Goal: Use online tool/utility: Utilize a website feature to perform a specific function

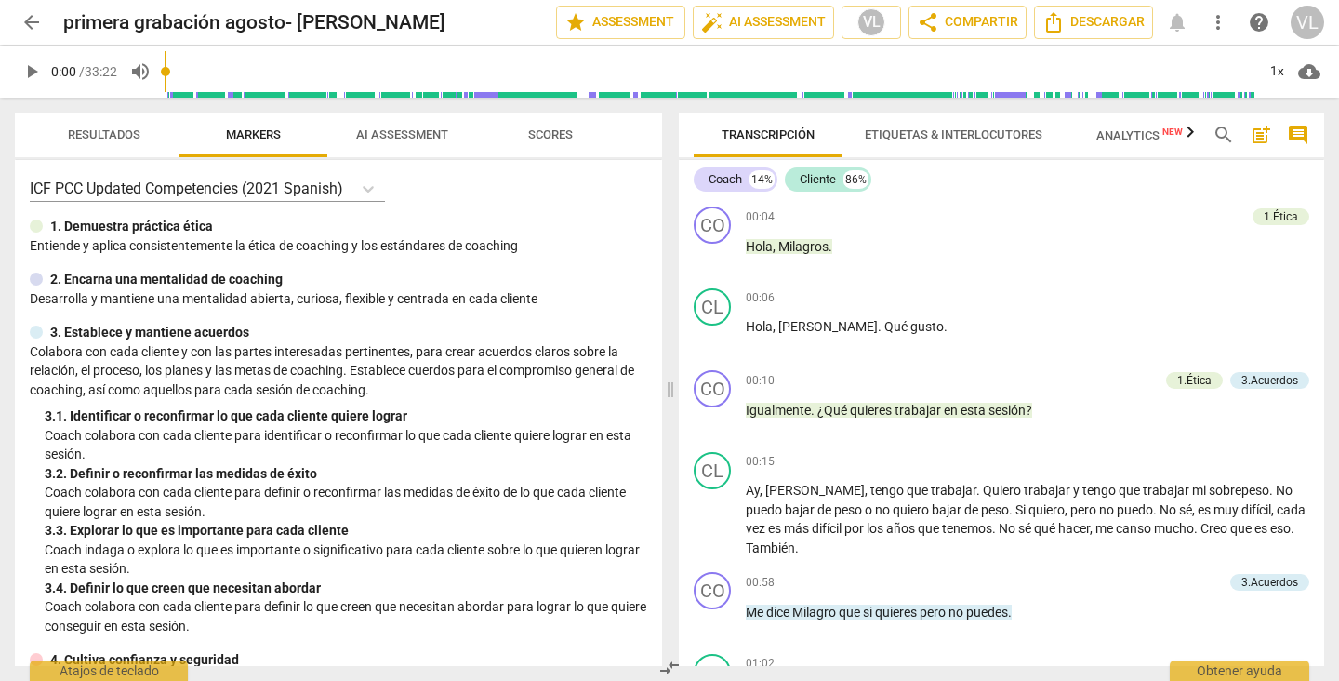
scroll to position [481, 0]
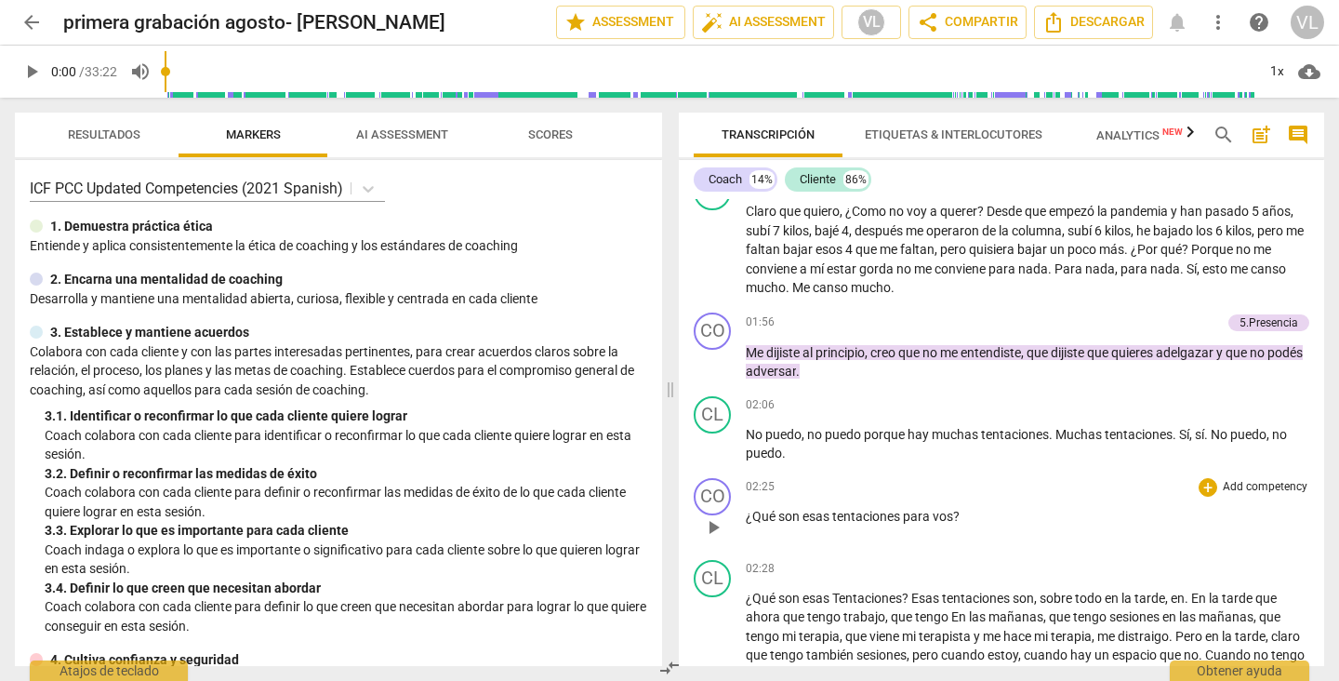
drag, startPoint x: 917, startPoint y: 488, endPoint x: 898, endPoint y: 497, distance: 20.8
click at [898, 509] on span "tentaciones" at bounding box center [867, 516] width 71 height 15
drag, startPoint x: 898, startPoint y: 497, endPoint x: 1251, endPoint y: 493, distance: 352.4
click at [1251, 507] on p "¿Qué son esas tentaciones para vos ?" at bounding box center [1027, 517] width 563 height 20
click at [1203, 478] on div "+" at bounding box center [1208, 487] width 19 height 19
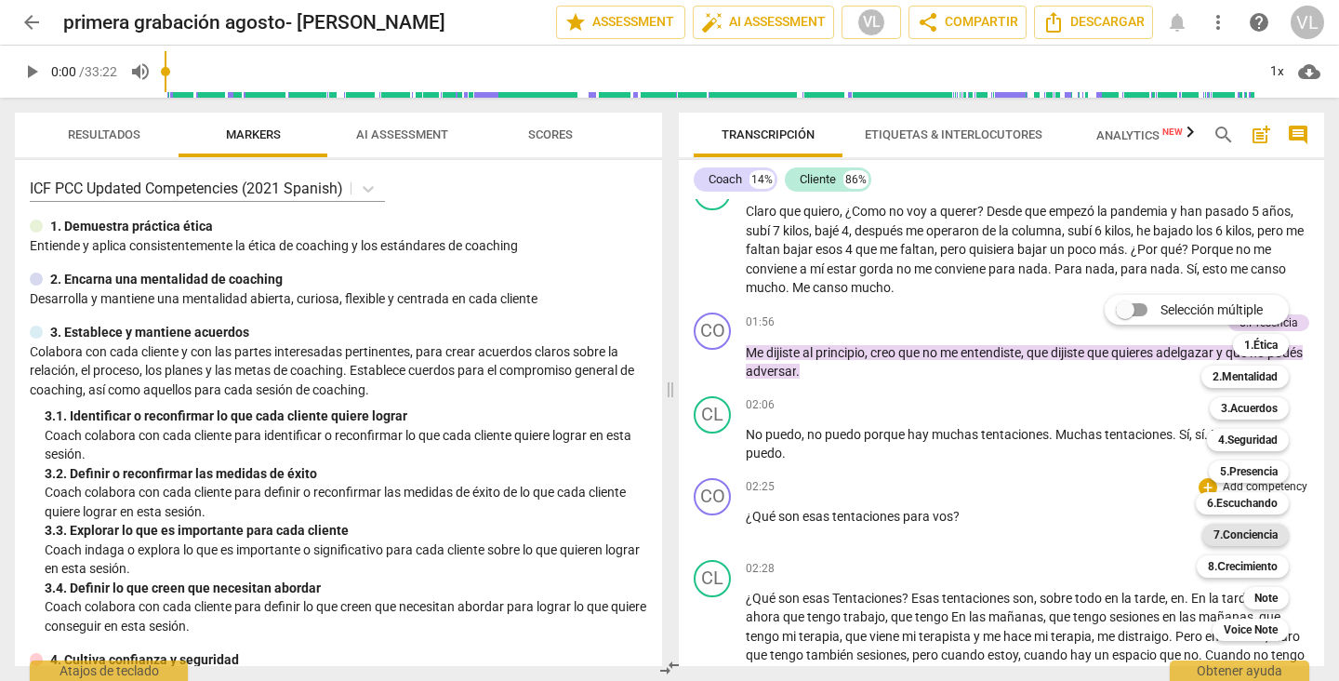
click at [1223, 534] on b "7.Conciencia" at bounding box center [1245, 534] width 64 height 22
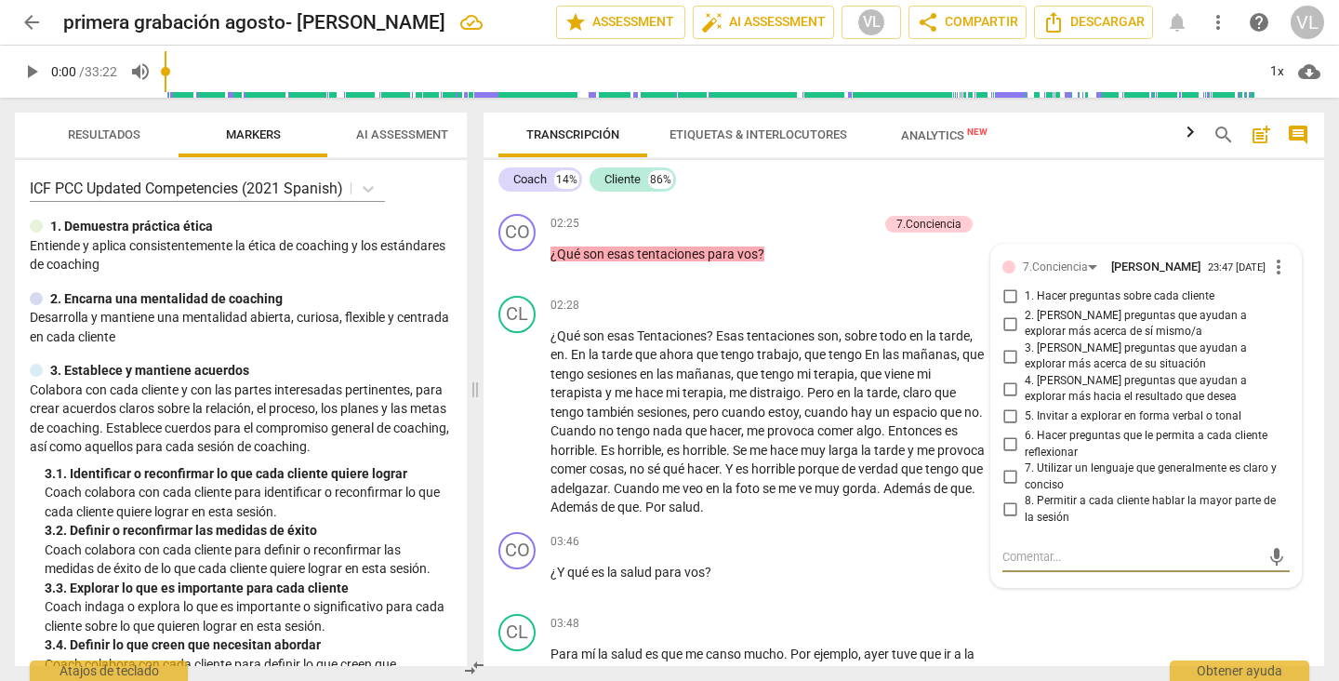
scroll to position [749, 0]
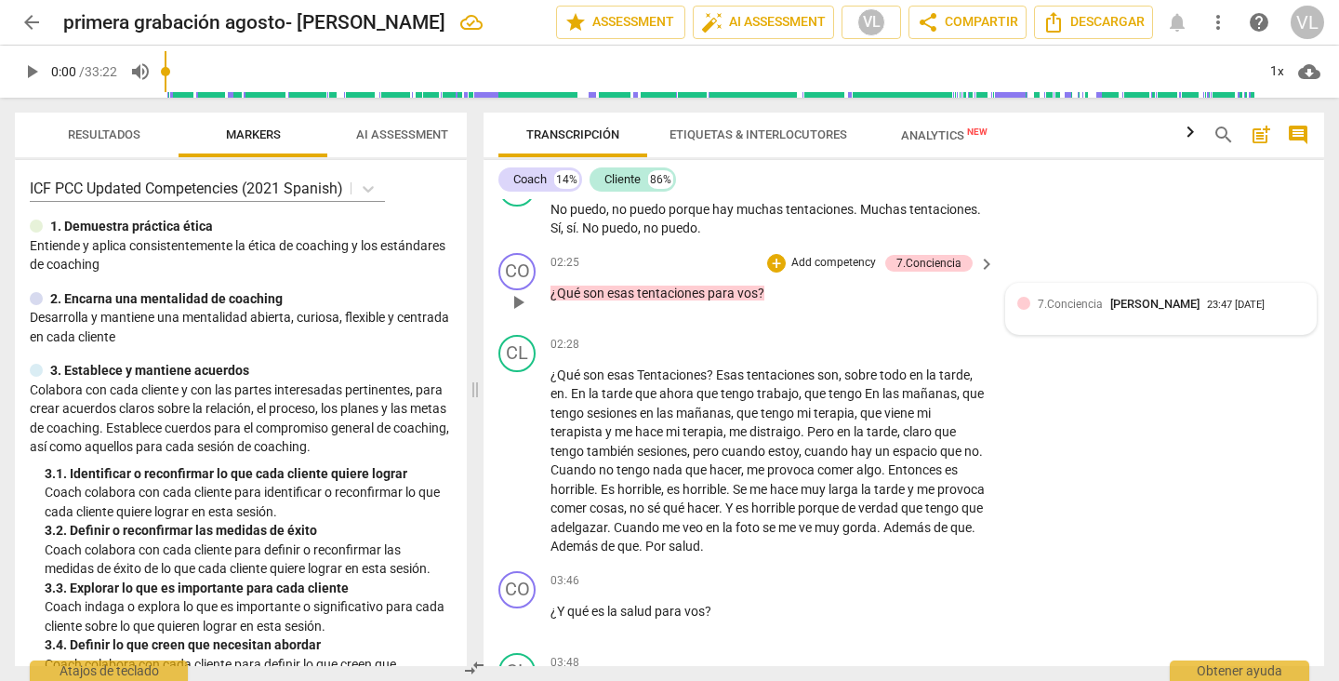
click at [1059, 311] on div "7.Conciencia [PERSON_NAME]" at bounding box center [1122, 304] width 169 height 18
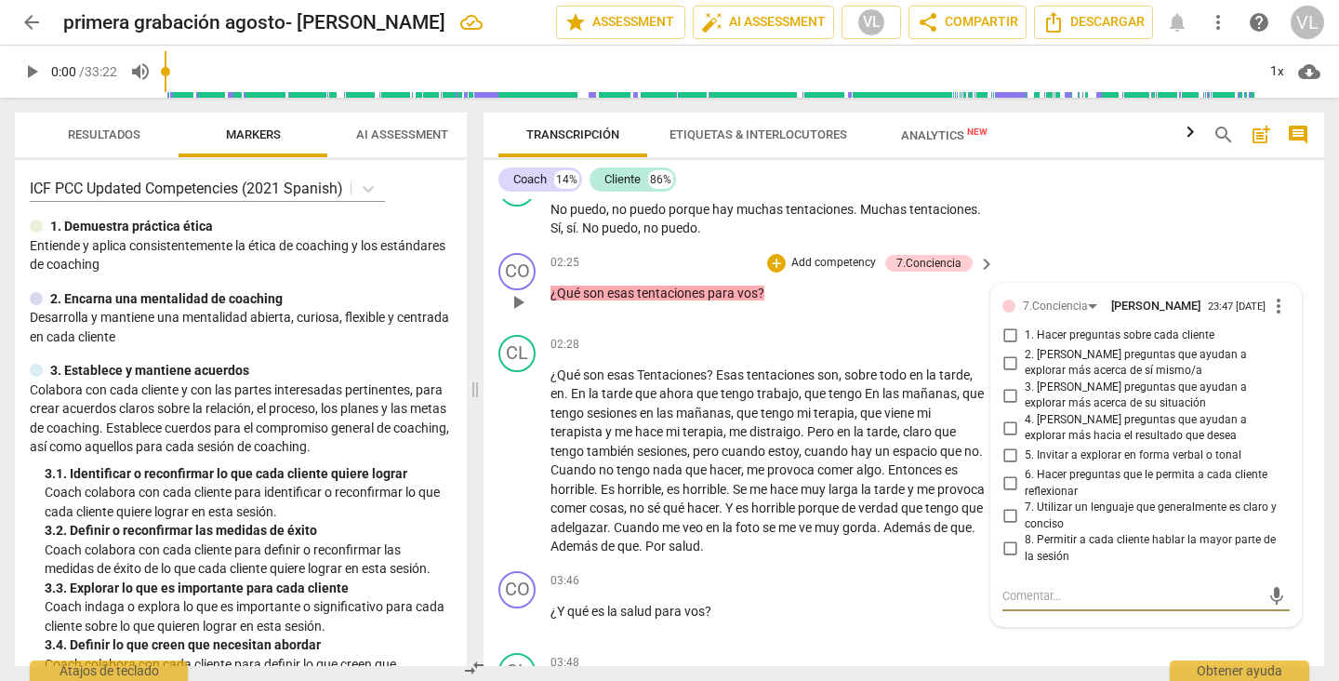
click at [1003, 395] on input "3. [PERSON_NAME] preguntas que ayudan a explorar más acerca de su situación" at bounding box center [1010, 395] width 30 height 22
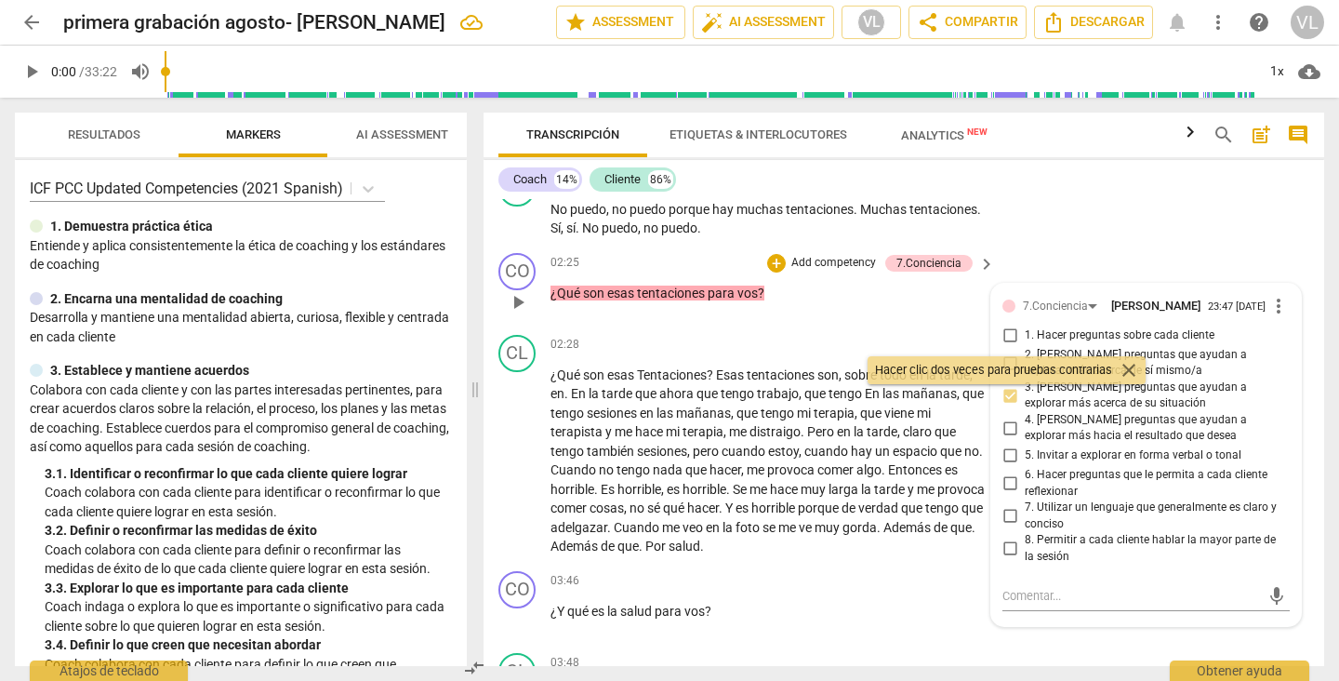
click at [1003, 395] on input "3. [PERSON_NAME] preguntas que ayudan a explorar más acerca de su situación" at bounding box center [1010, 395] width 30 height 22
checkbox input "true"
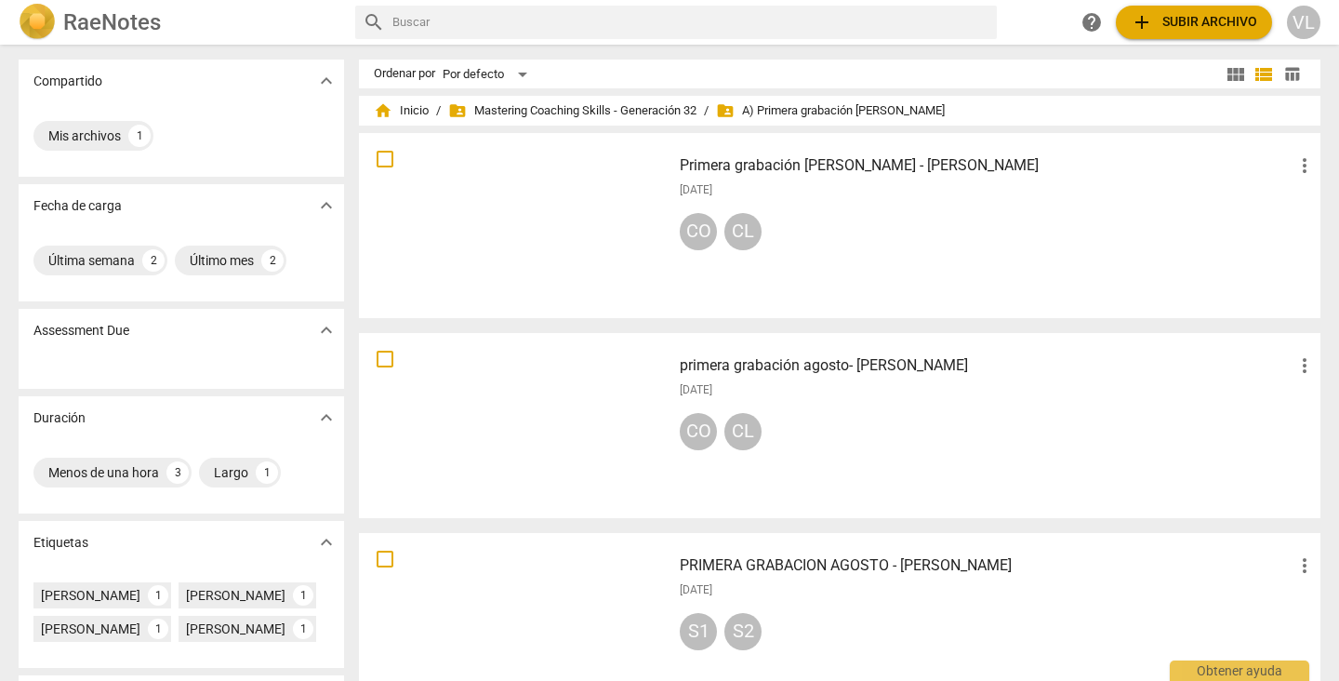
click at [579, 436] on div at bounding box center [514, 425] width 299 height 172
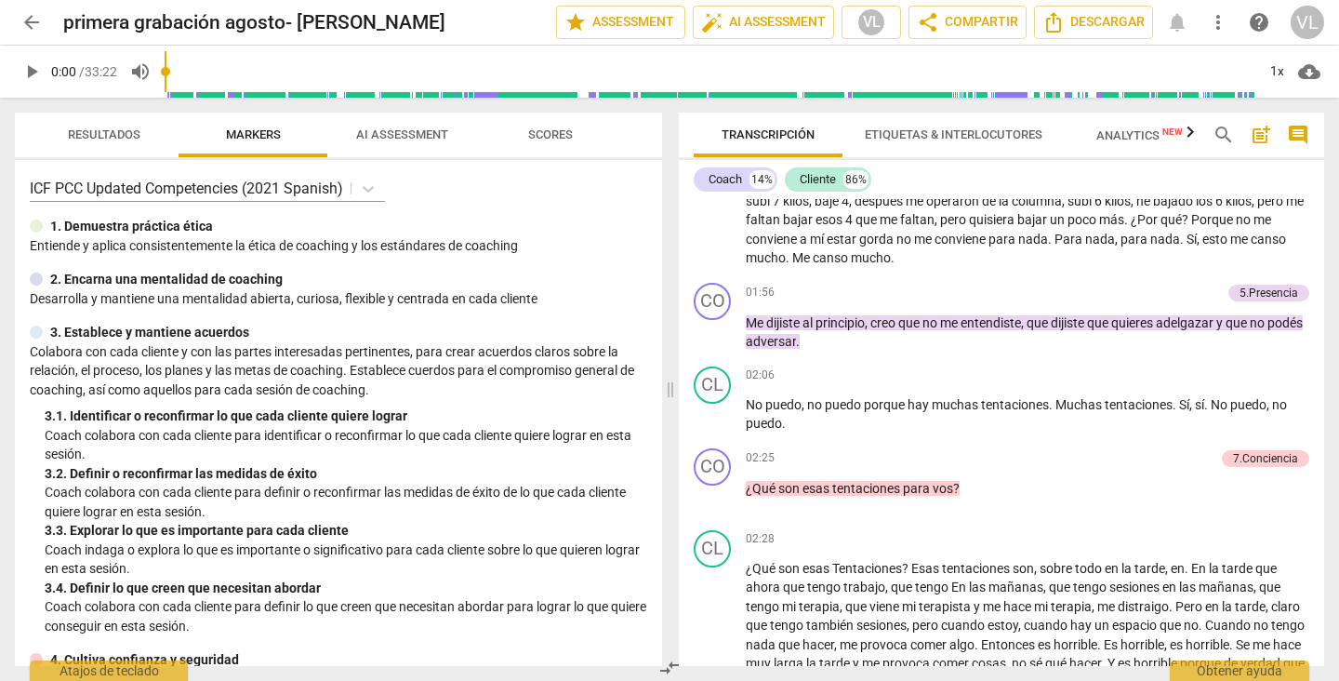
scroll to position [547, 0]
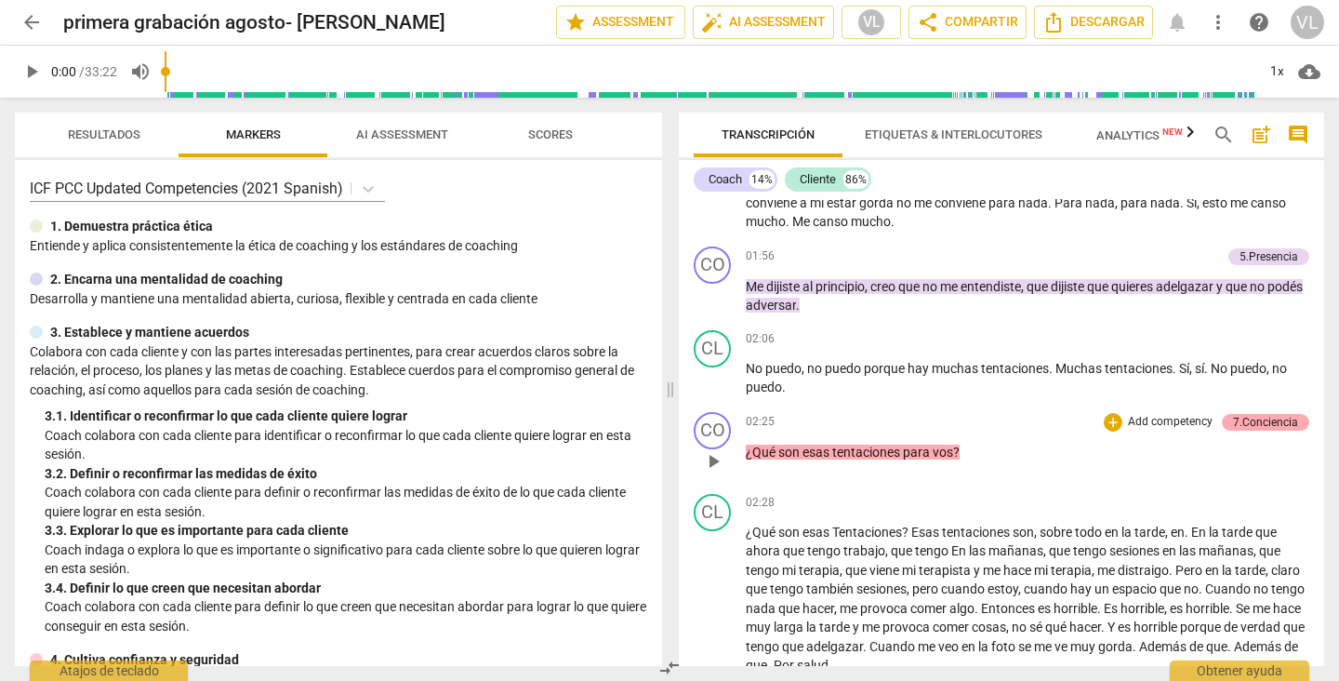
click at [1262, 414] on div "7.Conciencia" at bounding box center [1265, 422] width 65 height 17
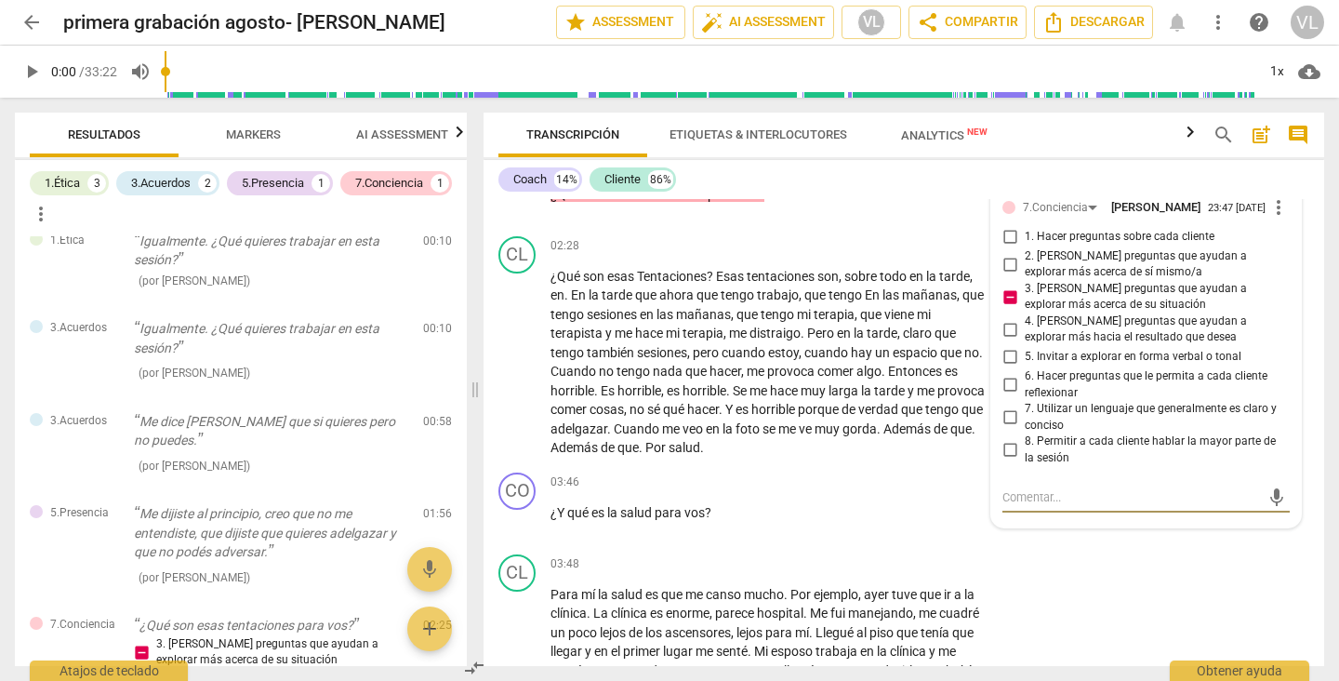
scroll to position [788, 0]
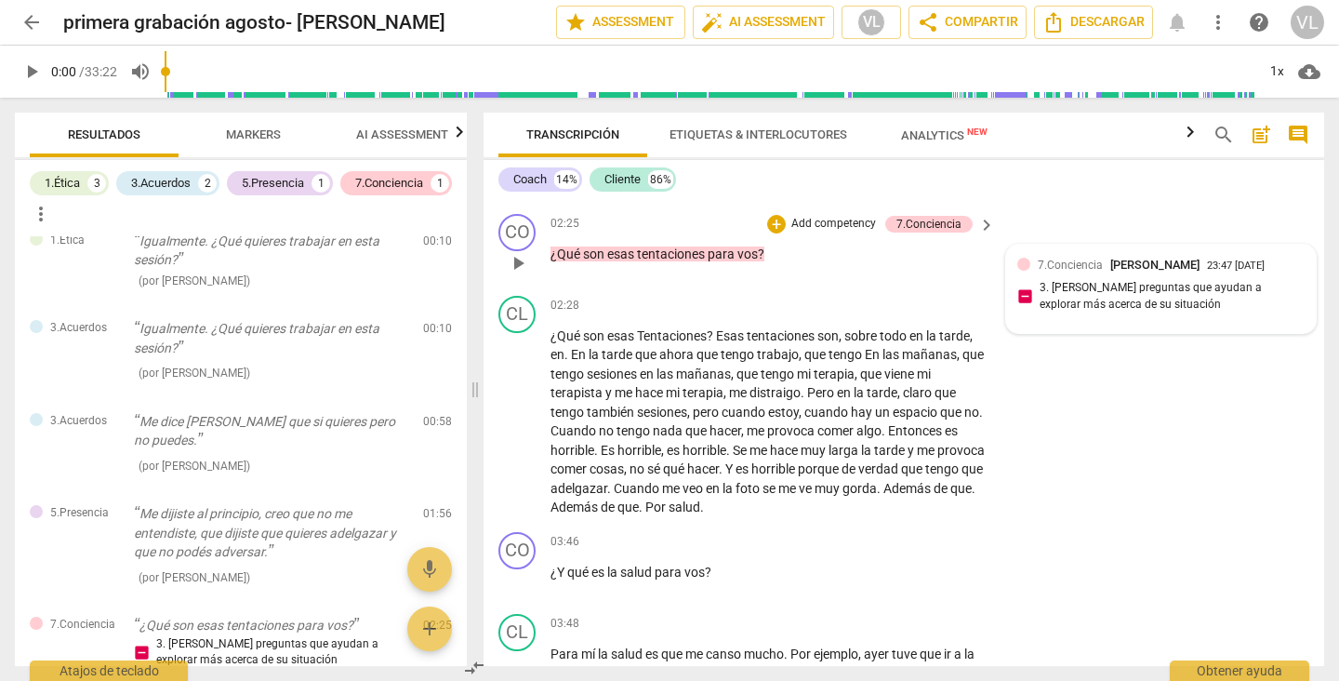
click at [1067, 266] on span "7.Conciencia" at bounding box center [1070, 264] width 65 height 13
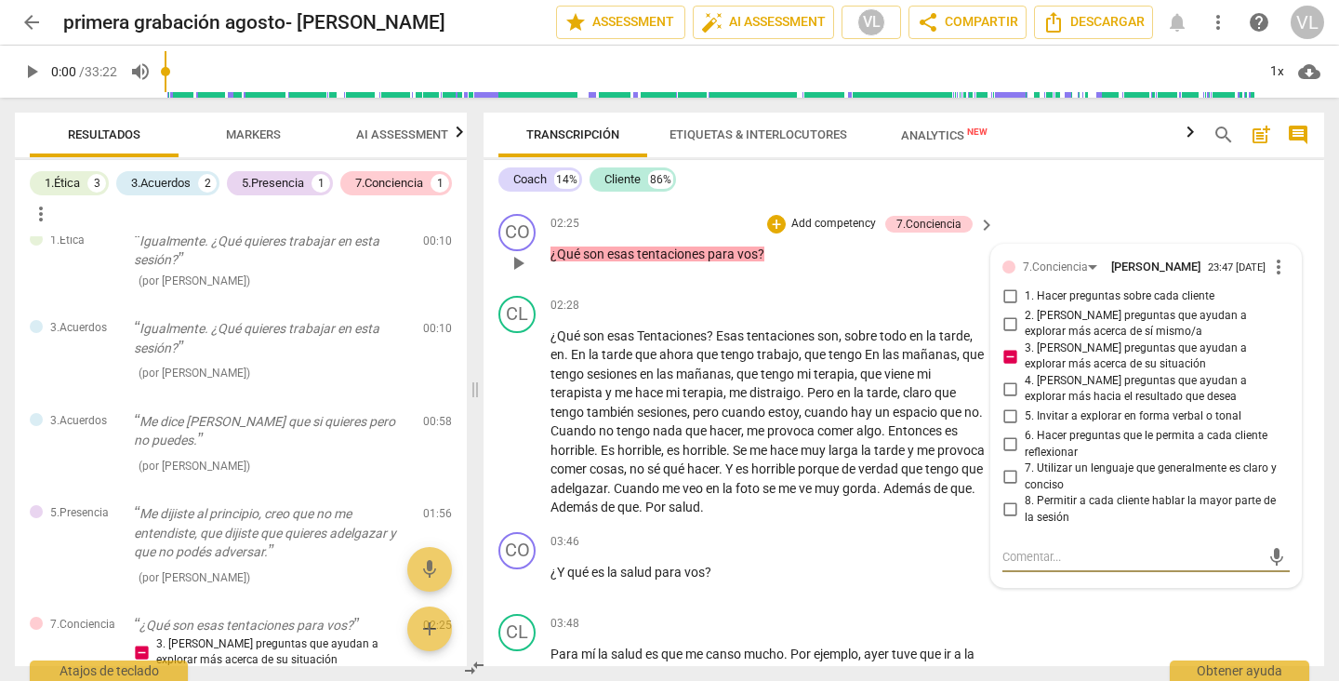
click at [1003, 357] on input "3. [PERSON_NAME] preguntas que ayudan a explorar más acerca de su situación" at bounding box center [1010, 356] width 30 height 22
click at [1008, 362] on input "3. [PERSON_NAME] preguntas que ayudan a explorar más acerca de su situación" at bounding box center [1010, 356] width 30 height 22
checkbox input "true"
click at [1005, 415] on input "5. Invitar a explorar en forma verbal o tonal" at bounding box center [1010, 416] width 30 height 22
checkbox input "true"
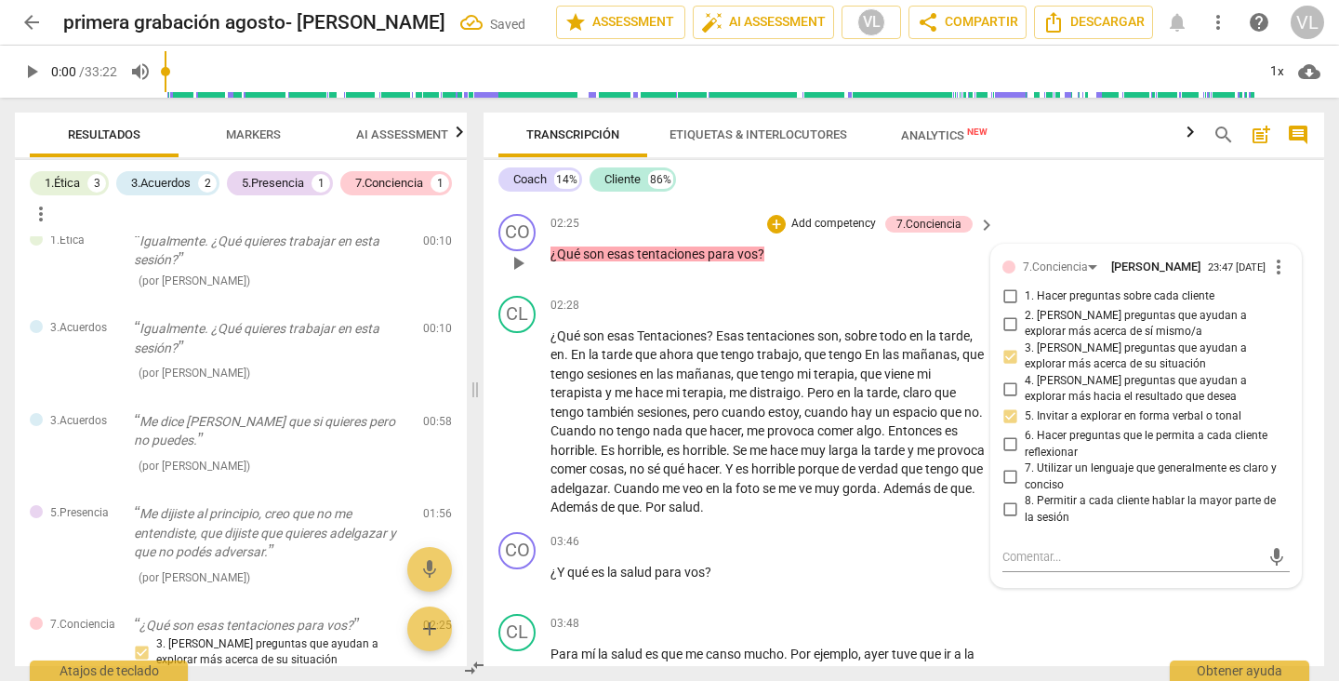
click at [867, 273] on div "02:25 + Add competency 7.Conciencia keyboard_arrow_right ¿Qué son esas tentacio…" at bounding box center [773, 247] width 446 height 67
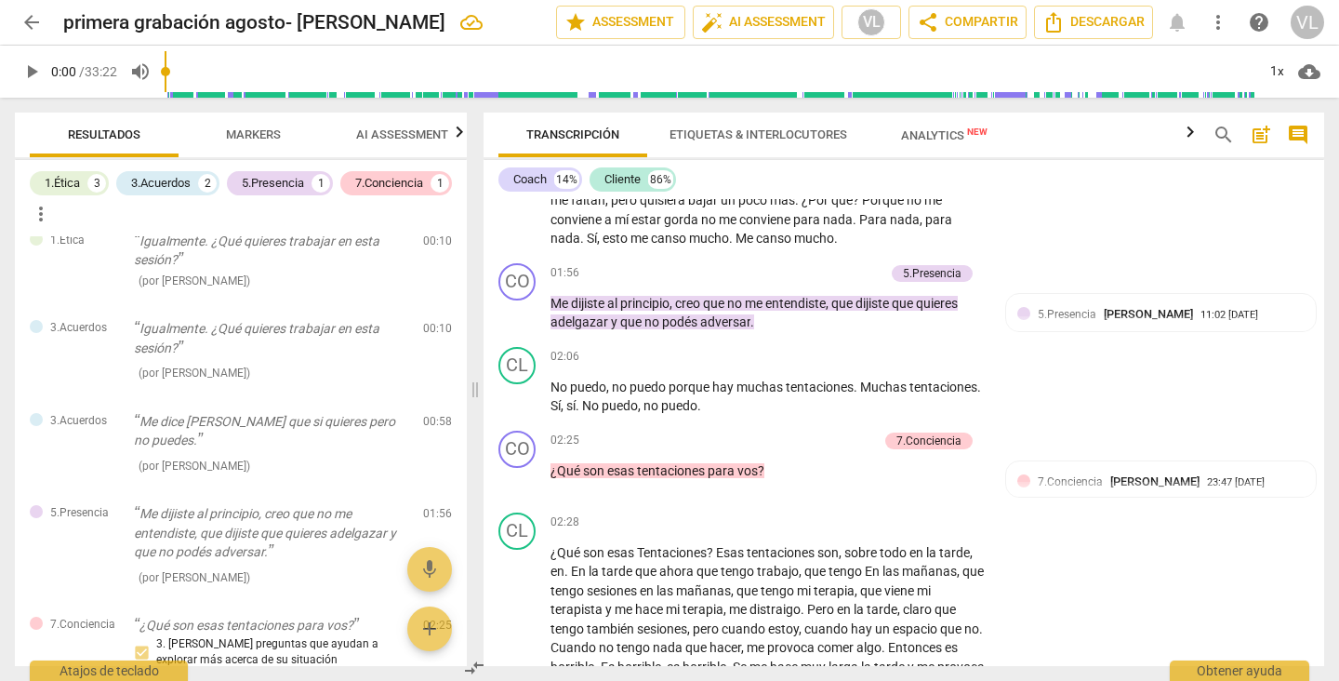
scroll to position [551, 0]
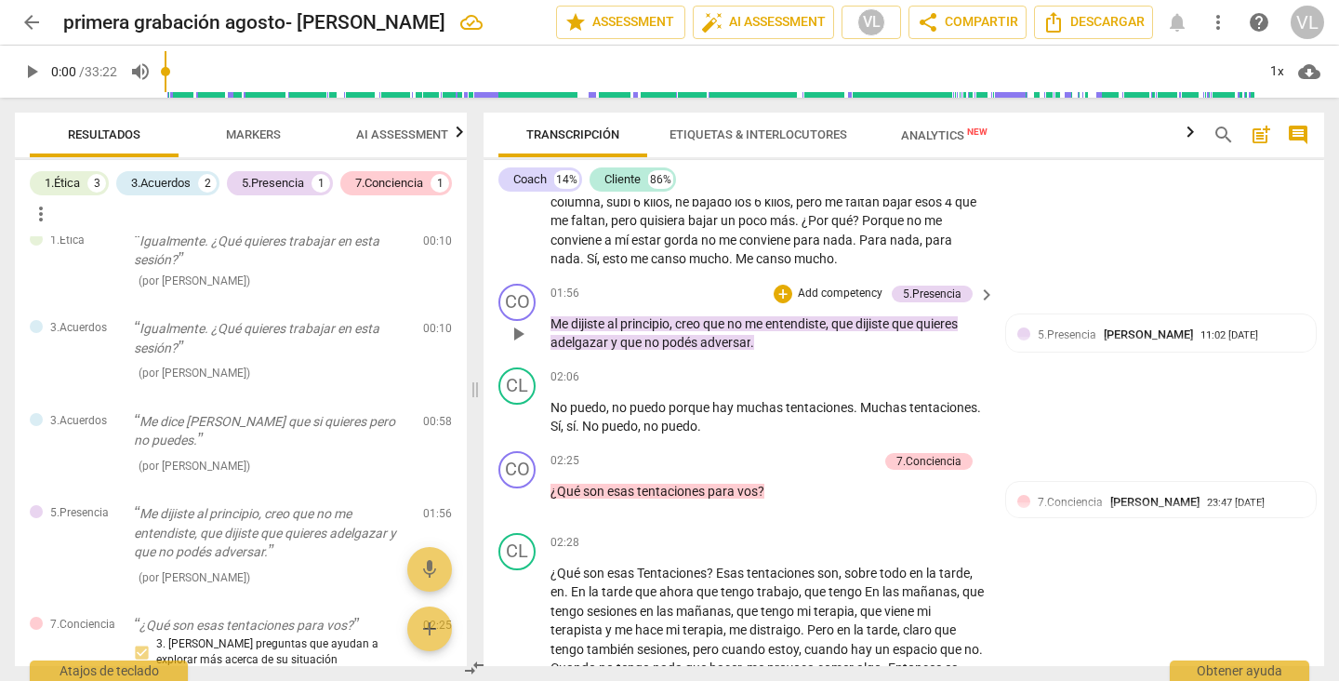
click at [823, 294] on p "Add competency" at bounding box center [840, 293] width 88 height 17
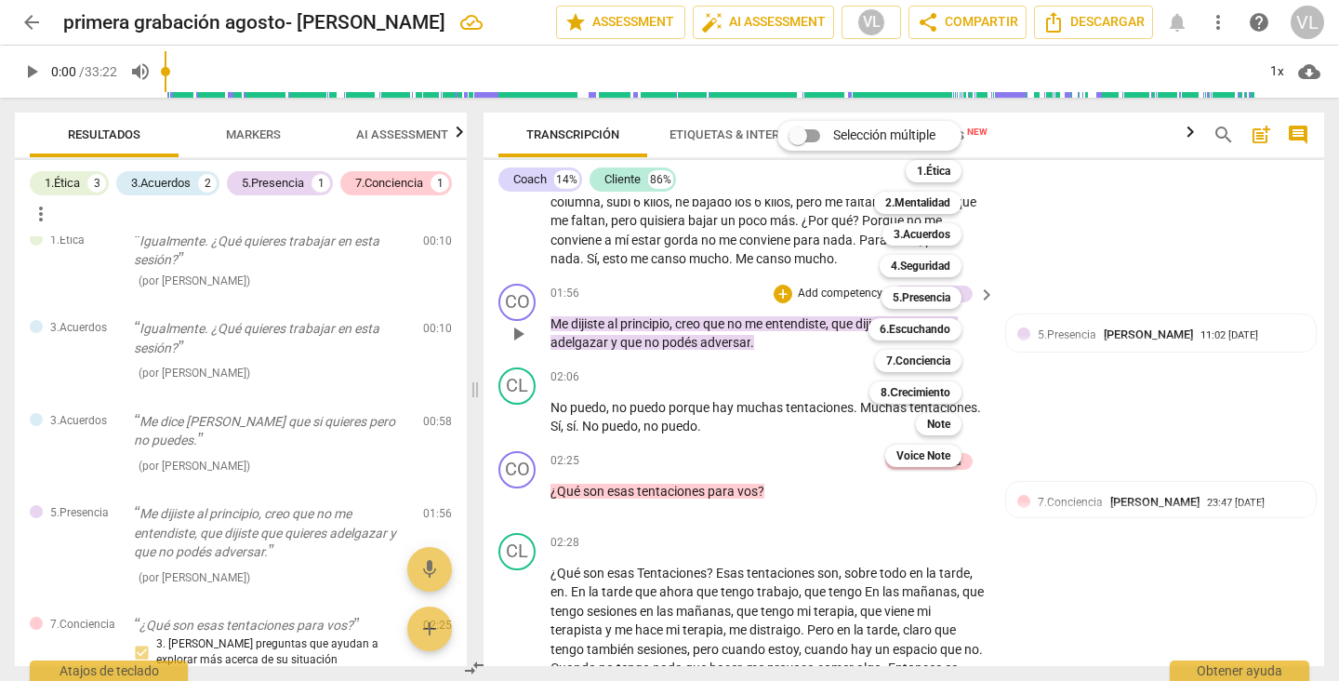
click at [823, 294] on div "Selección múltiple m 1.Ética 1 2.Mentalidad 2 3.Acuerdos 3 4.Seguridad 4 5.Pres…" at bounding box center [883, 293] width 227 height 355
click at [1031, 303] on div at bounding box center [669, 340] width 1339 height 681
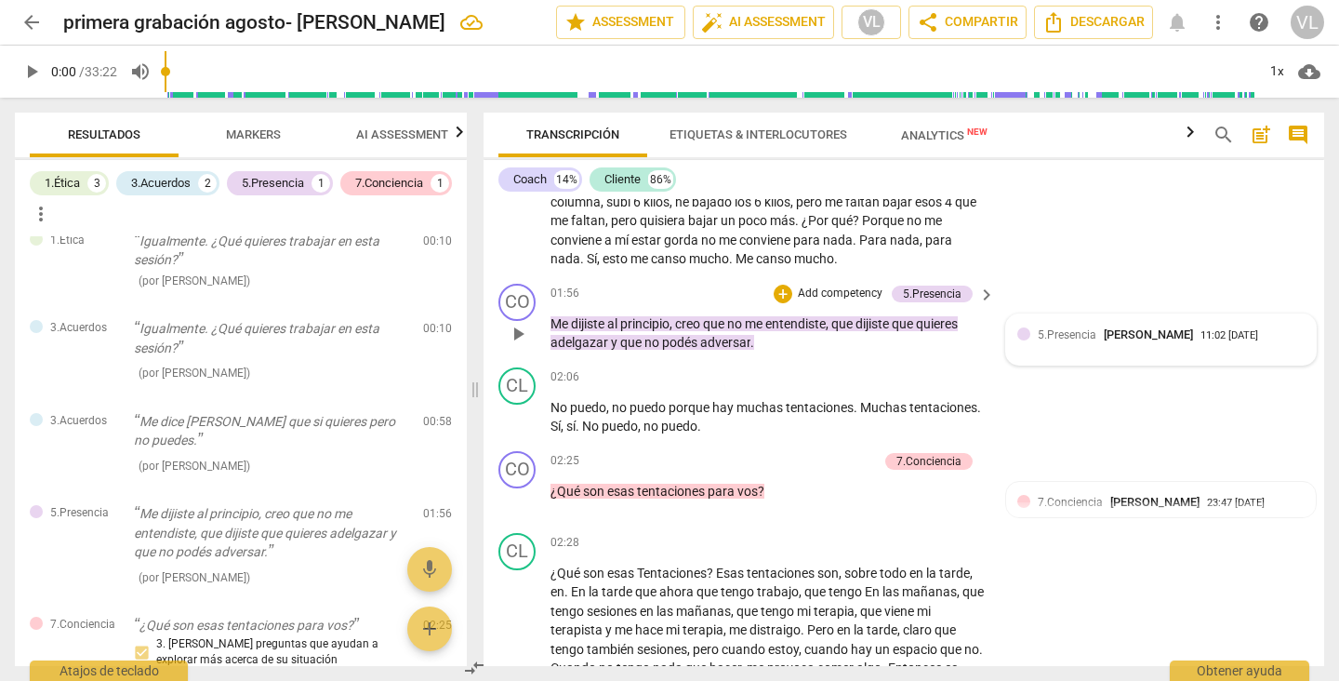
click at [1055, 343] on div "5.[PERSON_NAME] 11:02 [DATE]" at bounding box center [1160, 339] width 287 height 29
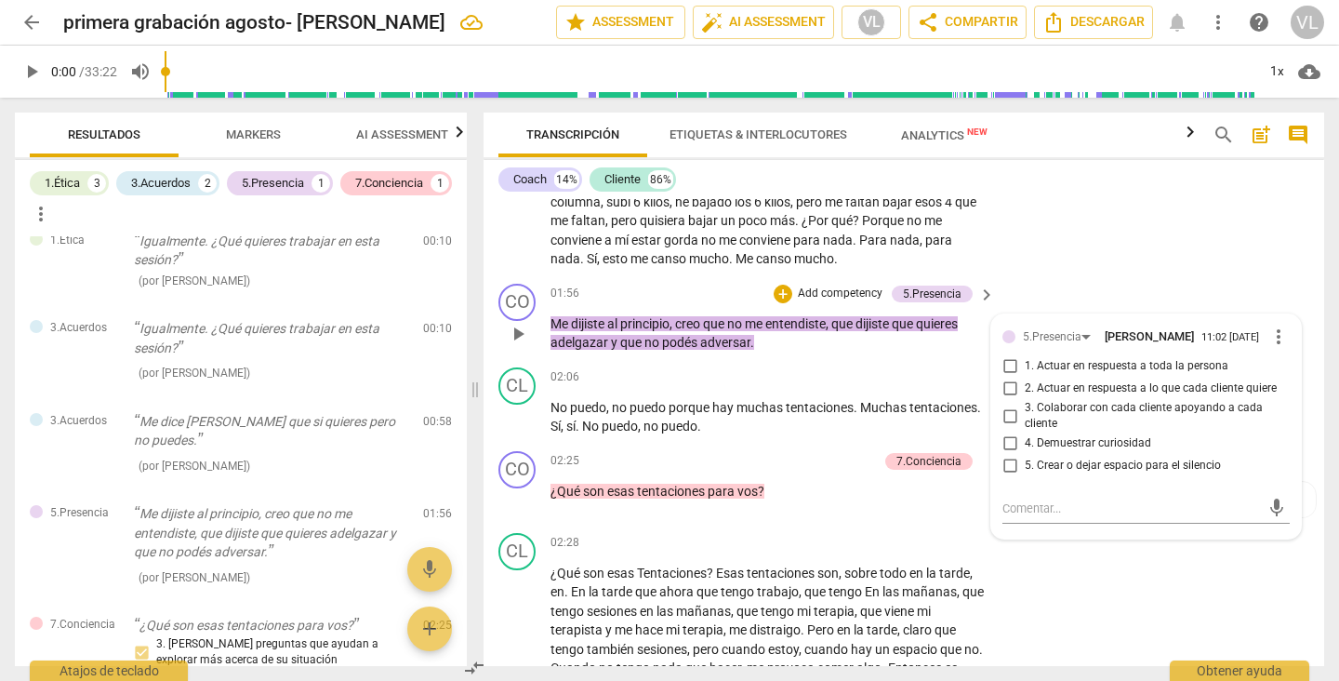
click at [1132, 388] on span "2. Actuar en respuesta a lo que cada cliente quiere" at bounding box center [1151, 388] width 252 height 17
click at [1025, 388] on input "2. Actuar en respuesta a lo que cada cliente quiere" at bounding box center [1010, 388] width 30 height 22
checkbox input "true"
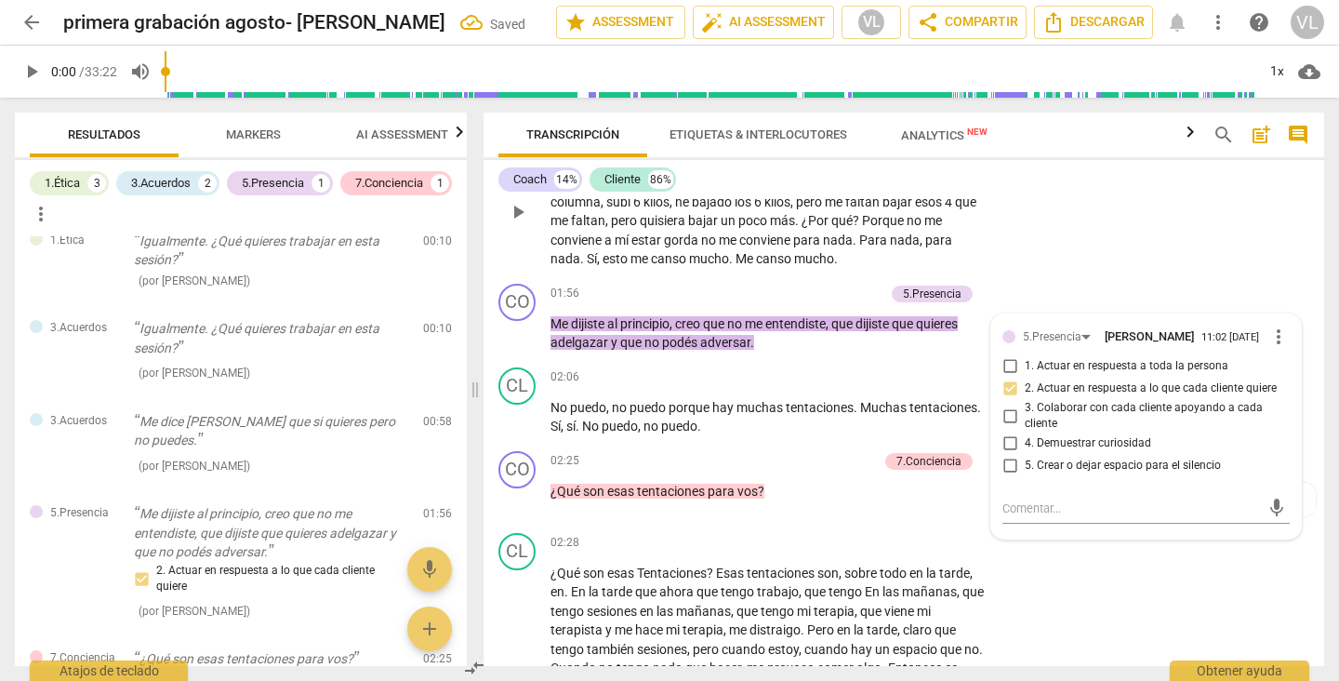
click at [1124, 231] on div "CL play_arrow pause 01:02 + Add competency keyboard_arrow_right Claro que quier…" at bounding box center [903, 196] width 841 height 160
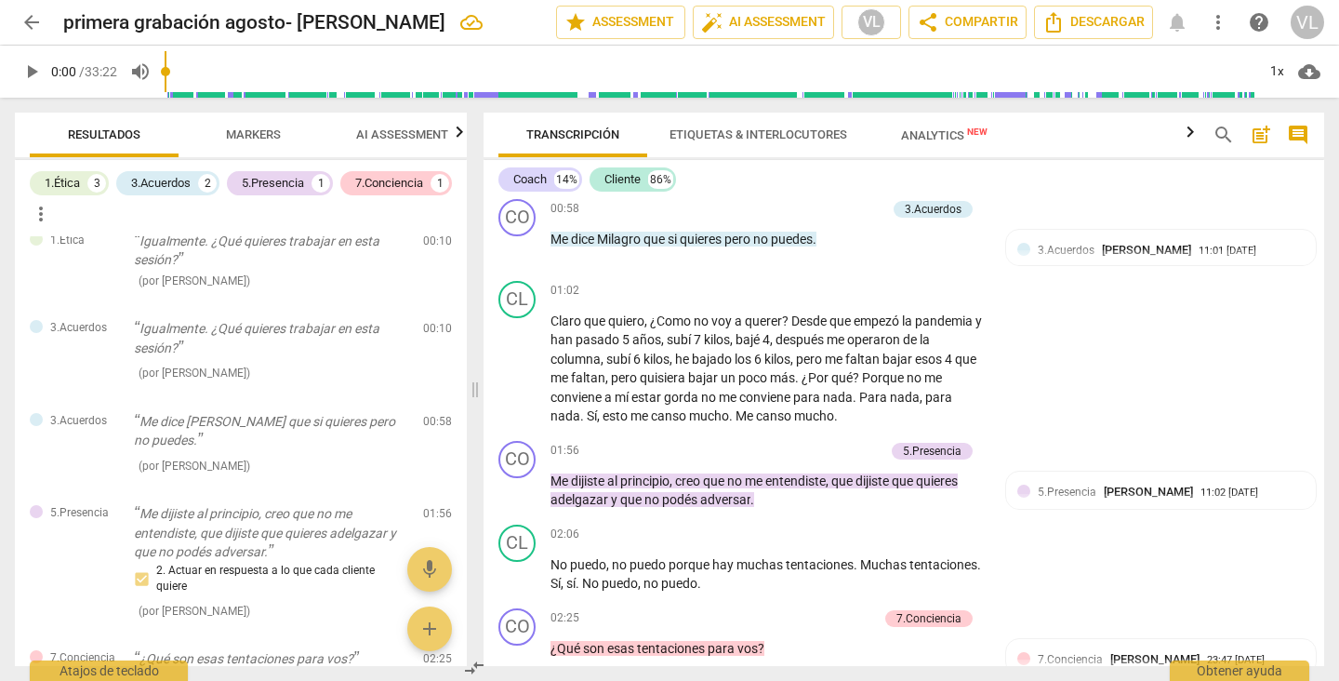
scroll to position [354, 0]
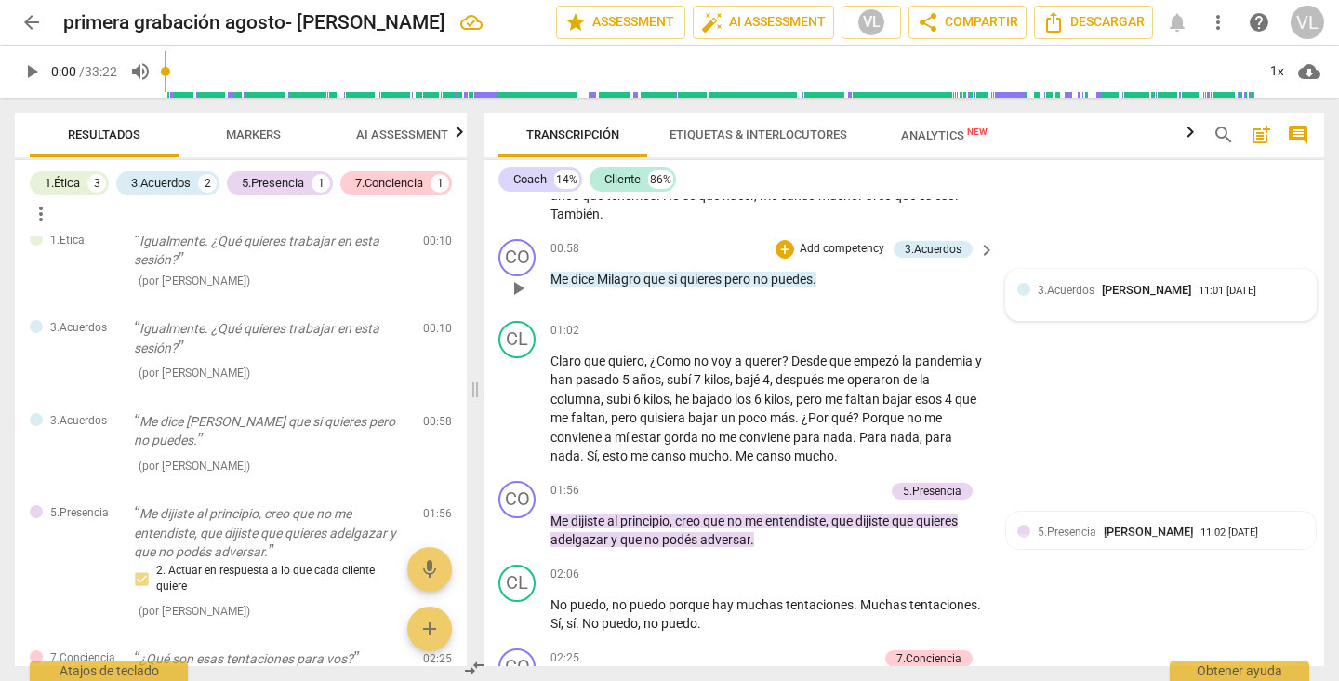
click at [1062, 292] on span "3.Acuerdos" at bounding box center [1066, 290] width 57 height 13
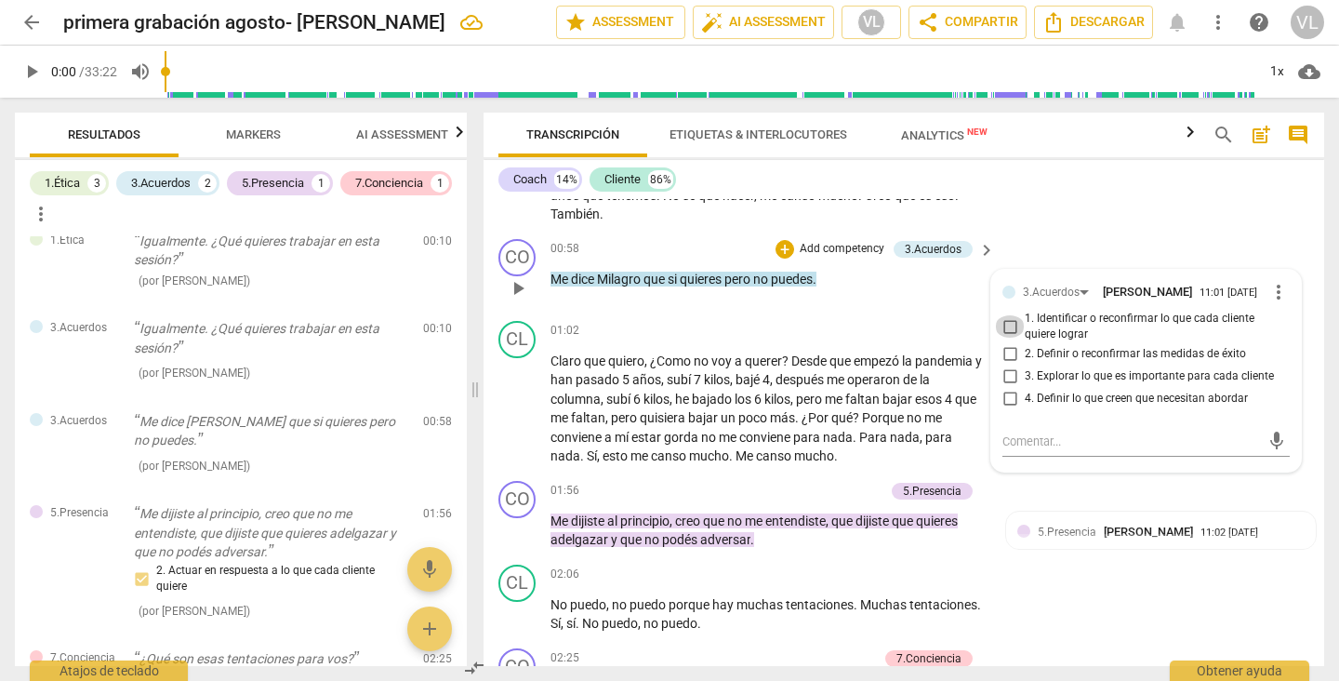
click at [1005, 324] on input "1. Identificar o reconfirmar lo que cada cliente quiere lograr" at bounding box center [1010, 326] width 30 height 22
checkbox input "true"
click at [1194, 241] on div "CO play_arrow pause 00:58 + Add competency 3.Acuerdos keyboard_arrow_right Me d…" at bounding box center [903, 273] width 841 height 82
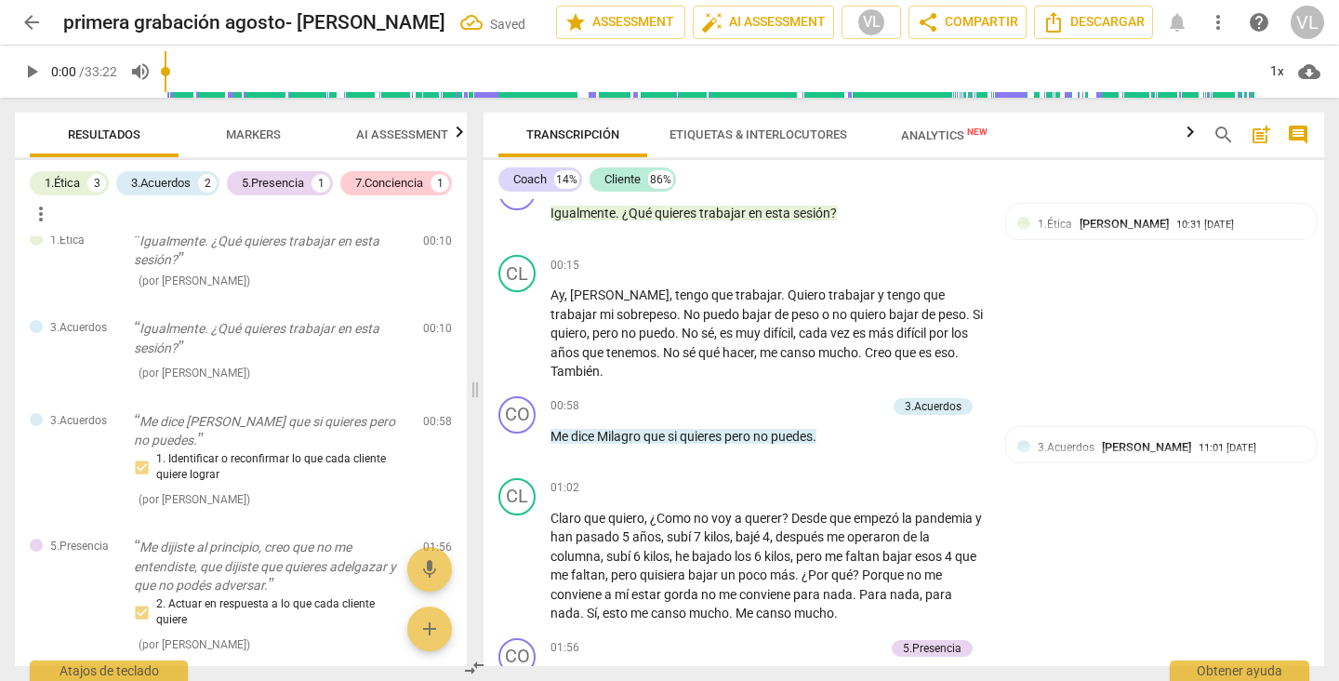
scroll to position [138, 0]
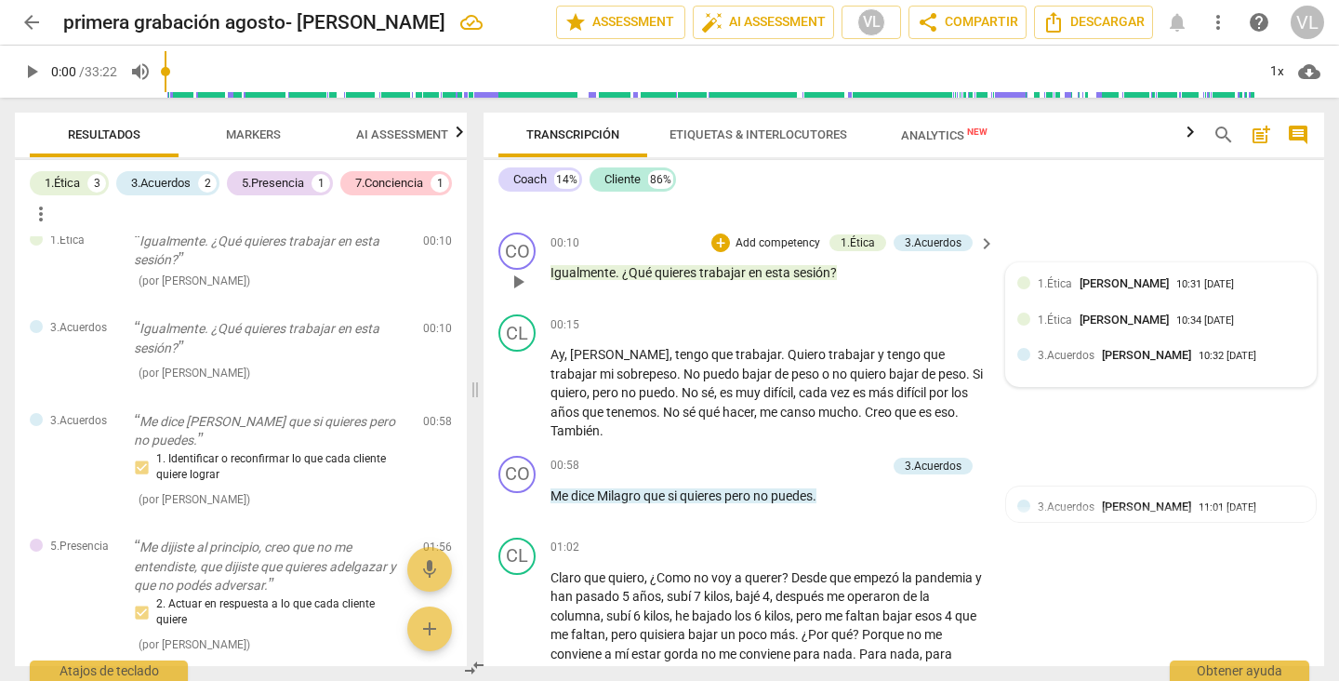
click at [1074, 279] on div "1.Ética [PERSON_NAME]" at bounding box center [1107, 283] width 139 height 18
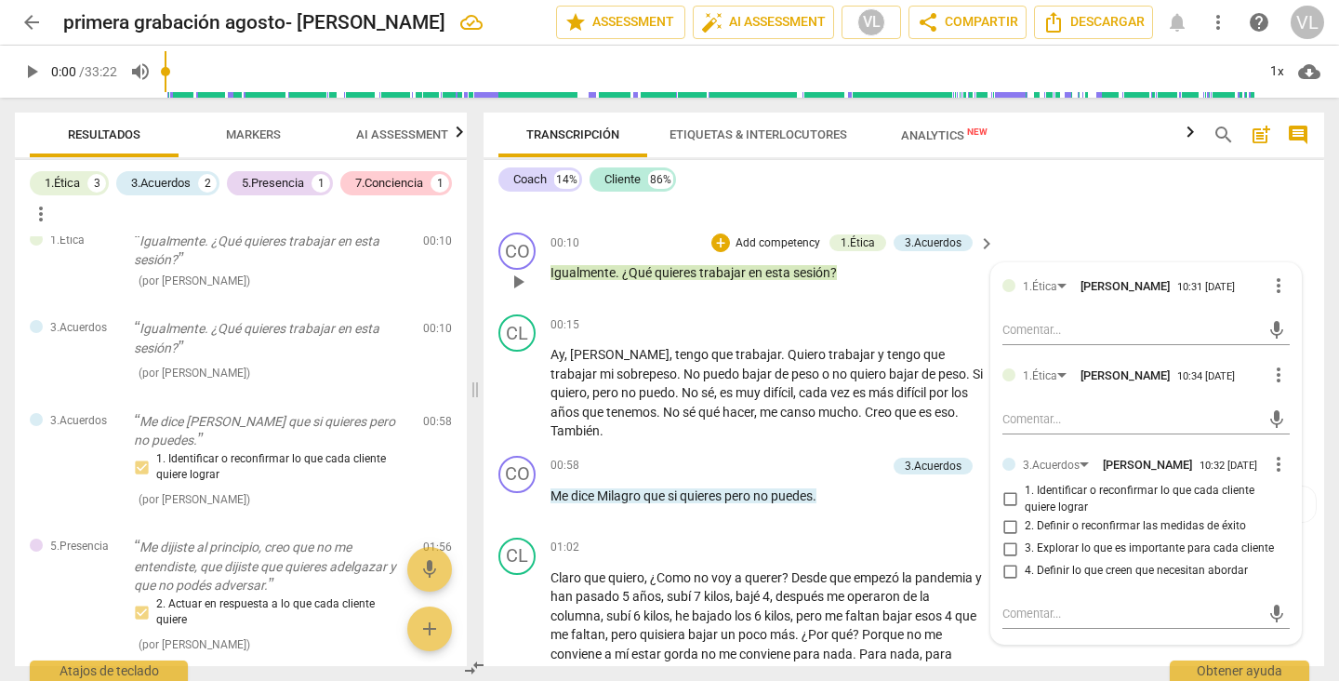
click at [1074, 285] on div "1.Ética [PERSON_NAME]" at bounding box center [1100, 285] width 154 height 17
click at [1083, 281] on span "[PERSON_NAME]" at bounding box center [1124, 286] width 89 height 14
click at [1057, 288] on div "1.Ética" at bounding box center [1048, 286] width 50 height 16
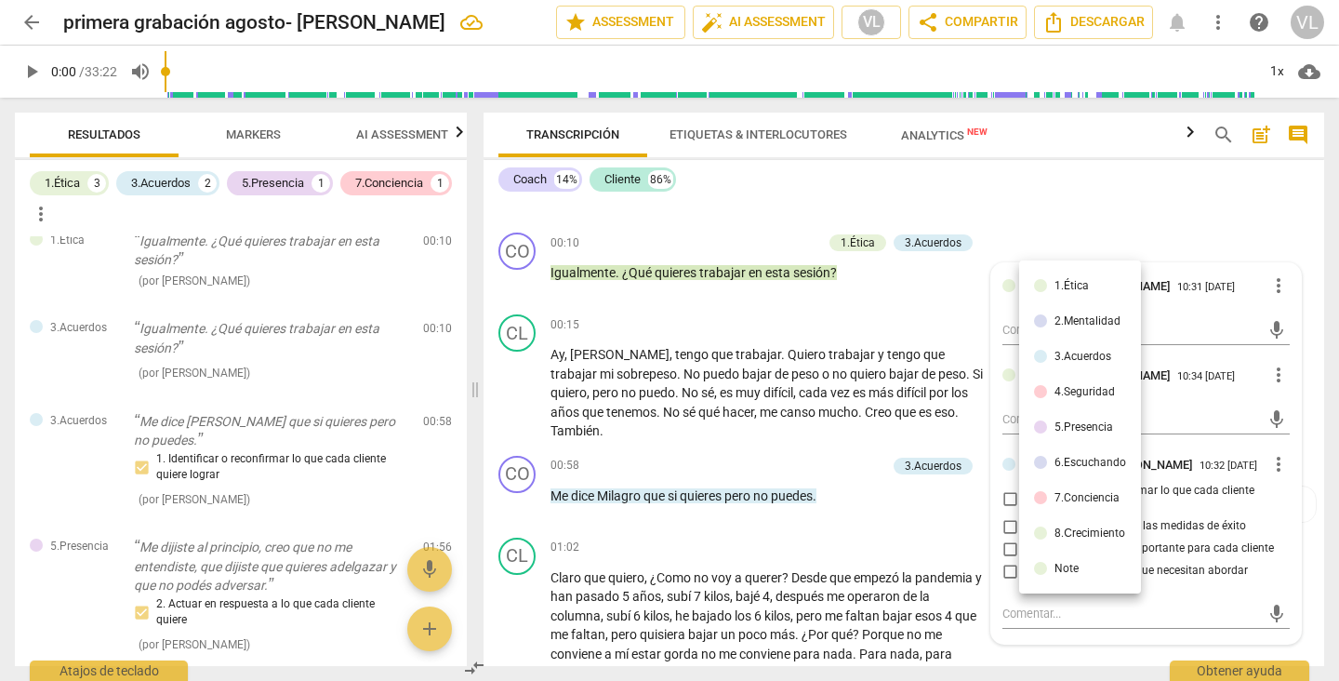
click at [1069, 284] on div "1.Ética" at bounding box center [1071, 285] width 34 height 11
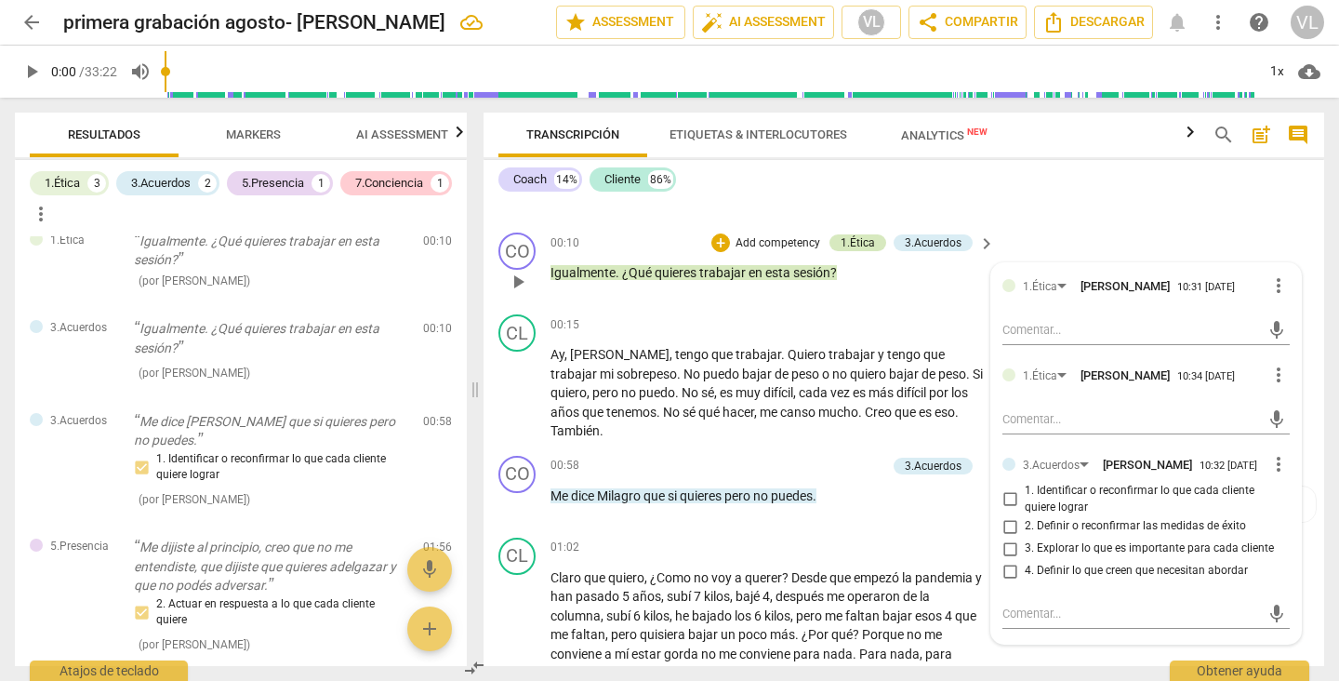
click at [849, 239] on div "1.Ética" at bounding box center [858, 242] width 34 height 17
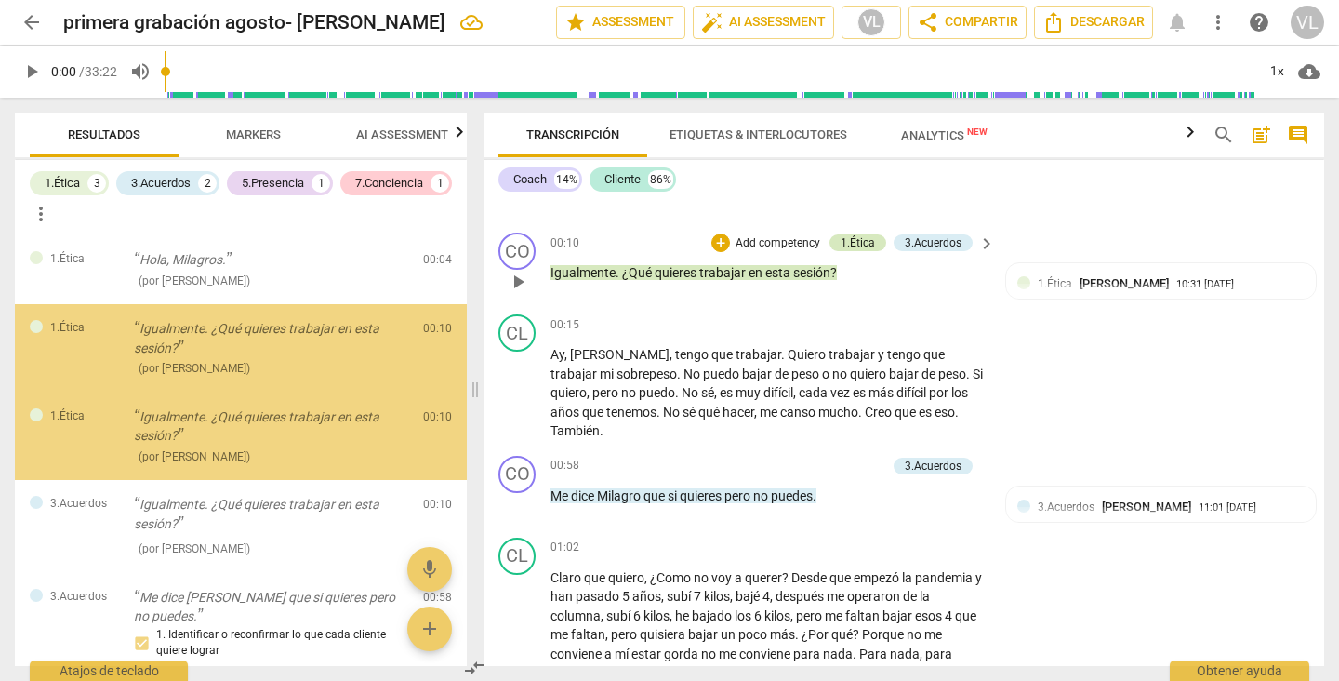
scroll to position [0, 0]
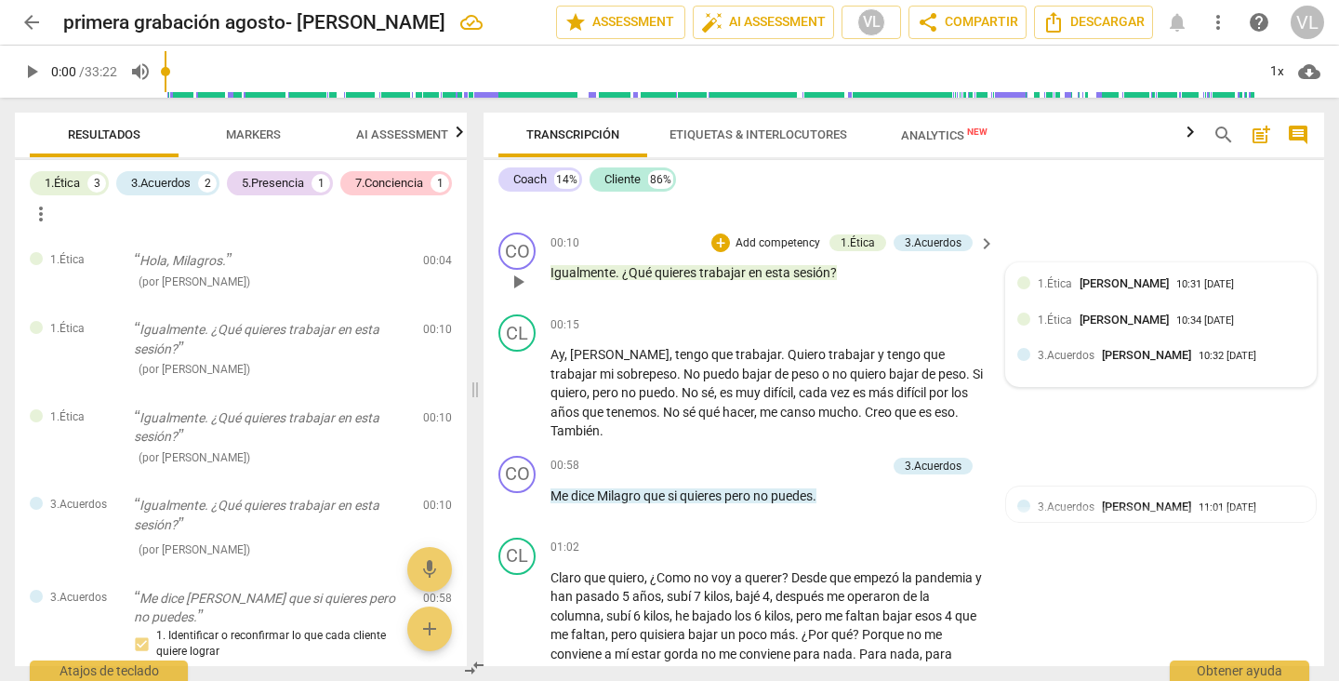
drag, startPoint x: 1046, startPoint y: 318, endPoint x: 1044, endPoint y: 299, distance: 18.7
click at [1044, 299] on div "1.Ética [PERSON_NAME] 10:31 [DATE]" at bounding box center [1160, 288] width 287 height 29
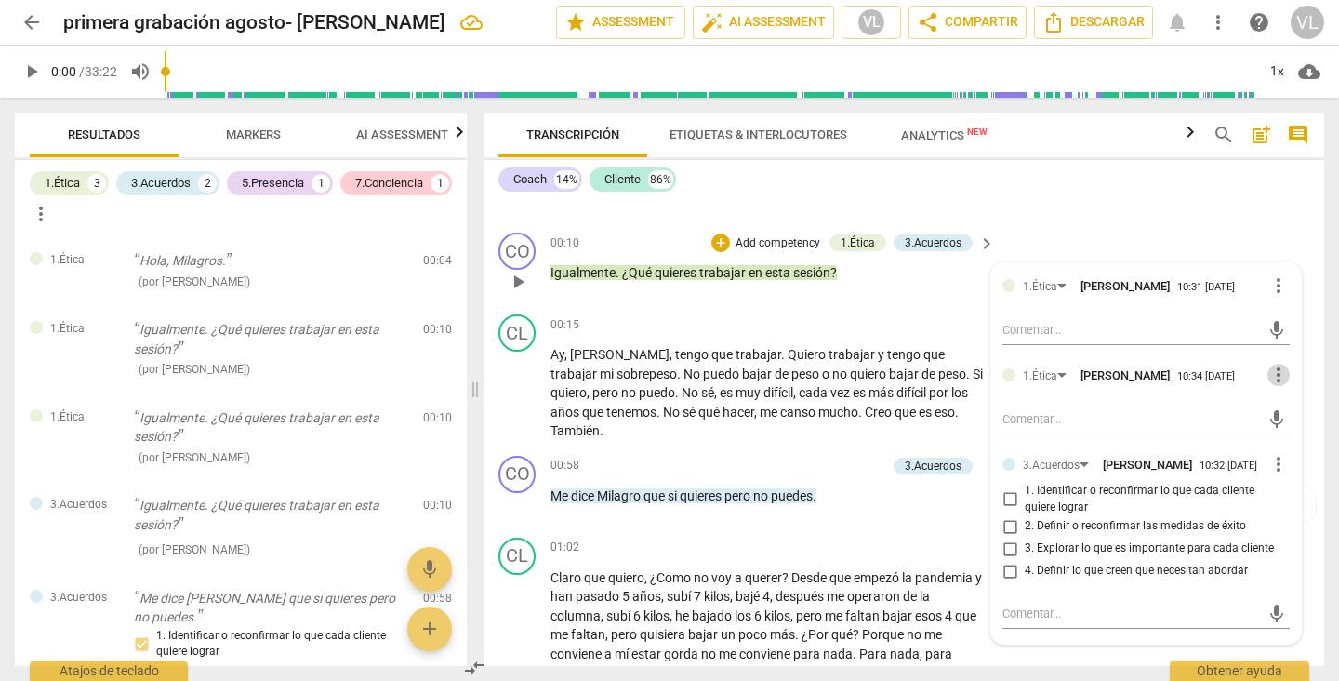
click at [1271, 372] on span "more_vert" at bounding box center [1278, 375] width 22 height 22
click at [1280, 407] on li "Borrar" at bounding box center [1289, 409] width 65 height 35
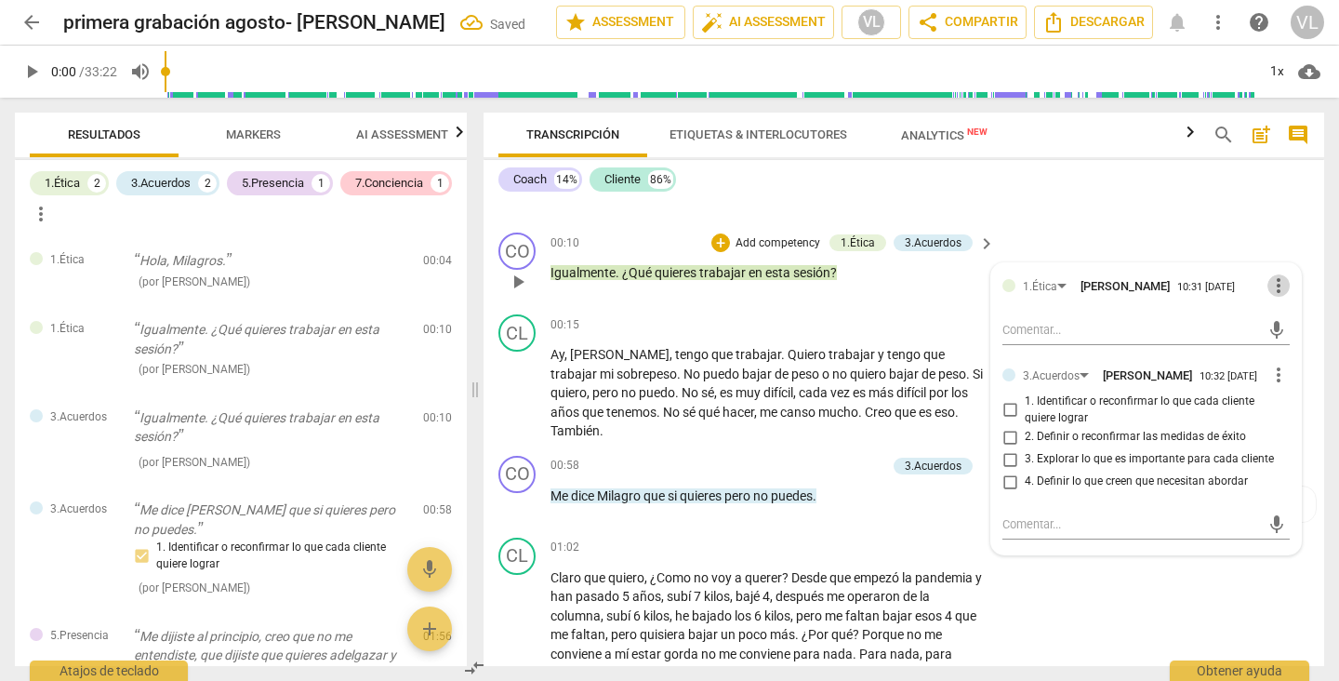
click at [1271, 288] on span "more_vert" at bounding box center [1278, 285] width 22 height 22
click at [1275, 313] on li "Borrar" at bounding box center [1289, 320] width 65 height 35
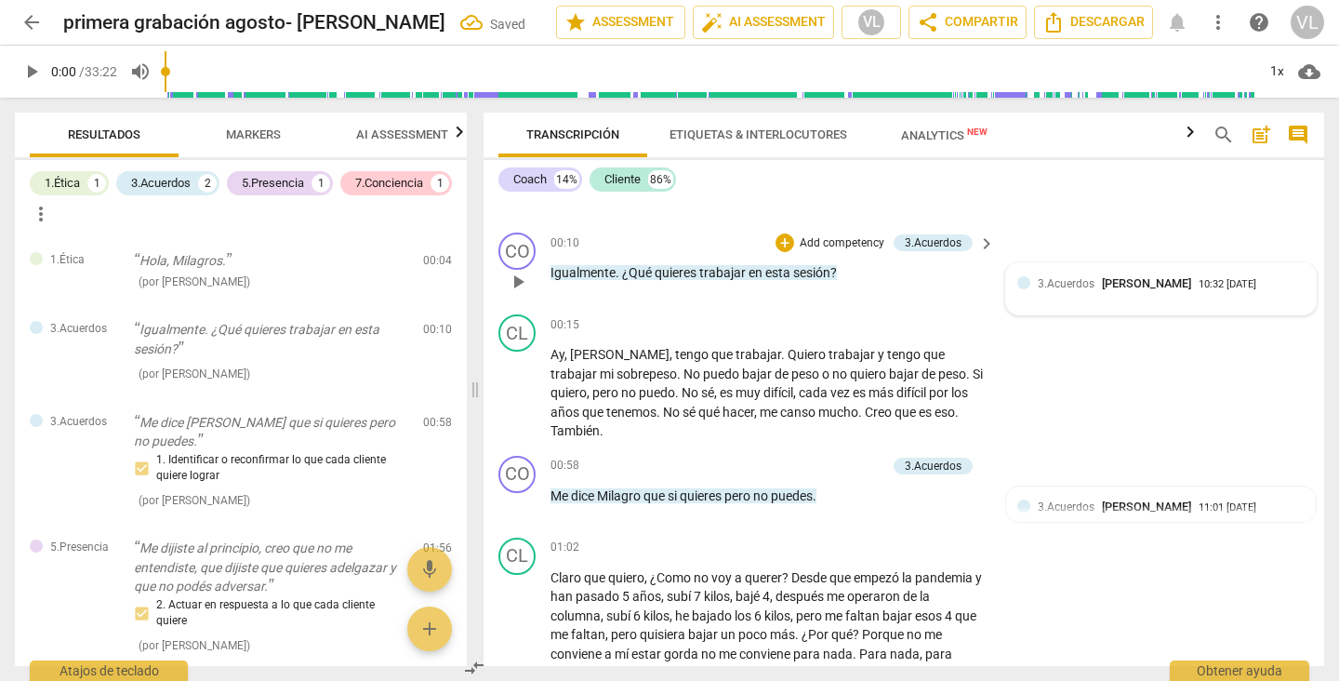
click at [1057, 280] on span "3.Acuerdos" at bounding box center [1066, 283] width 57 height 13
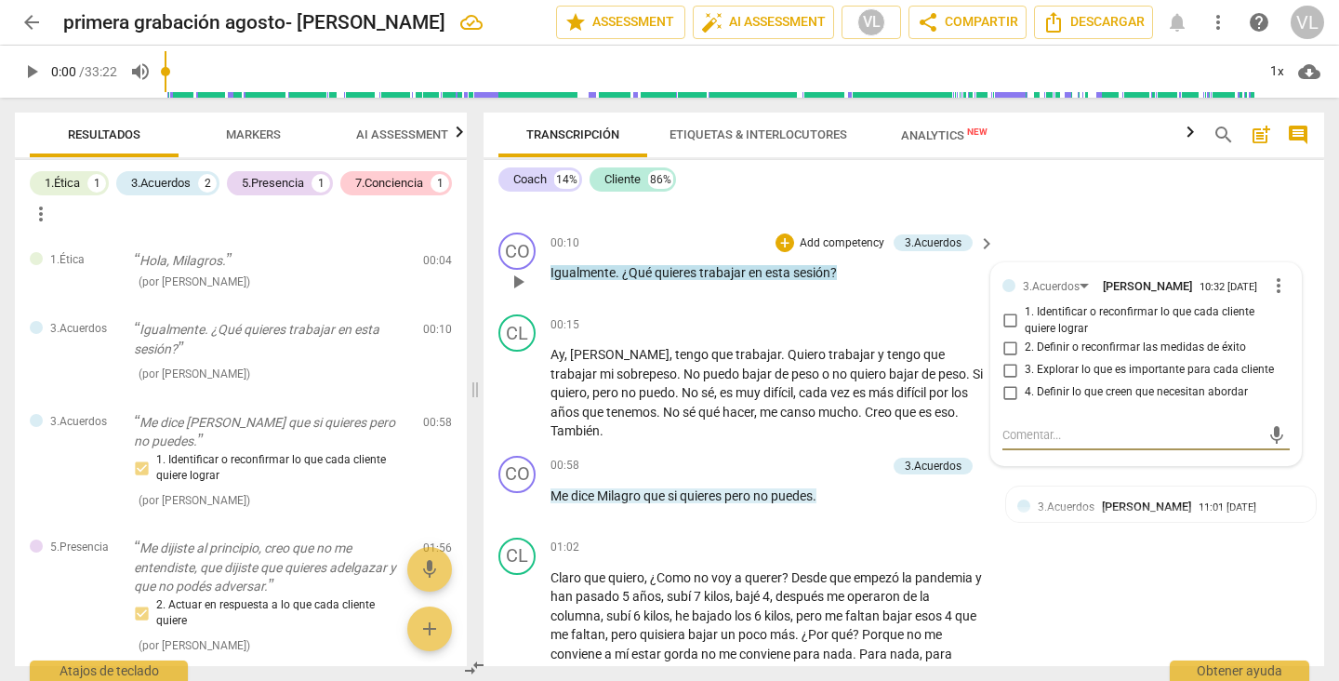
click at [1001, 323] on input "1. Identificar o reconfirmar lo que cada cliente quiere lograr" at bounding box center [1010, 321] width 30 height 22
checkbox input "true"
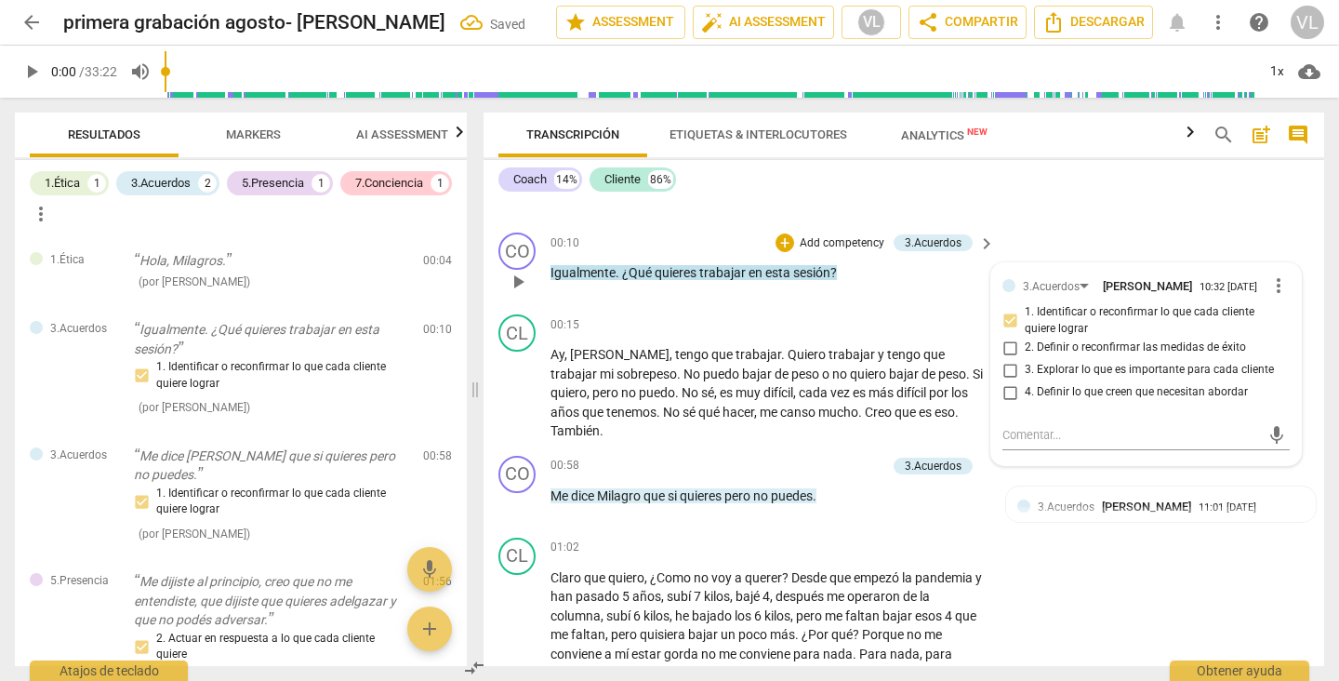
click at [944, 281] on p "Igualmente . ¿Qué quieres trabajar en esta sesión ?" at bounding box center [767, 273] width 435 height 20
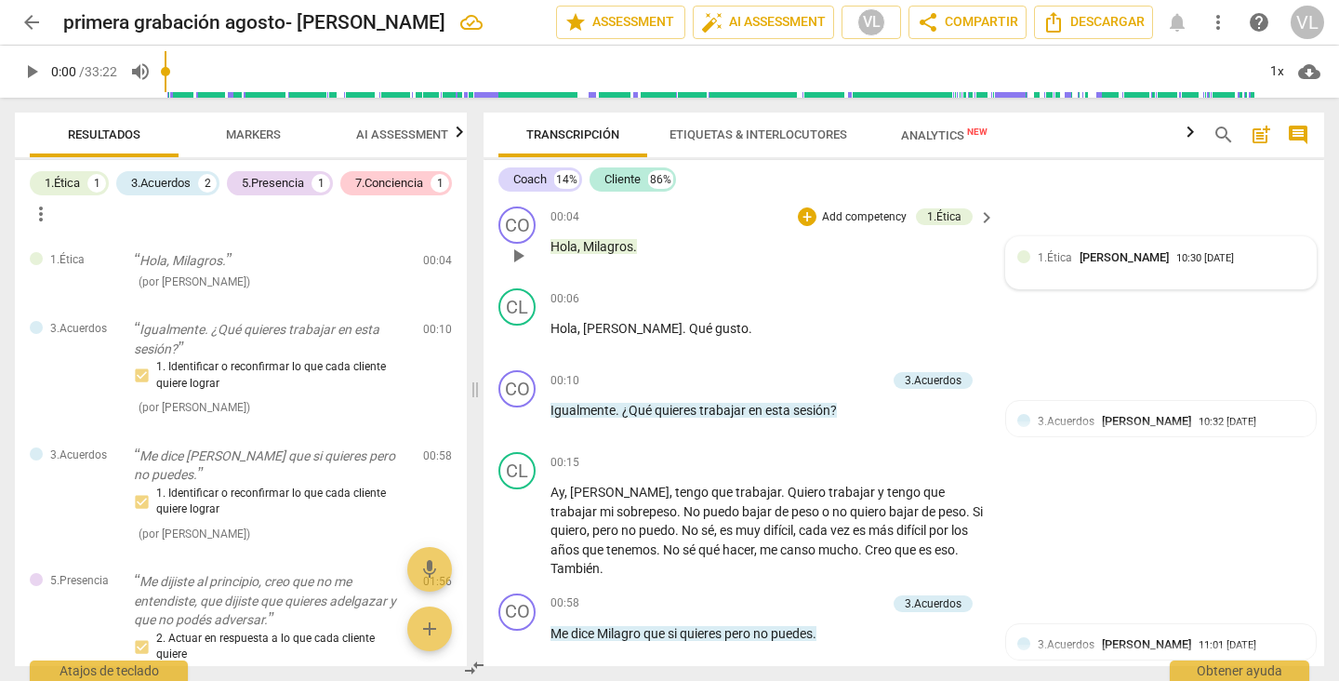
click at [1047, 249] on div "1.Ética [PERSON_NAME]" at bounding box center [1107, 257] width 139 height 18
click at [1270, 260] on span "more_vert" at bounding box center [1278, 259] width 22 height 22
click at [1280, 295] on li "Borrar" at bounding box center [1289, 294] width 65 height 35
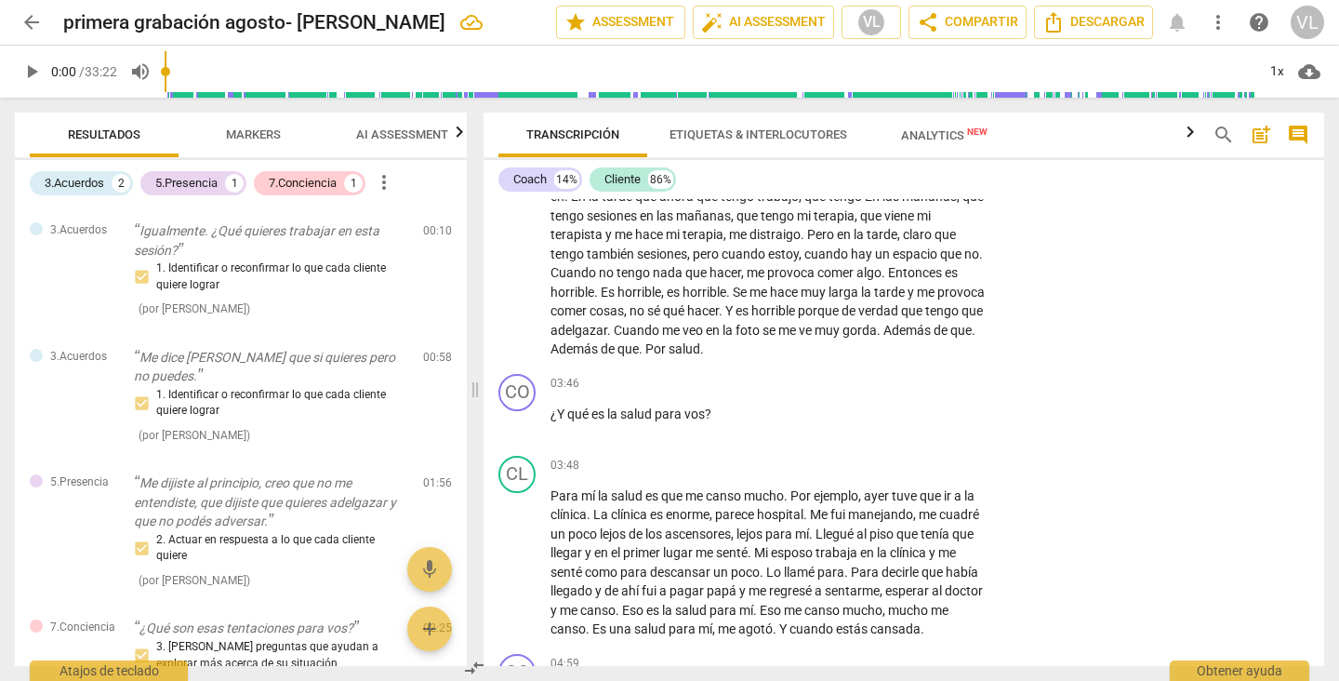
scroll to position [966, 0]
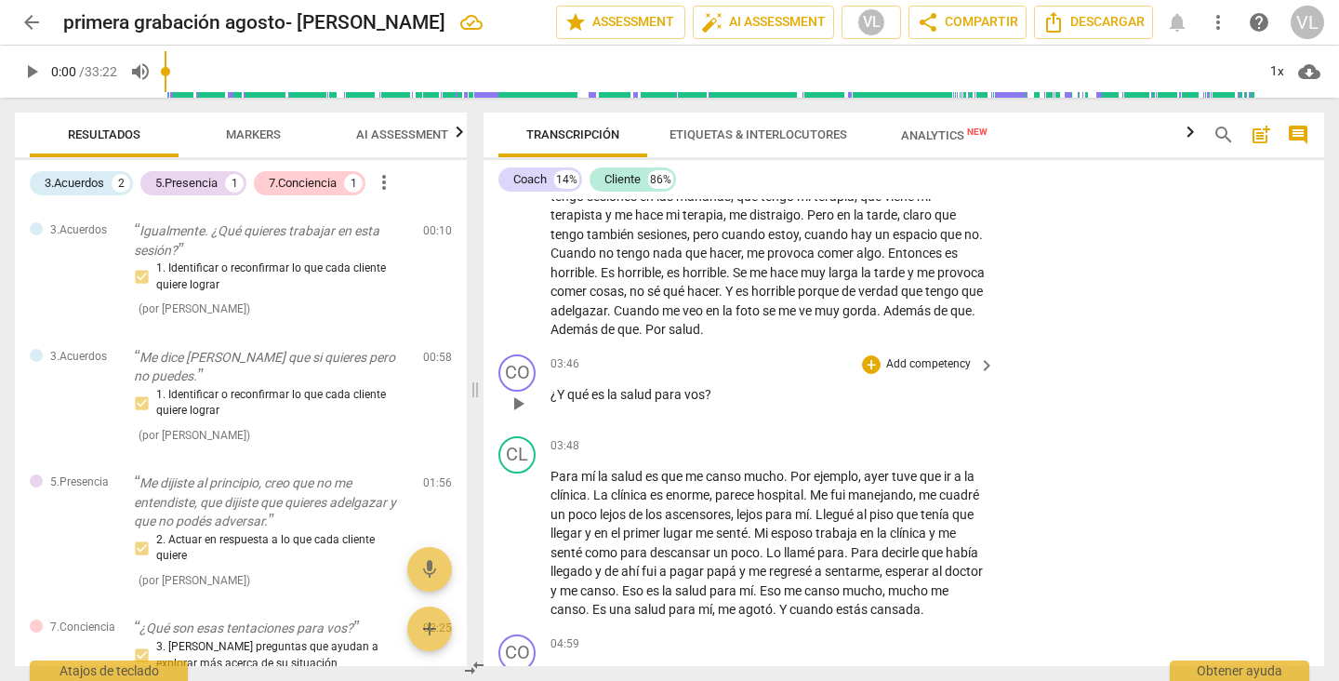
click at [912, 366] on p "Add competency" at bounding box center [928, 364] width 88 height 17
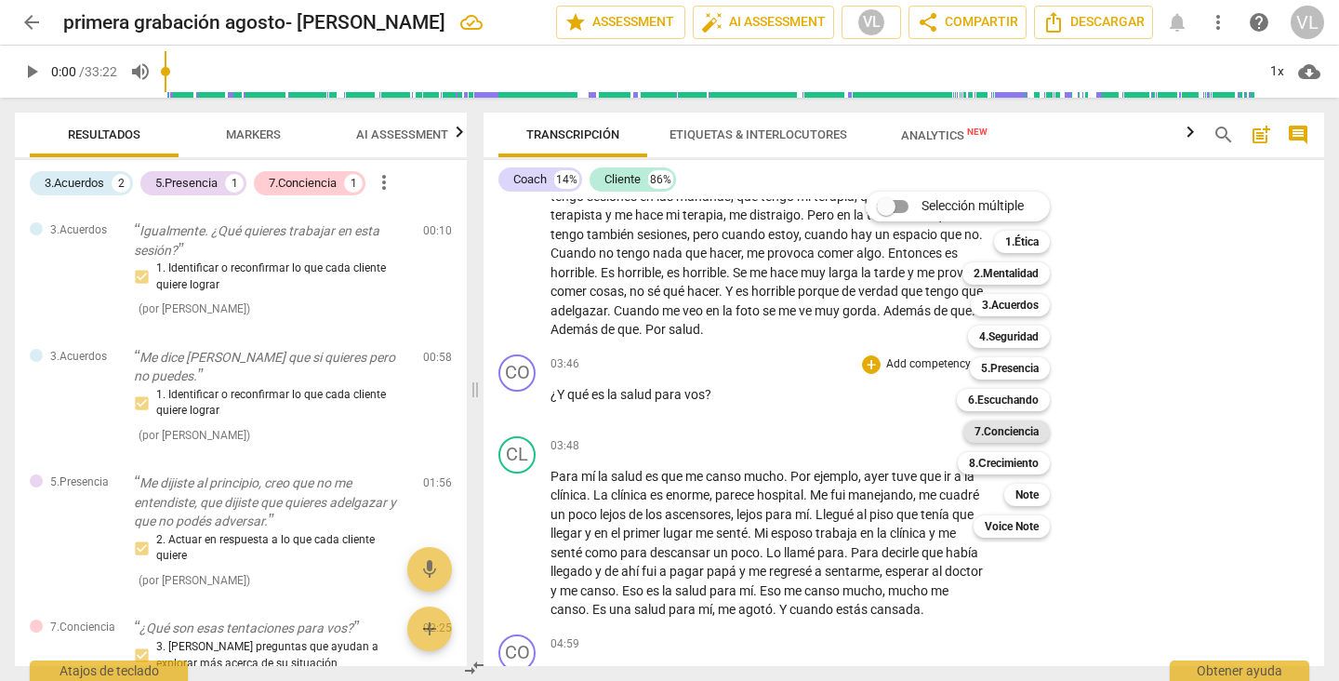
click at [995, 428] on b "7.Conciencia" at bounding box center [1006, 431] width 64 height 22
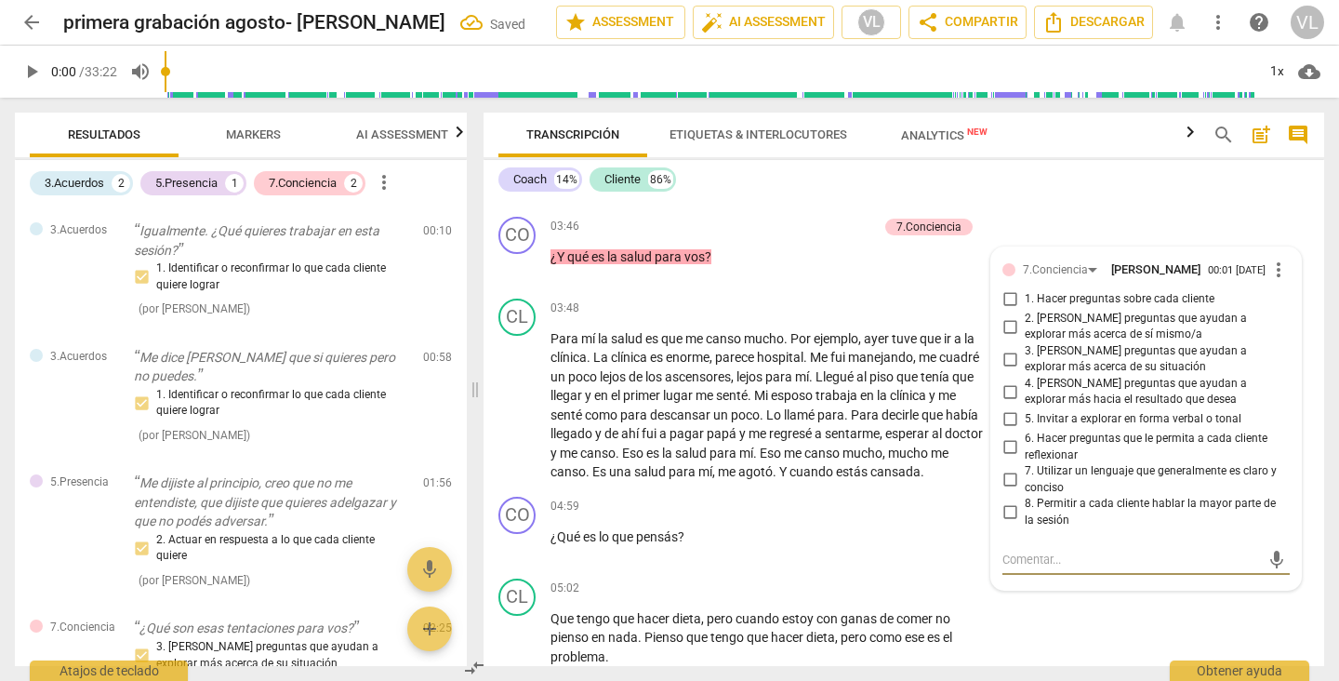
scroll to position [1045, 0]
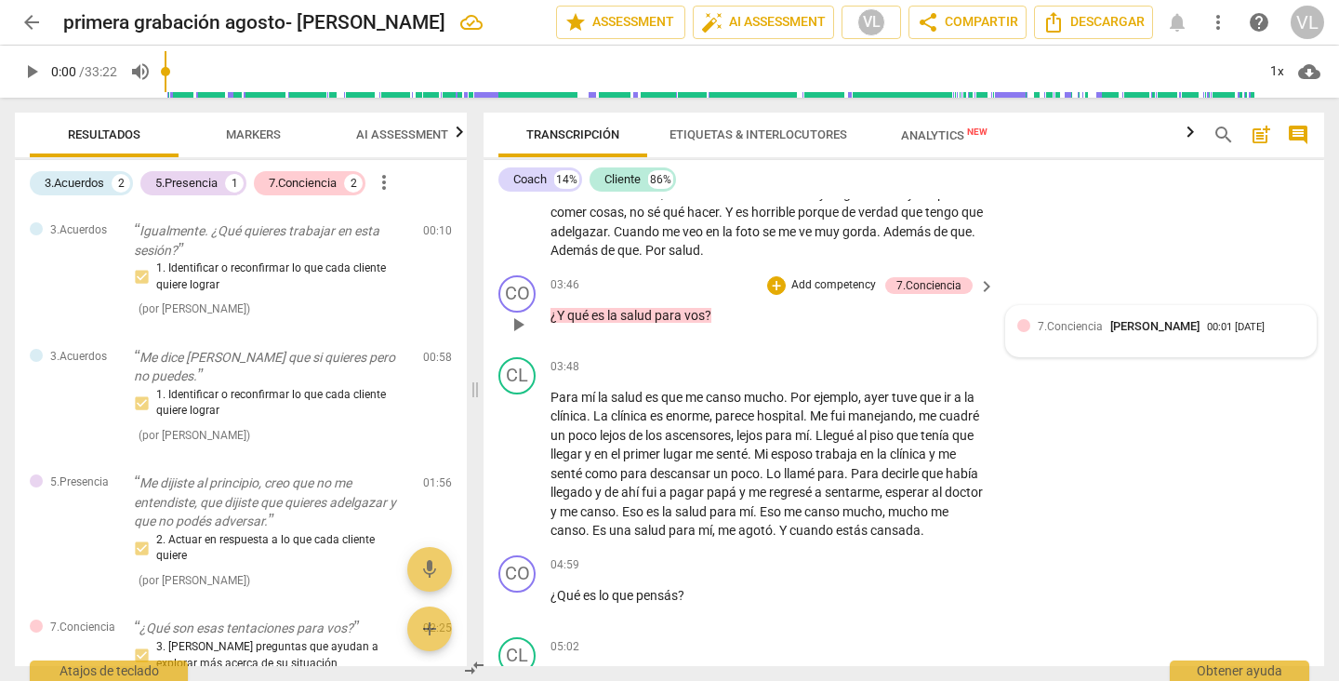
click at [1120, 326] on span "[PERSON_NAME]" at bounding box center [1154, 326] width 89 height 14
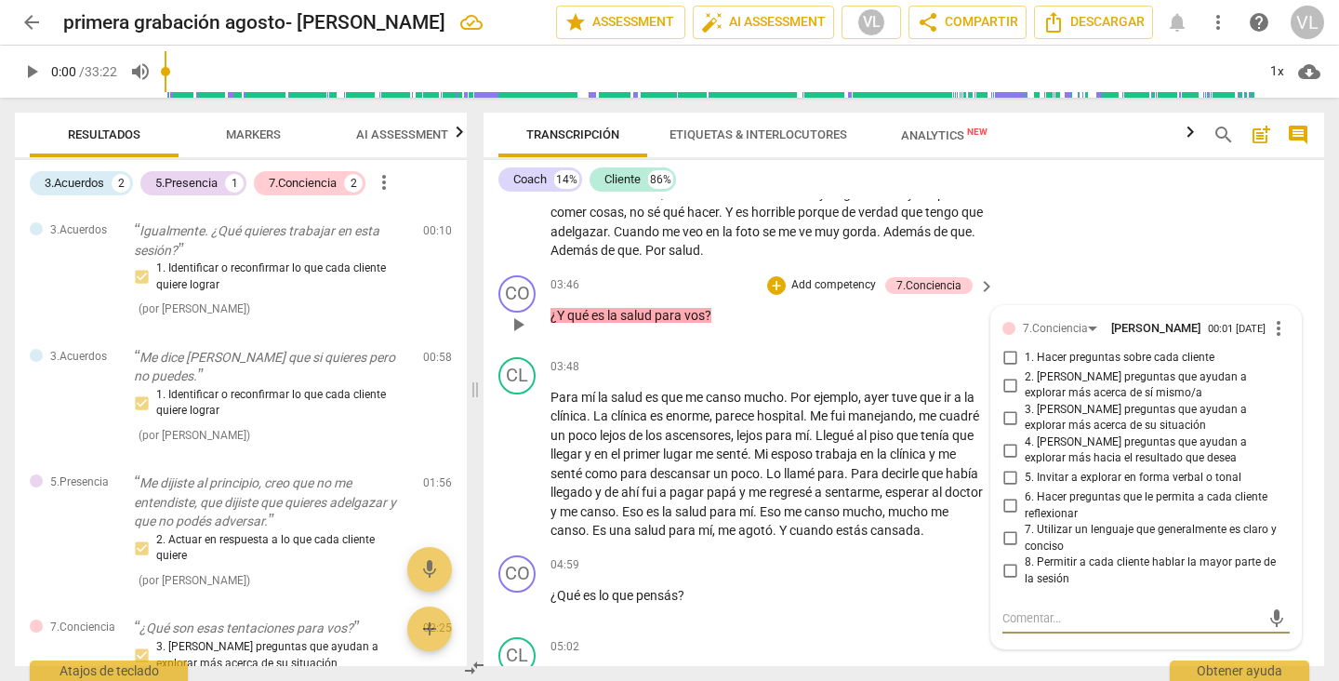
click at [1003, 419] on input "3. [PERSON_NAME] preguntas que ayudan a explorar más acerca de su situación" at bounding box center [1010, 417] width 30 height 22
checkbox input "true"
click at [1001, 505] on input "6. Hacer preguntas que le permita a cada cliente reflexionar" at bounding box center [1010, 506] width 30 height 22
checkbox input "true"
click at [1050, 252] on div "CL play_arrow pause 02:28 + Add competency keyboard_arrow_right ¿Qué son esas T…" at bounding box center [903, 150] width 841 height 236
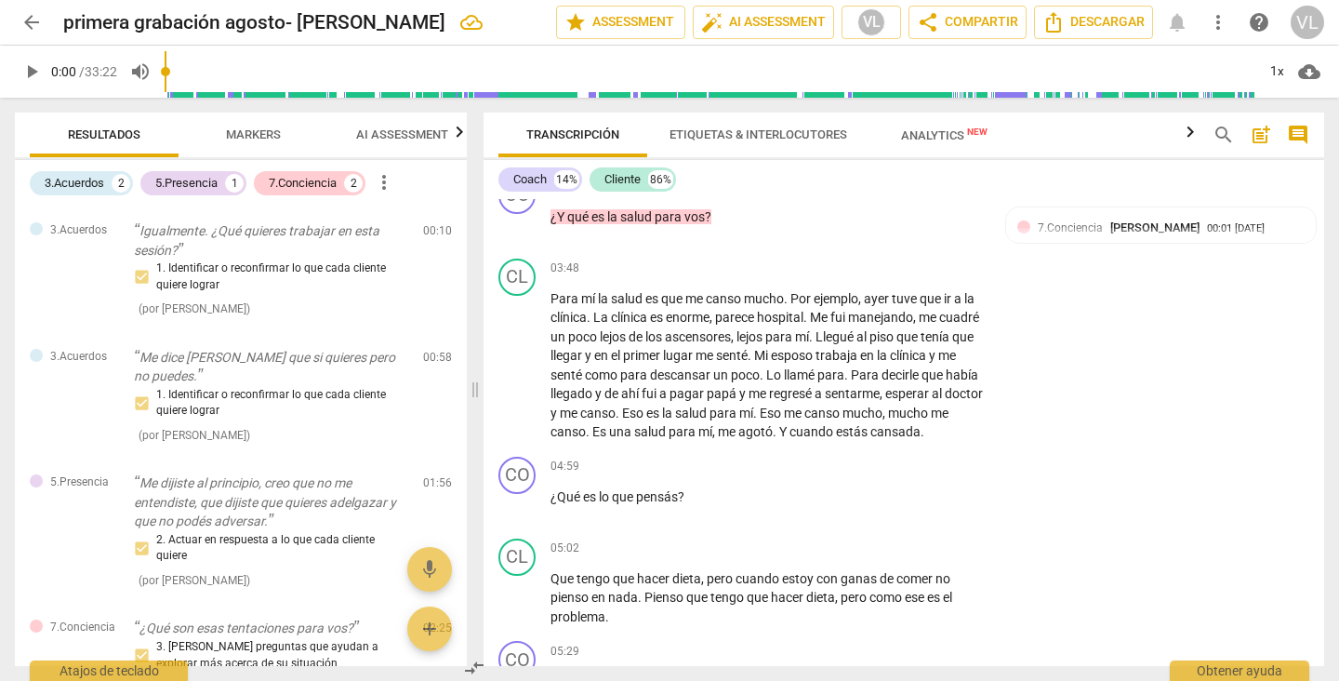
scroll to position [1222, 0]
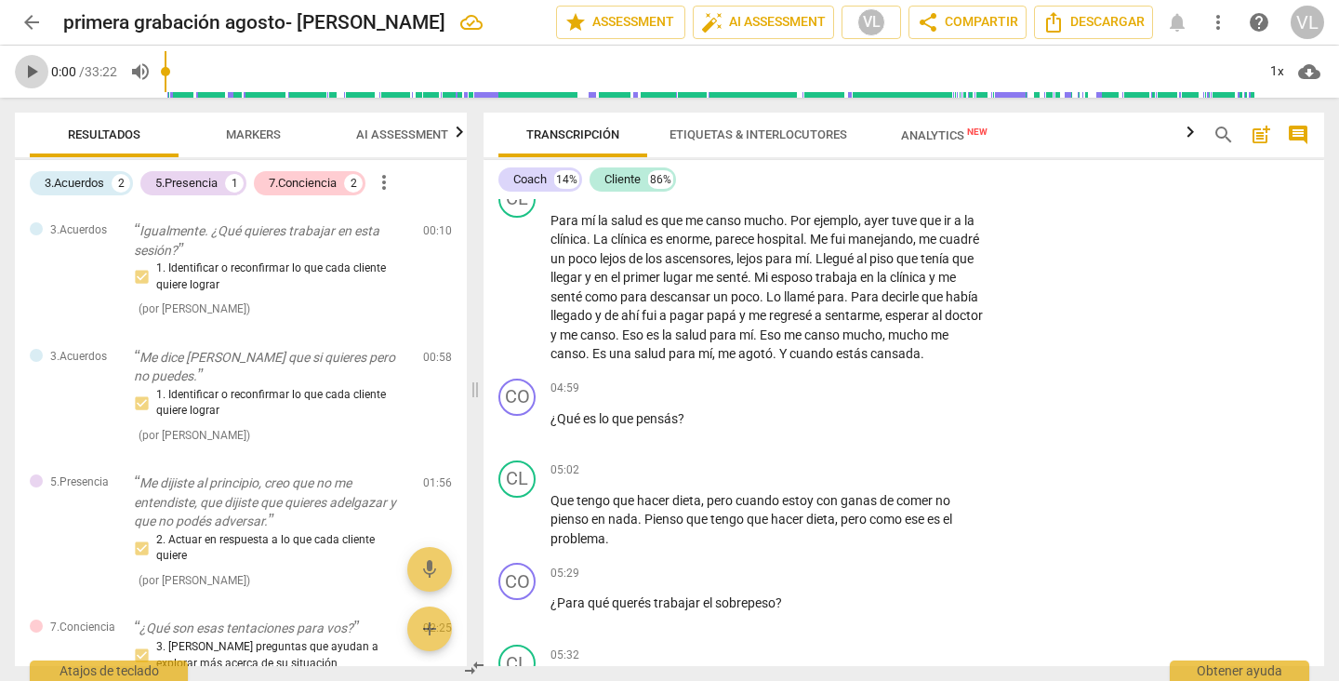
click at [32, 80] on span "play_arrow" at bounding box center [31, 71] width 22 height 22
click at [298, 77] on input "range" at bounding box center [710, 72] width 1091 height 60
click at [31, 72] on span "pause" at bounding box center [31, 71] width 22 height 22
type input "314"
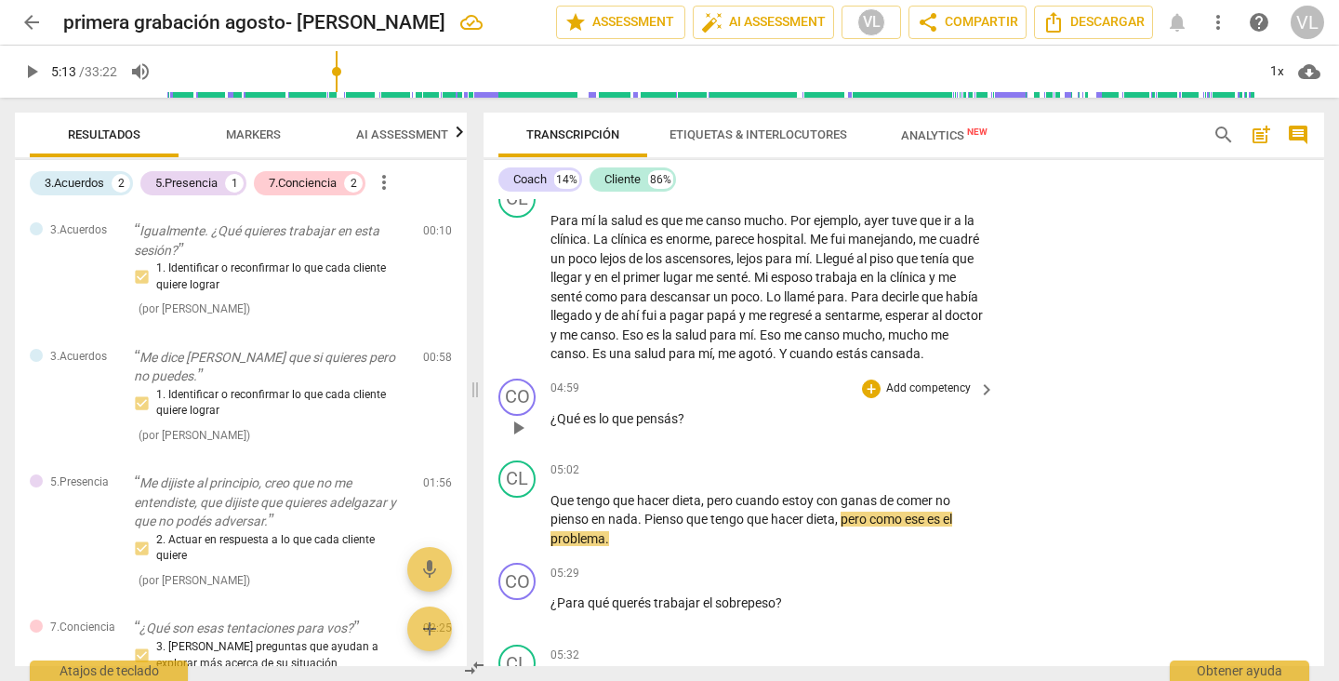
click at [924, 385] on p "Add competency" at bounding box center [928, 388] width 88 height 17
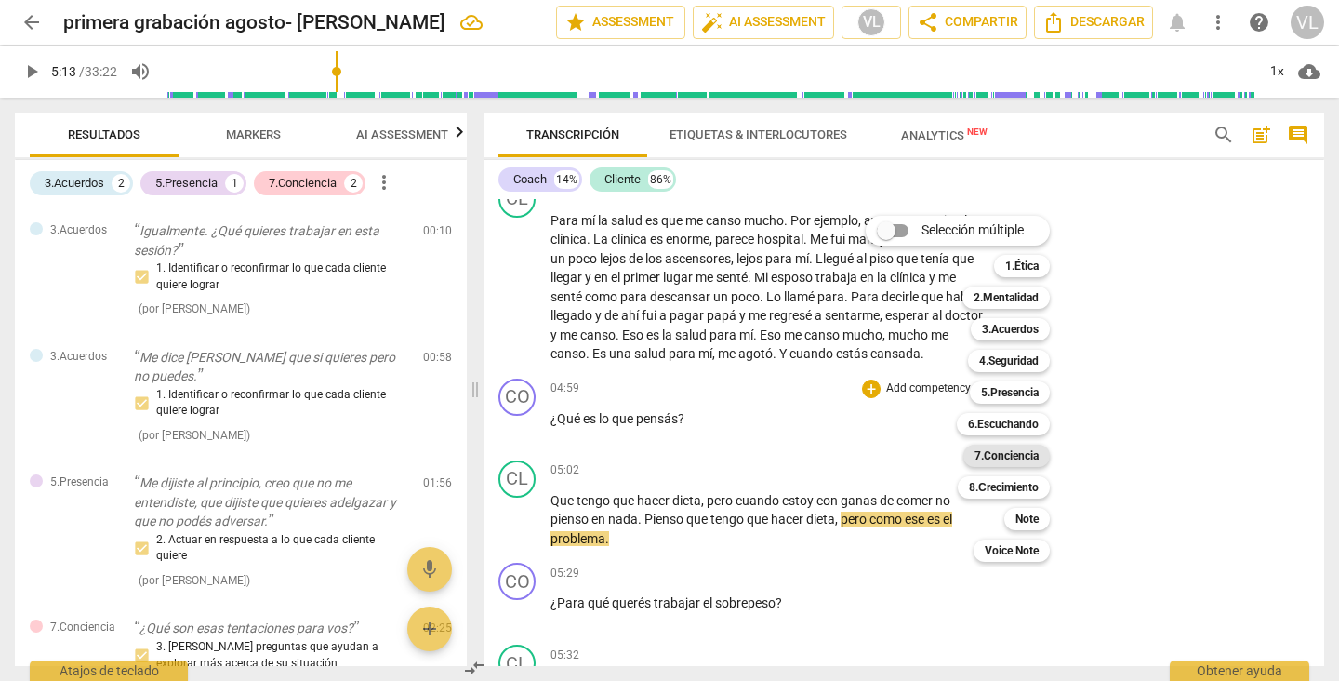
click at [1001, 460] on b "7.Conciencia" at bounding box center [1006, 455] width 64 height 22
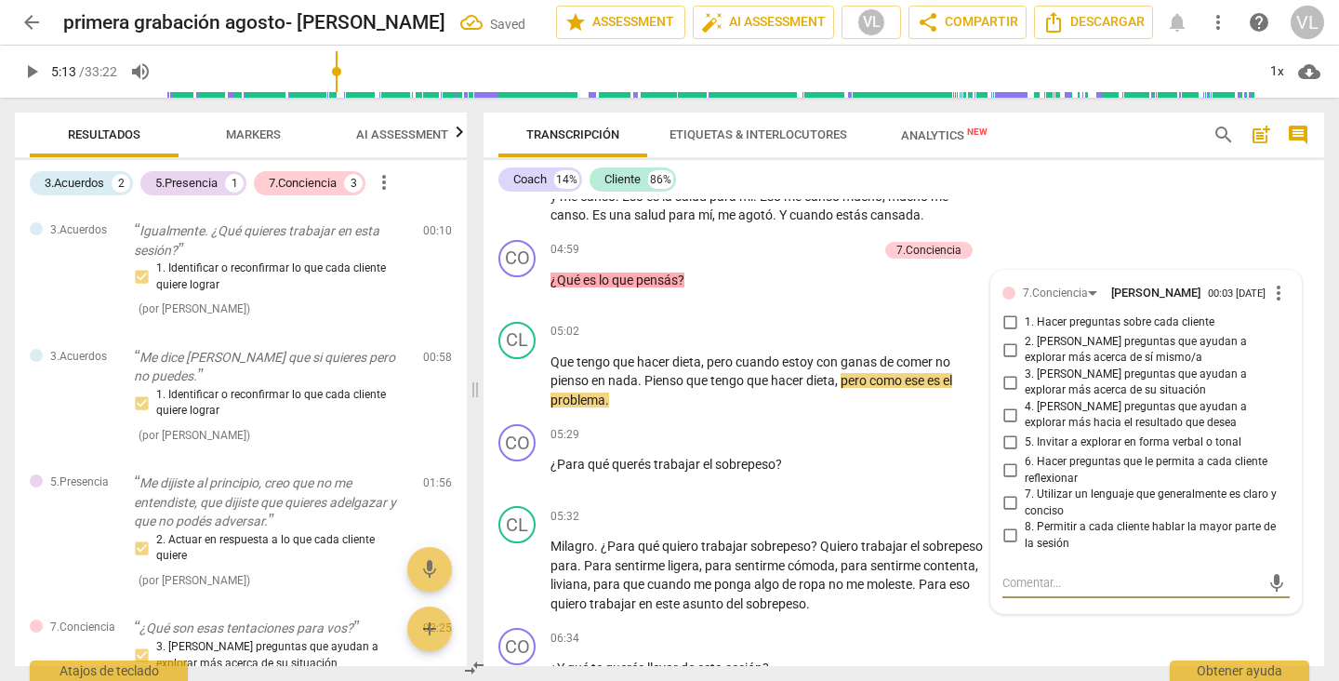
scroll to position [1420, 0]
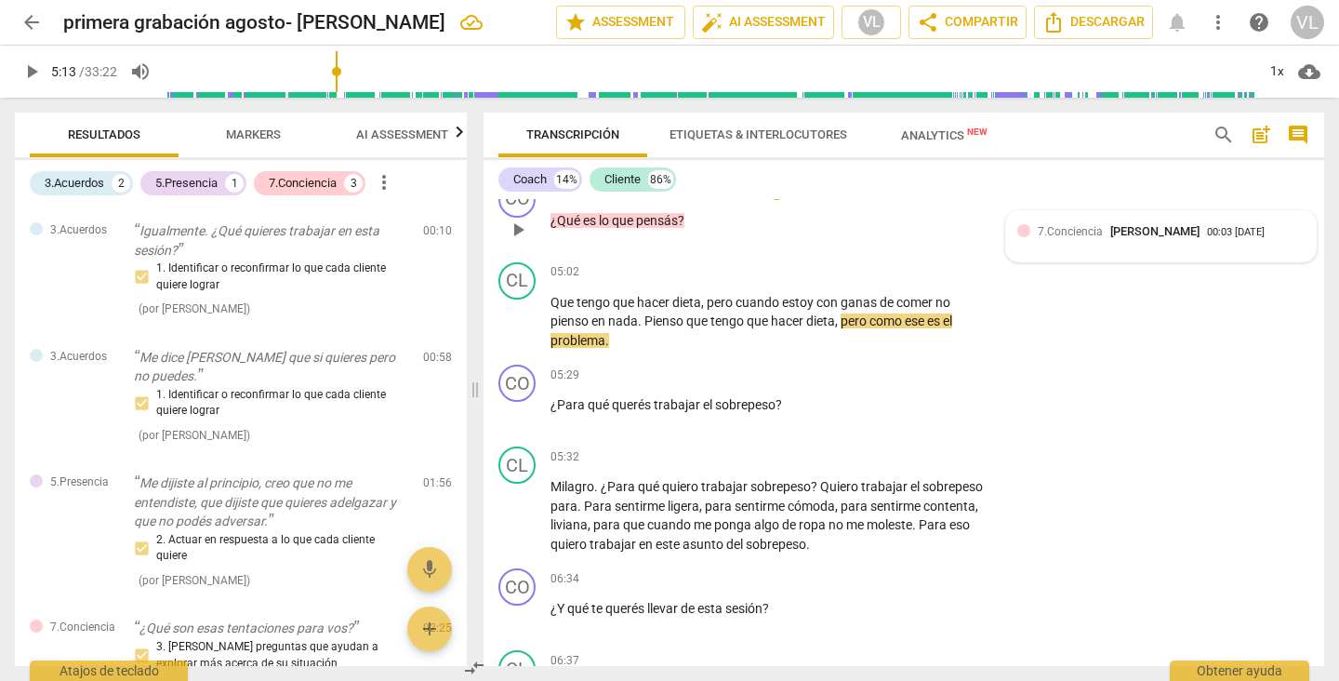
click at [1207, 227] on div "00:03 [DATE]" at bounding box center [1236, 233] width 58 height 12
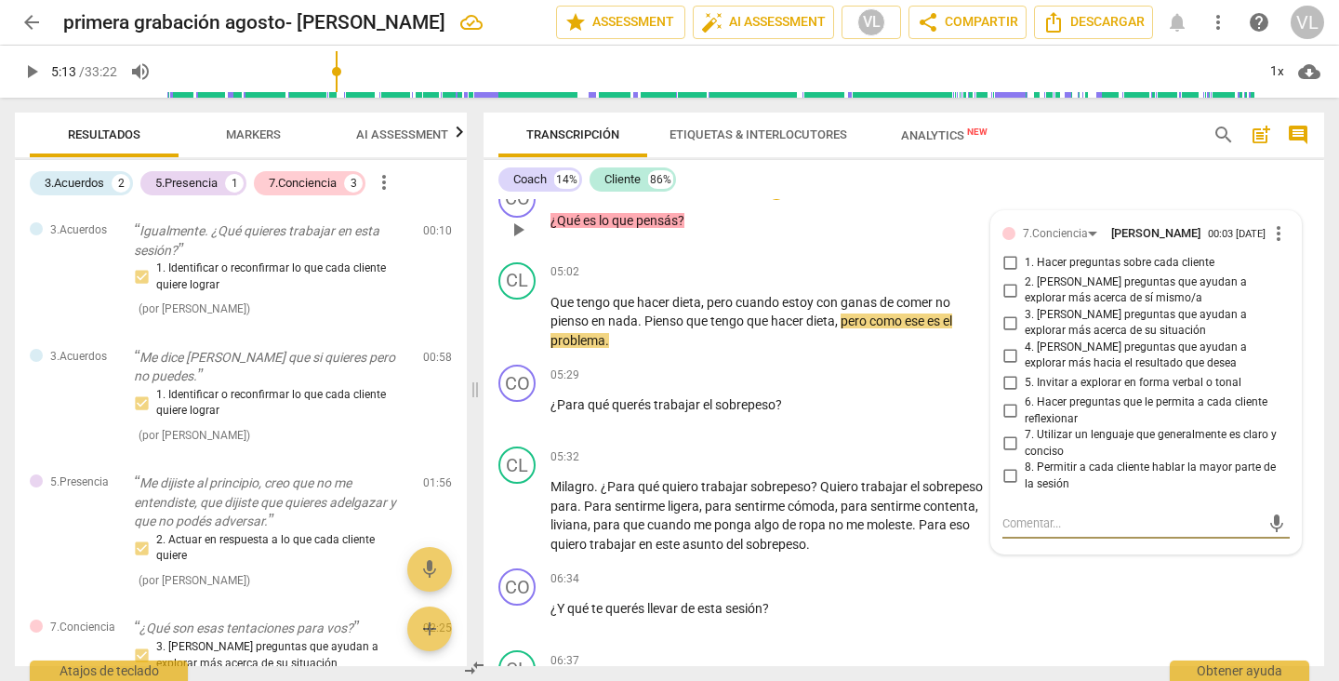
click at [1006, 410] on input "6. Hacer preguntas que le permita a cada cliente reflexionar" at bounding box center [1010, 411] width 30 height 22
checkbox input "true"
click at [1006, 355] on input "4. [PERSON_NAME] preguntas que ayudan a explorar más hacia el resultado que des…" at bounding box center [1010, 355] width 30 height 22
checkbox input "true"
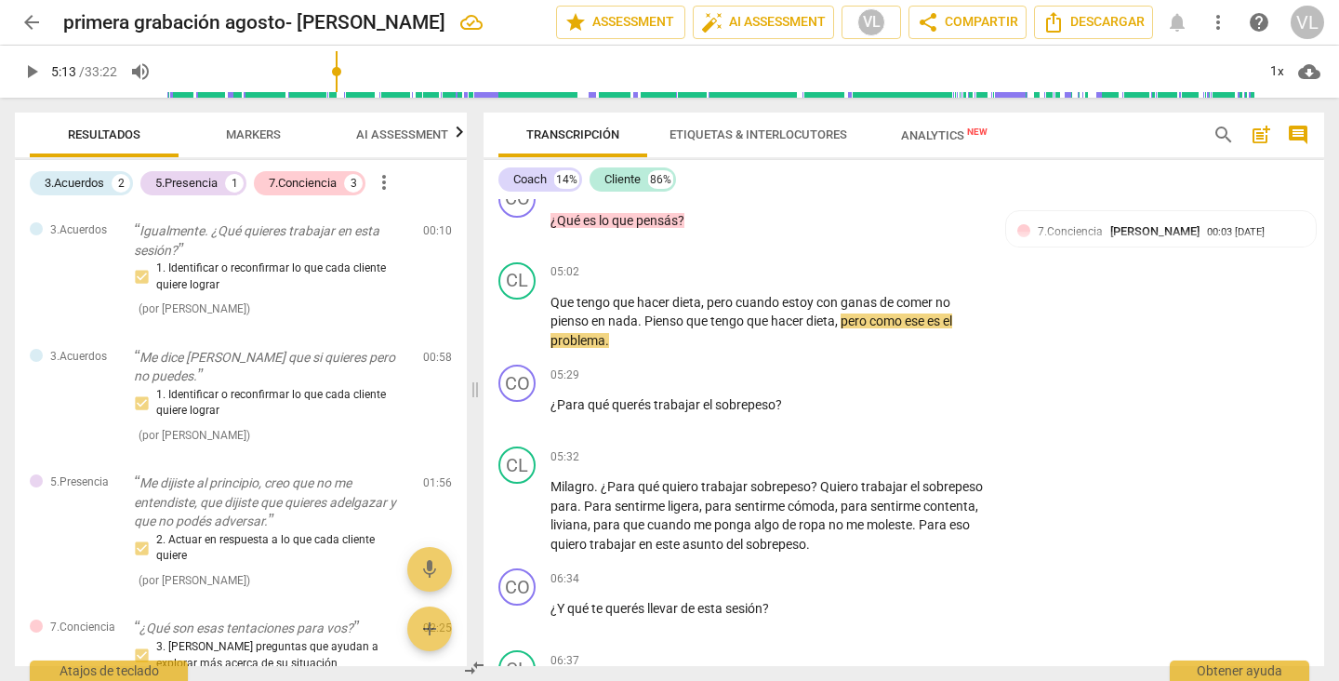
scroll to position [1438, 0]
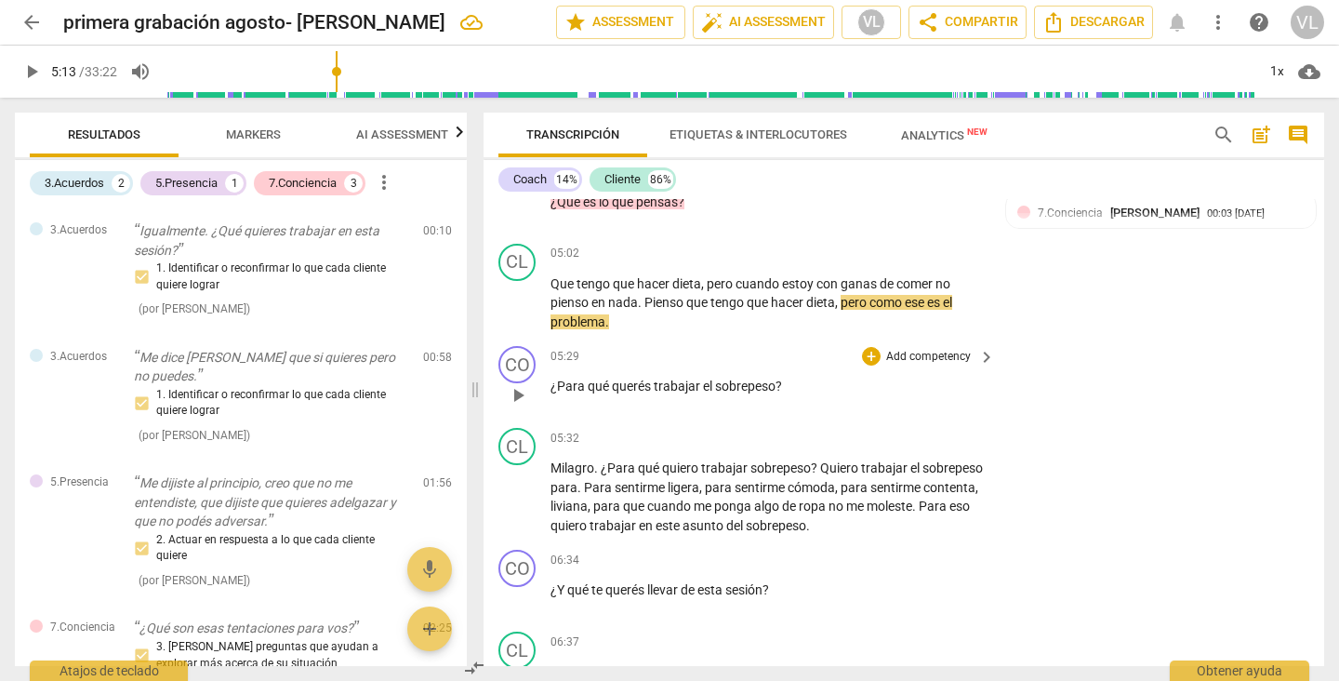
click at [756, 389] on span "sobrepeso" at bounding box center [745, 385] width 60 height 15
click at [939, 360] on p "Add competency" at bounding box center [928, 357] width 88 height 17
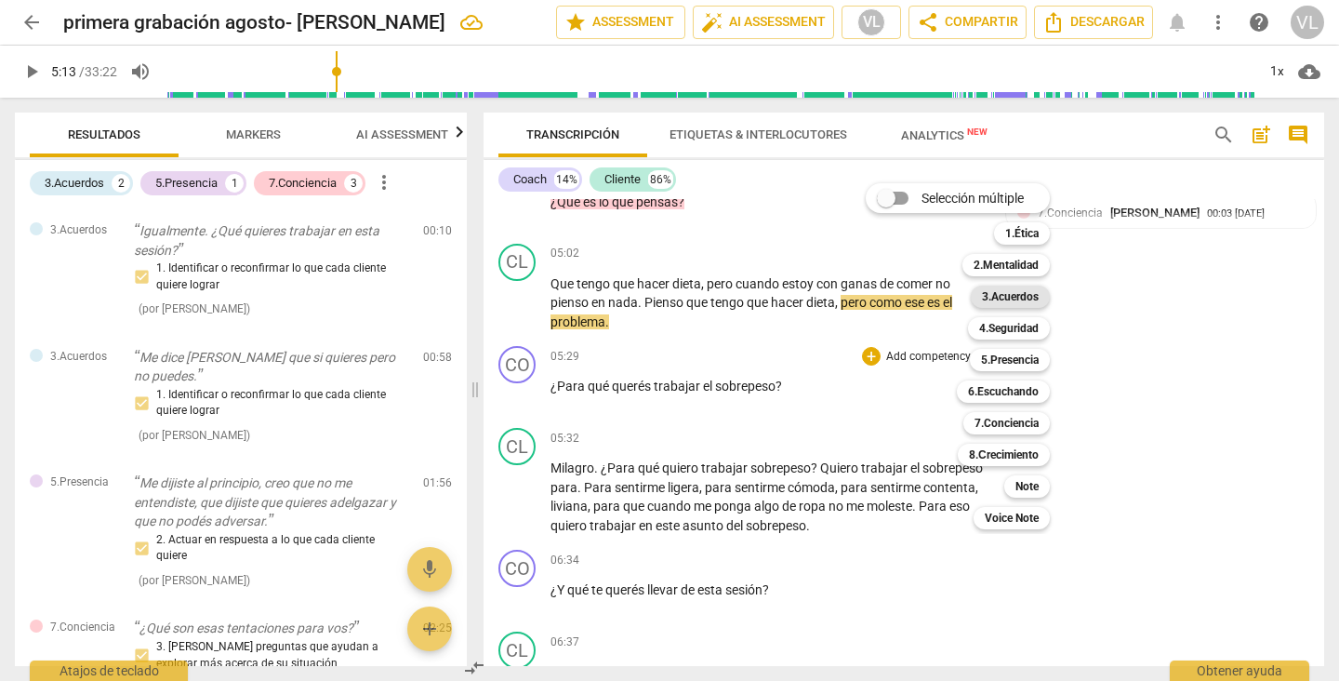
click at [1024, 299] on b "3.Acuerdos" at bounding box center [1010, 296] width 57 height 22
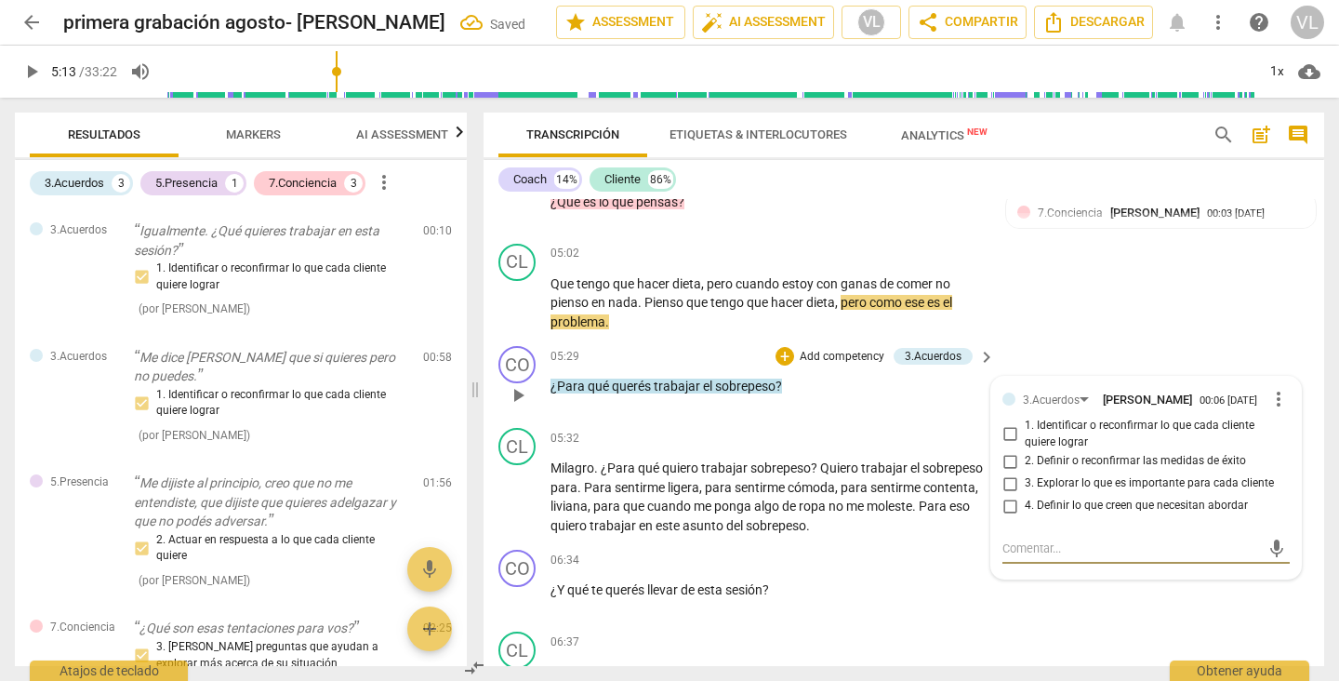
click at [834, 356] on p "Add competency" at bounding box center [842, 357] width 88 height 17
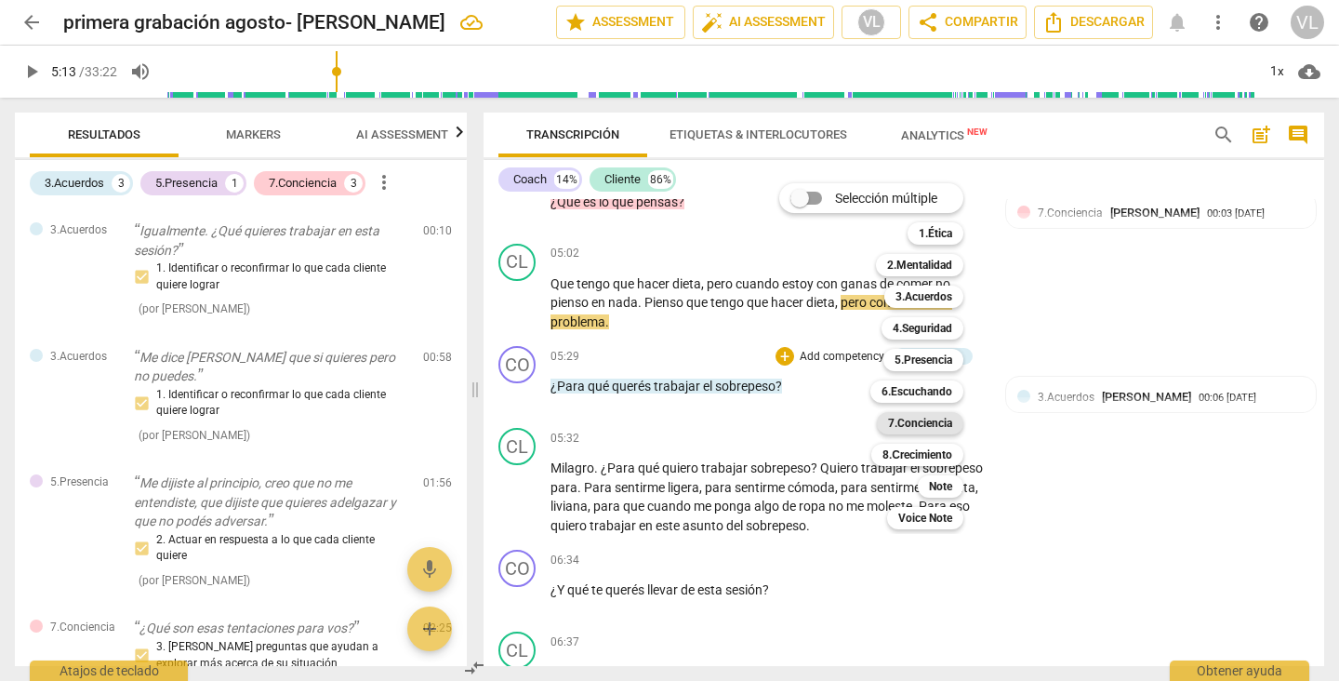
click at [920, 431] on b "7.Conciencia" at bounding box center [920, 423] width 64 height 22
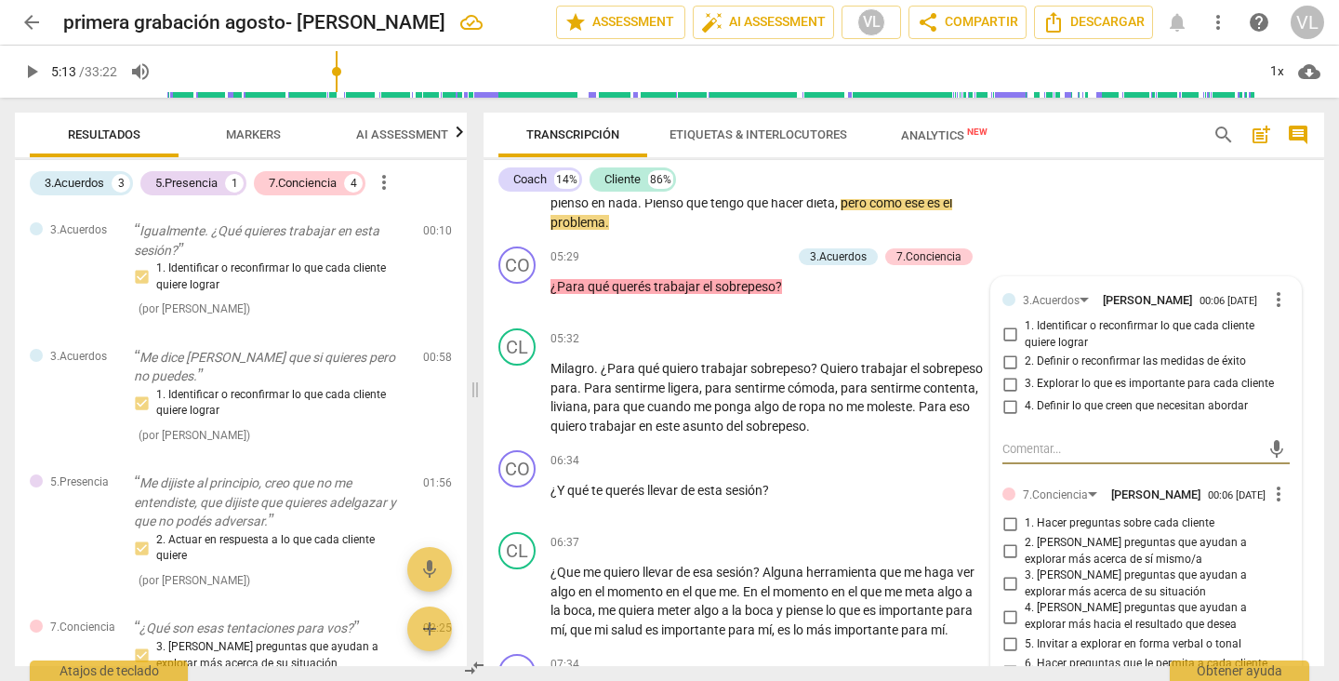
scroll to position [1557, 0]
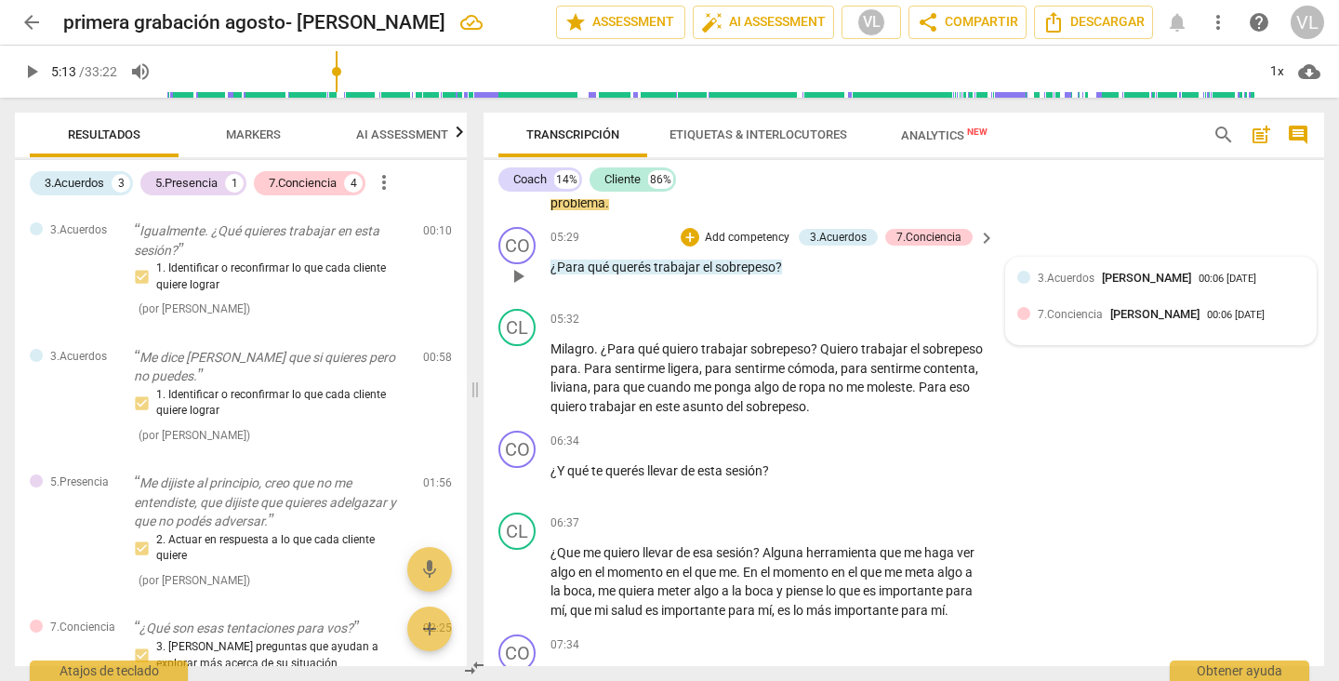
click at [1141, 284] on span "[PERSON_NAME]" at bounding box center [1146, 278] width 89 height 14
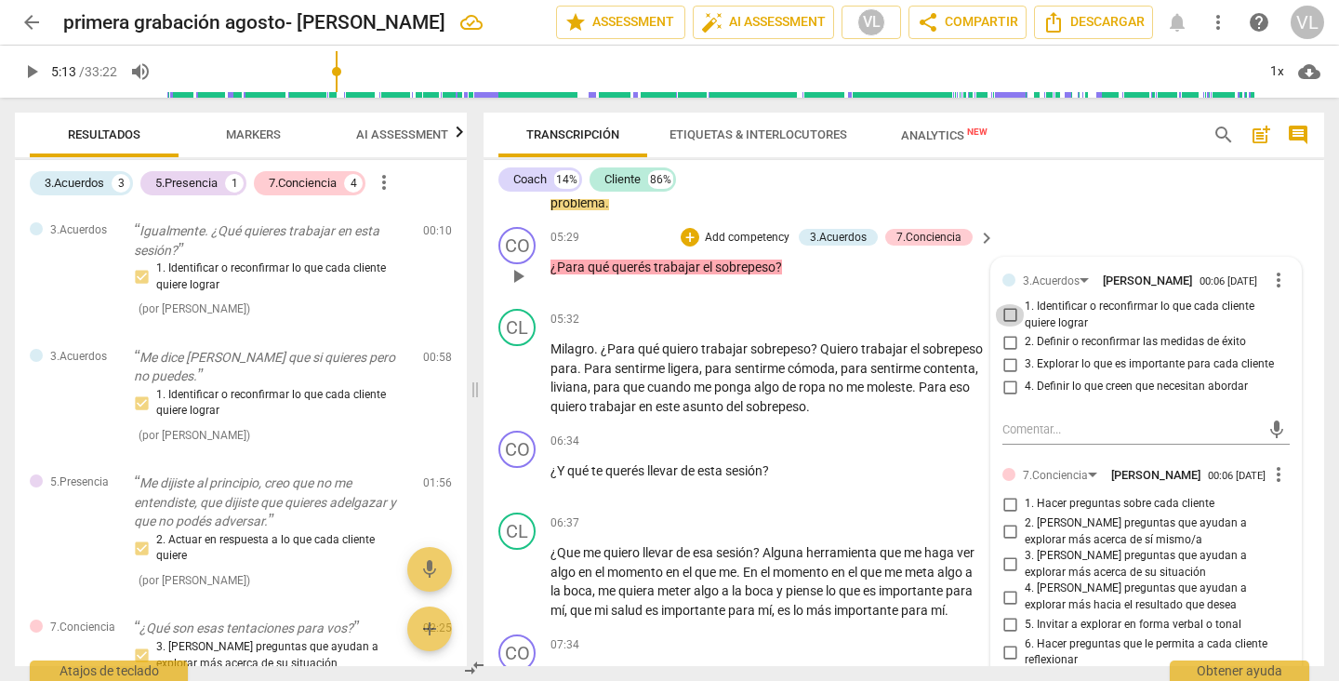
click at [1006, 309] on input "1. Identificar o reconfirmar lo que cada cliente quiere lograr" at bounding box center [1010, 315] width 30 height 22
checkbox input "true"
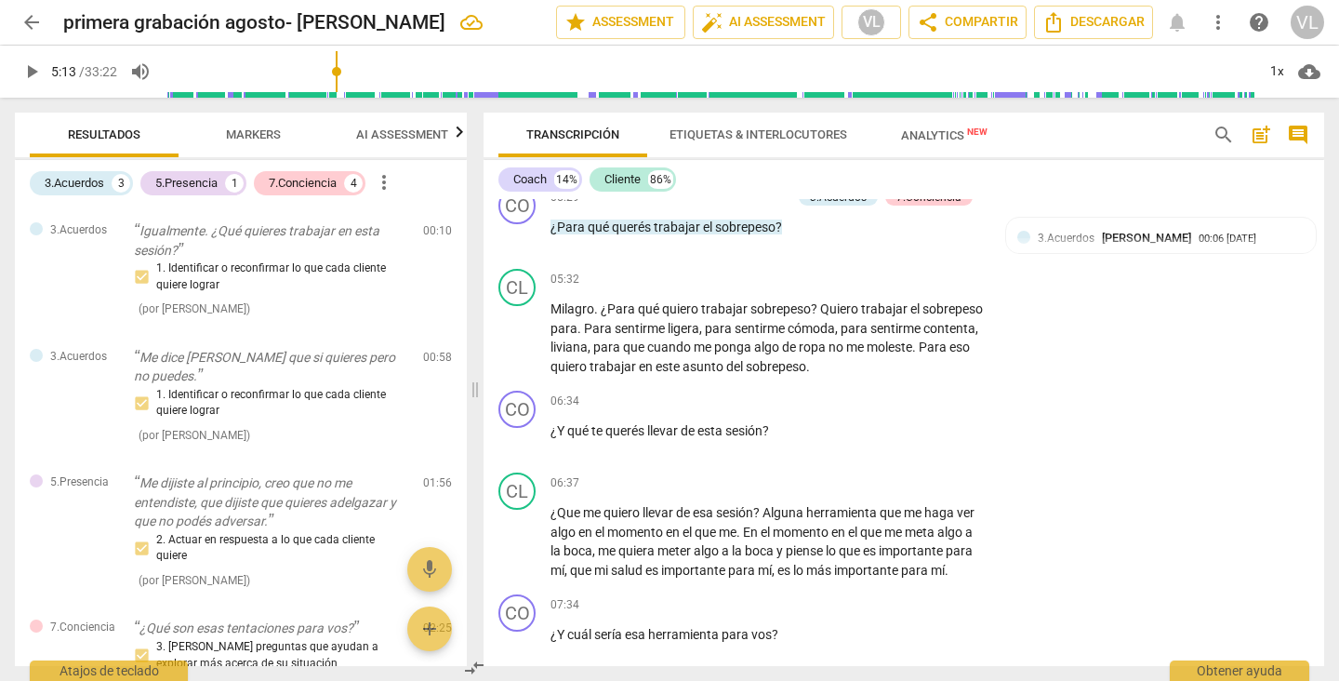
scroll to position [1577, 0]
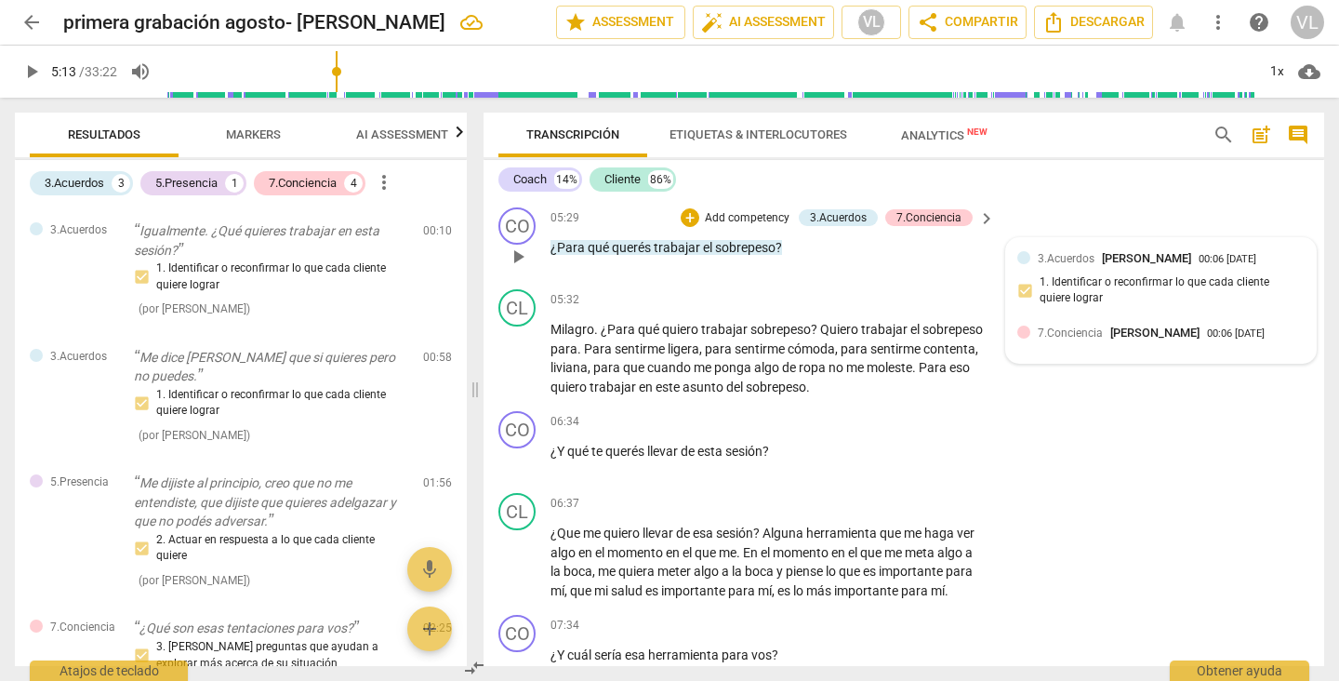
click at [1071, 334] on span "7.Conciencia" at bounding box center [1070, 332] width 65 height 13
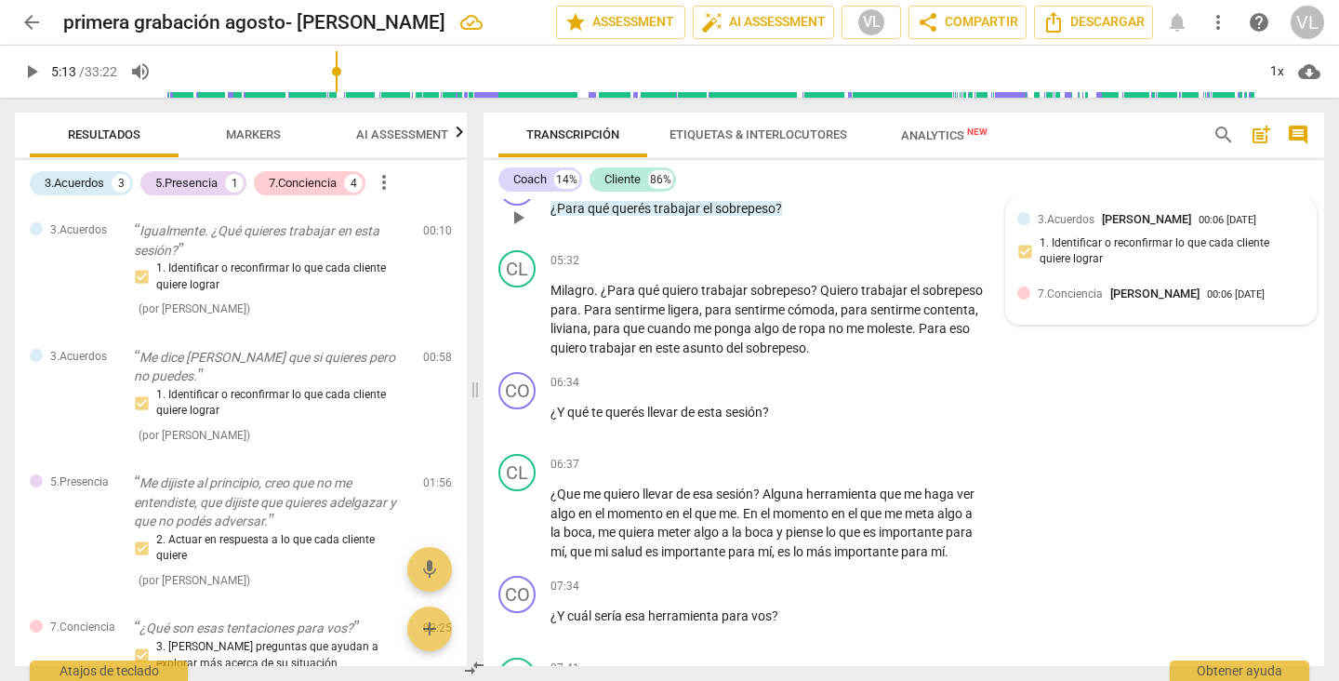
scroll to position [1617, 0]
click at [1110, 296] on span "[PERSON_NAME]" at bounding box center [1154, 292] width 89 height 14
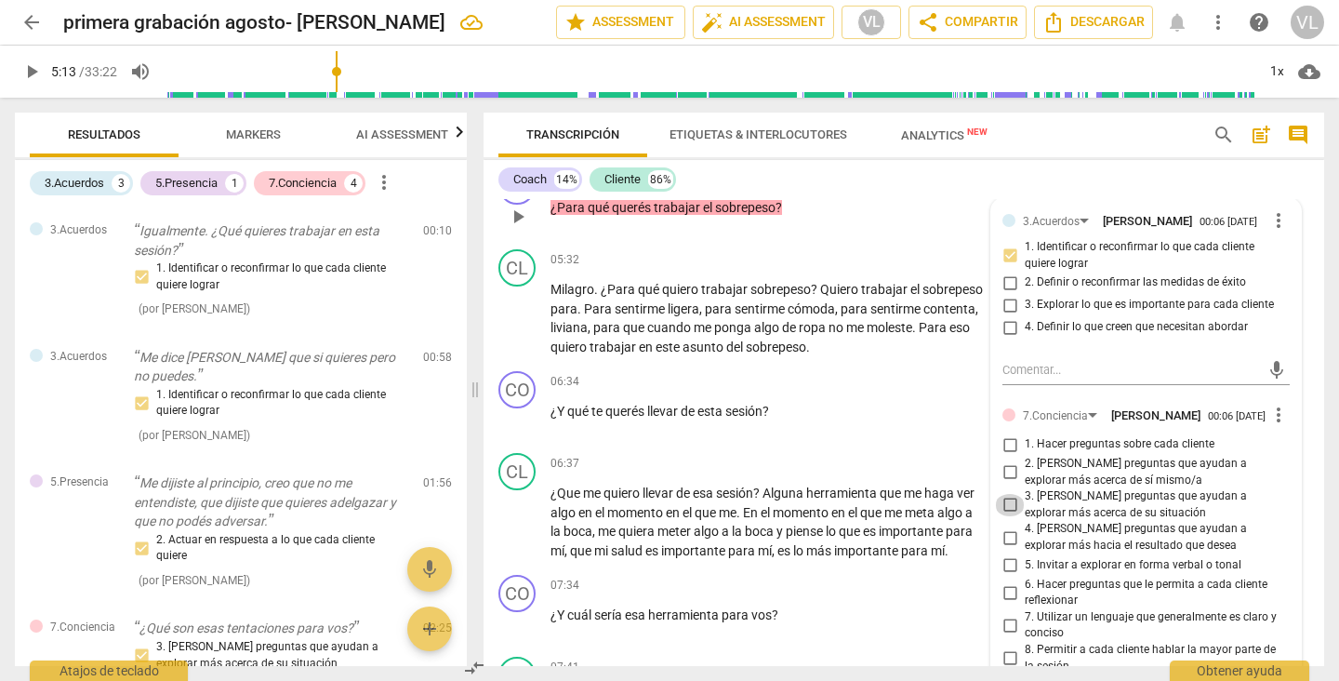
click at [1006, 506] on input "3. [PERSON_NAME] preguntas que ayudan a explorar más acerca de su situación" at bounding box center [1010, 505] width 30 height 22
checkbox input "true"
click at [1004, 538] on input "4. [PERSON_NAME] preguntas que ayudan a explorar más hacia el resultado que des…" at bounding box center [1010, 537] width 30 height 22
checkbox input "true"
click at [1004, 561] on input "5. Invitar a explorar en forma verbal o tonal" at bounding box center [1010, 565] width 30 height 22
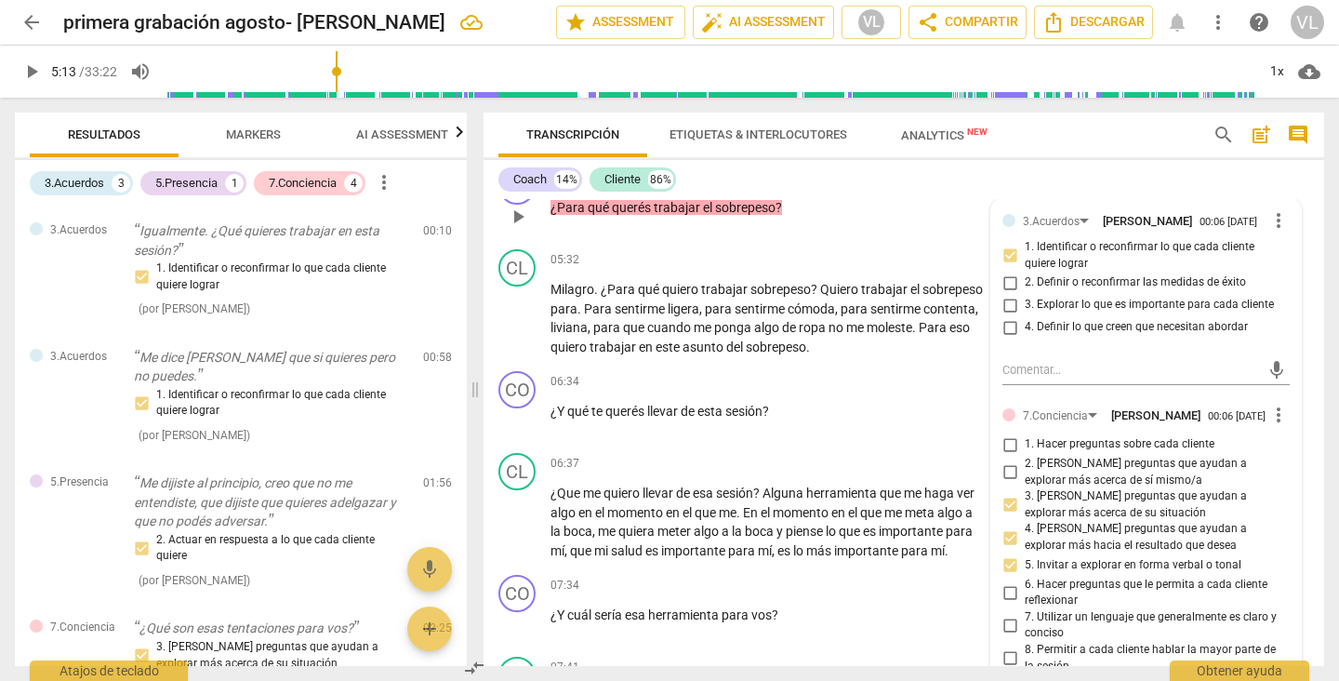
click at [1004, 561] on input "5. Invitar a explorar en forma verbal o tonal" at bounding box center [1010, 565] width 30 height 22
checkbox input "false"
click at [1005, 591] on input "6. Hacer preguntas que le permita a cada cliente reflexionar" at bounding box center [1010, 592] width 30 height 22
checkbox input "true"
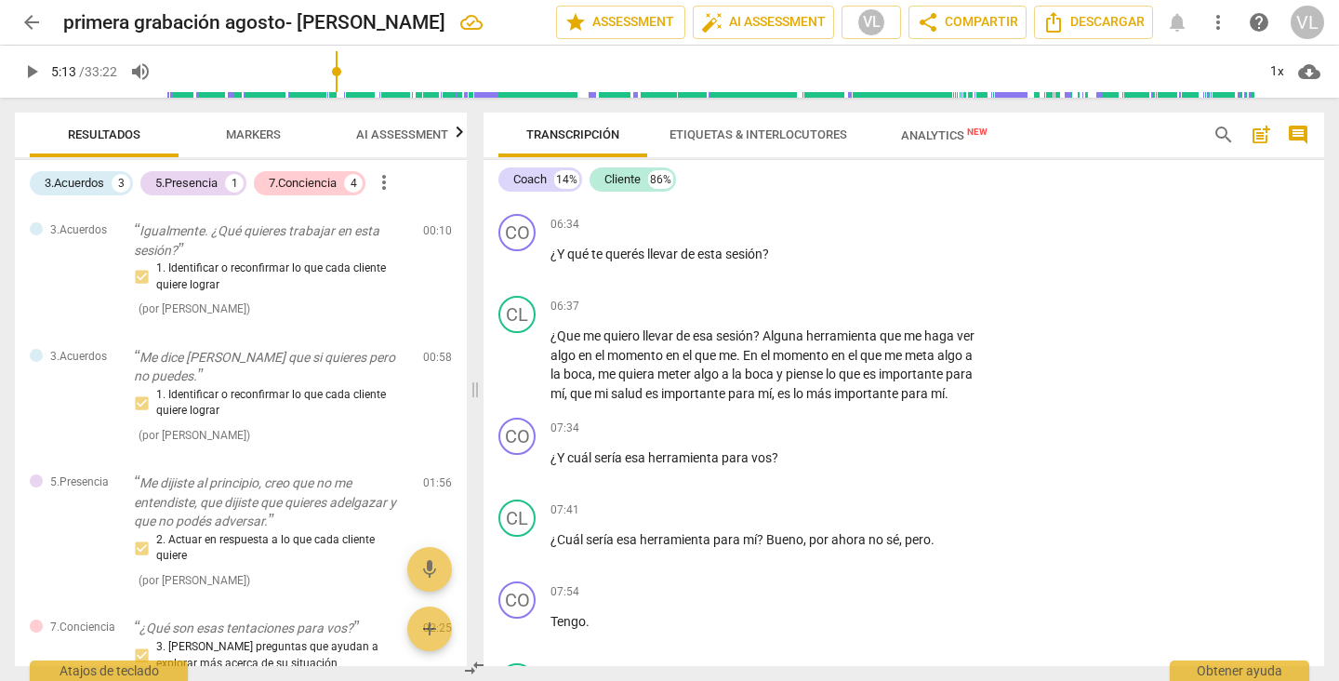
scroll to position [1715, 0]
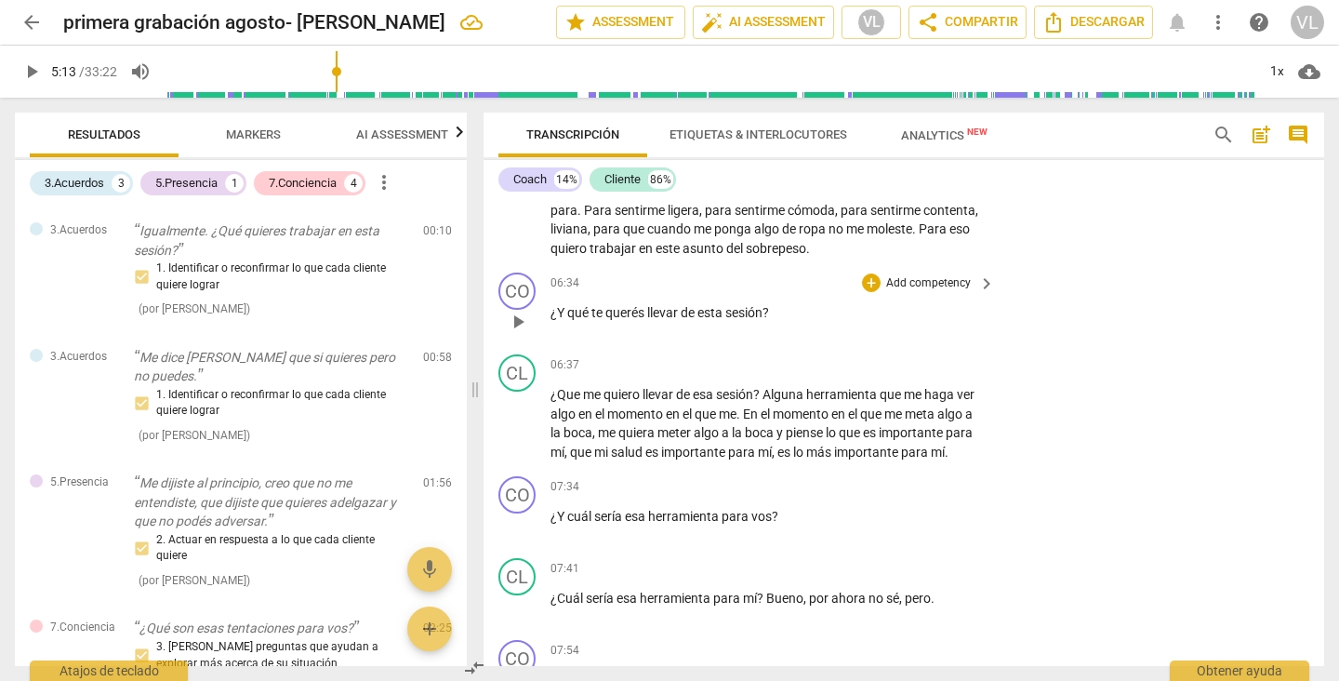
click at [702, 312] on span "esta" at bounding box center [711, 312] width 28 height 15
click at [916, 283] on p "Add competency" at bounding box center [928, 283] width 88 height 17
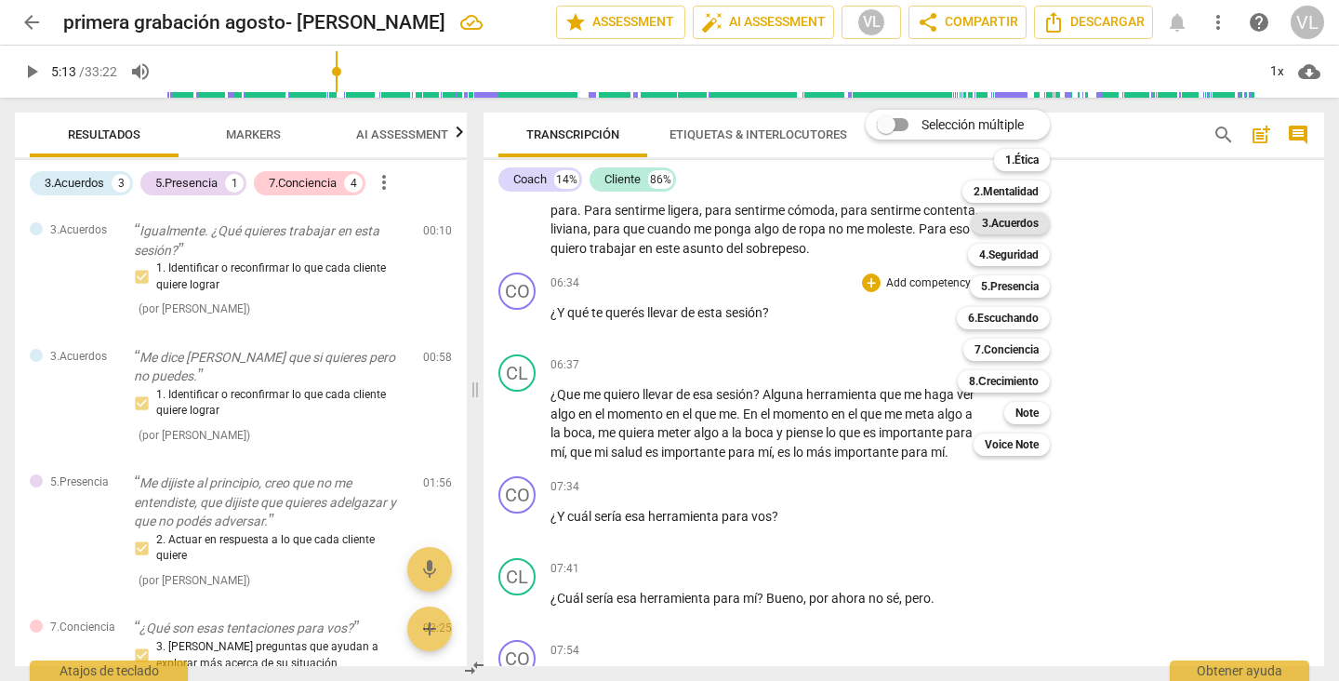
click at [1013, 220] on b "3.Acuerdos" at bounding box center [1010, 223] width 57 height 22
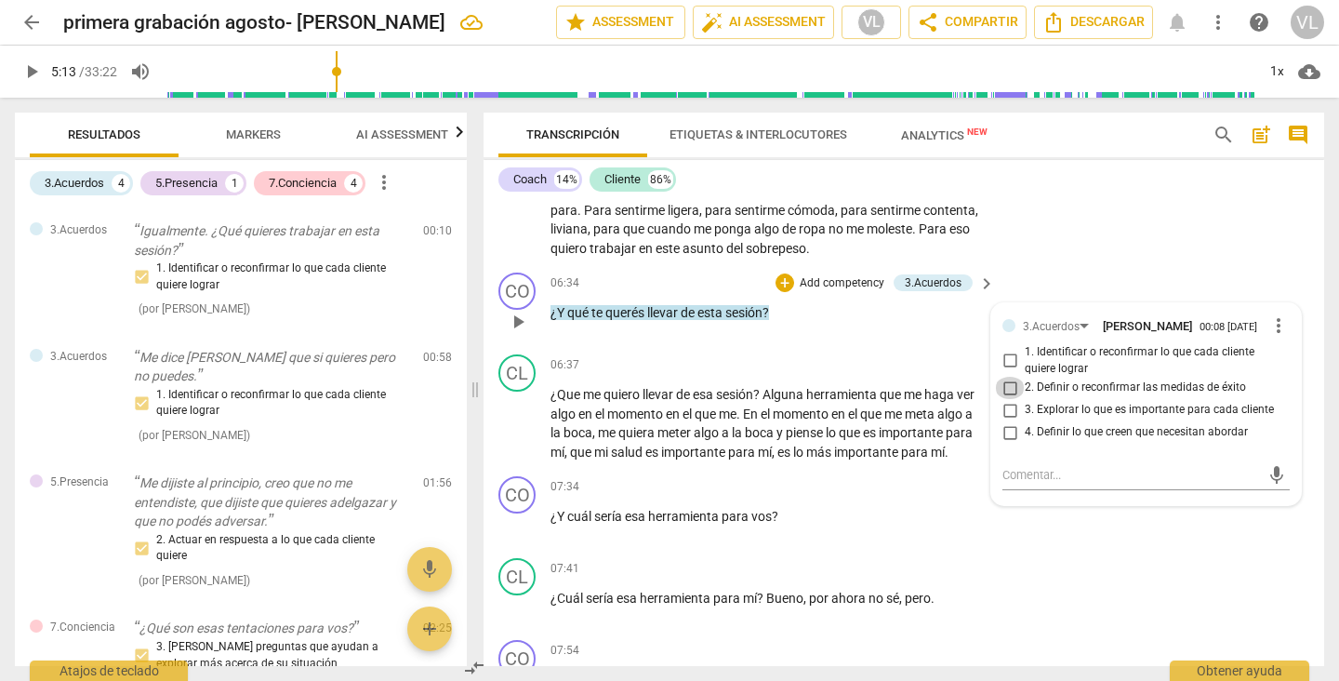
click at [1004, 387] on input "2. Definir o reconfirmar las medidas de éxito" at bounding box center [1010, 388] width 30 height 22
checkbox input "true"
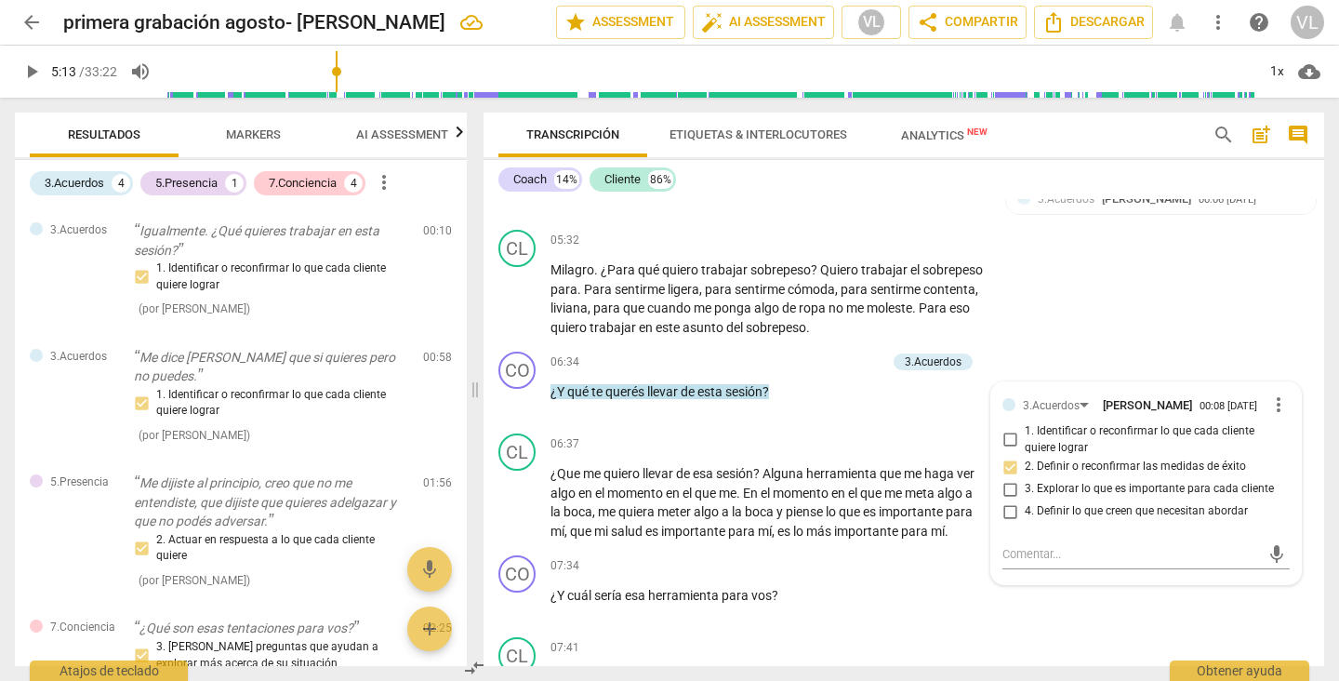
scroll to position [1656, 0]
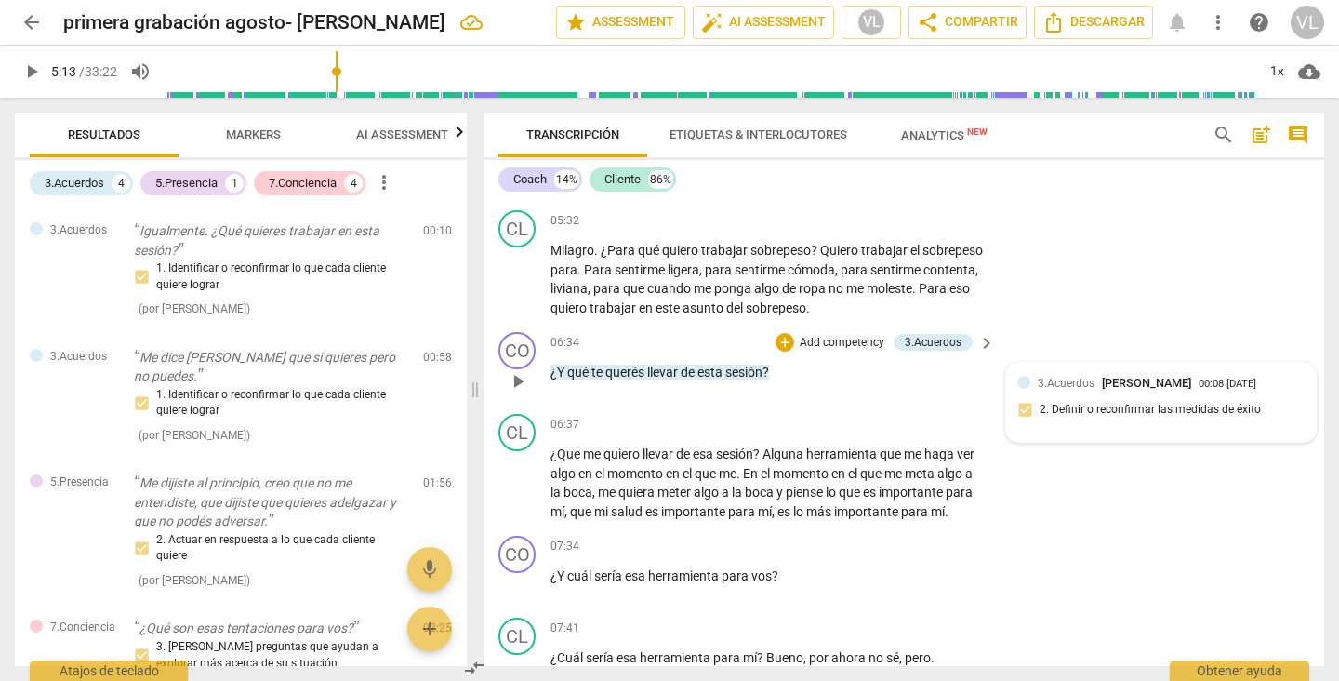
click at [1109, 389] on span "[PERSON_NAME]" at bounding box center [1146, 383] width 89 height 14
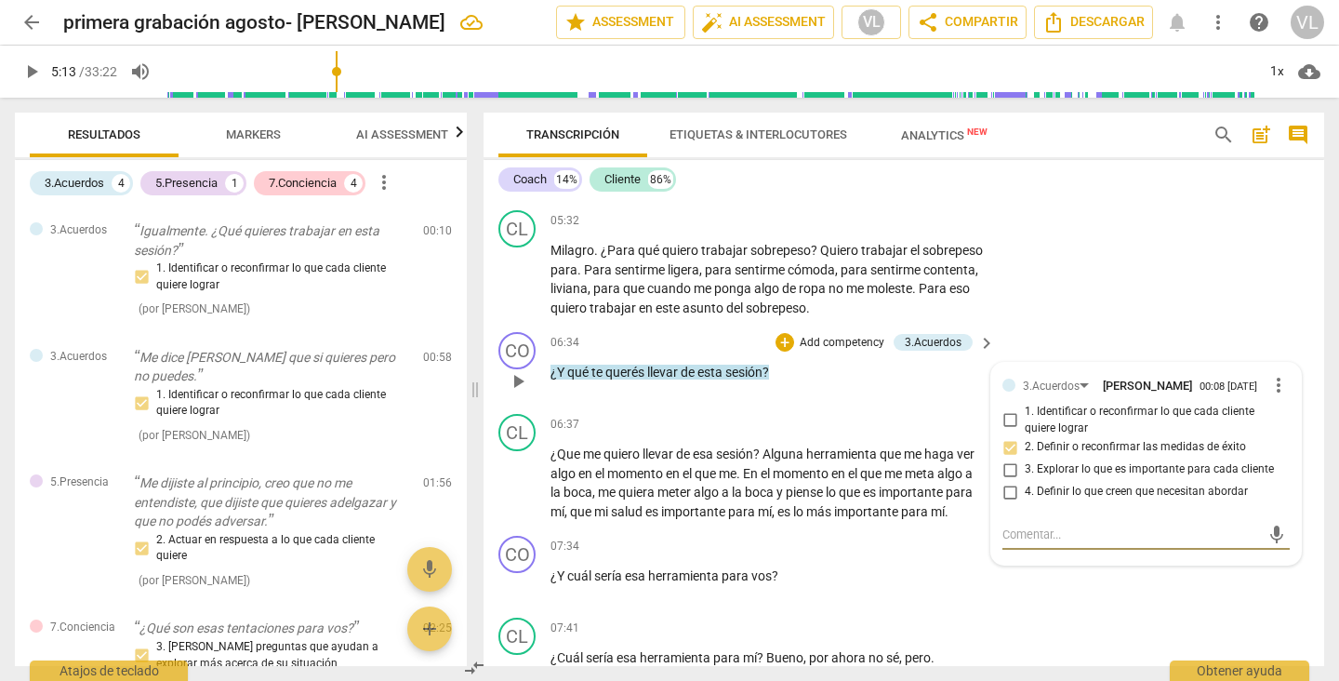
click at [1005, 471] on input "3. Explorar lo que es importante para cada cliente" at bounding box center [1010, 469] width 30 height 22
checkbox input "true"
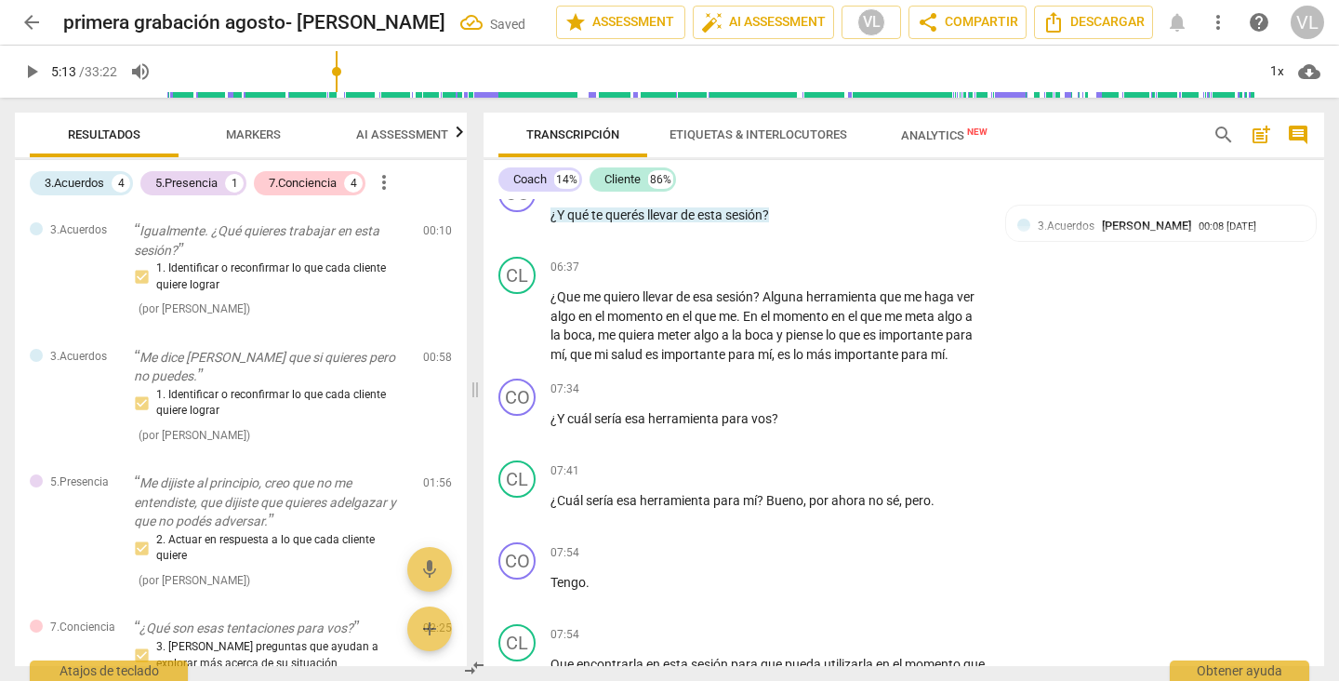
scroll to position [1834, 0]
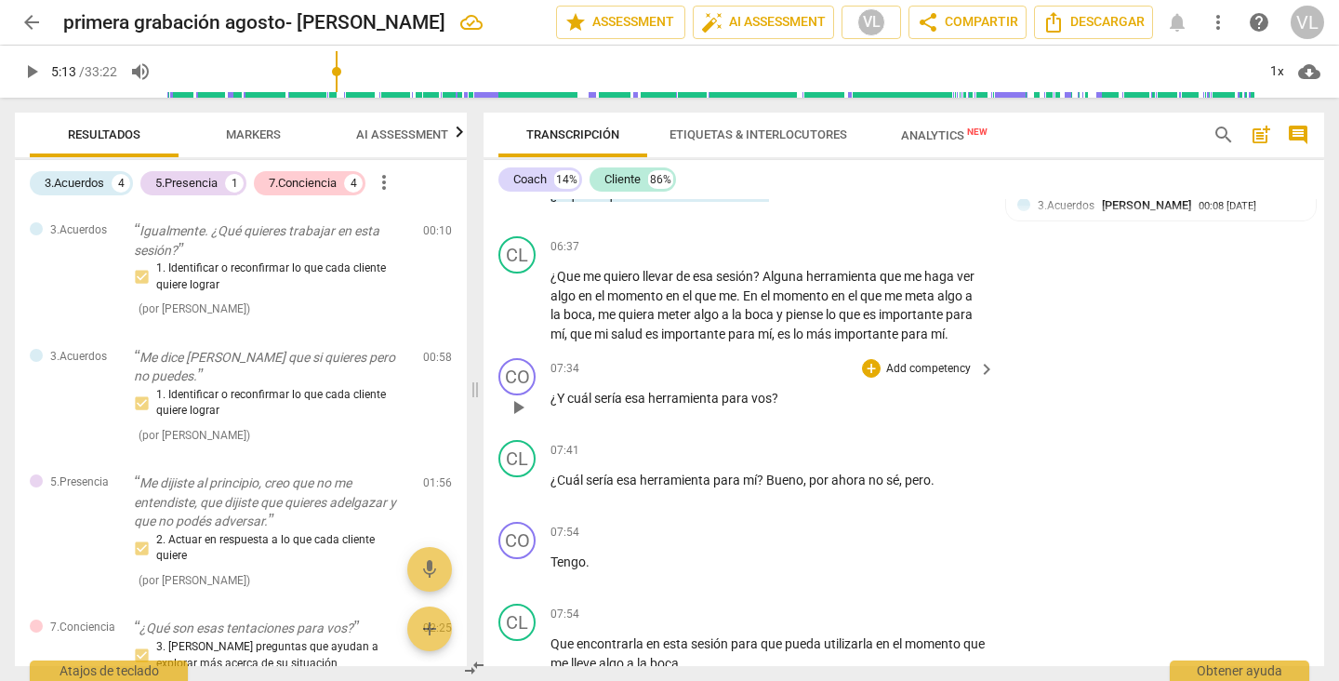
click at [917, 370] on p "Add competency" at bounding box center [928, 369] width 88 height 17
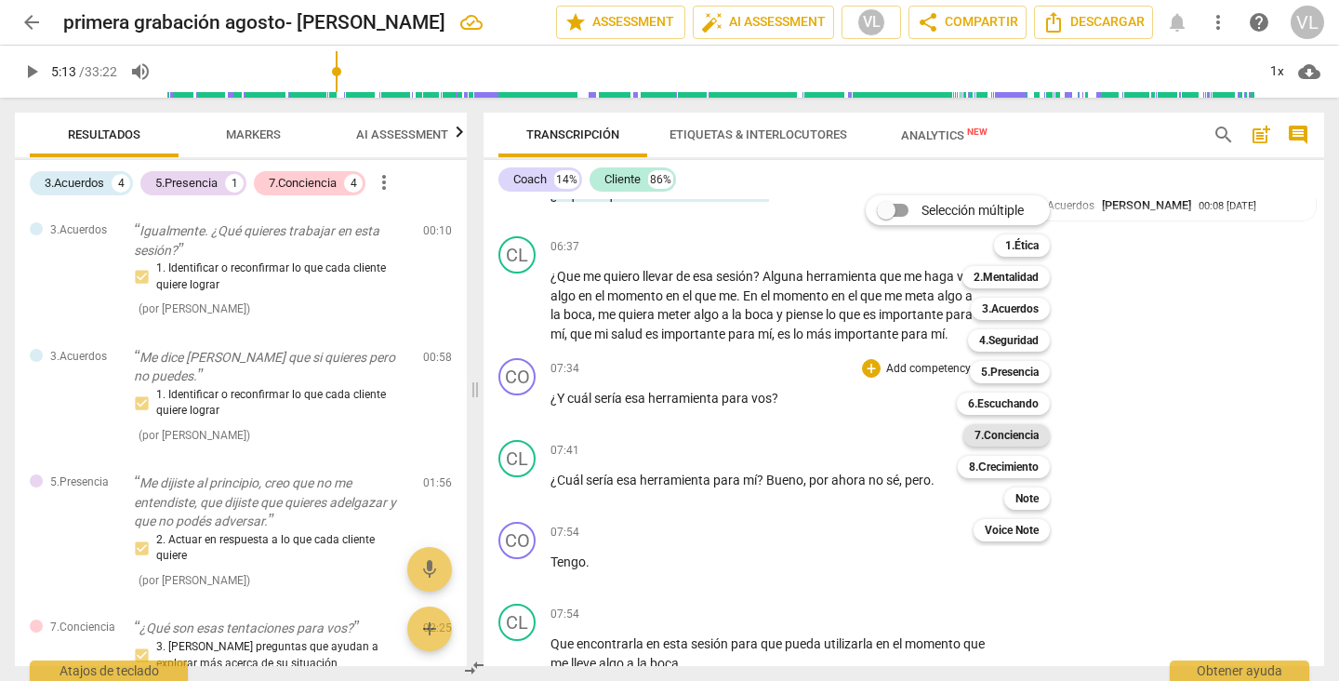
click at [1019, 437] on b "7.Conciencia" at bounding box center [1006, 435] width 64 height 22
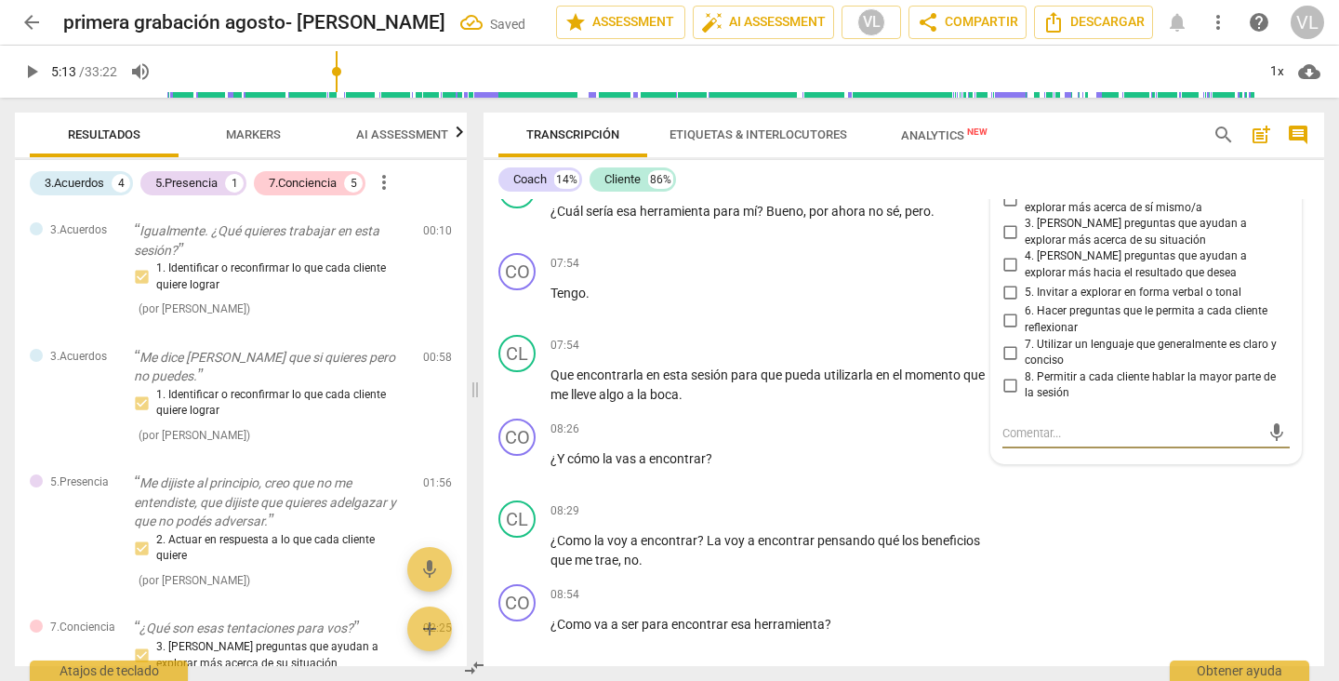
scroll to position [1952, 0]
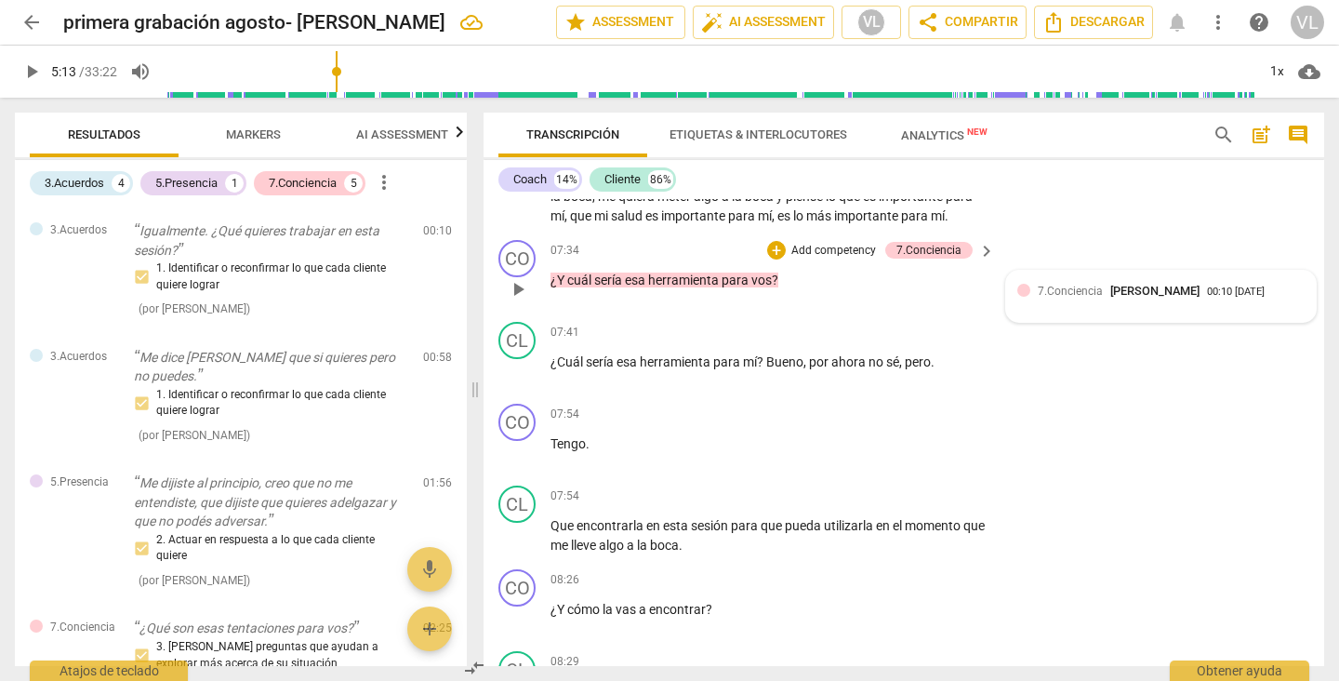
click at [1173, 297] on div "7.Conciencia [PERSON_NAME]" at bounding box center [1122, 291] width 169 height 18
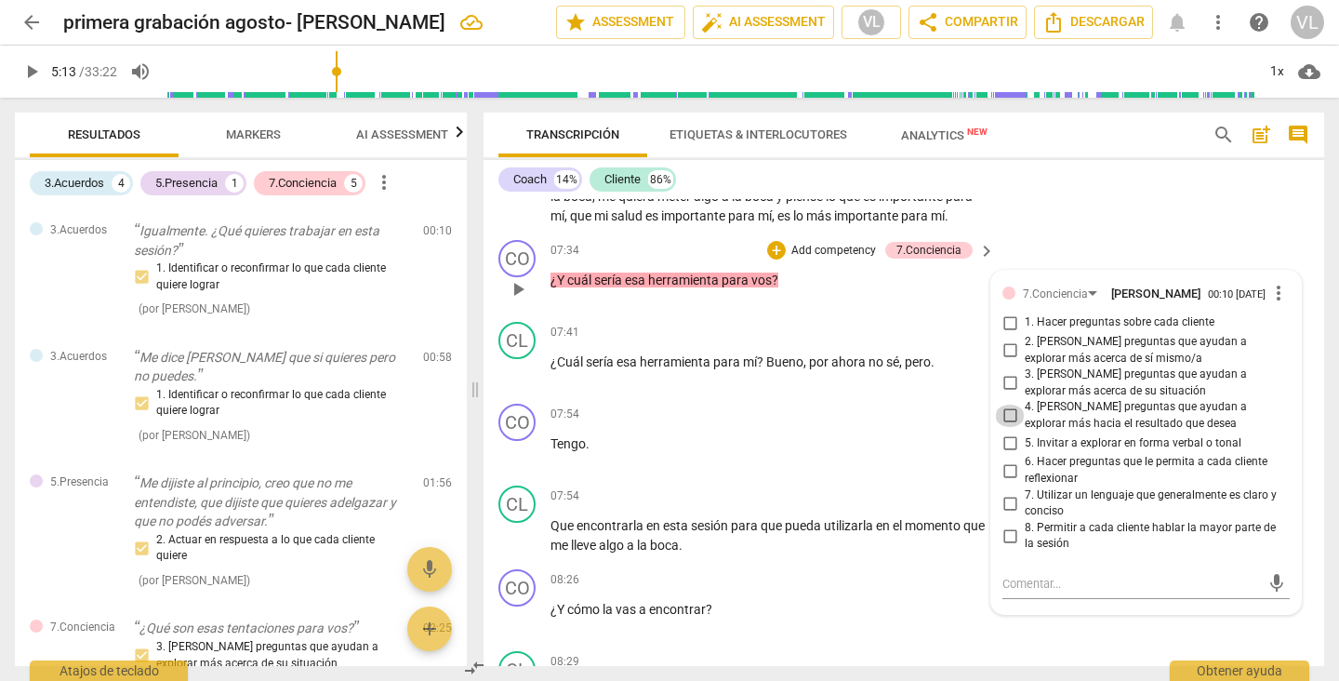
click at [1006, 415] on input "4. [PERSON_NAME] preguntas que ayudan a explorar más hacia el resultado que des…" at bounding box center [1010, 415] width 30 height 22
checkbox input "true"
click at [1001, 471] on input "6. Hacer preguntas que le permita a cada cliente reflexionar" at bounding box center [1010, 470] width 30 height 22
checkbox input "true"
click at [1105, 242] on div "CO play_arrow pause 07:34 + Add competency 7.Conciencia keyboard_arrow_right ¿Y…" at bounding box center [903, 273] width 841 height 82
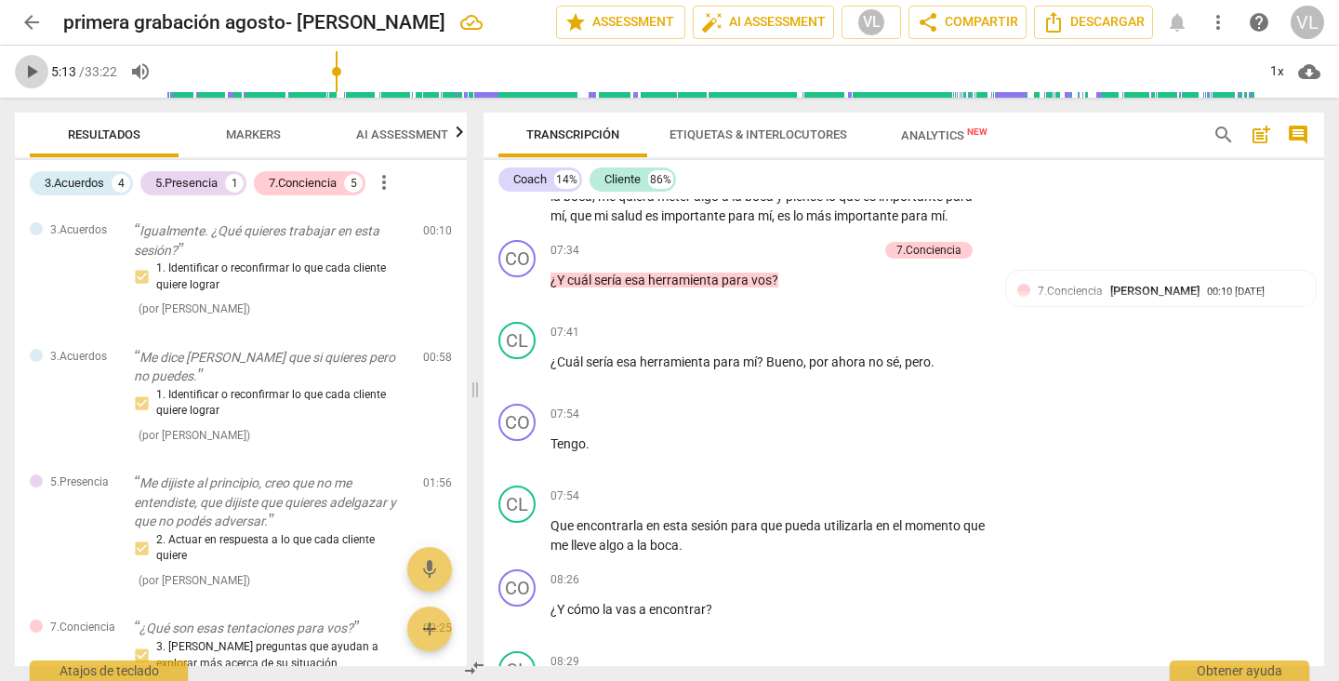
click at [29, 65] on span "play_arrow" at bounding box center [31, 71] width 22 height 22
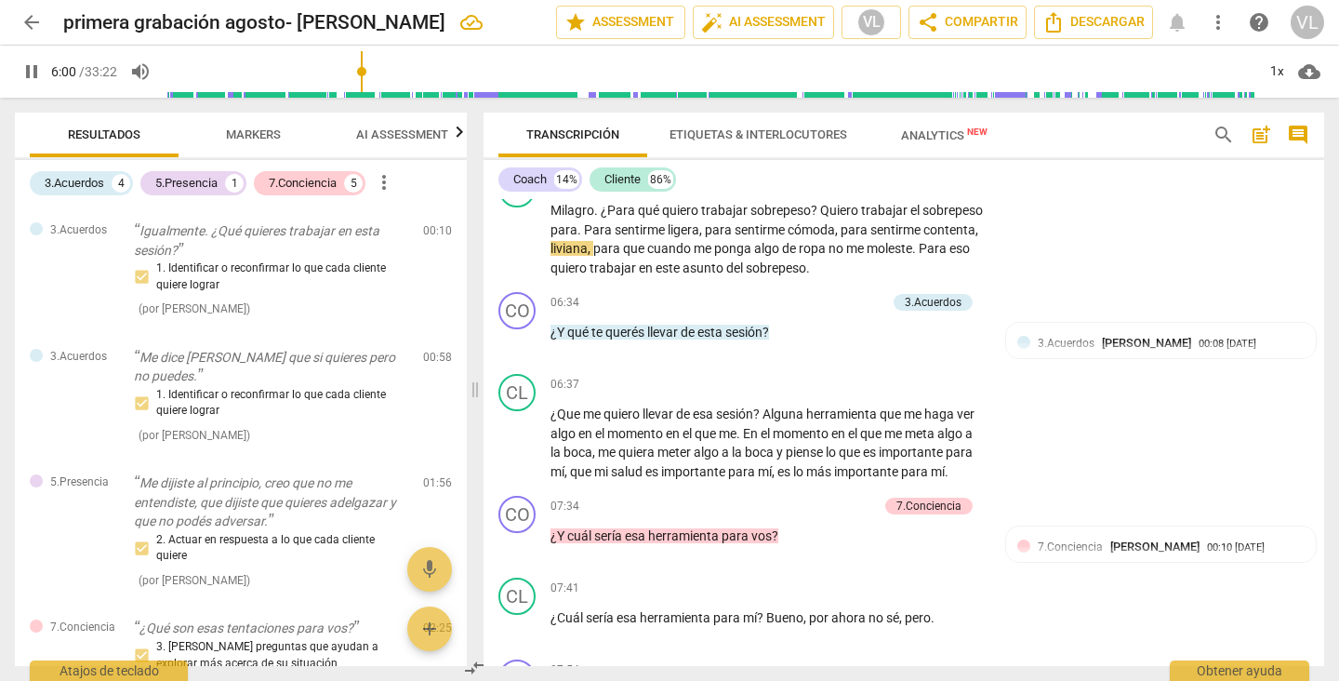
scroll to position [1715, 0]
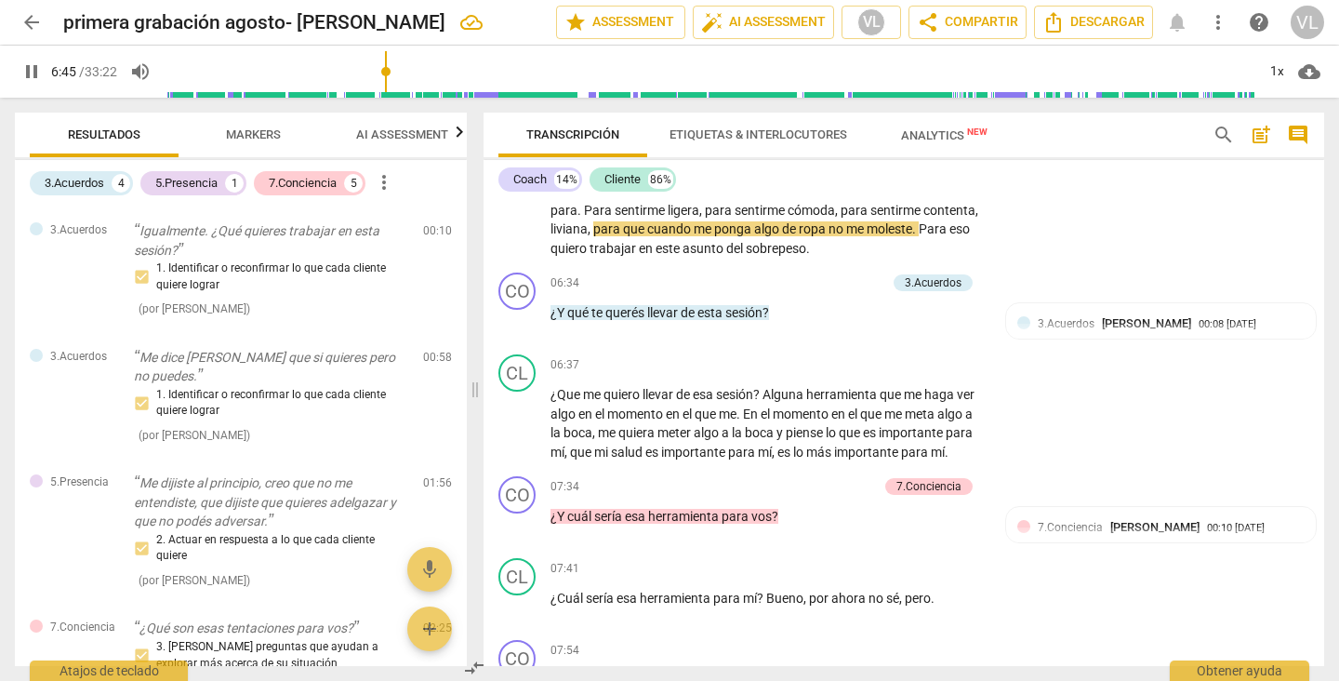
click at [388, 82] on input "range" at bounding box center [710, 72] width 1091 height 60
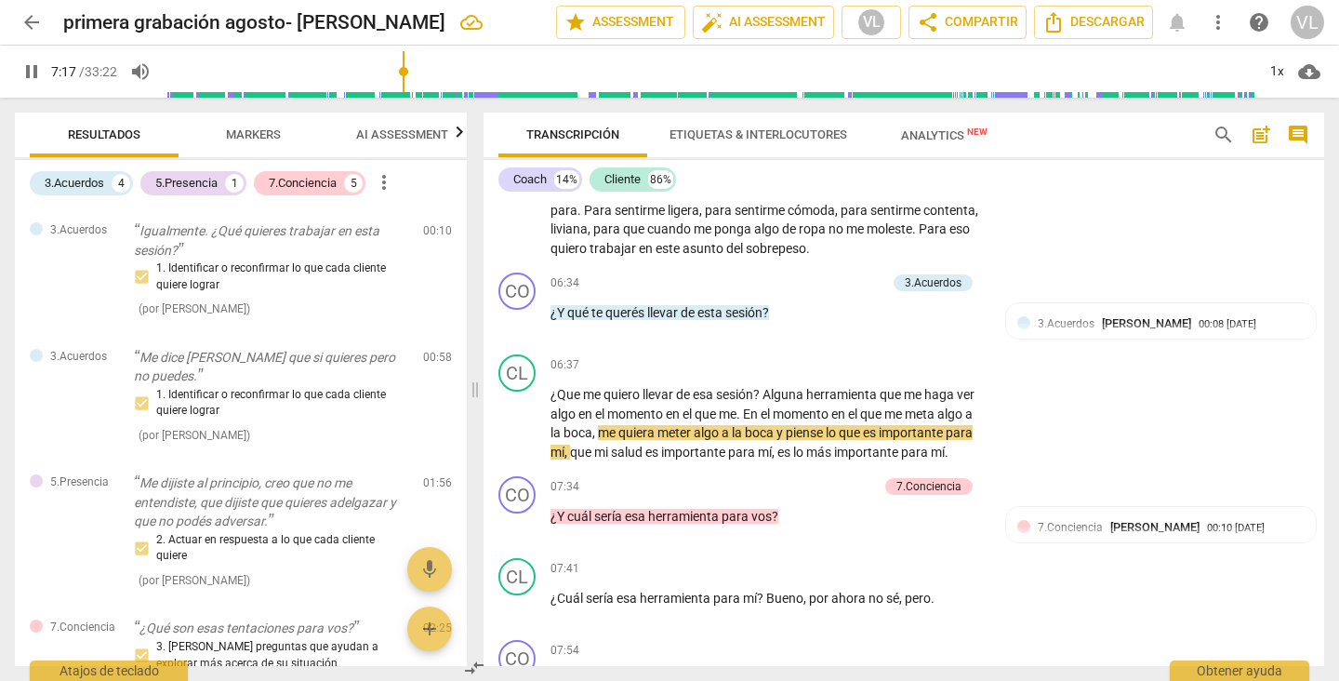
click at [405, 78] on input "range" at bounding box center [710, 72] width 1091 height 60
click at [424, 74] on input "range" at bounding box center [710, 72] width 1091 height 60
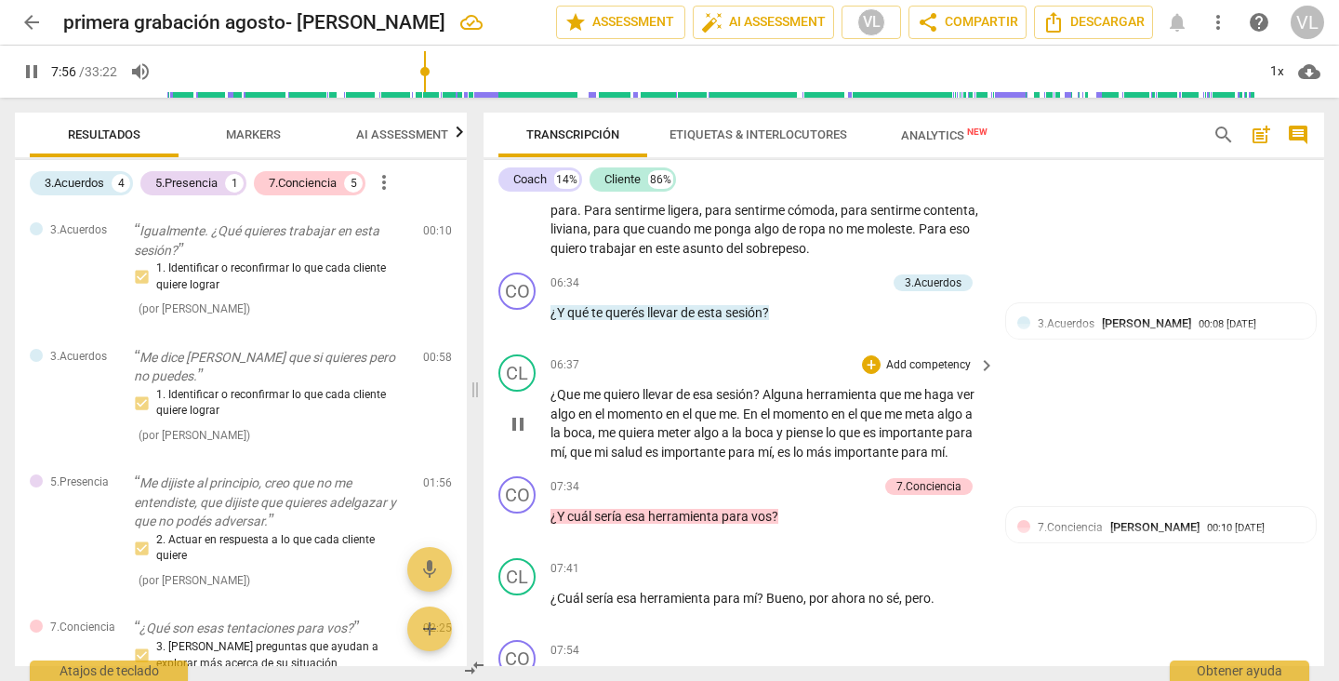
click at [1156, 425] on div "CL play_arrow pause 06:37 + Add competency keyboard_arrow_right ¿Que me quiero …" at bounding box center [903, 408] width 841 height 122
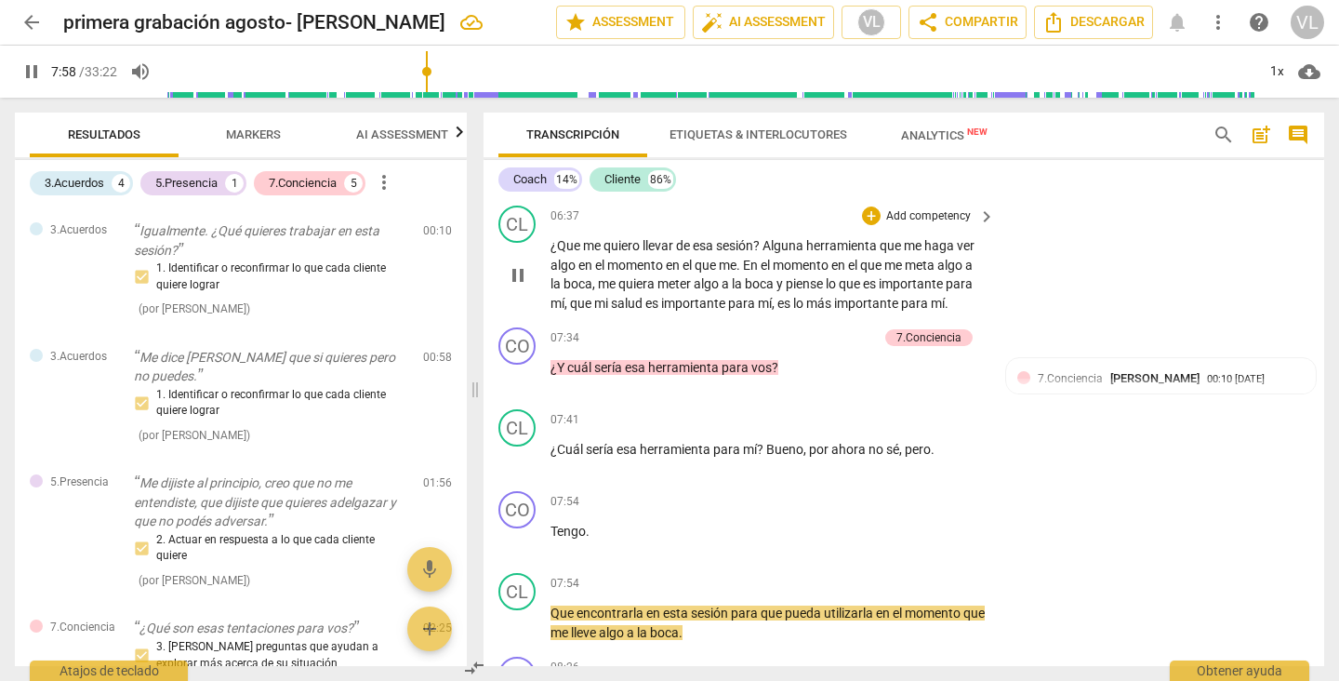
scroll to position [1901, 0]
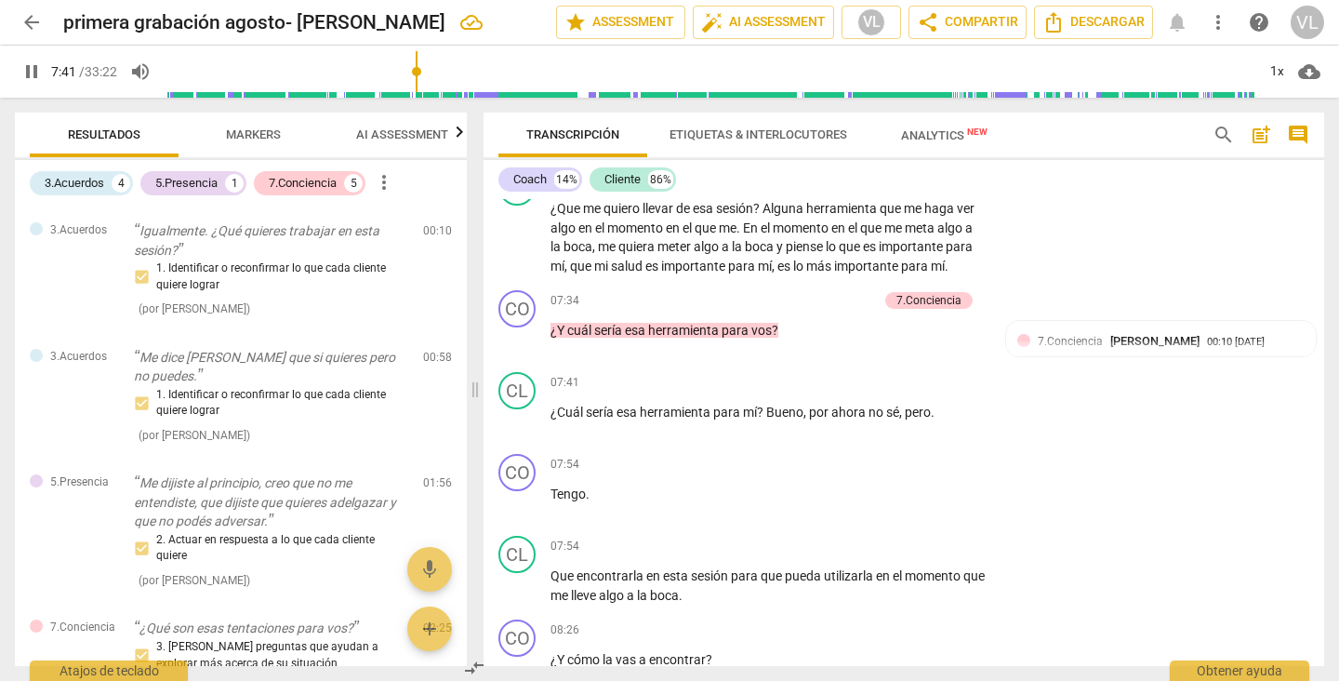
click at [418, 72] on input "range" at bounding box center [710, 72] width 1091 height 60
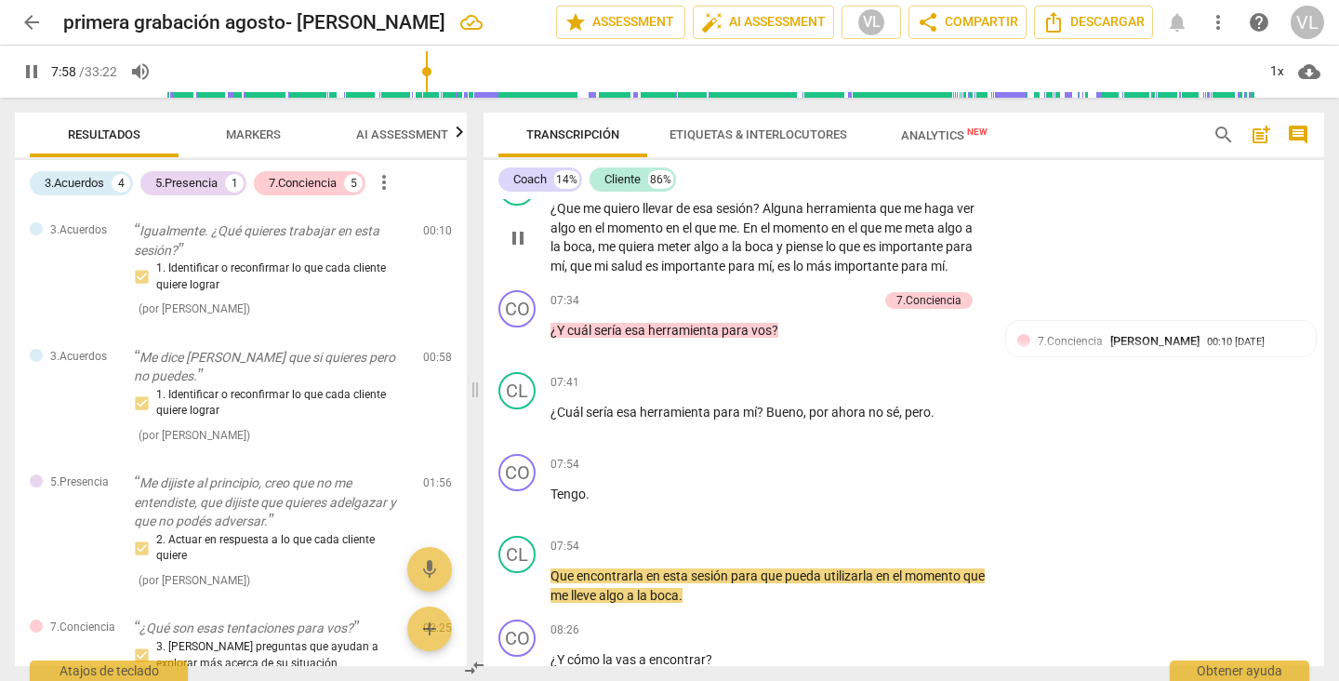
click at [1040, 247] on div "CL play_arrow pause 06:37 + Add competency keyboard_arrow_right ¿Que me quiero …" at bounding box center [903, 222] width 841 height 122
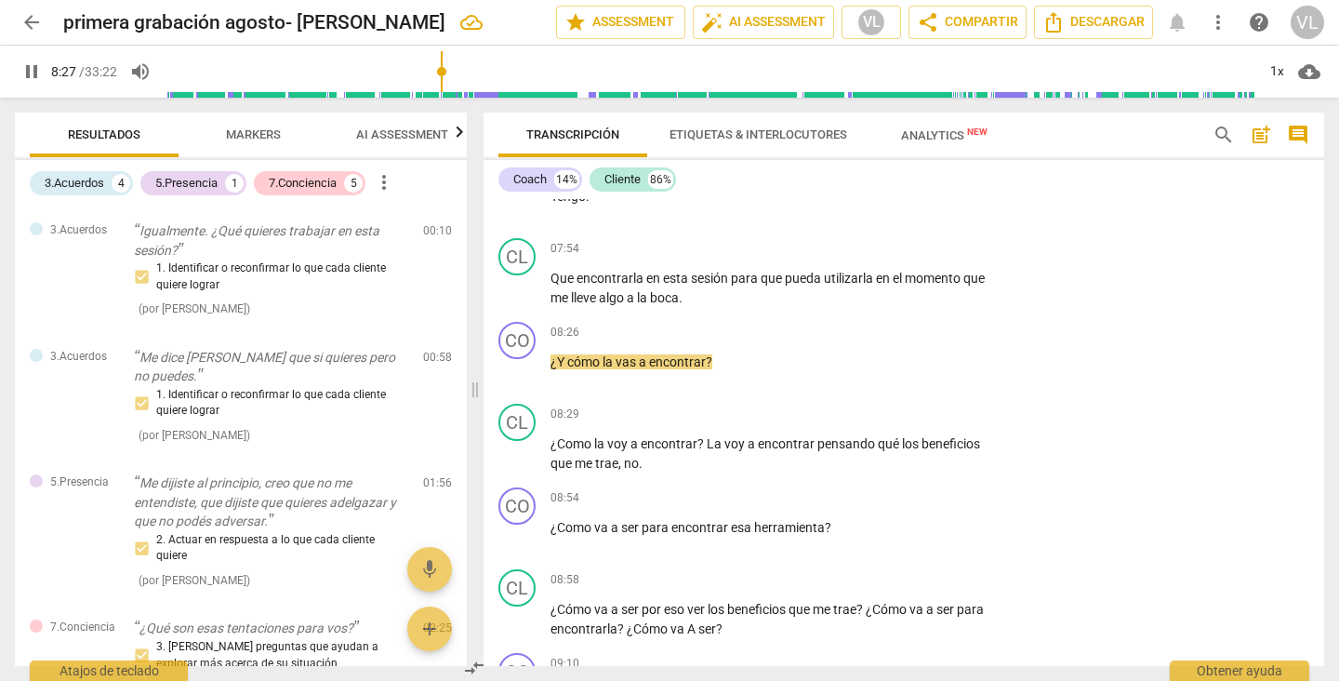
scroll to position [2236, 0]
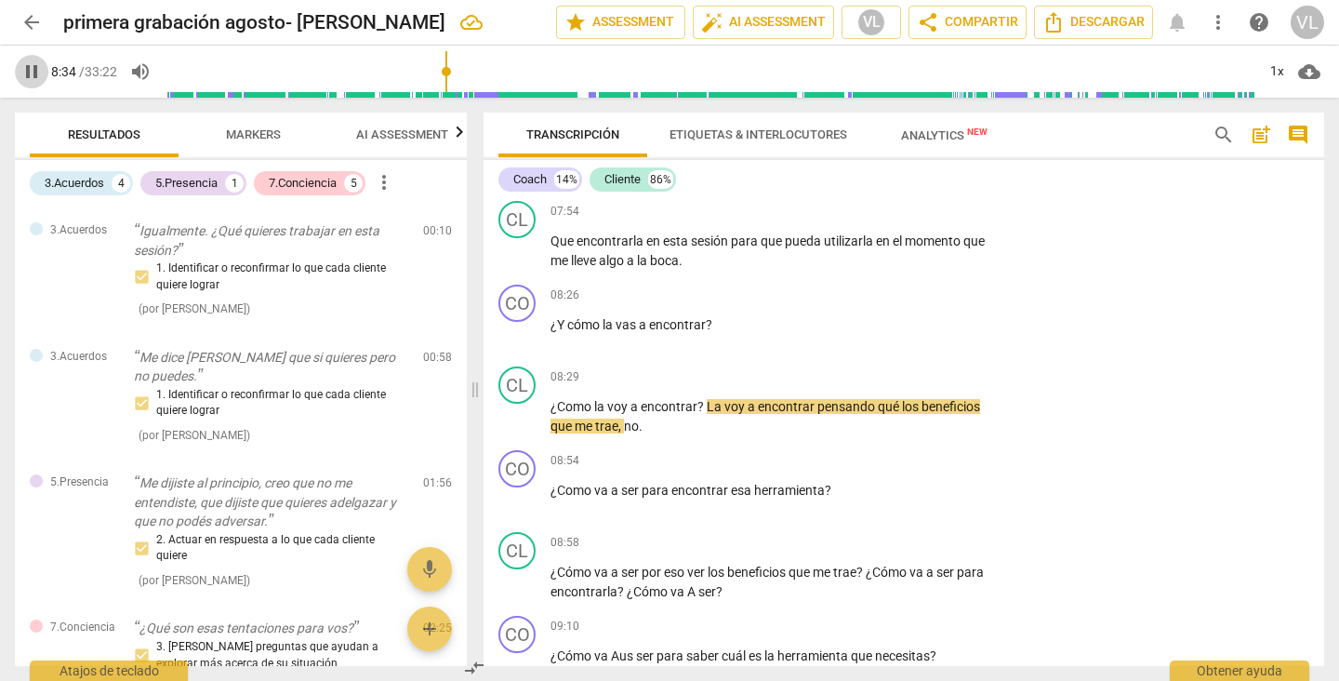
click at [27, 77] on span "pause" at bounding box center [31, 71] width 22 height 22
type input "515"
click at [936, 296] on p "Add competency" at bounding box center [928, 295] width 88 height 17
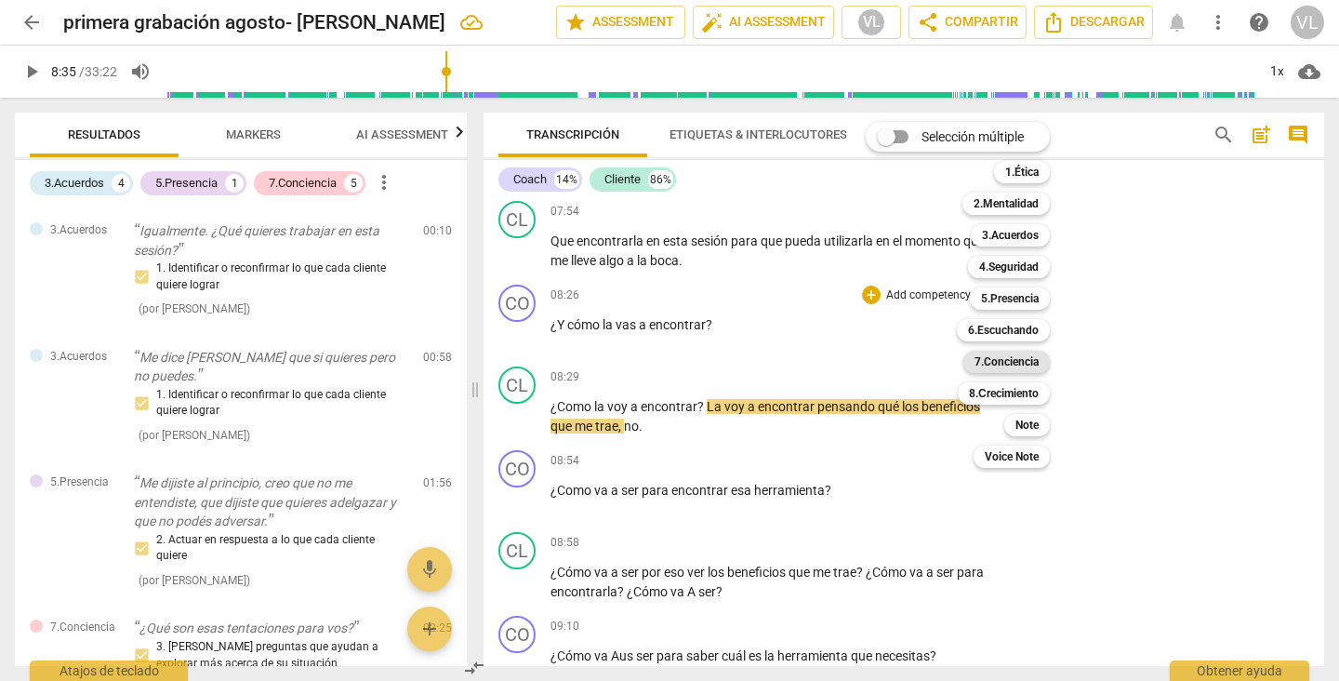
click at [1015, 364] on b "7.Conciencia" at bounding box center [1006, 362] width 64 height 22
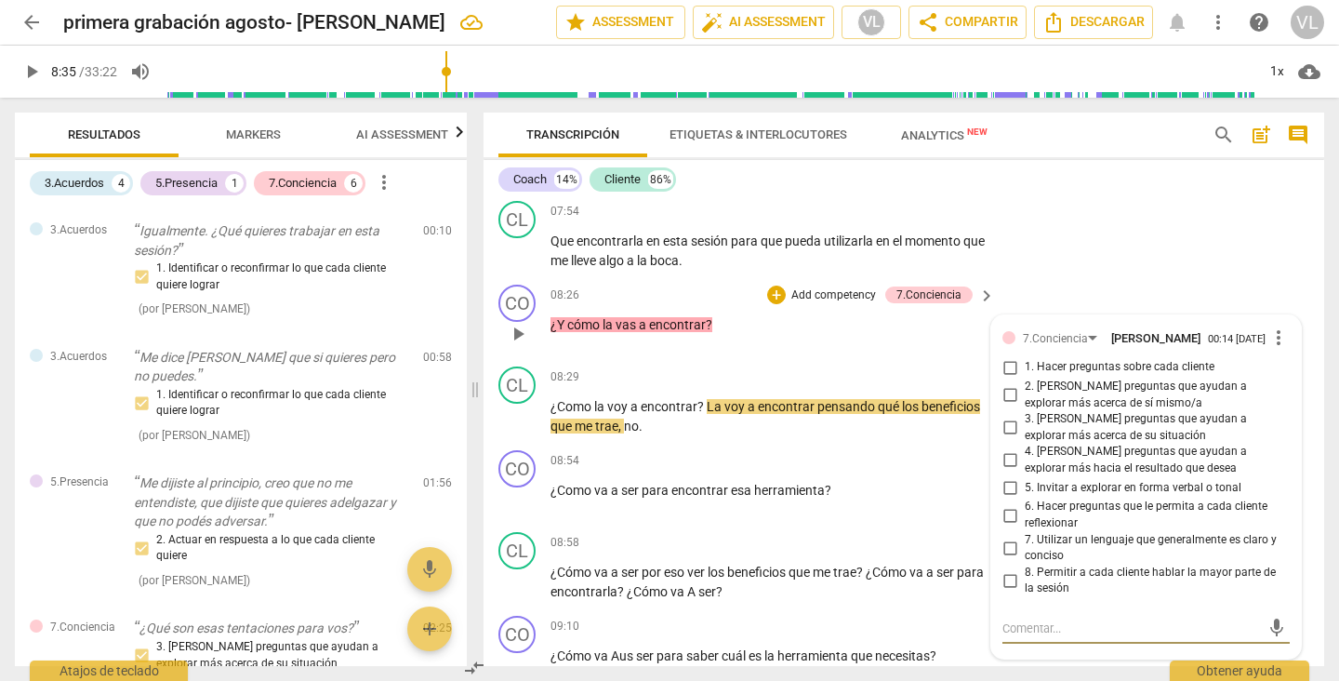
click at [1002, 516] on input "6. Hacer preguntas que le permita a cada cliente reflexionar" at bounding box center [1010, 515] width 30 height 22
checkbox input "true"
click at [1005, 488] on input "5. Invitar a explorar en forma verbal o tonal" at bounding box center [1010, 487] width 30 height 22
checkbox input "true"
click at [1006, 457] on input "4. [PERSON_NAME] preguntas que ayudan a explorar más hacia el resultado que des…" at bounding box center [1010, 460] width 30 height 22
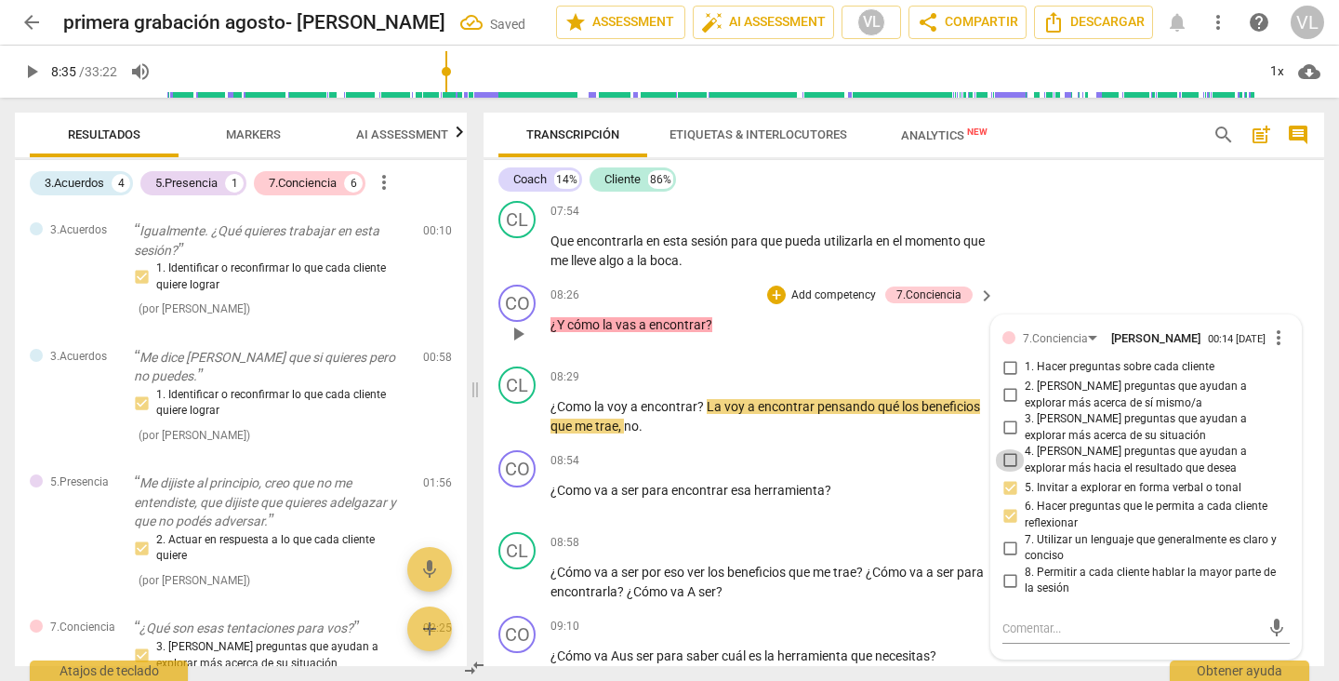
checkbox input "true"
click at [939, 348] on div "08:26 + Add competency 7.Conciencia keyboard_arrow_right ¿Y cómo la vas a encon…" at bounding box center [773, 318] width 446 height 67
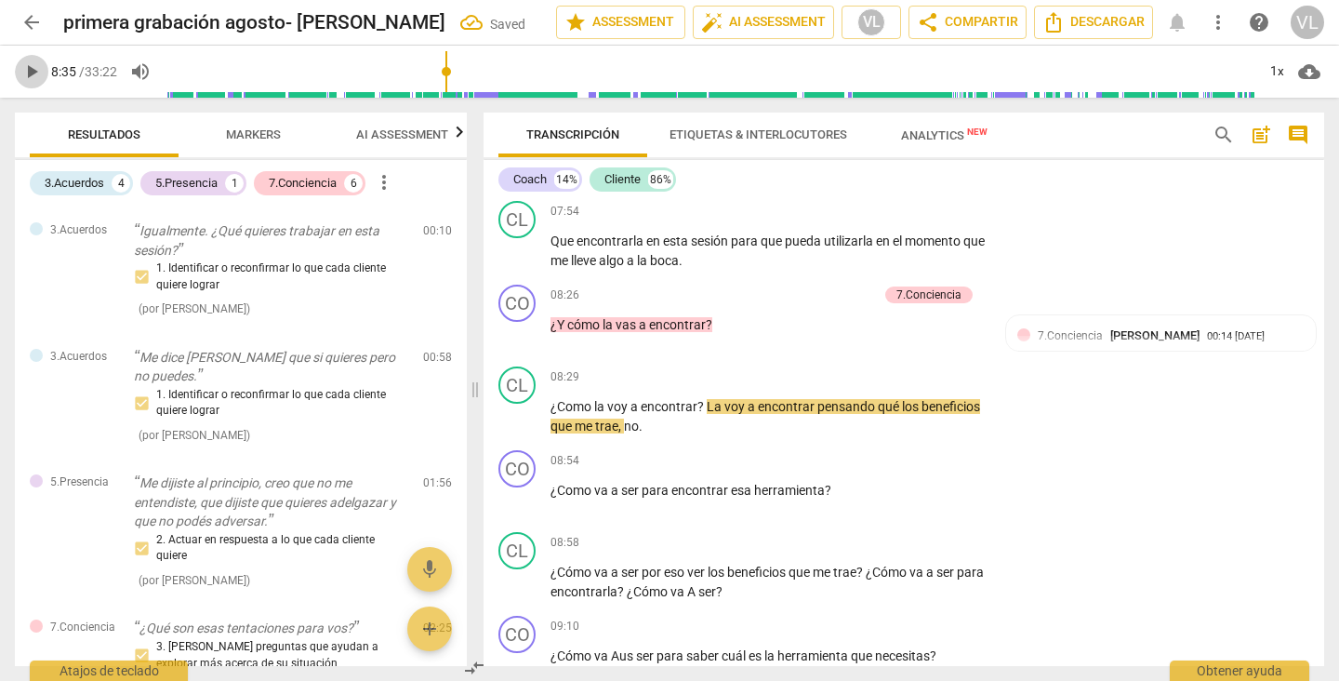
click at [27, 67] on span "play_arrow" at bounding box center [31, 71] width 22 height 22
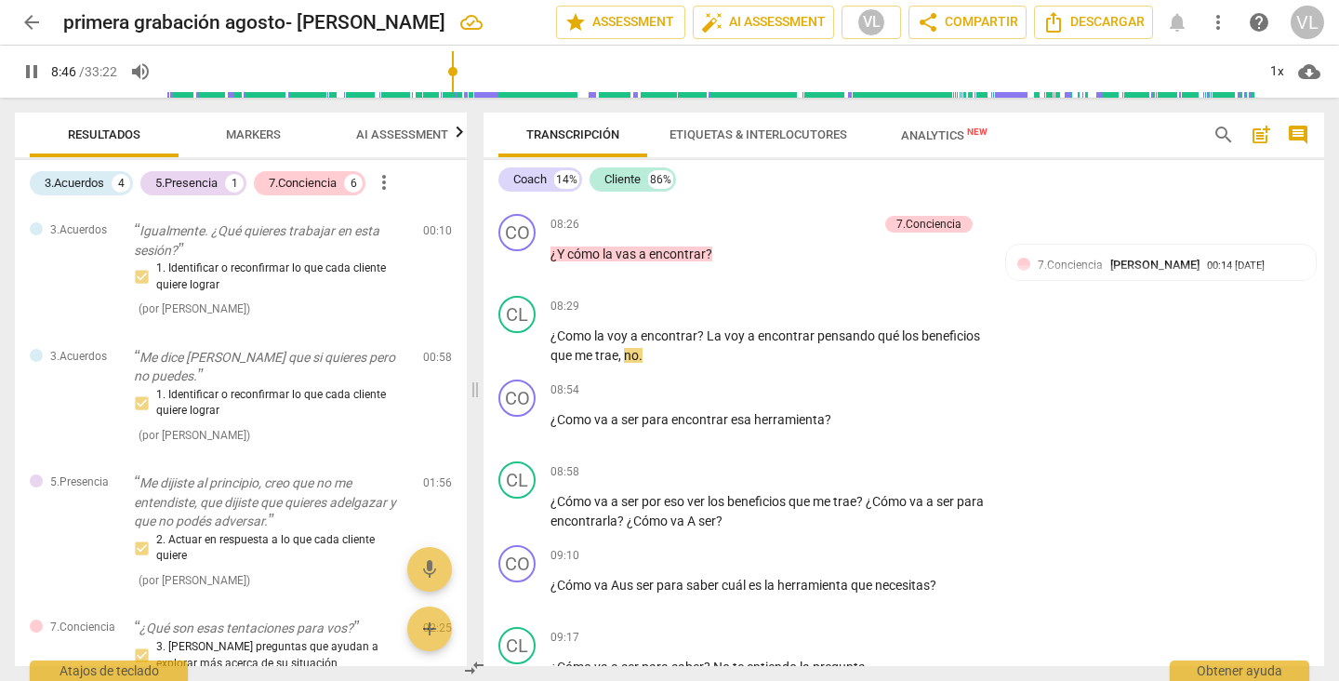
scroll to position [2346, 0]
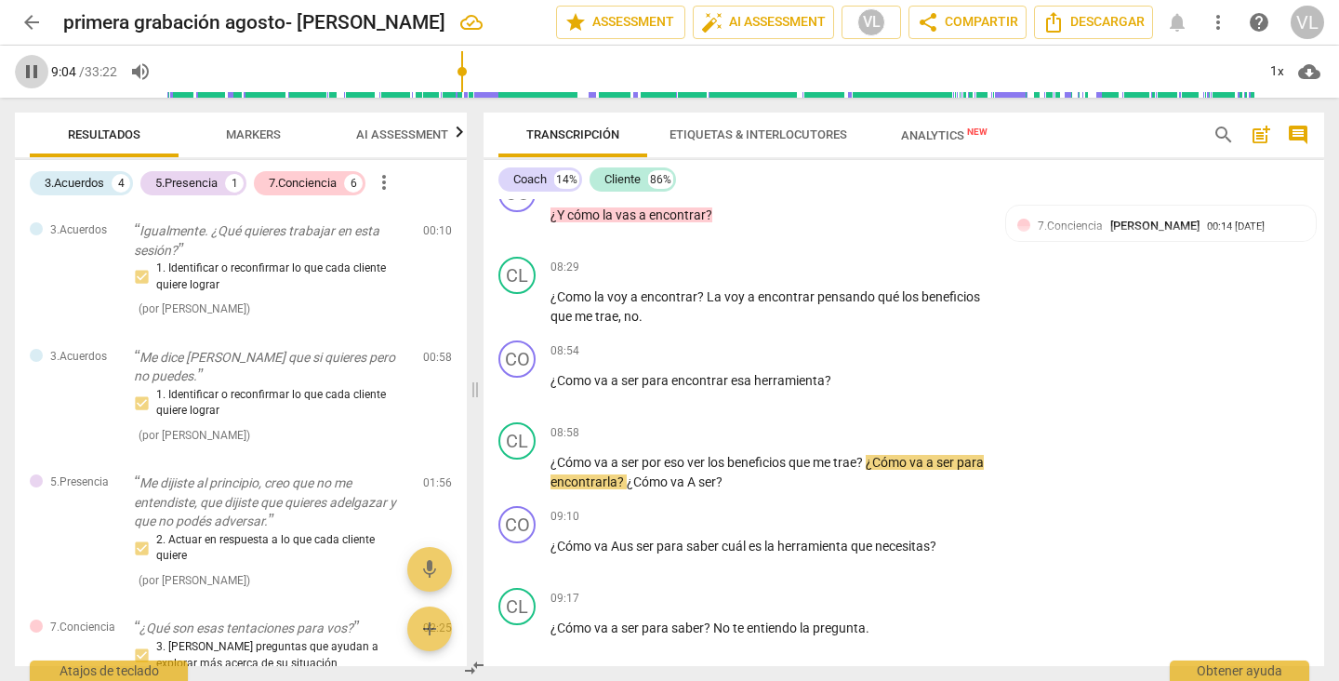
click at [33, 75] on span "pause" at bounding box center [31, 71] width 22 height 22
type input "545"
click at [896, 353] on p "Add competency" at bounding box center [928, 351] width 88 height 17
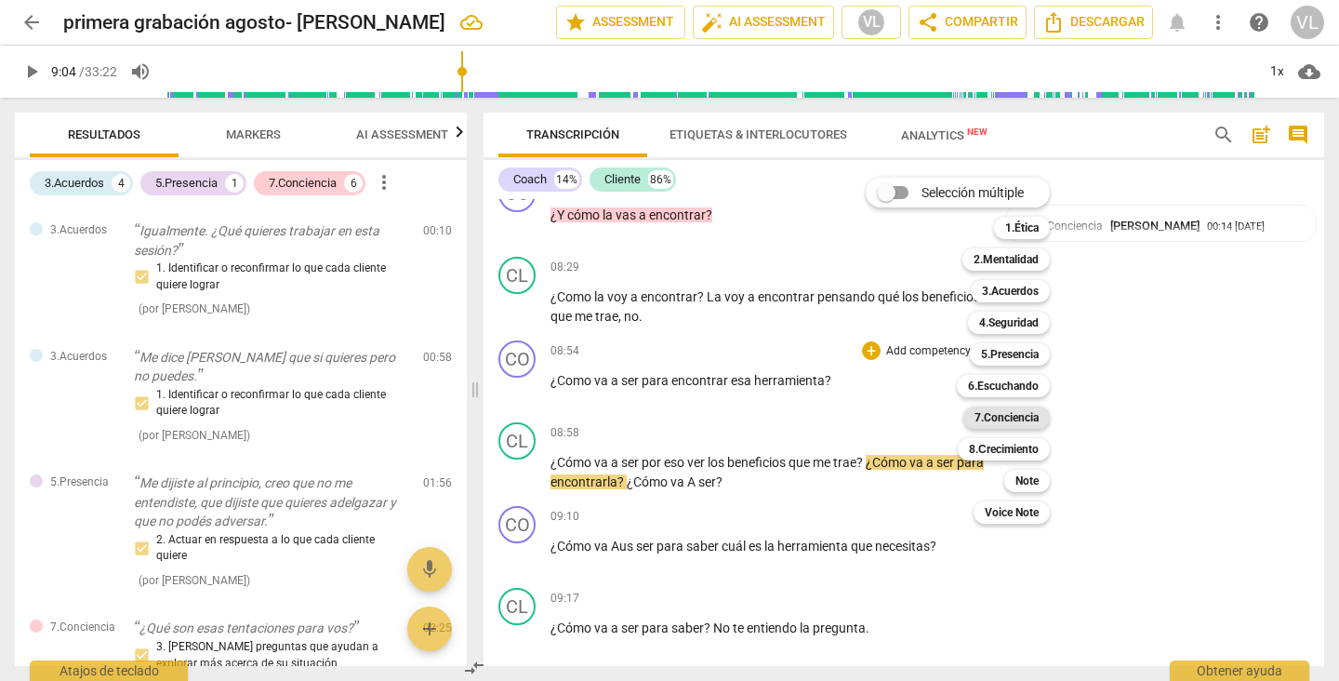
click at [1004, 417] on b "7.Conciencia" at bounding box center [1006, 417] width 64 height 22
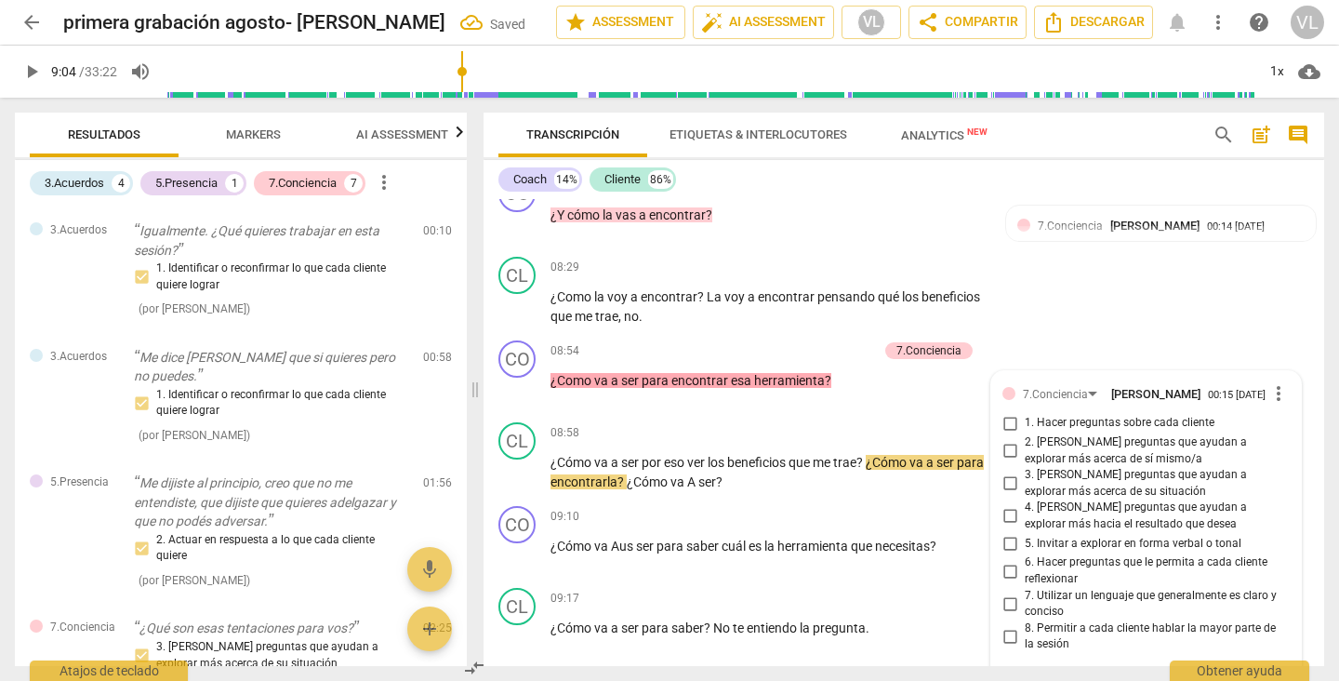
scroll to position [2597, 0]
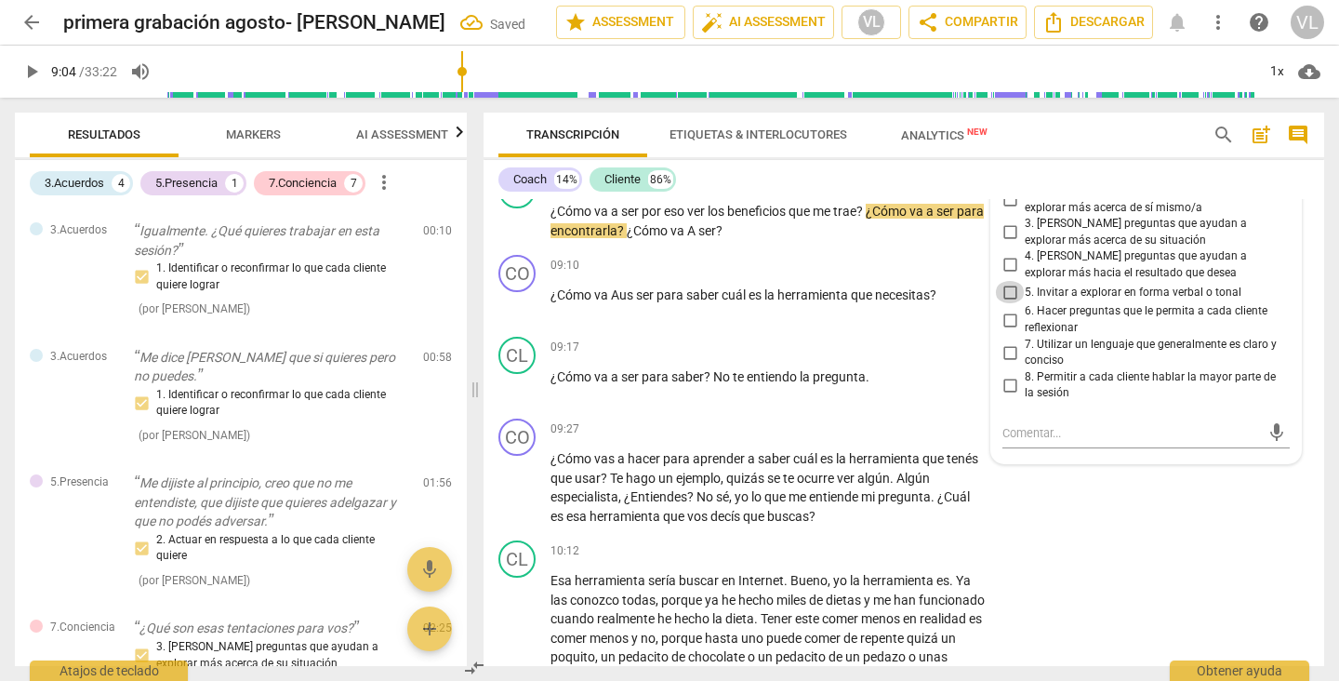
click at [1004, 290] on input "5. Invitar a explorar en forma verbal o tonal" at bounding box center [1010, 292] width 30 height 22
checkbox input "true"
click at [1004, 256] on input "4. [PERSON_NAME] preguntas que ayudan a explorar más hacia el resultado que des…" at bounding box center [1010, 265] width 30 height 22
checkbox input "true"
click at [1004, 314] on input "6. Hacer preguntas que le permita a cada cliente reflexionar" at bounding box center [1010, 320] width 30 height 22
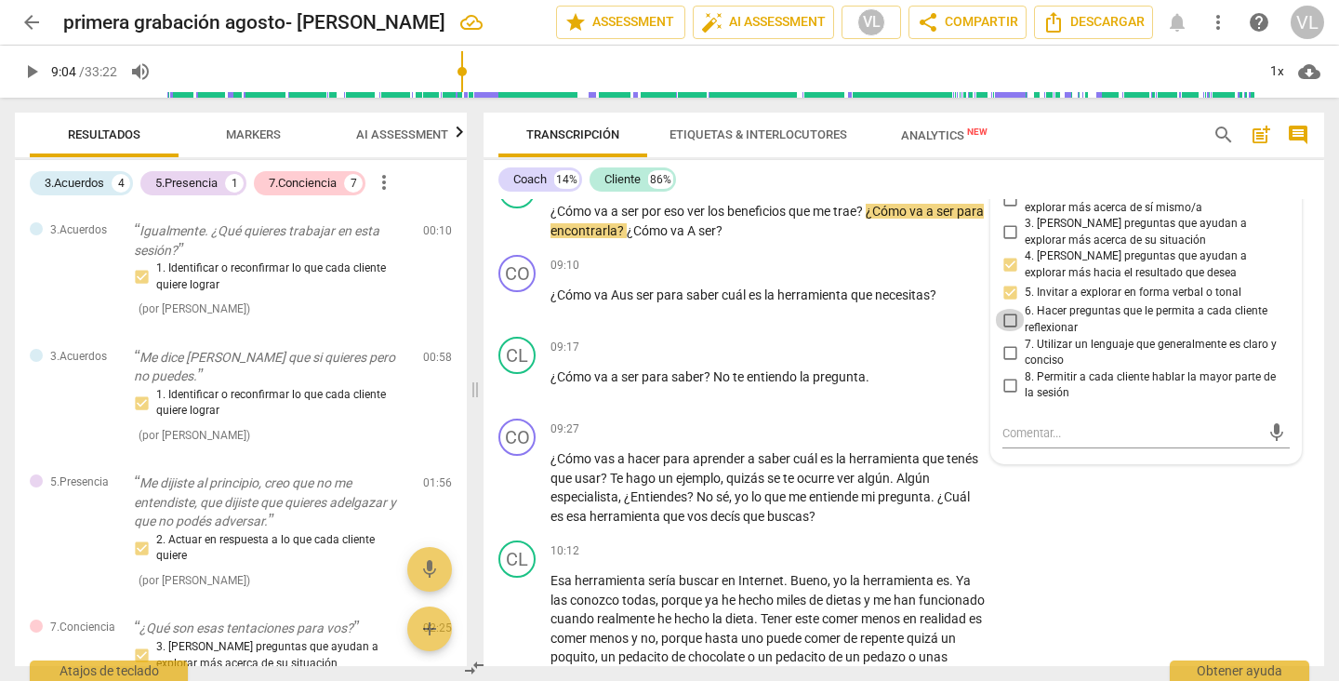
checkbox input "true"
click at [1311, 354] on div "CL play_arrow pause 09:17 + Add competency keyboard_arrow_right ¿Cómo va a ser …" at bounding box center [903, 370] width 841 height 82
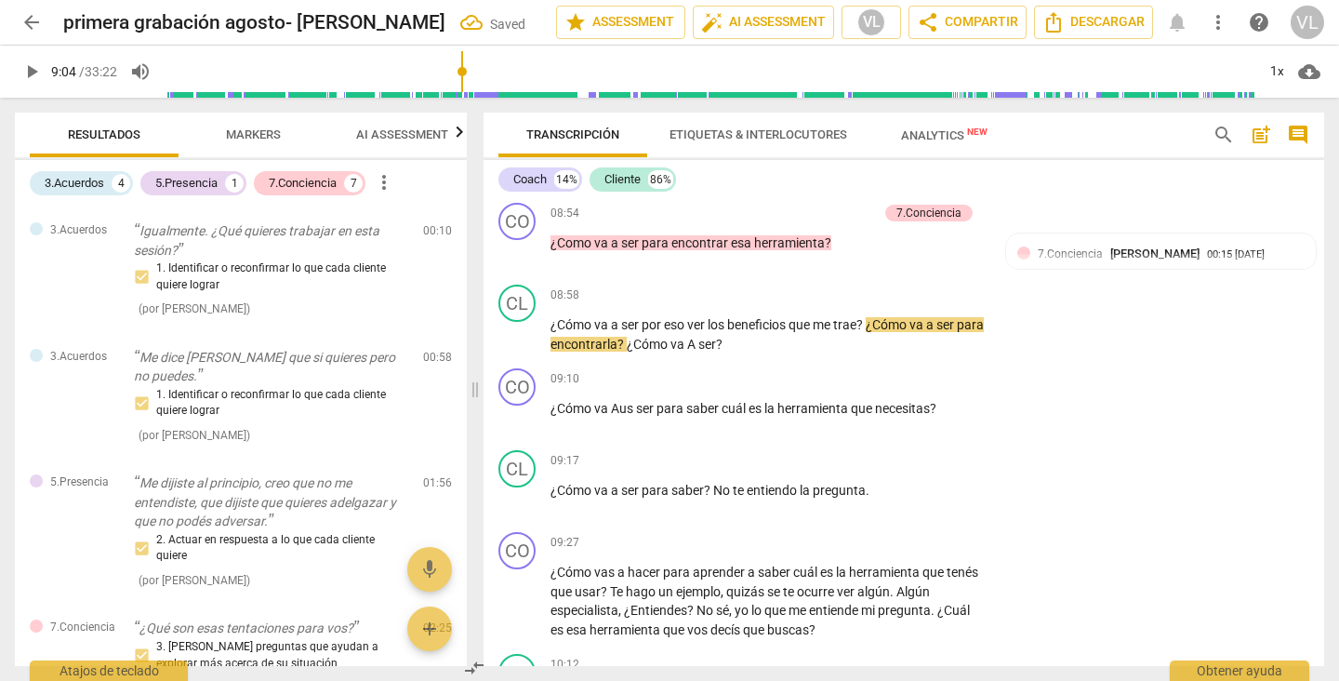
scroll to position [2444, 0]
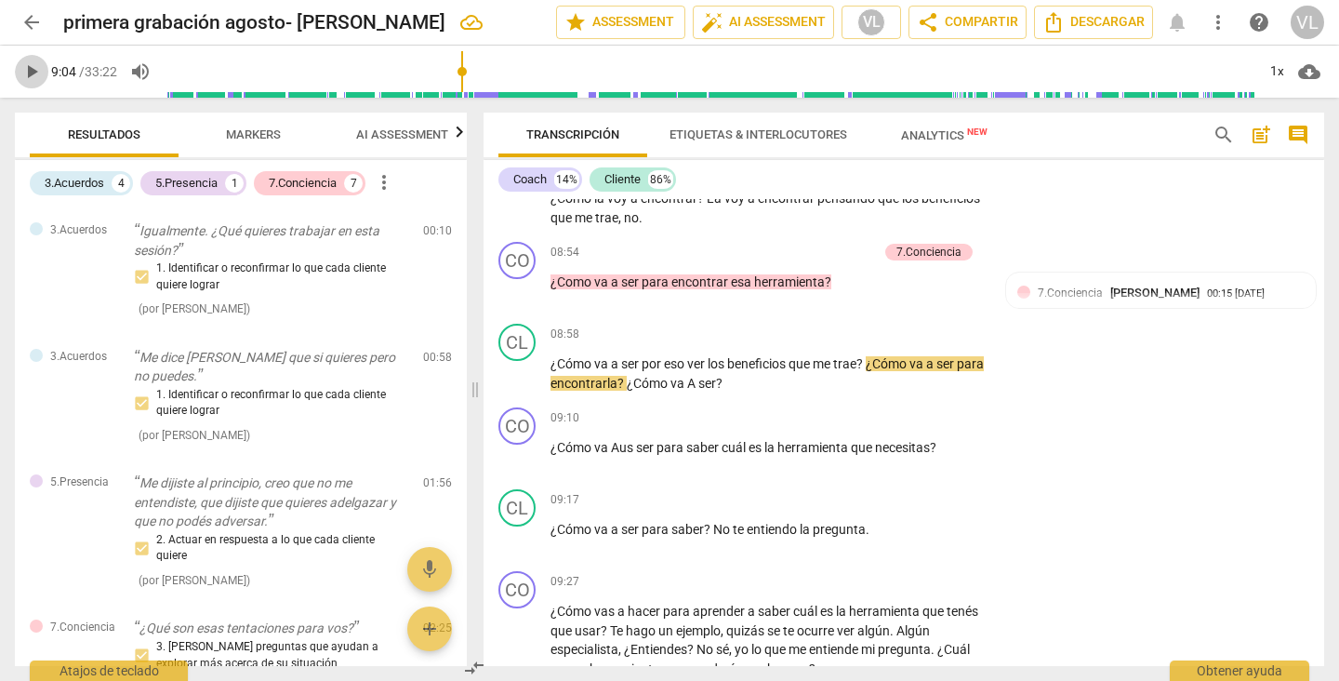
click at [32, 77] on span "play_arrow" at bounding box center [31, 71] width 22 height 22
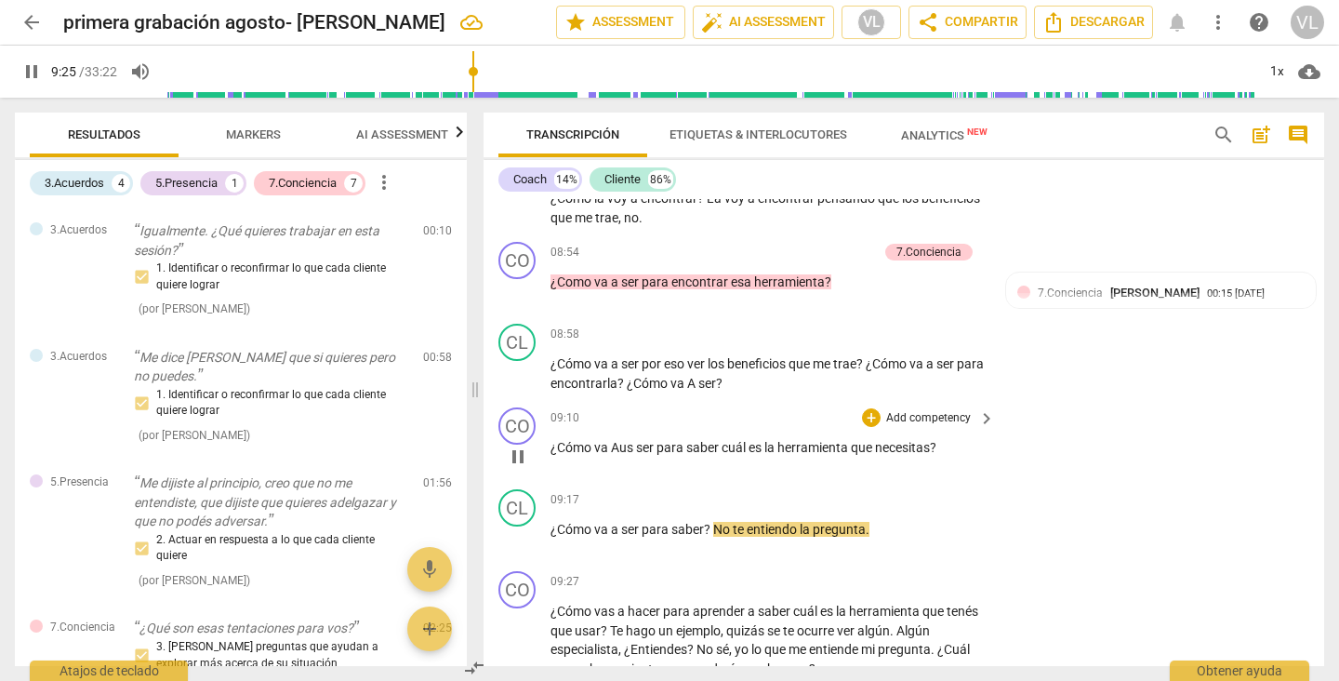
click at [953, 421] on p "Add competency" at bounding box center [928, 418] width 88 height 17
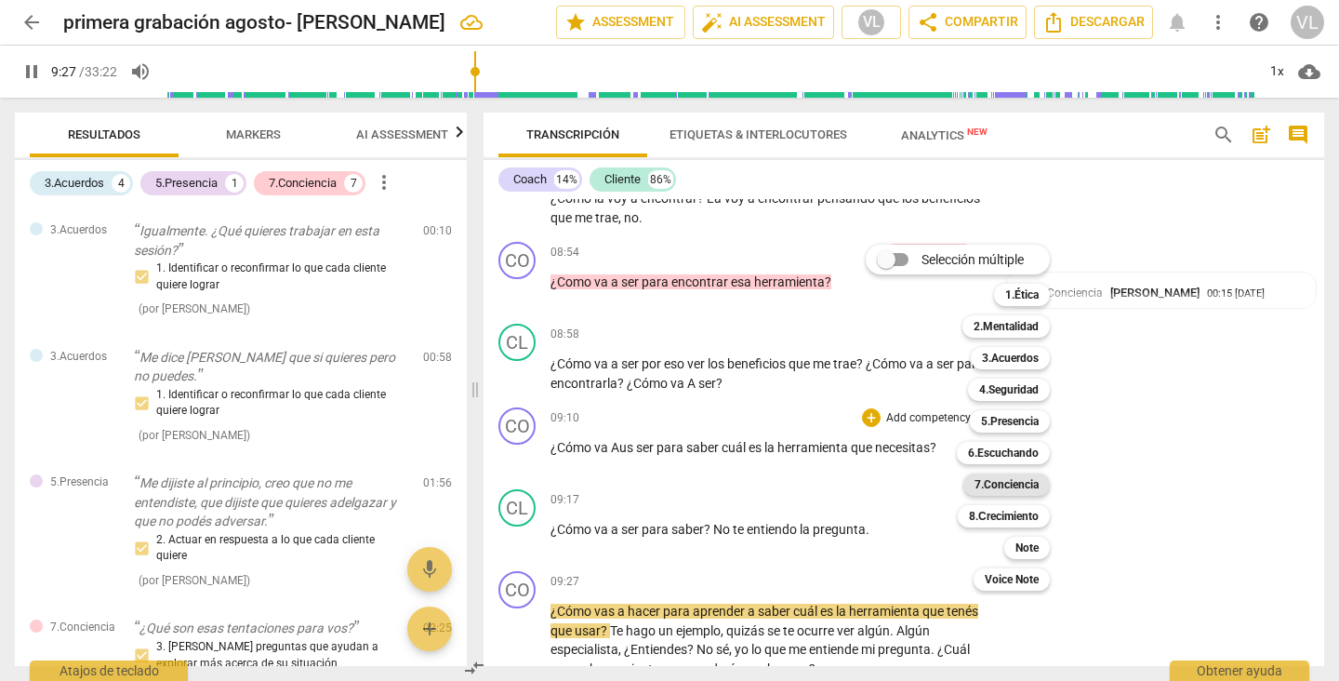
click at [989, 487] on b "7.Conciencia" at bounding box center [1006, 484] width 64 height 22
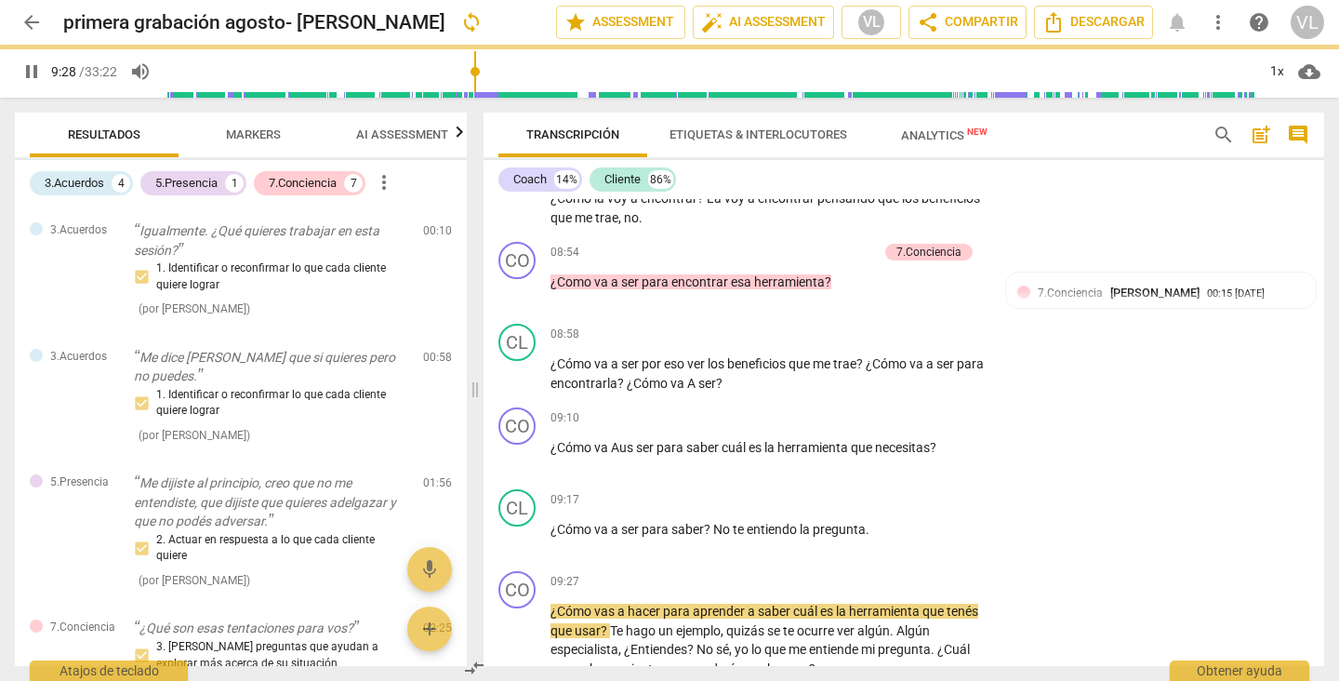
type input "569"
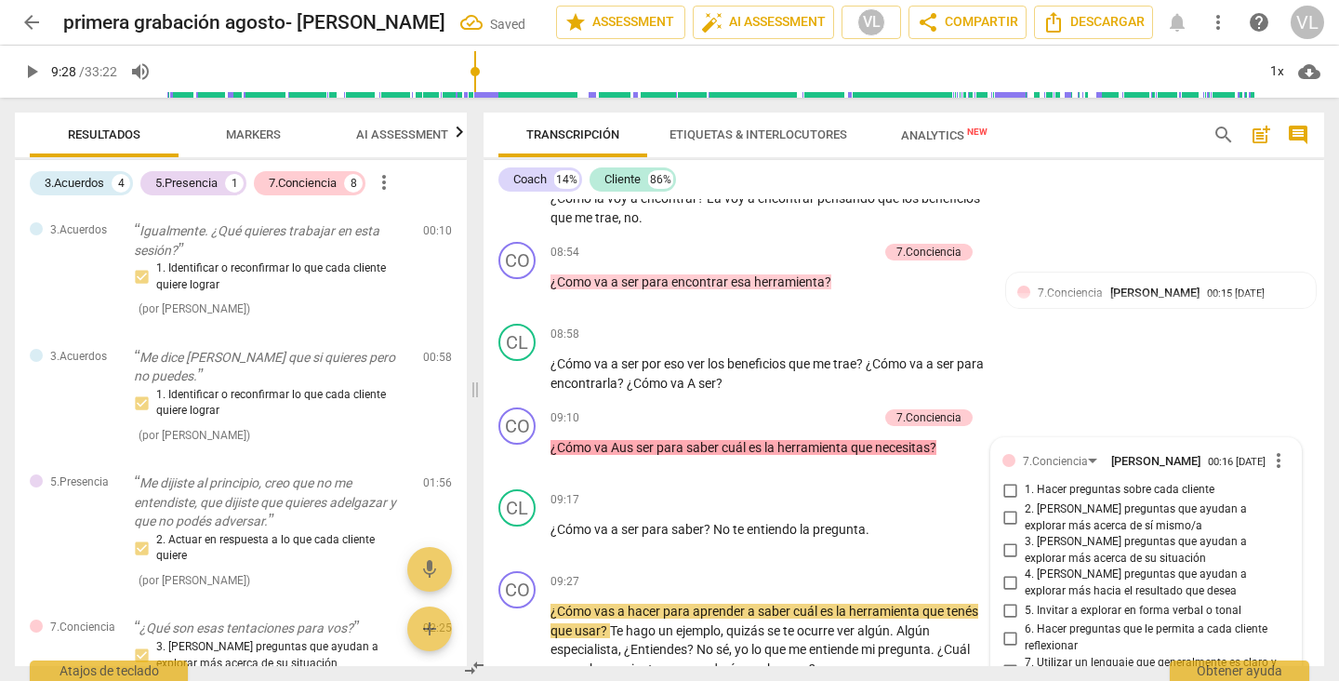
scroll to position [2762, 0]
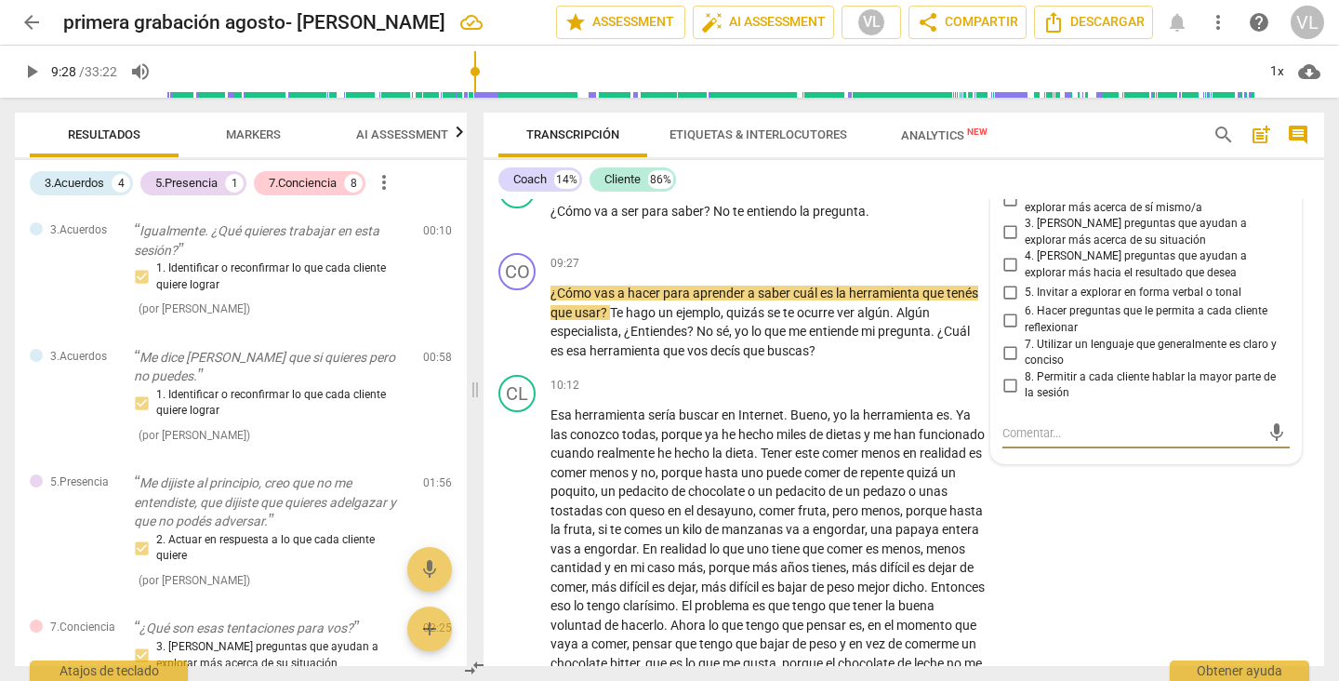
click at [1003, 262] on input "4. [PERSON_NAME] preguntas que ayudan a explorar más hacia el resultado que des…" at bounding box center [1010, 265] width 30 height 22
checkbox input "true"
click at [1001, 295] on input "5. Invitar a explorar en forma verbal o tonal" at bounding box center [1010, 292] width 30 height 22
checkbox input "true"
click at [1003, 316] on input "6. Hacer preguntas que le permita a cada cliente reflexionar" at bounding box center [1010, 320] width 30 height 22
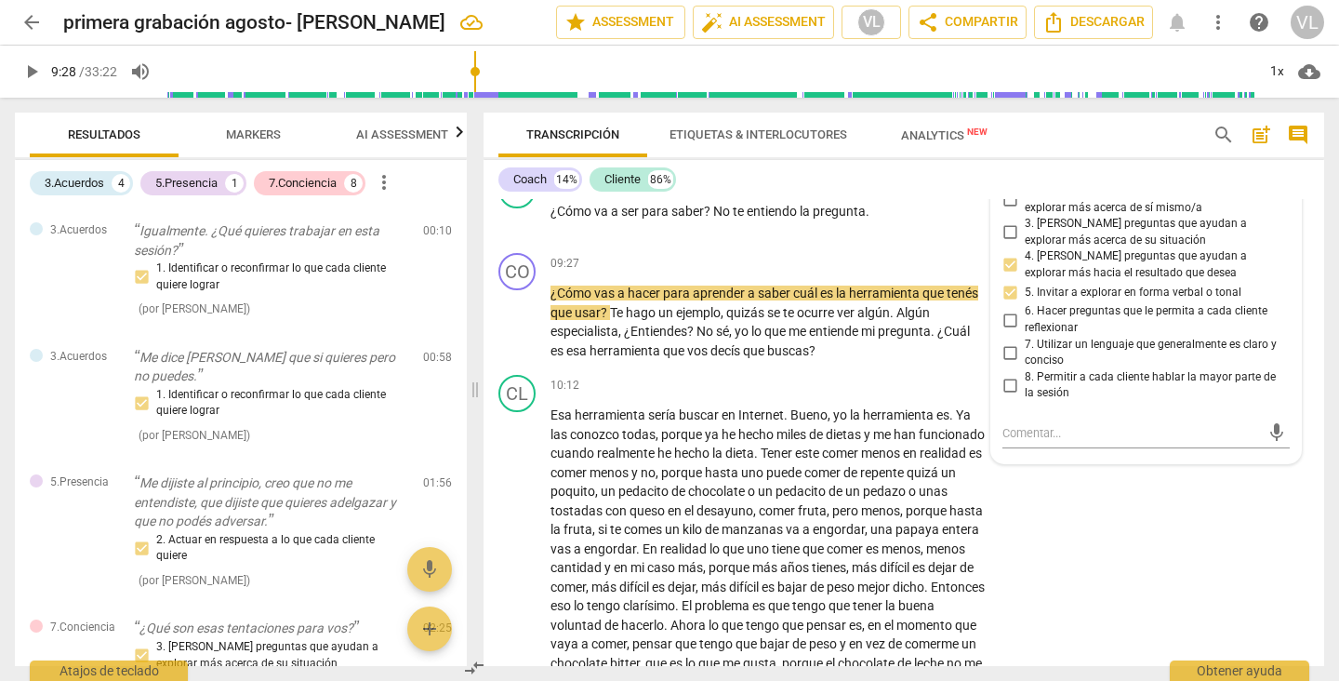
checkbox input "true"
click at [1132, 501] on div "CL play_arrow pause 10:12 + Add competency keyboard_arrow_right Esa herramienta…" at bounding box center [903, 561] width 841 height 389
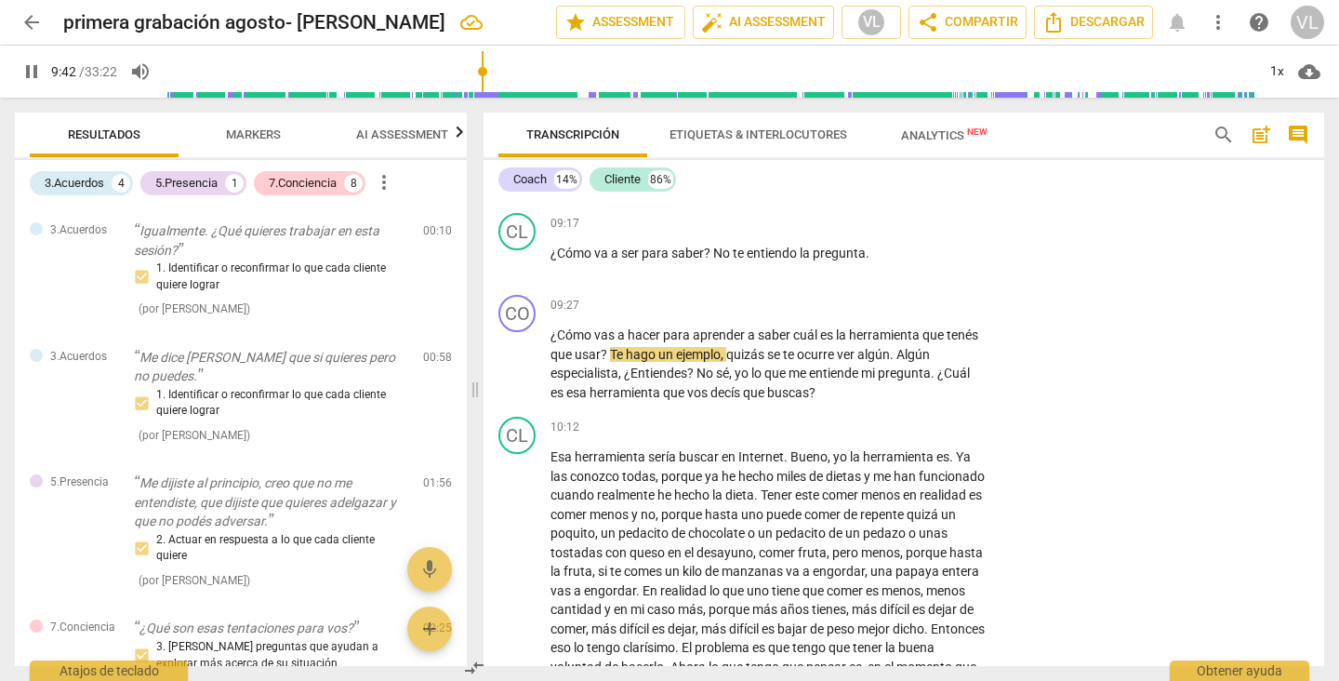
scroll to position [2682, 0]
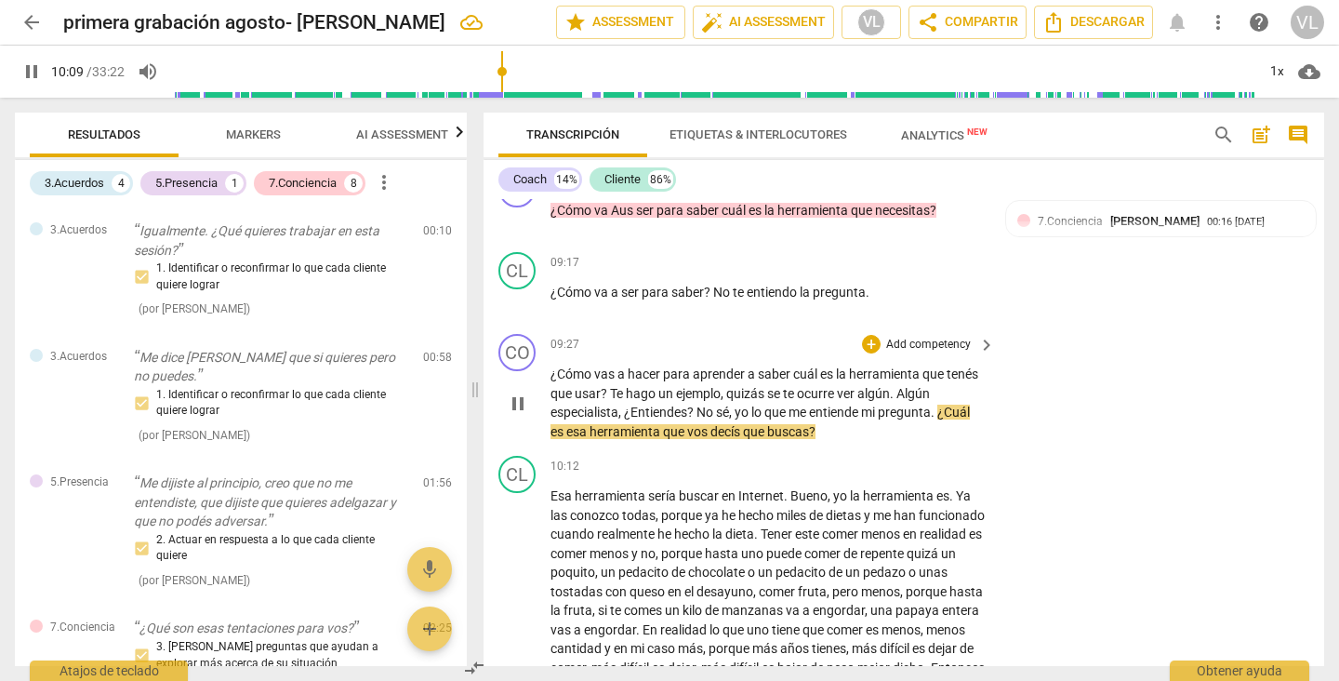
click at [943, 342] on p "Add competency" at bounding box center [928, 345] width 88 height 17
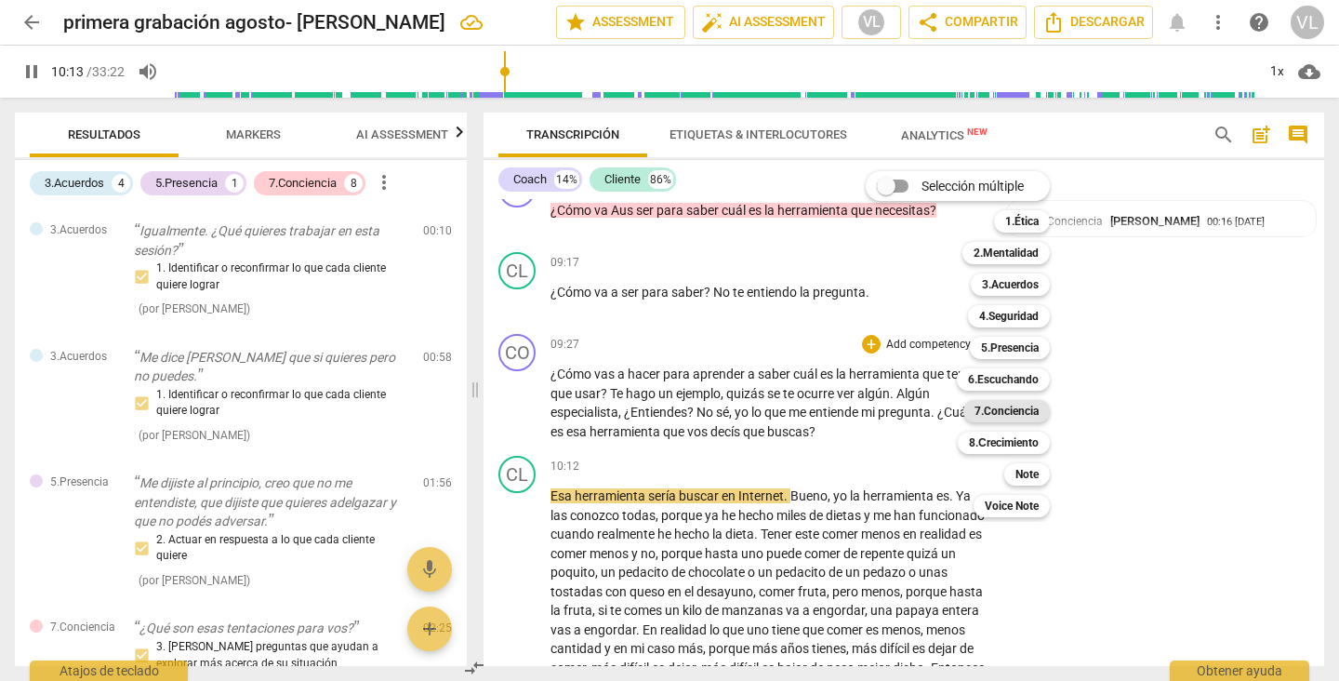
click at [1004, 408] on b "7.Conciencia" at bounding box center [1006, 411] width 64 height 22
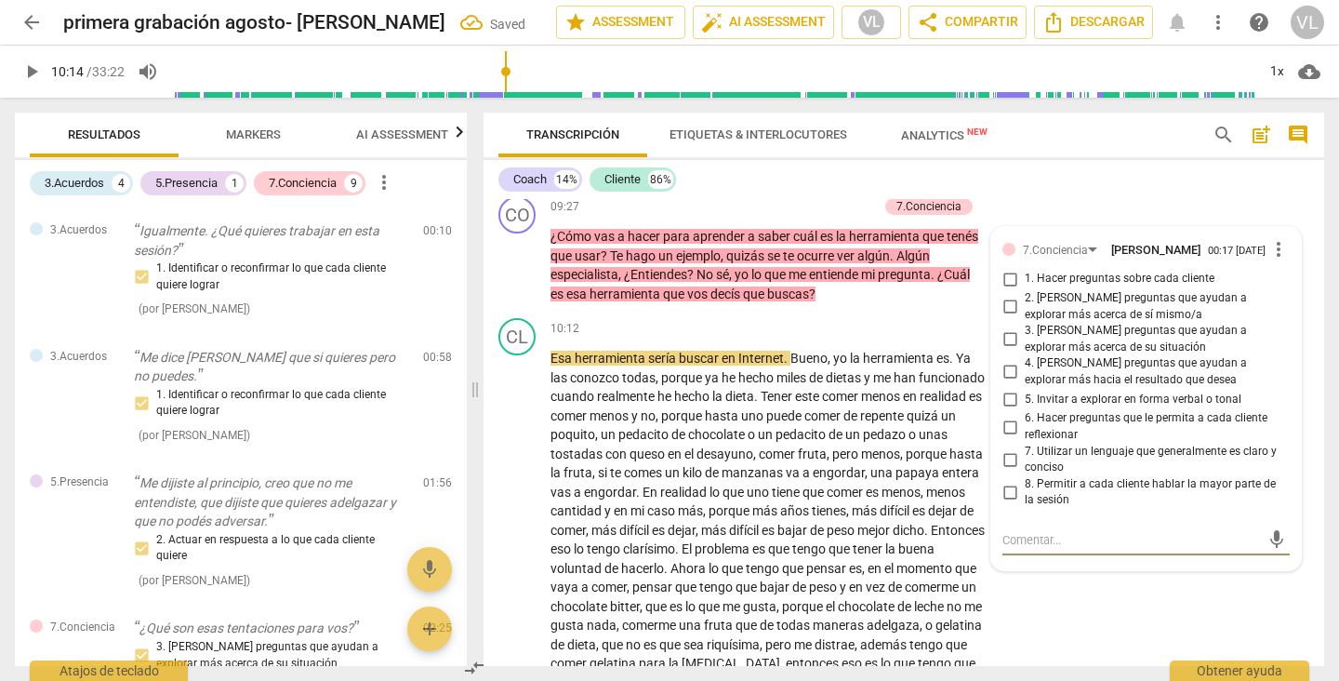
scroll to position [2780, 0]
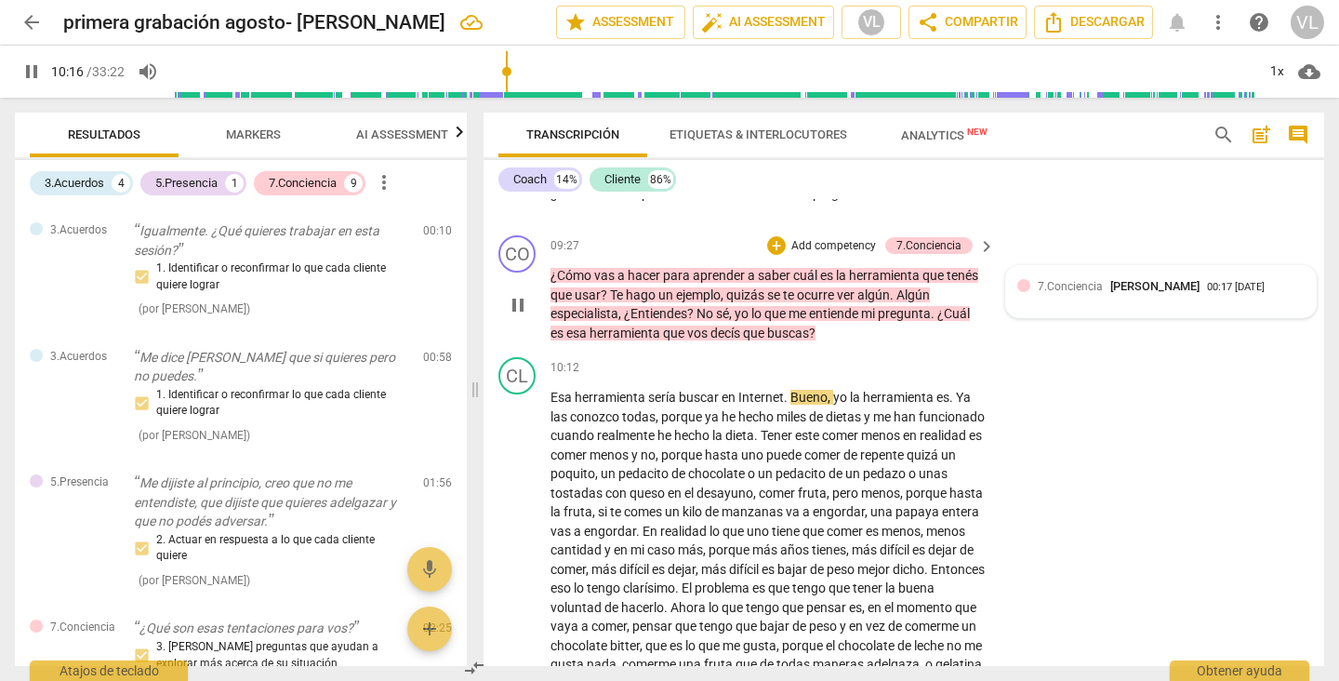
click at [1141, 287] on span "[PERSON_NAME]" at bounding box center [1154, 286] width 89 height 14
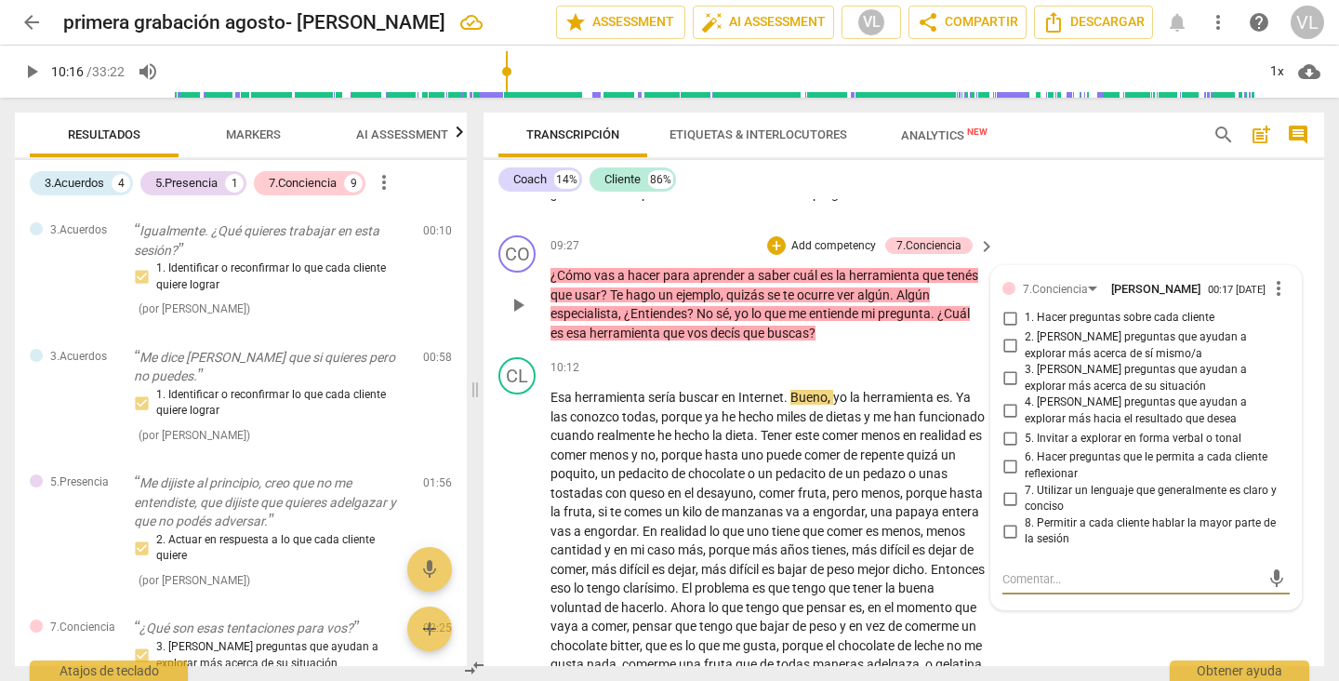
type input "617"
click at [1006, 410] on input "4. [PERSON_NAME] preguntas que ayudan a explorar más hacia el resultado que des…" at bounding box center [1010, 411] width 30 height 22
checkbox input "true"
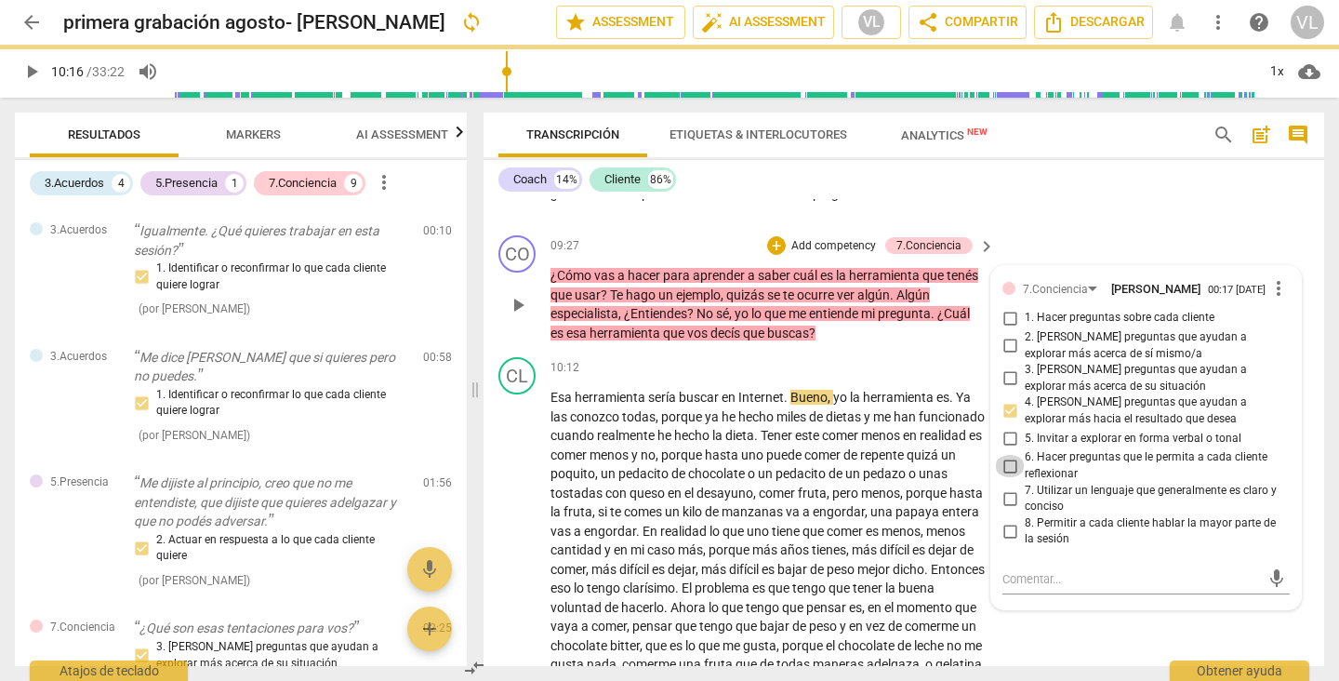
click at [1003, 464] on input "6. Hacer preguntas que le permita a cada cliente reflexionar" at bounding box center [1010, 466] width 30 height 22
checkbox input "true"
click at [1003, 438] on input "5. Invitar a explorar en forma verbal o tonal" at bounding box center [1010, 438] width 30 height 22
checkbox input "true"
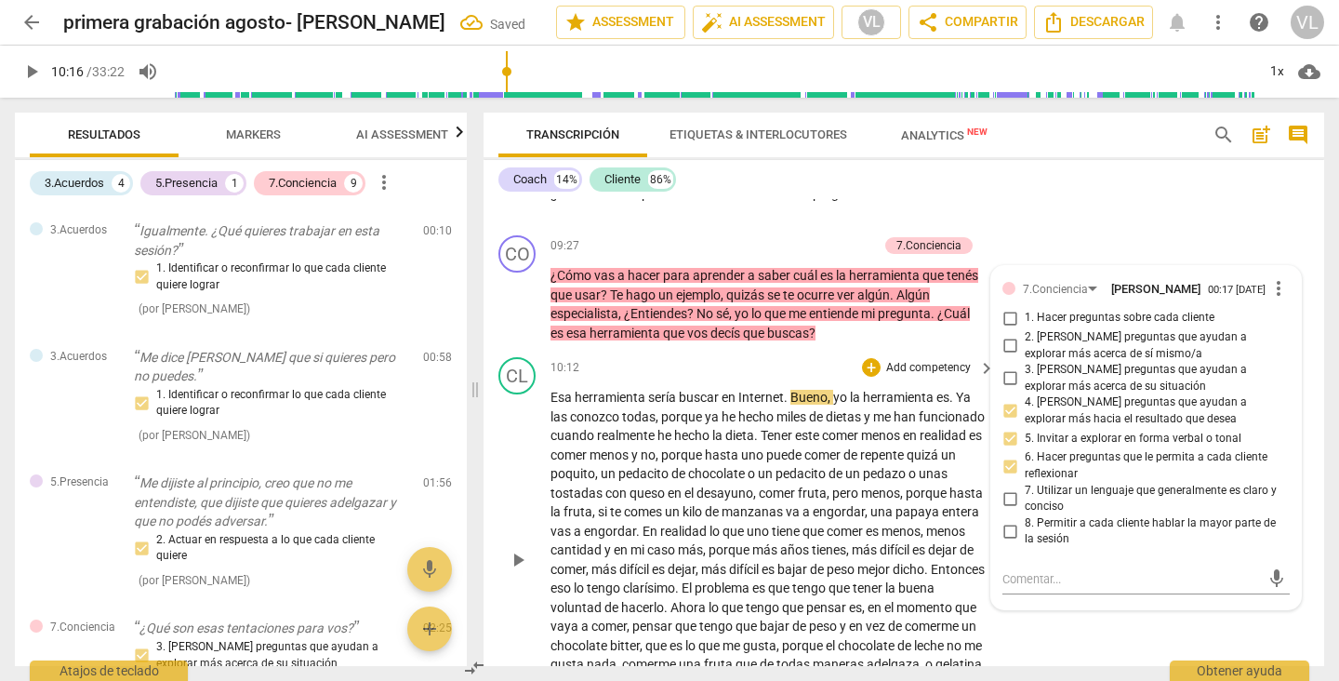
click at [951, 362] on p "Add competency" at bounding box center [928, 368] width 88 height 17
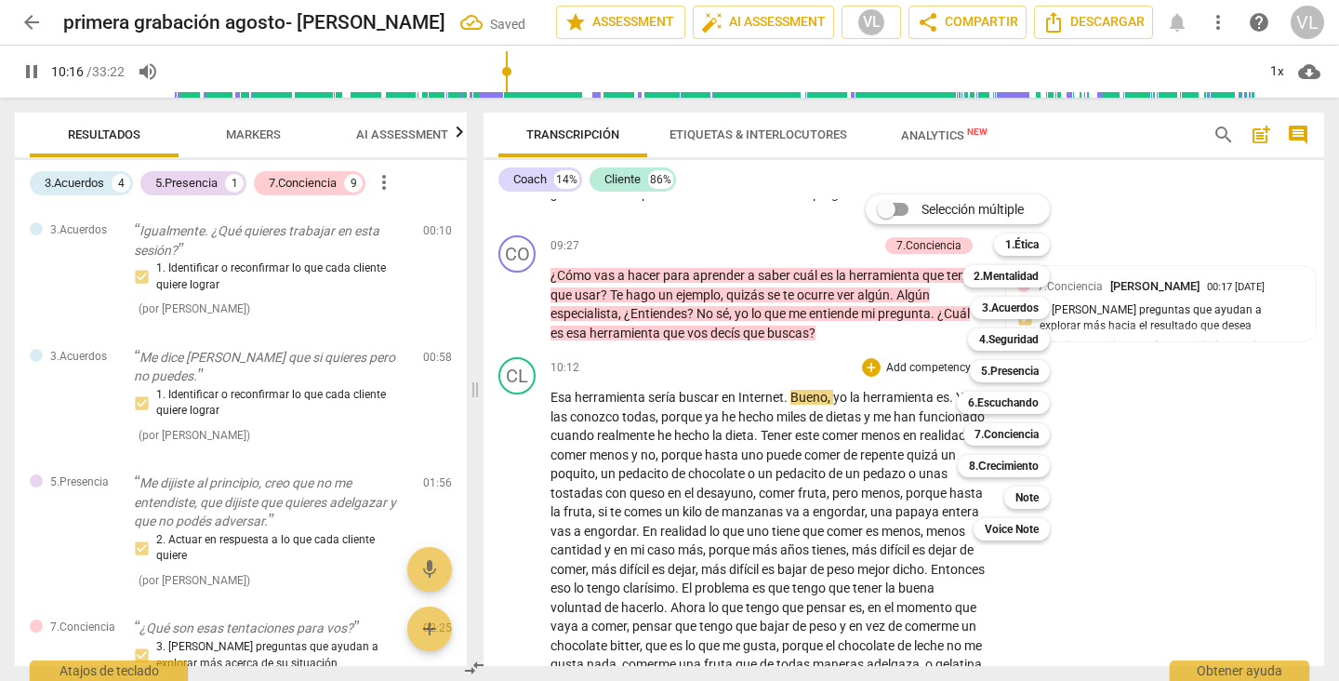
click at [1122, 390] on div at bounding box center [669, 340] width 1339 height 681
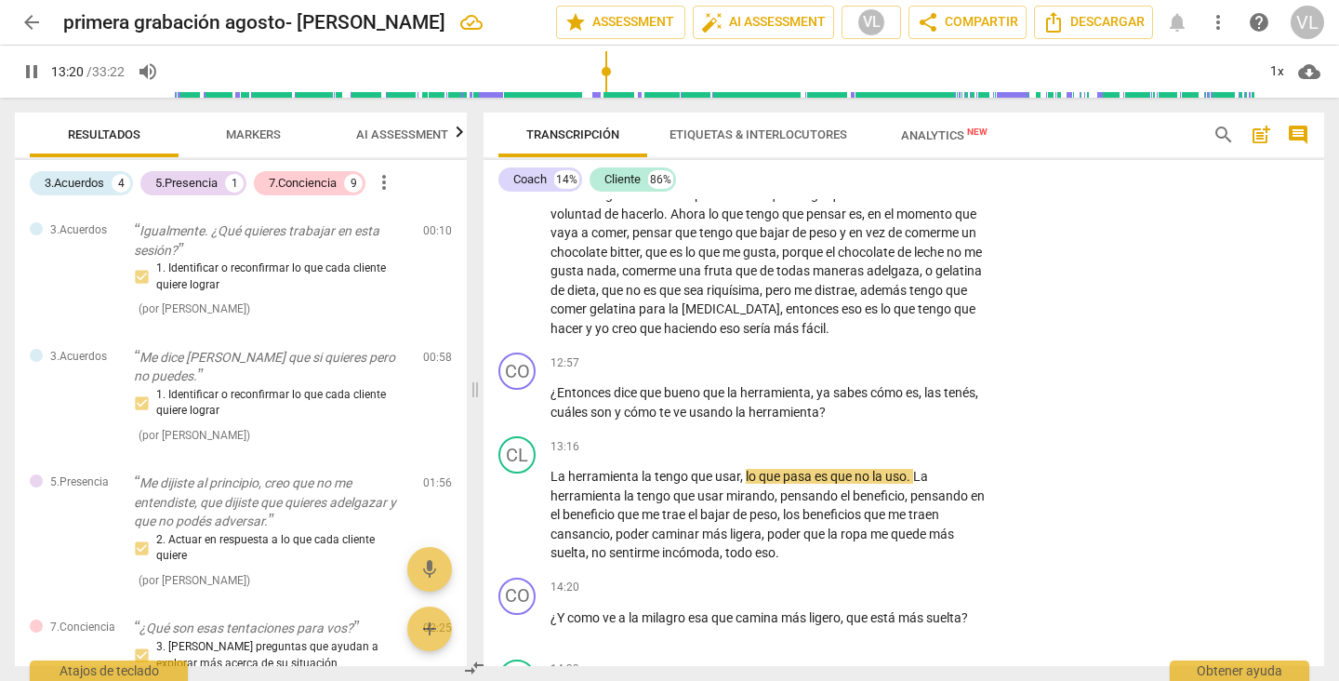
scroll to position [3174, 0]
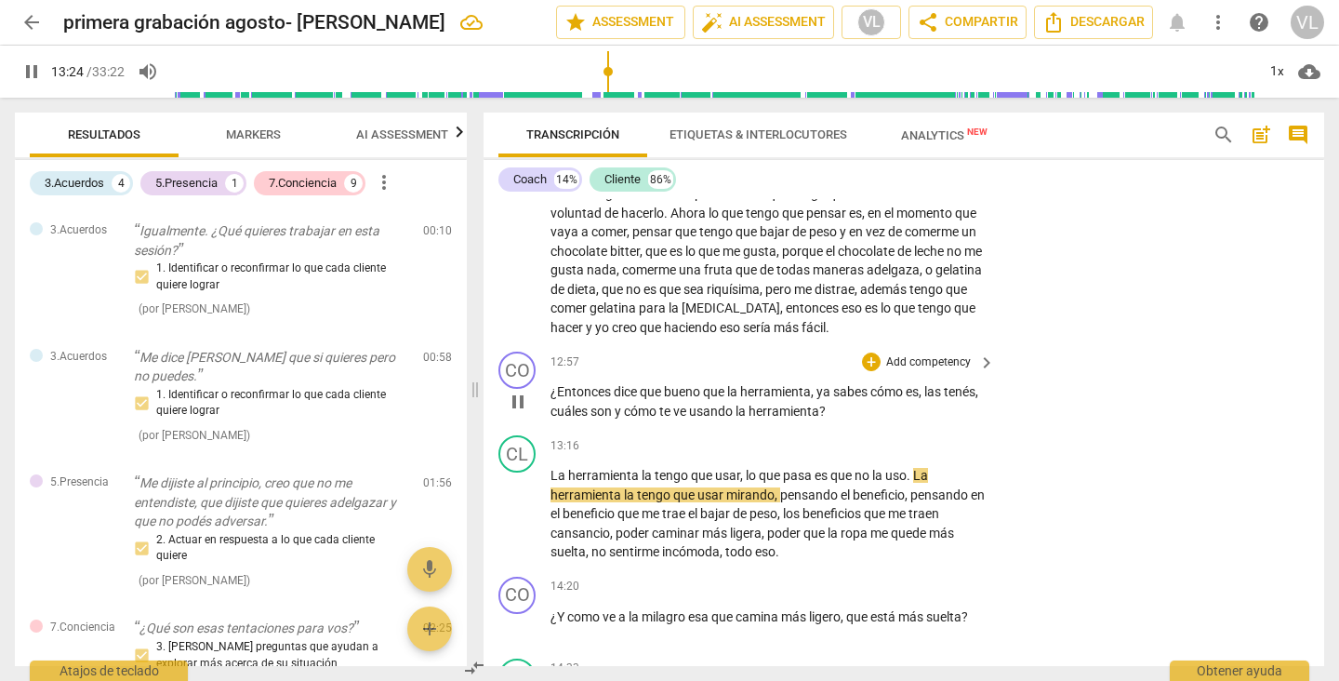
click at [920, 371] on p "Add competency" at bounding box center [928, 362] width 88 height 17
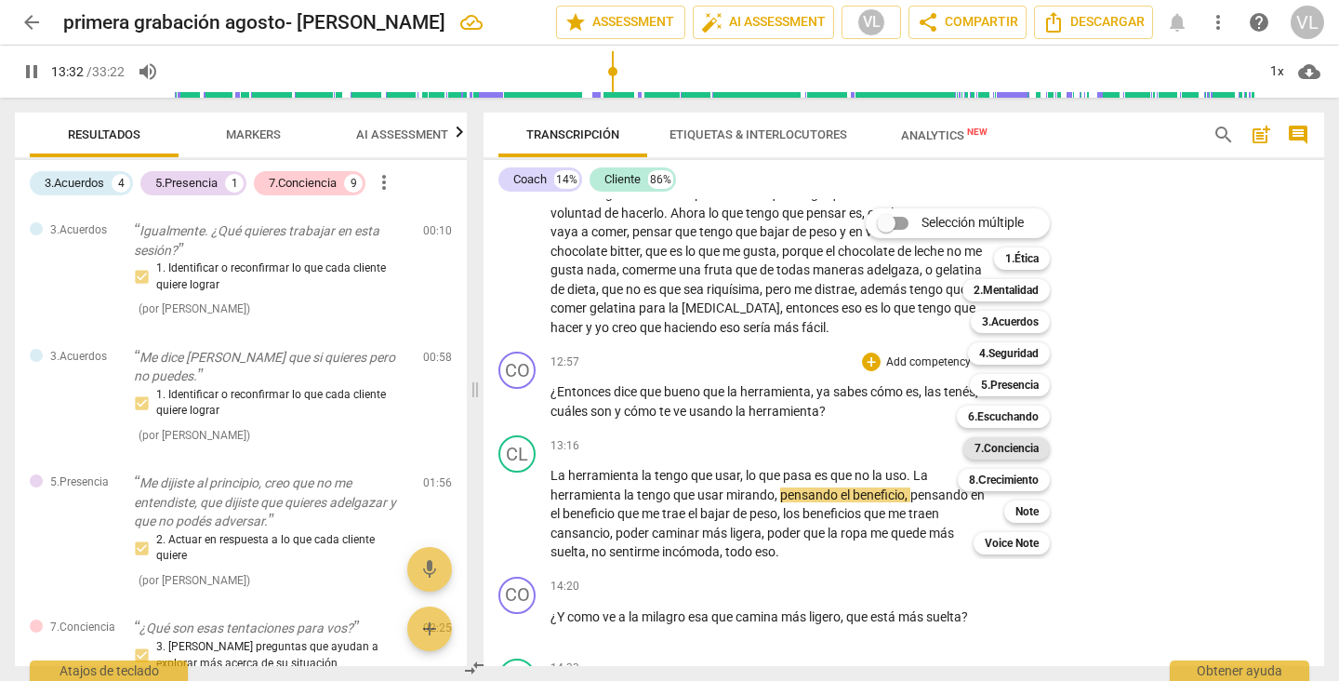
click at [1008, 452] on b "7.Conciencia" at bounding box center [1006, 448] width 64 height 22
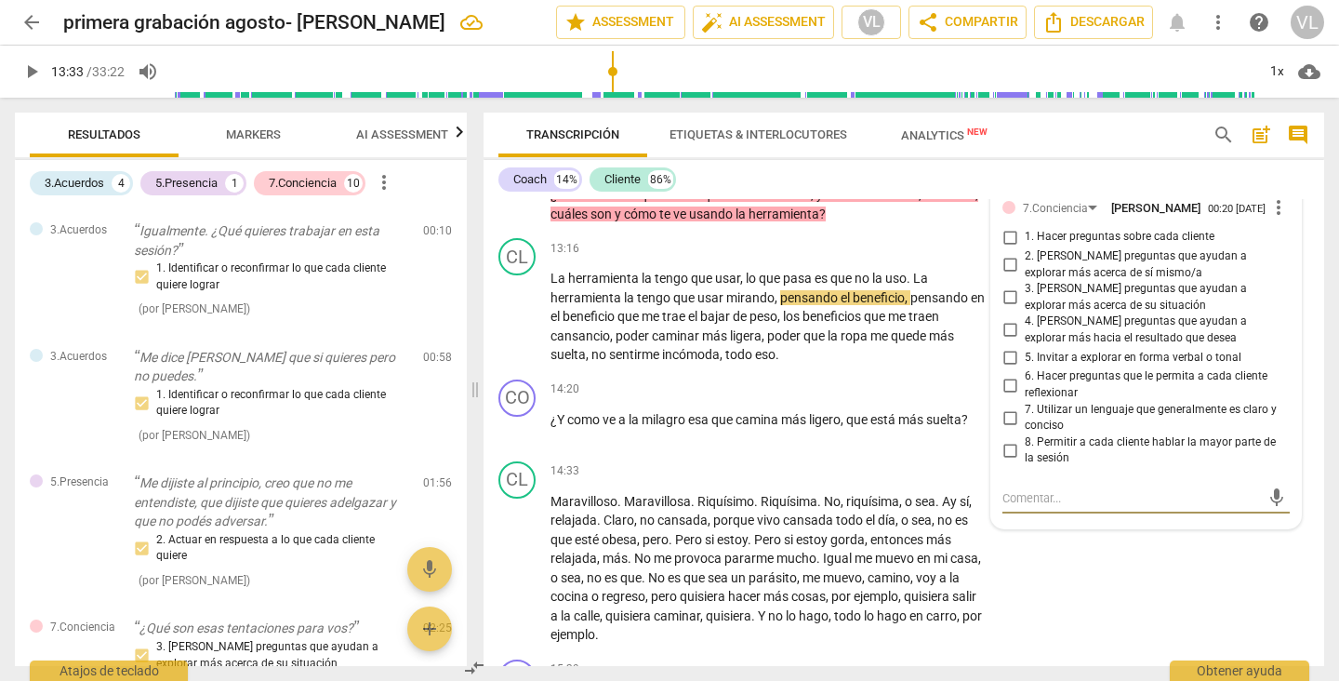
scroll to position [3352, 0]
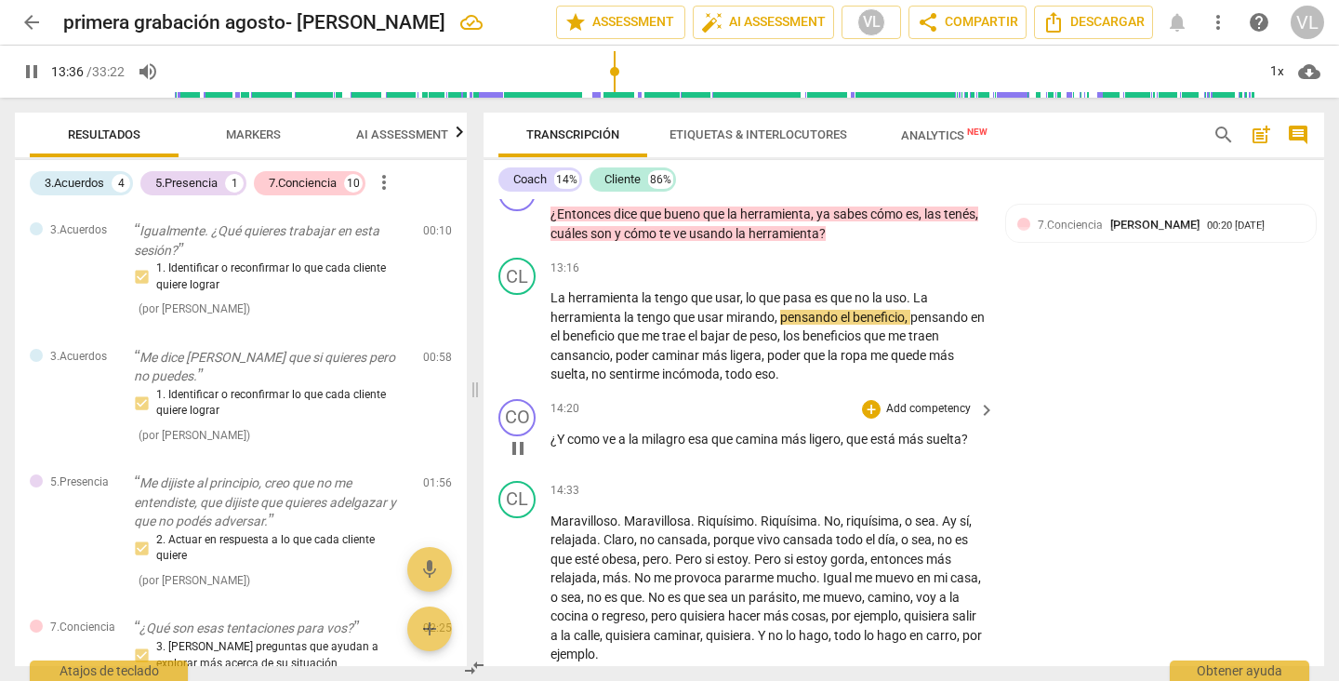
click at [906, 446] on span "más" at bounding box center [912, 438] width 28 height 15
click at [921, 417] on p "Add competency" at bounding box center [928, 409] width 88 height 17
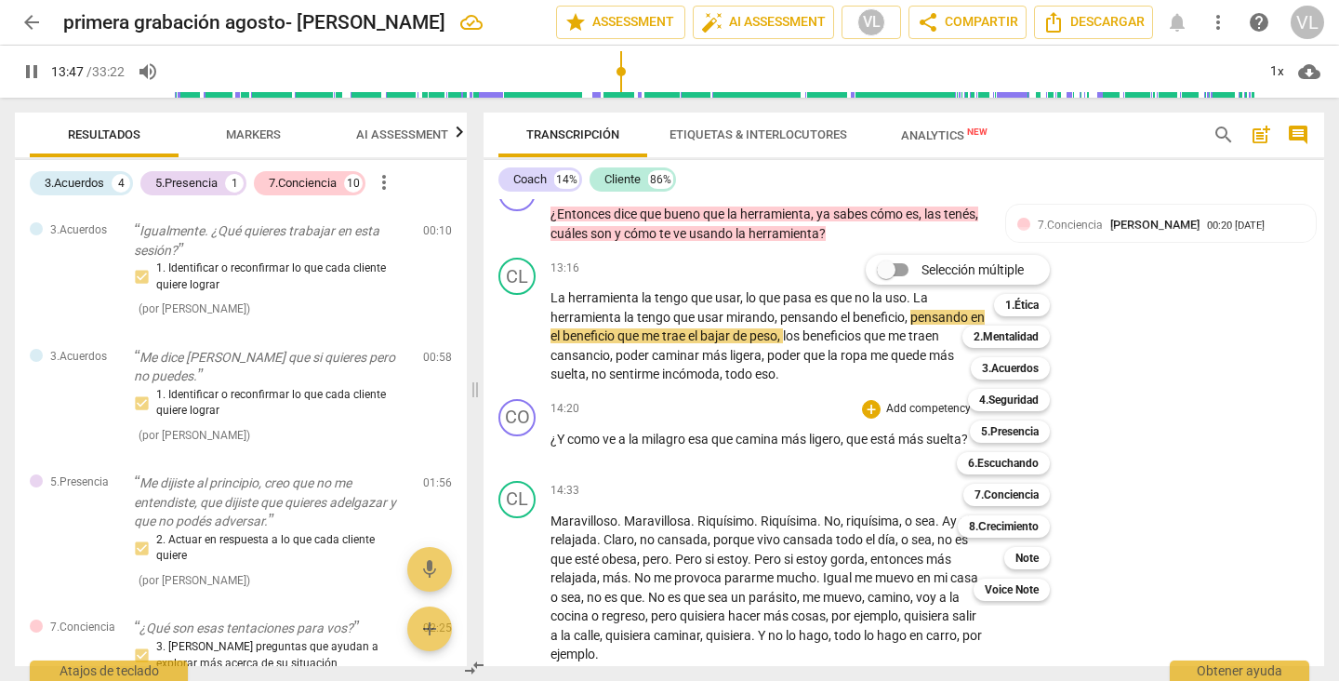
click at [1129, 446] on div at bounding box center [669, 340] width 1339 height 681
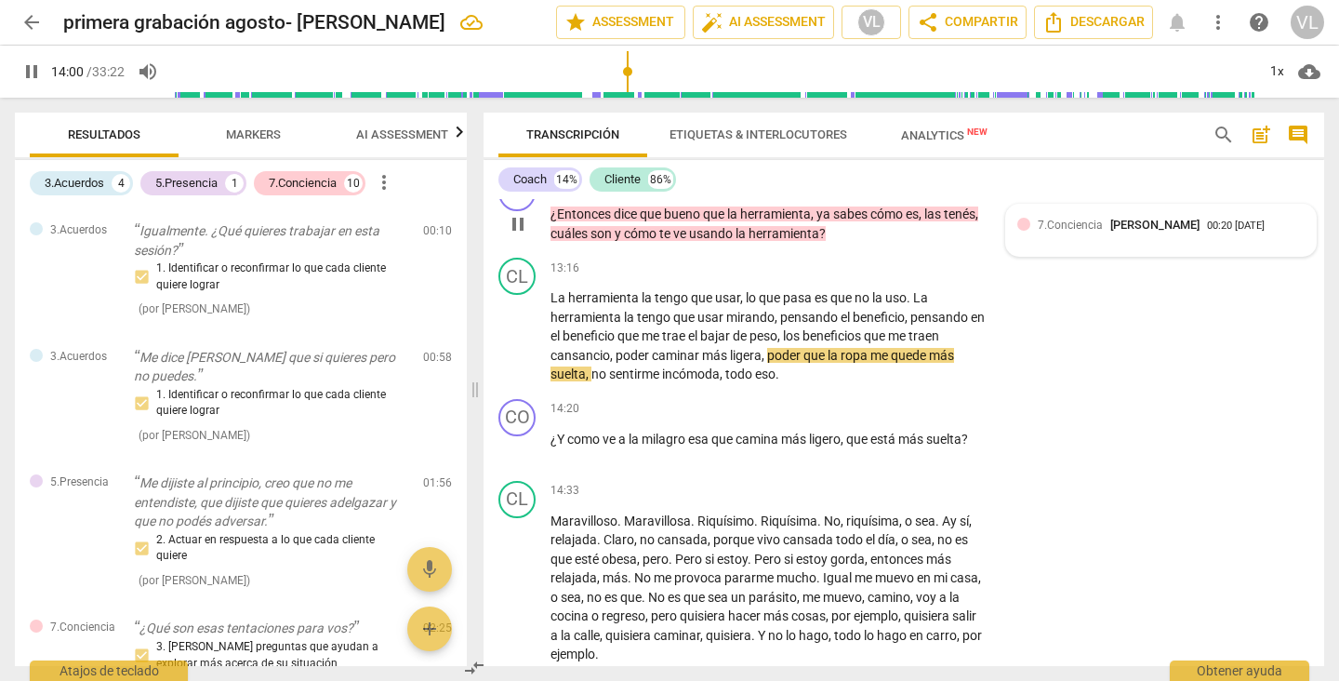
click at [1044, 232] on span "7.Conciencia" at bounding box center [1070, 225] width 65 height 13
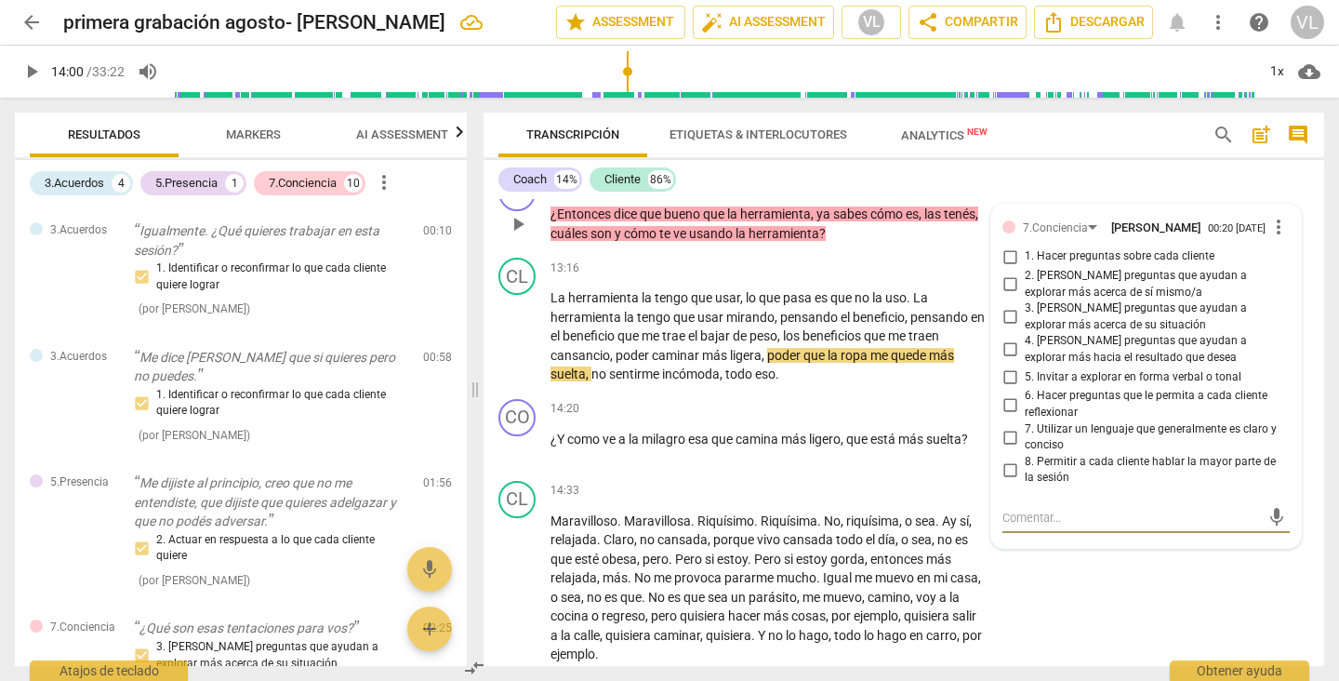
type input "841"
click at [1006, 416] on input "6. Hacer preguntas que le permita a cada cliente reflexionar" at bounding box center [1010, 404] width 30 height 22
checkbox input "true"
click at [1003, 388] on input "5. Invitar a explorar en forma verbal o tonal" at bounding box center [1010, 376] width 30 height 22
checkbox input "true"
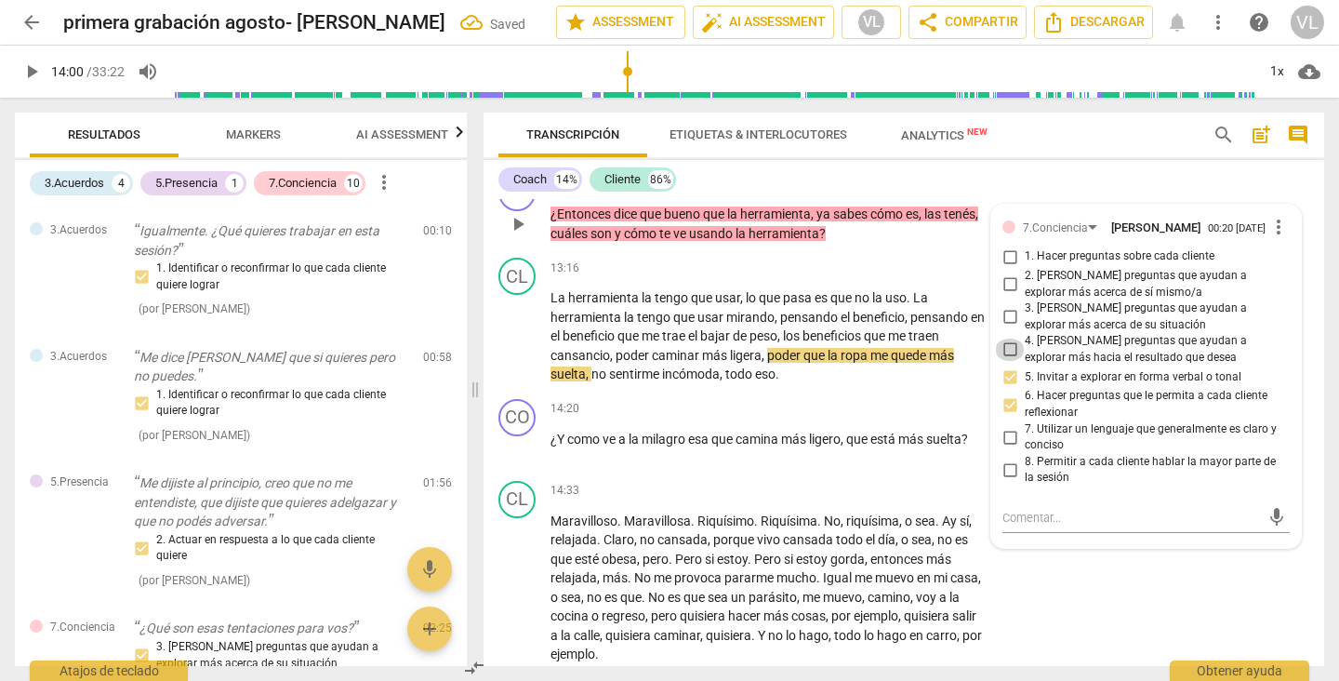
click at [1007, 361] on input "4. [PERSON_NAME] preguntas que ayudan a explorar más hacia el resultado que des…" at bounding box center [1010, 349] width 30 height 22
checkbox input "true"
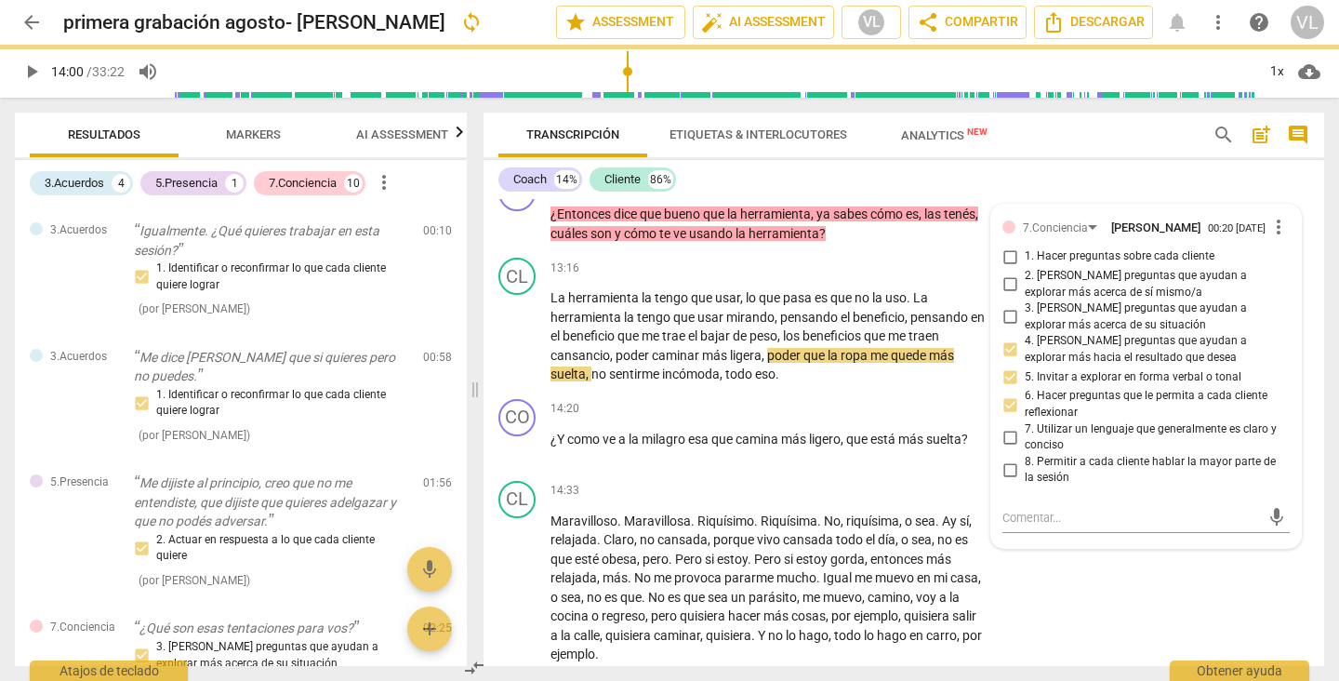
click at [1102, 179] on div "Coach 14% Cliente 86%" at bounding box center [903, 180] width 811 height 32
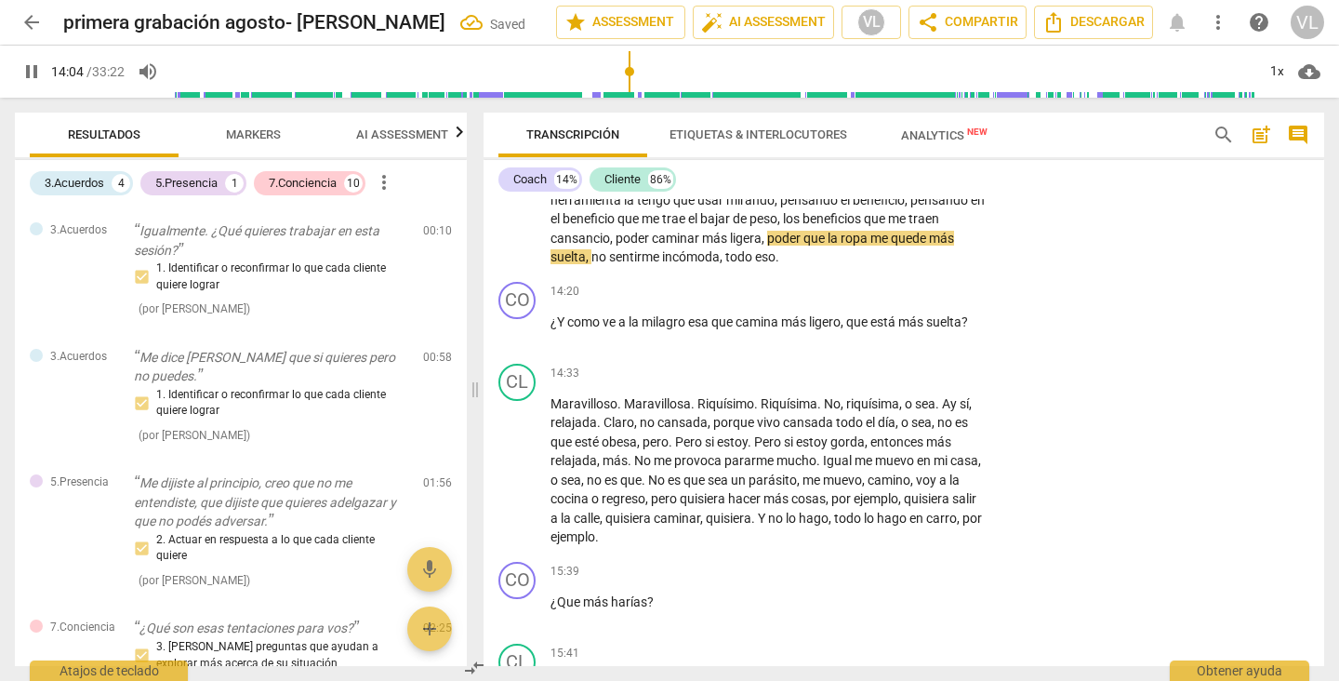
scroll to position [3470, 0]
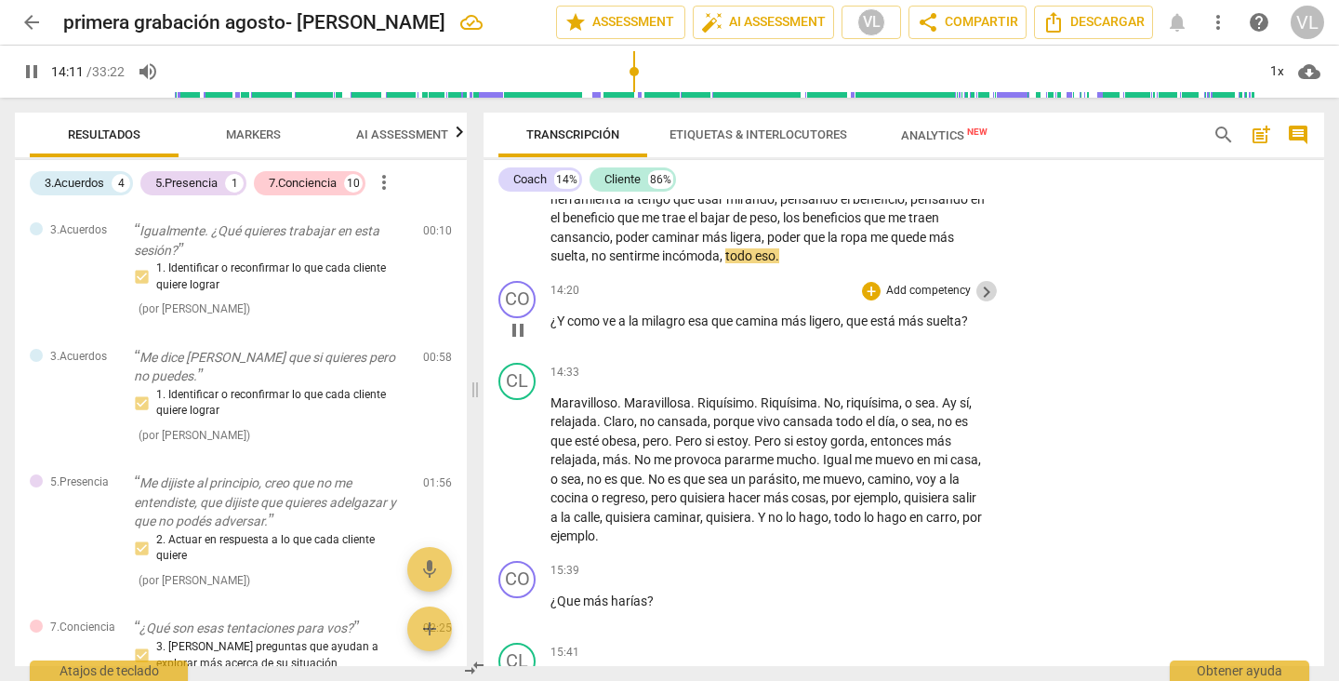
click at [975, 303] on span "keyboard_arrow_right" at bounding box center [986, 292] width 22 height 22
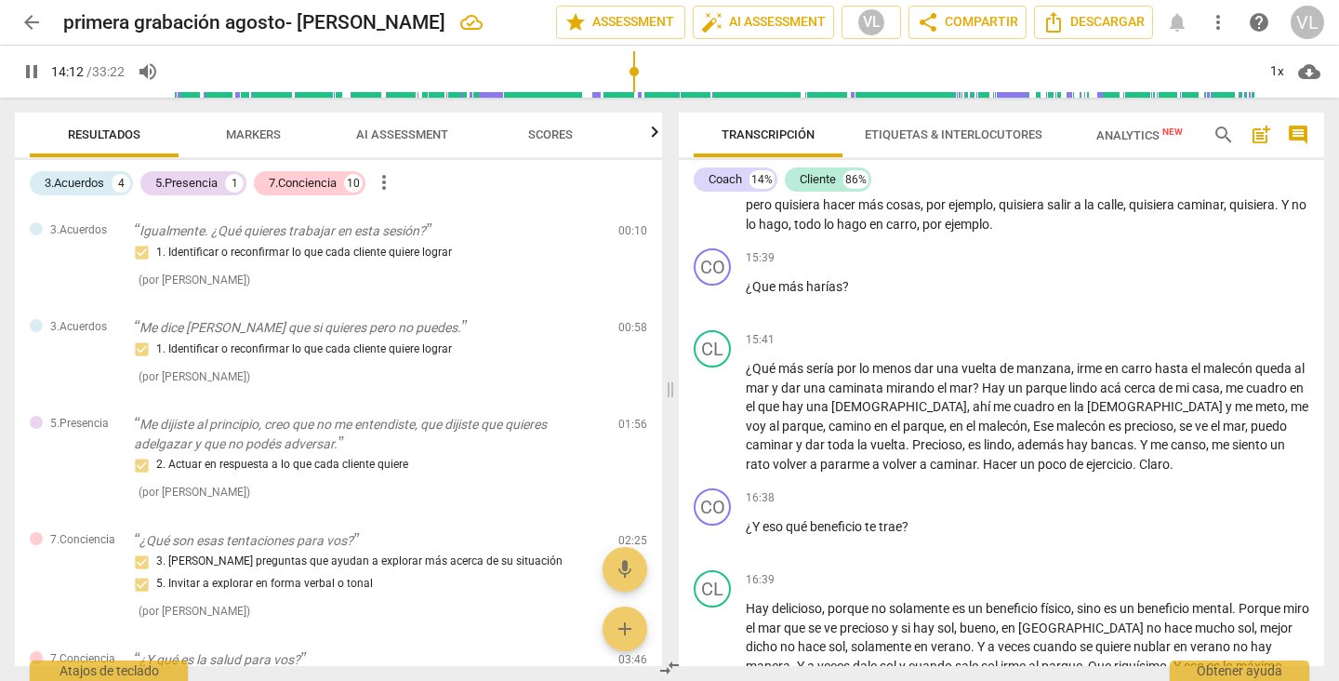
scroll to position [3160, 0]
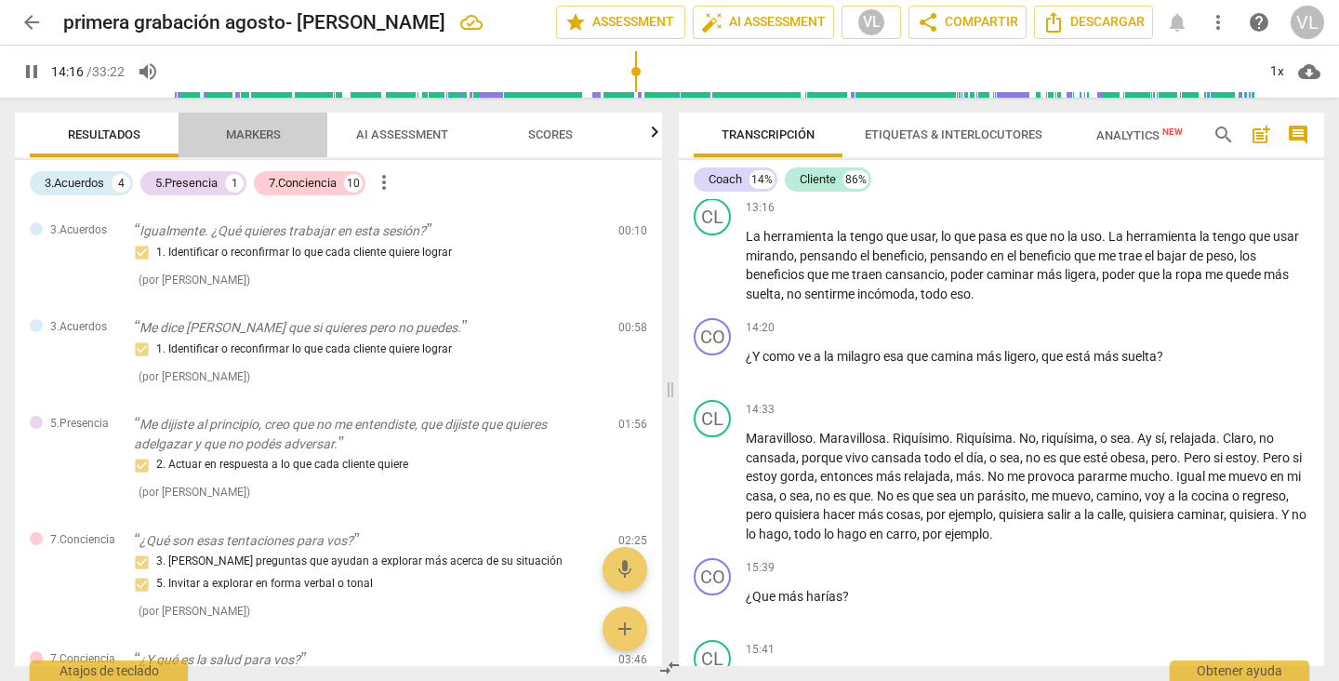
click at [245, 132] on span "Markers" at bounding box center [253, 134] width 55 height 14
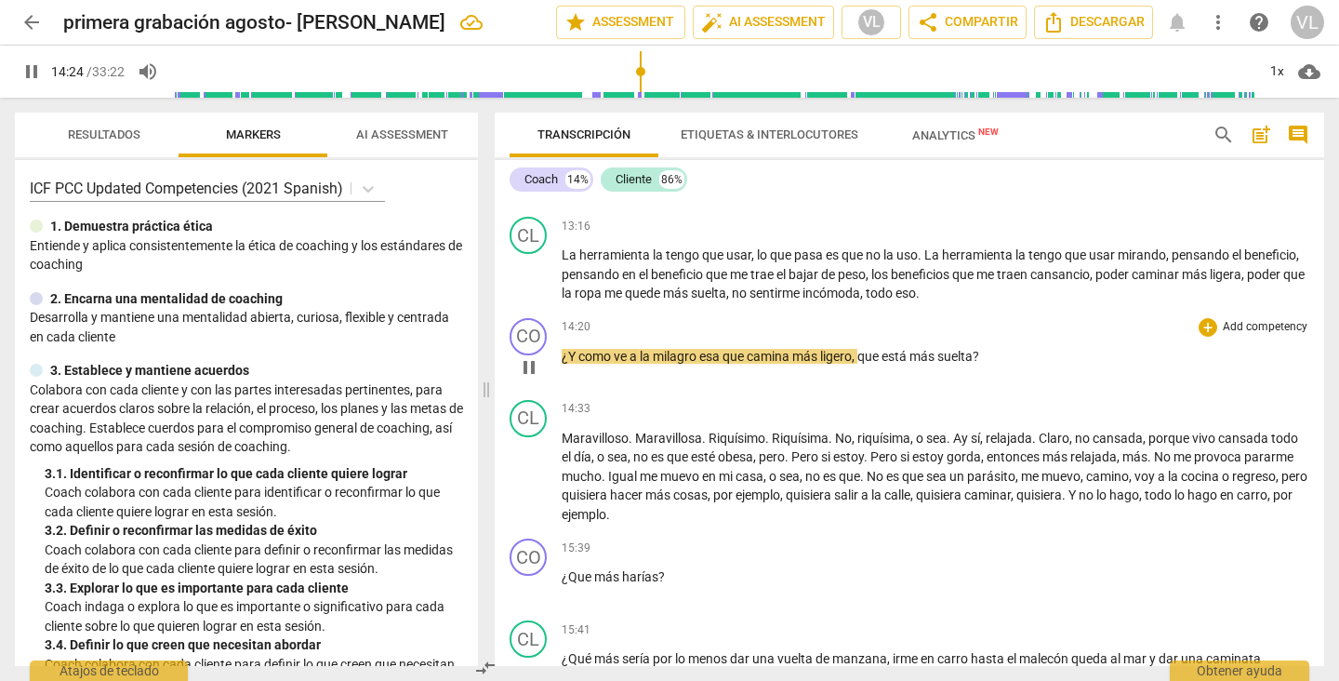
scroll to position [2986, 0]
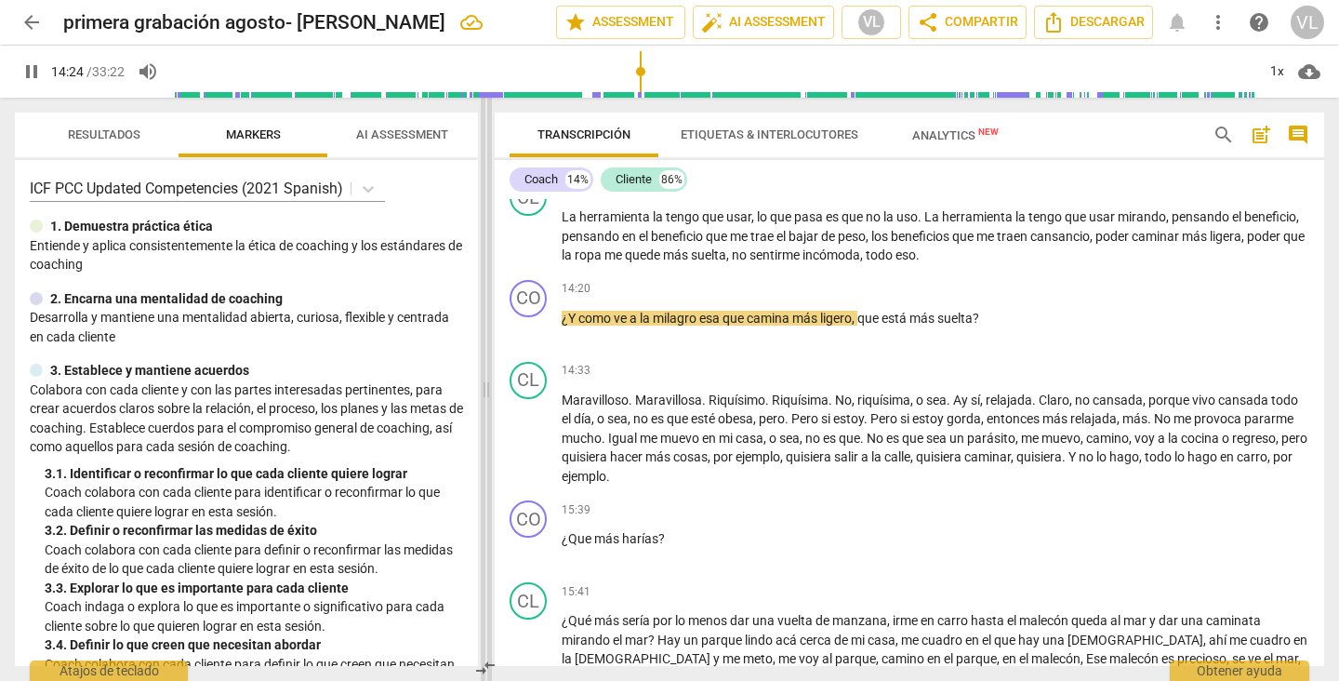
drag, startPoint x: 672, startPoint y: 320, endPoint x: 488, endPoint y: 325, distance: 184.2
click at [488, 325] on span at bounding box center [486, 389] width 11 height 583
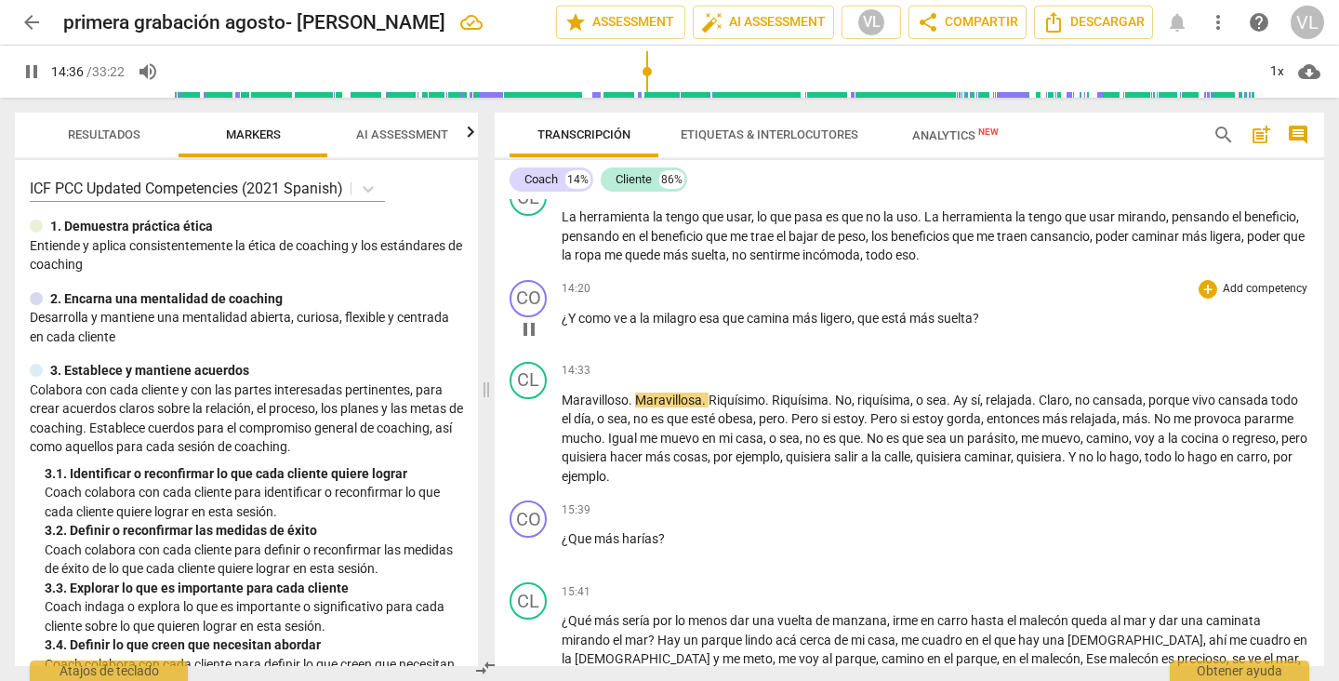
click at [1221, 289] on p "Add competency" at bounding box center [1265, 289] width 88 height 17
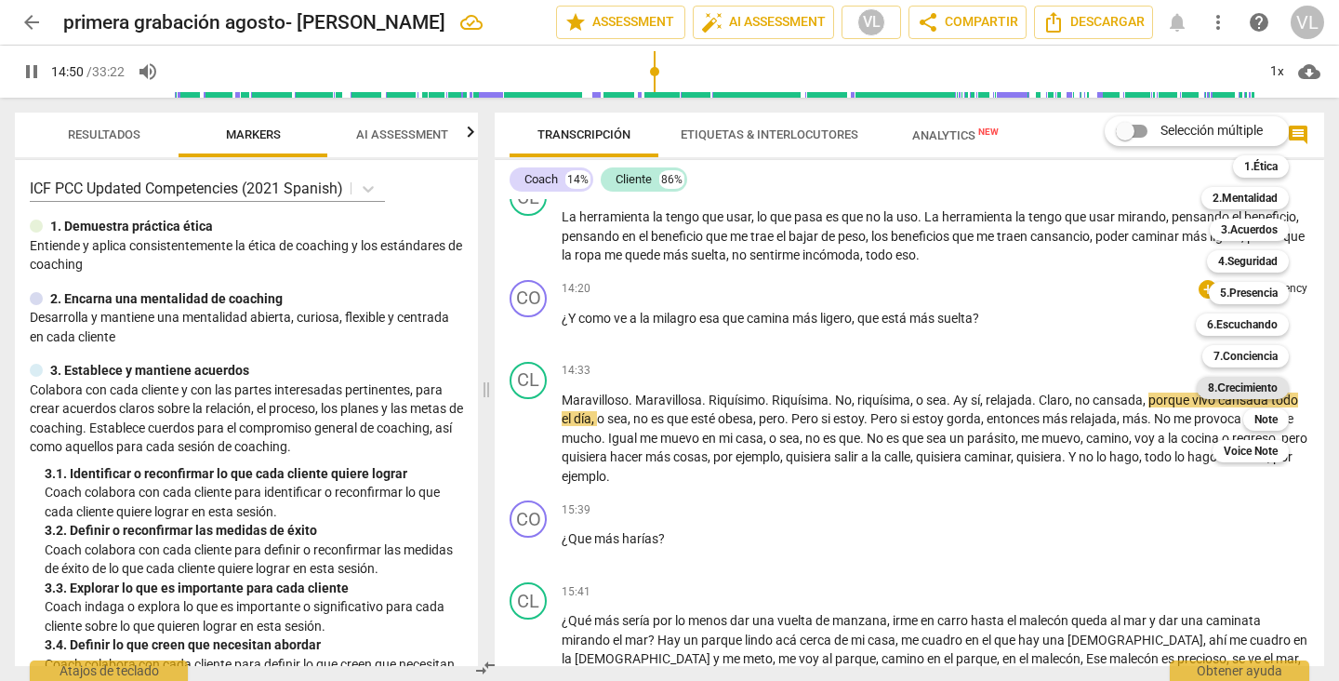
click at [1253, 380] on b "8.Сrecimiento" at bounding box center [1243, 388] width 70 height 22
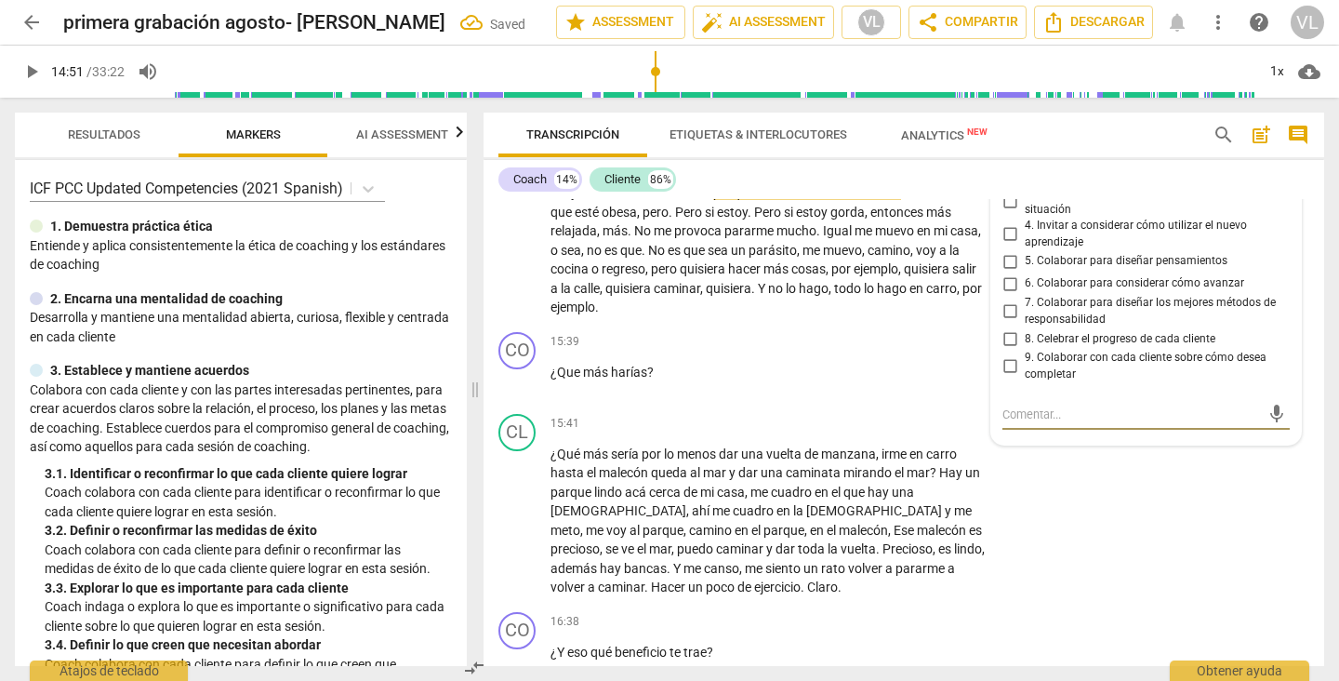
scroll to position [3509, 0]
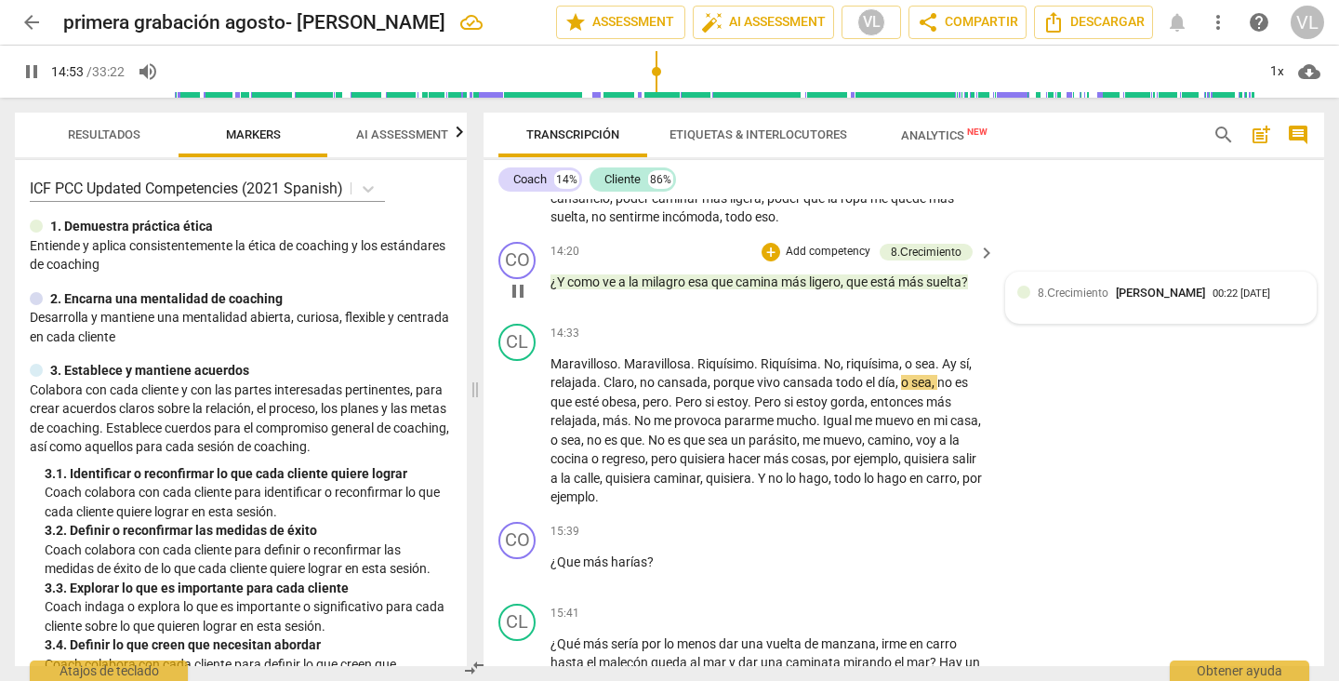
click at [1165, 312] on div "8.Сrecimiento [PERSON_NAME] 00:22 [DATE]" at bounding box center [1160, 298] width 287 height 29
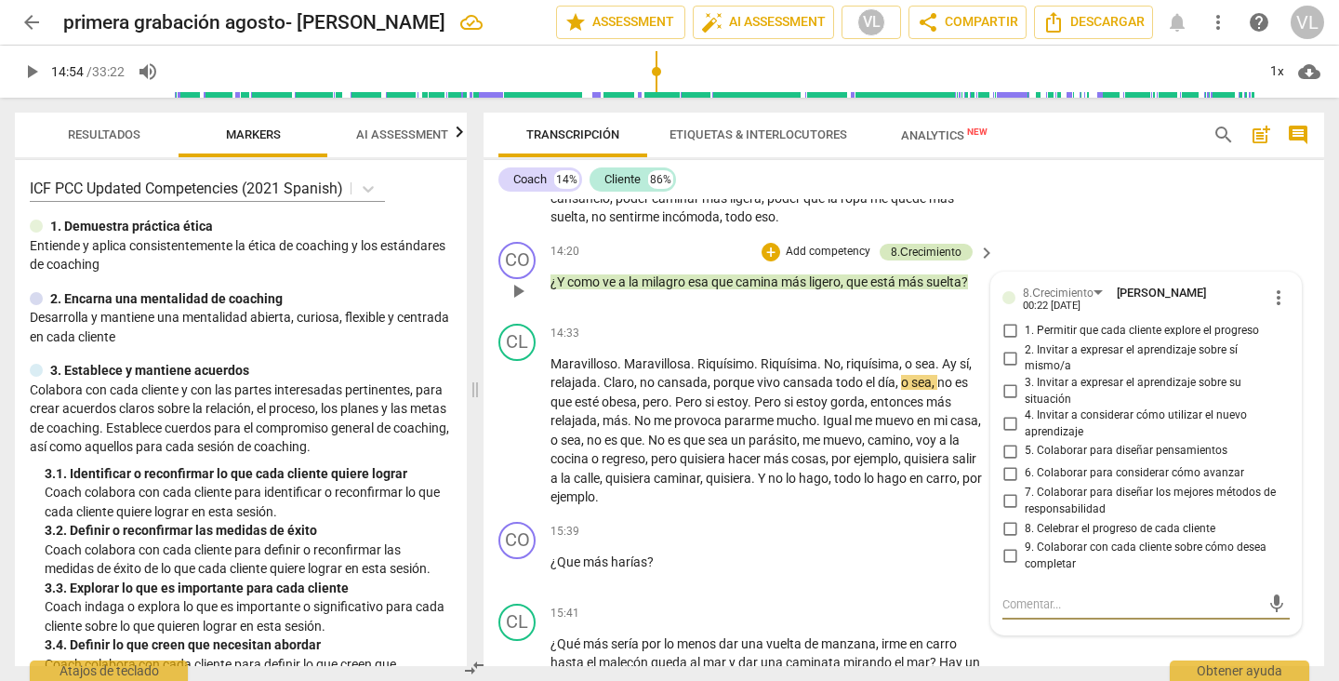
click at [942, 260] on div "8.Сrecimiento" at bounding box center [926, 252] width 71 height 17
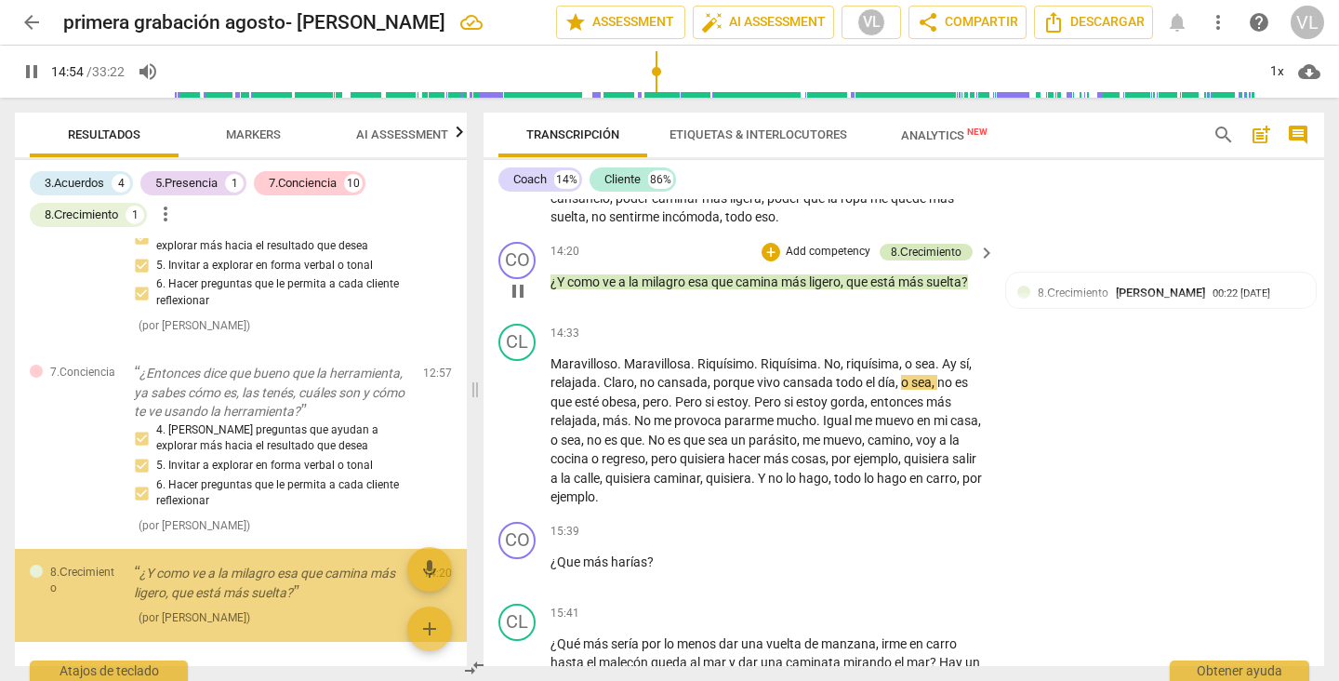
scroll to position [2113, 0]
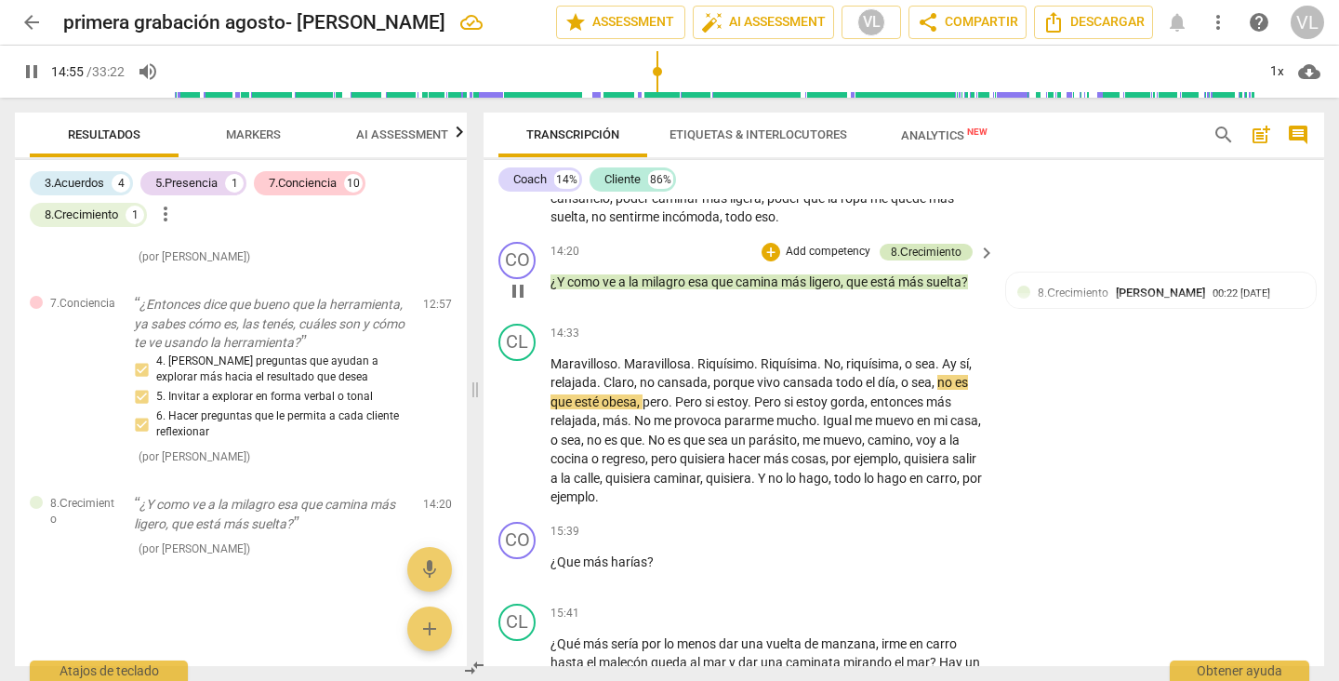
click at [942, 260] on div "8.Сrecimiento" at bounding box center [926, 252] width 71 height 17
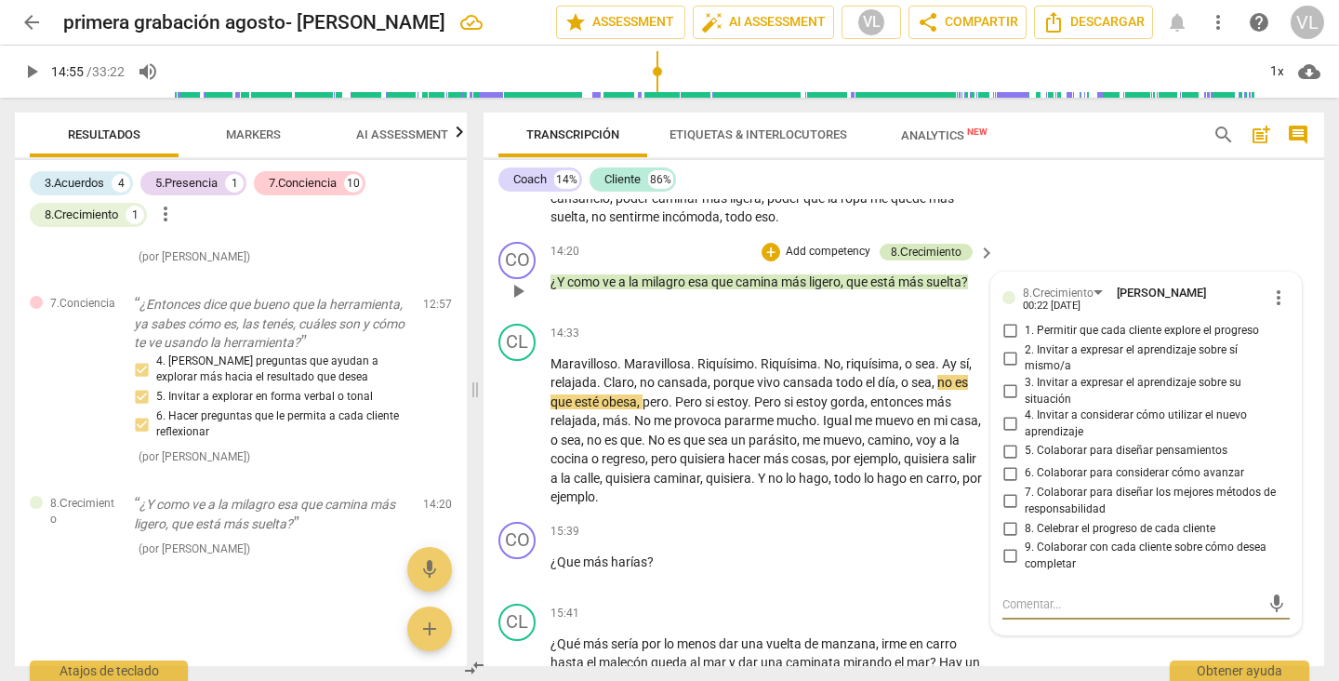
click at [942, 260] on div "8.Сrecimiento" at bounding box center [926, 252] width 71 height 17
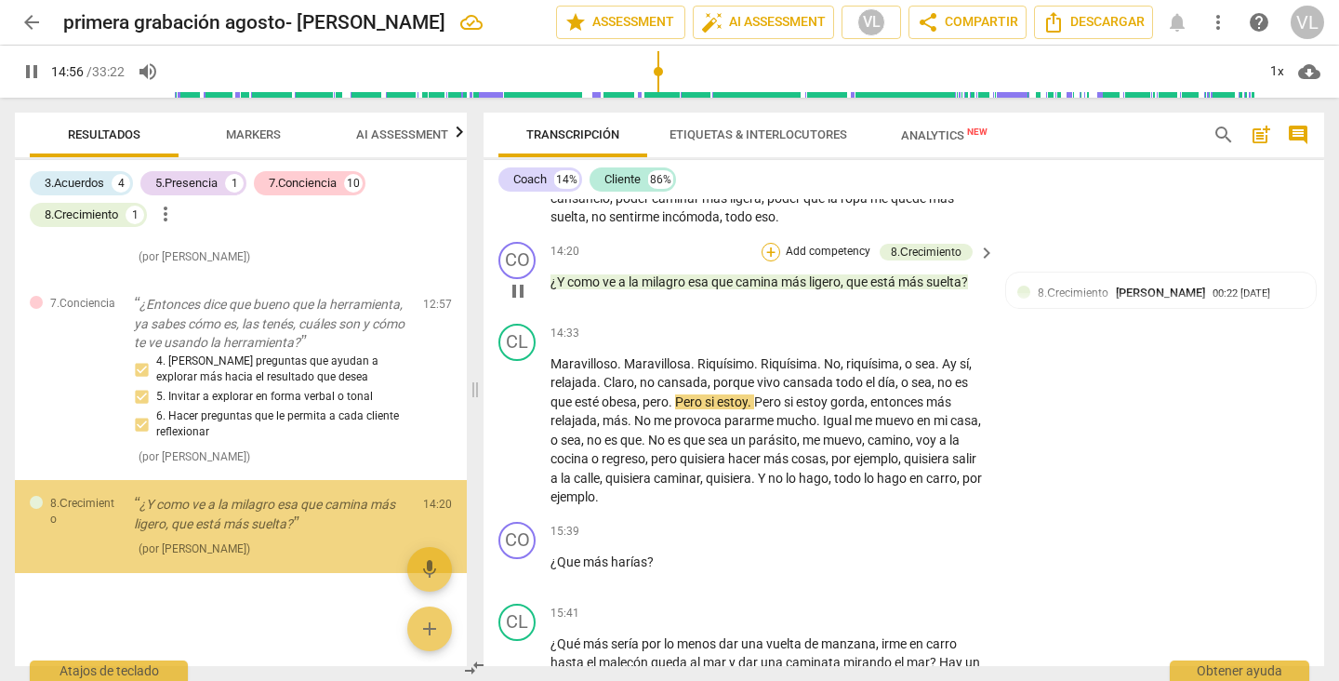
click at [776, 261] on div "+" at bounding box center [771, 252] width 19 height 19
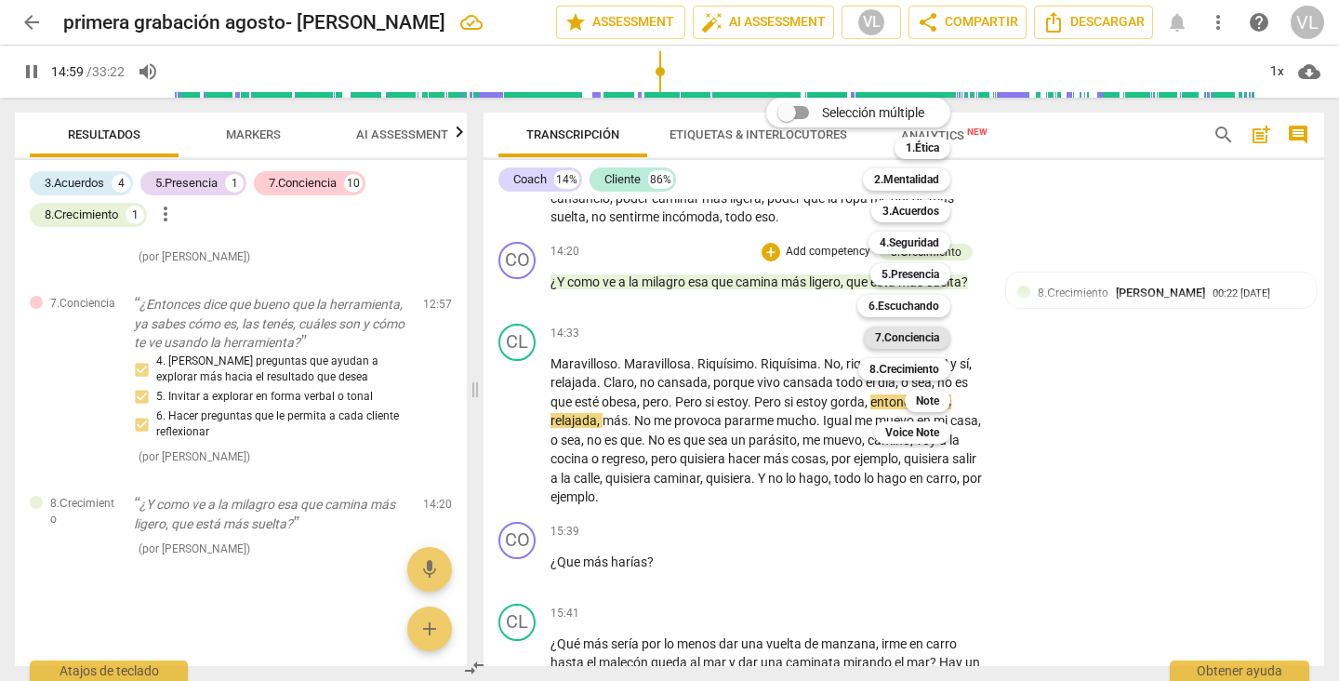
click at [899, 335] on b "7.Conciencia" at bounding box center [907, 337] width 64 height 22
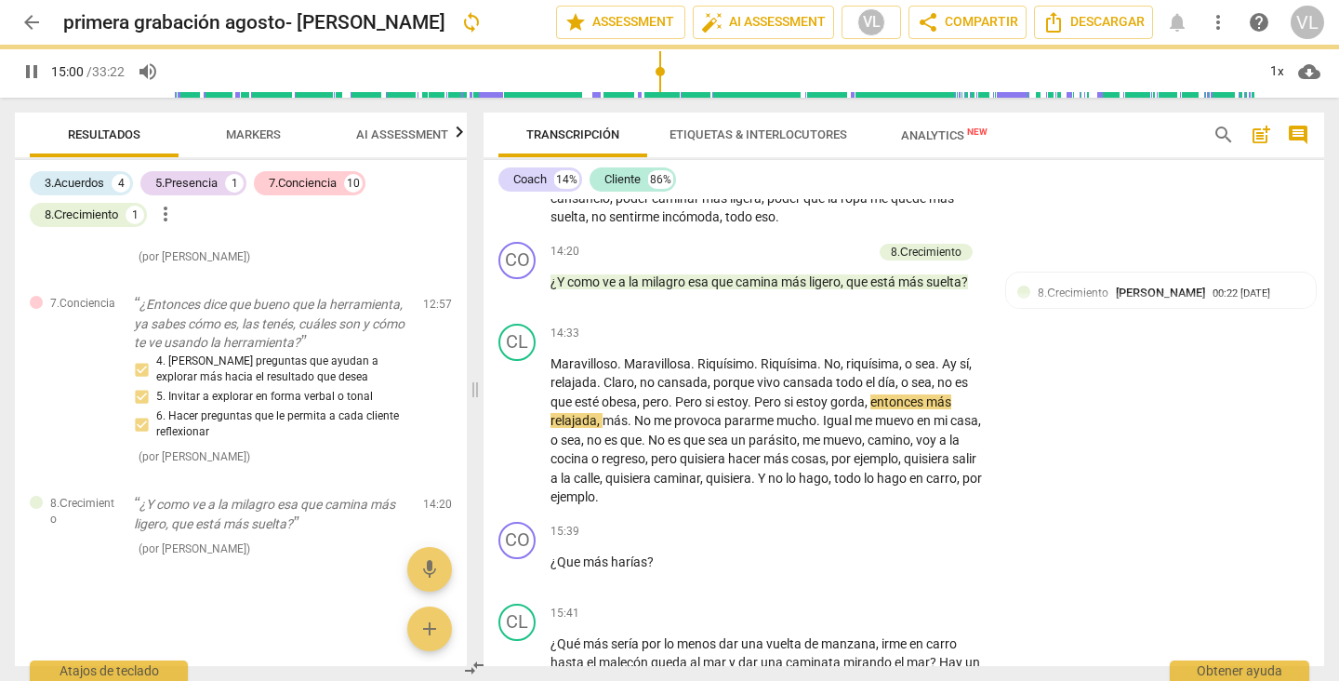
type input "901"
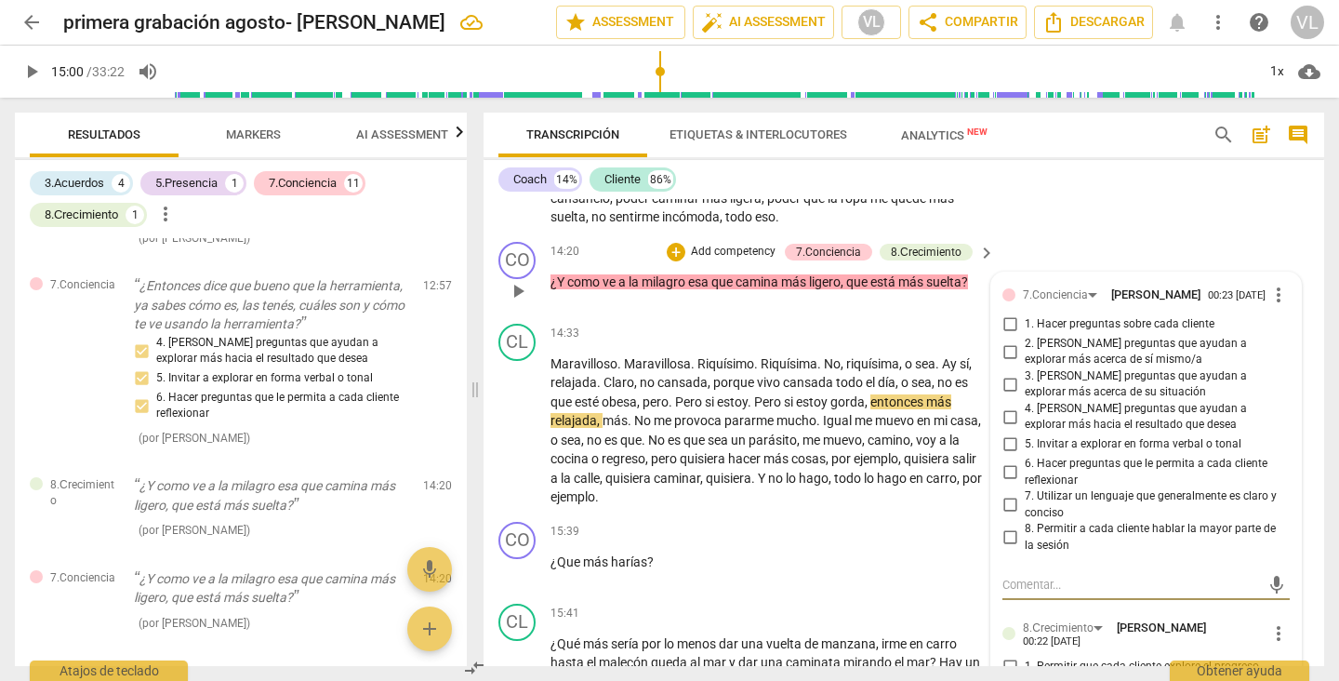
click at [1007, 483] on input "6. Hacer preguntas que le permita a cada cliente reflexionar" at bounding box center [1010, 472] width 30 height 22
checkbox input "true"
click at [1000, 456] on input "5. Invitar a explorar en forma verbal o tonal" at bounding box center [1010, 444] width 30 height 22
checkbox input "true"
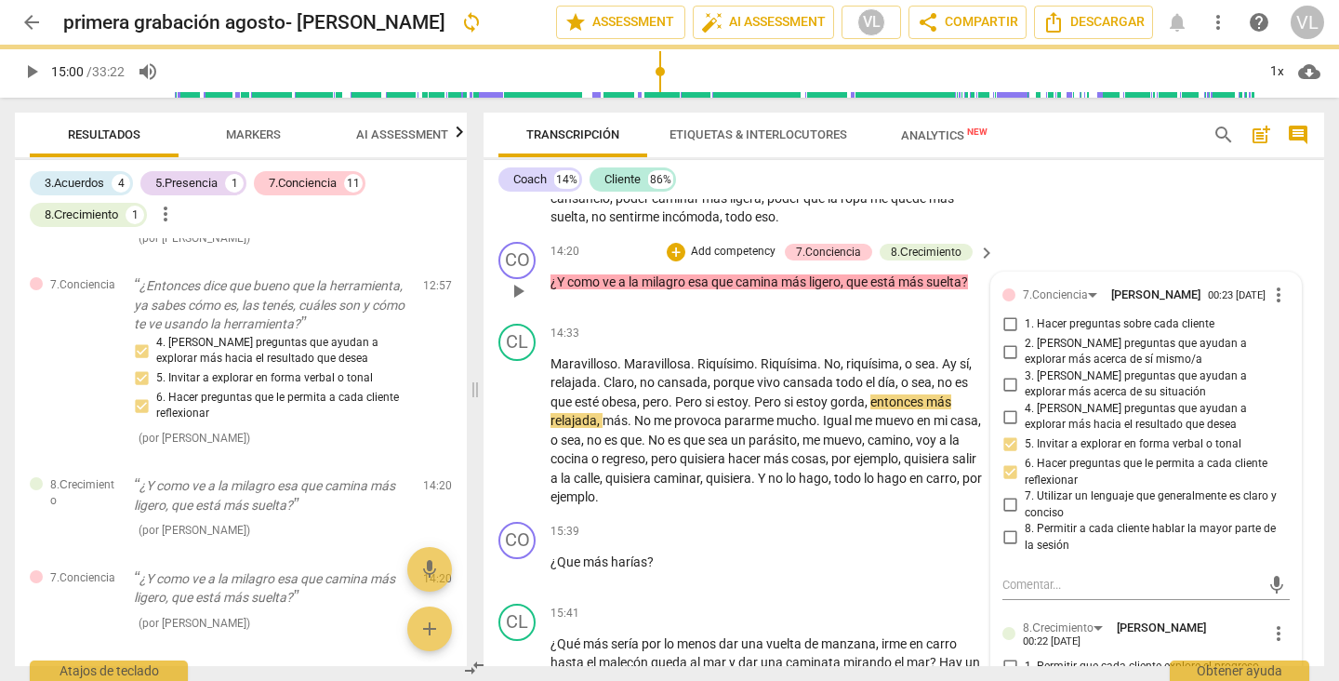
click at [1005, 428] on input "4. [PERSON_NAME] preguntas que ayudan a explorar más hacia el resultado que des…" at bounding box center [1010, 416] width 30 height 22
checkbox input "true"
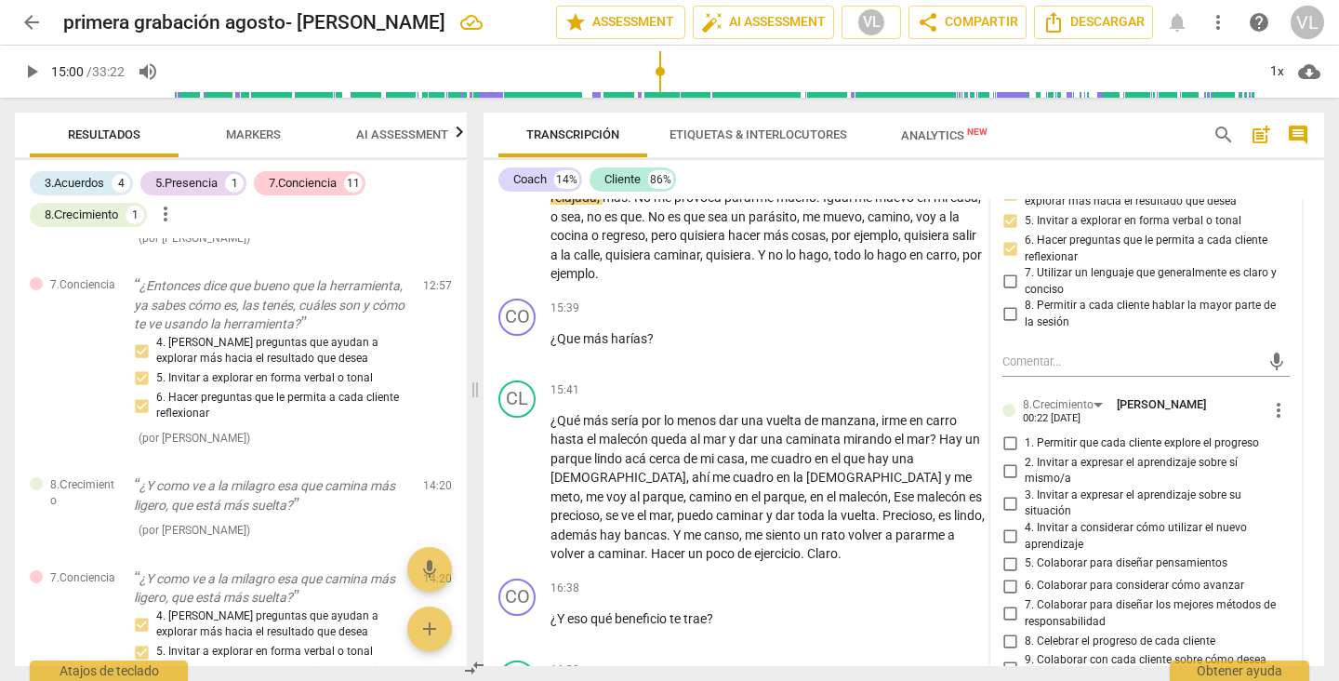
scroll to position [3769, 0]
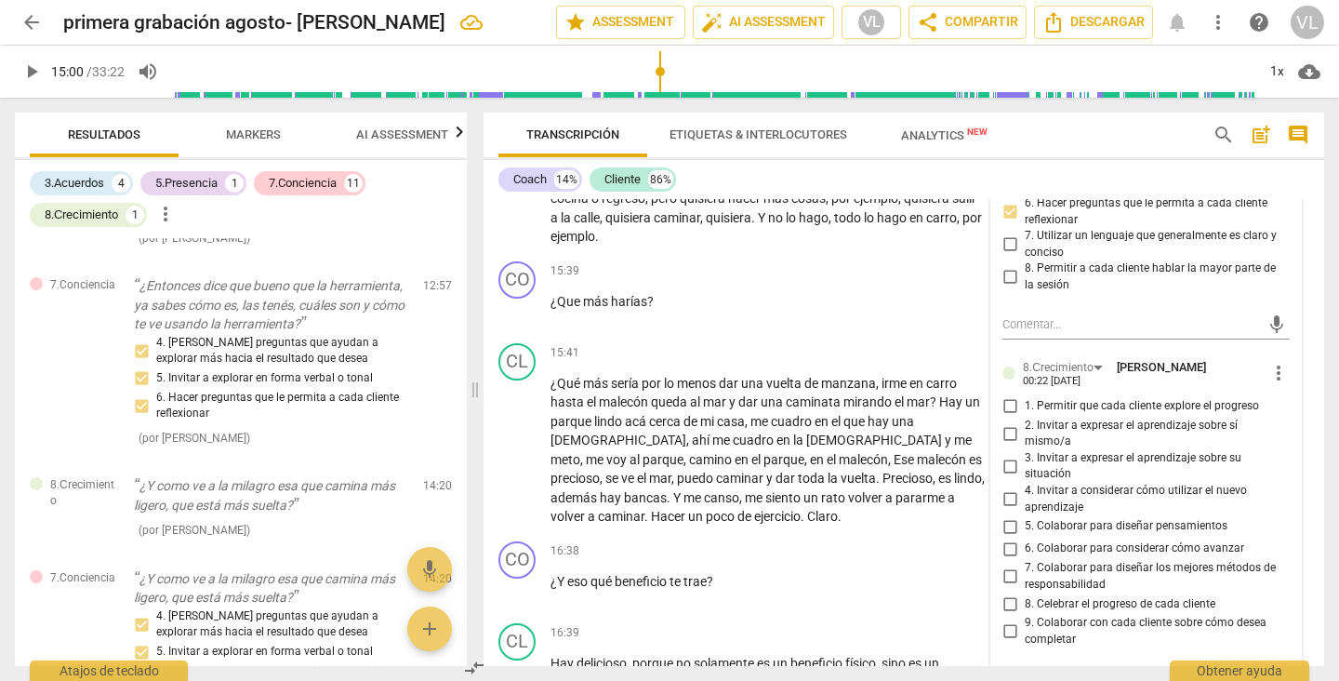
click at [1004, 417] on input "1. Permitir que cada cliente explore el progreso" at bounding box center [1010, 406] width 30 height 22
checkbox input "true"
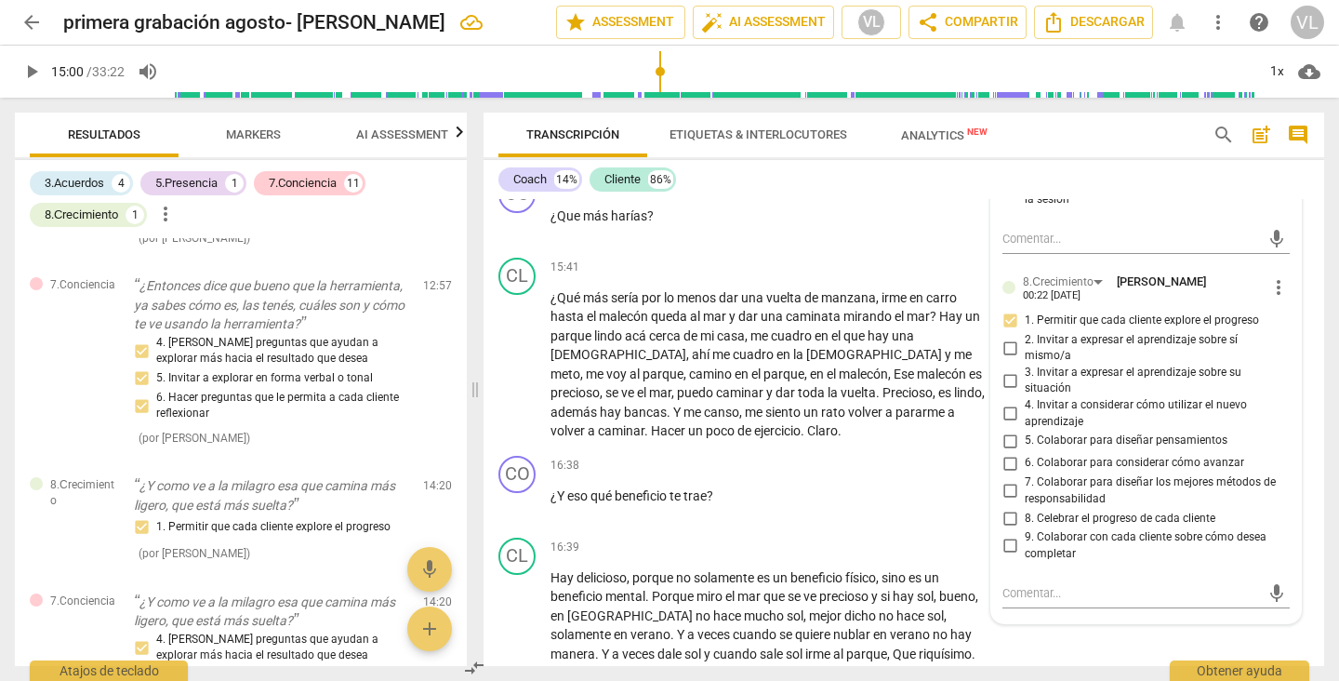
scroll to position [3881, 0]
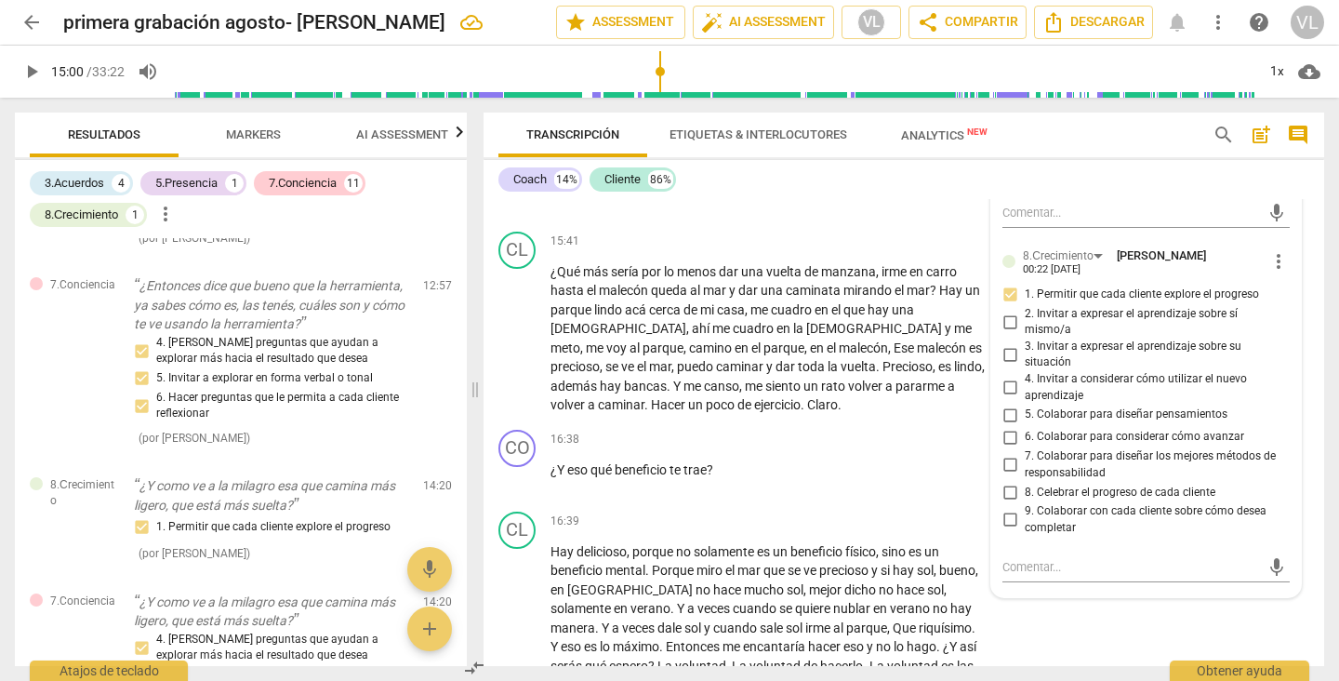
click at [1005, 399] on input "4. Invitar a considerar cómo utilizar el nuevo aprendizaje" at bounding box center [1010, 388] width 30 height 22
checkbox input "true"
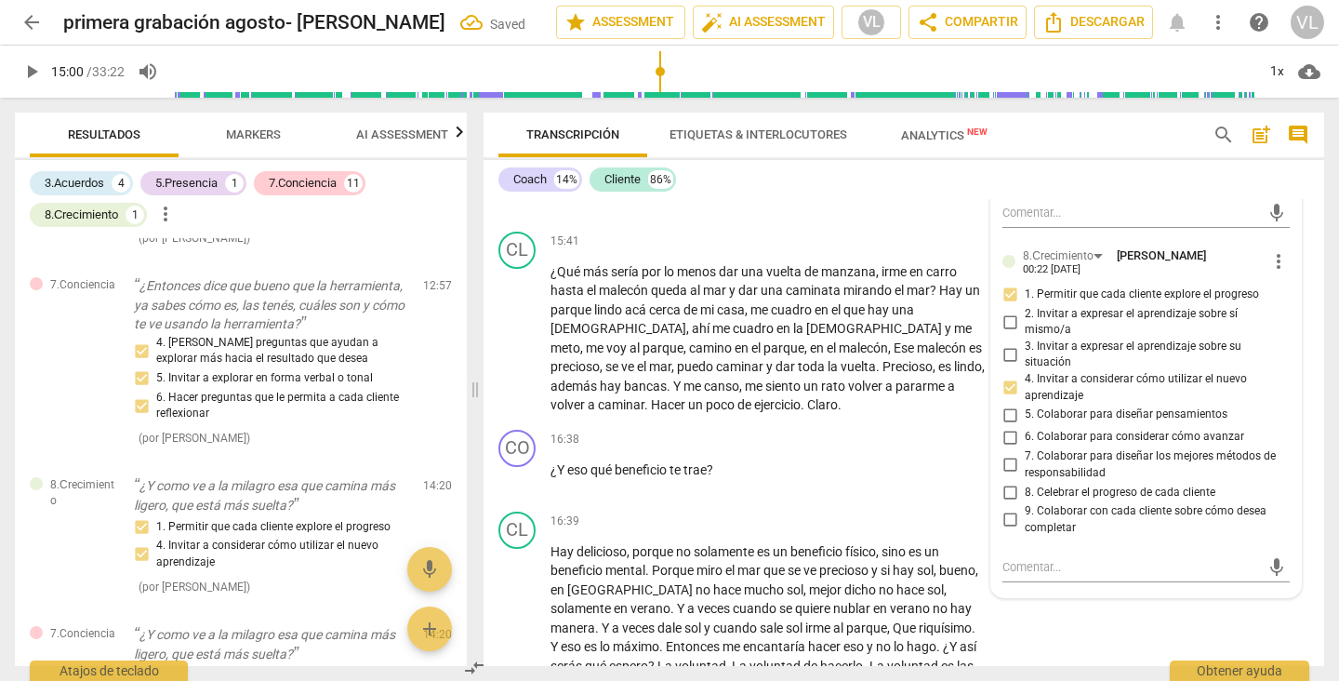
click at [1004, 426] on input "5. Colaborar para diseñar pensamientos" at bounding box center [1010, 415] width 30 height 22
checkbox input "true"
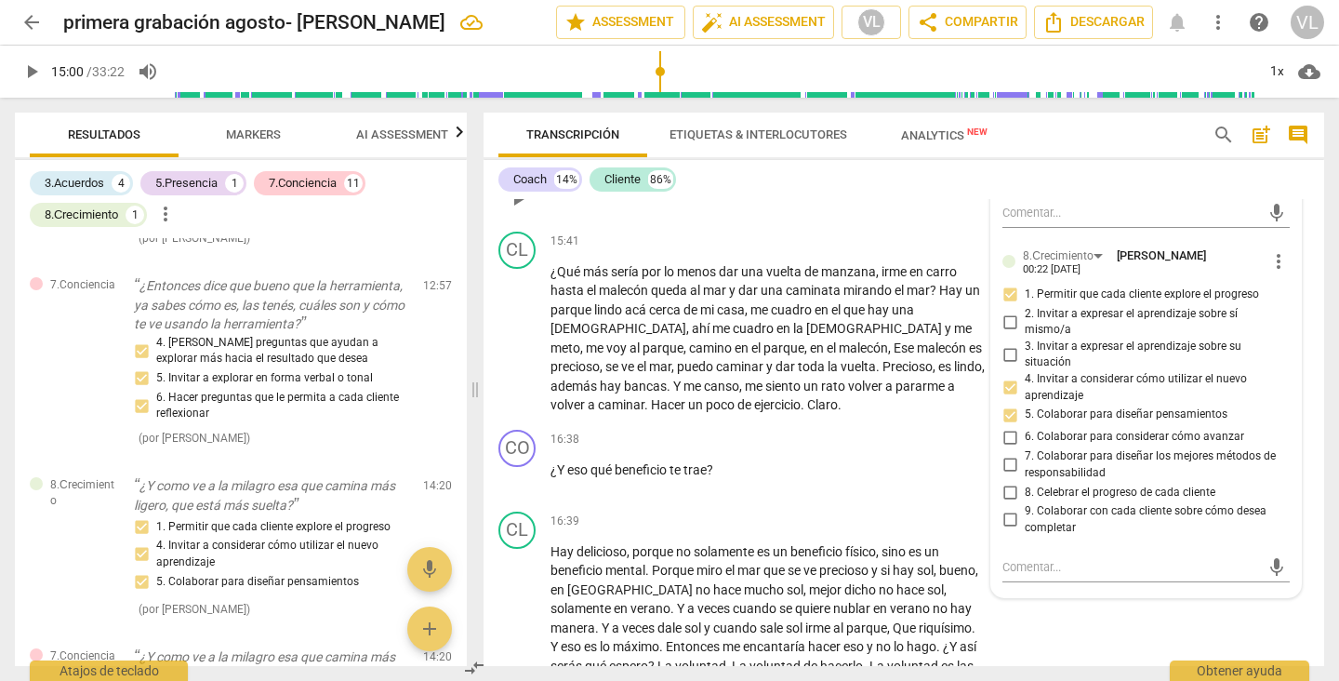
click at [905, 217] on div "15:39 + Add competency keyboard_arrow_right ¿Que más harías ?" at bounding box center [773, 183] width 446 height 67
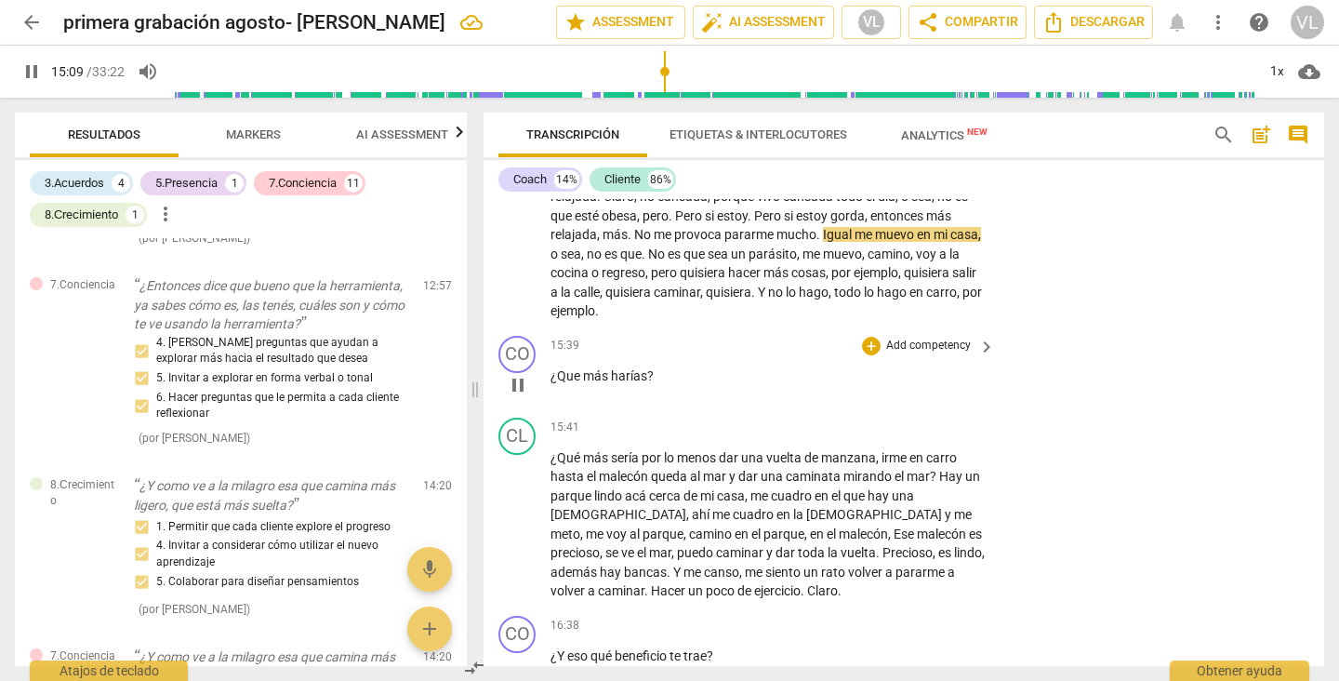
scroll to position [3732, 0]
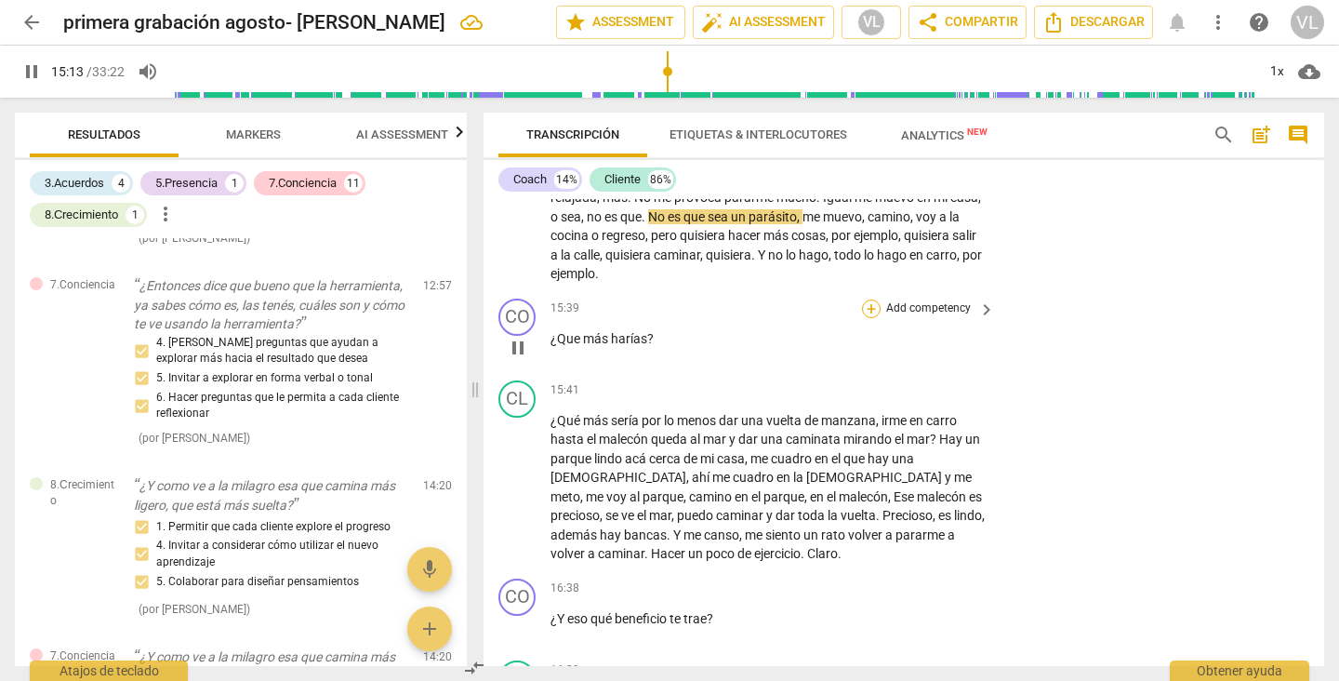
click at [870, 318] on div "+" at bounding box center [871, 308] width 19 height 19
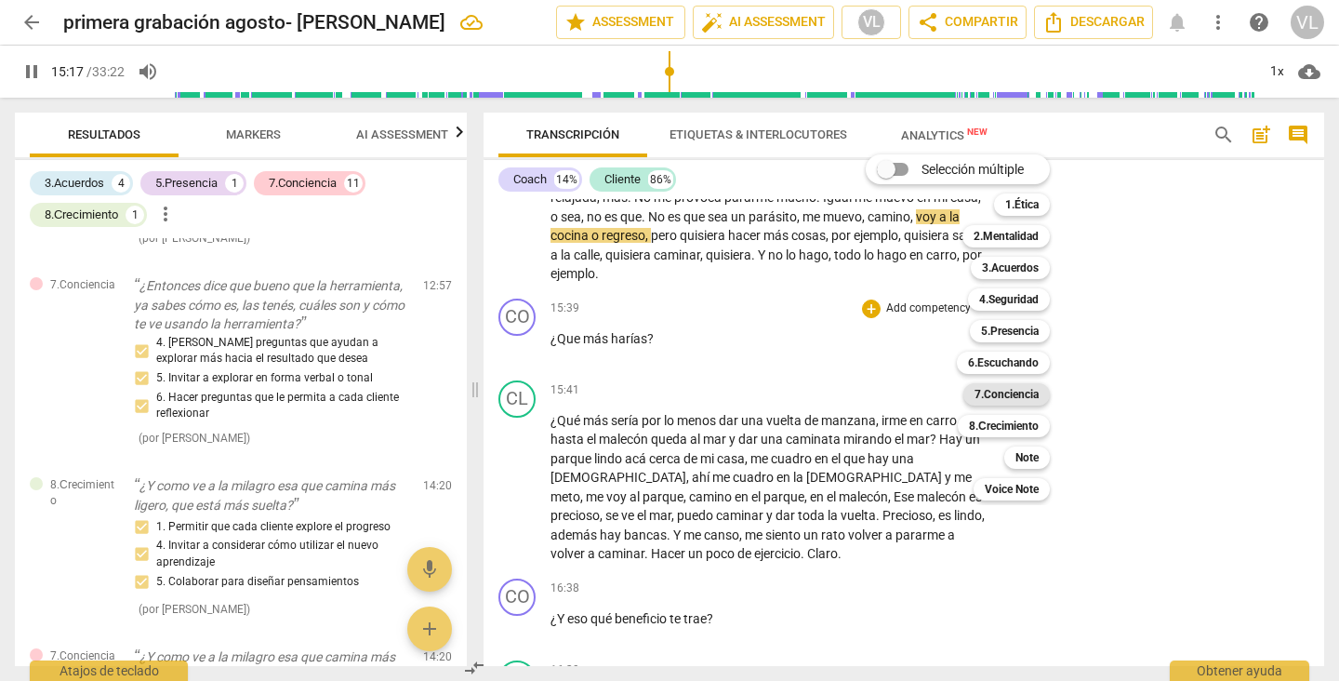
click at [991, 388] on b "7.Conciencia" at bounding box center [1006, 394] width 64 height 22
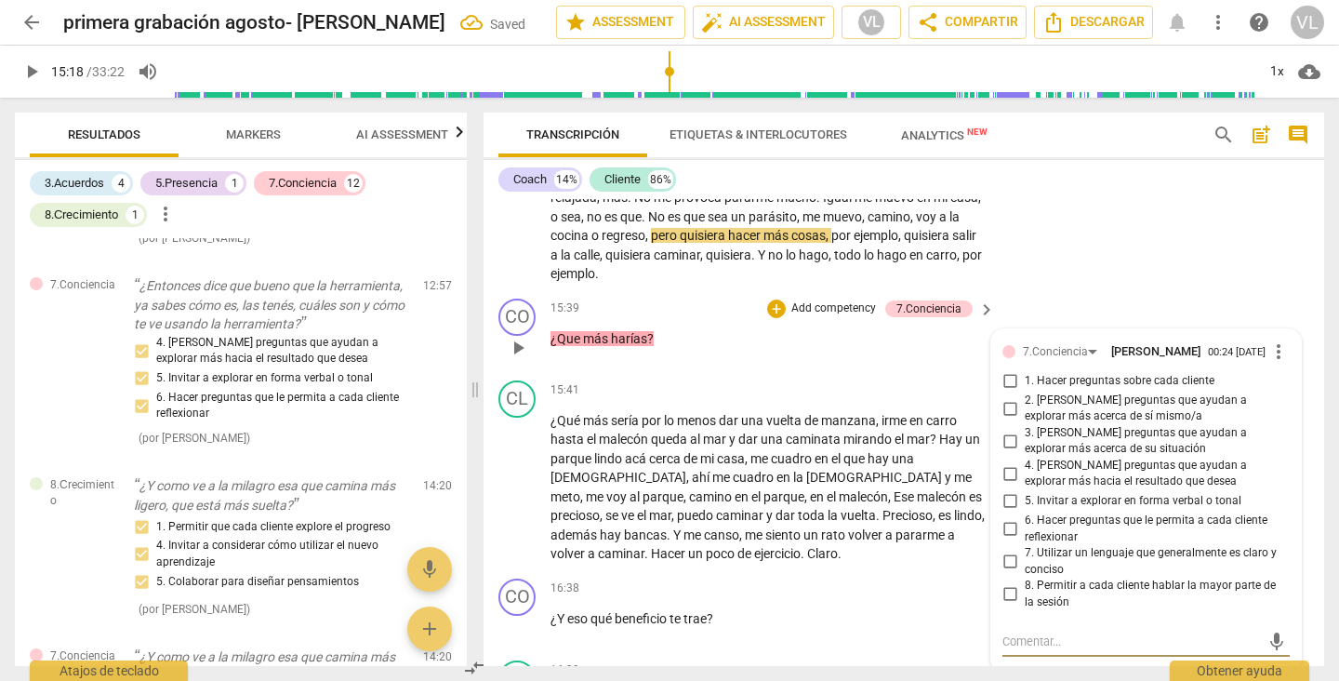
scroll to position [3734, 0]
click at [773, 316] on div "+" at bounding box center [776, 307] width 19 height 19
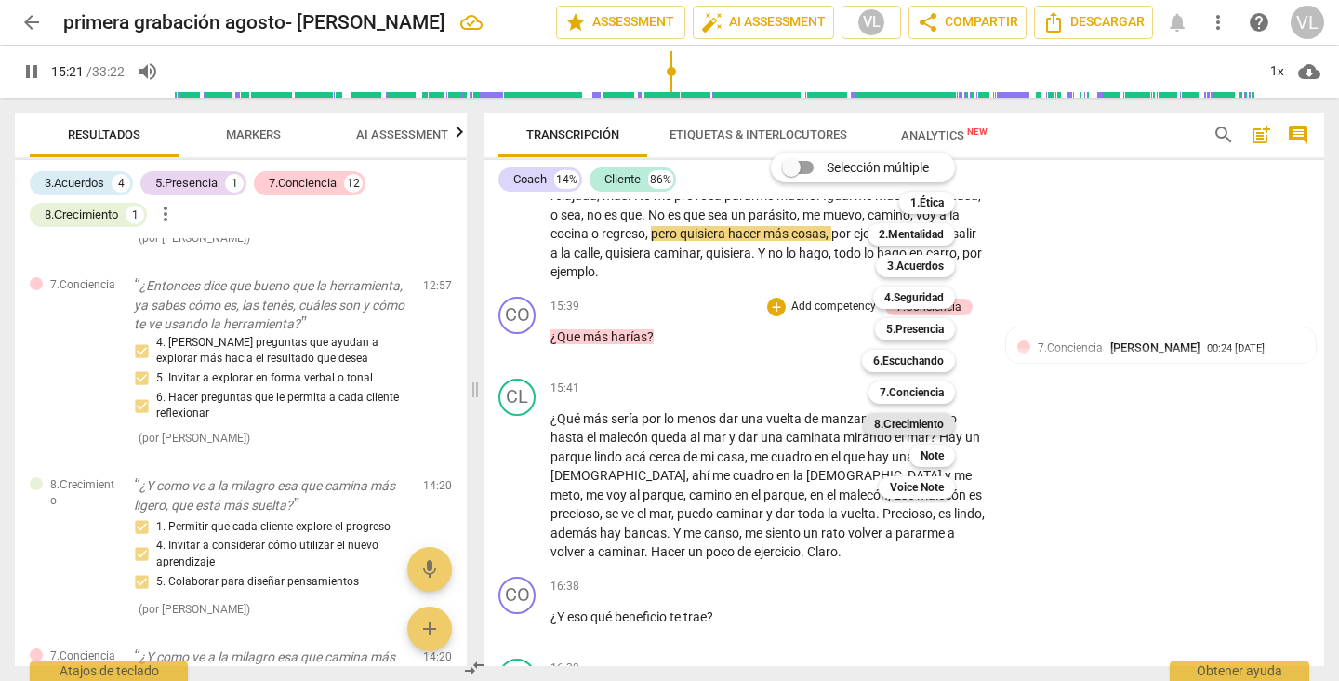
click at [903, 421] on b "8.Сrecimiento" at bounding box center [909, 424] width 70 height 22
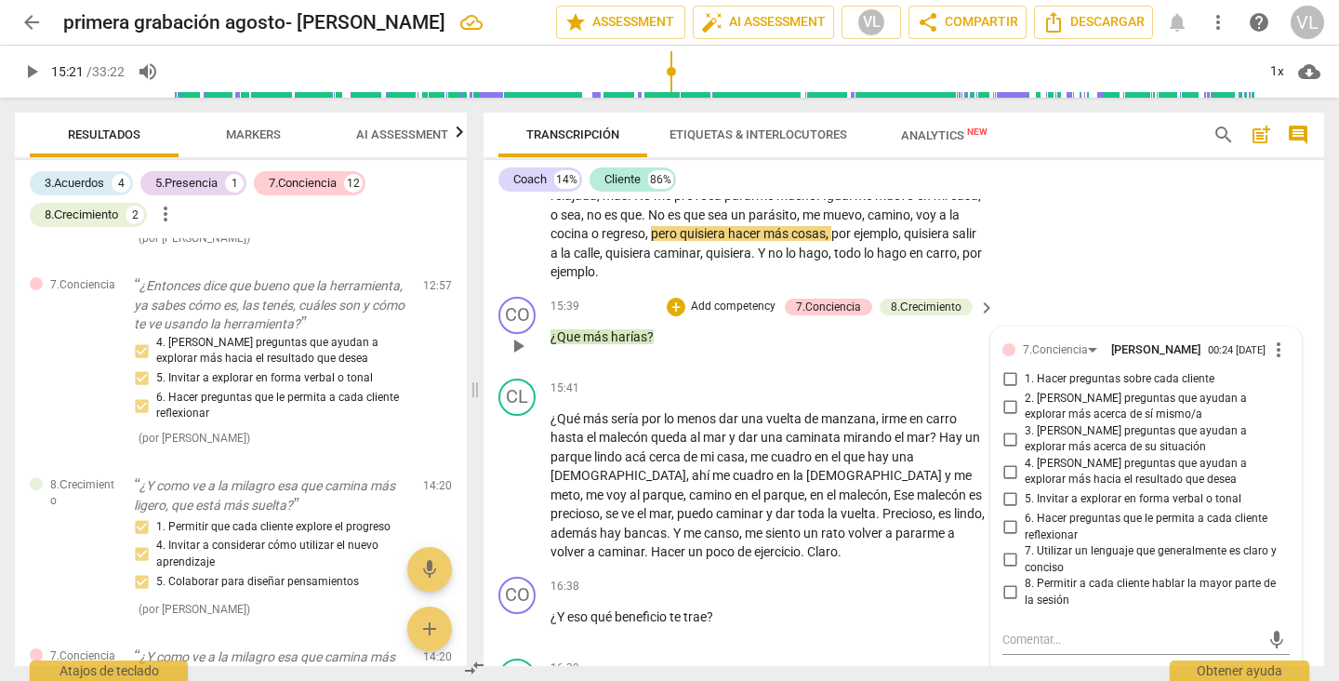
click at [905, 364] on div "15:39 + Add competency 7.Conciencia 8.Сrecimiento keyboard_arrow_right ¿Que más…" at bounding box center [773, 330] width 446 height 67
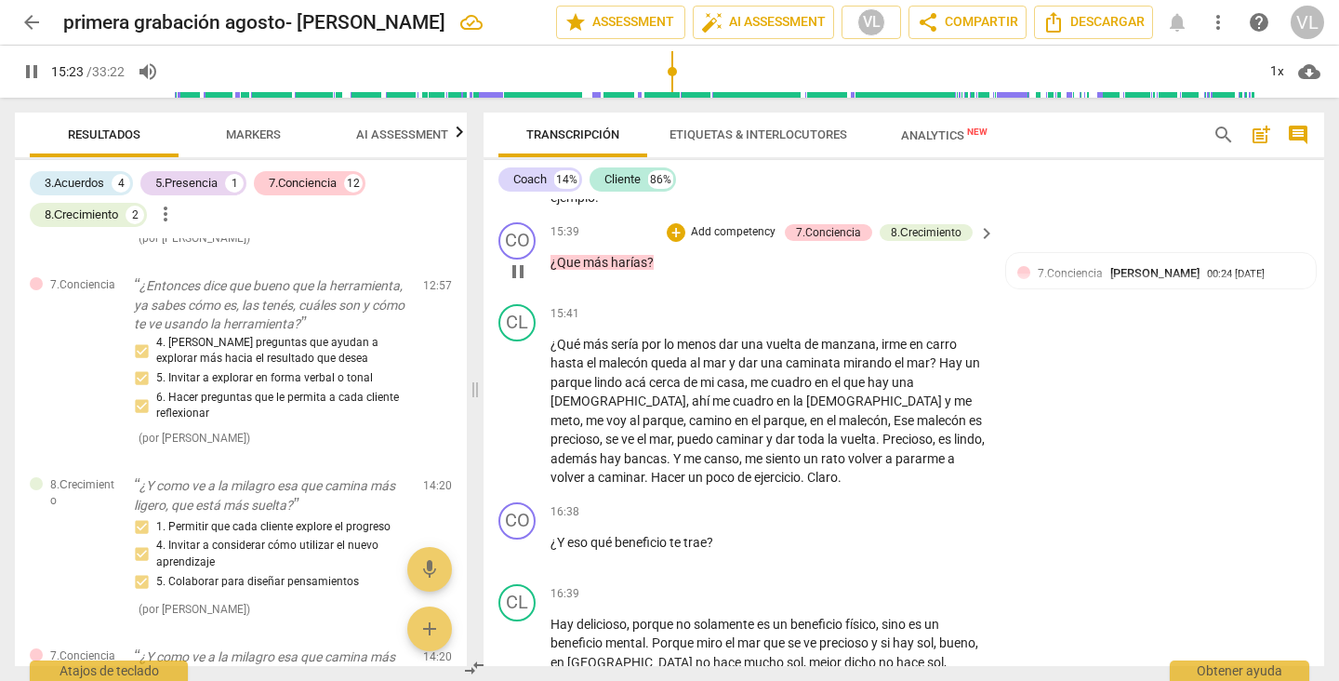
scroll to position [3846, 0]
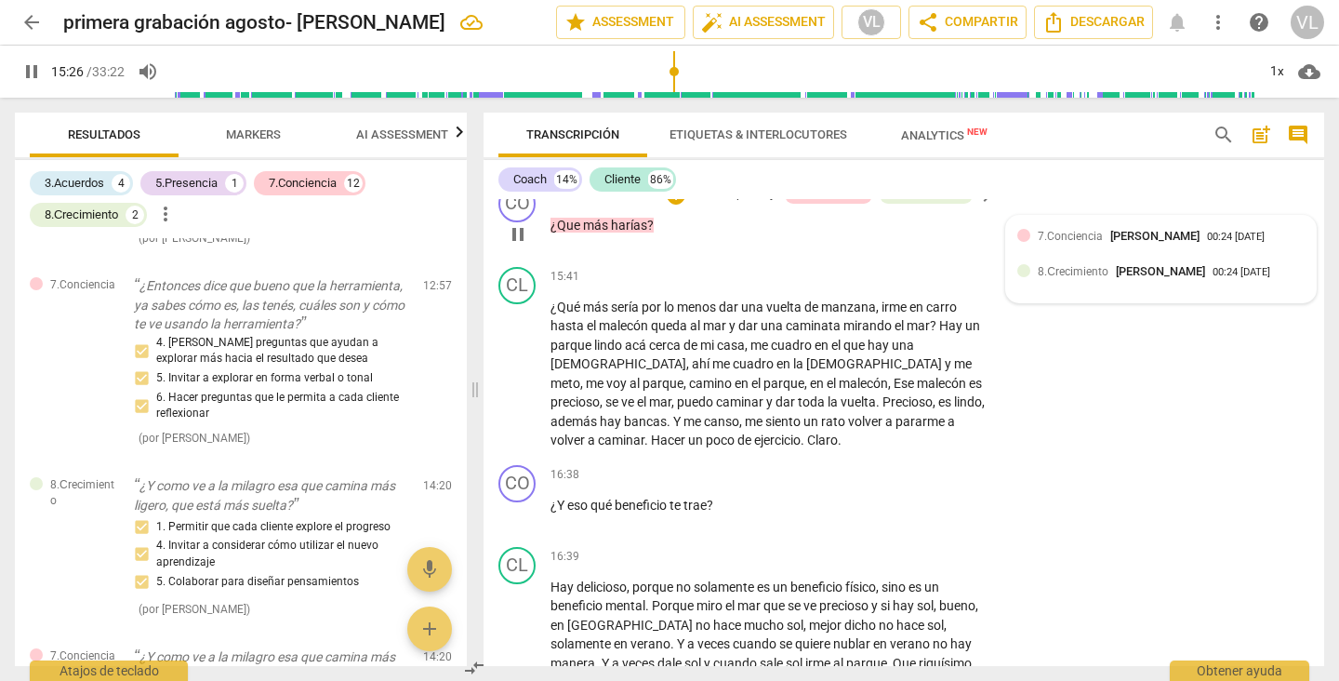
click at [1132, 278] on span "[PERSON_NAME]" at bounding box center [1160, 271] width 89 height 14
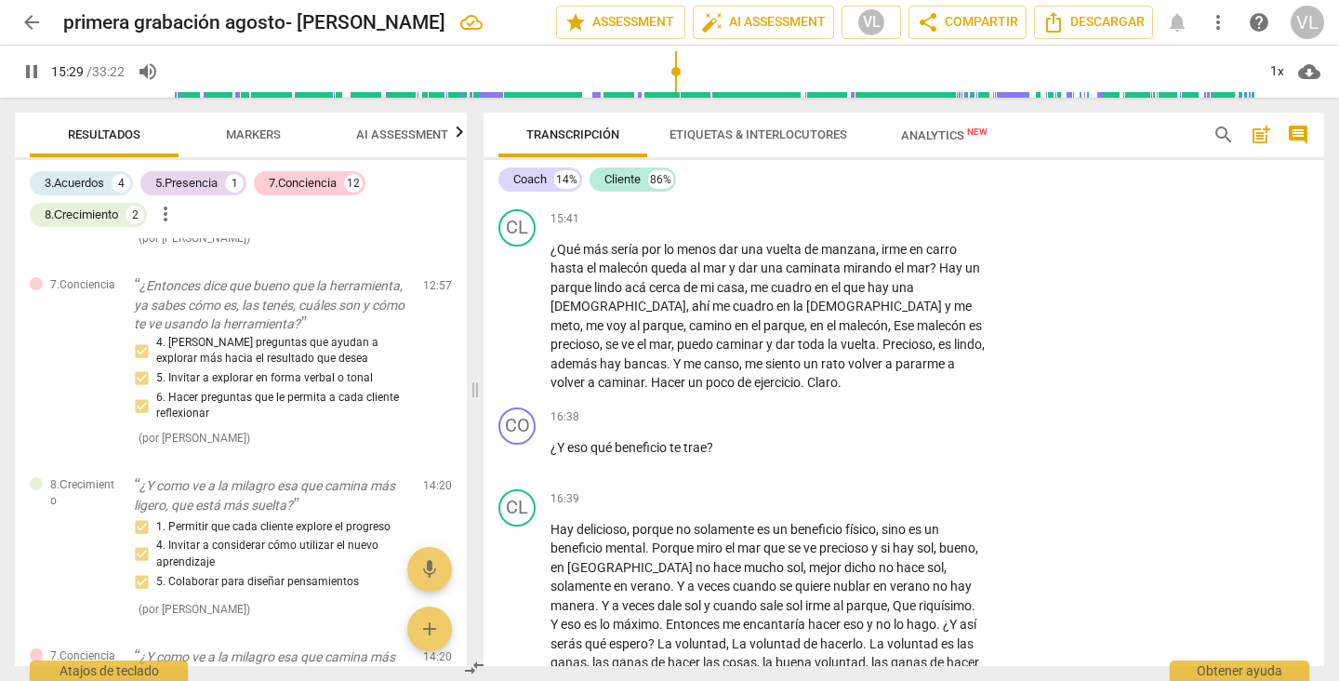
scroll to position [3746, 0]
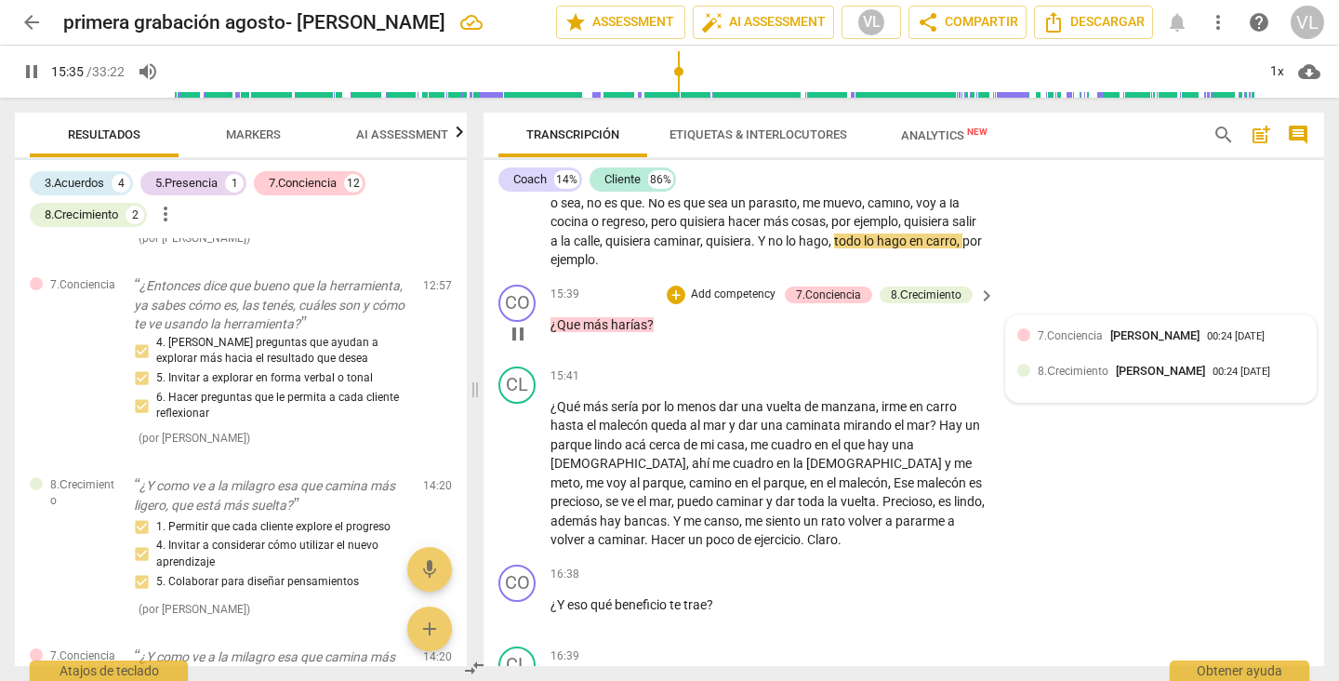
click at [1212, 378] on div "00:24 [DATE]" at bounding box center [1241, 372] width 58 height 12
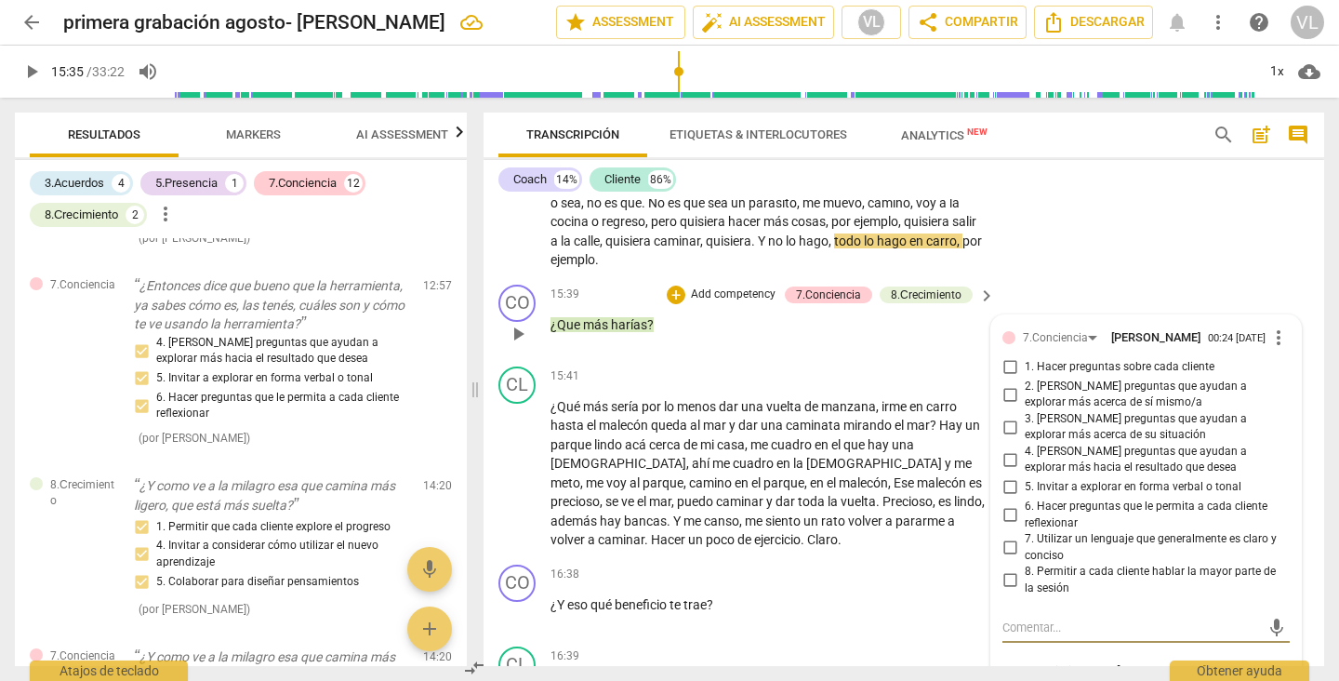
type input "936"
click at [1004, 470] on input "4. [PERSON_NAME] preguntas que ayudan a explorar más hacia el resultado que des…" at bounding box center [1010, 459] width 30 height 22
checkbox input "true"
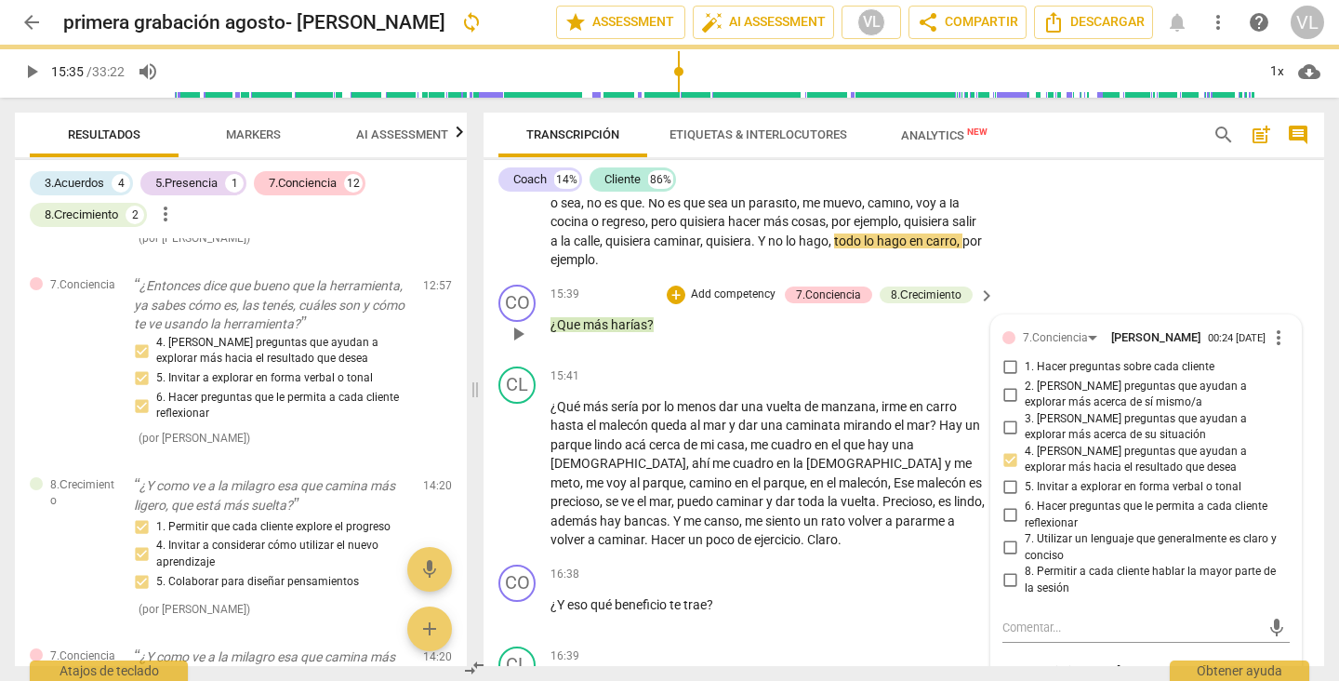
click at [1007, 498] on input "5. Invitar a explorar en forma verbal o tonal" at bounding box center [1010, 487] width 30 height 22
checkbox input "true"
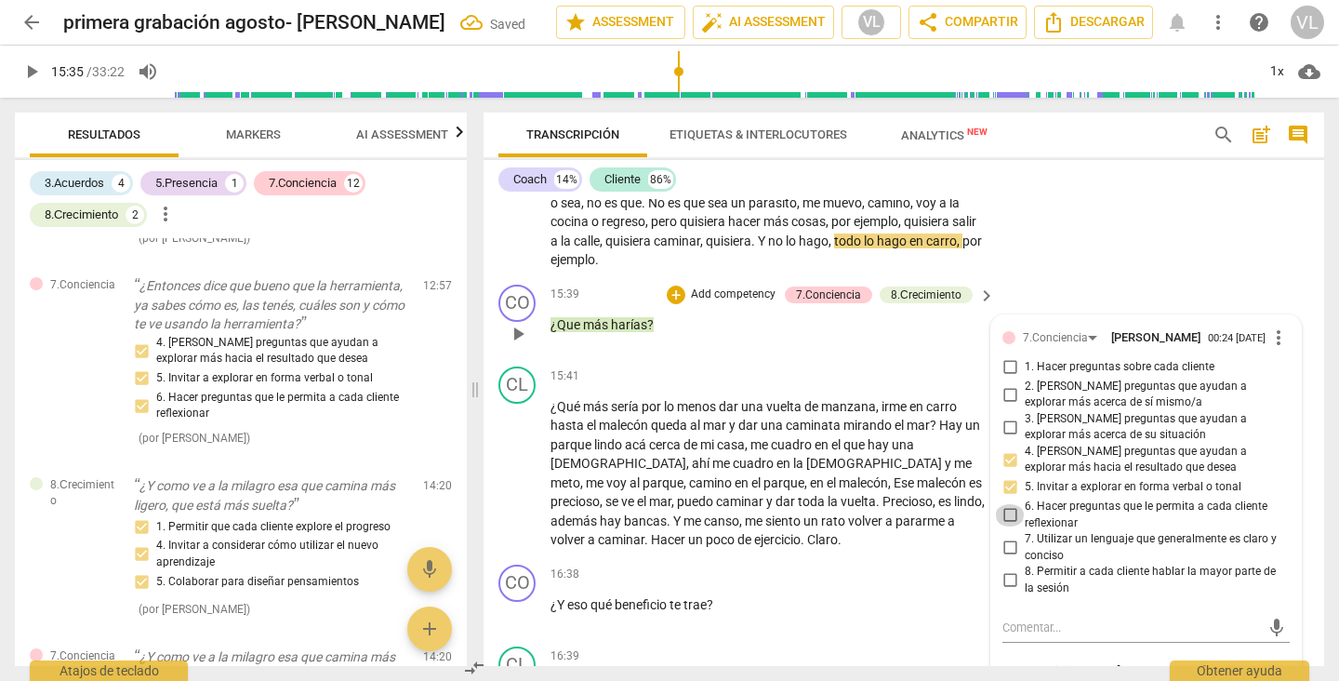
click at [1004, 526] on input "6. Hacer preguntas que le permita a cada cliente reflexionar" at bounding box center [1010, 515] width 30 height 22
checkbox input "true"
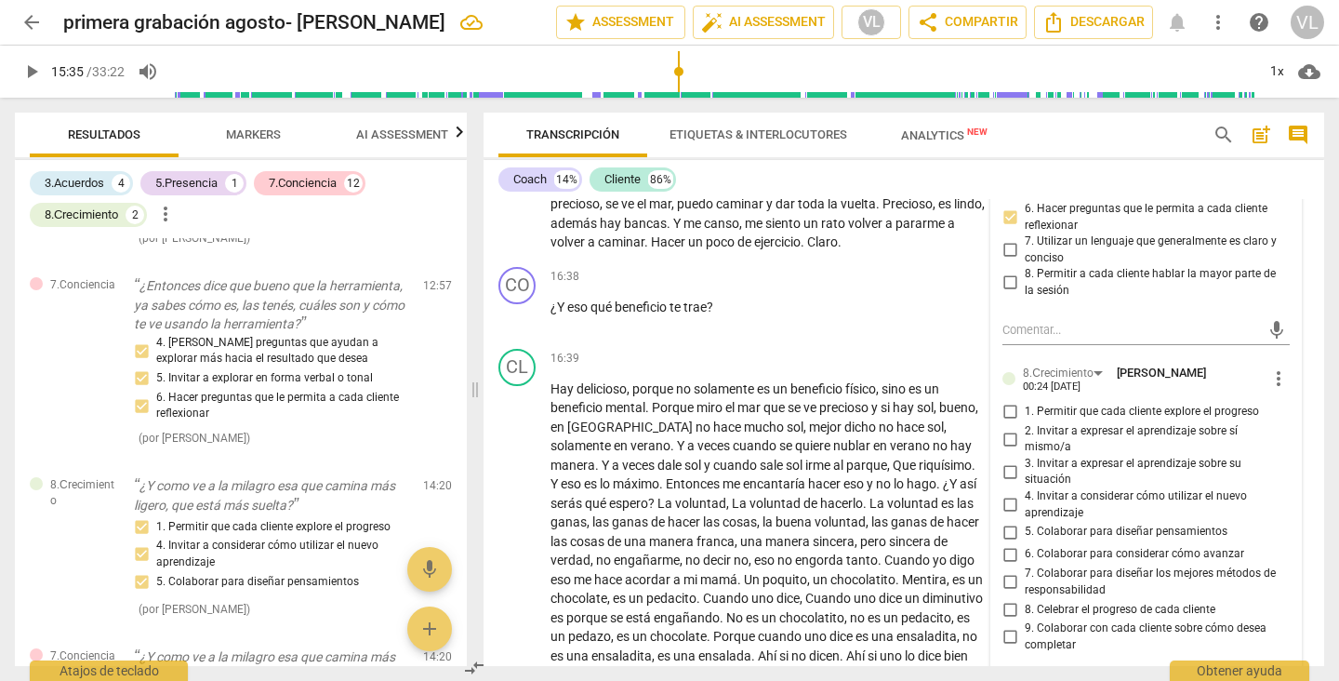
scroll to position [4081, 0]
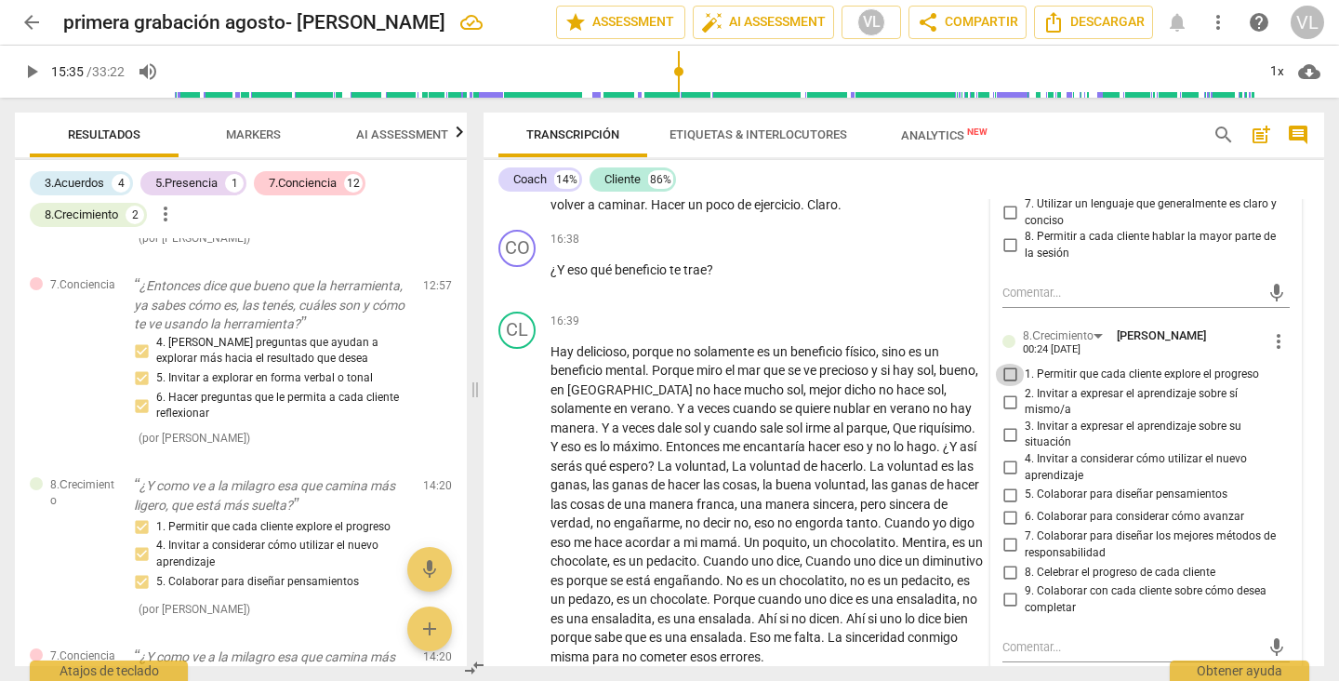
click at [1001, 386] on input "1. Permitir que cada cliente explore el progreso" at bounding box center [1010, 375] width 30 height 22
checkbox input "true"
click at [1004, 445] on input "3. Invitar a expresar el aprendizaje sobre su situación" at bounding box center [1010, 434] width 30 height 22
checkbox input "true"
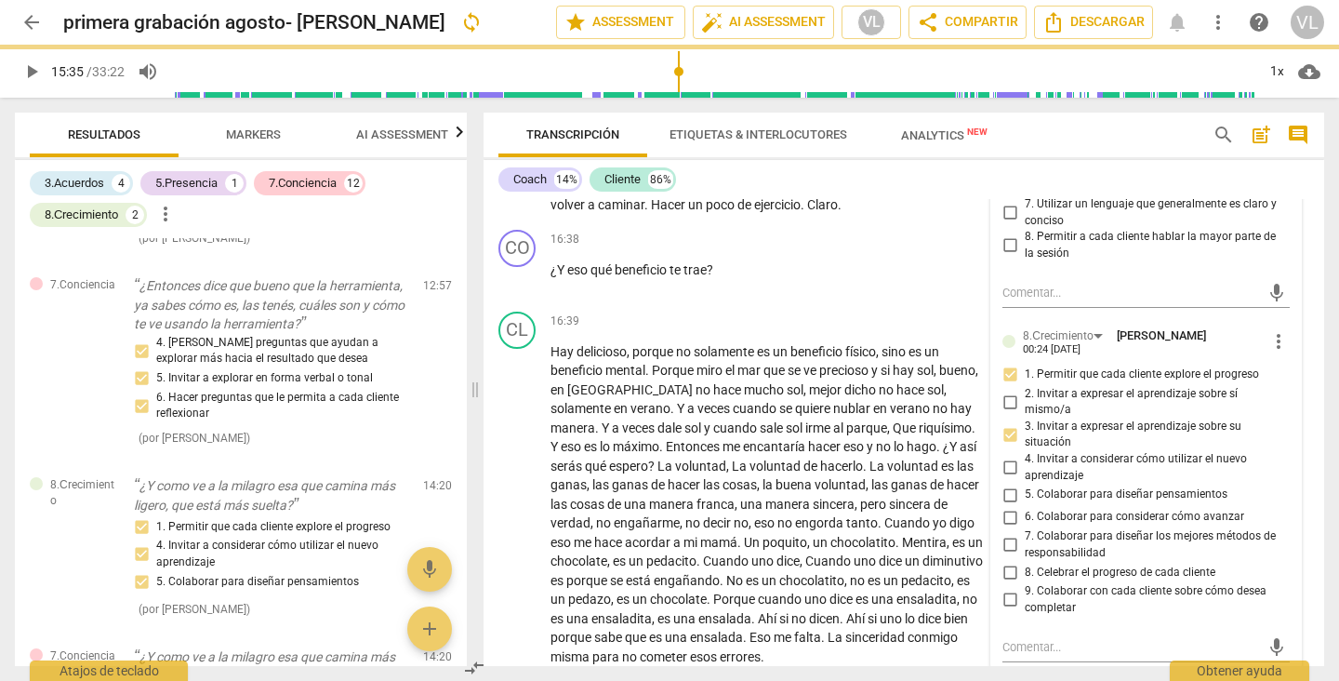
click at [1003, 479] on input "4. Invitar a considerar cómo utilizar el nuevo aprendizaje" at bounding box center [1010, 468] width 30 height 22
checkbox input "true"
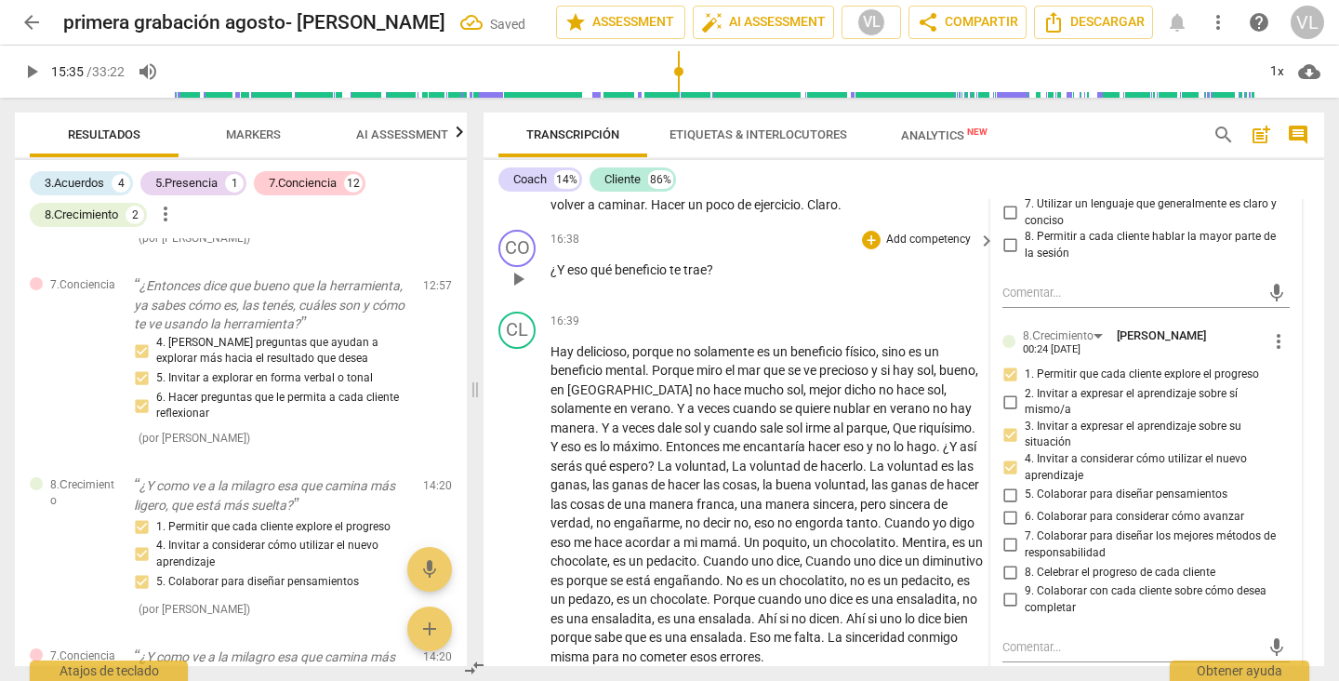
click at [686, 277] on span "trae" at bounding box center [694, 269] width 23 height 15
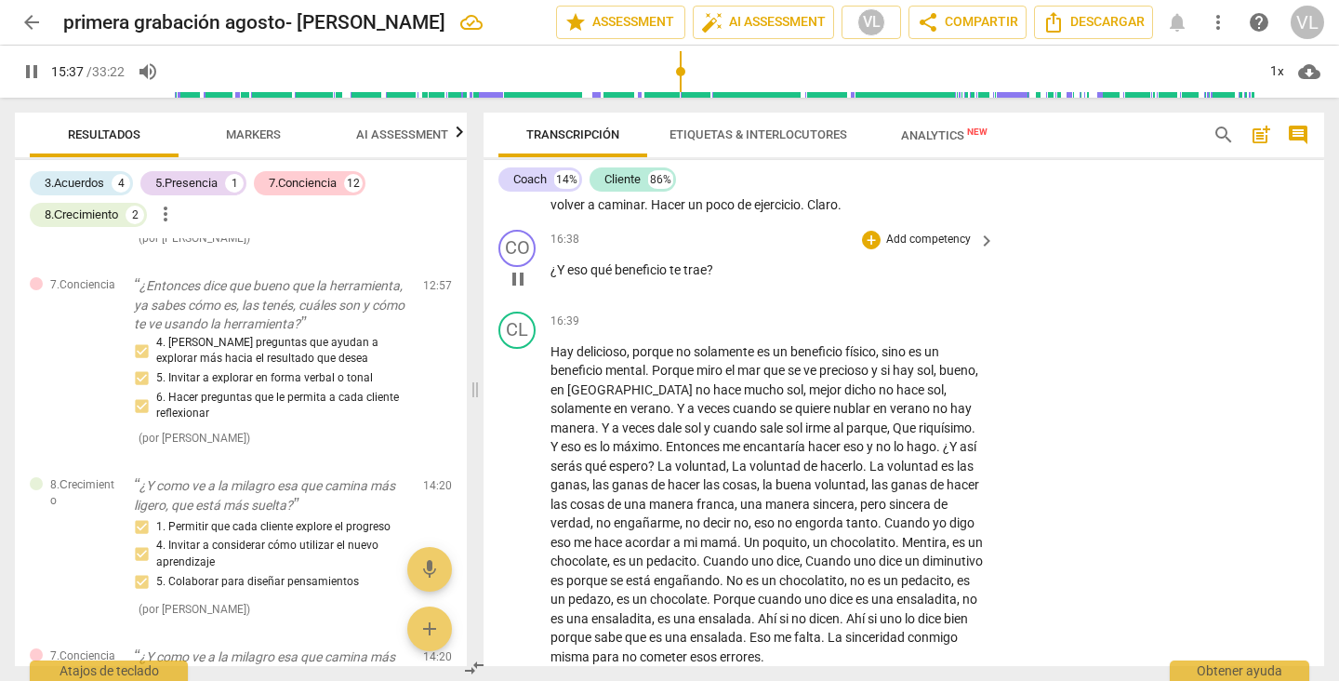
click at [888, 248] on p "Add competency" at bounding box center [928, 240] width 88 height 17
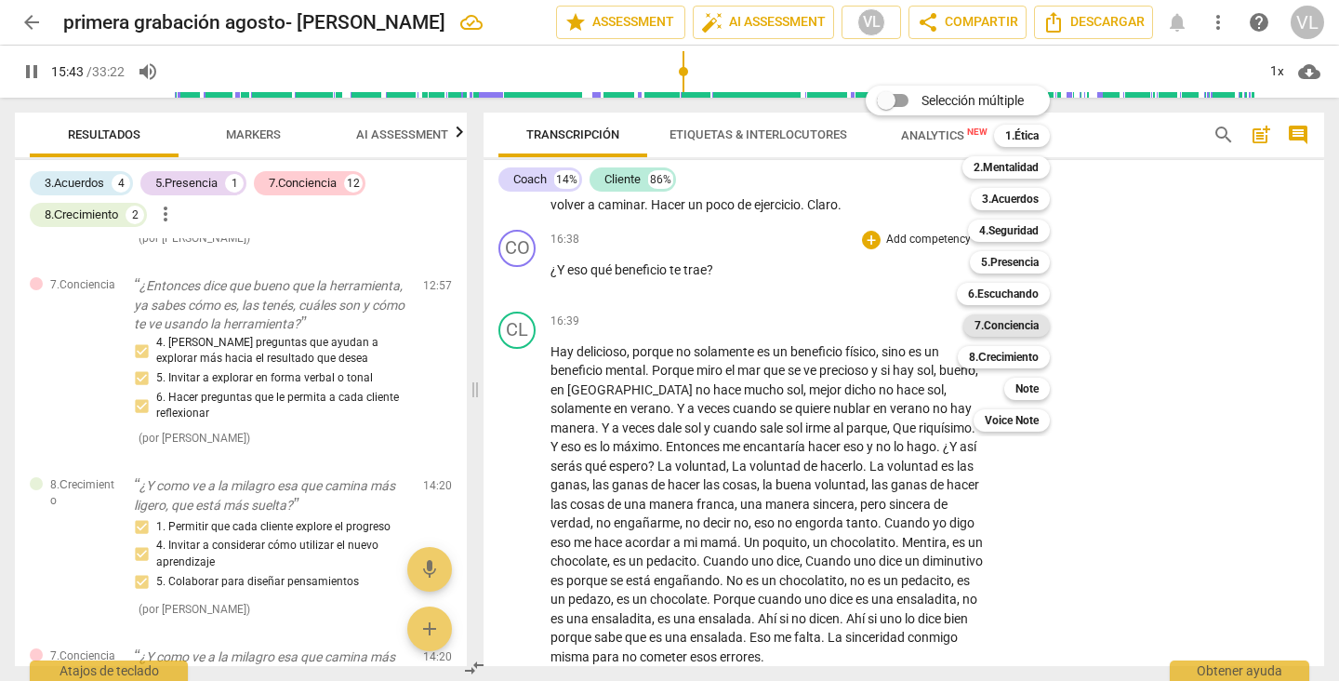
click at [1009, 330] on b "7.Conciencia" at bounding box center [1006, 325] width 64 height 22
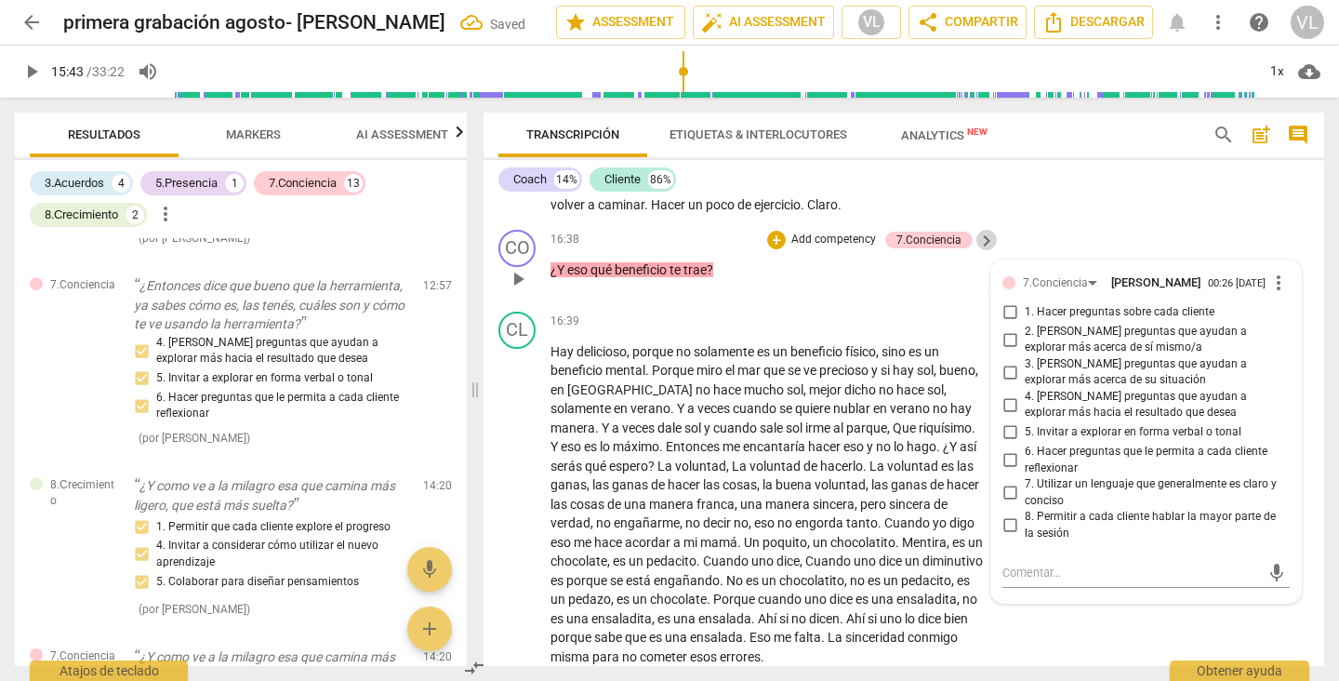
click at [976, 252] on span "keyboard_arrow_right" at bounding box center [986, 241] width 22 height 22
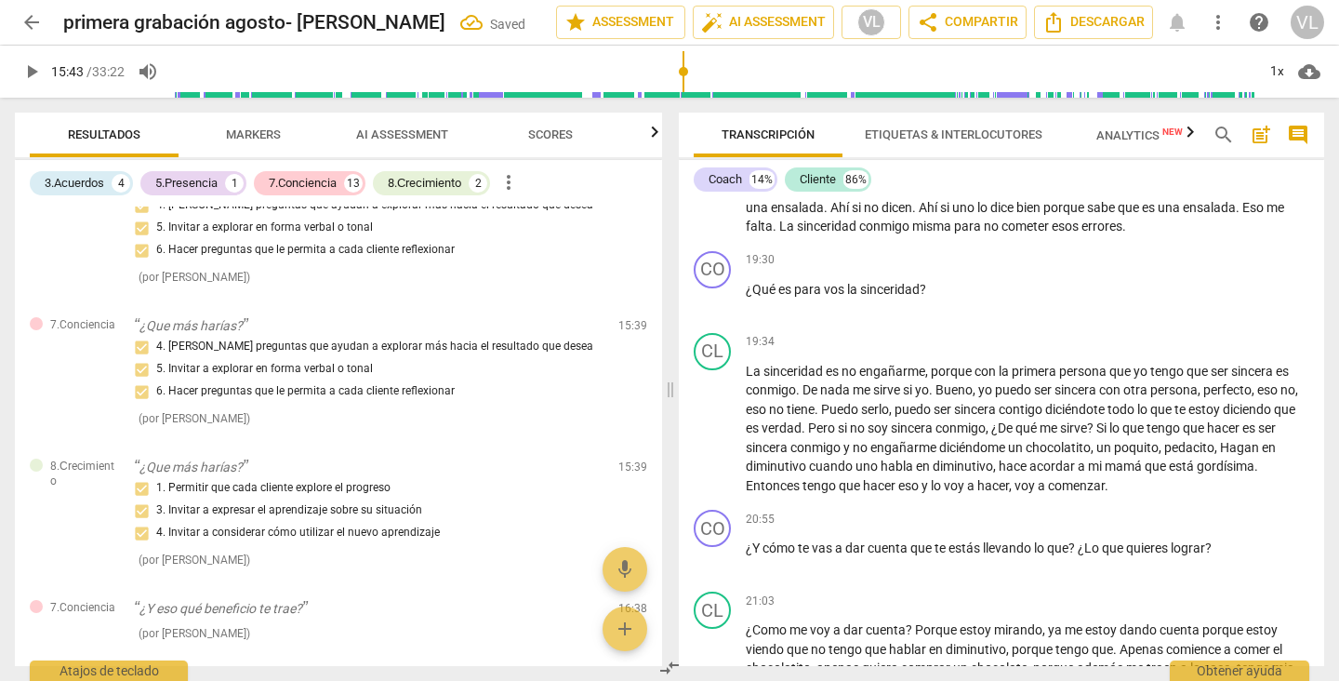
scroll to position [1742, 0]
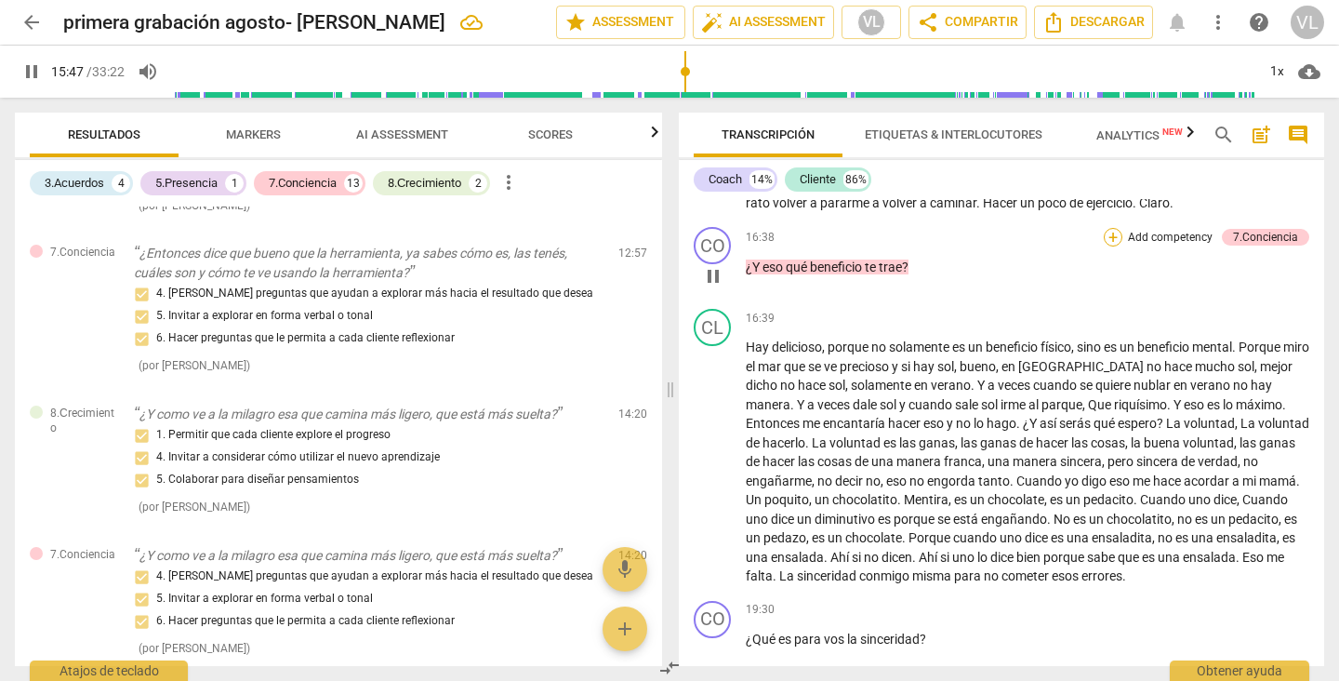
click at [1104, 228] on div "+" at bounding box center [1113, 237] width 19 height 19
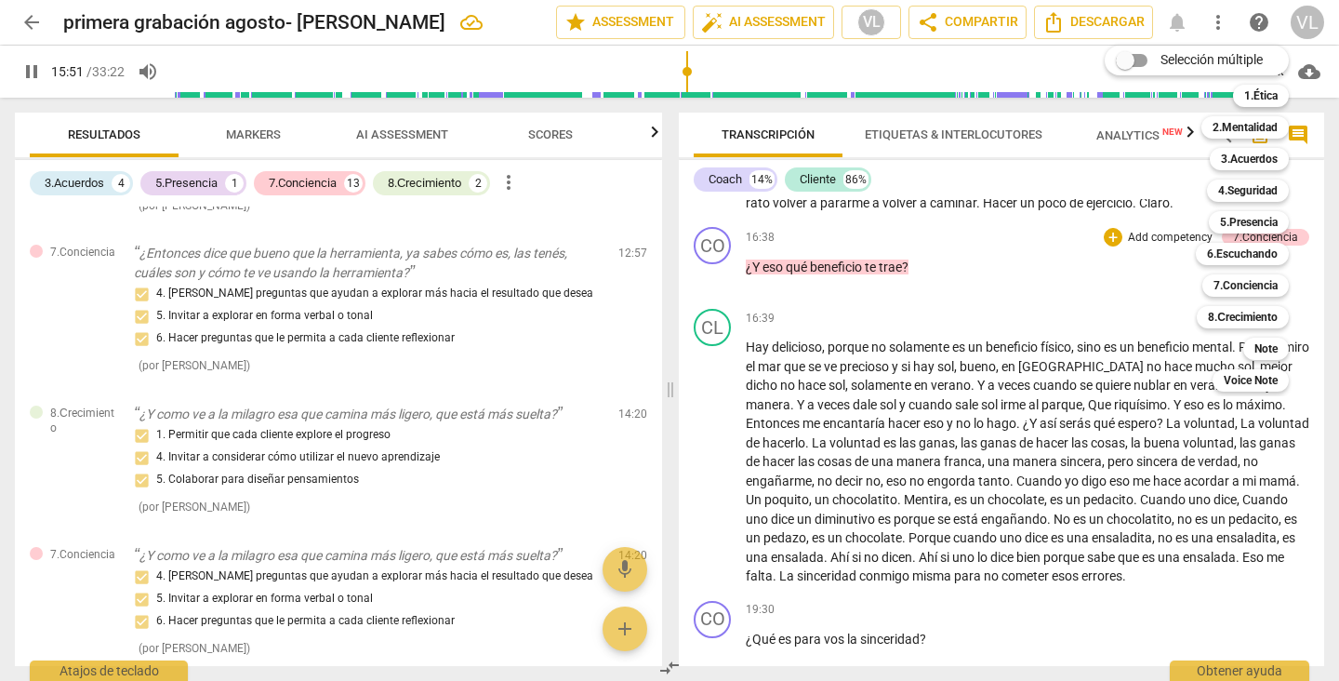
click at [1129, 260] on div "Selección múltiple m 1.Ética 1 2.Mentalidad 2 3.Acuerdos 3 4.Seguridad 4 5.Pres…" at bounding box center [1210, 218] width 227 height 355
click at [1246, 312] on b "8.Сrecimiento" at bounding box center [1243, 317] width 70 height 22
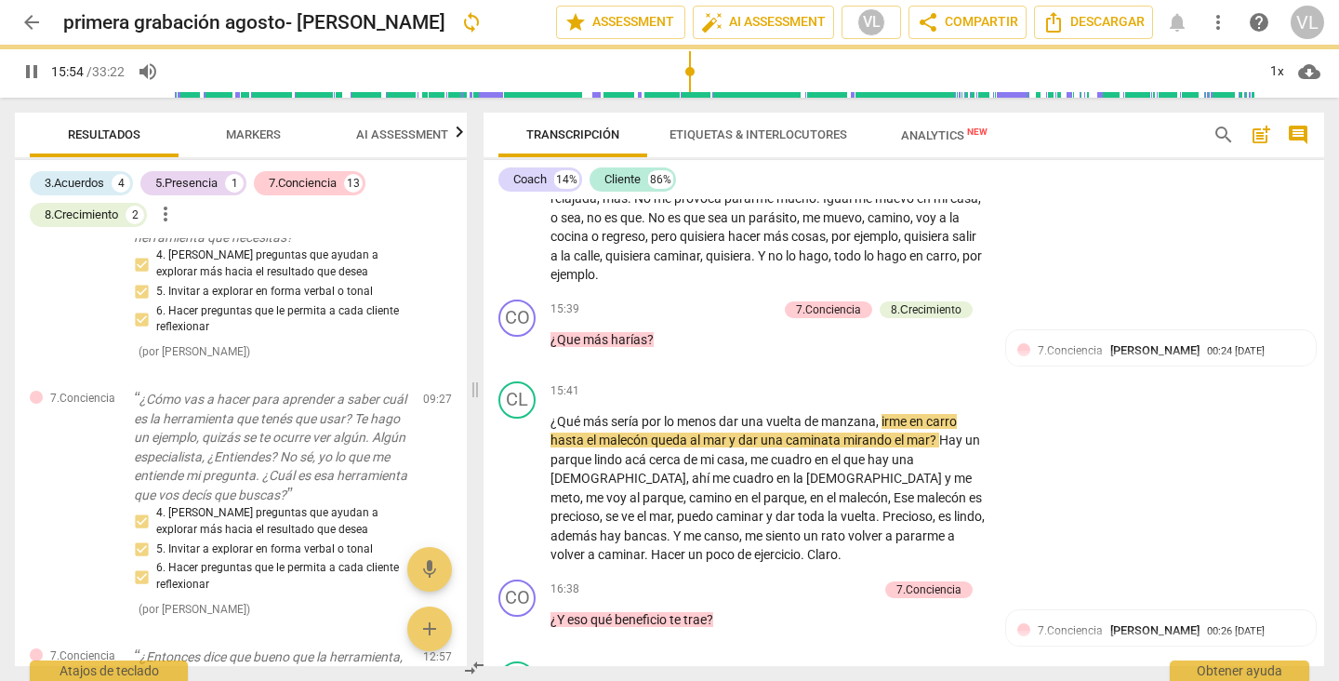
type input "955"
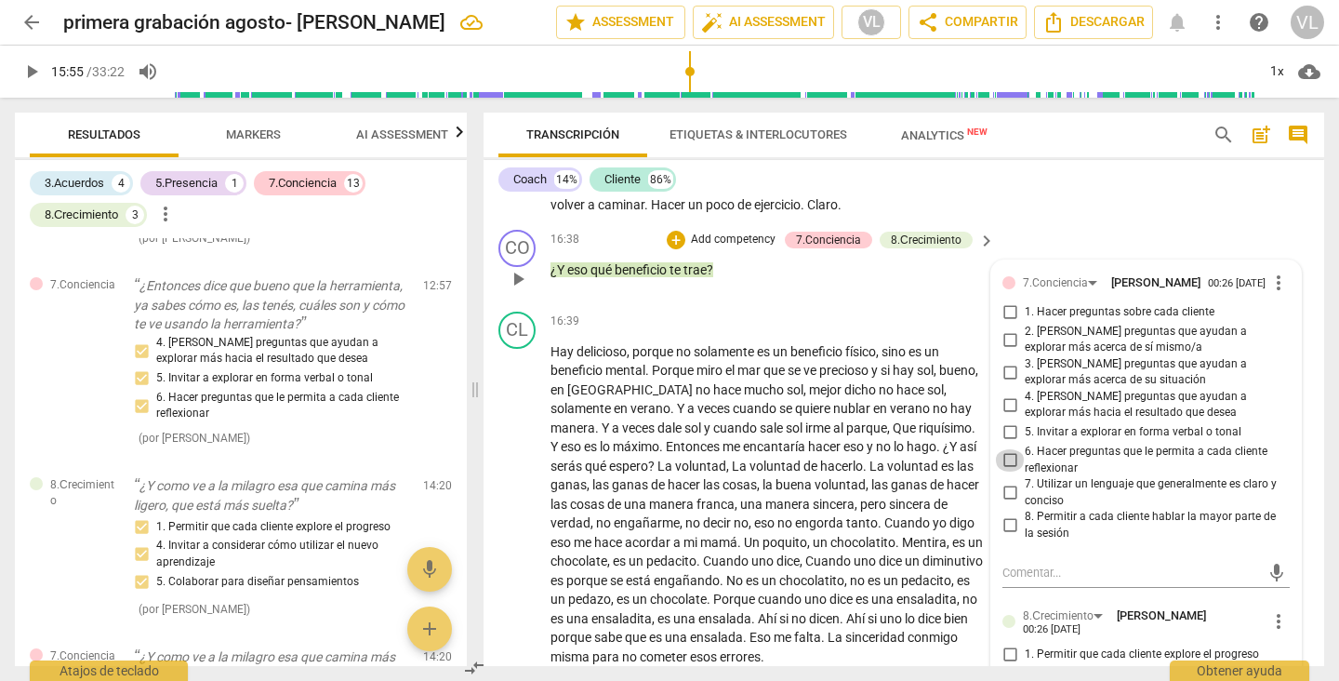
click at [1004, 471] on input "6. Hacer preguntas que le permita a cada cliente reflexionar" at bounding box center [1010, 460] width 30 height 22
checkbox input "true"
click at [1005, 444] on input "5. Invitar a explorar en forma verbal o tonal" at bounding box center [1010, 432] width 30 height 22
checkbox input "true"
click at [1003, 416] on input "4. [PERSON_NAME] preguntas que ayudan a explorar más hacia el resultado que des…" at bounding box center [1010, 404] width 30 height 22
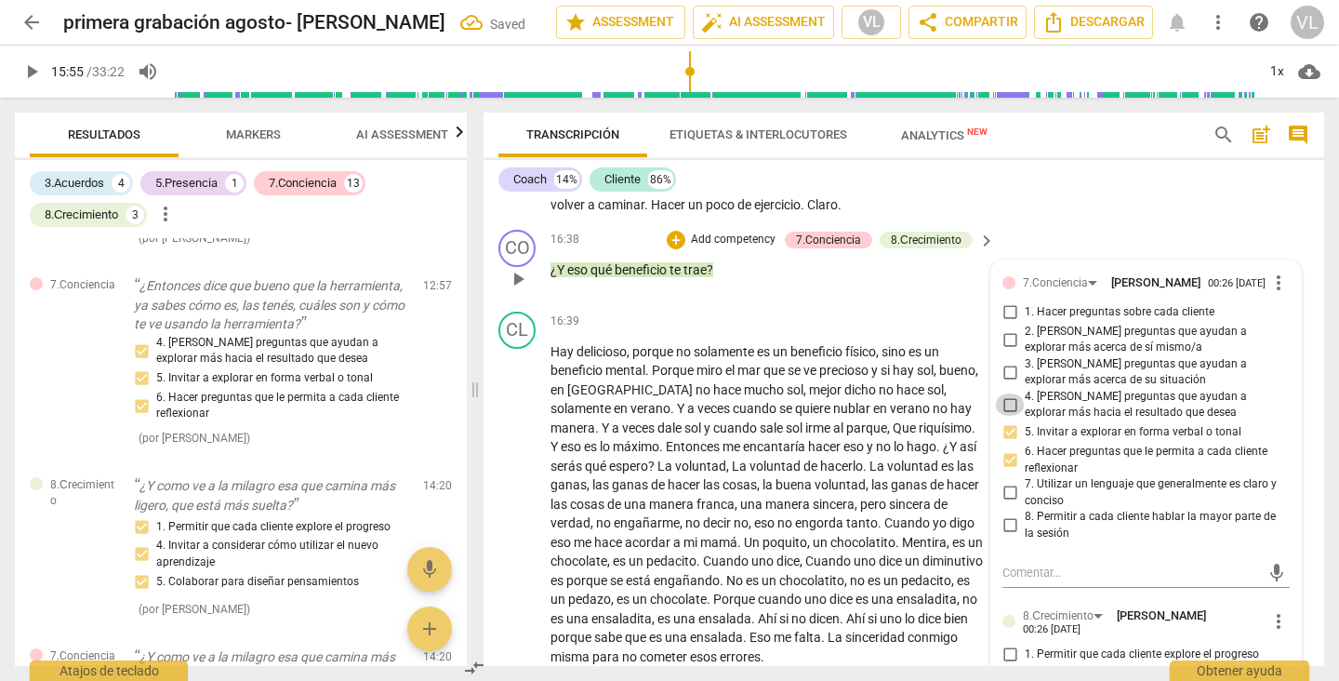
checkbox input "true"
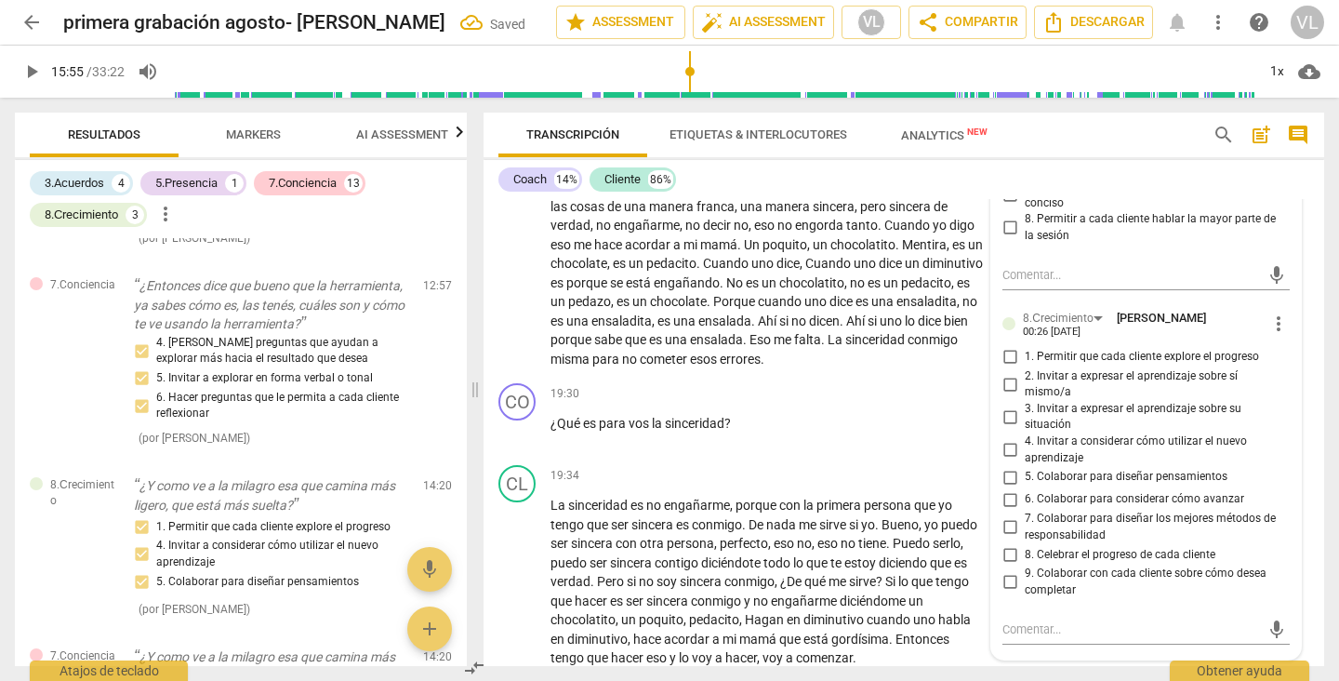
scroll to position [4416, 0]
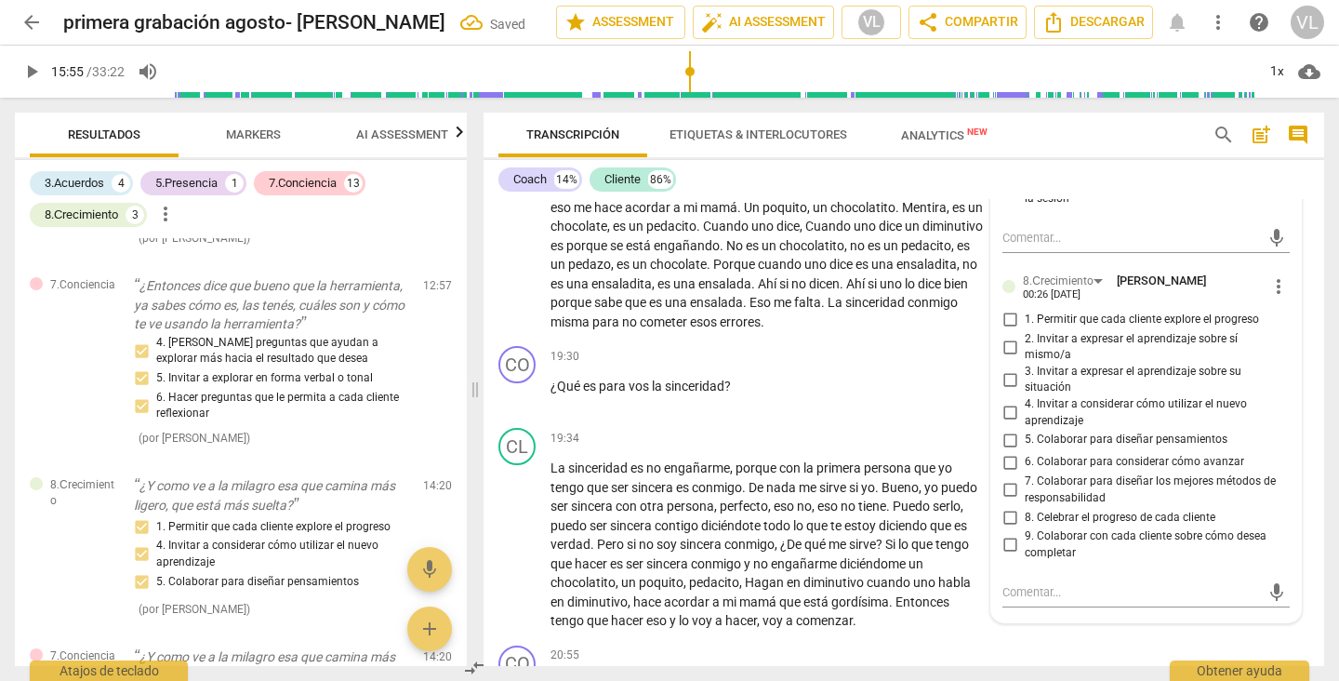
click at [1002, 331] on input "1. Permitir que cada cliente explore el progreso" at bounding box center [1010, 320] width 30 height 22
checkbox input "true"
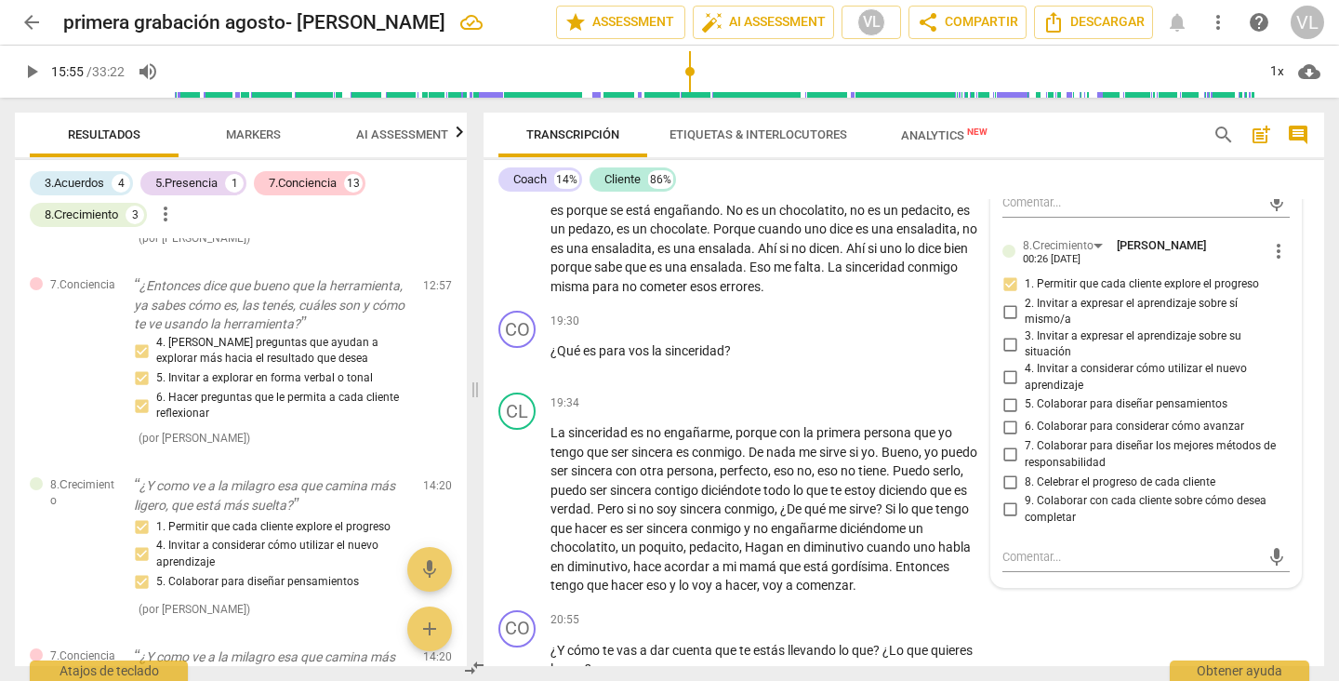
scroll to position [4453, 0]
click at [1002, 353] on input "3. Invitar a expresar el aprendizaje sobre su situación" at bounding box center [1010, 342] width 30 height 22
checkbox input "true"
click at [1006, 387] on input "4. Invitar a considerar cómo utilizar el nuevo aprendizaje" at bounding box center [1010, 375] width 30 height 22
checkbox input "true"
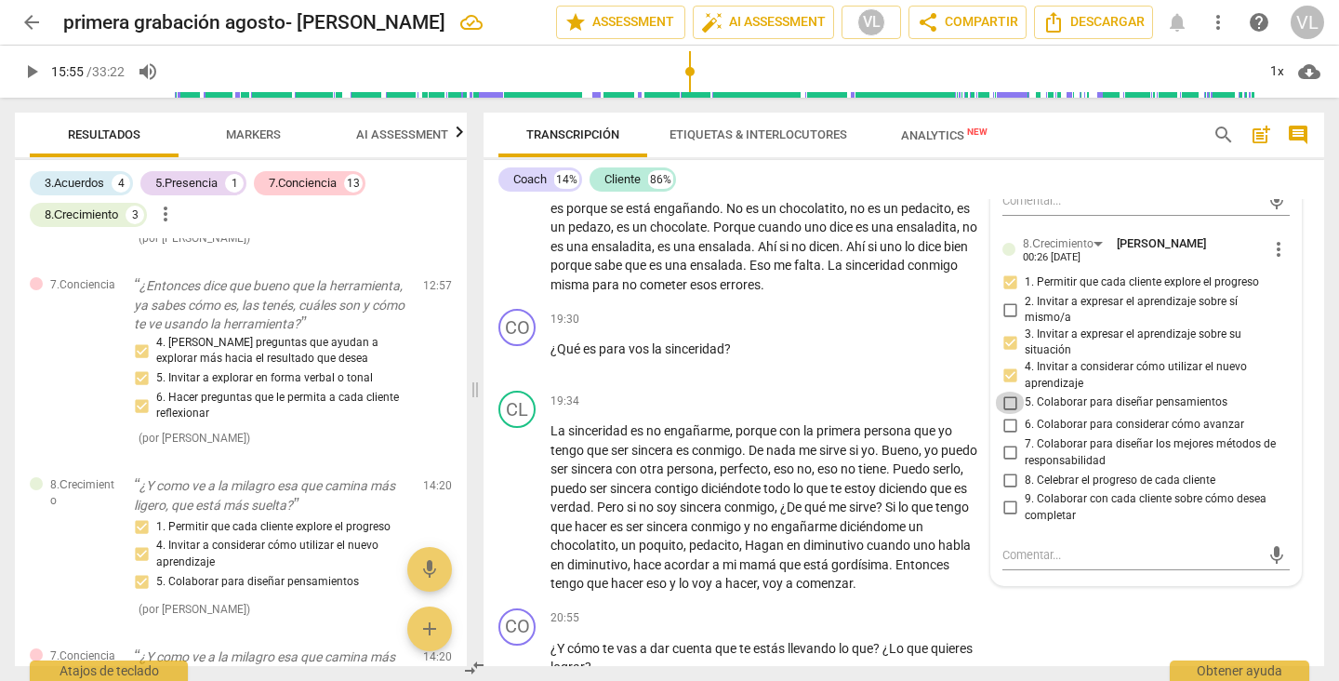
click at [1004, 414] on input "5. Colaborar para diseñar pensamientos" at bounding box center [1010, 402] width 30 height 22
checkbox input "true"
click at [824, 376] on div "19:30 + Add competency keyboard_arrow_right ¿Qué es para vos la sinceridad ?" at bounding box center [773, 342] width 446 height 67
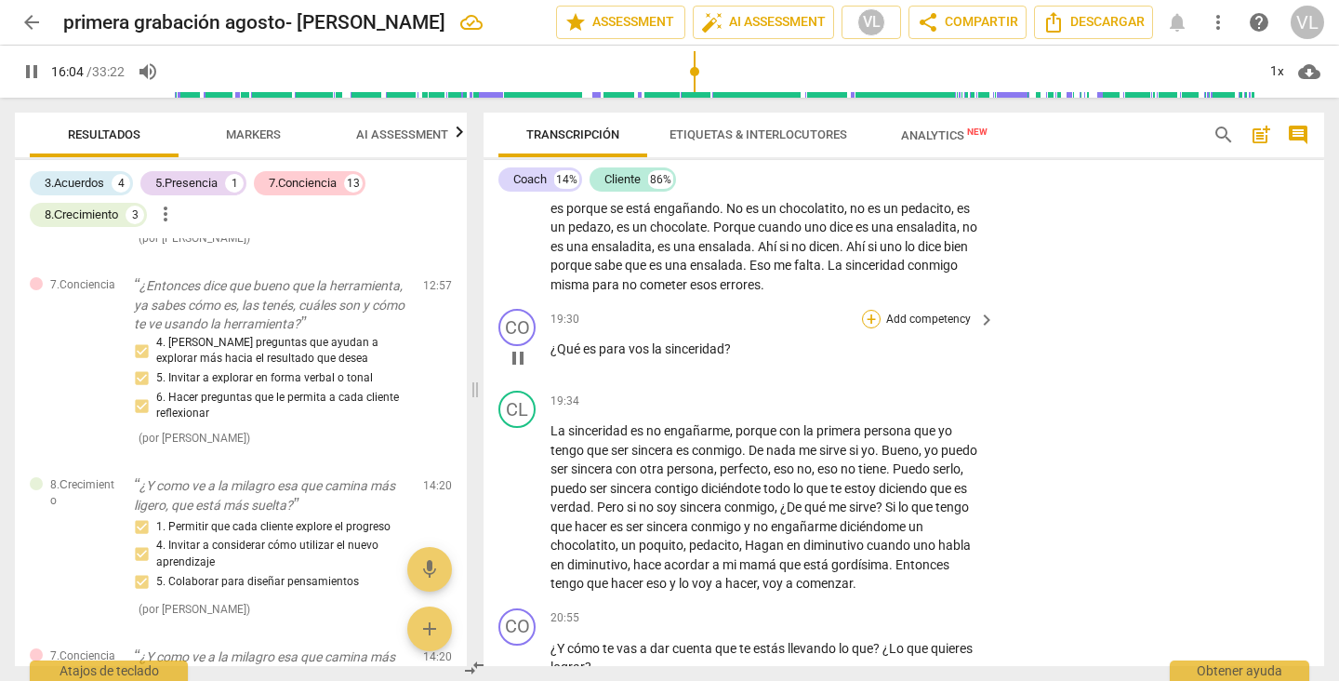
click at [868, 328] on div "+" at bounding box center [871, 319] width 19 height 19
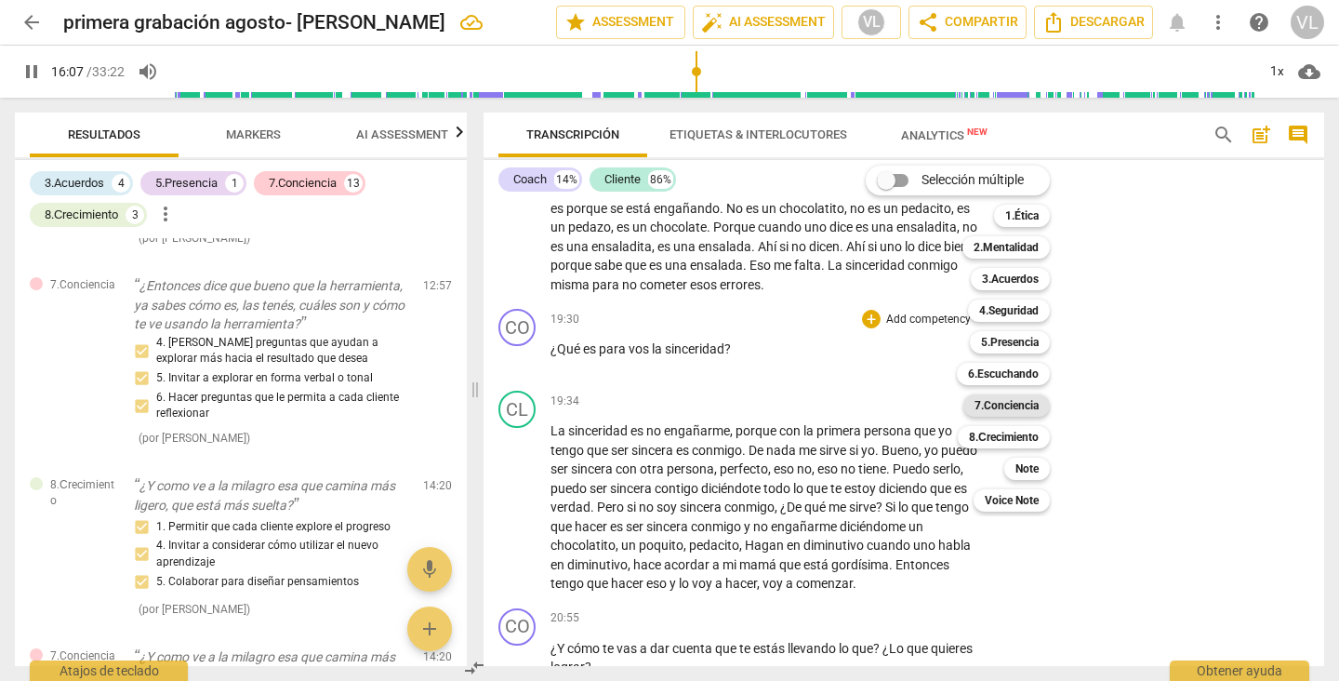
click at [992, 402] on b "7.Conciencia" at bounding box center [1006, 405] width 64 height 22
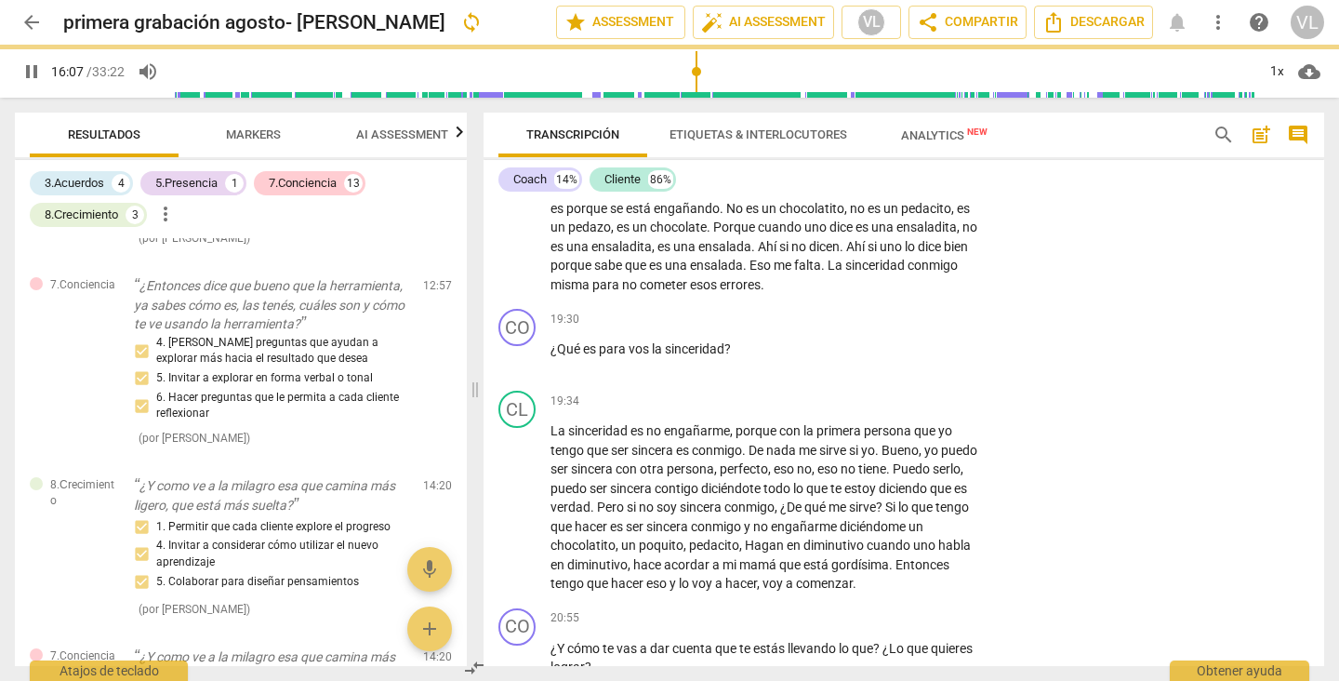
type input "968"
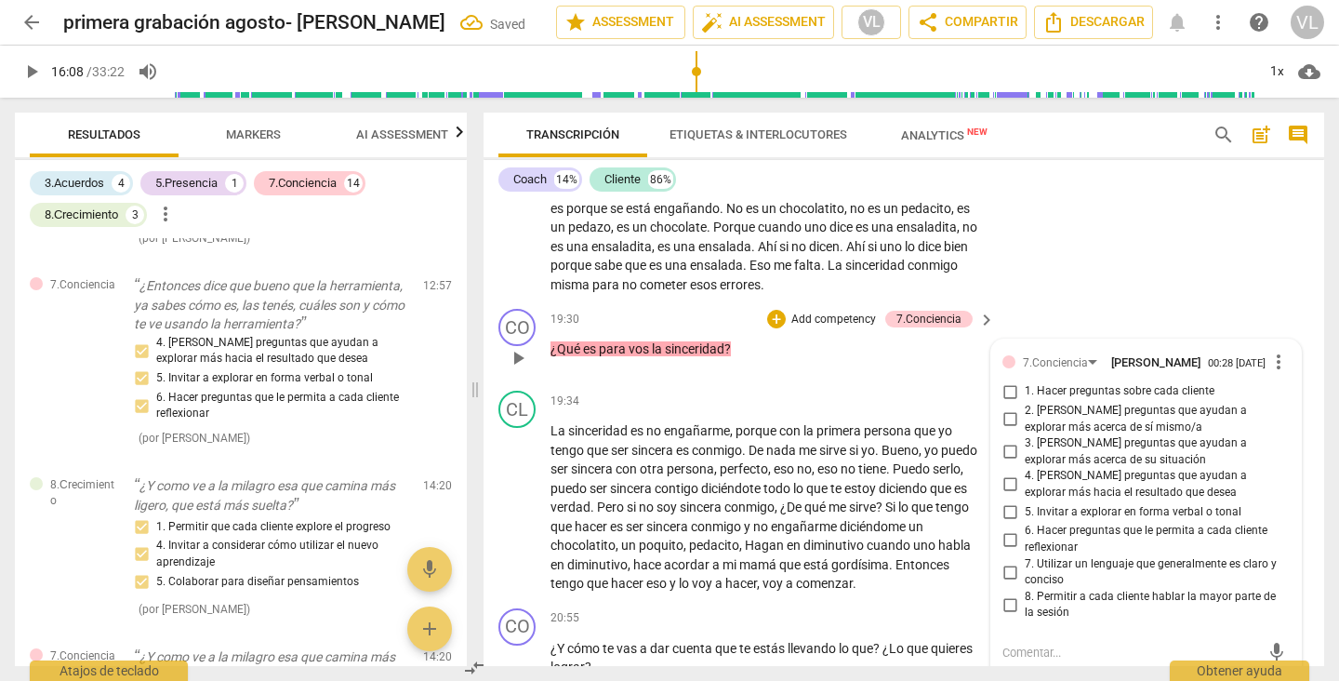
scroll to position [4466, 0]
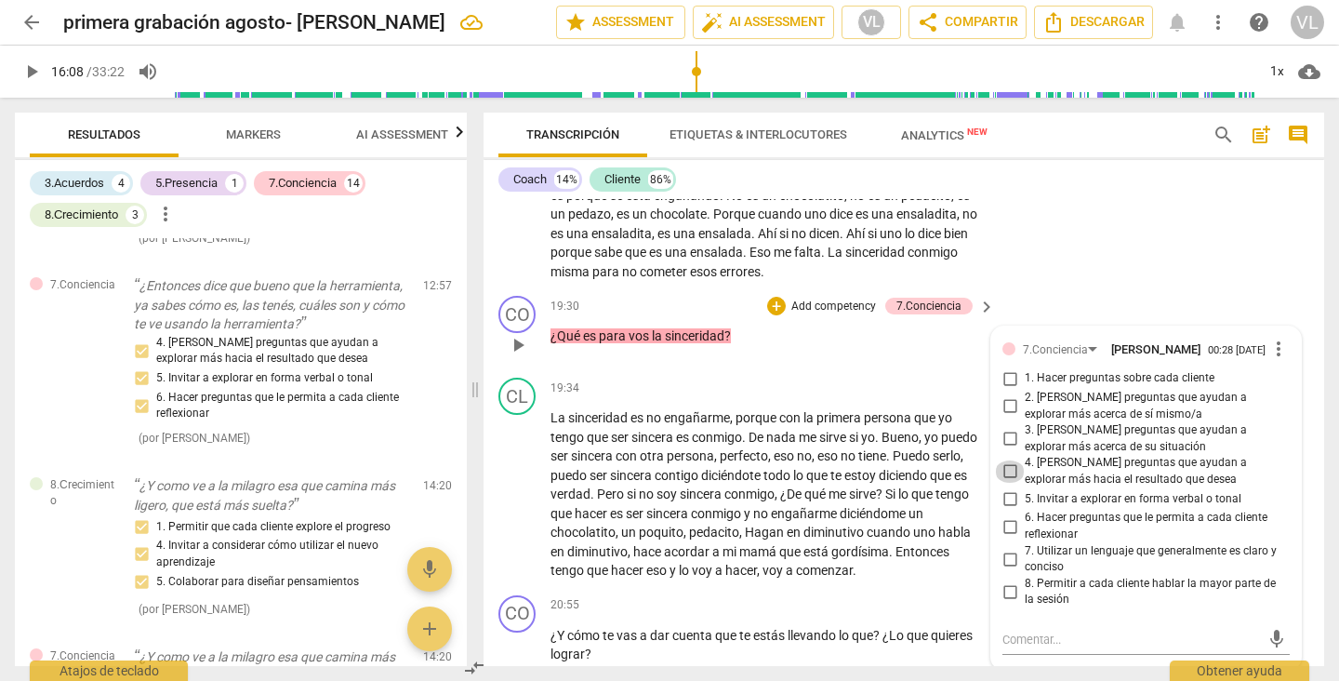
click at [1003, 483] on input "4. [PERSON_NAME] preguntas que ayudan a explorar más hacia el resultado que des…" at bounding box center [1010, 471] width 30 height 22
checkbox input "true"
click at [1003, 417] on input "2. [PERSON_NAME] preguntas que ayudan a explorar más acerca de sí mismo/a" at bounding box center [1010, 406] width 30 height 22
checkbox input "true"
click at [1004, 450] on input "3. [PERSON_NAME] preguntas que ayudan a explorar más acerca de su situación" at bounding box center [1010, 439] width 30 height 22
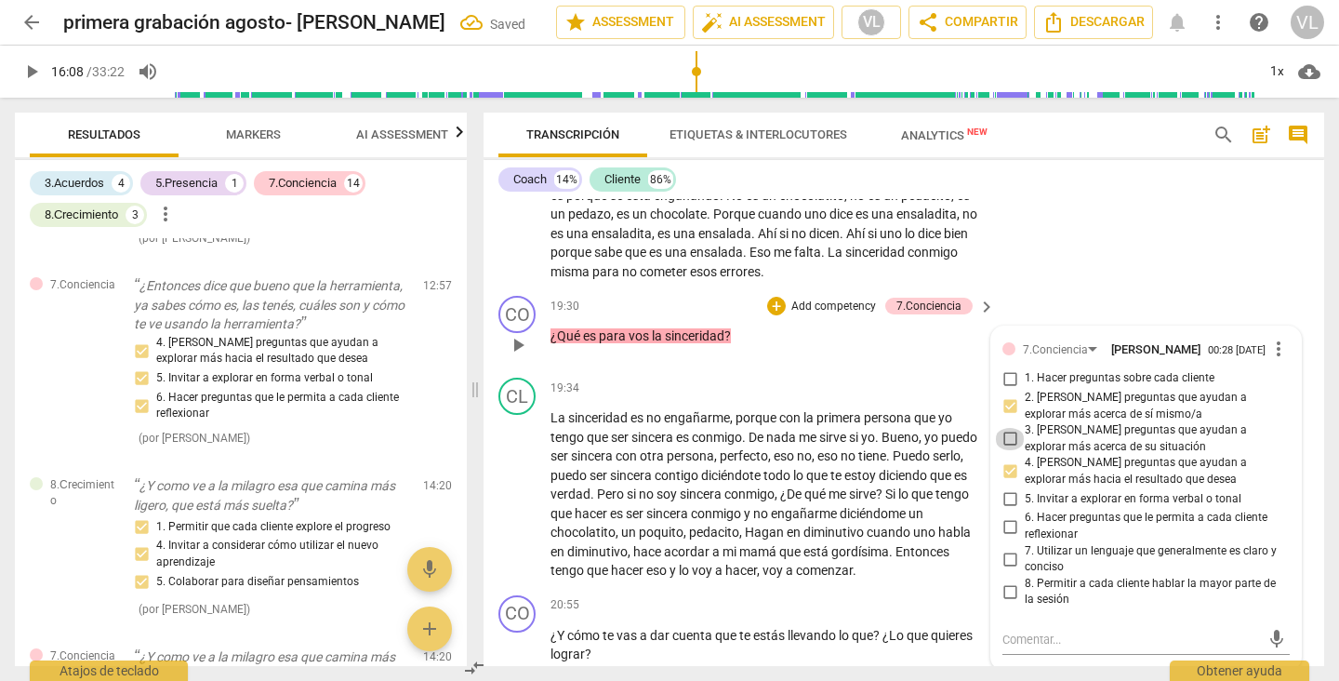
checkbox input "true"
click at [1047, 314] on div "CO play_arrow pause 19:30 + Add competency 7.Conciencia keyboard_arrow_right ¿Q…" at bounding box center [903, 329] width 841 height 82
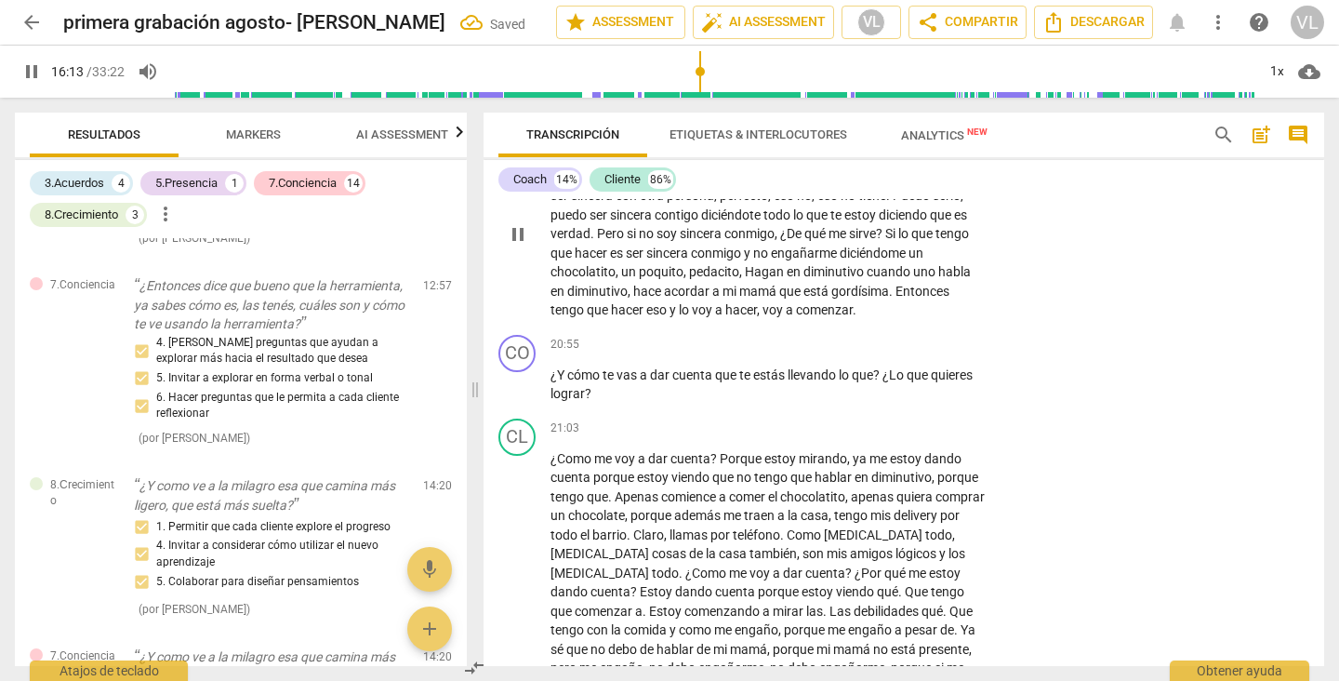
scroll to position [4763, 0]
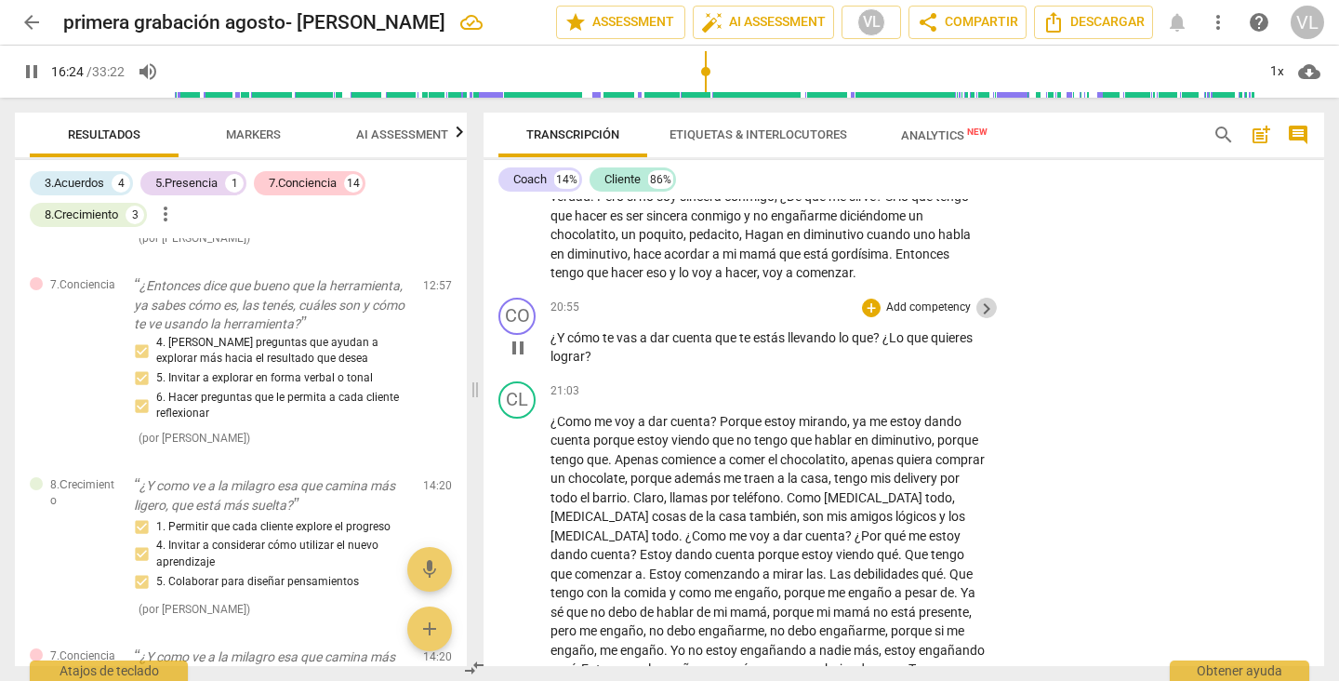
click at [975, 320] on span "keyboard_arrow_right" at bounding box center [986, 309] width 22 height 22
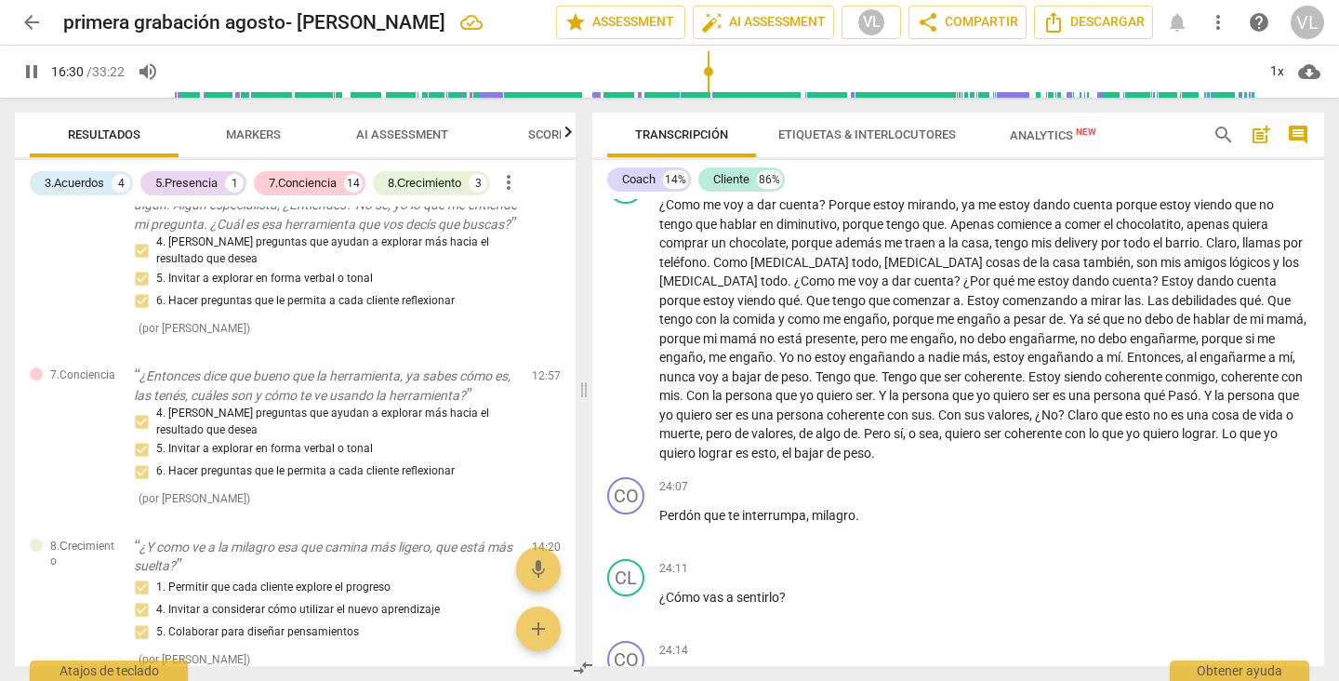
scroll to position [1884, 0]
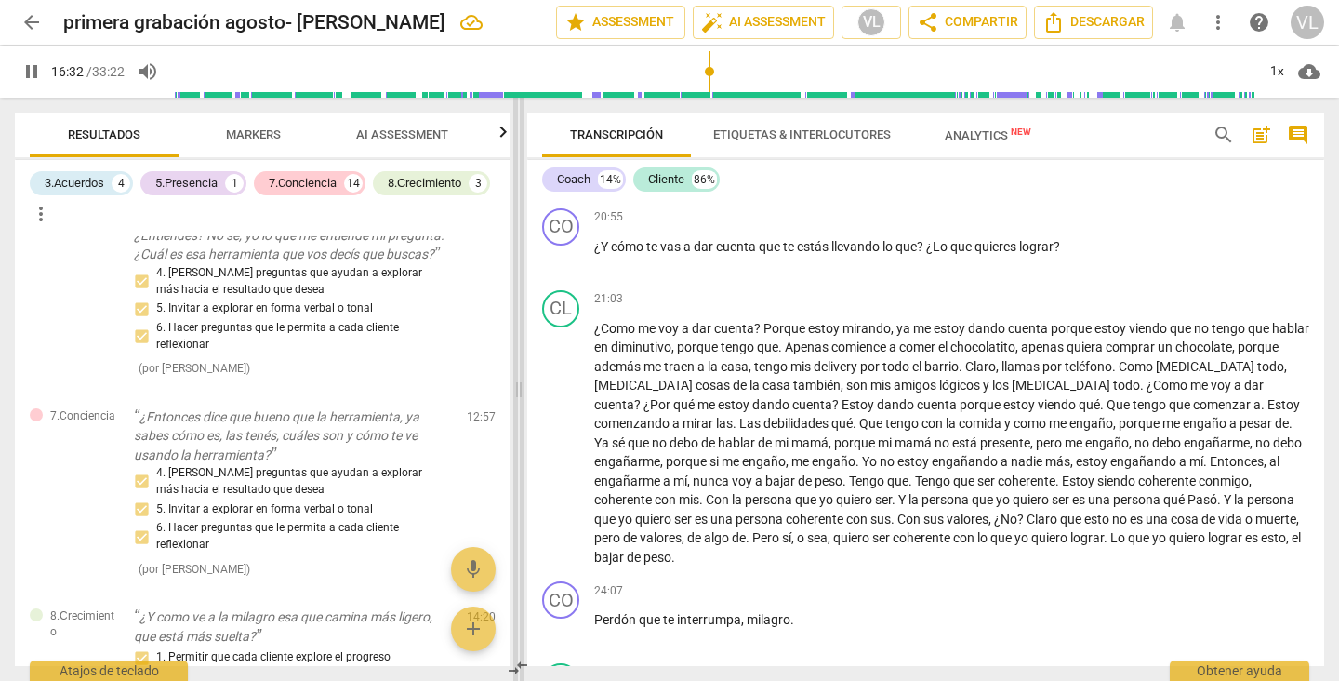
drag, startPoint x: 669, startPoint y: 384, endPoint x: 484, endPoint y: 381, distance: 185.1
click at [513, 381] on span at bounding box center [518, 389] width 11 height 583
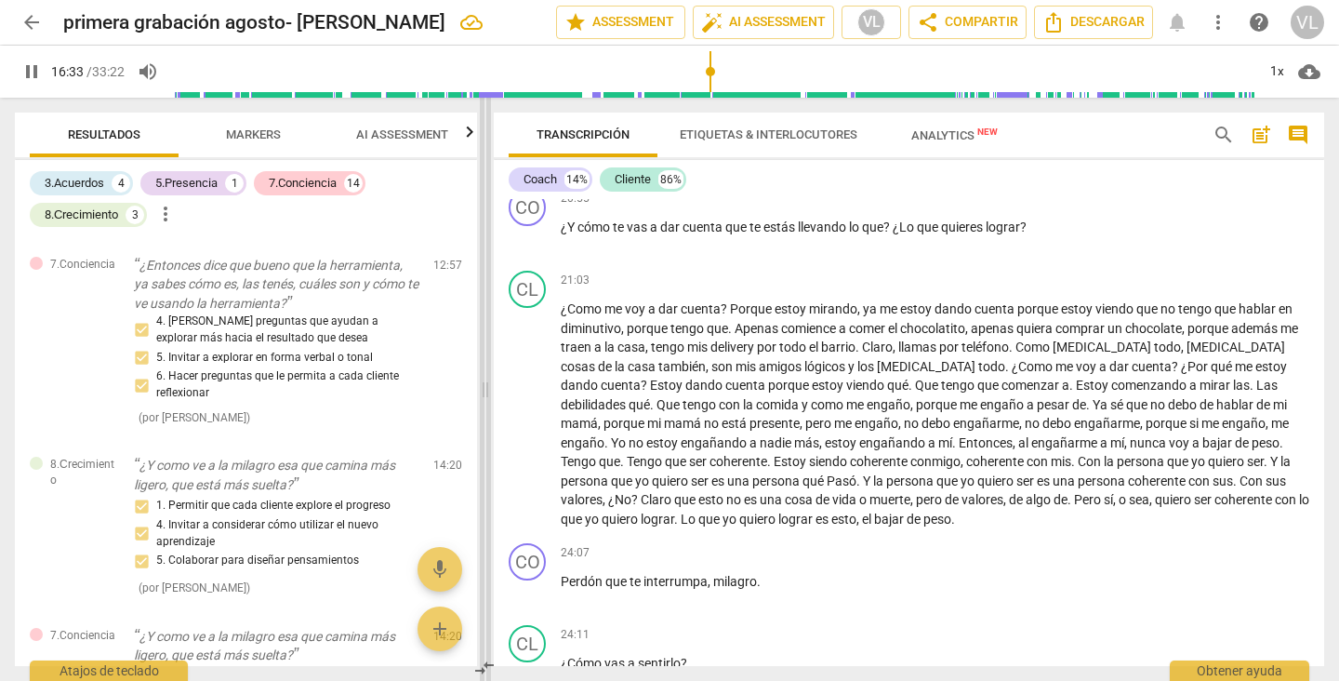
scroll to position [3967, 0]
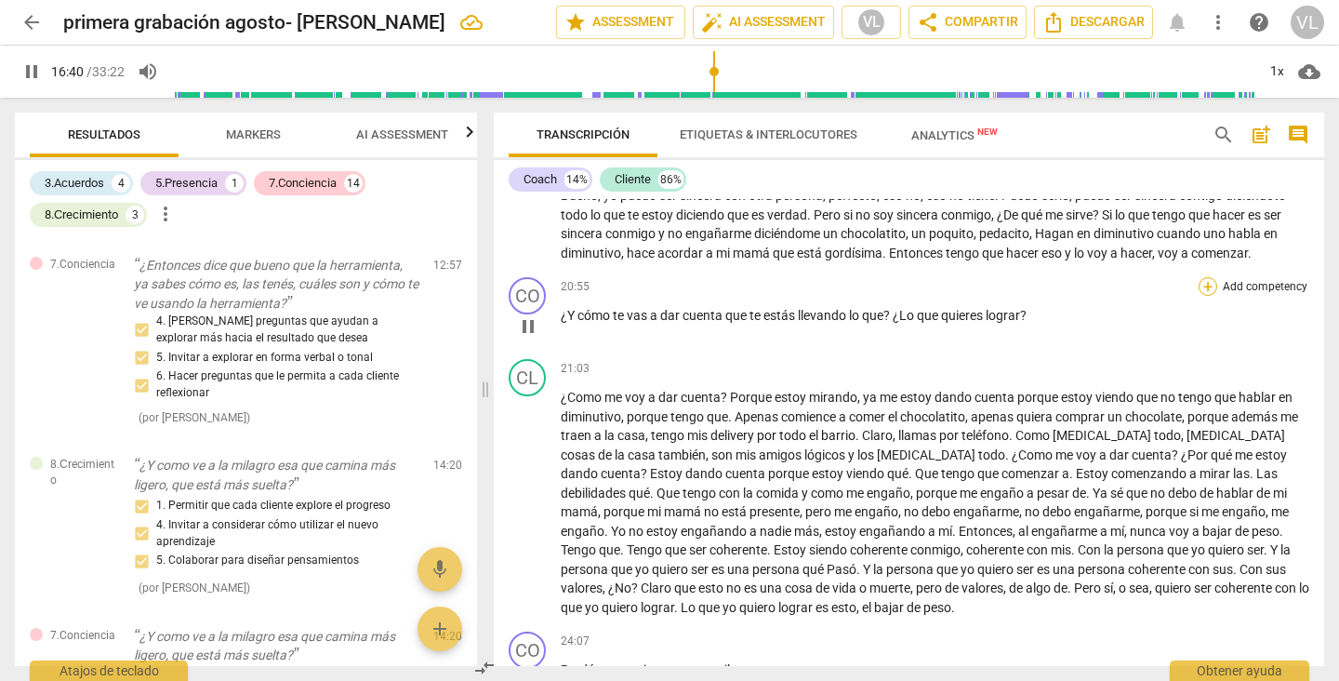
click at [1201, 287] on div "+" at bounding box center [1208, 286] width 19 height 19
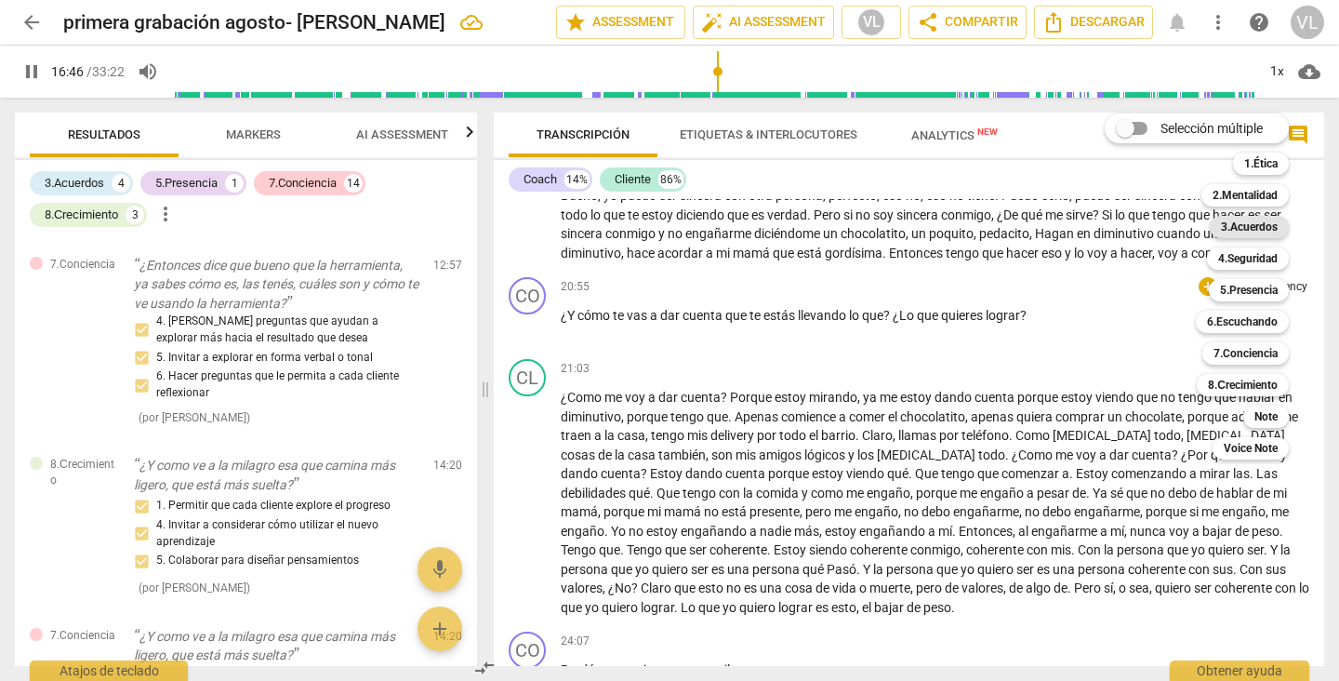
click at [1243, 226] on b "3.Acuerdos" at bounding box center [1249, 227] width 57 height 22
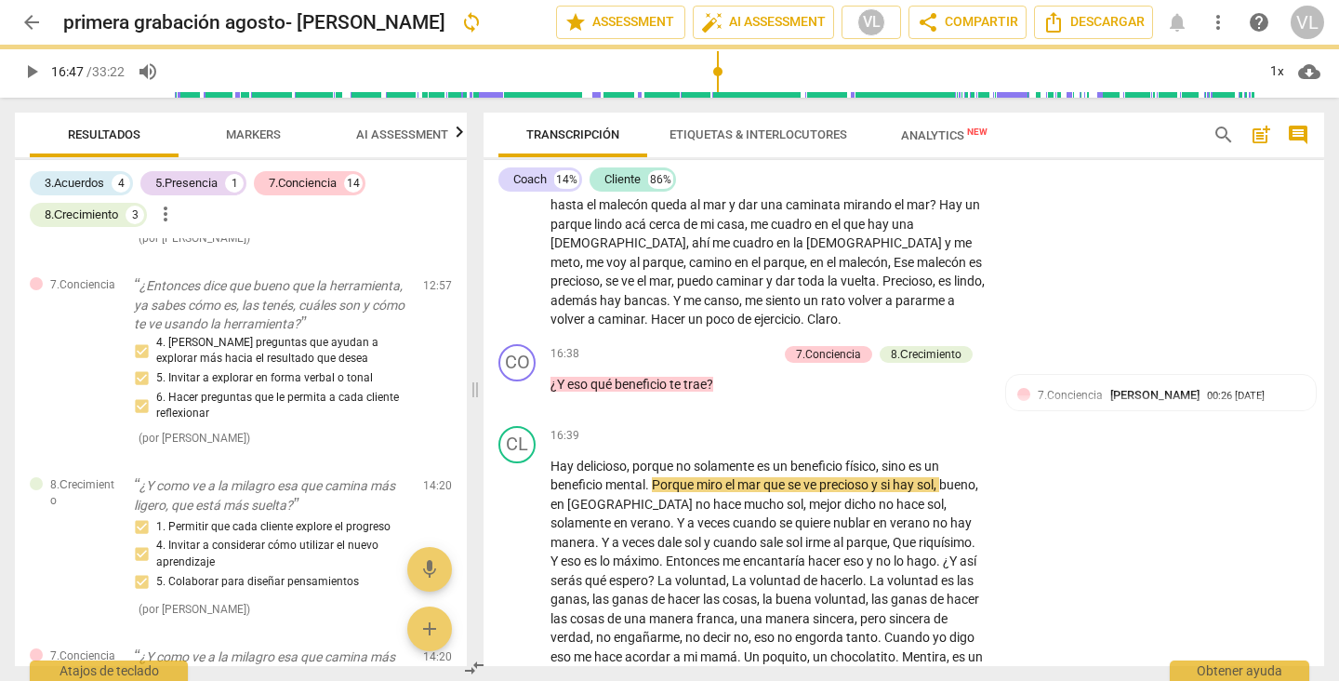
type input "1007"
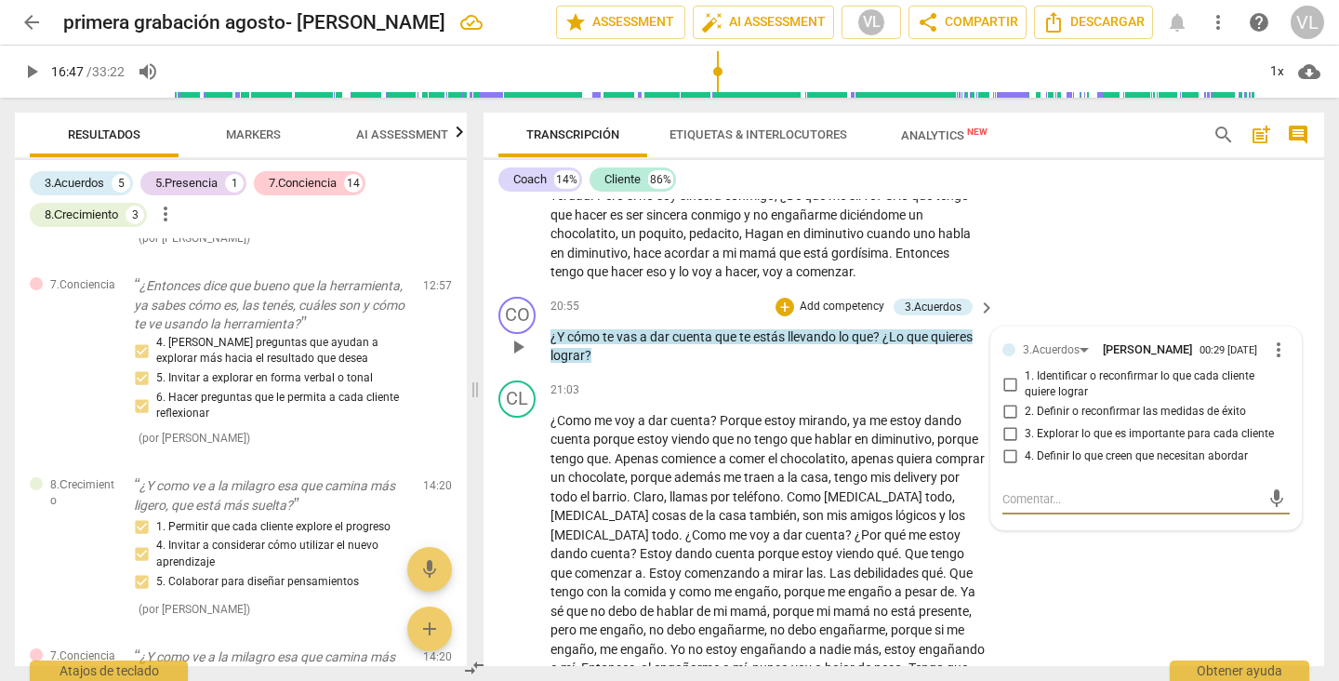
click at [1006, 423] on input "2. Definir o reconfirmar las medidas de éxito" at bounding box center [1010, 412] width 30 height 22
checkbox input "true"
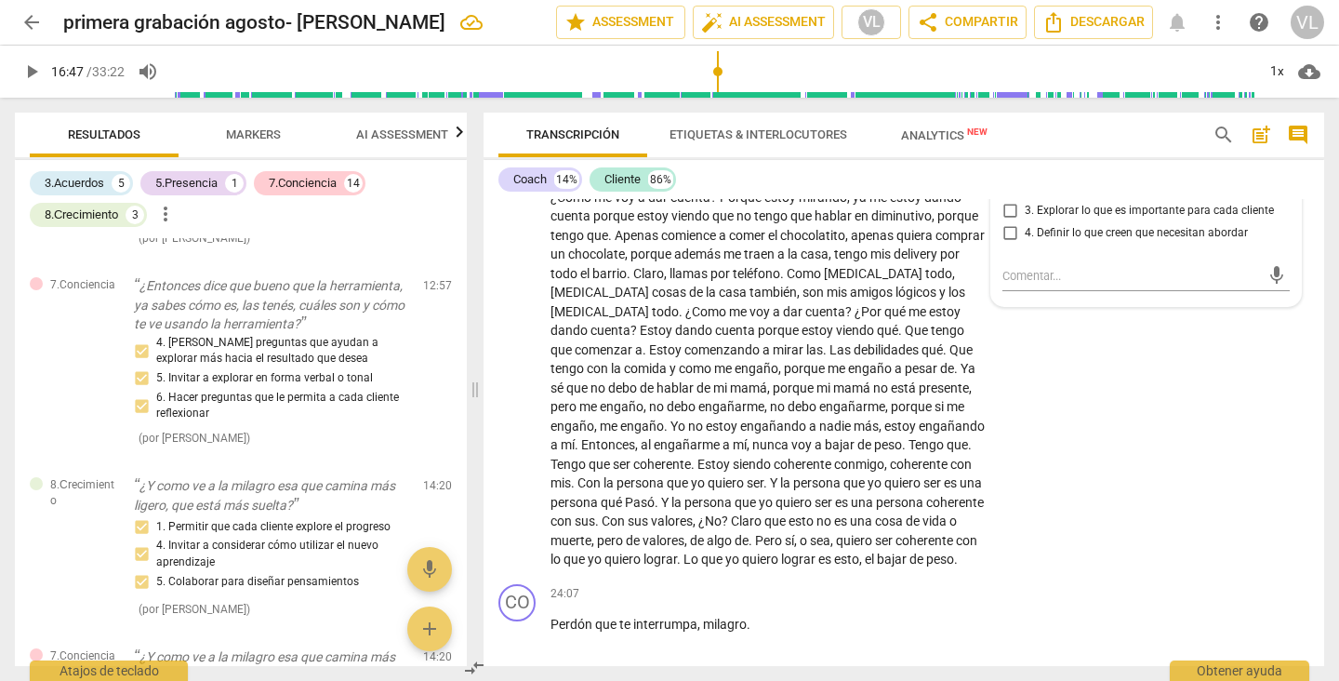
scroll to position [5025, 0]
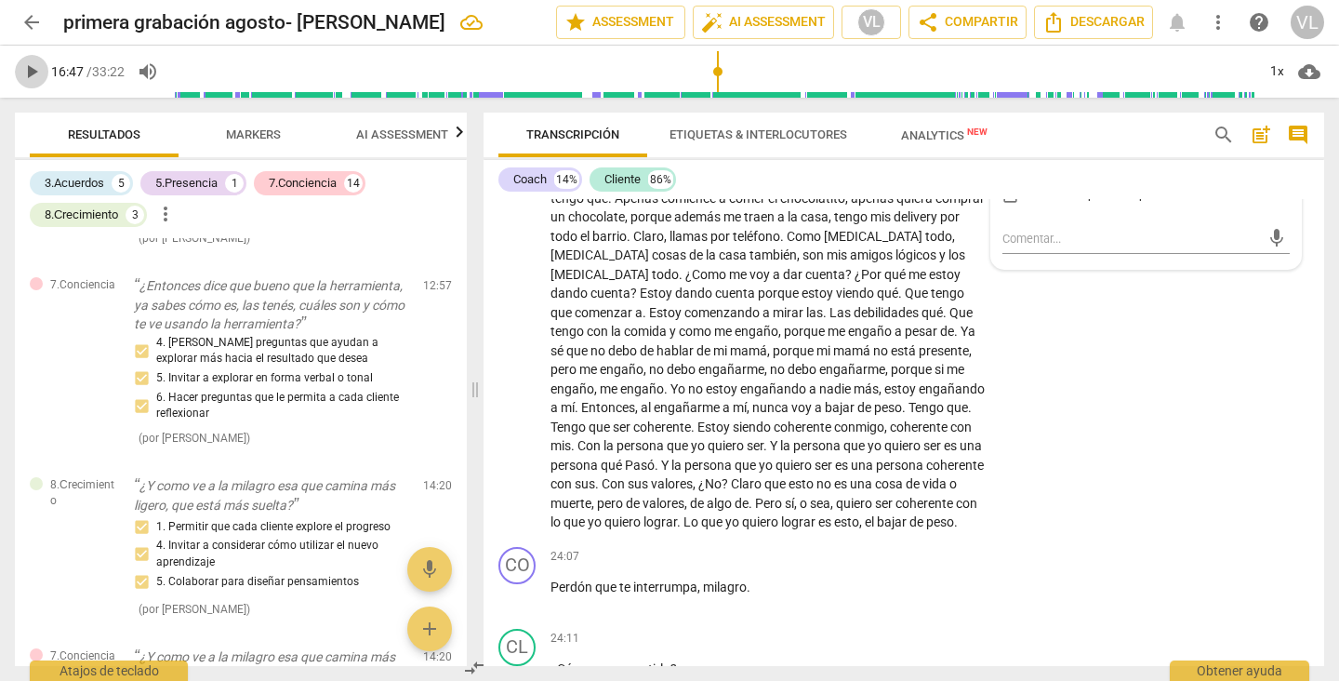
click at [33, 76] on span "play_arrow" at bounding box center [31, 71] width 22 height 22
click at [828, 72] on input "range" at bounding box center [713, 72] width 1083 height 60
click at [859, 72] on input "range" at bounding box center [713, 72] width 1083 height 60
click at [887, 72] on input "range" at bounding box center [713, 72] width 1083 height 60
click at [915, 73] on input "range" at bounding box center [713, 72] width 1083 height 60
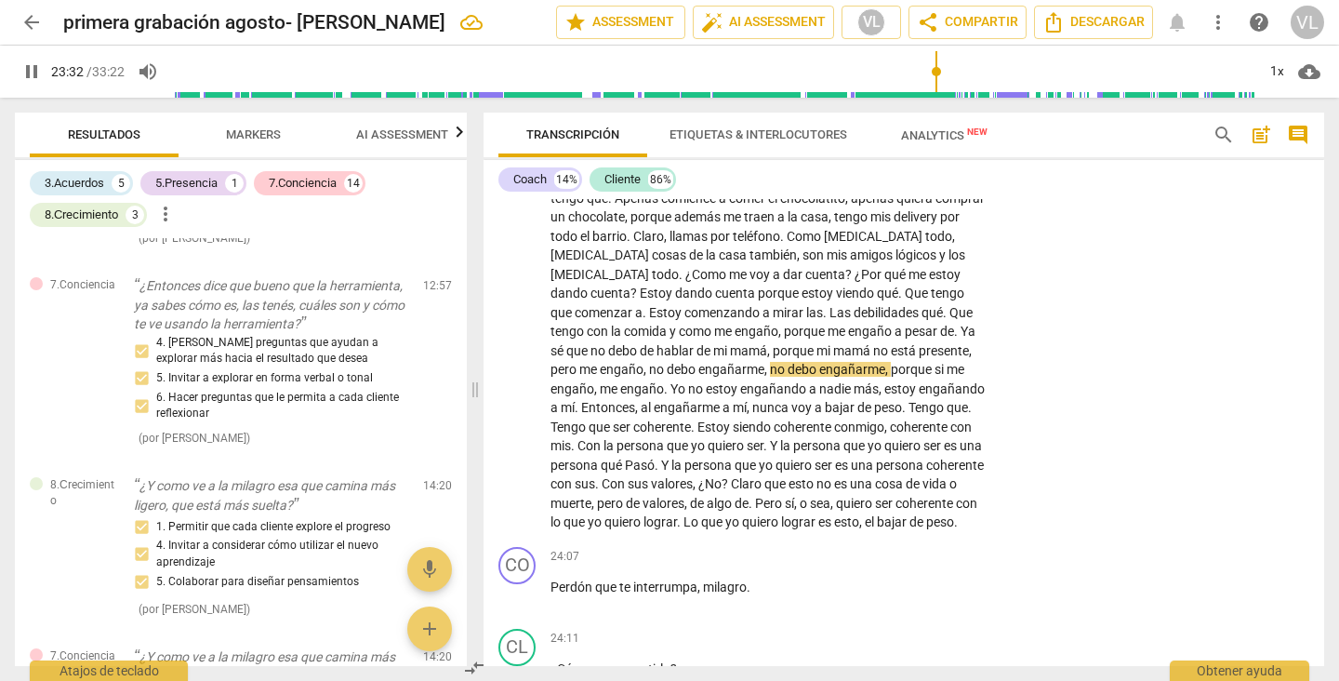
click at [936, 71] on input "range" at bounding box center [713, 72] width 1083 height 60
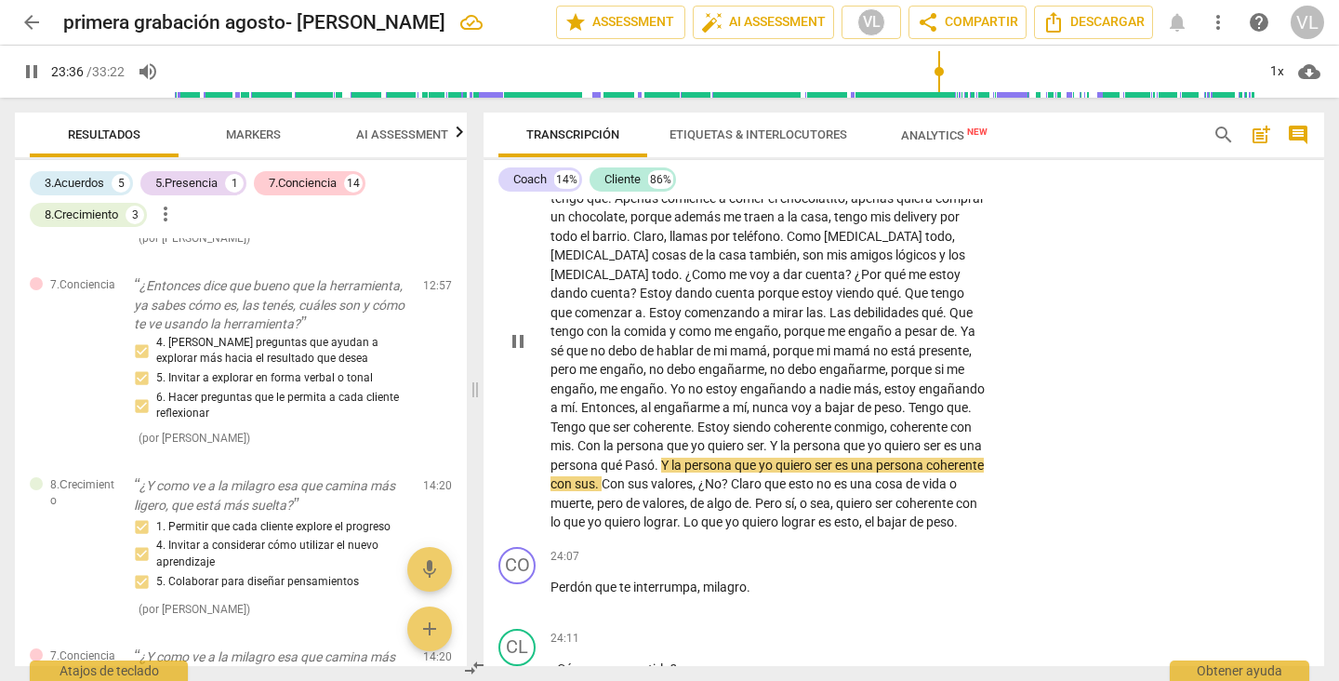
click at [1011, 311] on div "CL play_arrow pause 21:03 + Add competency keyboard_arrow_right ¿Como me voy a …" at bounding box center [903, 326] width 841 height 427
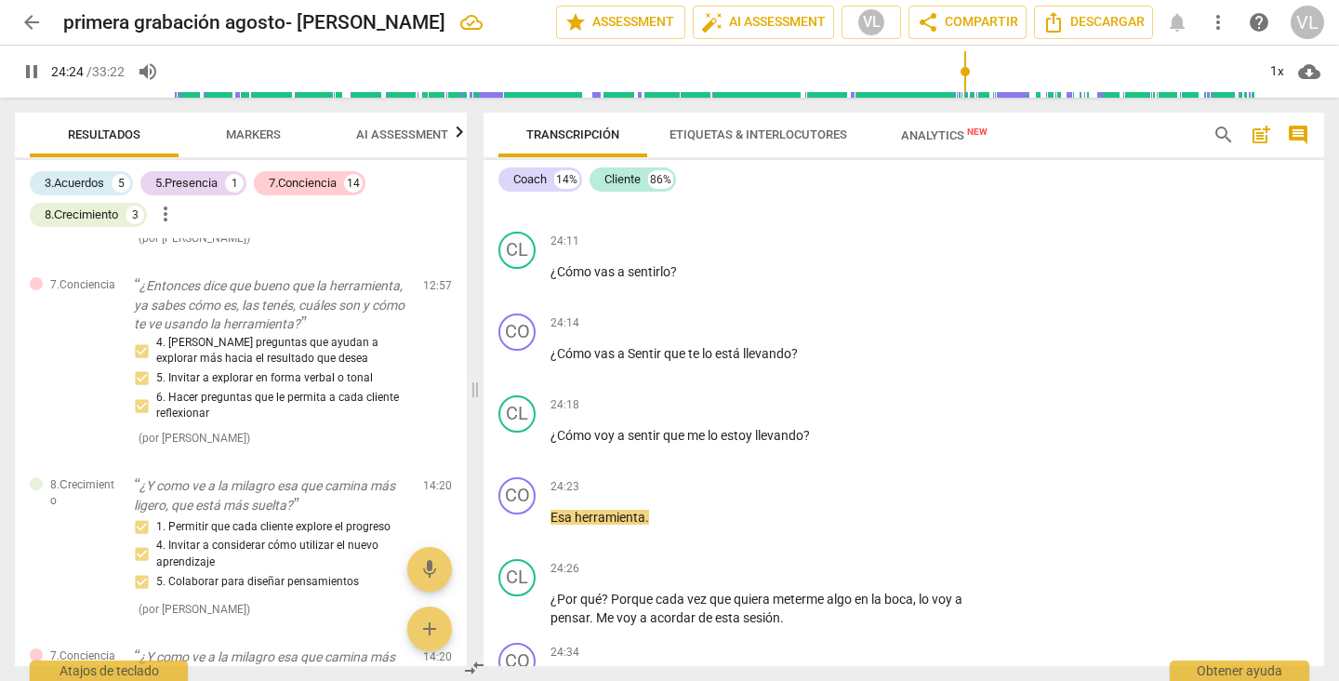
scroll to position [5382, 0]
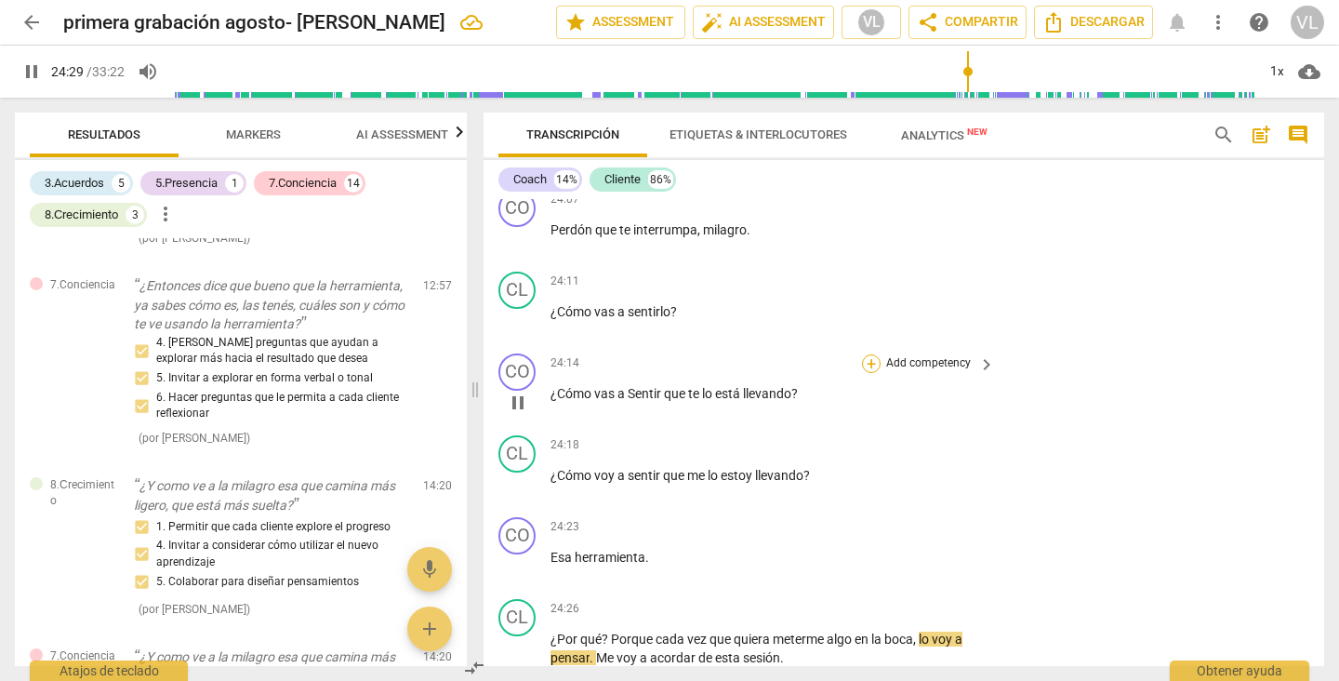
click at [867, 373] on div "+" at bounding box center [871, 363] width 19 height 19
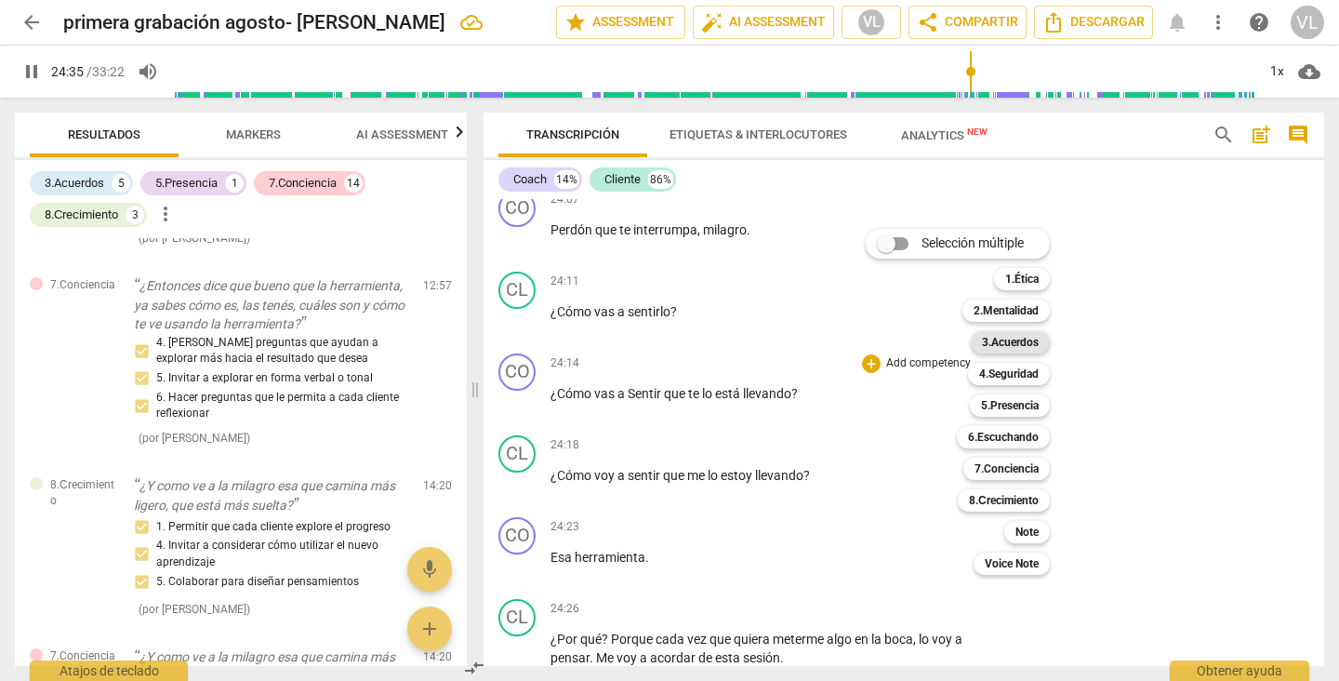
click at [992, 341] on b "3.Acuerdos" at bounding box center [1010, 342] width 57 height 22
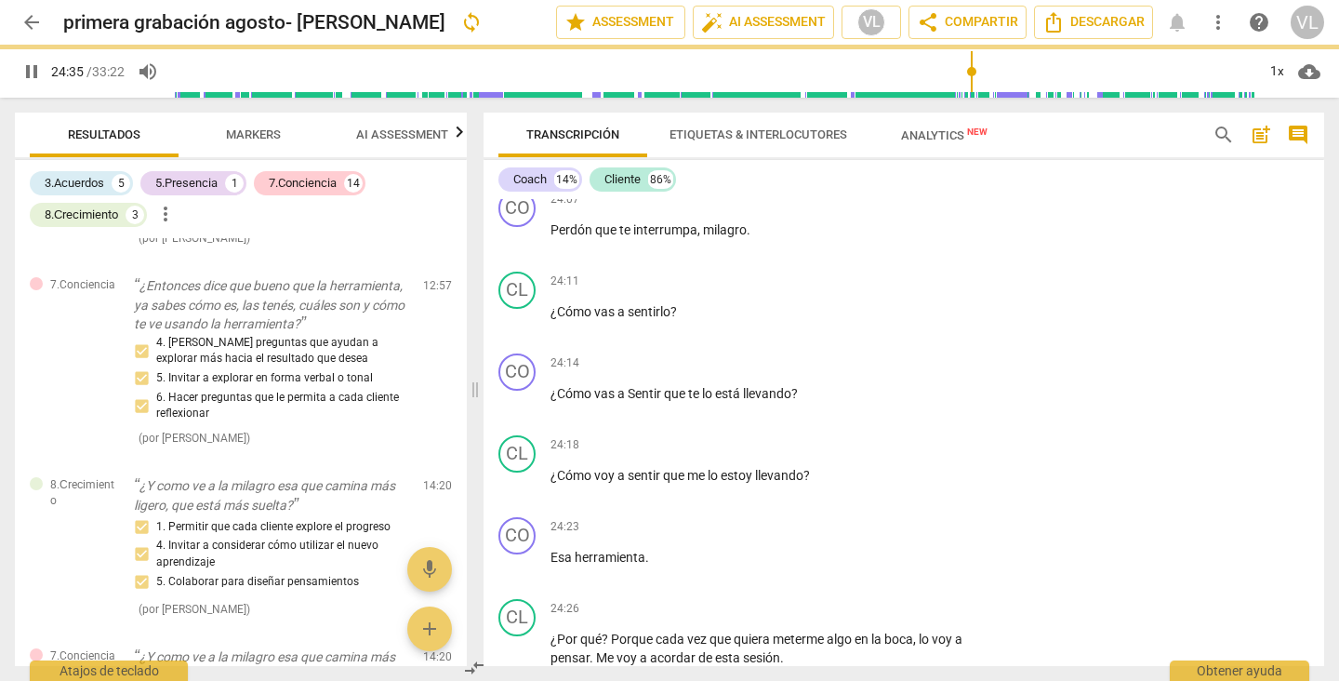
type input "1476"
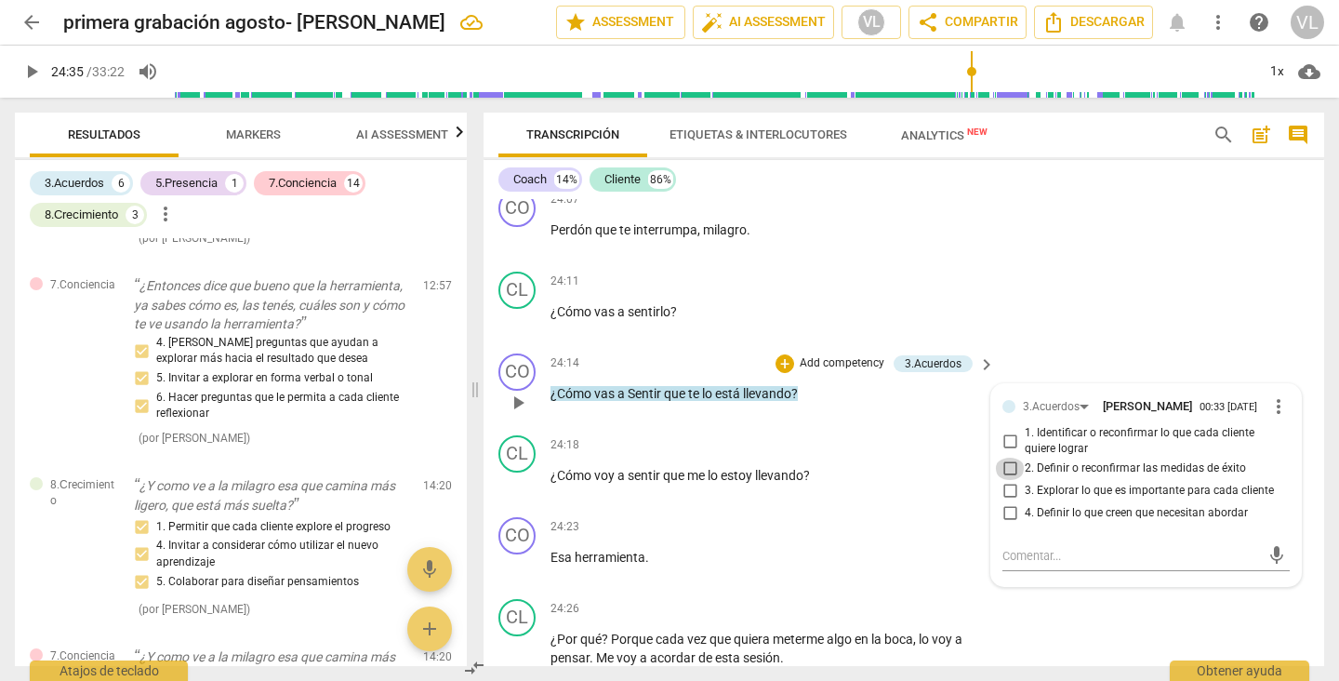
click at [1007, 480] on input "2. Definir o reconfirmar las medidas de éxito" at bounding box center [1010, 468] width 30 height 22
checkbox input "true"
click at [1082, 346] on div "CL play_arrow pause 24:11 + Add competency keyboard_arrow_right ¿Cómo vas a sen…" at bounding box center [903, 305] width 841 height 82
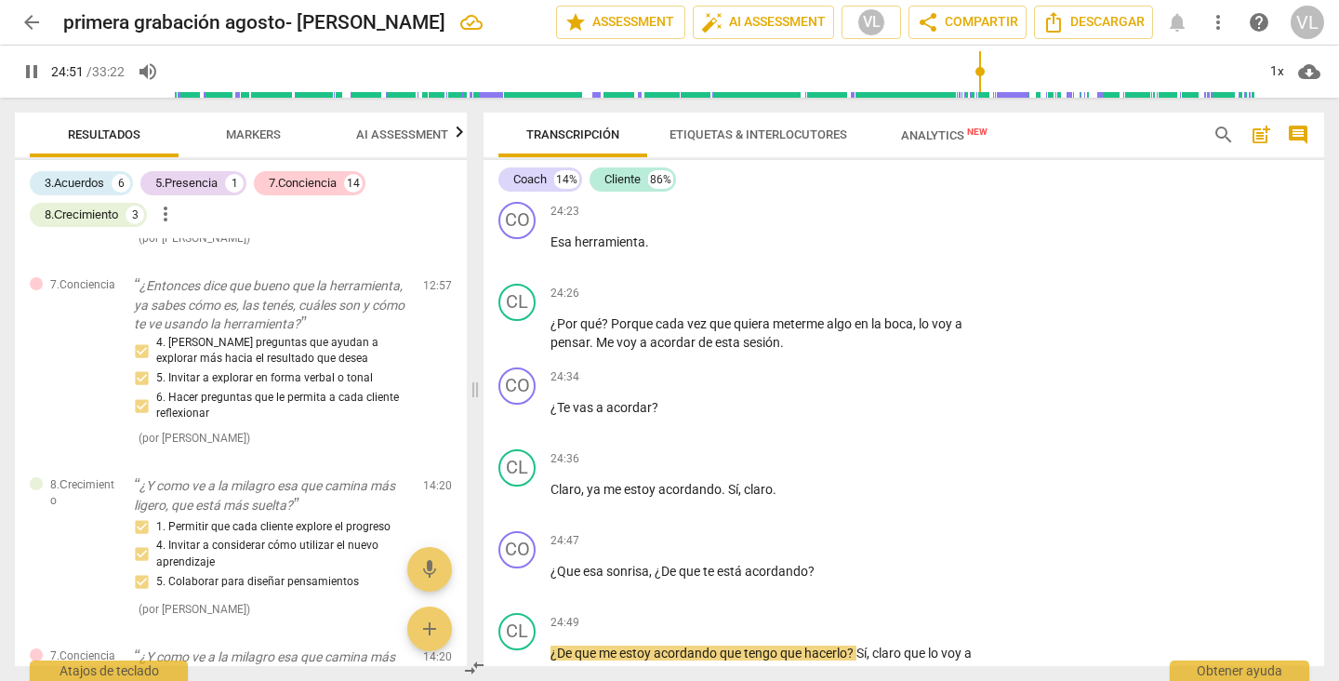
scroll to position [5698, 0]
click at [610, 414] on span "acordar" at bounding box center [629, 406] width 46 height 15
click at [868, 386] on div "+" at bounding box center [871, 376] width 19 height 19
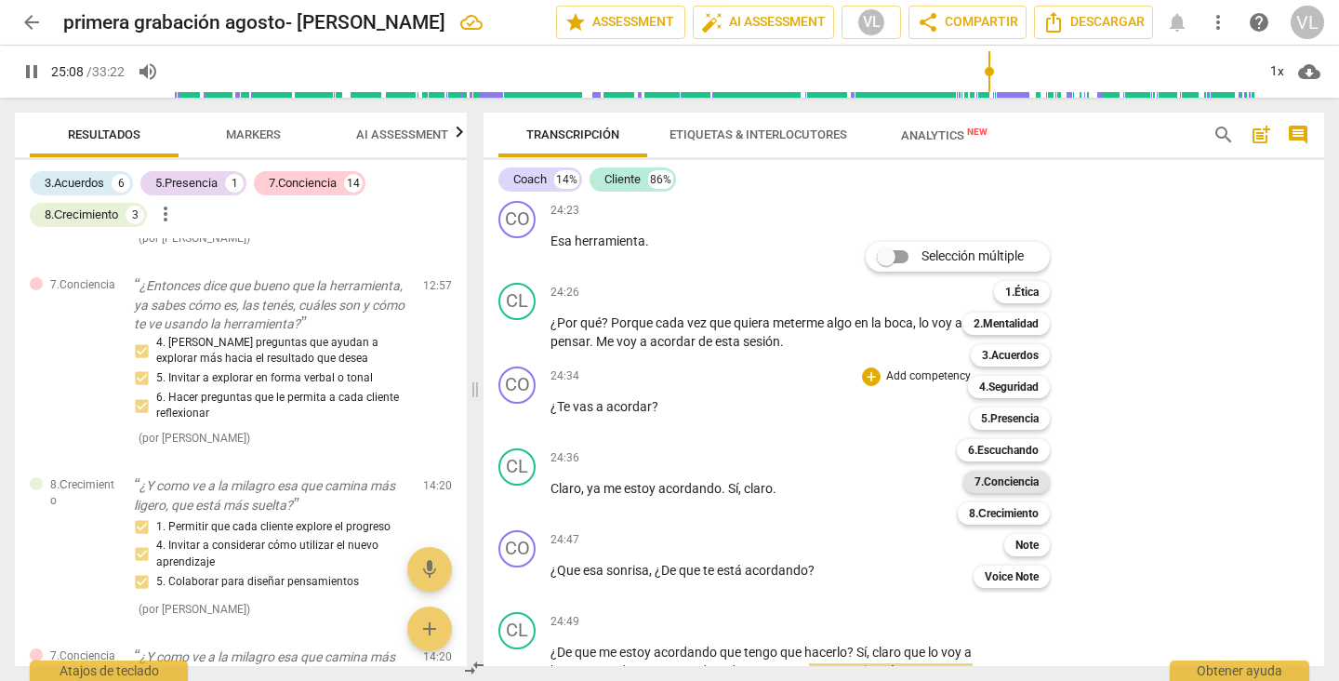
click at [987, 481] on b "7.Conciencia" at bounding box center [1006, 481] width 64 height 22
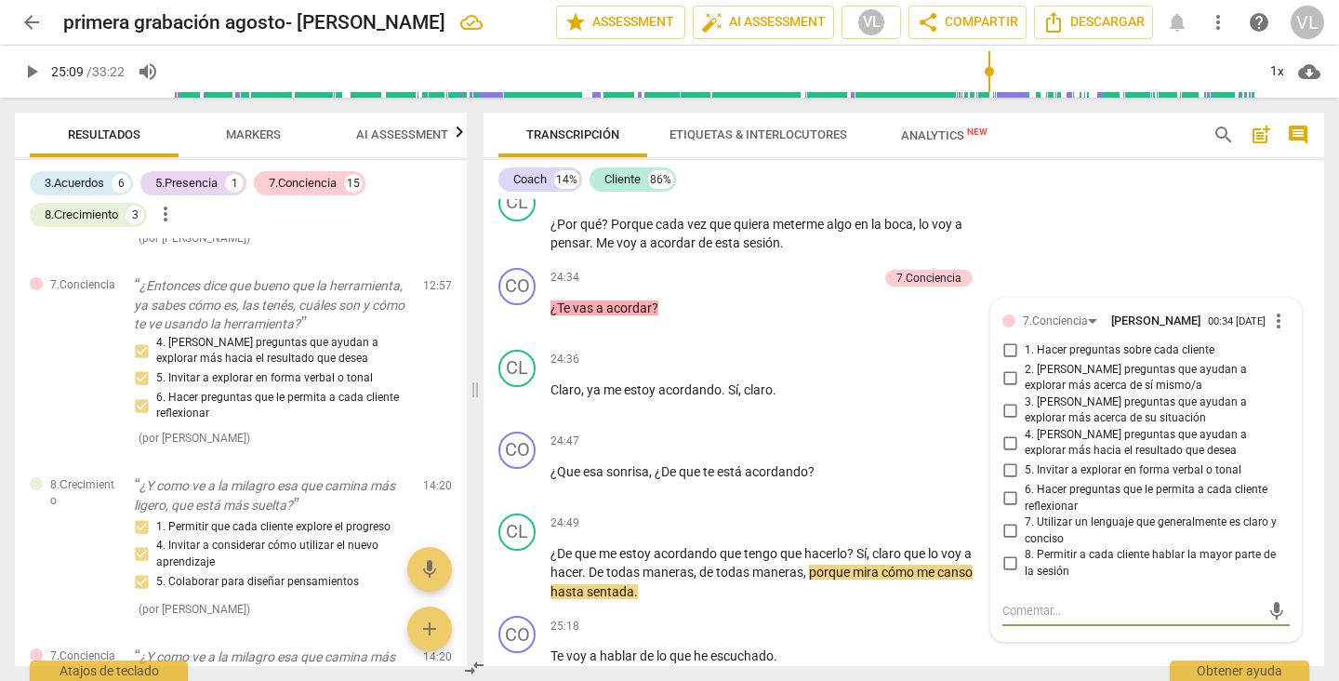
scroll to position [5756, 0]
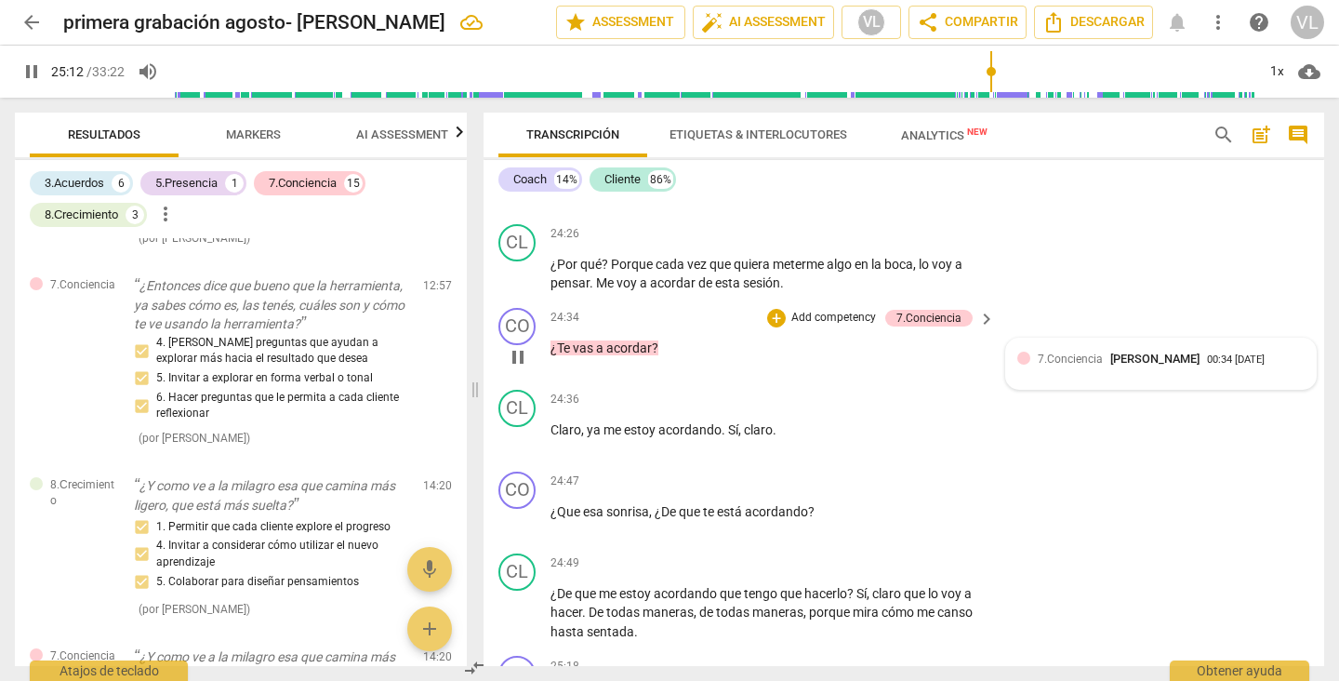
click at [1040, 365] on span "7.Conciencia" at bounding box center [1070, 358] width 65 height 13
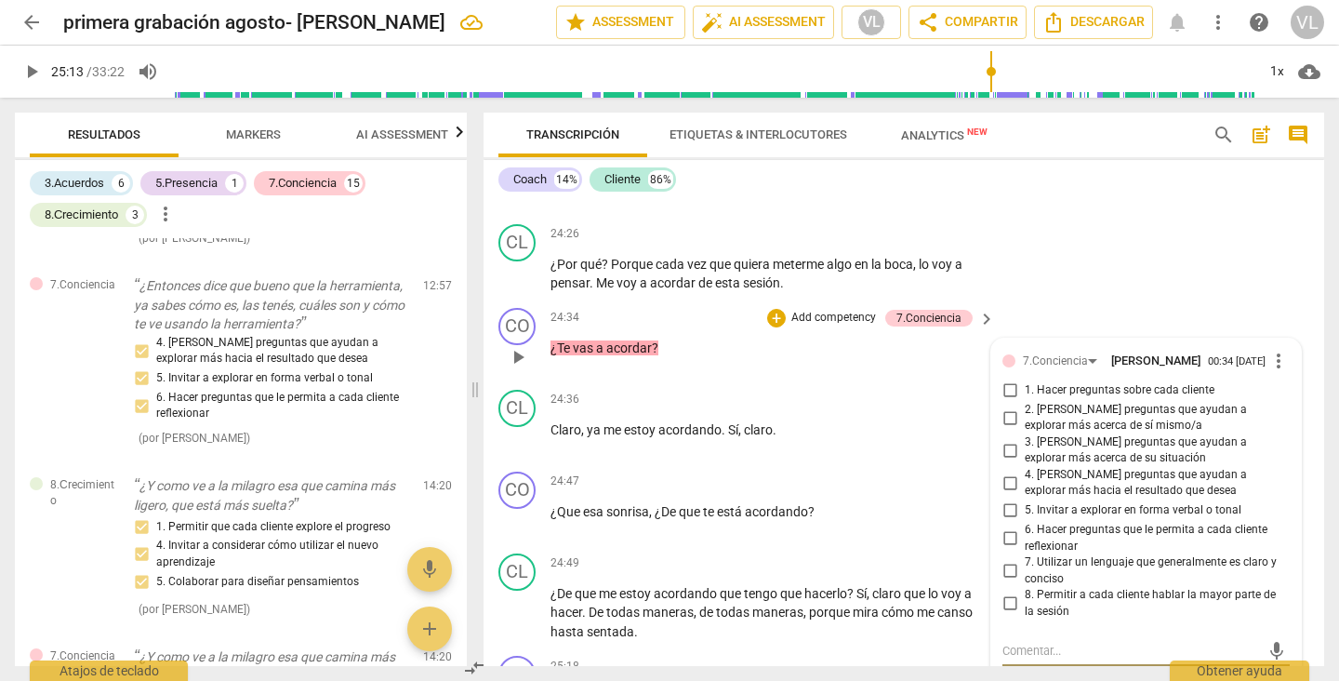
type input "1513"
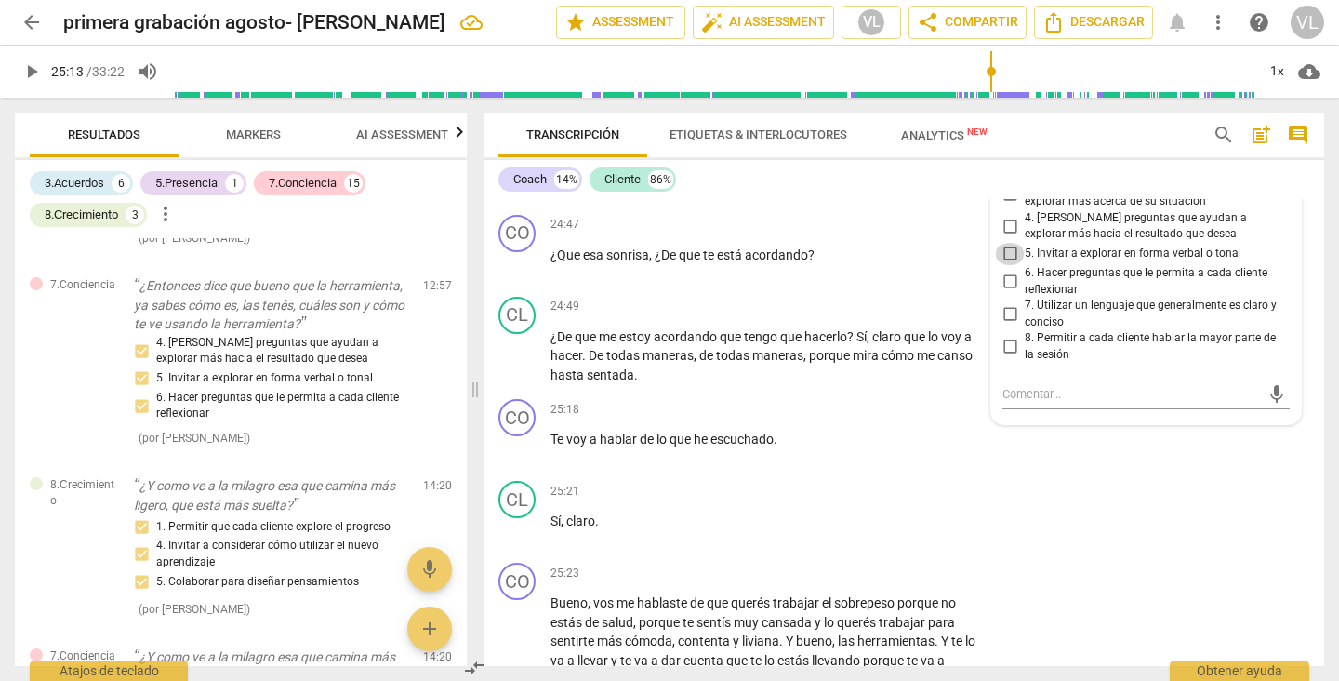
click at [1008, 265] on input "5. Invitar a explorar en forma verbal o tonal" at bounding box center [1010, 254] width 30 height 22
checkbox input "true"
click at [1002, 293] on input "6. Hacer preguntas que le permita a cada cliente reflexionar" at bounding box center [1010, 282] width 30 height 22
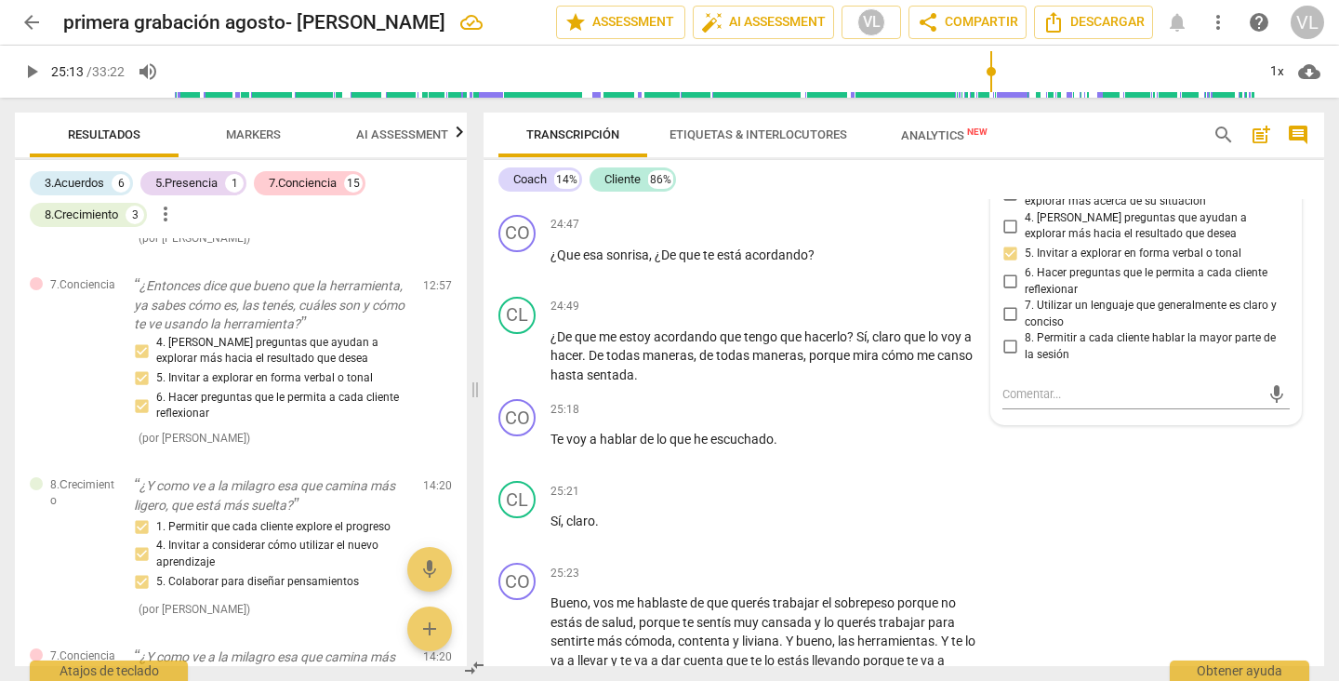
click at [1002, 293] on input "6. Hacer preguntas que le permita a cada cliente reflexionar" at bounding box center [1010, 282] width 30 height 22
checkbox input "true"
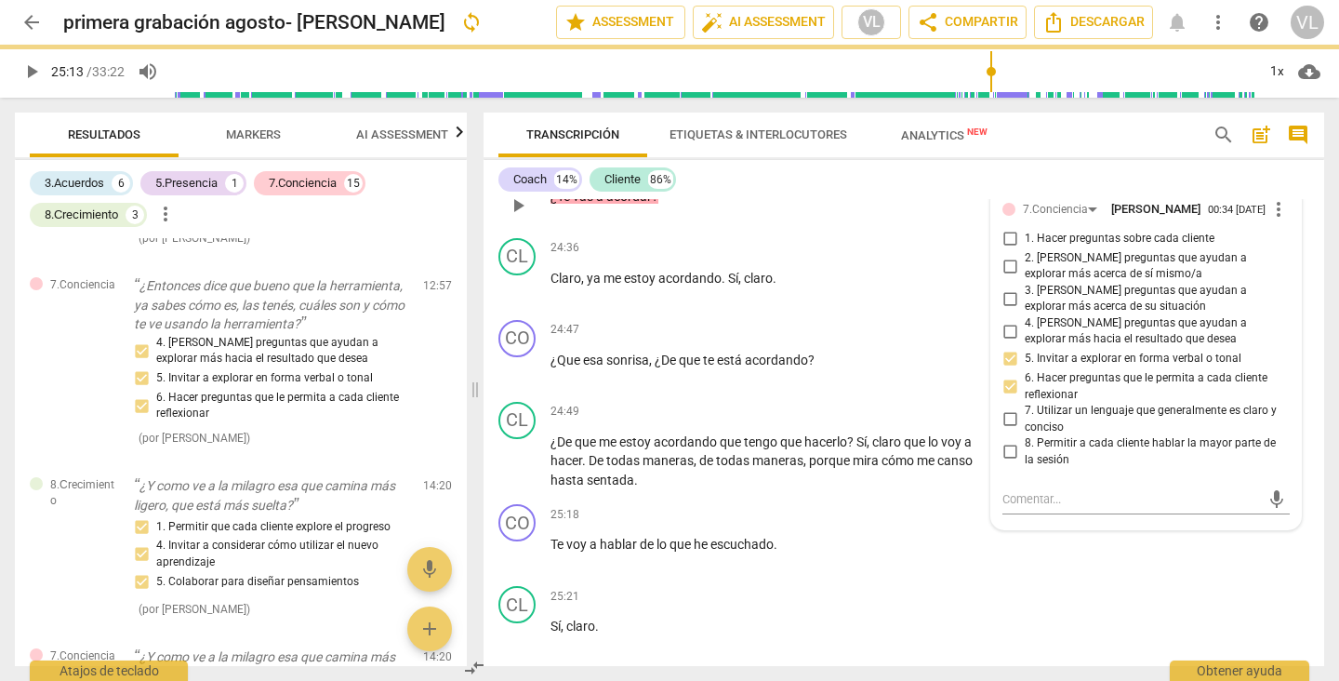
scroll to position [5901, 0]
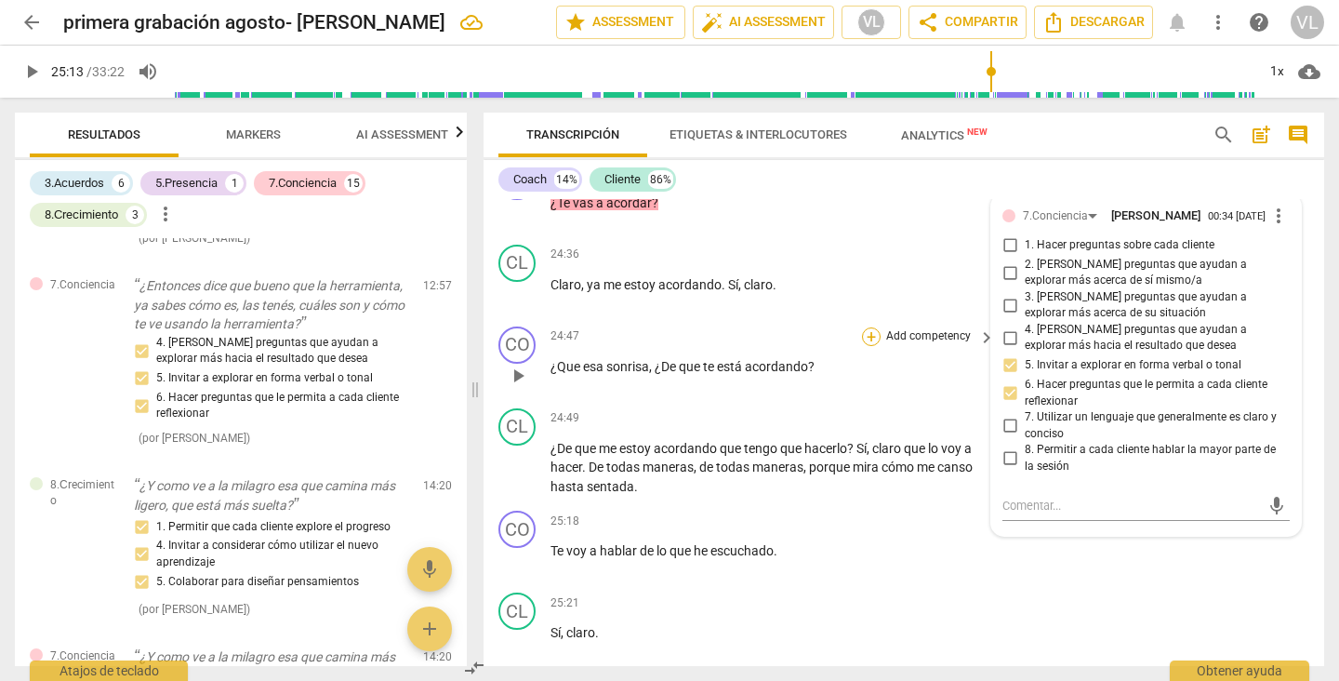
click at [864, 346] on div "+" at bounding box center [871, 336] width 19 height 19
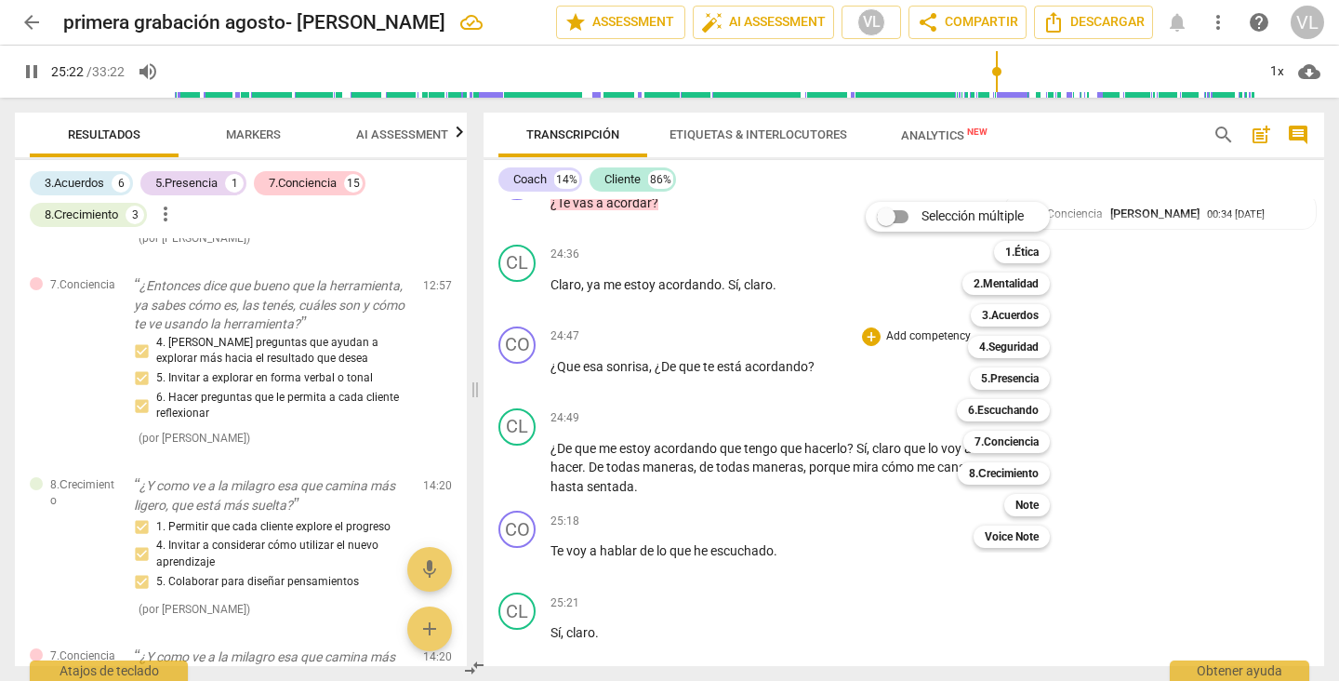
click at [31, 67] on div at bounding box center [669, 340] width 1339 height 681
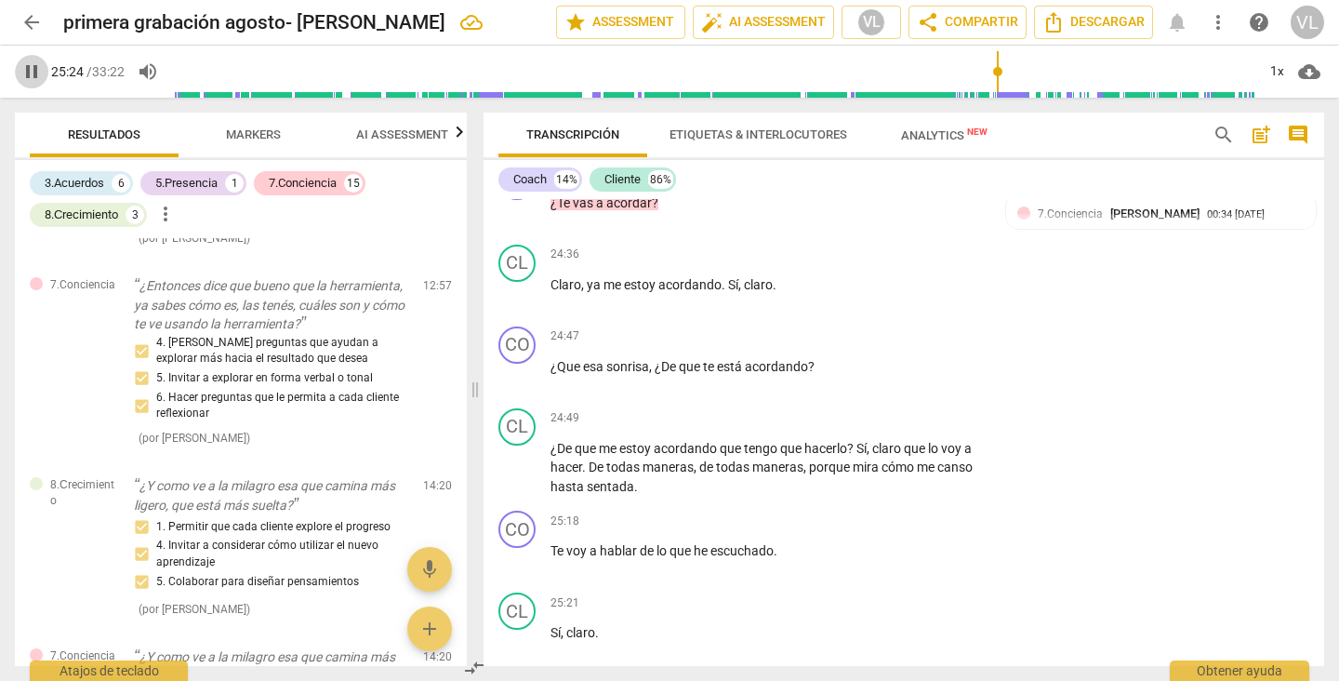
click at [35, 71] on span "pause" at bounding box center [31, 71] width 22 height 22
type input "1525"
click at [866, 346] on div "+" at bounding box center [871, 336] width 19 height 19
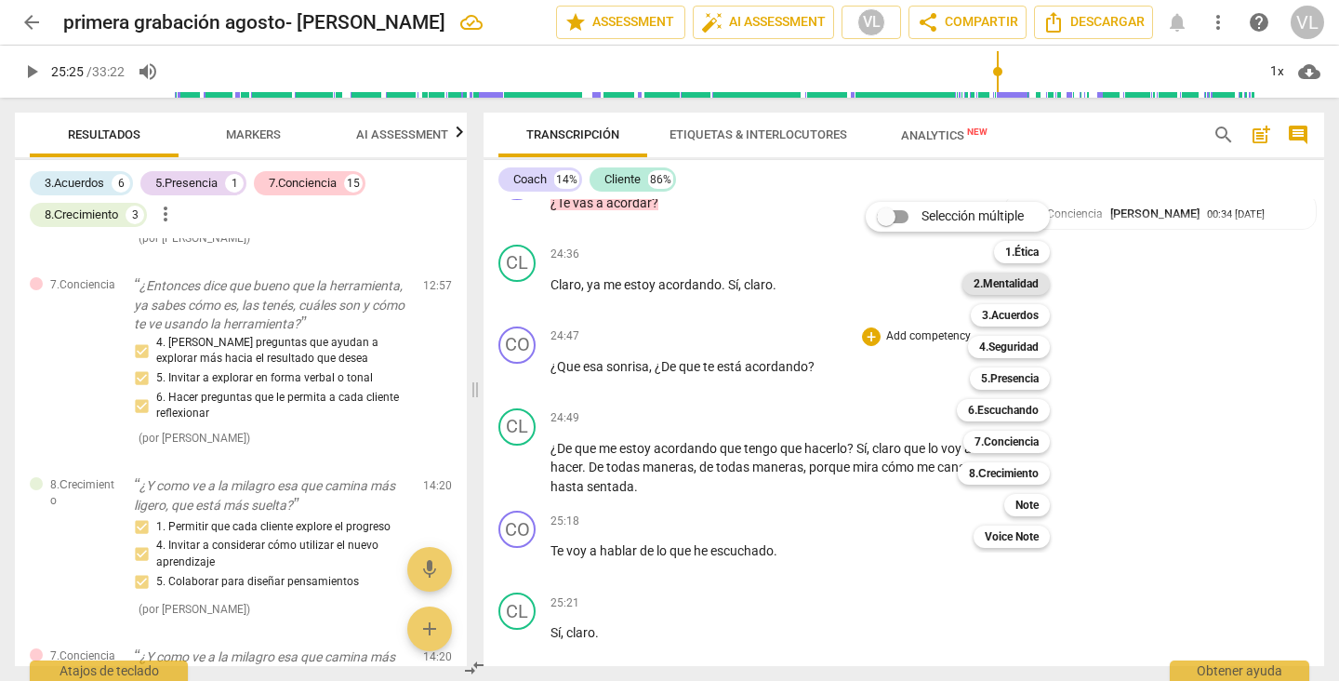
click at [1007, 281] on b "2.Mentalidad" at bounding box center [1005, 283] width 65 height 22
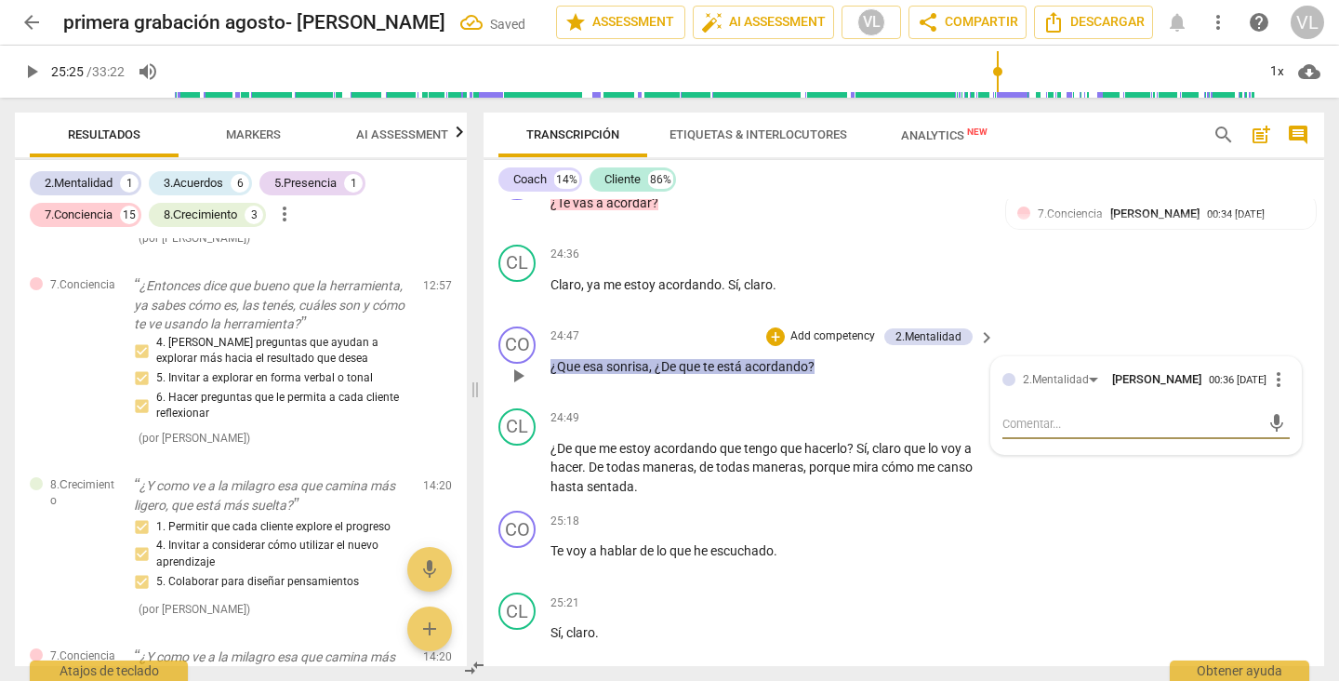
click at [1134, 386] on span "[PERSON_NAME]" at bounding box center [1156, 379] width 89 height 14
click at [1127, 402] on div "2.Mentalidad [PERSON_NAME] 00:36 [DATE] more_vert" at bounding box center [1145, 384] width 287 height 33
click at [1121, 387] on div "2.Mentalidad [PERSON_NAME]" at bounding box center [1116, 378] width 186 height 17
click at [1273, 391] on span "more_vert" at bounding box center [1278, 379] width 22 height 22
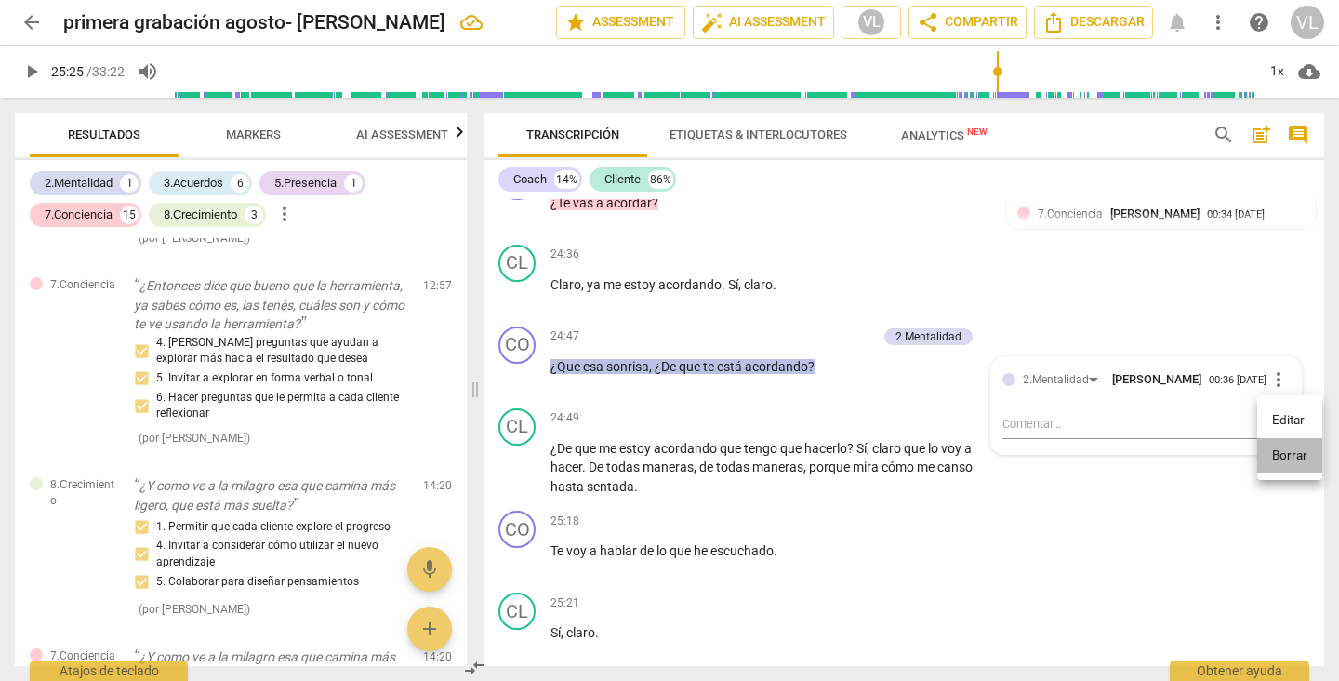
click at [1268, 451] on li "Borrar" at bounding box center [1289, 455] width 65 height 35
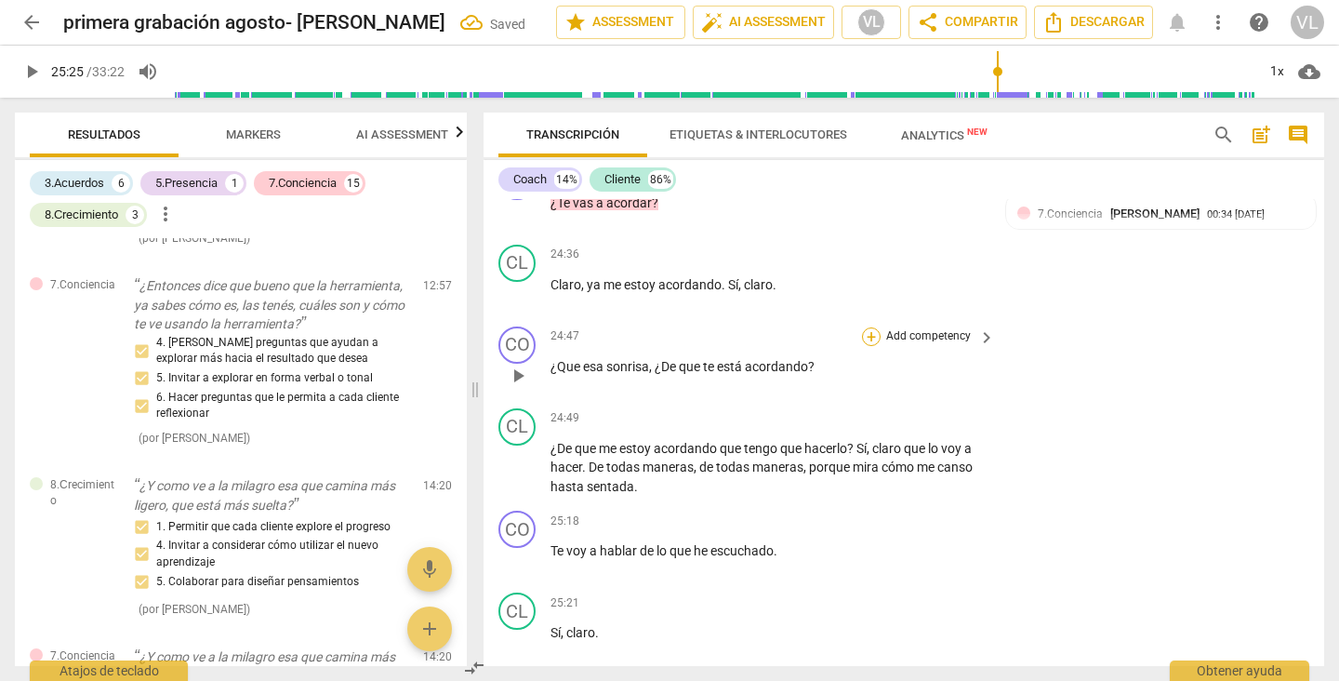
click at [867, 346] on div "+" at bounding box center [871, 336] width 19 height 19
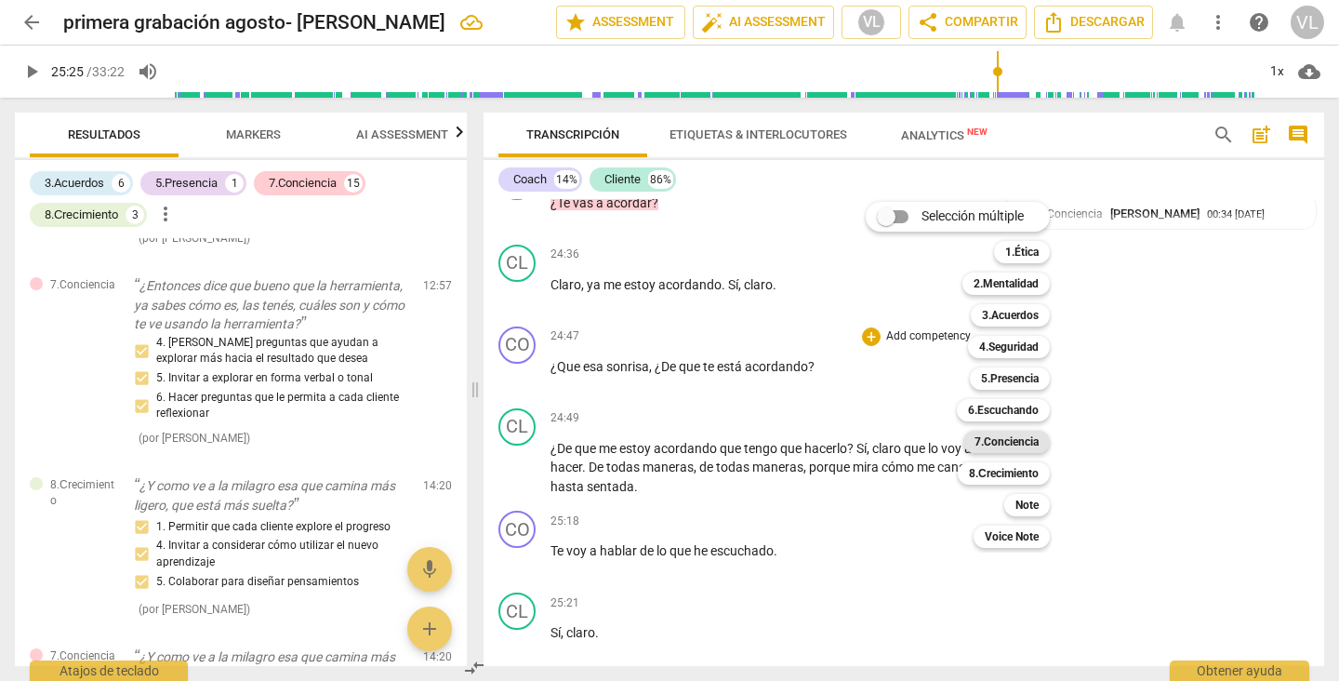
click at [1016, 438] on b "7.Conciencia" at bounding box center [1006, 441] width 64 height 22
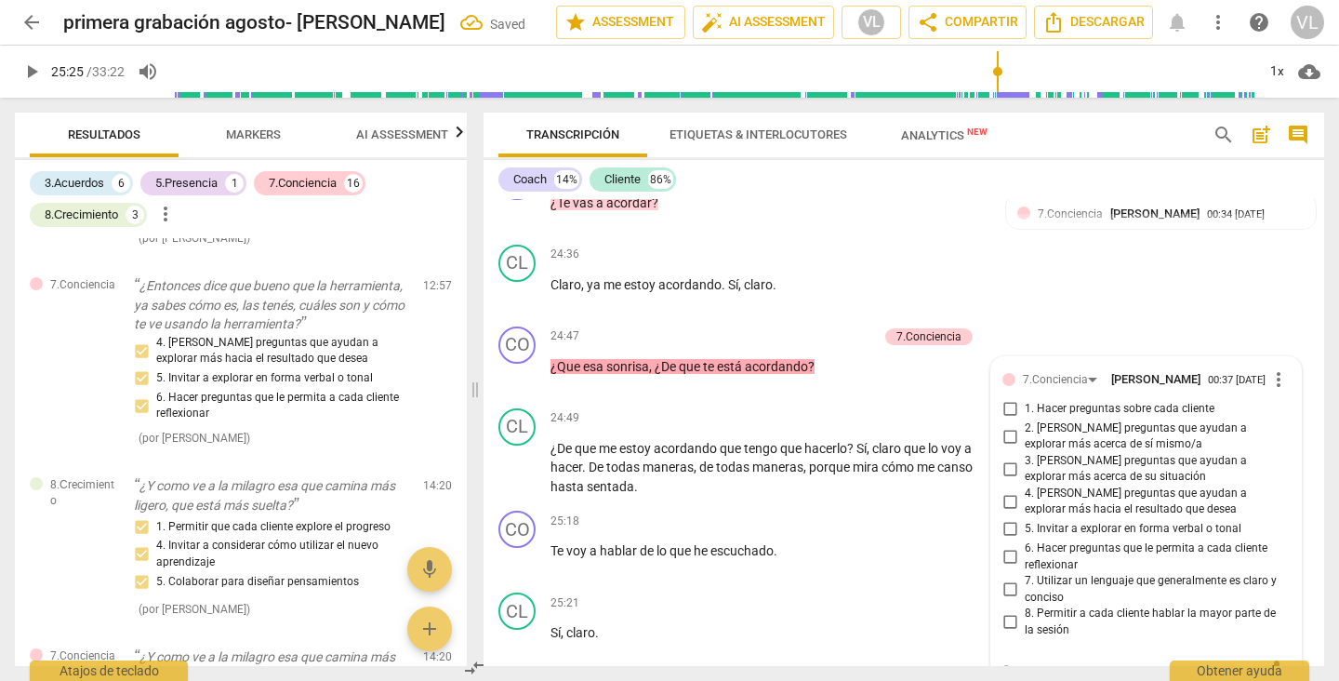
scroll to position [6177, 0]
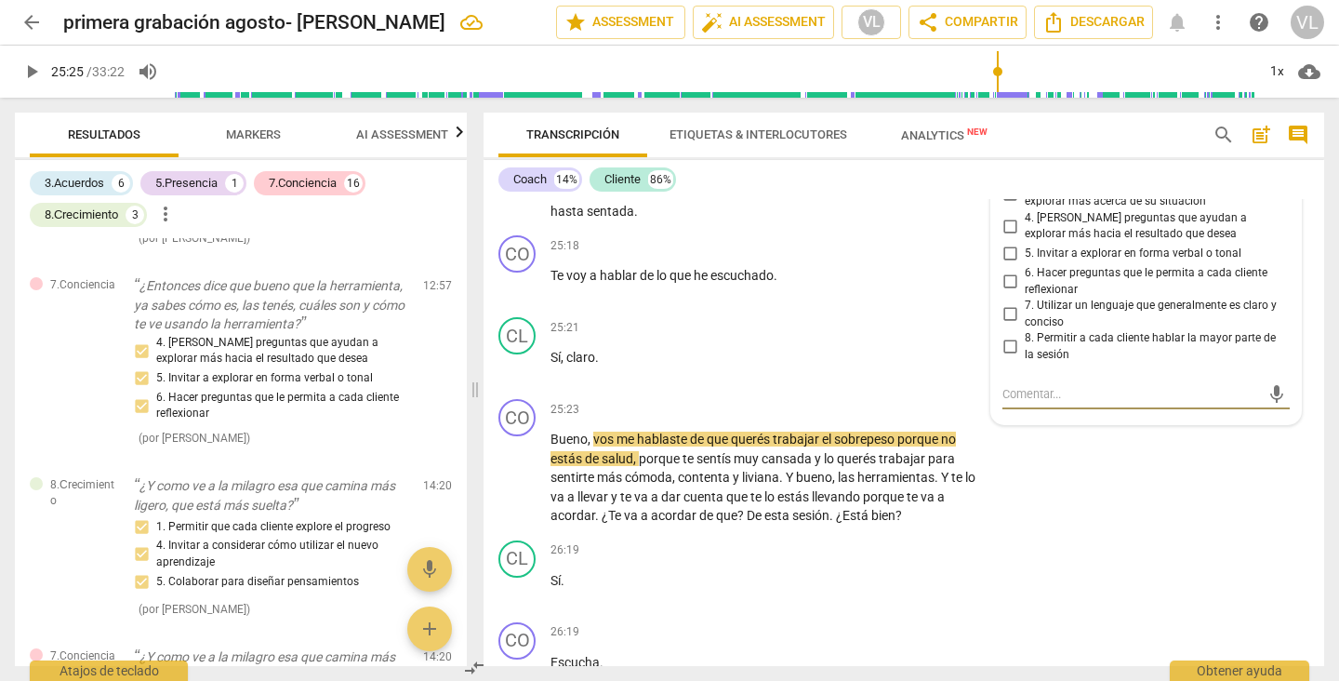
click at [1003, 265] on input "5. Invitar a explorar en forma verbal o tonal" at bounding box center [1010, 254] width 30 height 22
checkbox input "true"
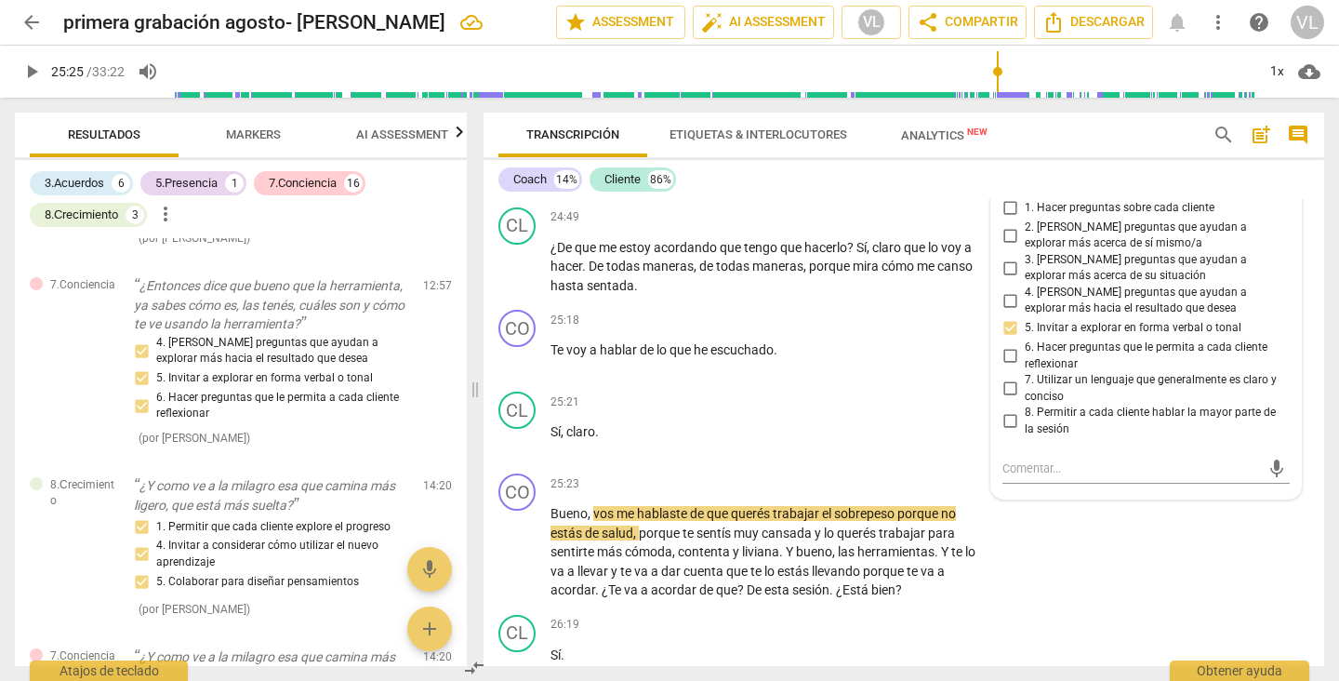
scroll to position [6139, 0]
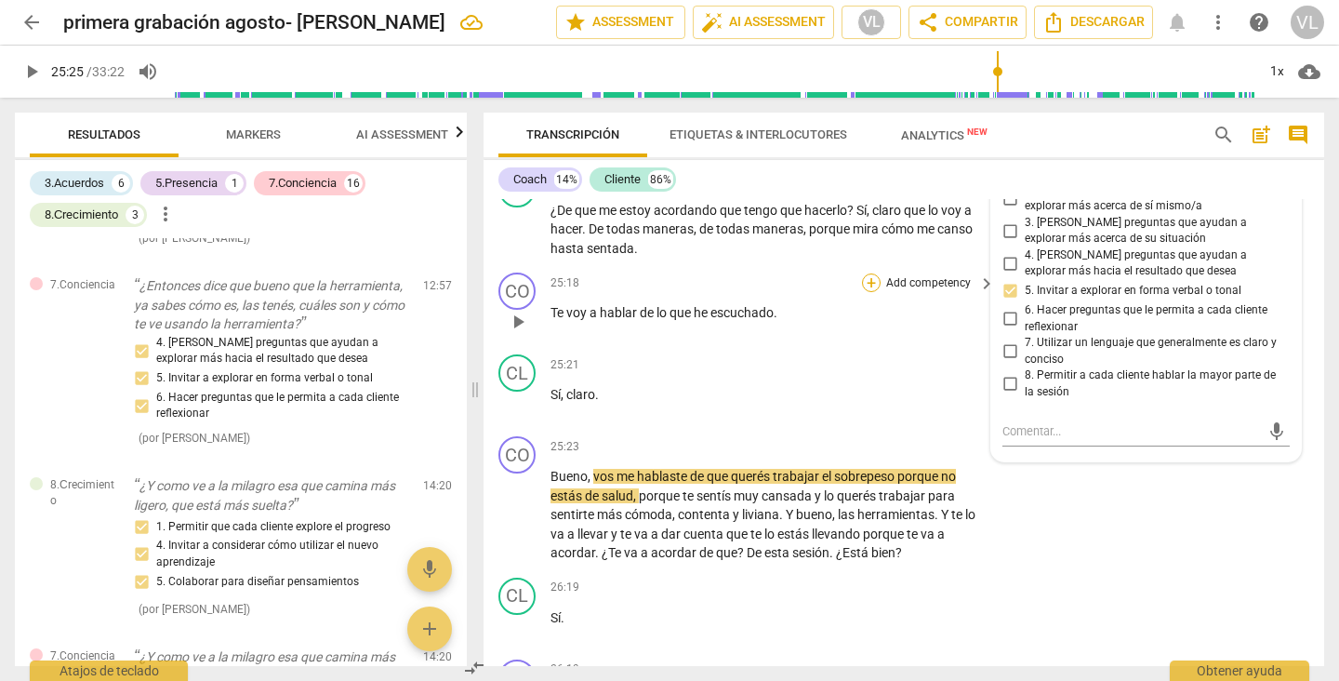
click at [866, 292] on div "+" at bounding box center [871, 282] width 19 height 19
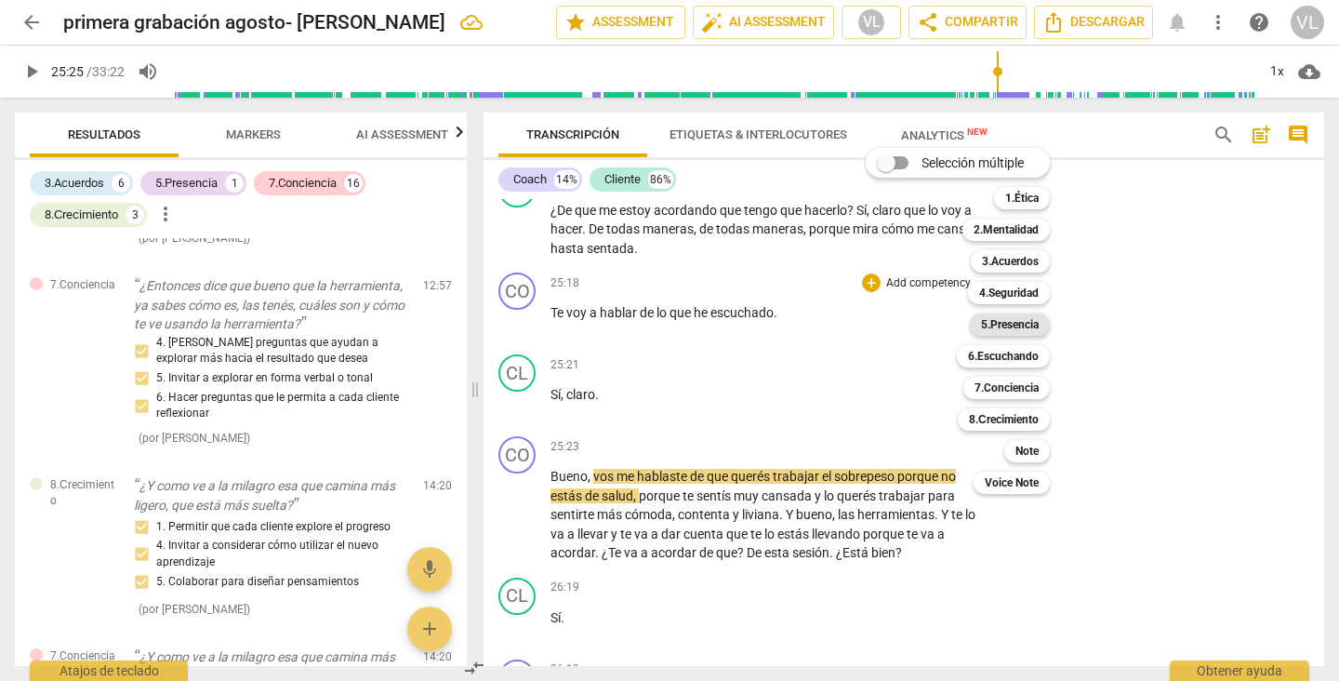
click at [1001, 320] on b "5.Presencia" at bounding box center [1010, 324] width 58 height 22
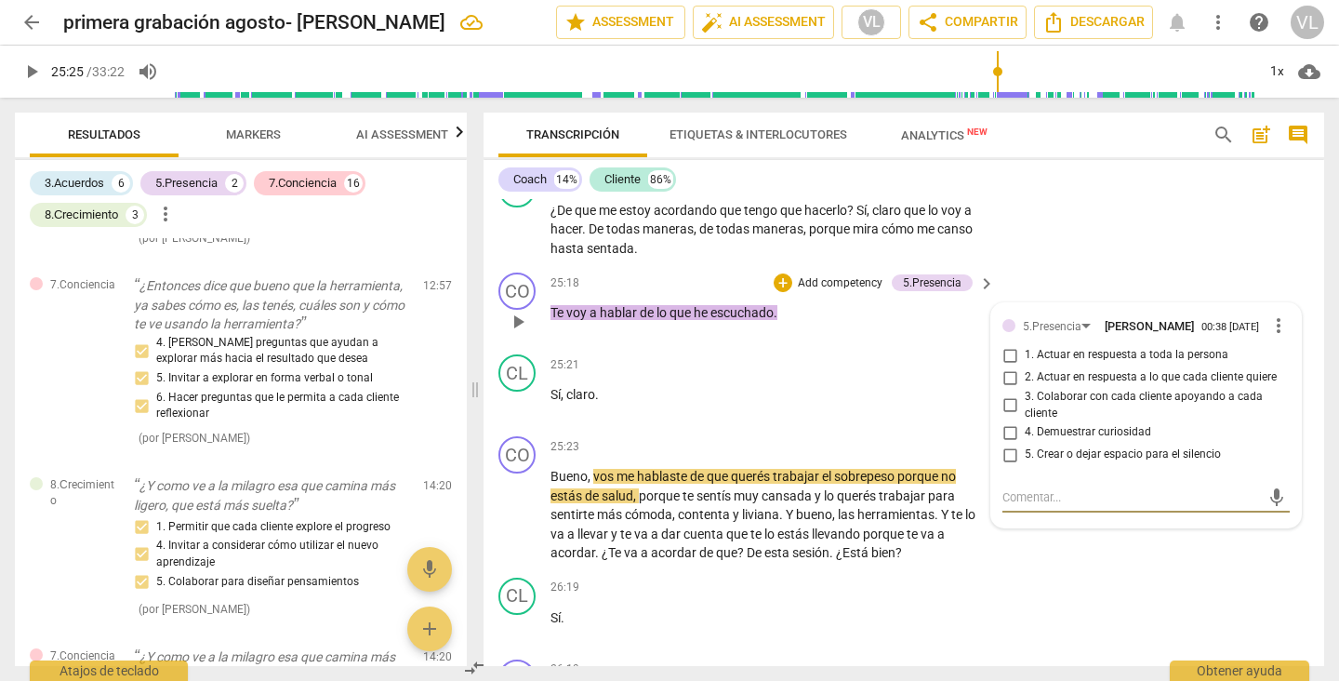
click at [1005, 366] on input "1. Actuar en respuesta a toda la persona" at bounding box center [1010, 355] width 30 height 22
checkbox input "true"
click at [1234, 266] on div "CL play_arrow pause 24:49 + Add competency keyboard_arrow_right ¿De que me esto…" at bounding box center [903, 214] width 841 height 103
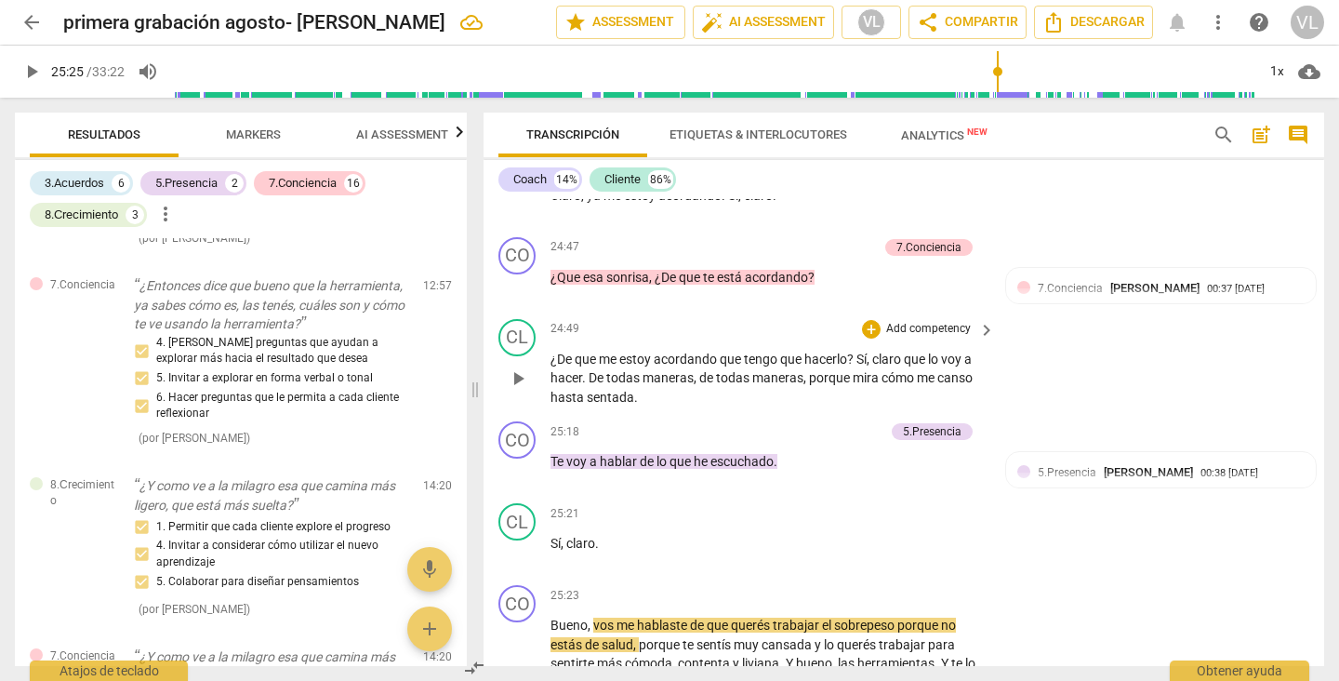
scroll to position [5953, 0]
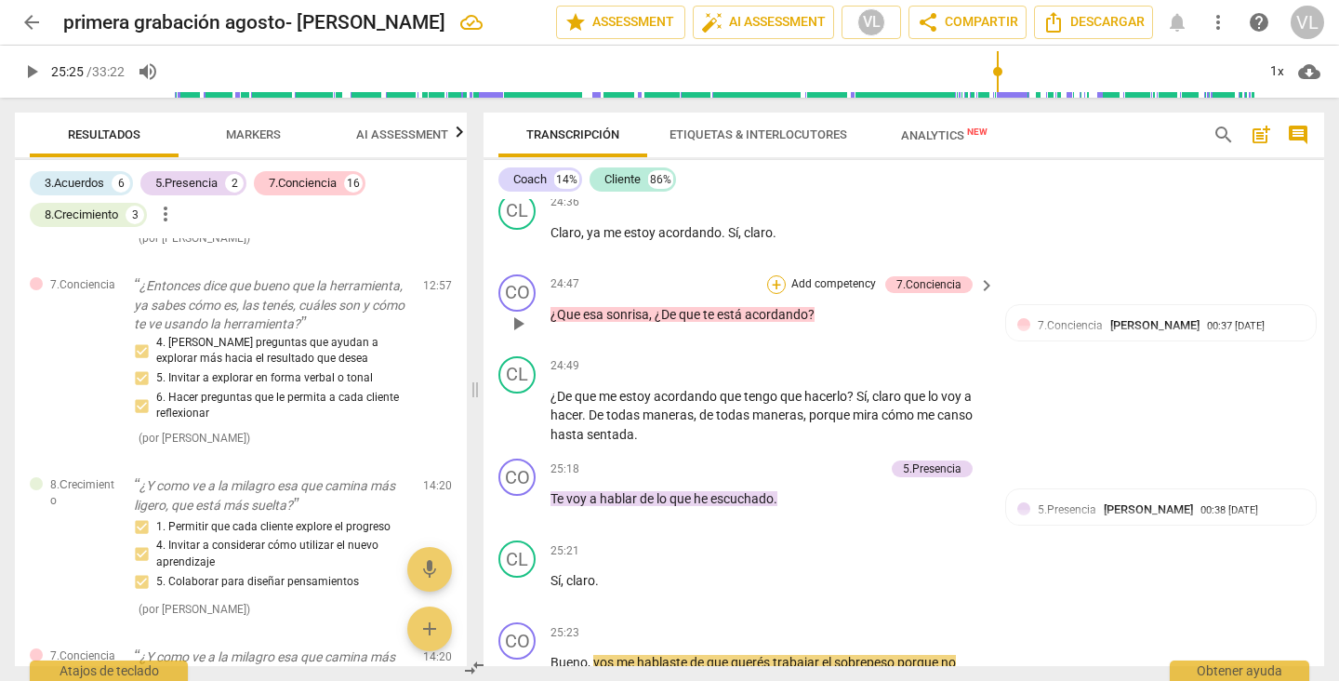
click at [771, 294] on div "+" at bounding box center [776, 284] width 19 height 19
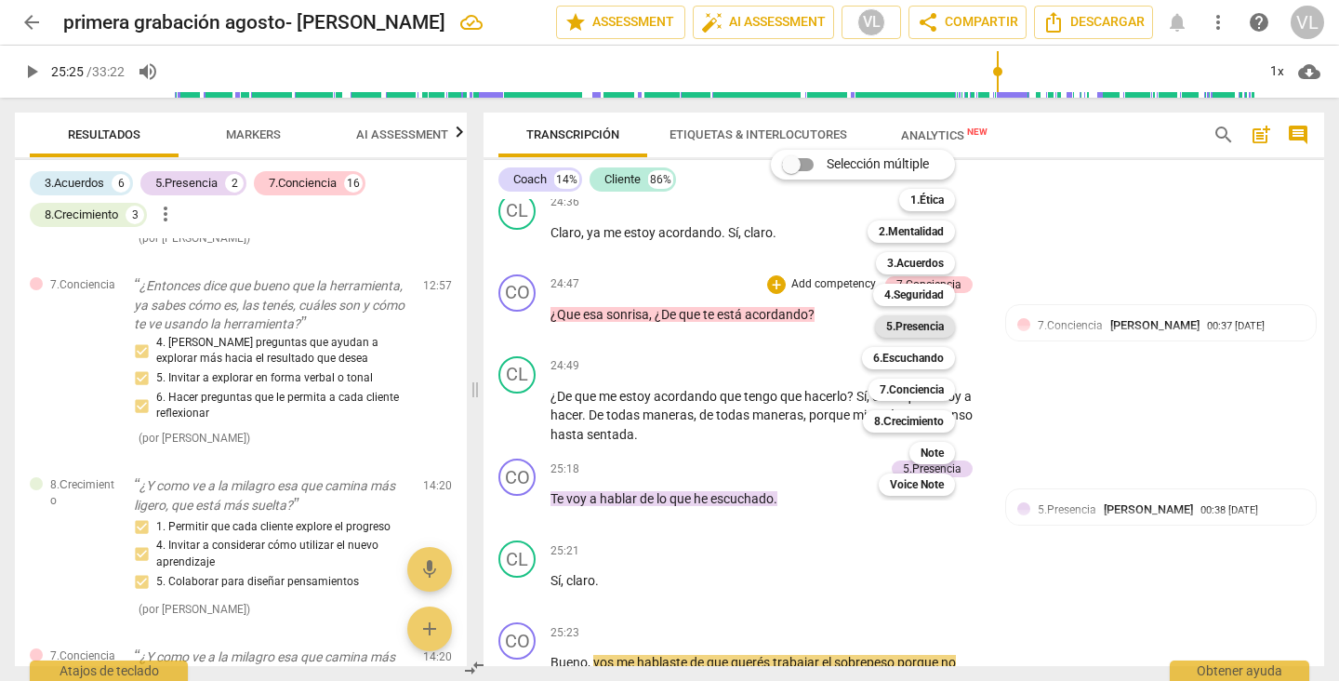
click at [894, 323] on b "5.Presencia" at bounding box center [915, 326] width 58 height 22
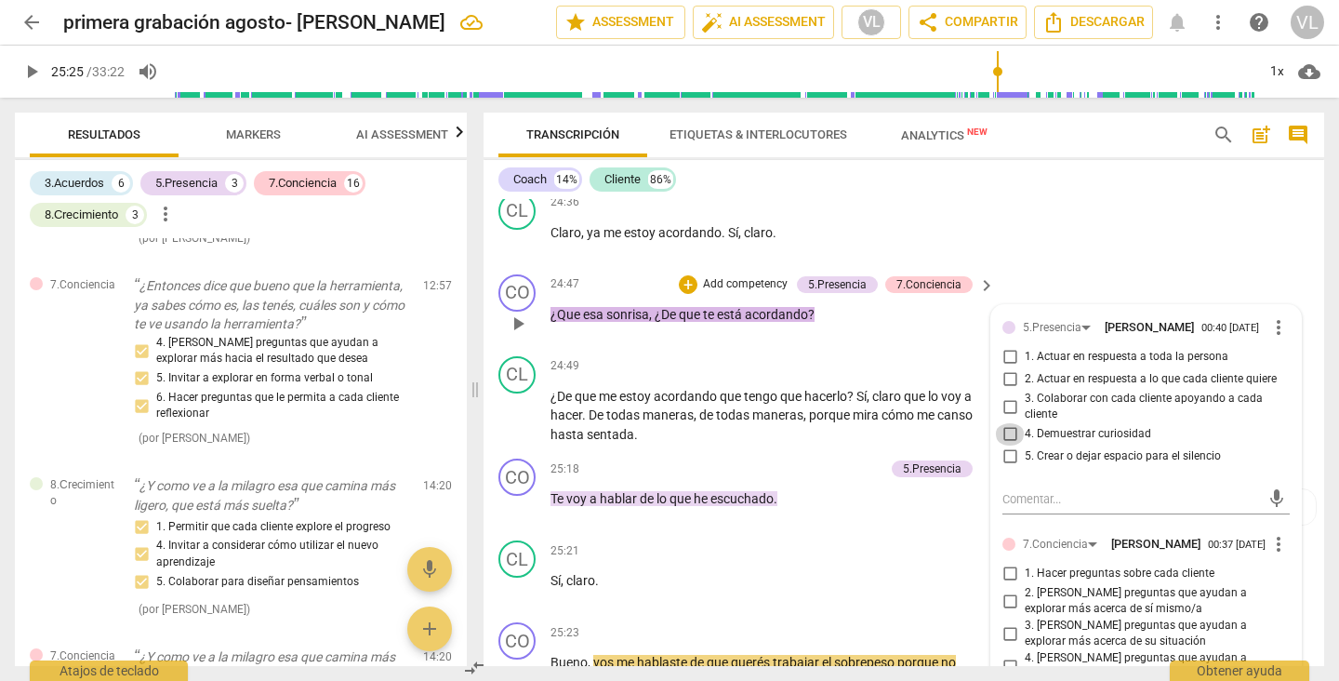
click at [1006, 445] on input "4. Demuestrar curiosidad" at bounding box center [1010, 434] width 30 height 22
checkbox input "true"
click at [1196, 309] on div "CO play_arrow pause 24:47 + Add competency 5.Presencia 7.Conciencia keyboard_ar…" at bounding box center [903, 308] width 841 height 82
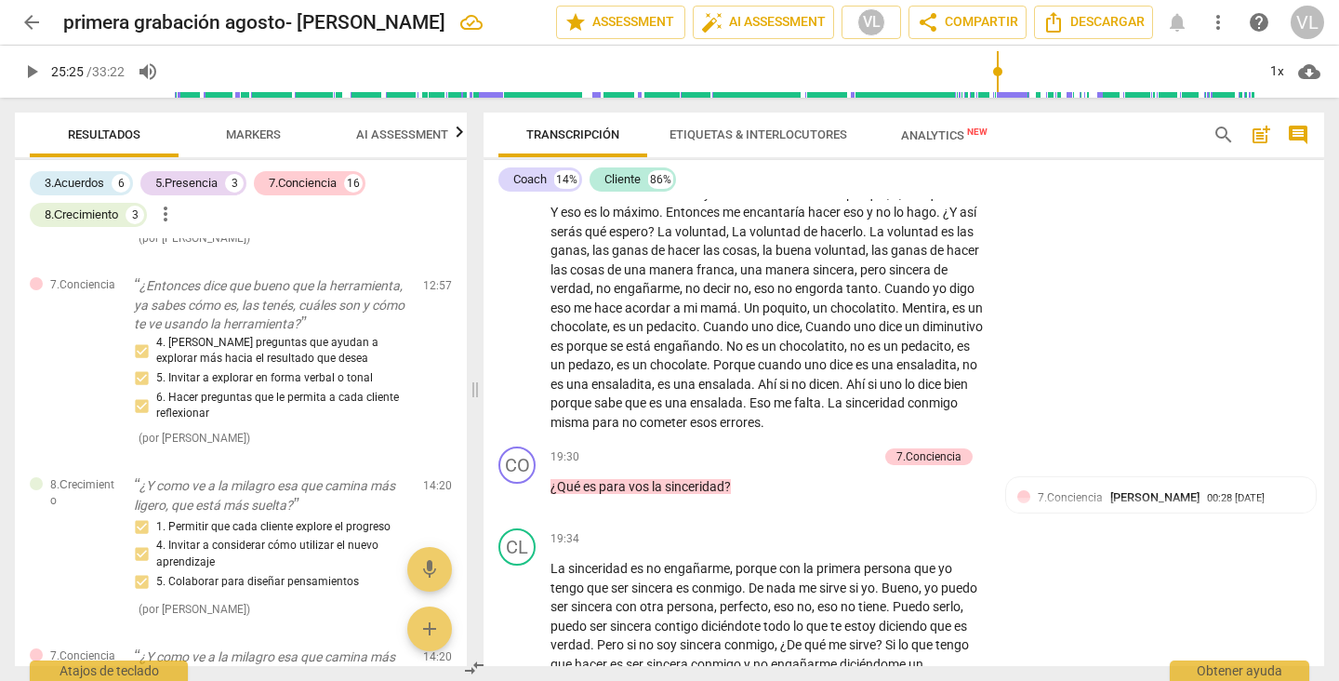
scroll to position [4317, 0]
click at [981, 467] on span "keyboard_arrow_right" at bounding box center [986, 455] width 22 height 22
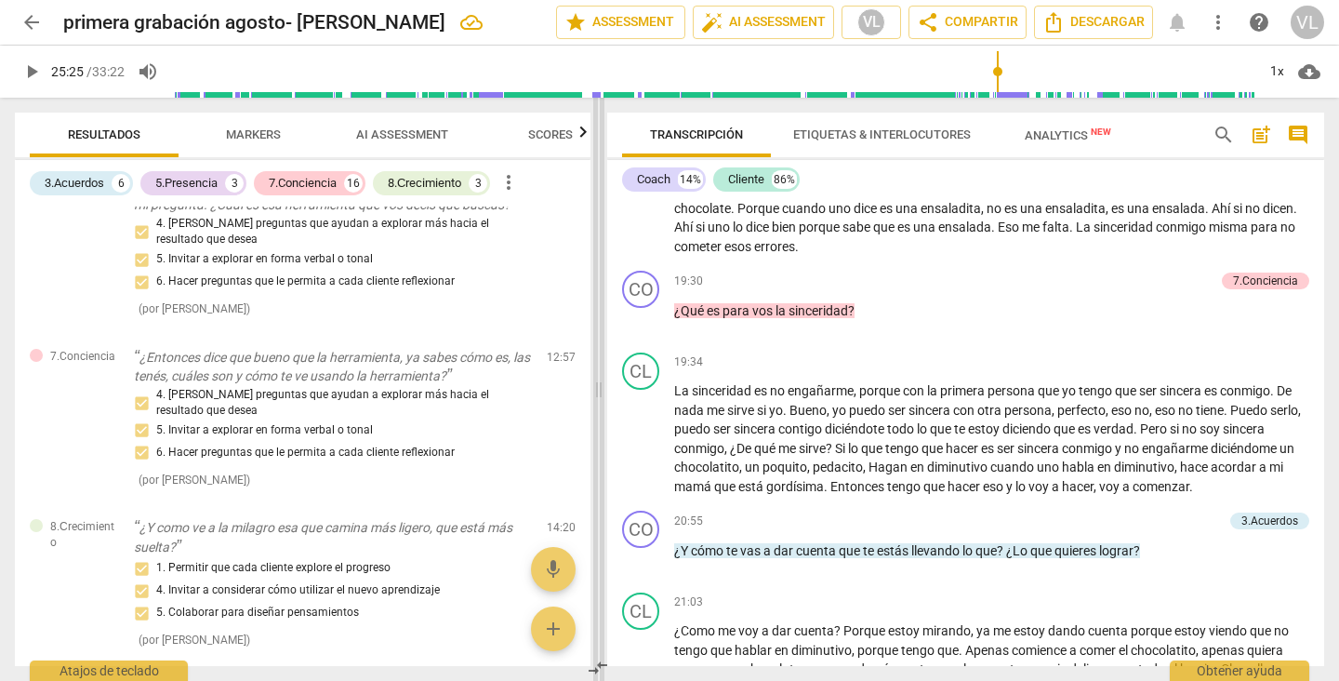
scroll to position [3695, 0]
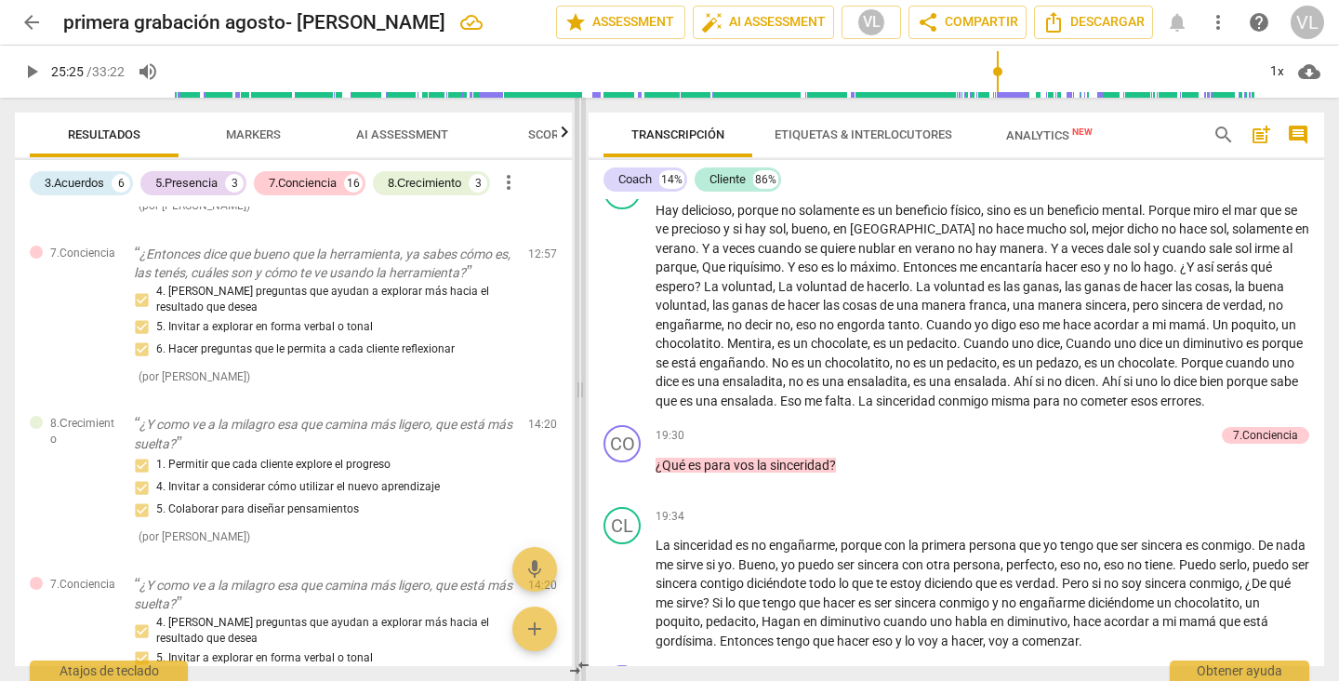
drag, startPoint x: 674, startPoint y: 471, endPoint x: 584, endPoint y: 480, distance: 90.6
click at [584, 480] on span at bounding box center [580, 389] width 11 height 583
click at [1109, 426] on div "+" at bounding box center [1113, 435] width 19 height 19
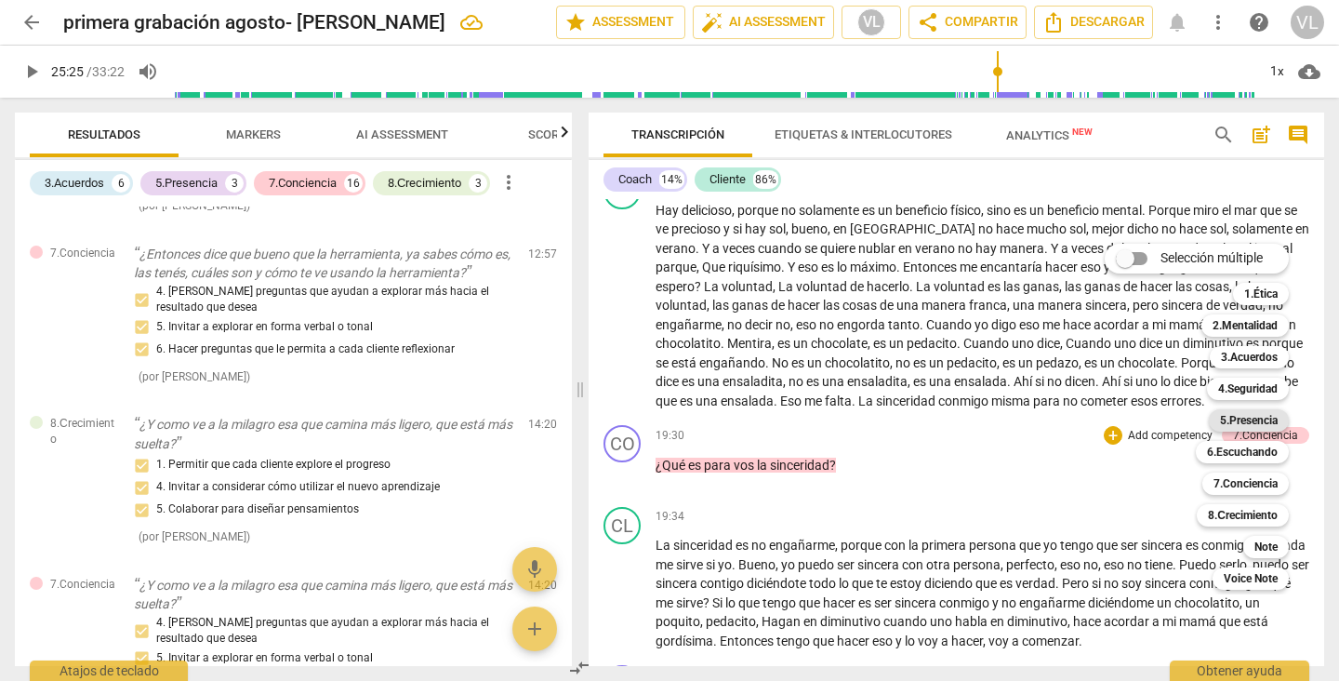
click at [1249, 421] on b "5.Presencia" at bounding box center [1249, 420] width 58 height 22
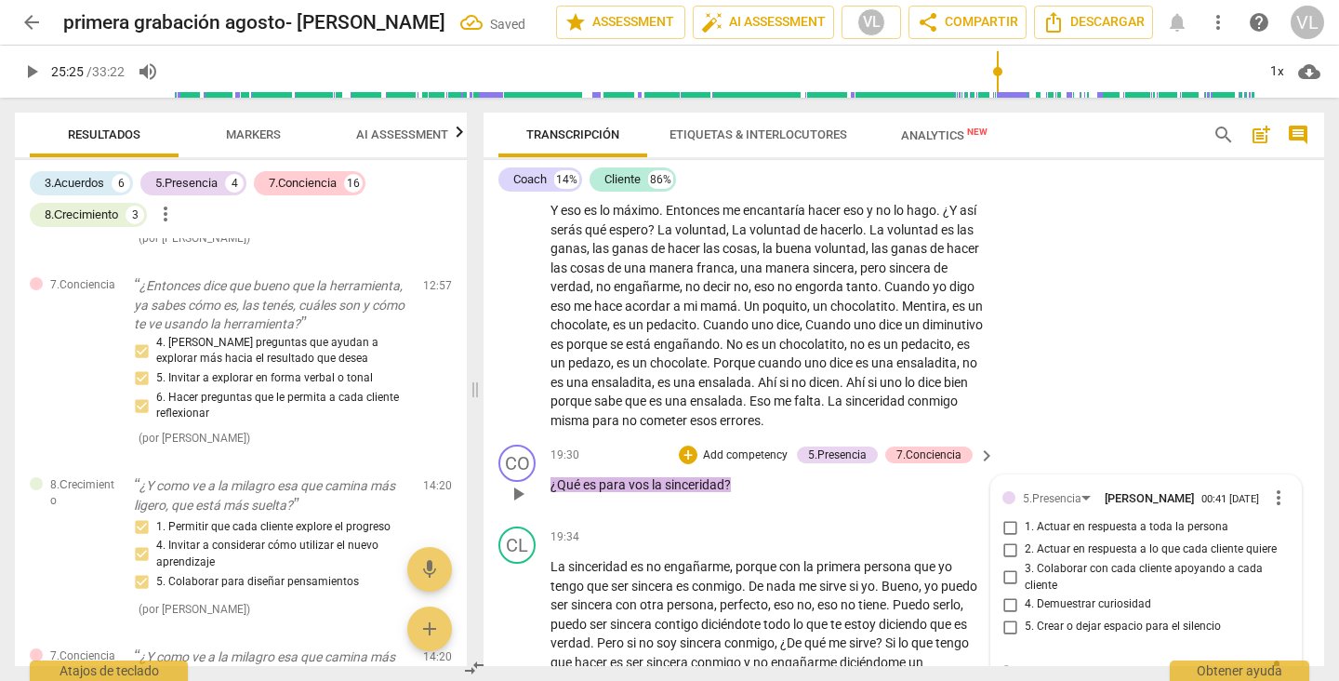
scroll to position [4573, 0]
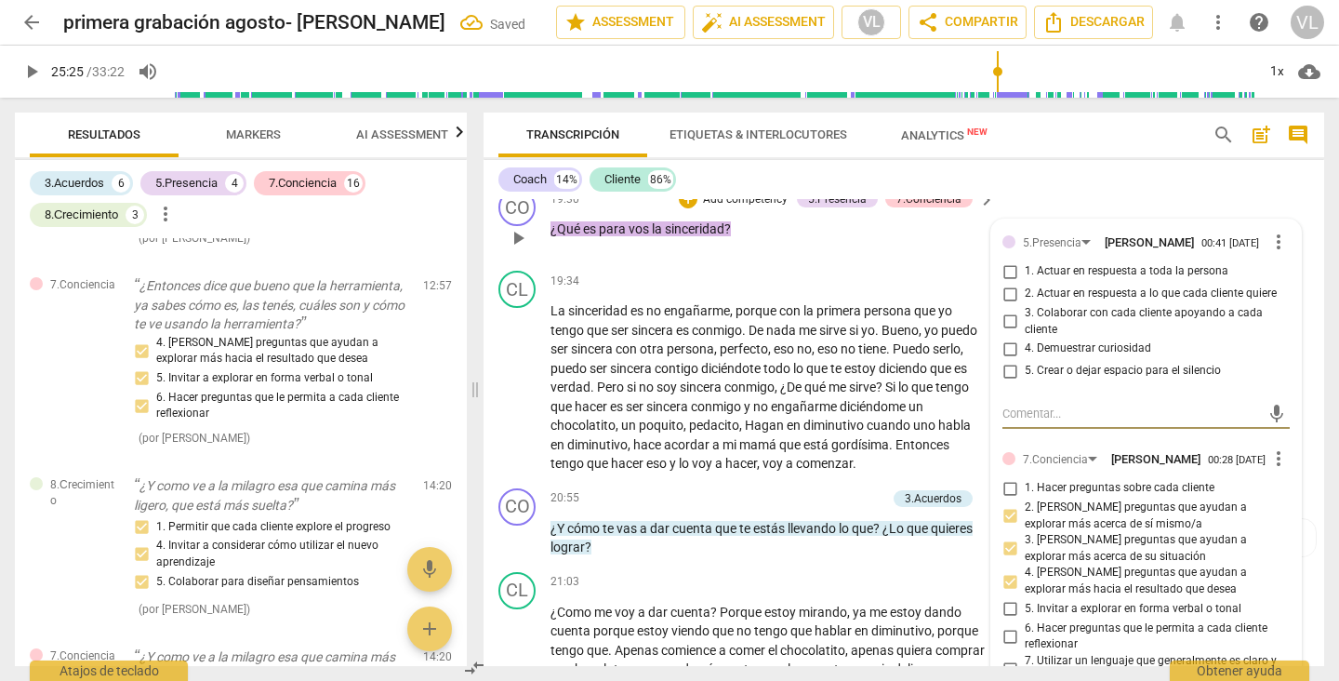
click at [1120, 499] on label "1. Hacer preguntas sobre cada cliente" at bounding box center [1138, 488] width 287 height 22
click at [1025, 499] on input "1. Hacer preguntas sobre cada cliente" at bounding box center [1010, 488] width 30 height 22
click at [1003, 499] on input "1. Hacer preguntas sobre cada cliente" at bounding box center [1010, 488] width 30 height 22
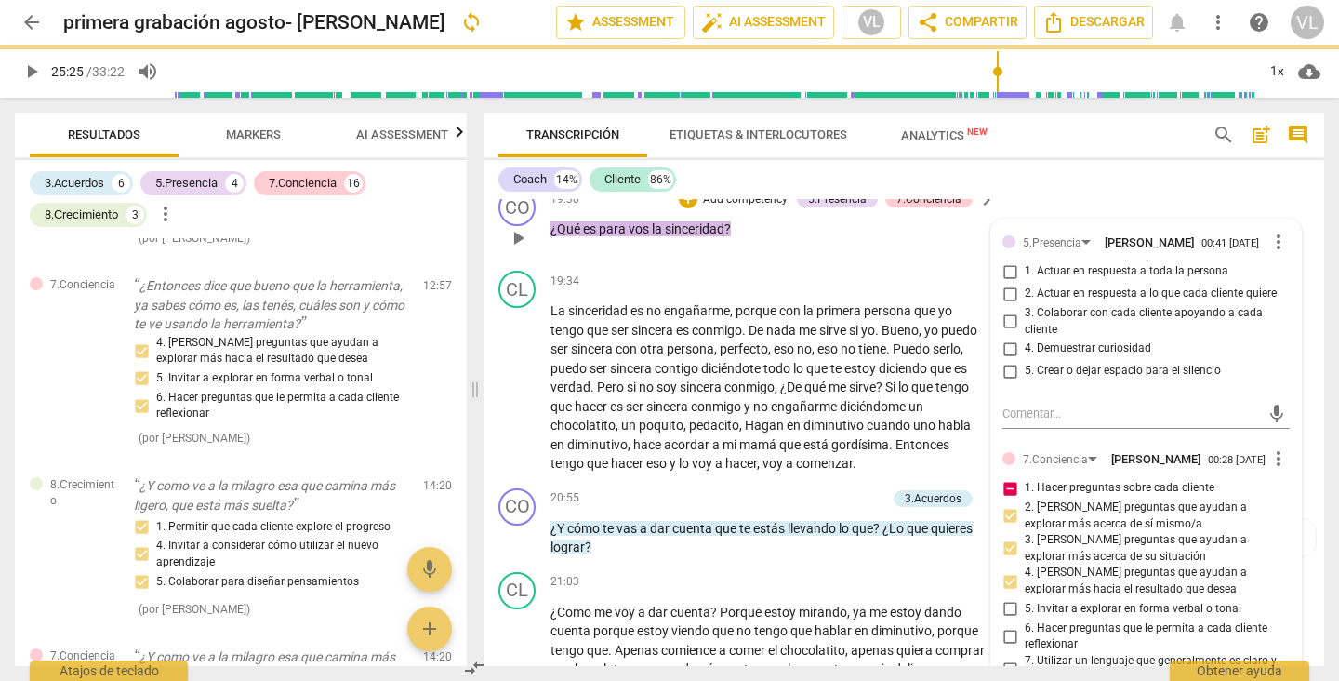
click at [1003, 499] on input "1. Hacer preguntas sobre cada cliente" at bounding box center [1010, 488] width 30 height 22
checkbox input "false"
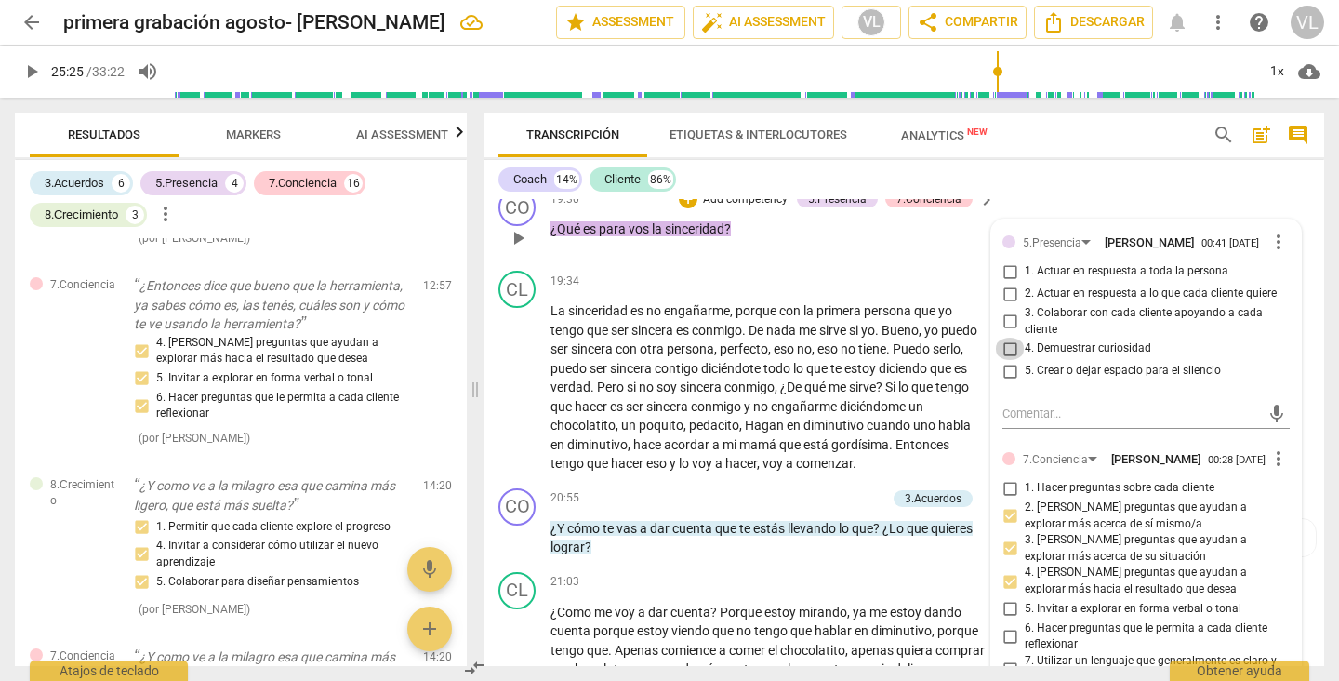
click at [1006, 360] on input "4. Demuestrar curiosidad" at bounding box center [1010, 349] width 30 height 22
checkbox input "true"
click at [929, 256] on div "19:30 + Add competency 5.Presencia 7.Conciencia keyboard_arrow_right ¿Qué es pa…" at bounding box center [773, 222] width 446 height 67
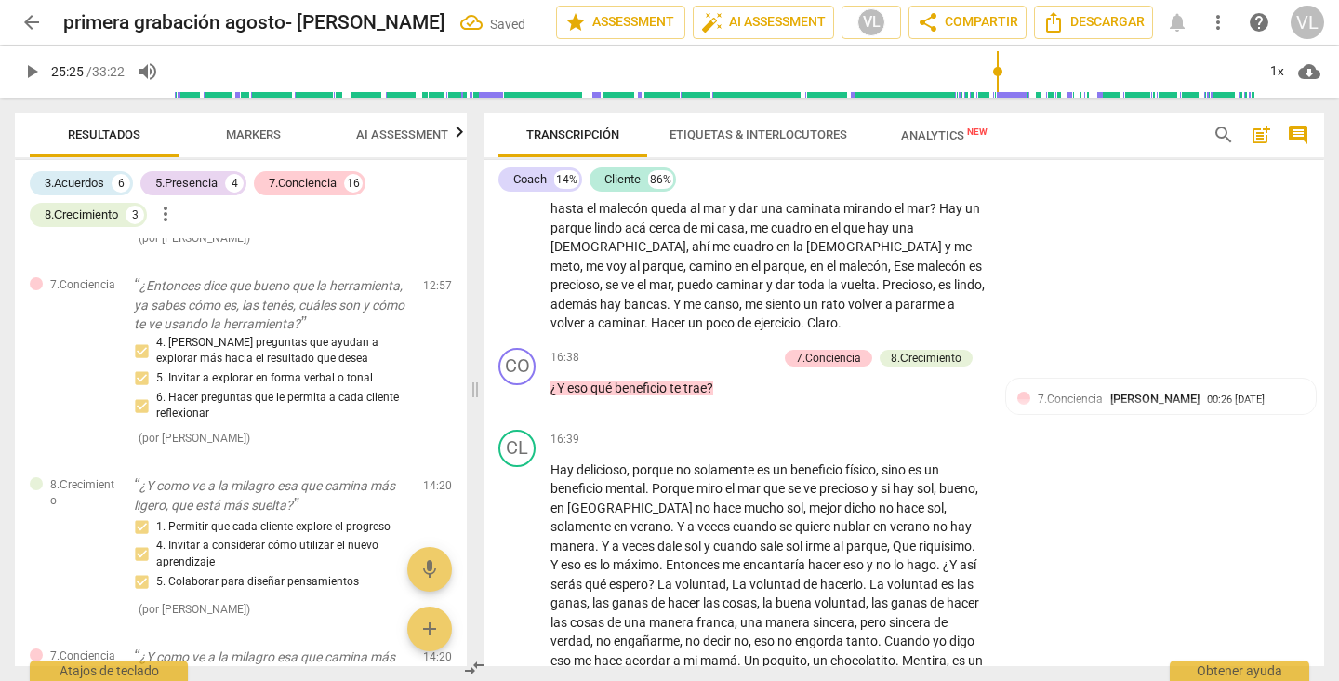
scroll to position [3982, 0]
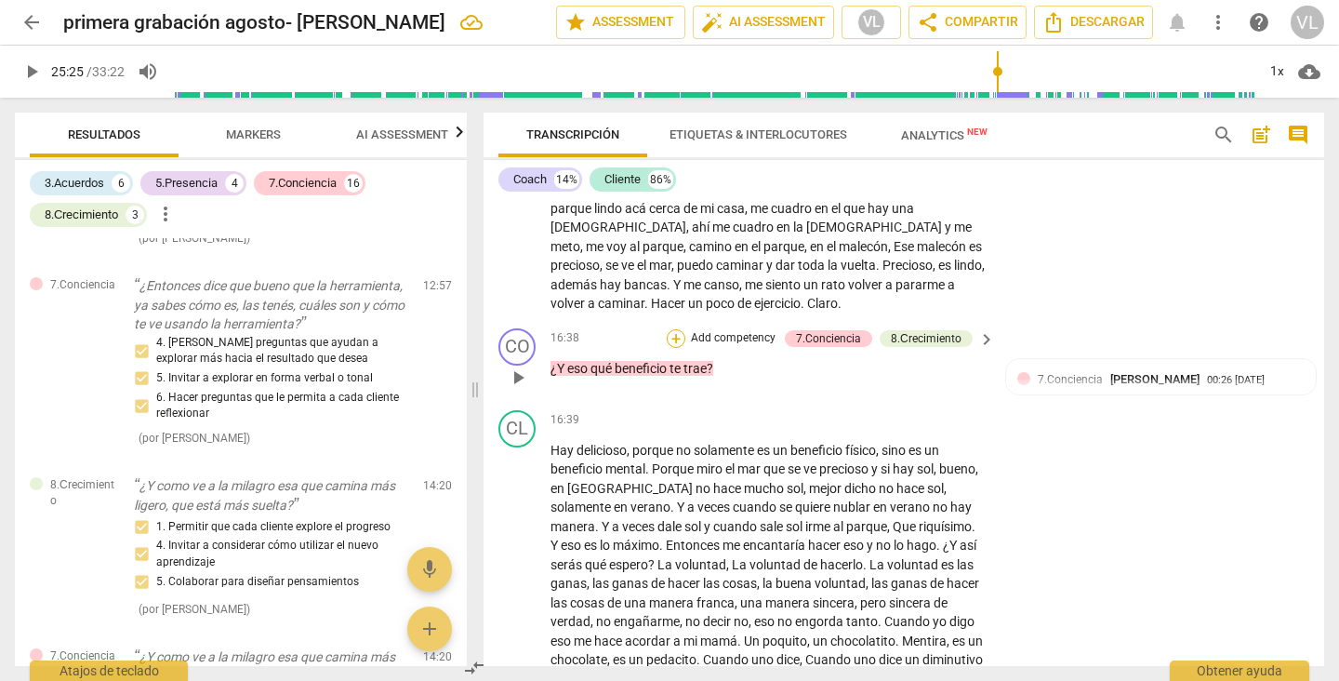
click at [672, 348] on div "+" at bounding box center [676, 338] width 19 height 19
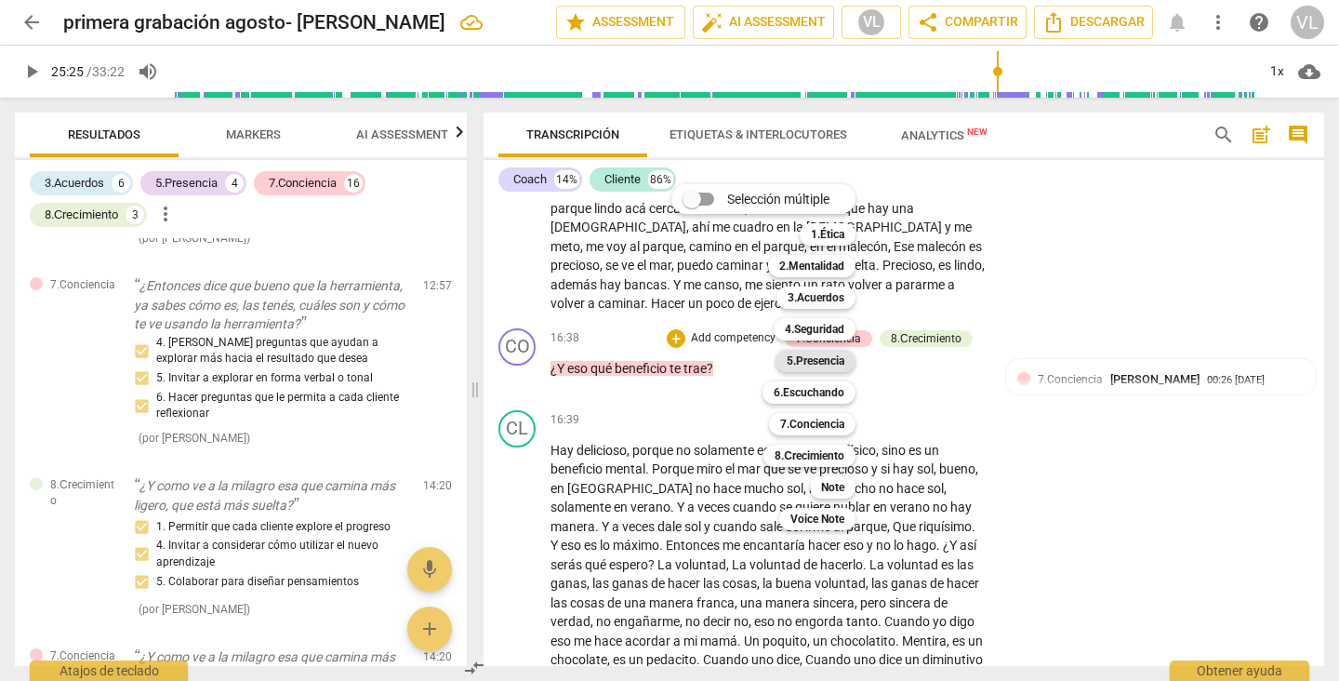
click at [801, 359] on b "5.Presencia" at bounding box center [816, 361] width 58 height 22
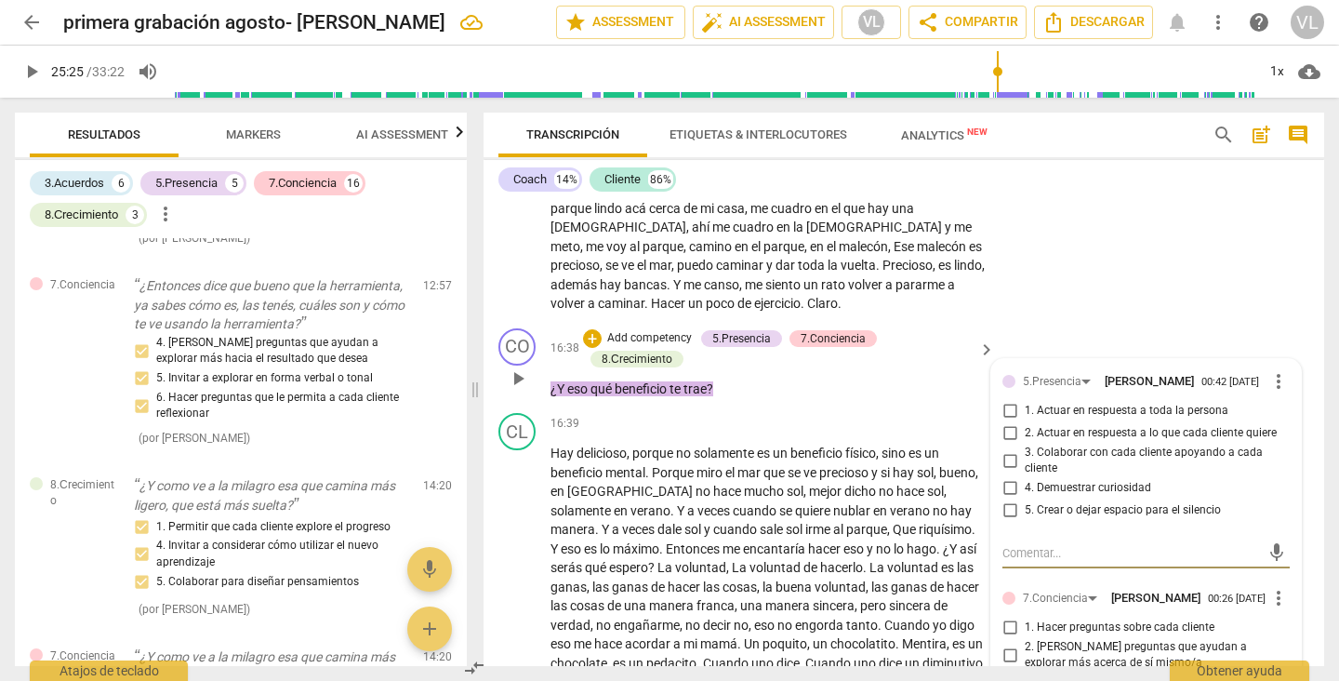
click at [1001, 499] on input "4. Demuestrar curiosidad" at bounding box center [1010, 488] width 30 height 22
checkbox input "true"
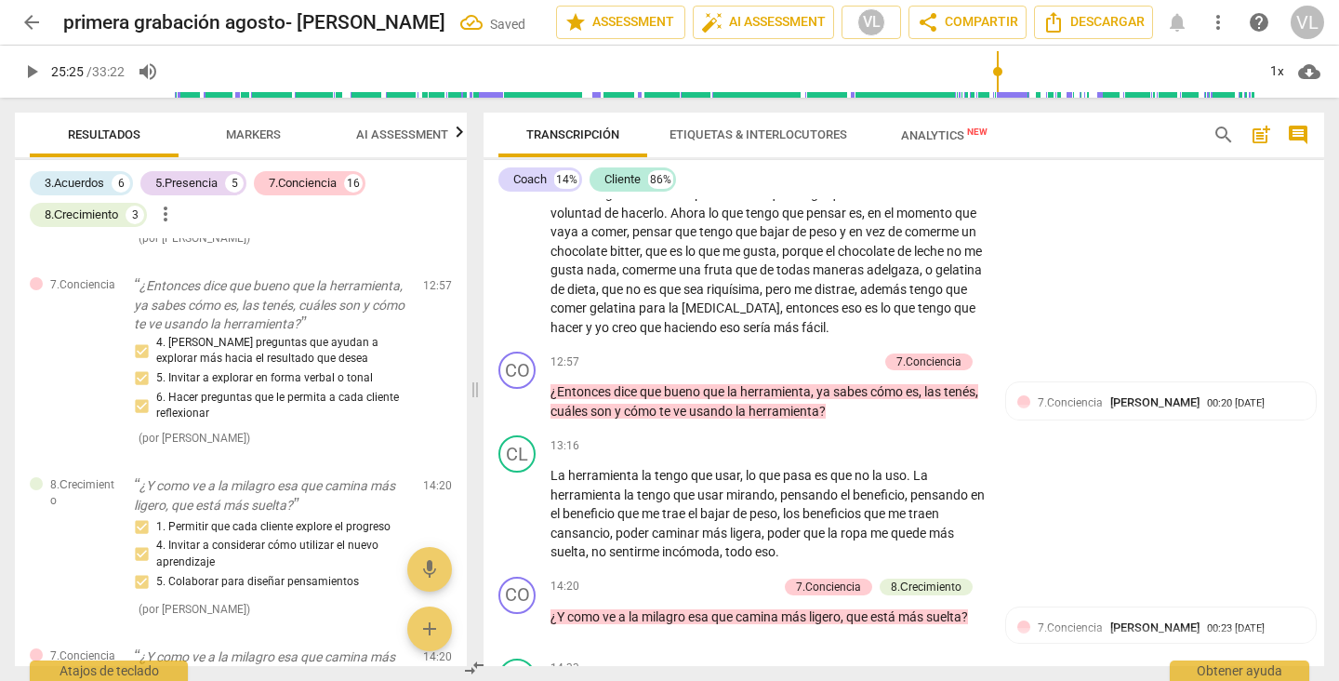
scroll to position [3195, 0]
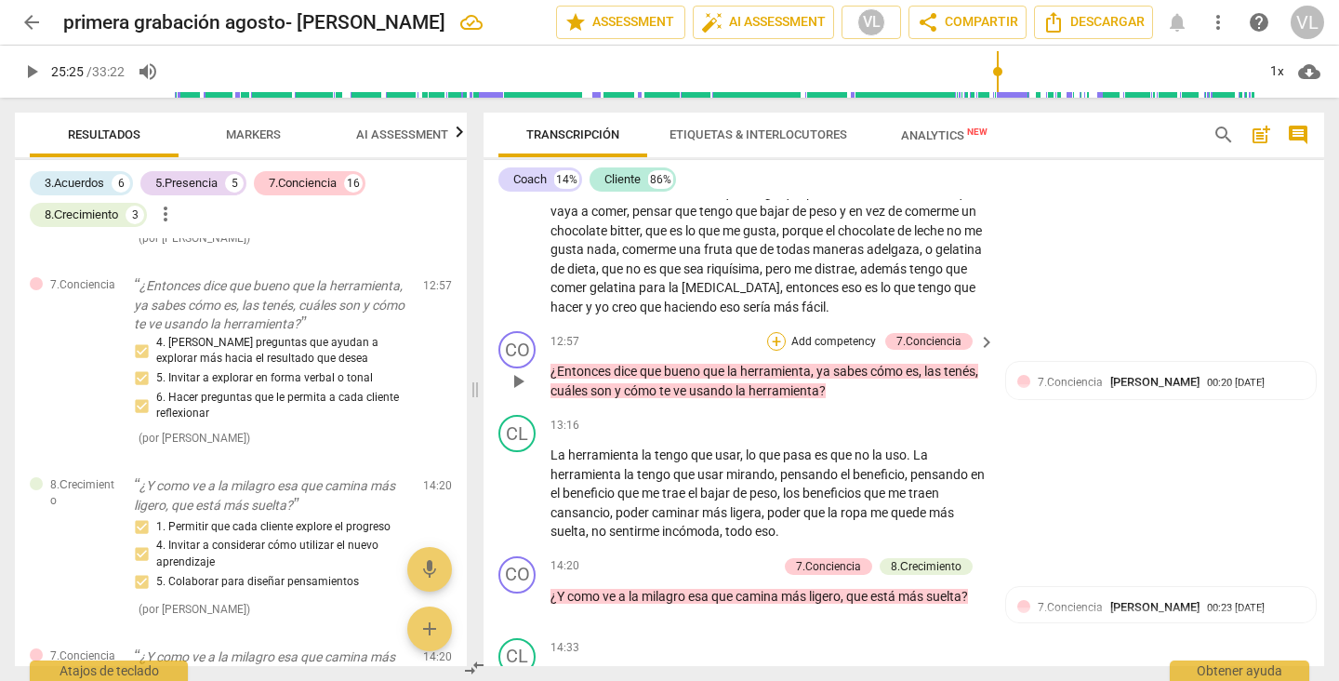
click at [774, 351] on div "+" at bounding box center [776, 341] width 19 height 19
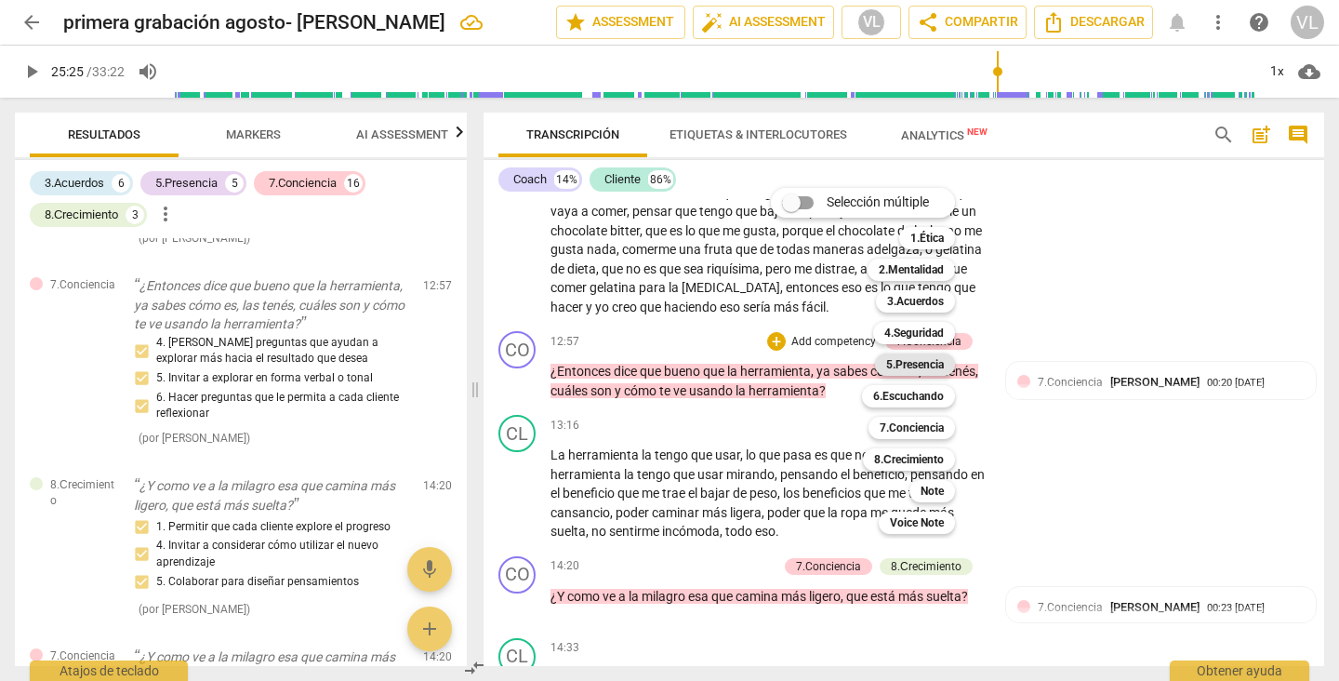
click at [914, 361] on b "5.Presencia" at bounding box center [915, 364] width 58 height 22
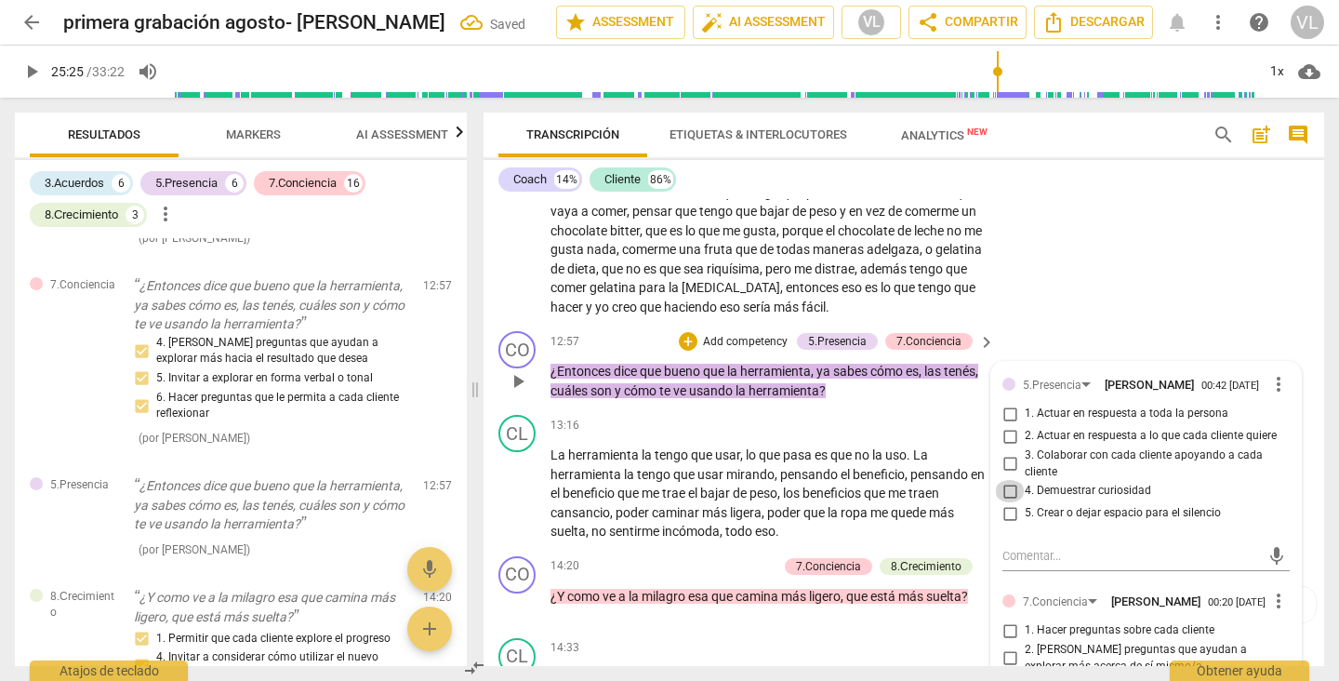
click at [1006, 502] on input "4. Demuestrar curiosidad" at bounding box center [1010, 491] width 30 height 22
checkbox input "true"
click at [1080, 324] on div "CL play_arrow pause 10:12 + Add competency keyboard_arrow_right Esa herramienta…" at bounding box center [903, 129] width 841 height 389
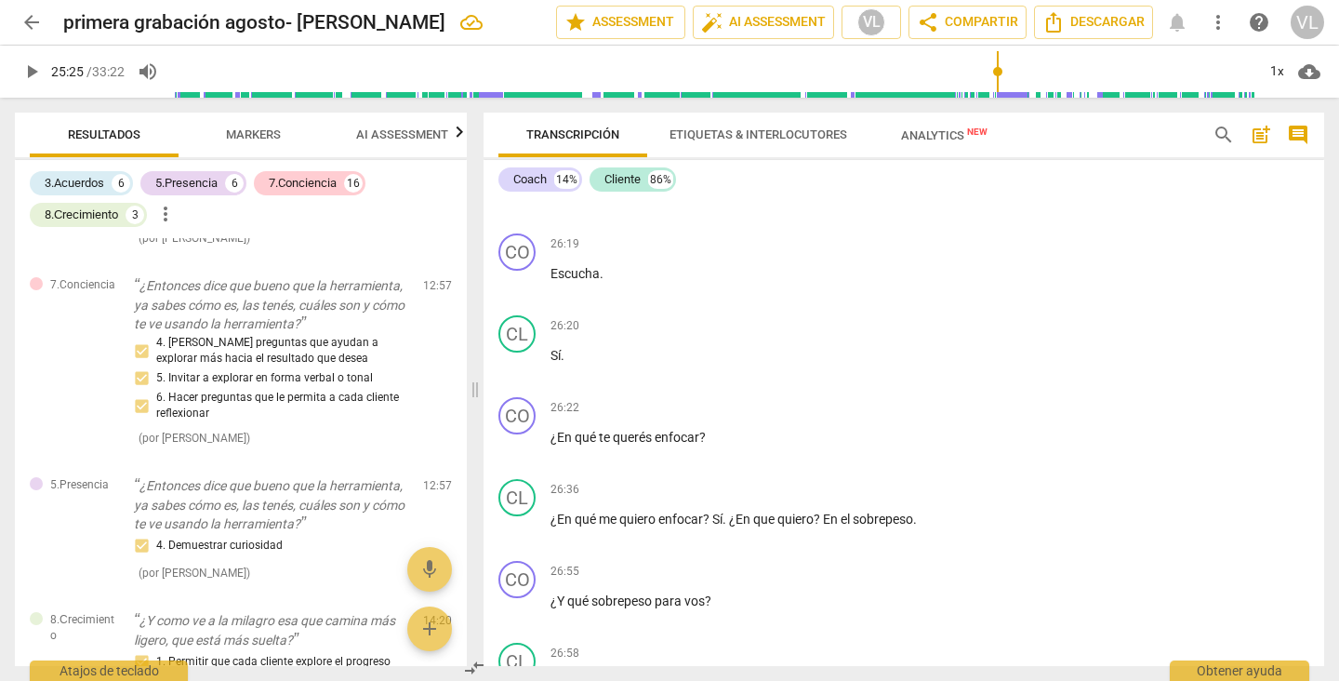
scroll to position [6579, 0]
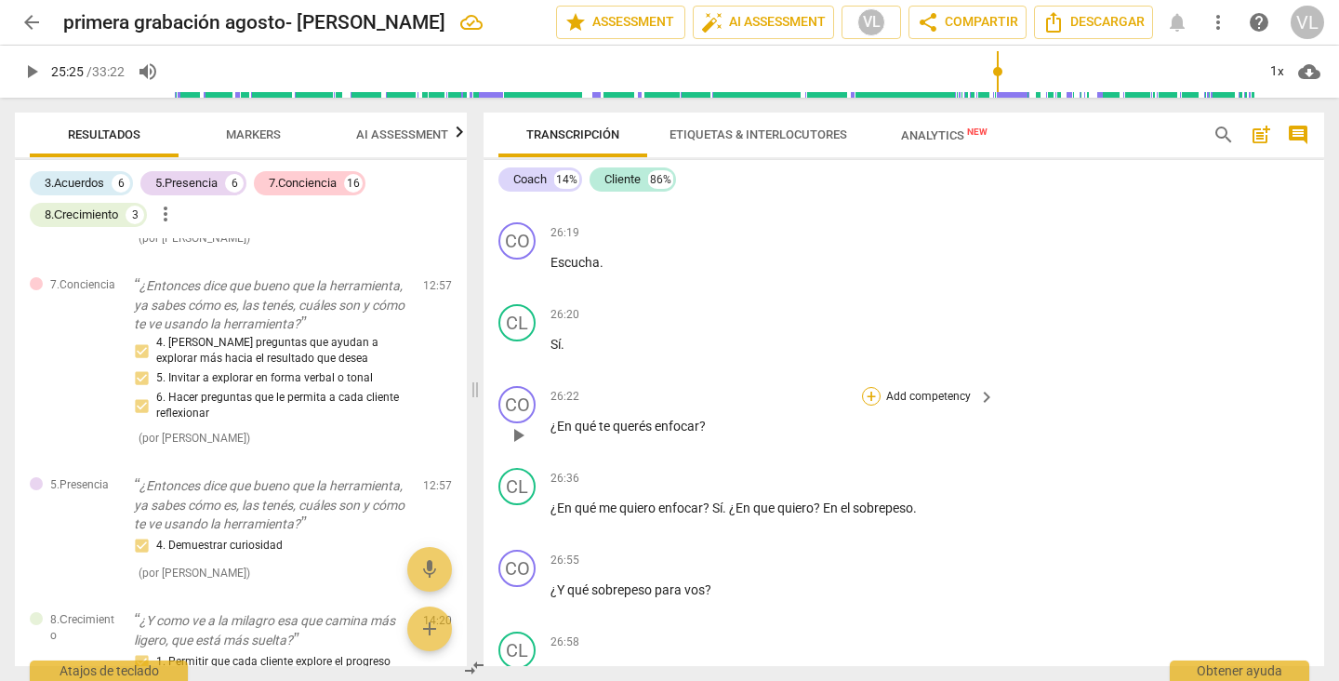
click at [867, 405] on div "+" at bounding box center [871, 396] width 19 height 19
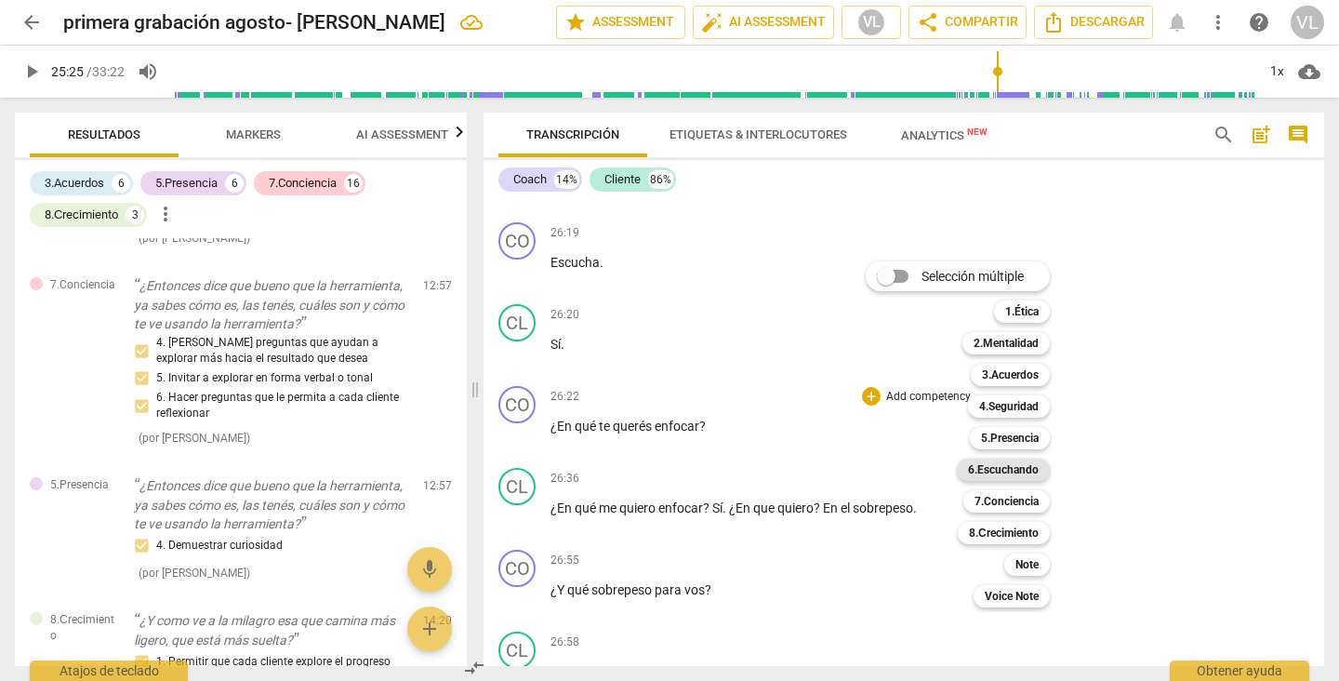
click at [1001, 469] on b "6.Escuchando" at bounding box center [1003, 469] width 71 height 22
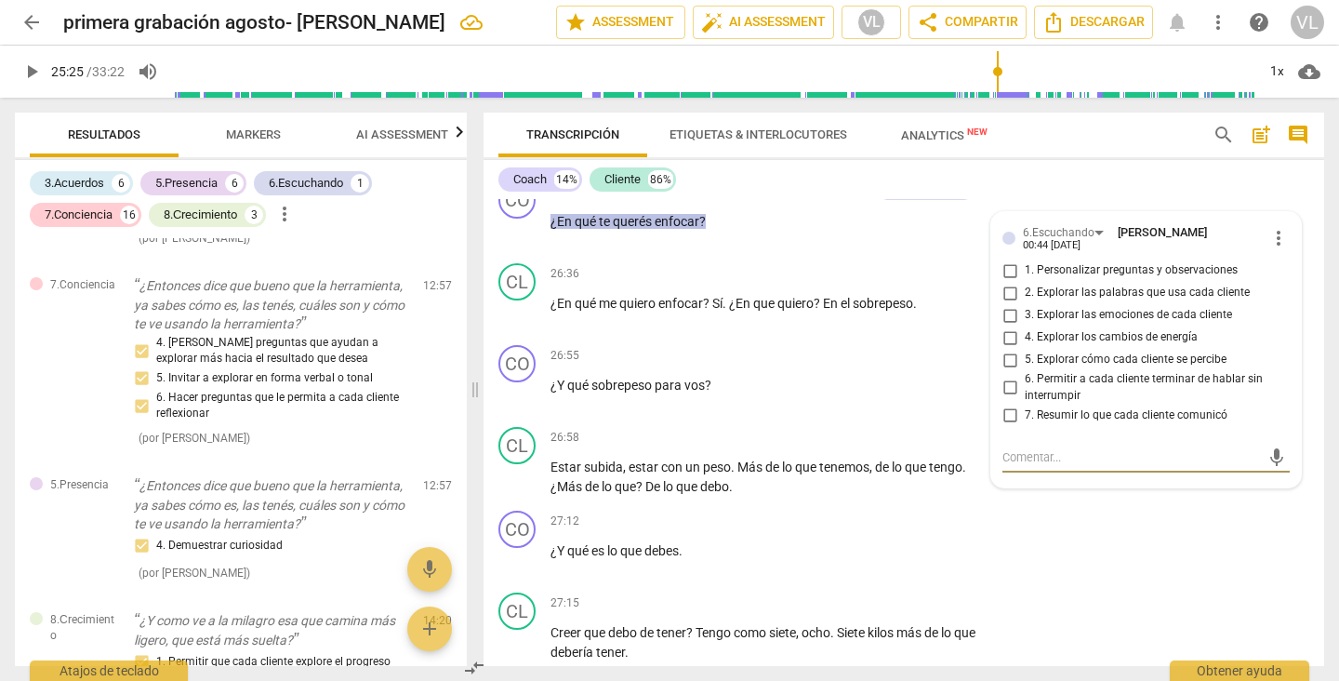
scroll to position [6724, 0]
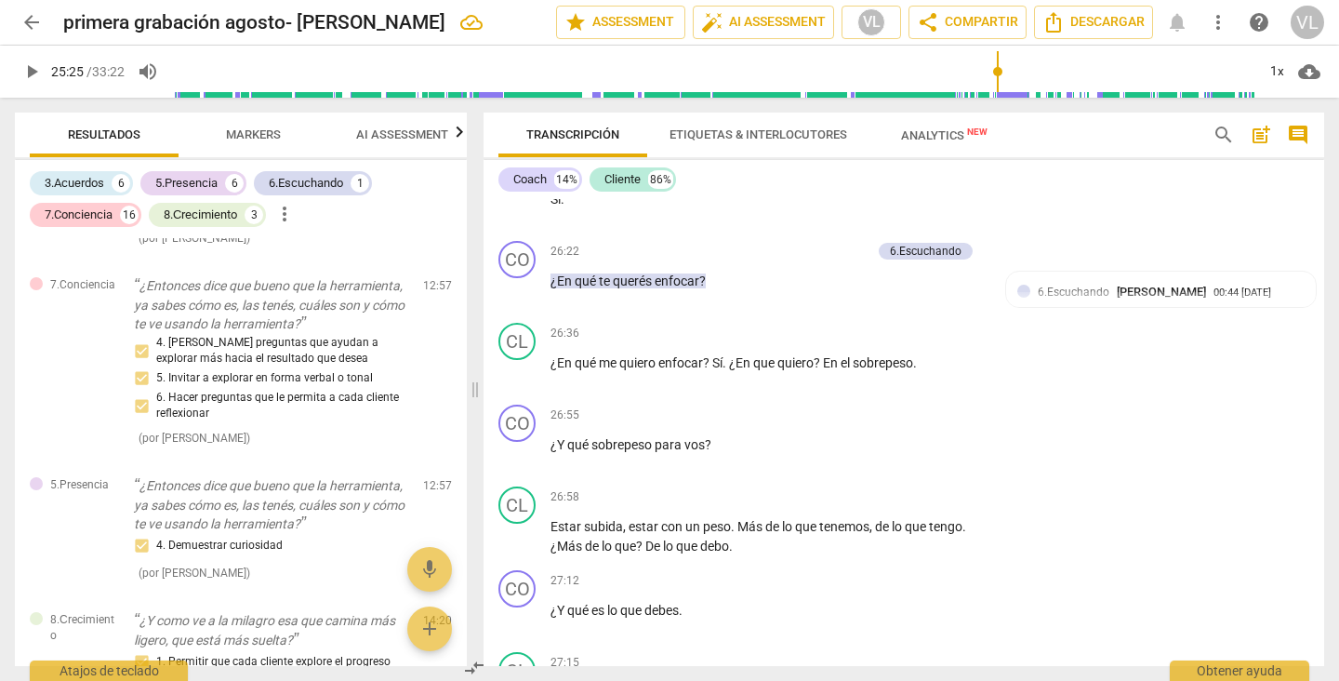
type input "1525"
click at [765, 260] on div "+" at bounding box center [770, 251] width 19 height 19
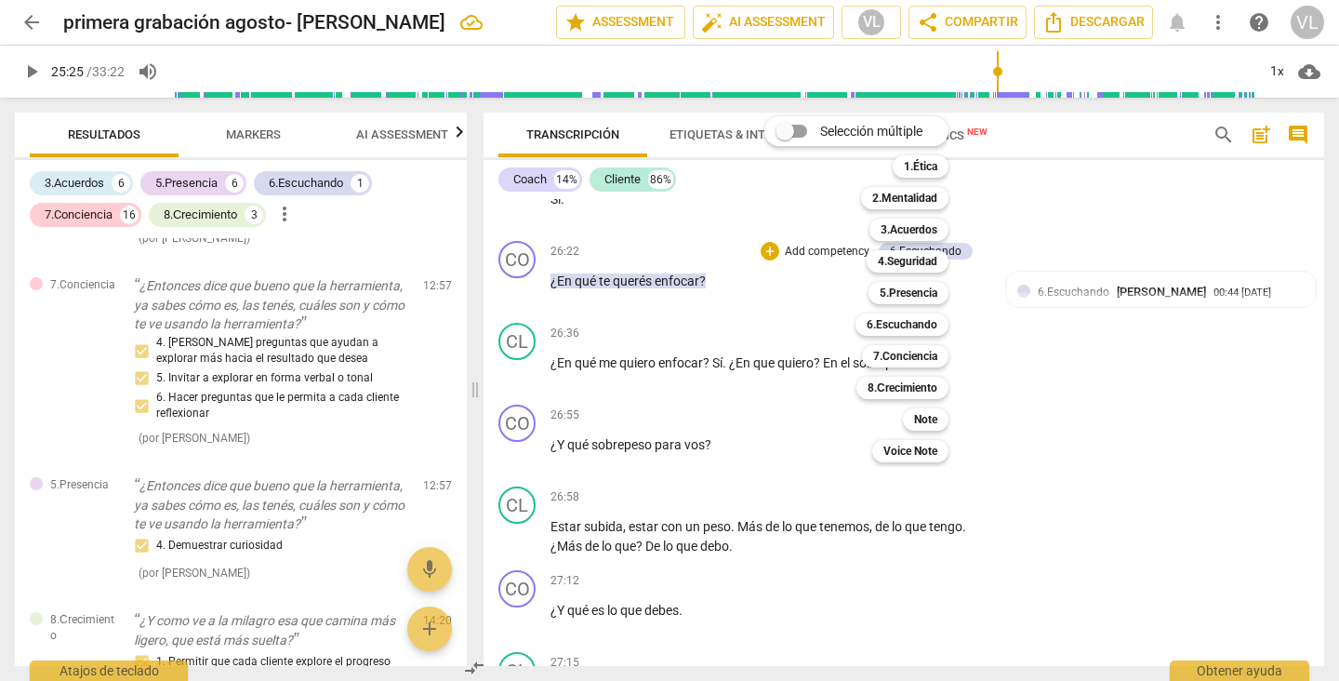
click at [815, 330] on div "Selección múltiple m 1.Ética 1 2.Mentalidad 2 3.Acuerdos 3 4.Seguridad 4 5.Pres…" at bounding box center [870, 289] width 227 height 355
click at [1079, 427] on div at bounding box center [669, 340] width 1339 height 681
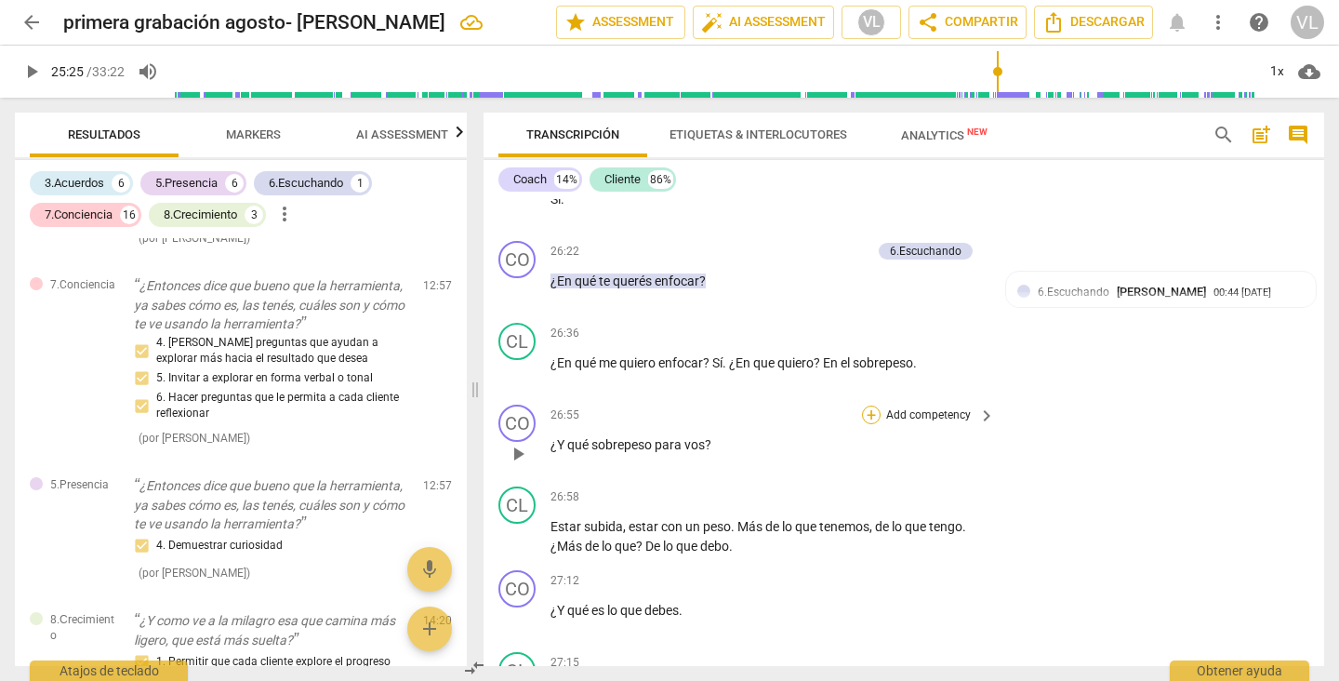
click at [867, 424] on div "+" at bounding box center [871, 414] width 19 height 19
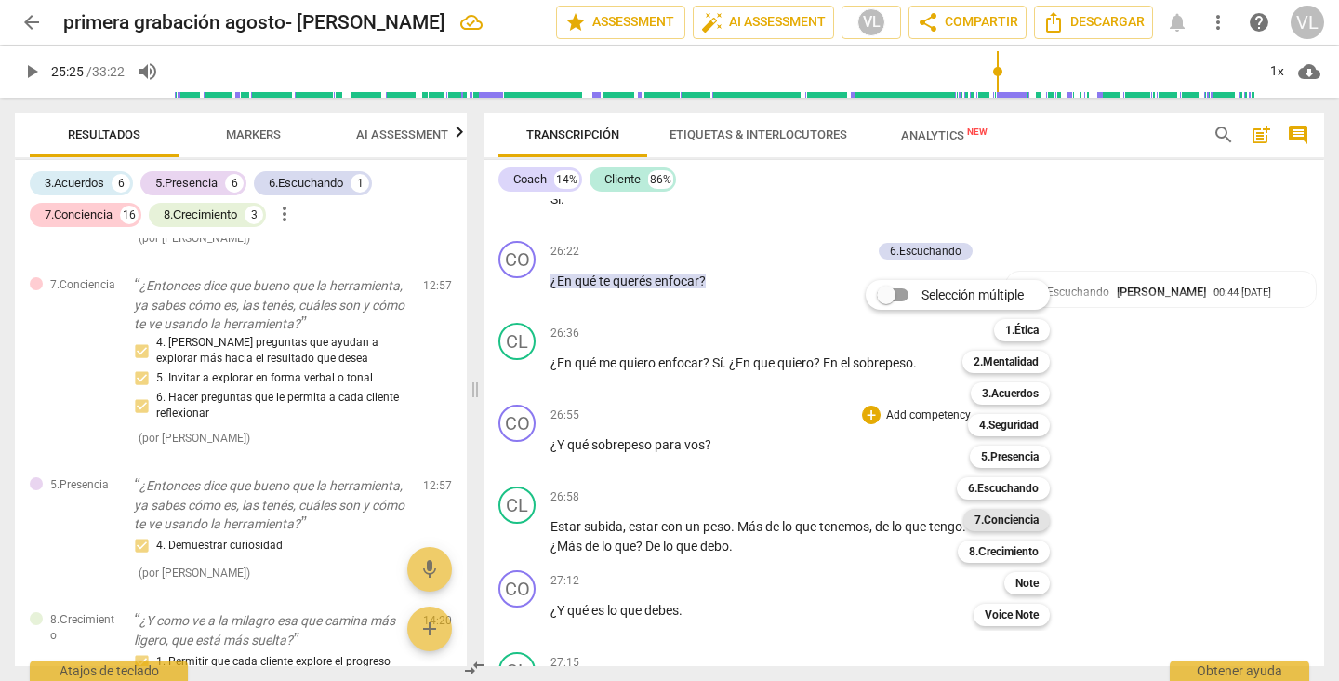
click at [1007, 520] on b "7.Conciencia" at bounding box center [1006, 520] width 64 height 22
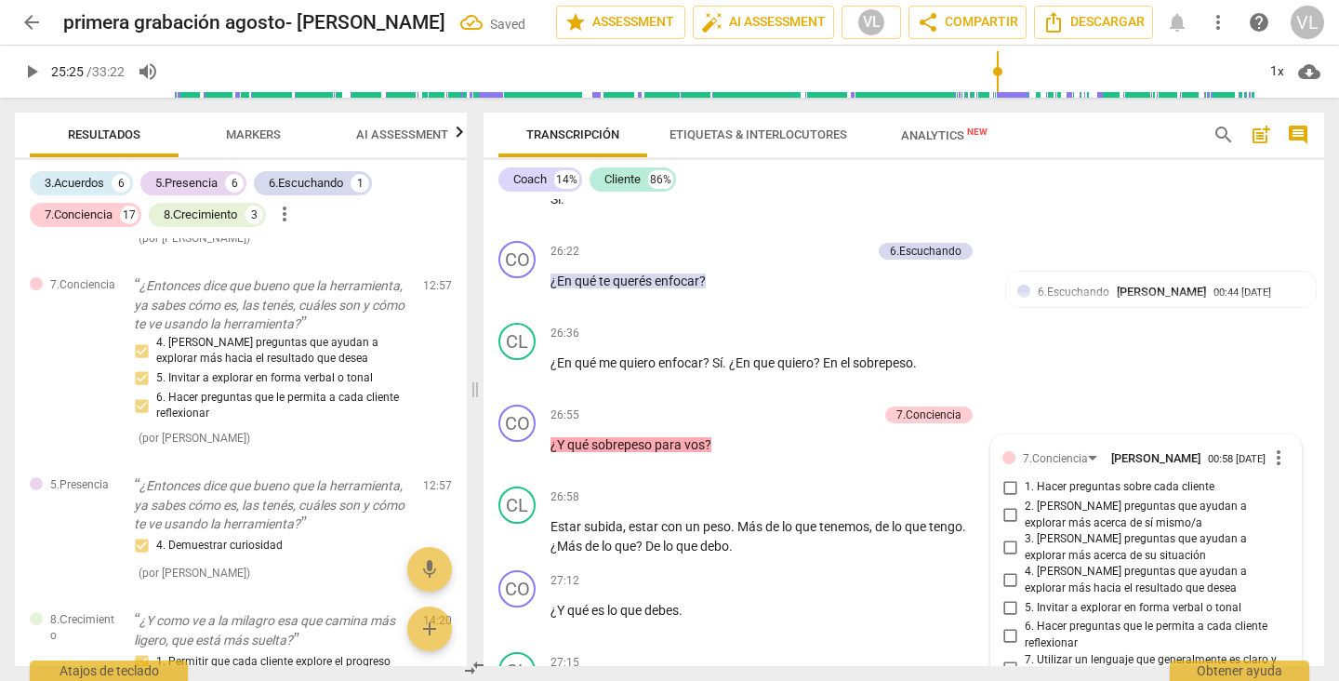
scroll to position [7078, 0]
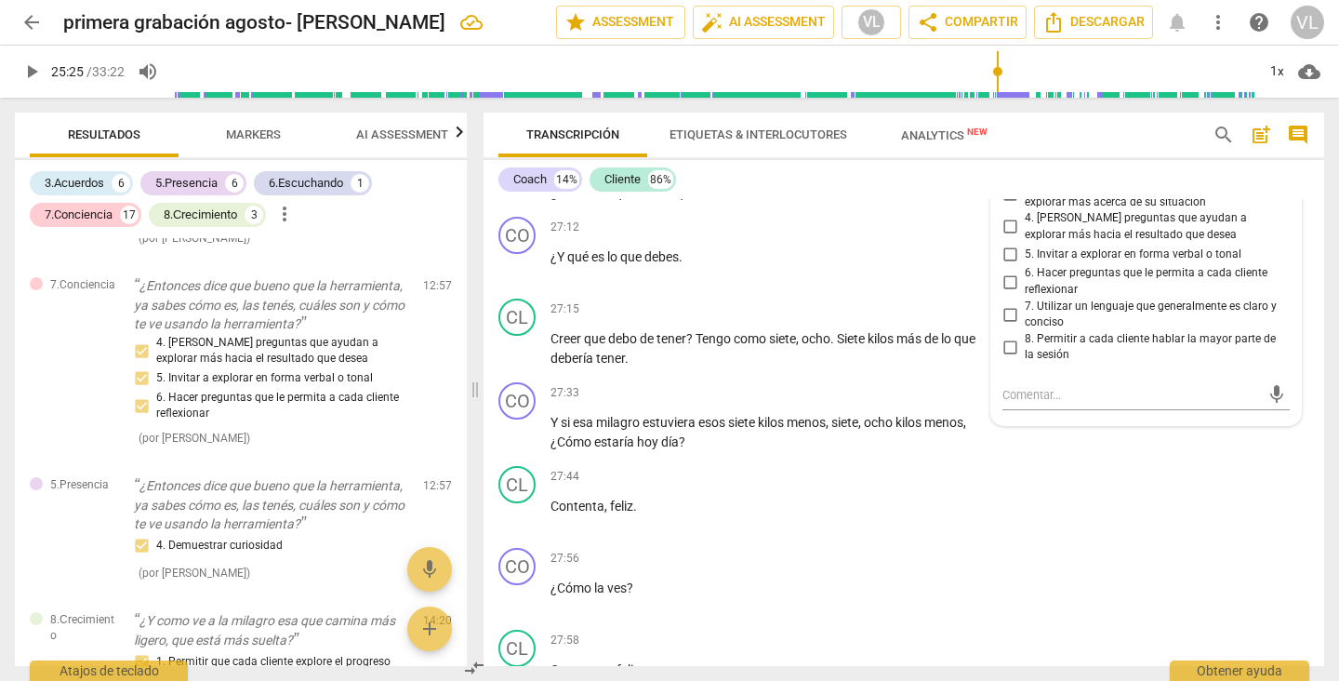
click at [1249, 331] on span "7. Utilizar un lenguaje que generalmente es claro y conciso" at bounding box center [1154, 314] width 258 height 33
click at [1025, 325] on input "7. Utilizar un lenguaje que generalmente es claro y conciso" at bounding box center [1010, 314] width 30 height 22
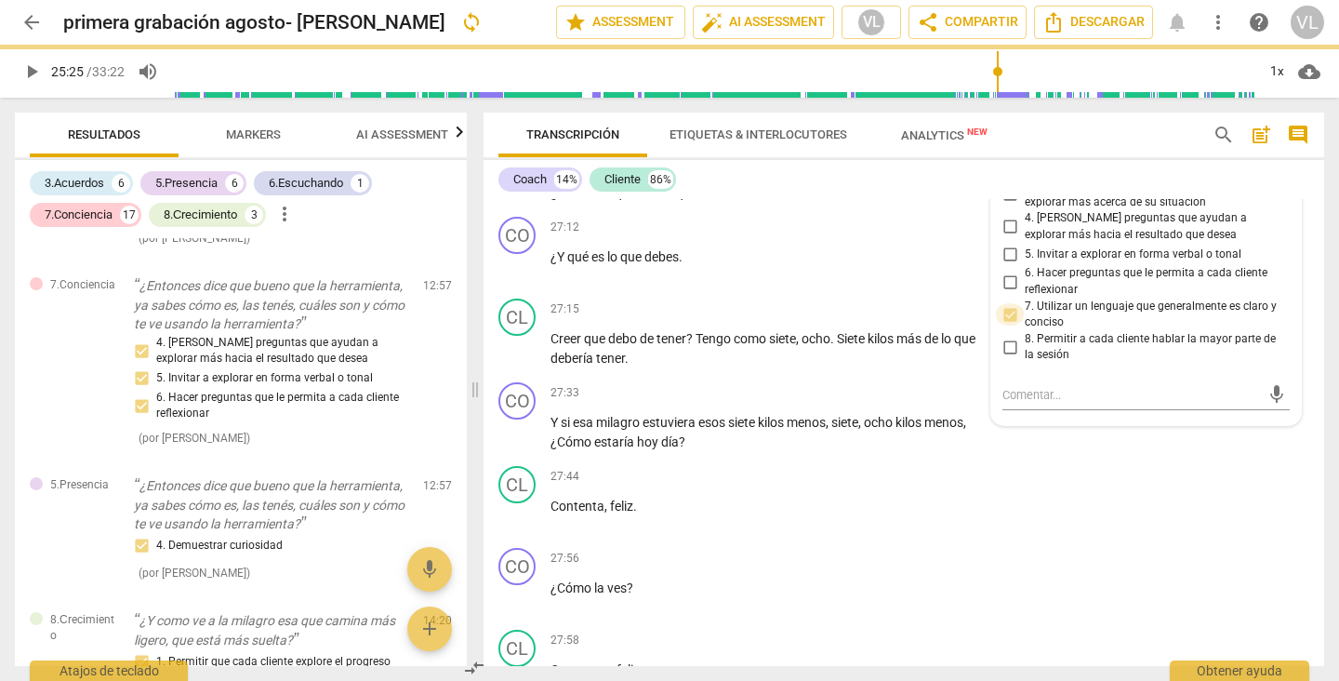
click at [1005, 325] on input "7. Utilizar un lenguaje que generalmente es claro y conciso" at bounding box center [1010, 314] width 30 height 22
checkbox input "false"
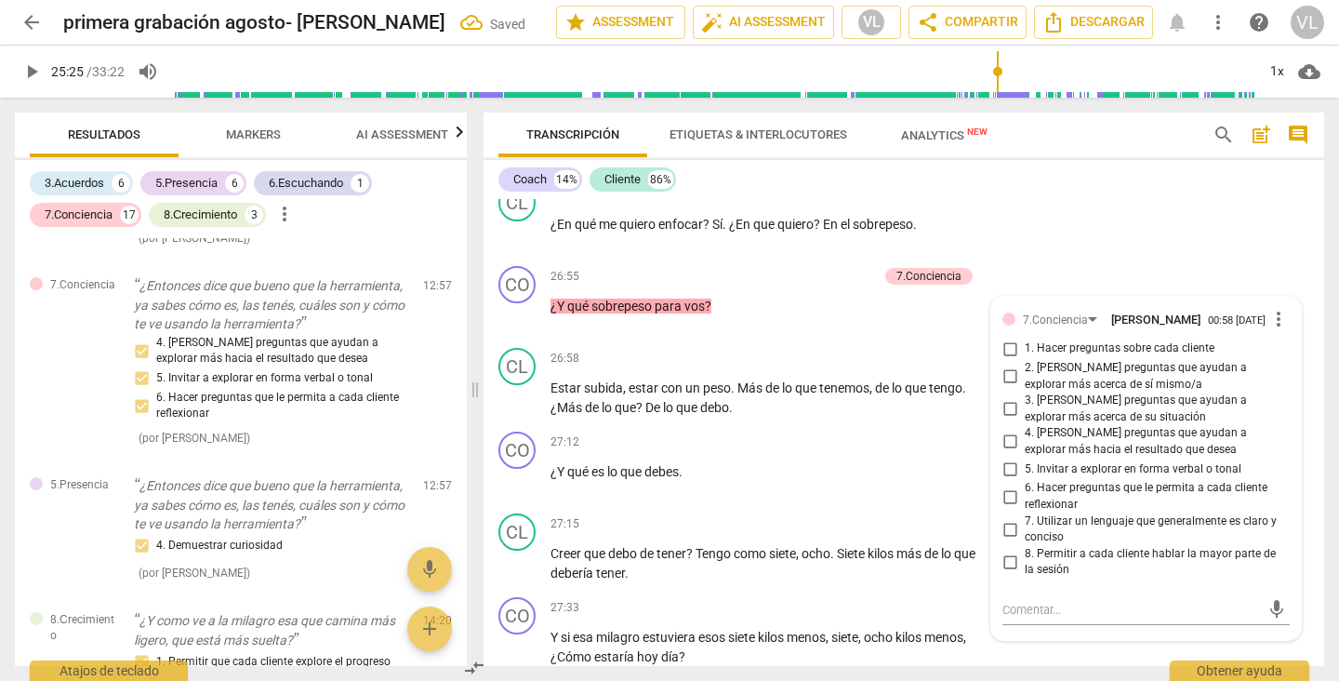
scroll to position [6882, 0]
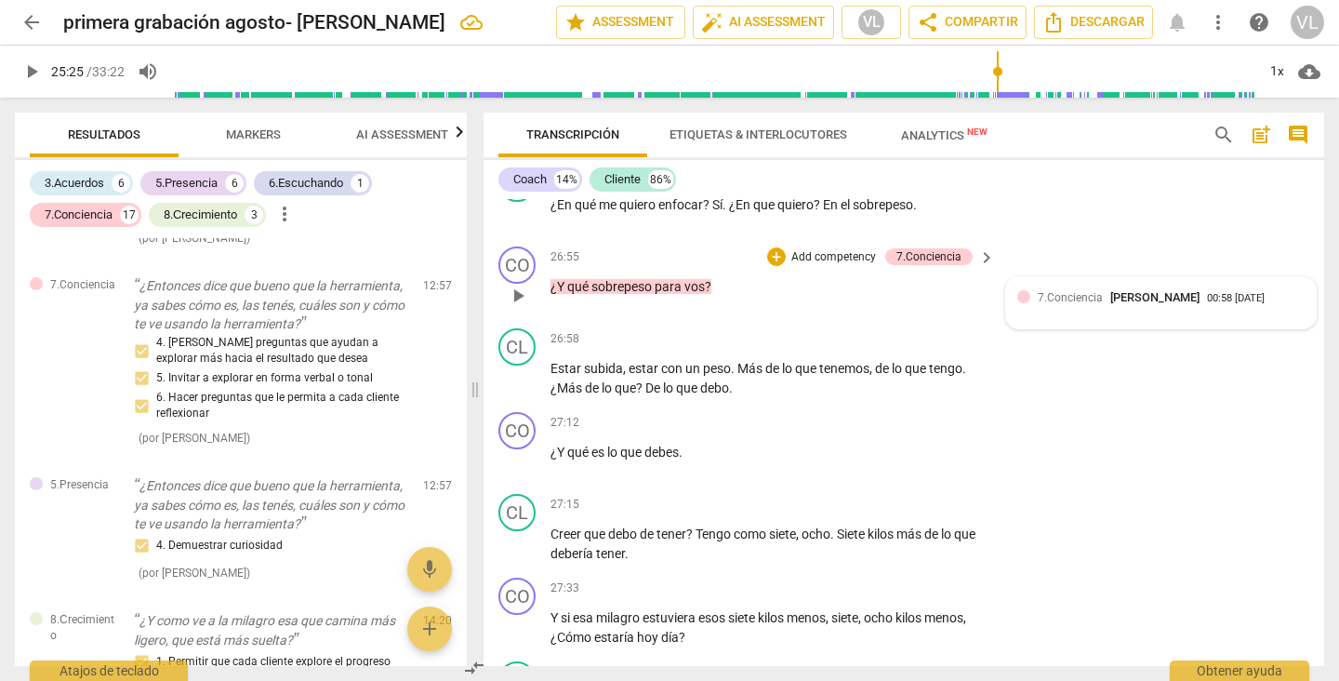
click at [1079, 304] on span "7.Conciencia" at bounding box center [1070, 297] width 65 height 13
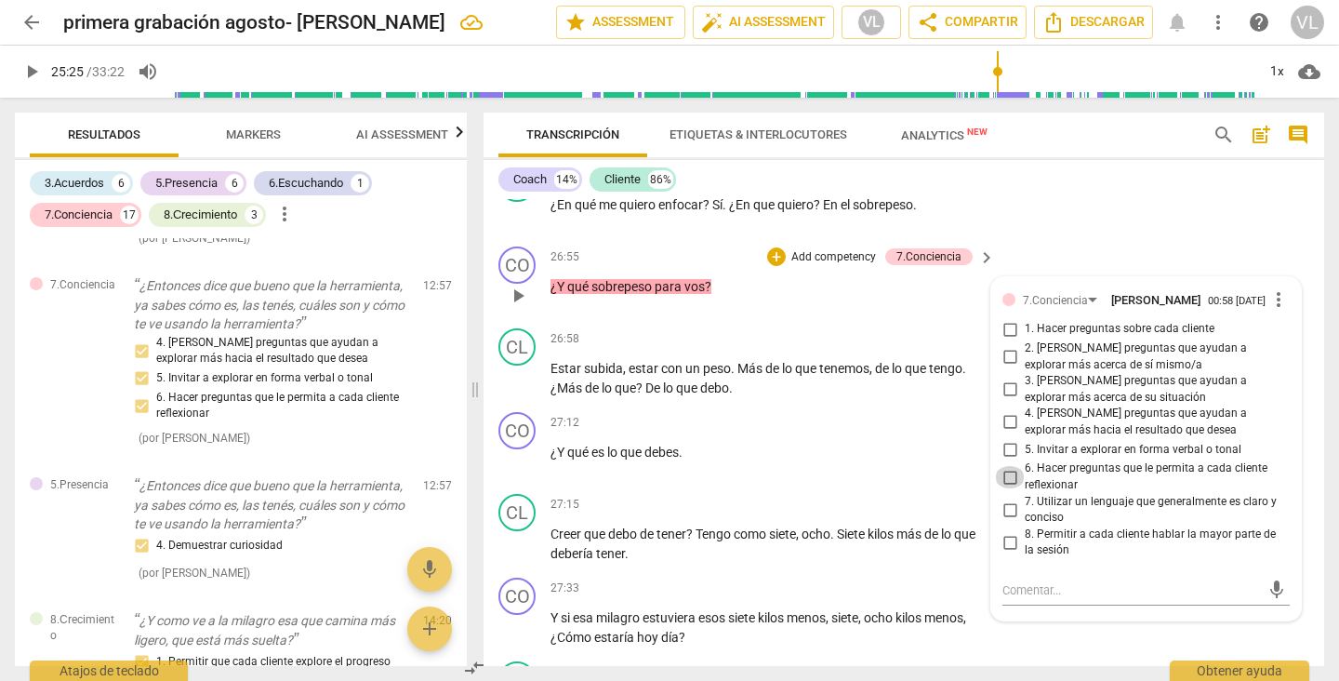
click at [1003, 488] on input "6. Hacer preguntas que le permita a cada cliente reflexionar" at bounding box center [1010, 477] width 30 height 22
checkbox input "true"
click at [1007, 433] on input "4. [PERSON_NAME] preguntas que ayudan a explorar más hacia el resultado que des…" at bounding box center [1010, 422] width 30 height 22
checkbox input "true"
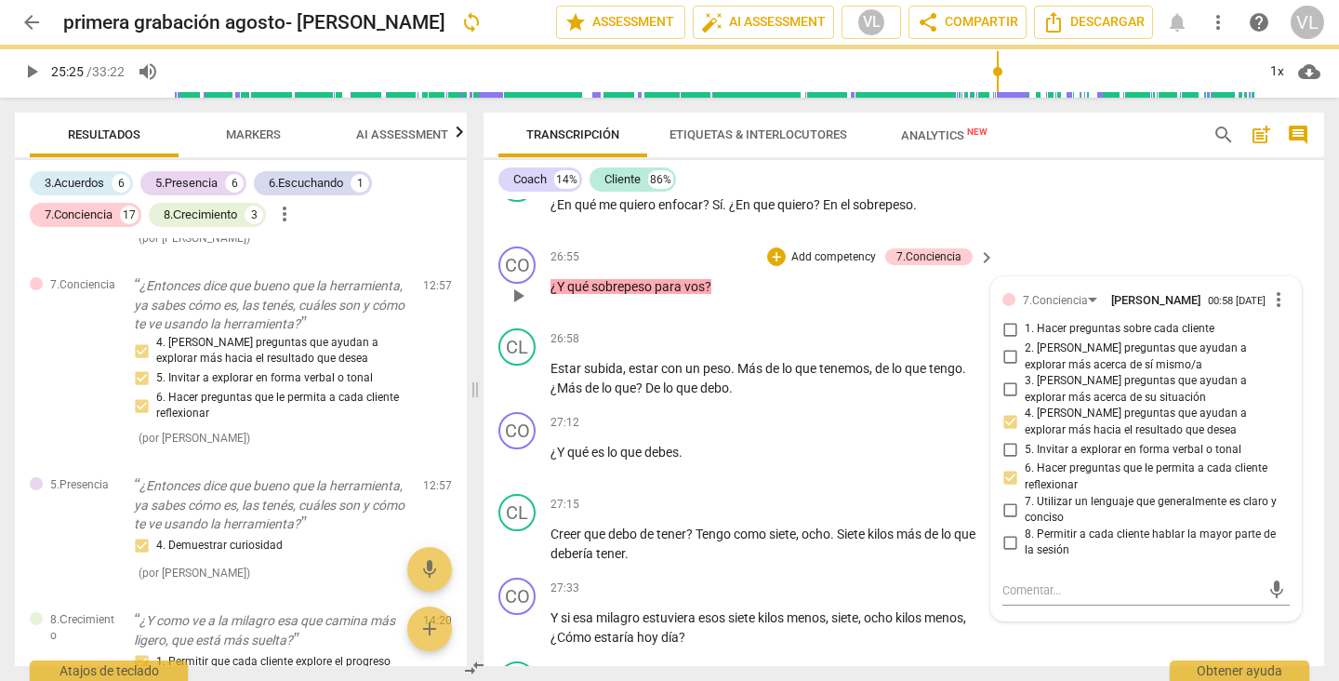
click at [910, 313] on div "26:55 + Add competency 7.Conciencia keyboard_arrow_right ¿Y qué sobrepeso para …" at bounding box center [773, 279] width 446 height 67
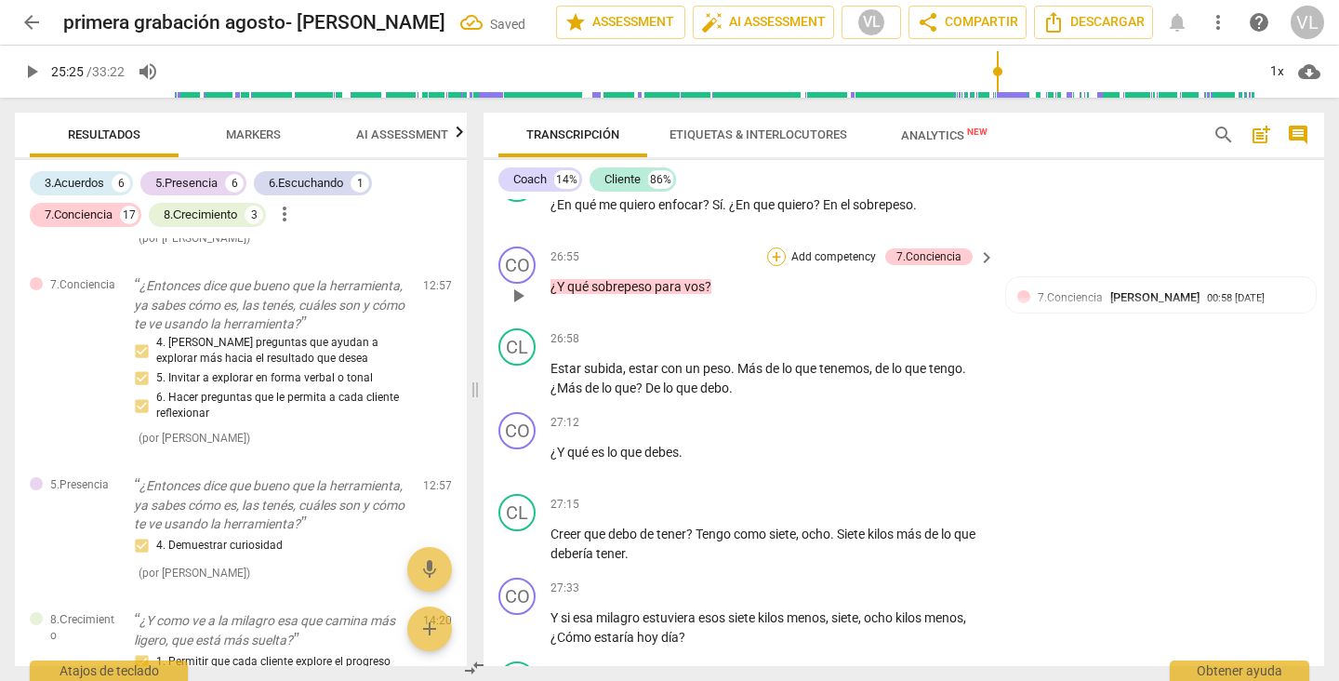
click at [768, 266] on div "+" at bounding box center [776, 256] width 19 height 19
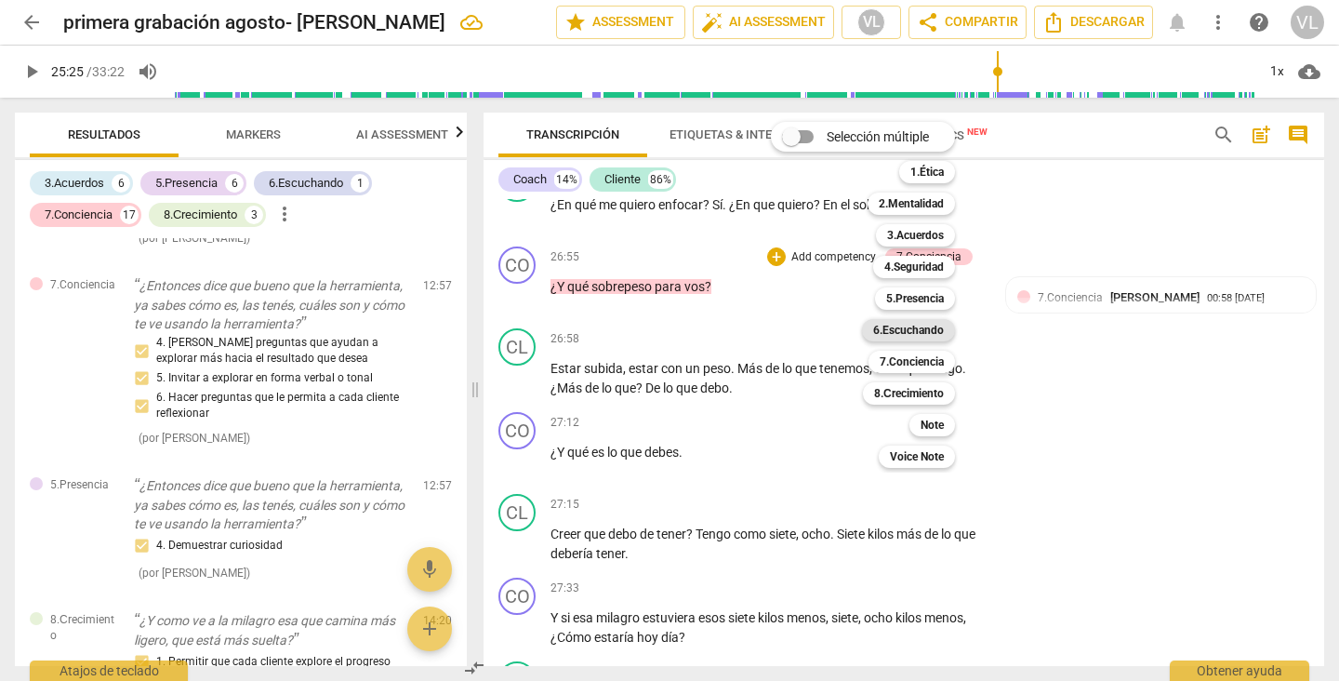
click at [887, 326] on b "6.Escuchando" at bounding box center [908, 330] width 71 height 22
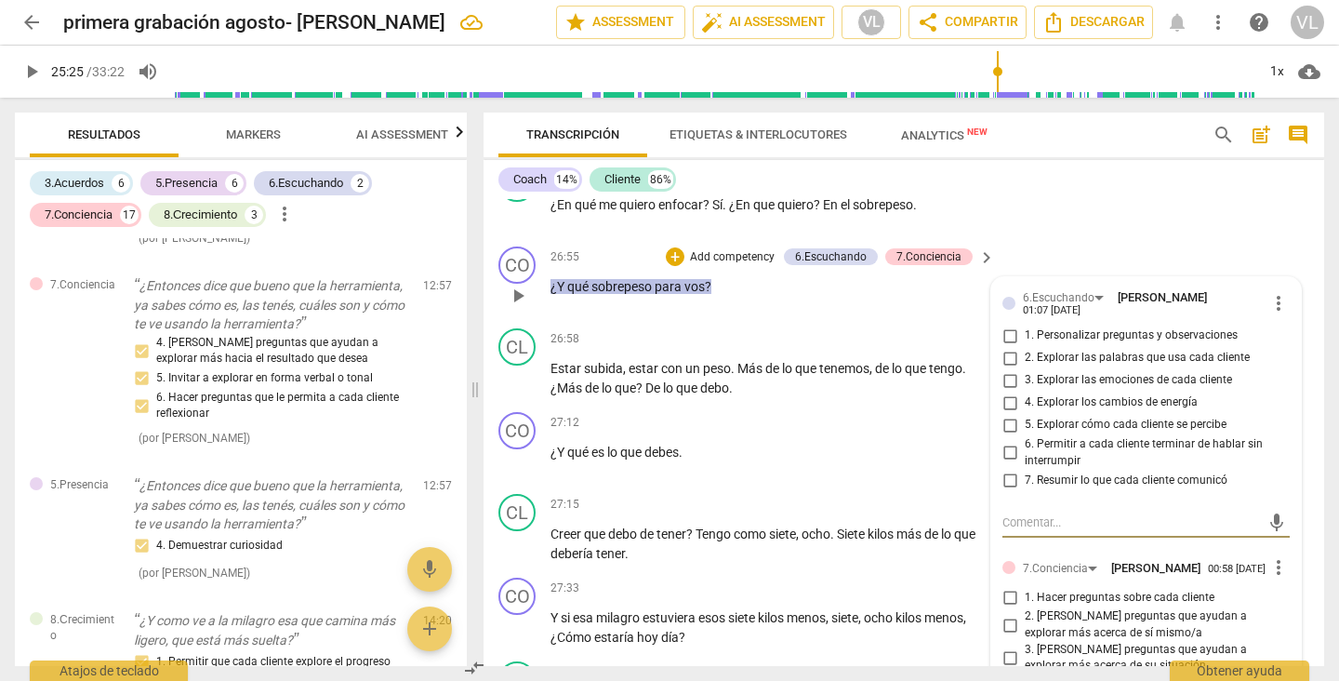
click at [1001, 369] on input "2. Explorar las palabras que usa cada cliente" at bounding box center [1010, 358] width 30 height 22
checkbox input "true"
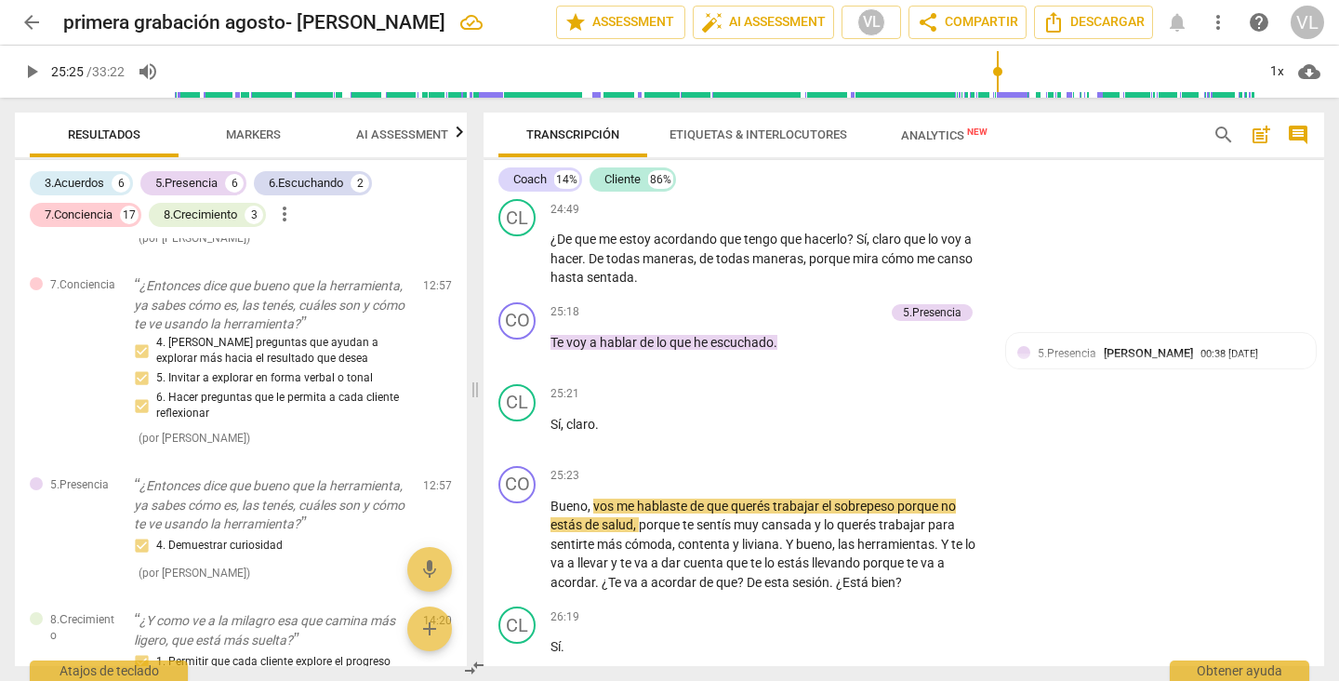
scroll to position [6192, 0]
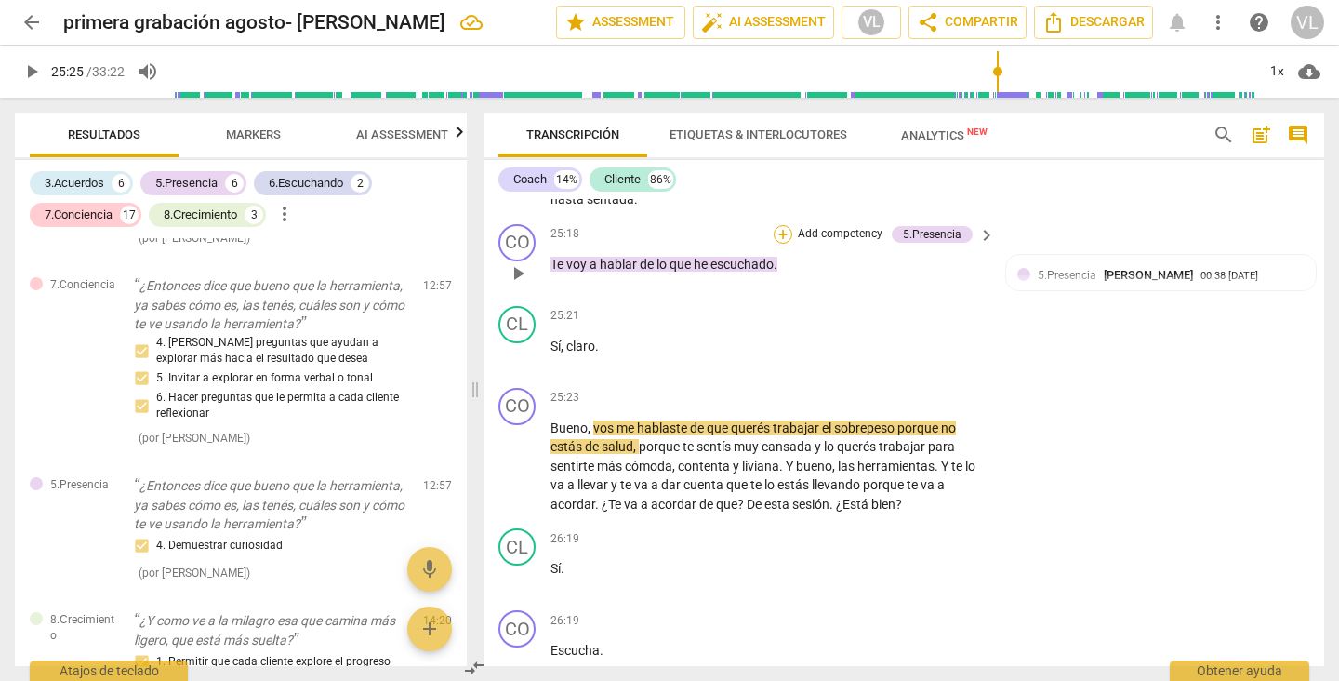
click at [774, 244] on div "+" at bounding box center [783, 234] width 19 height 19
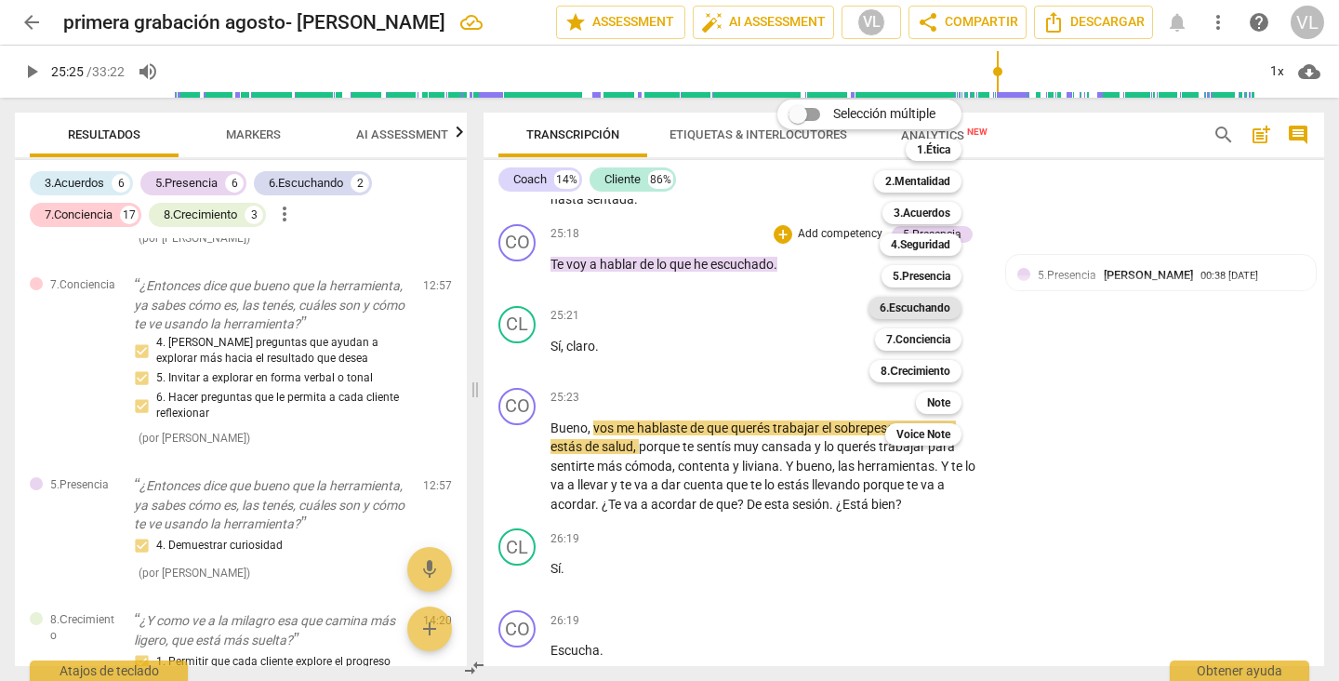
click at [899, 313] on b "6.Escuchando" at bounding box center [915, 308] width 71 height 22
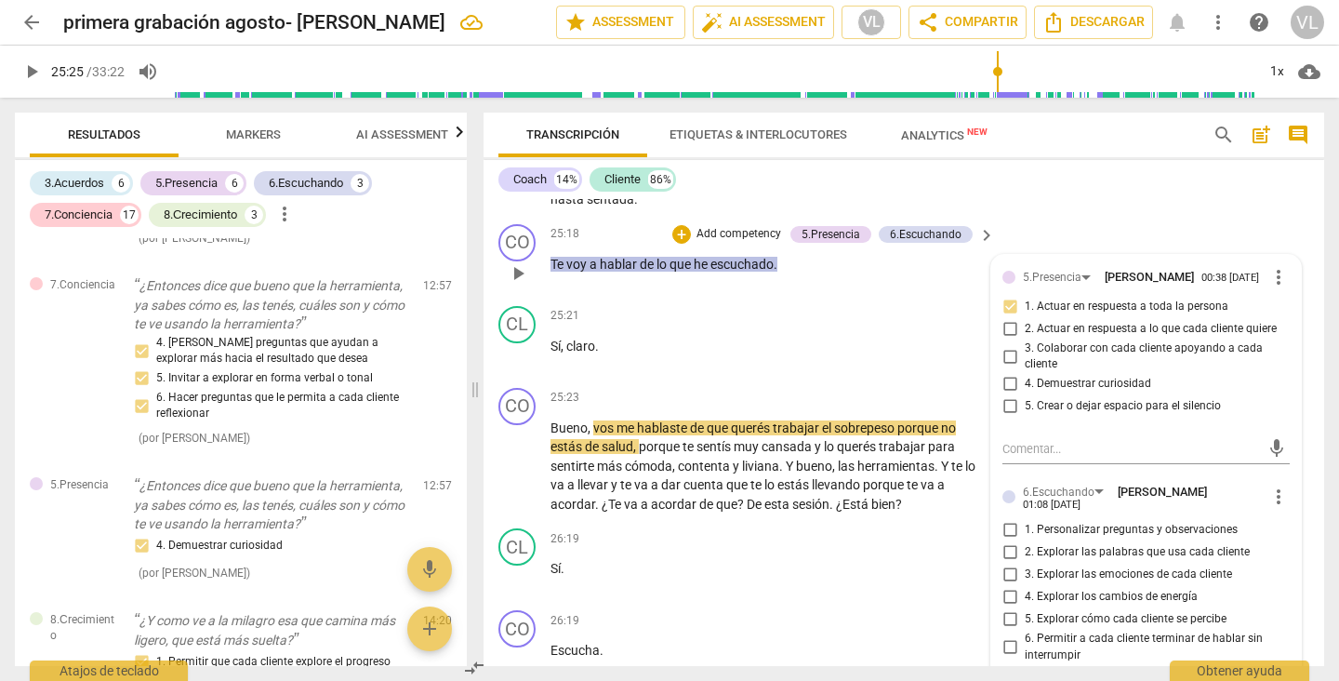
click at [1217, 515] on div "5.Presencia [PERSON_NAME] 00:38 [DATE] more_vert 1. Actuar en respuesta a toda …" at bounding box center [1146, 501] width 310 height 493
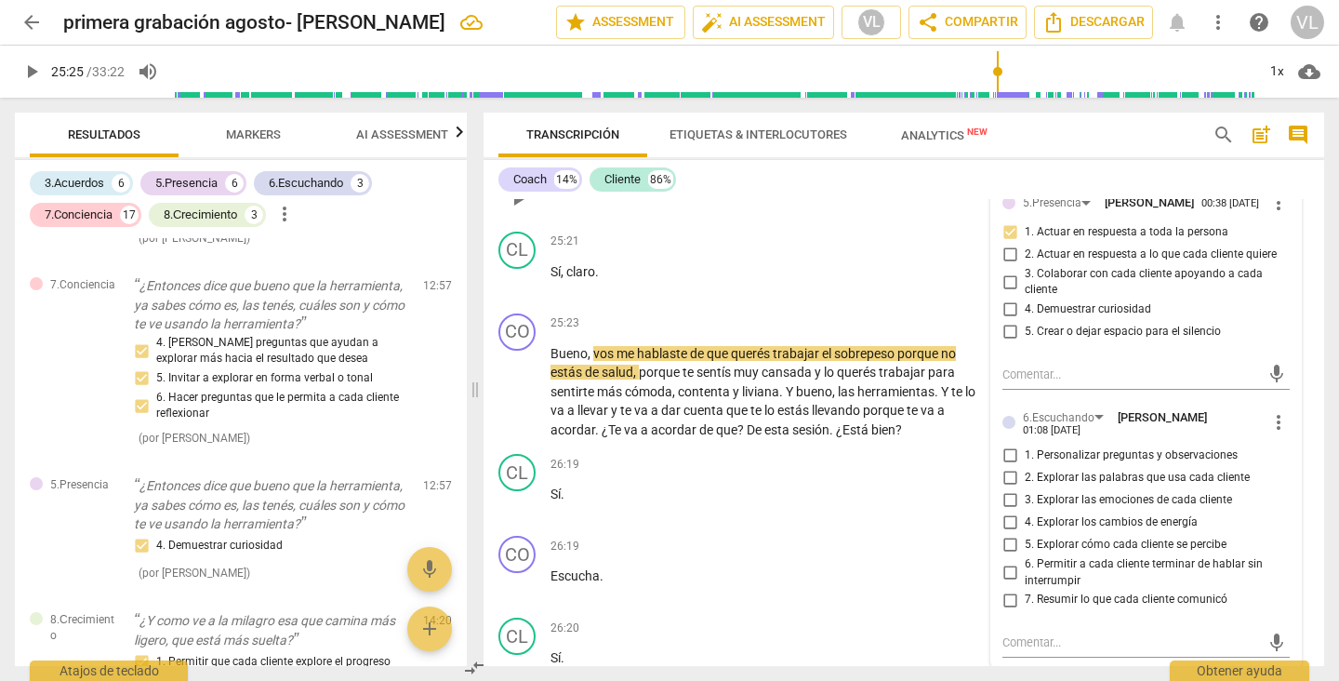
scroll to position [6303, 0]
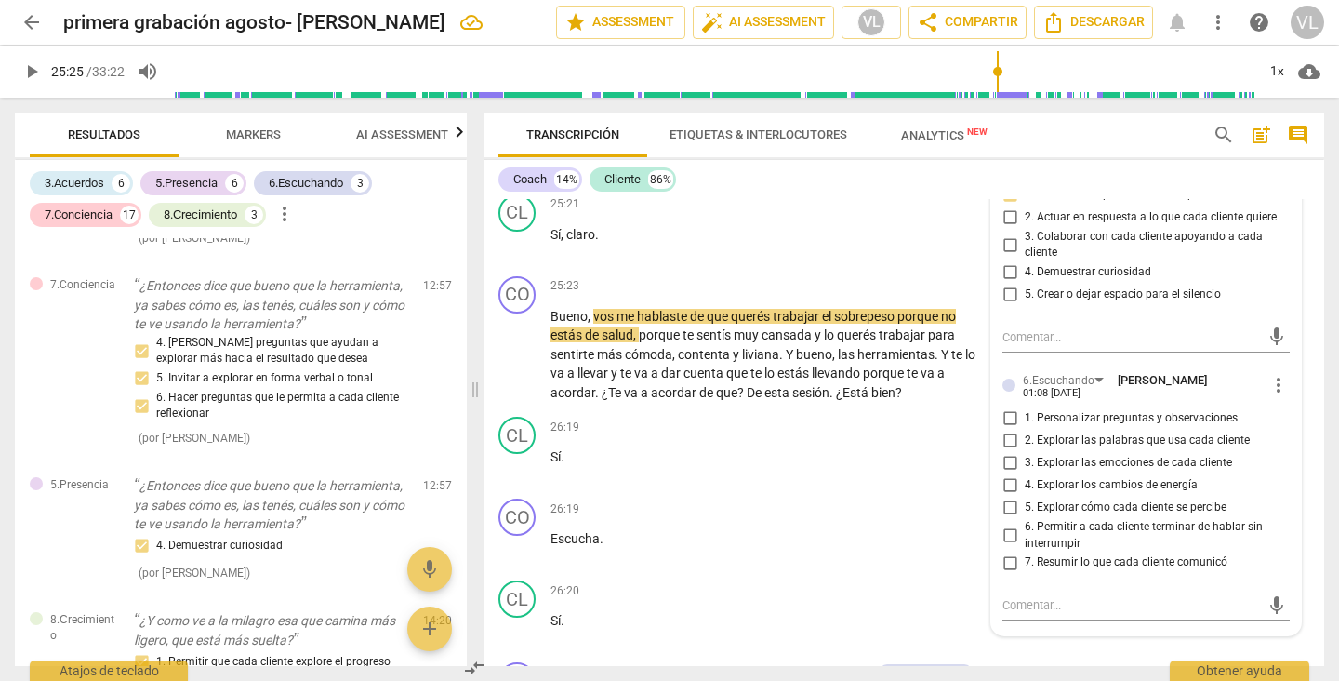
click at [1009, 574] on input "7. Resumir lo que cada cliente comunicó" at bounding box center [1010, 562] width 30 height 22
checkbox input "true"
click at [953, 565] on div "26:19 + Add competency keyboard_arrow_right Escucha ." at bounding box center [773, 531] width 446 height 67
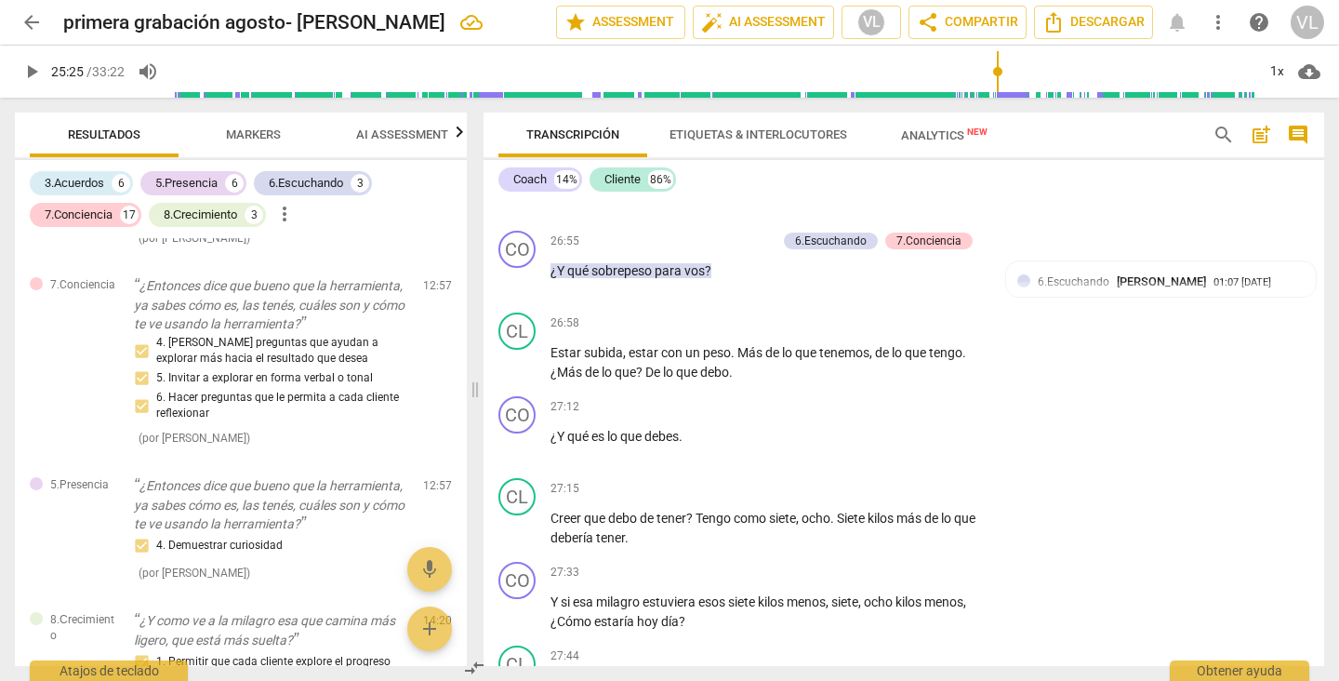
scroll to position [6935, 0]
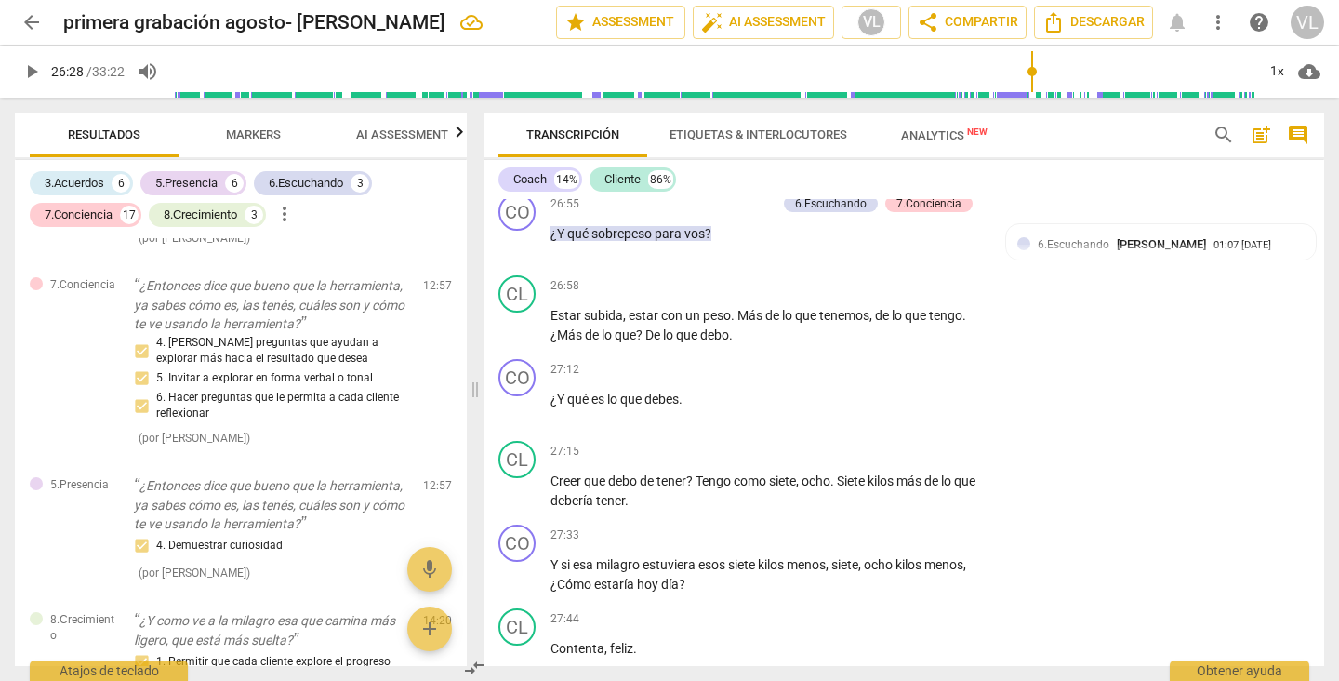
click at [1031, 77] on input "range" at bounding box center [713, 72] width 1083 height 60
click at [1019, 68] on input "range" at bounding box center [713, 72] width 1083 height 60
click at [1030, 69] on input "range" at bounding box center [713, 72] width 1083 height 60
click at [1040, 69] on input "range" at bounding box center [713, 72] width 1083 height 60
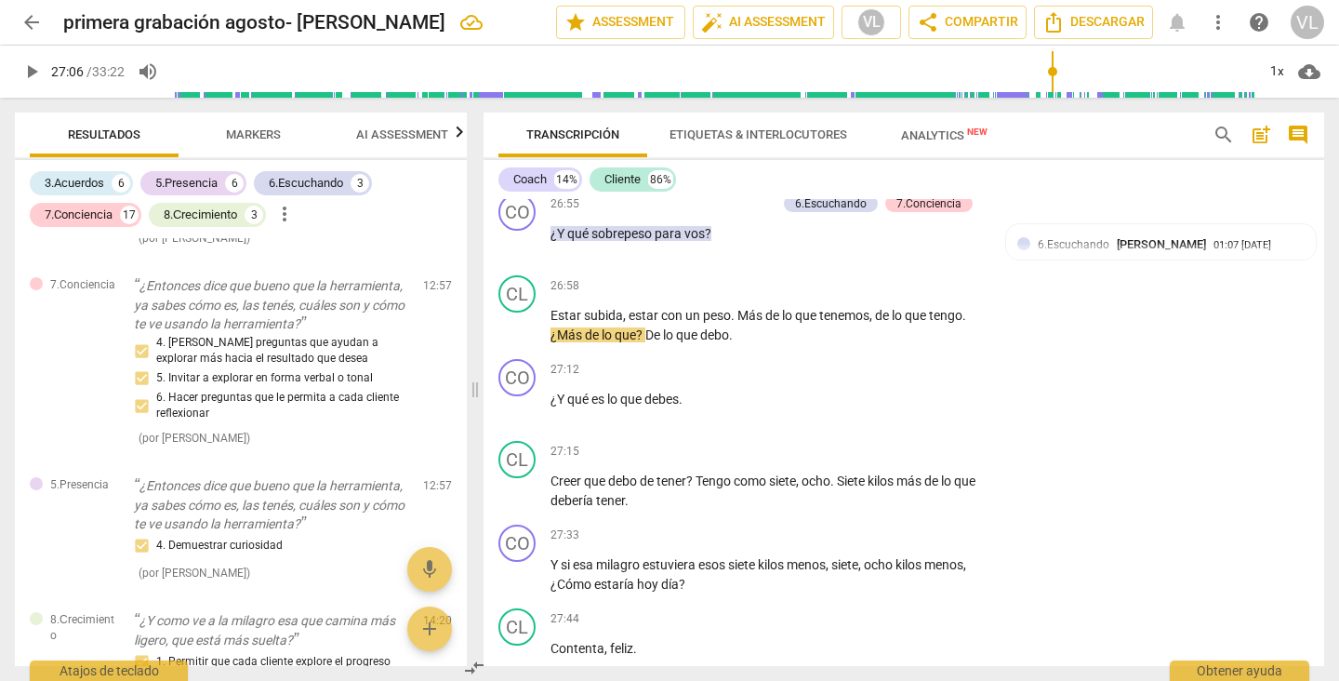
drag, startPoint x: 1040, startPoint y: 69, endPoint x: 1052, endPoint y: 73, distance: 12.6
click at [1052, 73] on input "range" at bounding box center [713, 72] width 1083 height 60
click at [1043, 73] on input "range" at bounding box center [713, 72] width 1083 height 60
click at [31, 76] on span "play_arrow" at bounding box center [31, 71] width 22 height 22
click at [31, 74] on span "pause" at bounding box center [31, 71] width 22 height 22
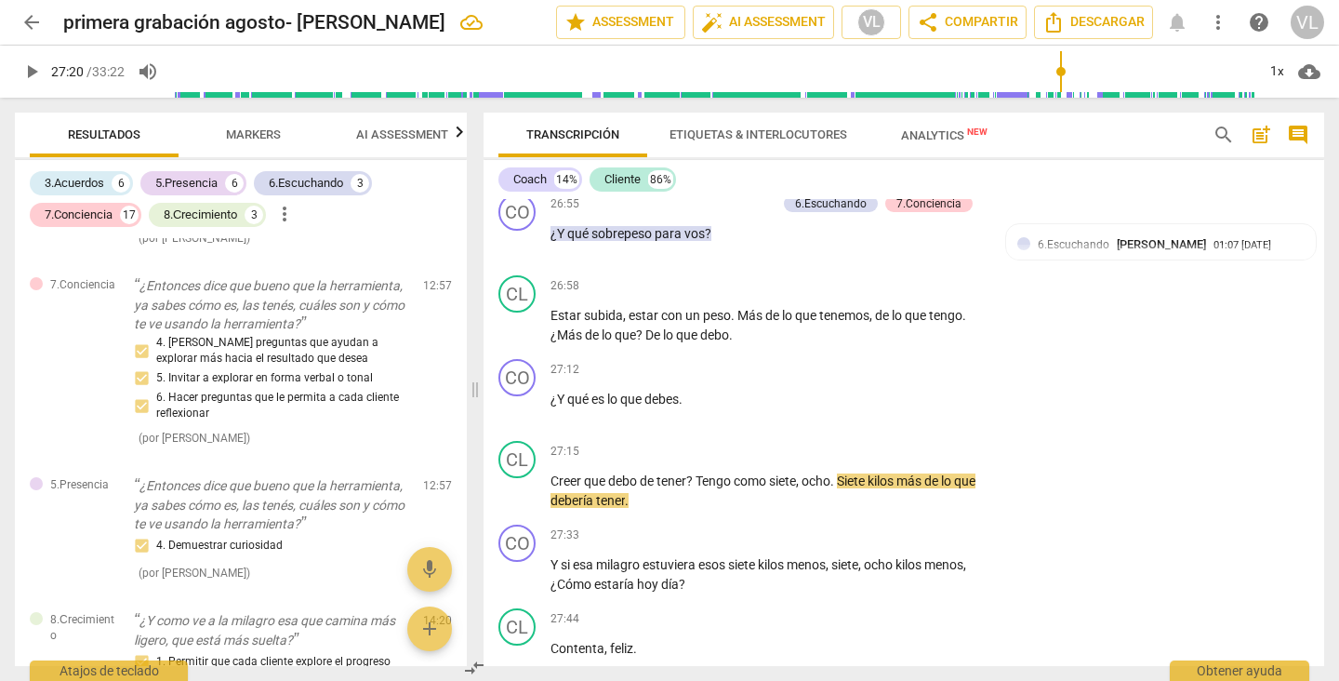
type input "1641"
click at [866, 378] on div "+" at bounding box center [871, 369] width 19 height 19
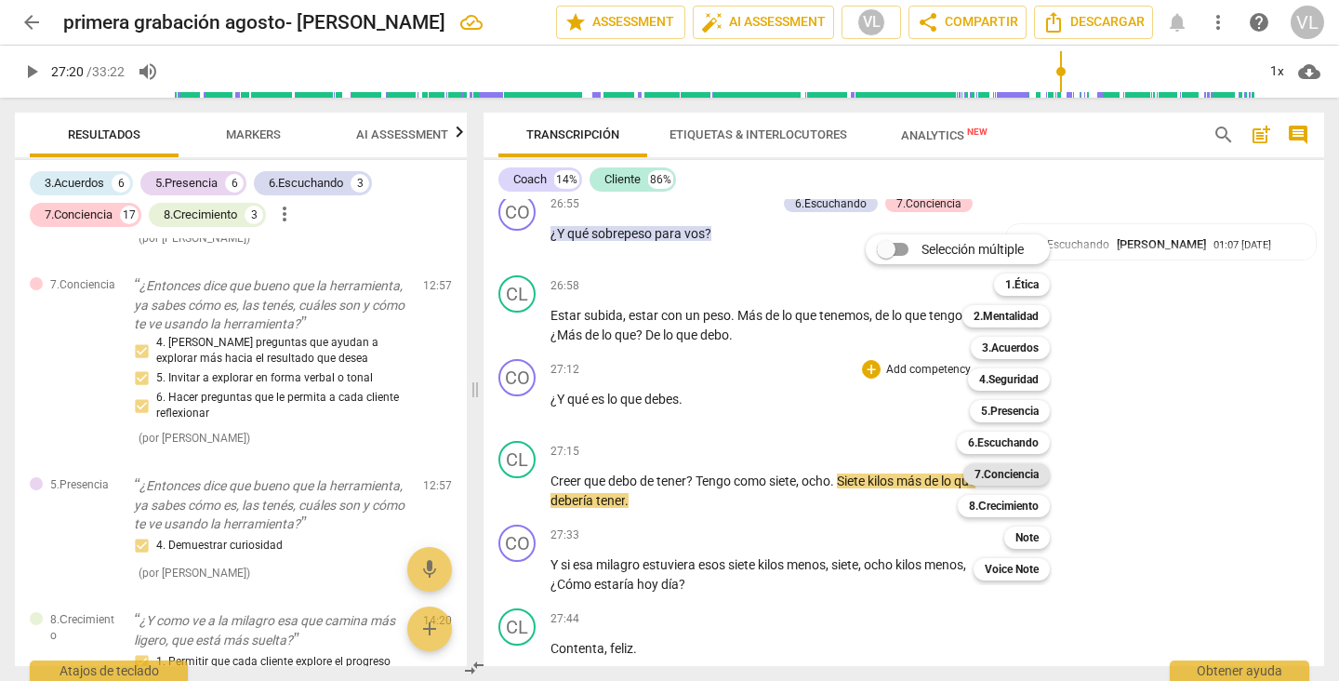
click at [1006, 479] on b "7.Conciencia" at bounding box center [1006, 474] width 64 height 22
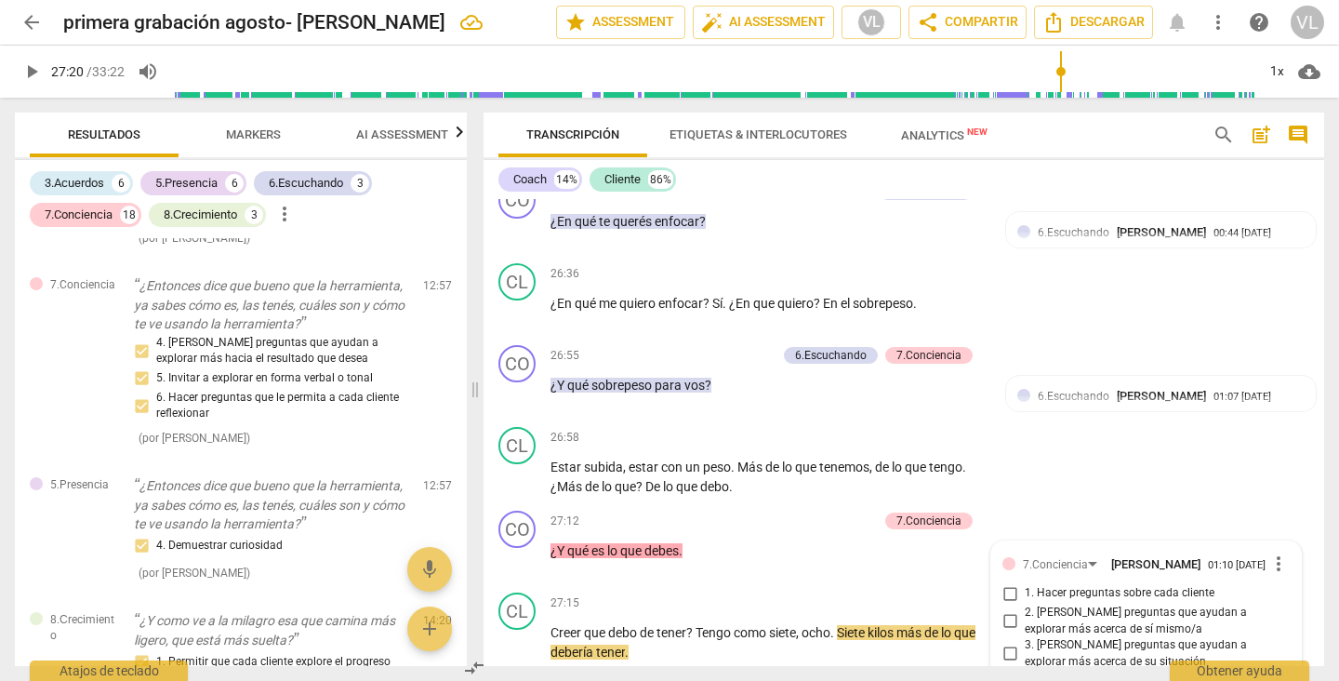
scroll to position [7060, 0]
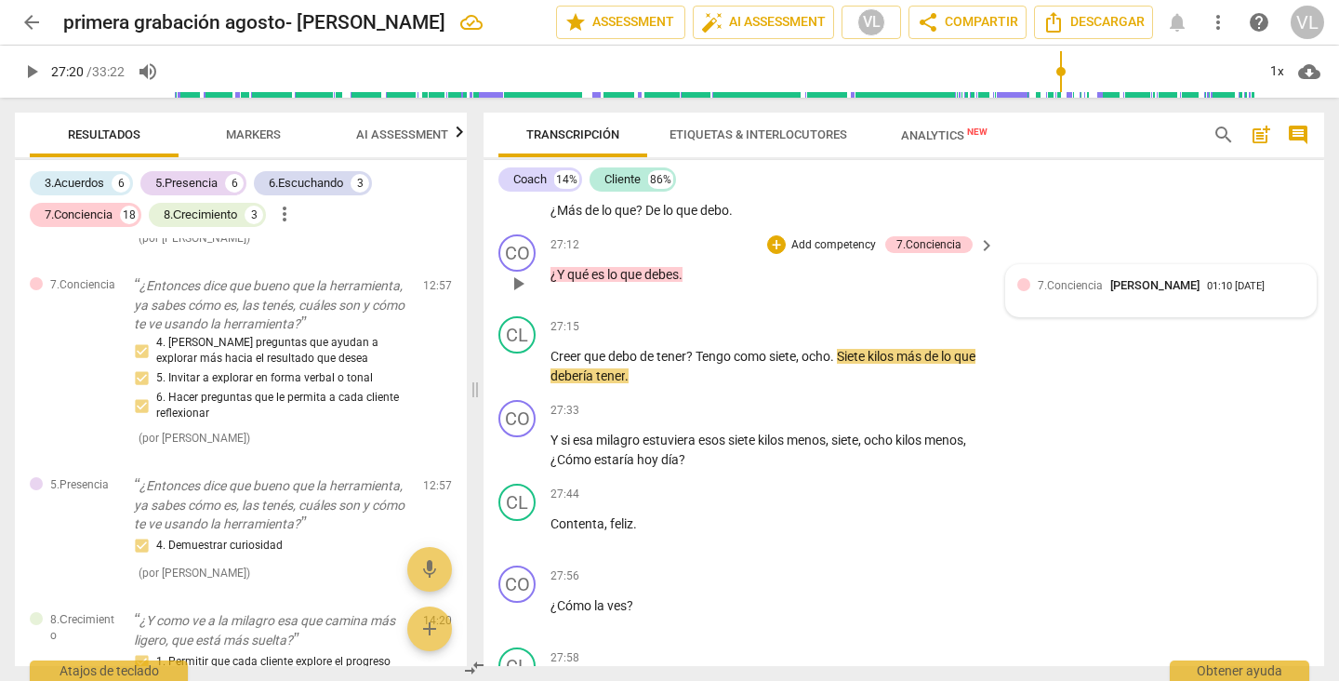
click at [1179, 294] on div "7.Conciencia [PERSON_NAME]" at bounding box center [1122, 285] width 169 height 18
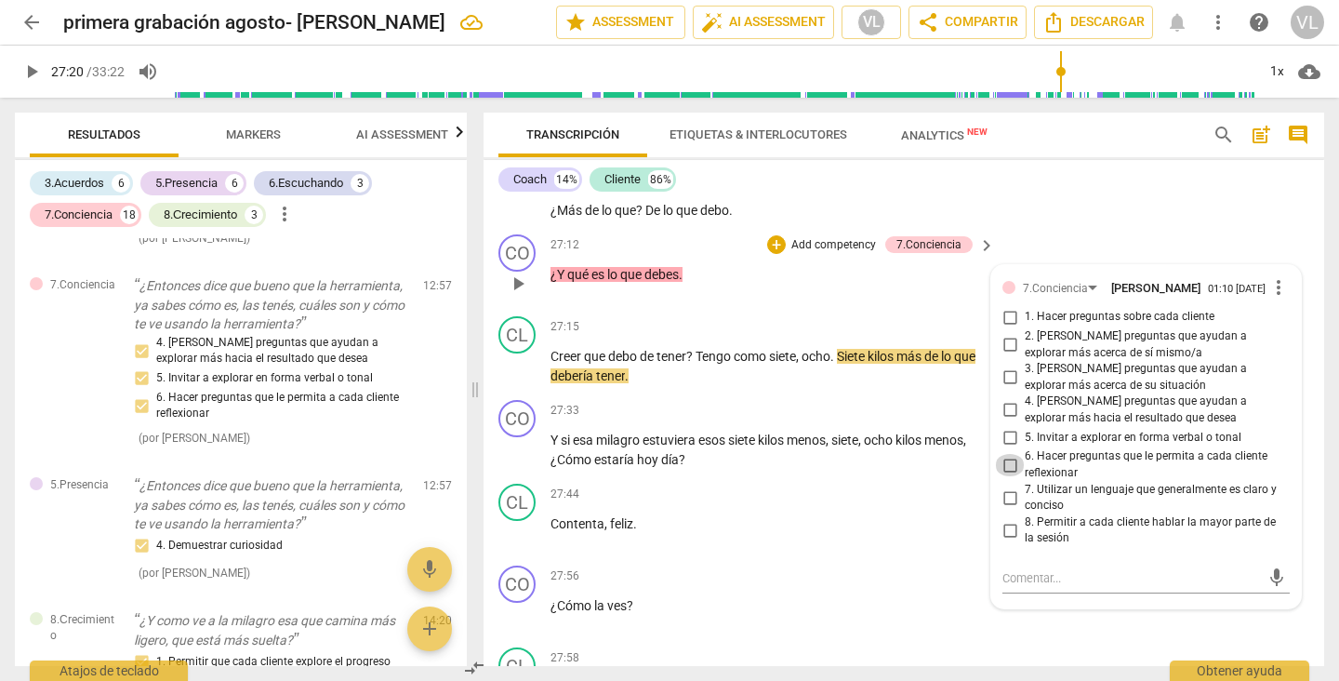
click at [1003, 476] on input "6. Hacer preguntas que le permita a cada cliente reflexionar" at bounding box center [1010, 465] width 30 height 22
checkbox input "true"
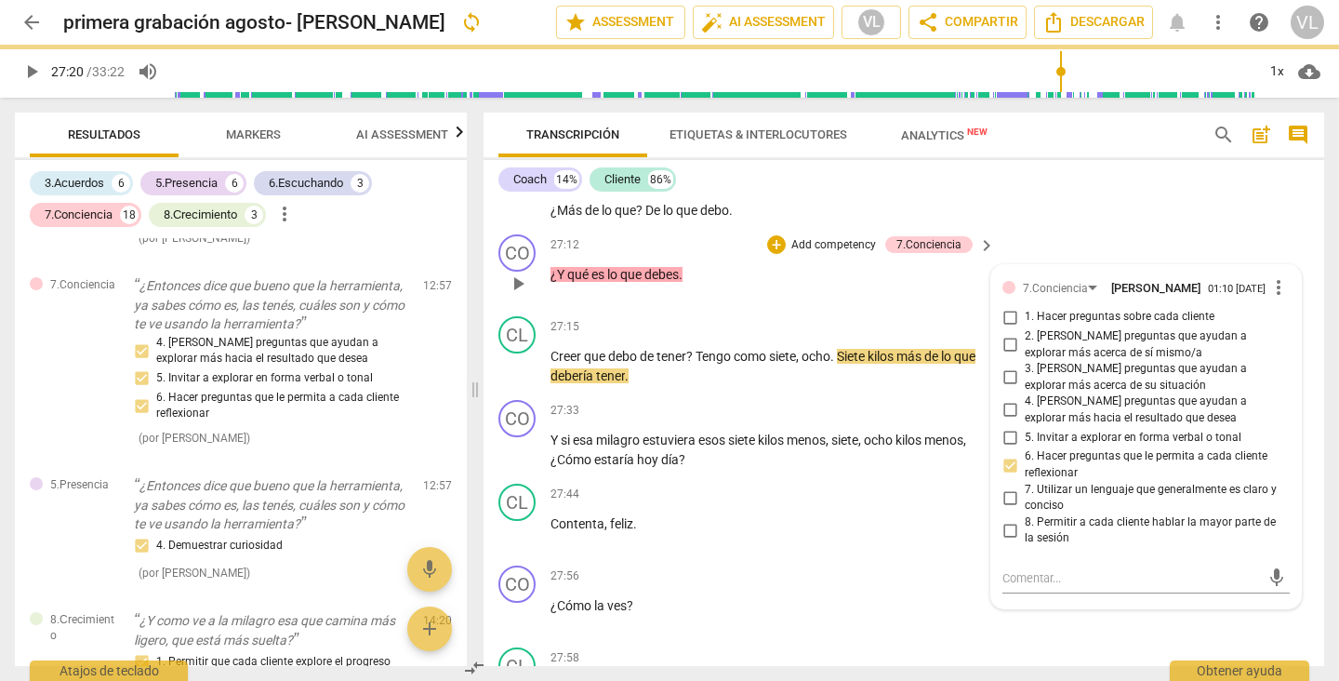
click at [886, 309] on div "CO play_arrow pause 27:12 + Add competency 7.Conciencia keyboard_arrow_right ¿Y…" at bounding box center [903, 268] width 841 height 82
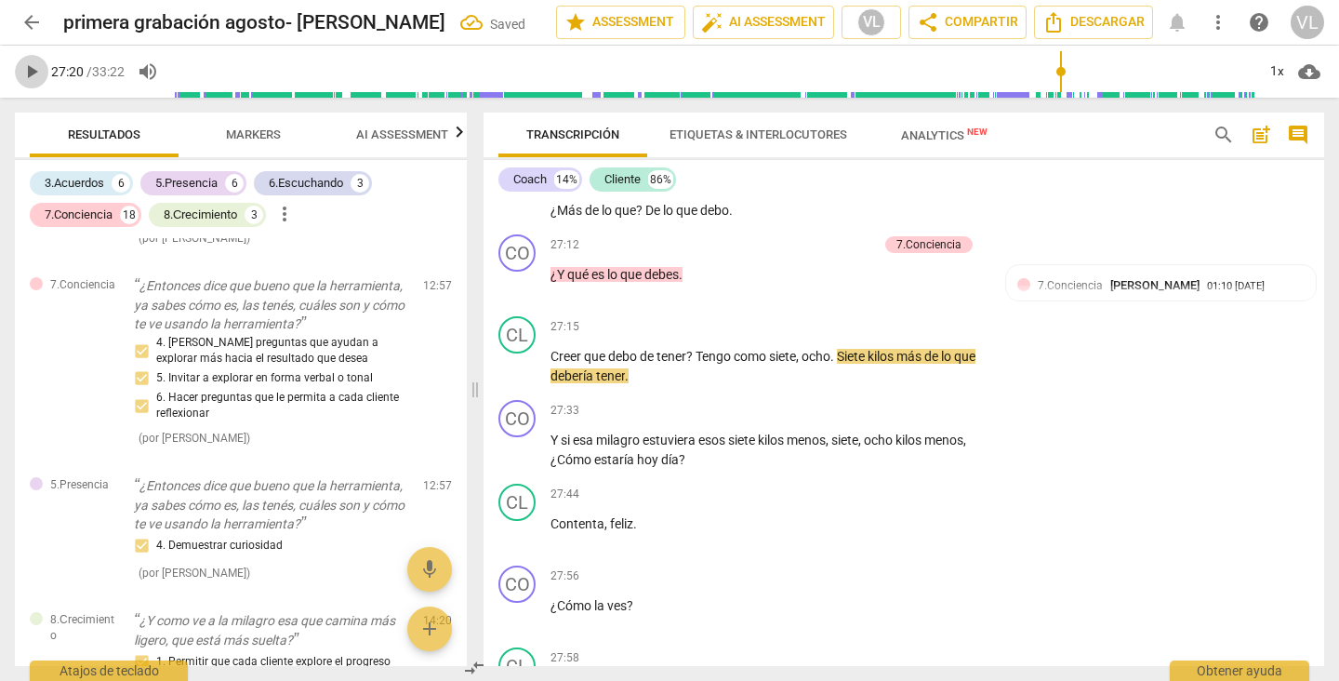
click at [25, 70] on span "play_arrow" at bounding box center [31, 71] width 22 height 22
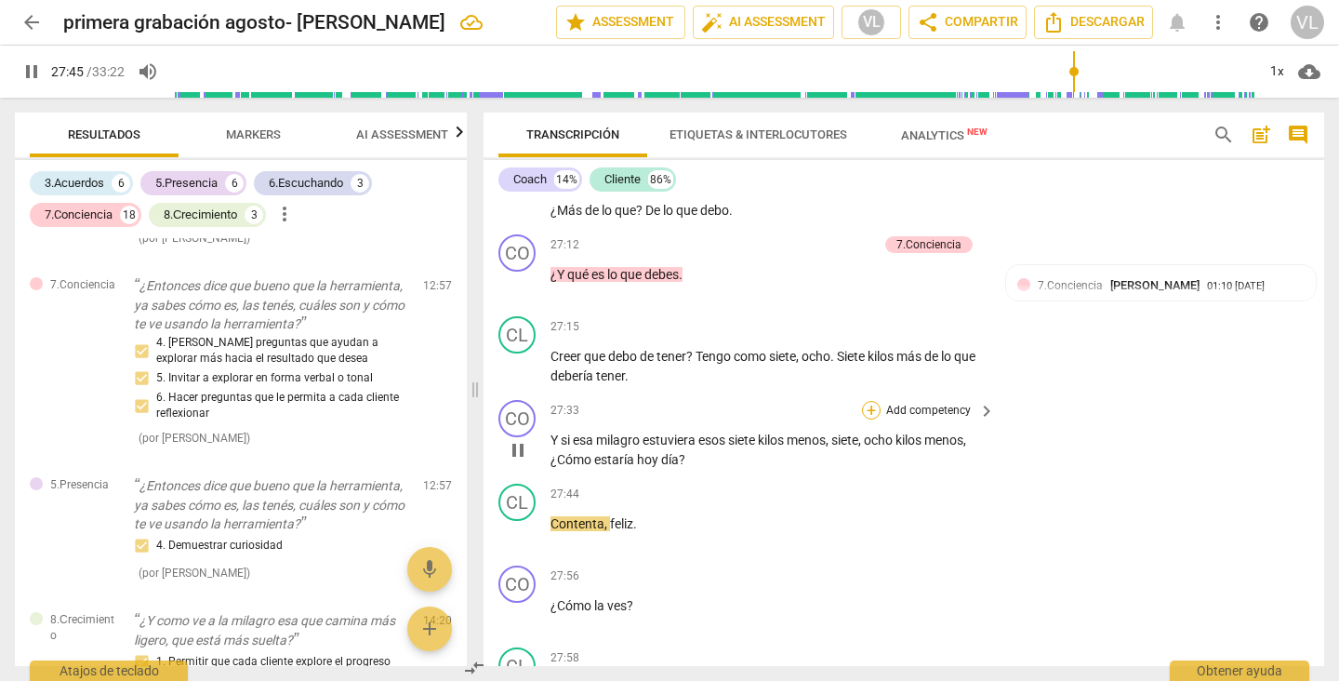
click at [870, 419] on div "+" at bounding box center [871, 410] width 19 height 19
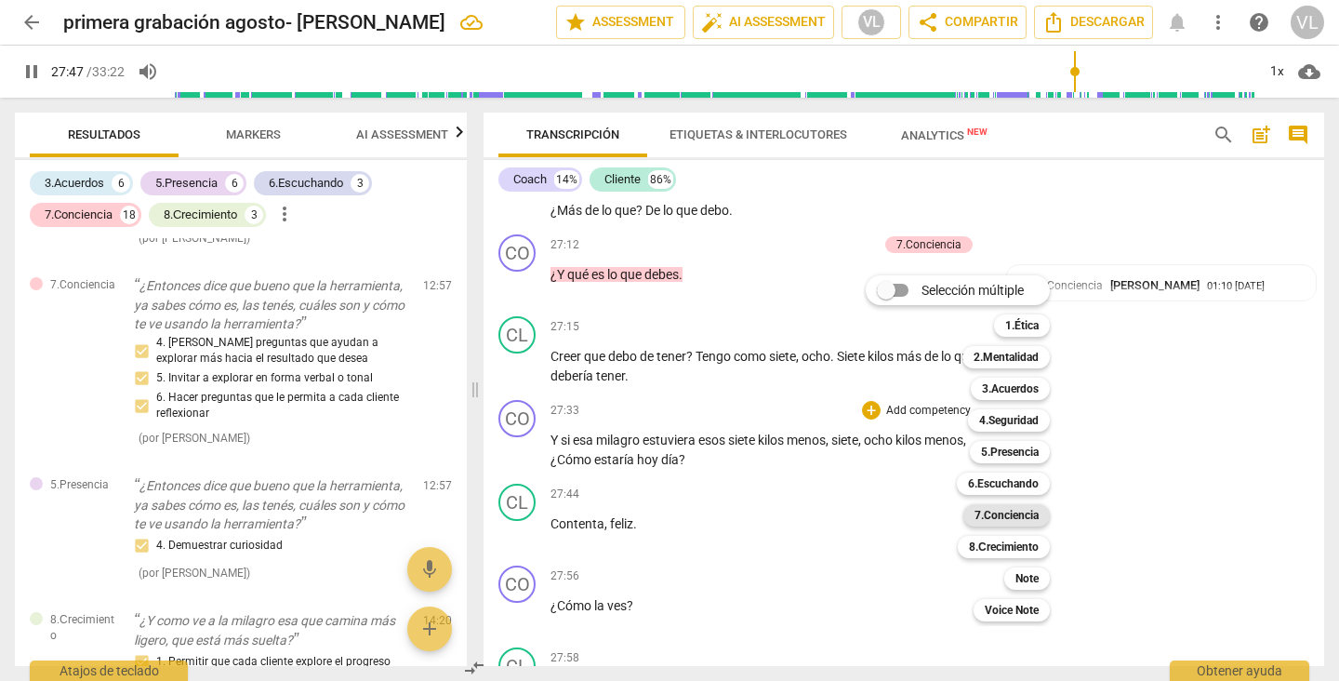
click at [995, 522] on b "7.Conciencia" at bounding box center [1006, 515] width 64 height 22
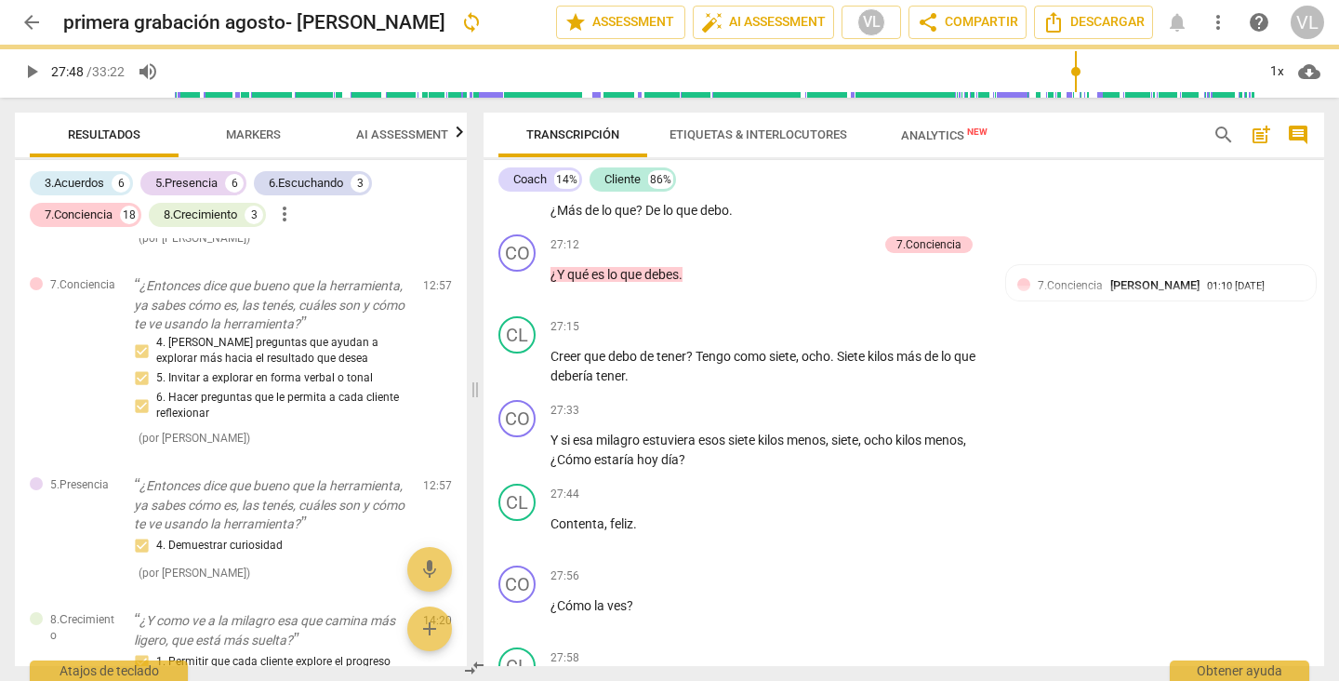
type input "1668"
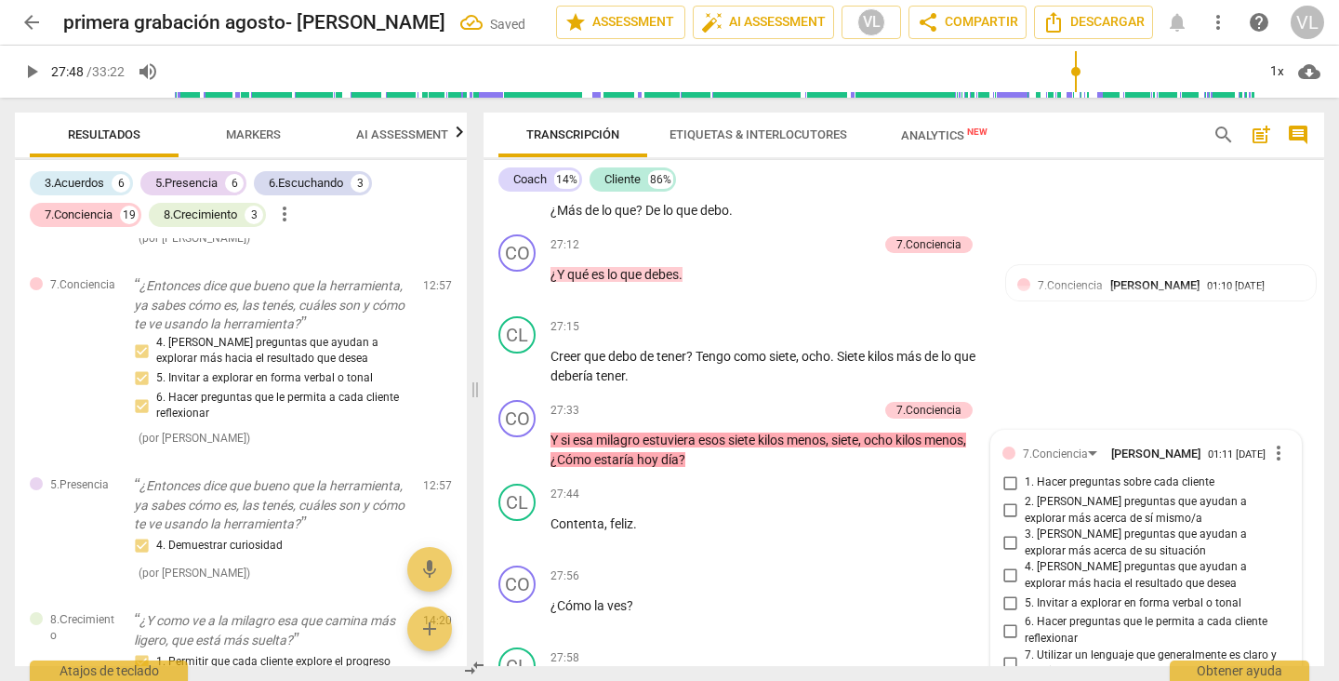
scroll to position [7409, 0]
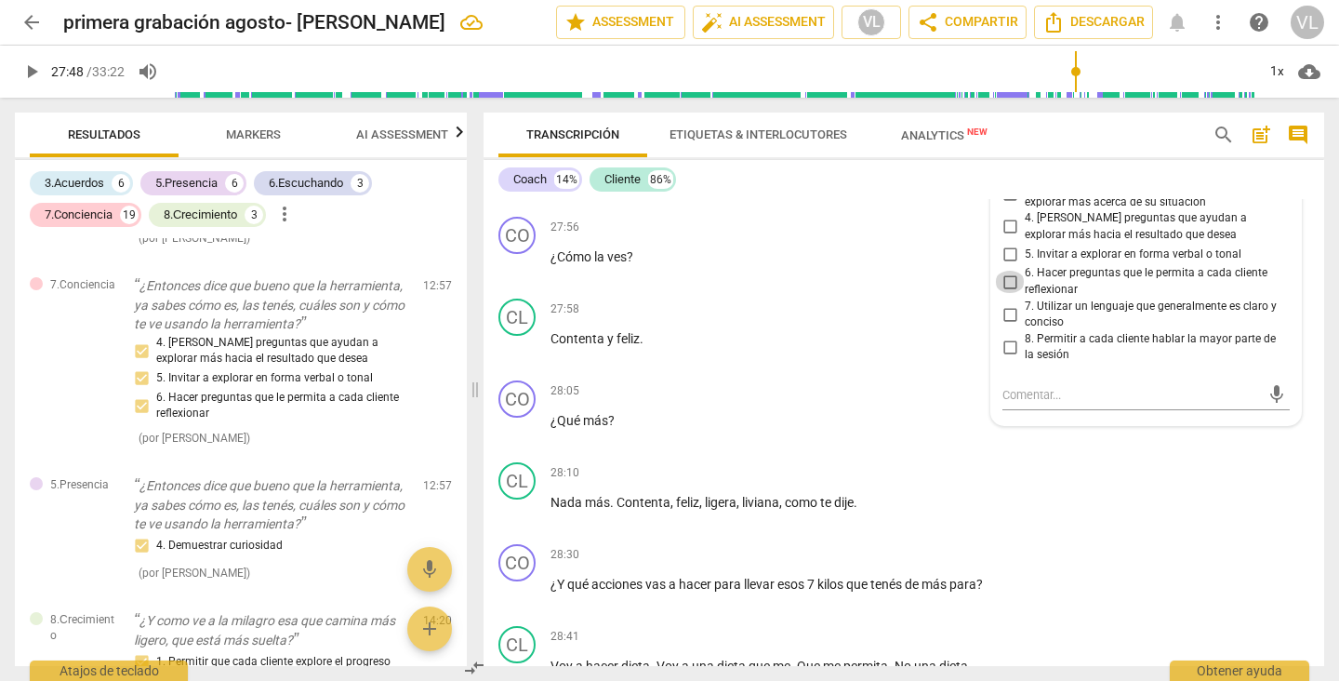
click at [1003, 293] on input "6. Hacer preguntas que le permita a cada cliente reflexionar" at bounding box center [1010, 282] width 30 height 22
checkbox input "true"
click at [1004, 238] on input "4. [PERSON_NAME] preguntas que ayudan a explorar más hacia el resultado que des…" at bounding box center [1010, 227] width 30 height 22
checkbox input "true"
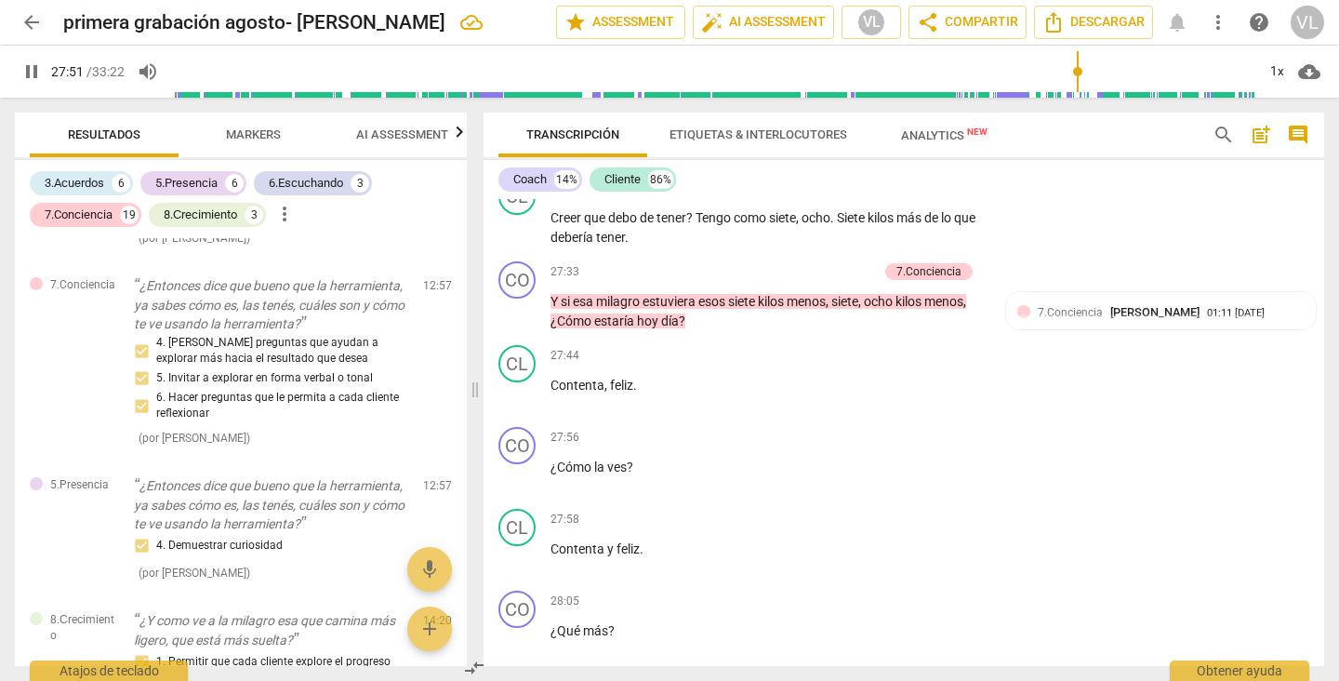
scroll to position [7178, 0]
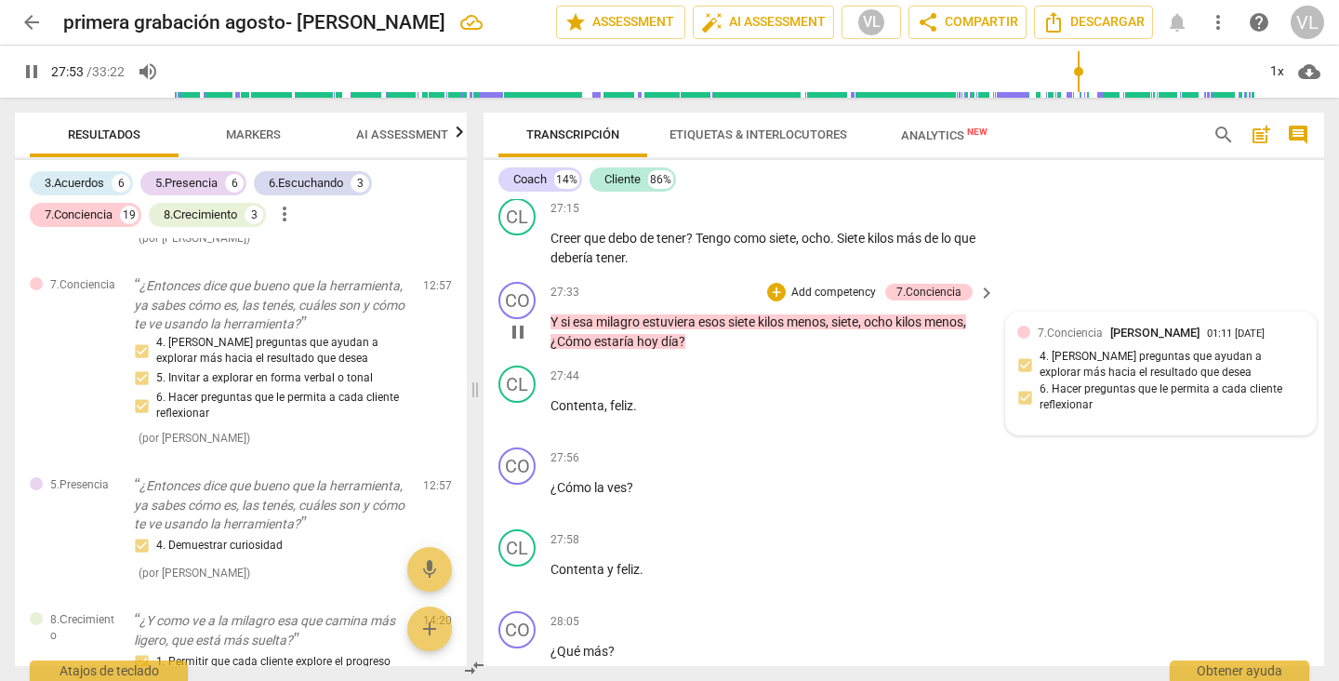
click at [1125, 339] on span "[PERSON_NAME]" at bounding box center [1154, 332] width 89 height 14
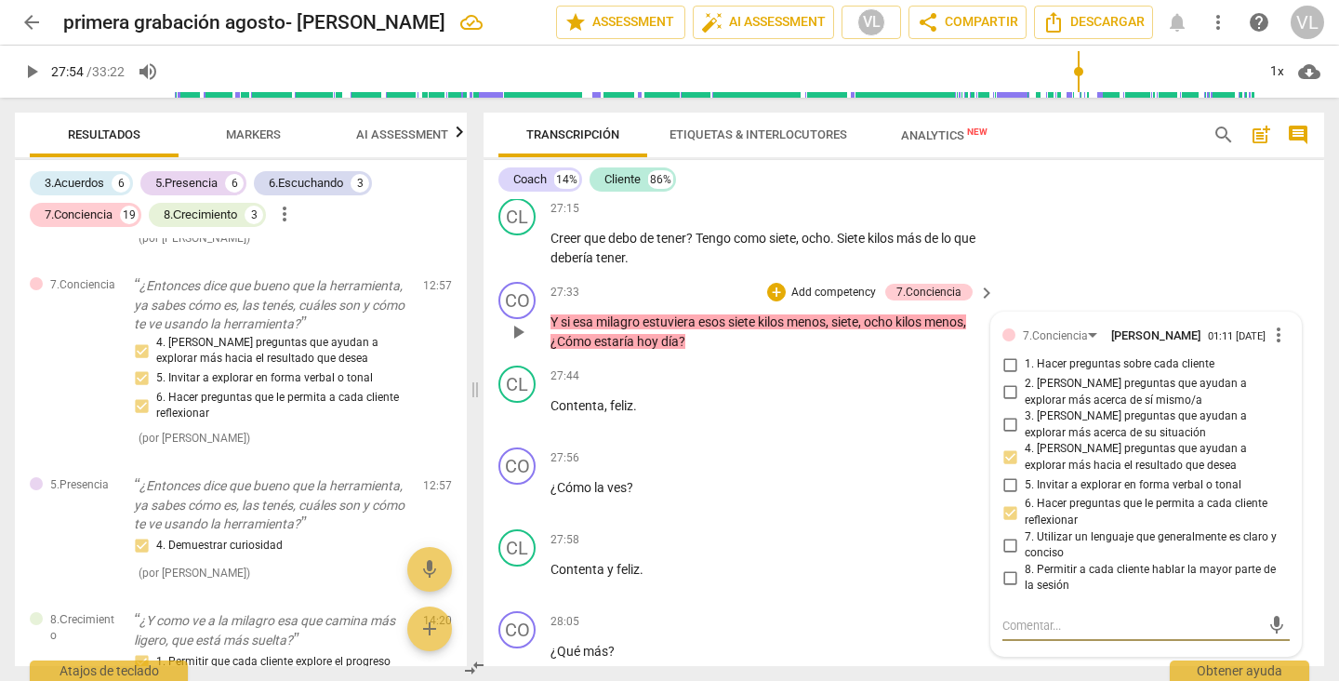
type input "1674"
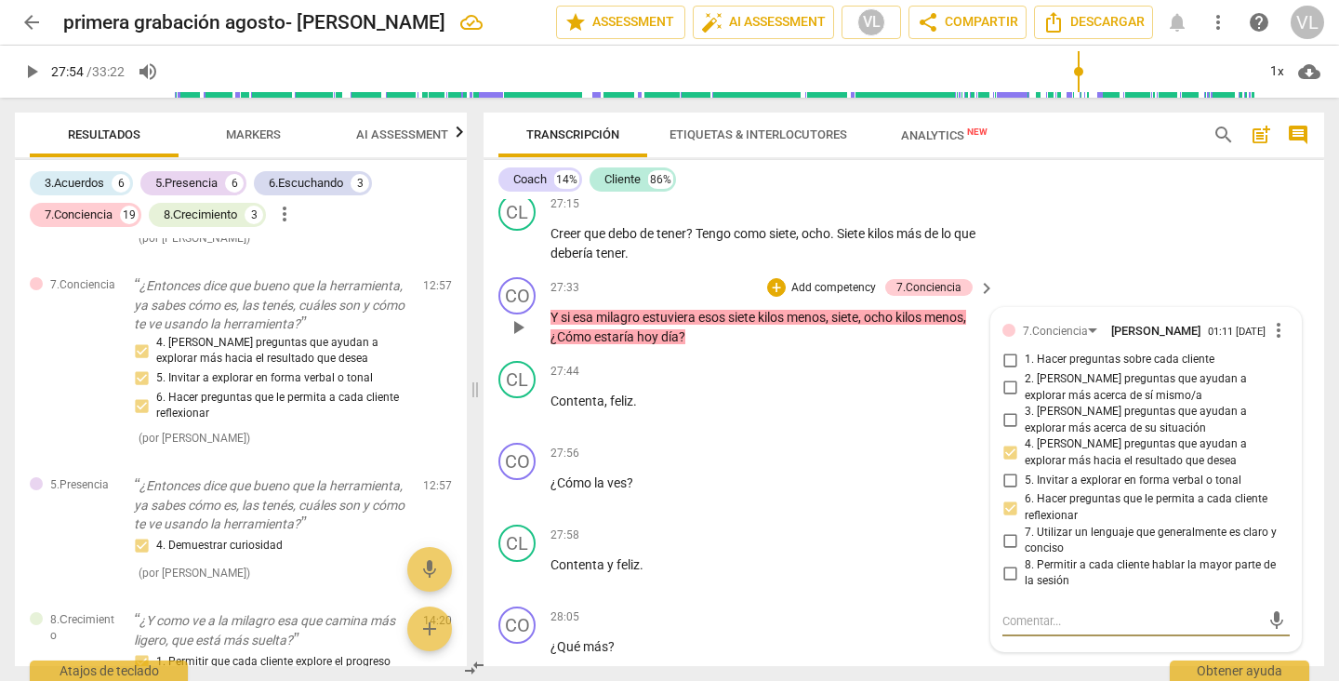
click at [1004, 399] on input "2. [PERSON_NAME] preguntas que ayudan a explorar más acerca de sí mismo/a" at bounding box center [1010, 388] width 30 height 22
checkbox input "true"
click at [777, 297] on div "+" at bounding box center [776, 287] width 19 height 19
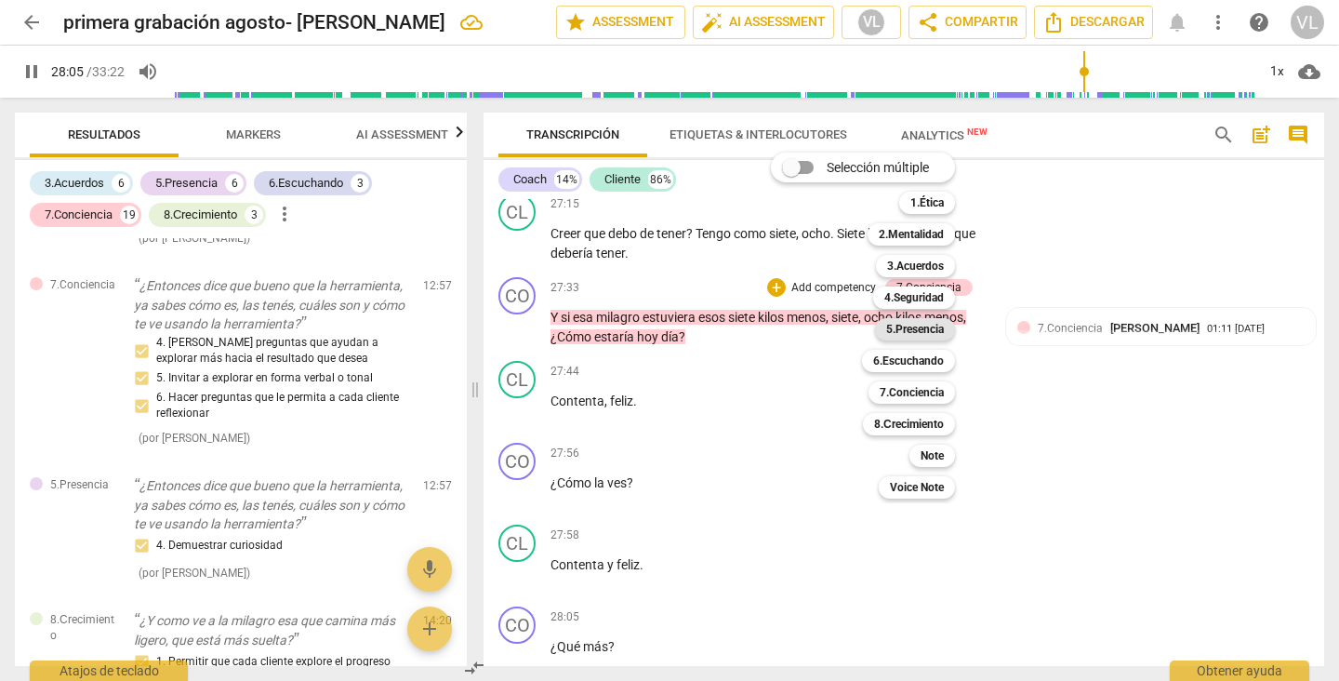
click at [896, 327] on b "5.Presencia" at bounding box center [915, 329] width 58 height 22
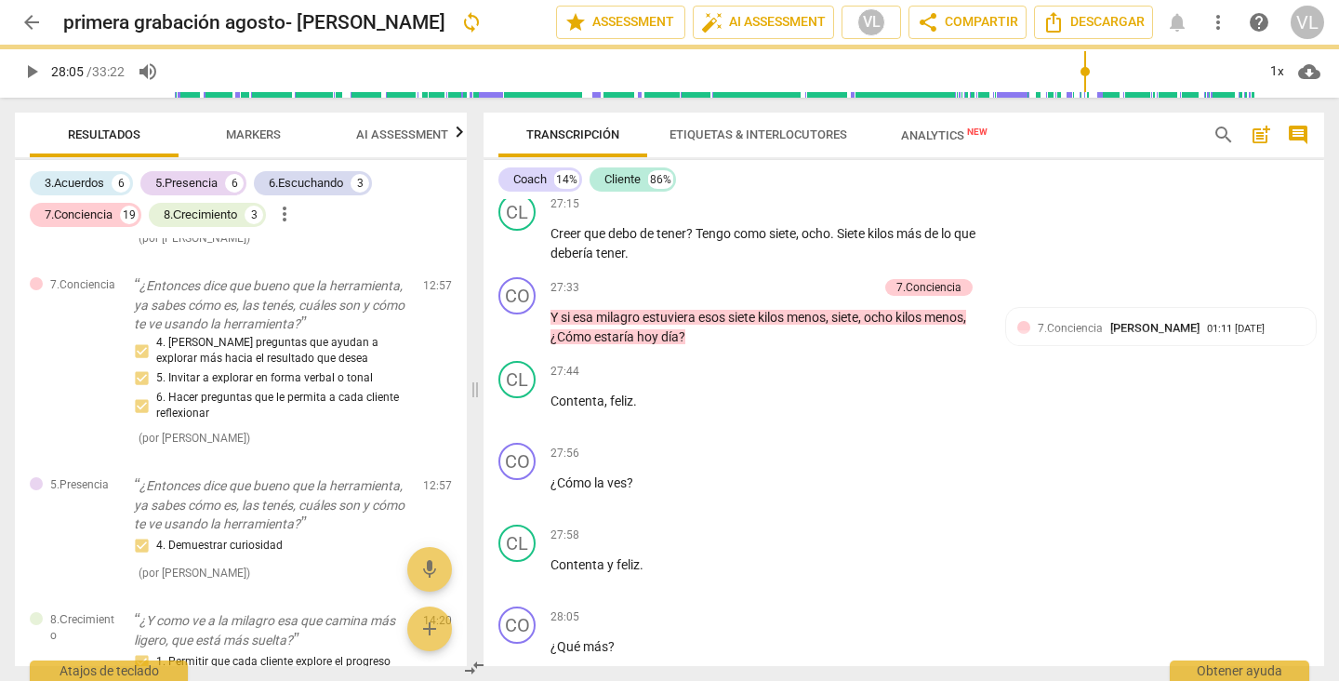
type input "1686"
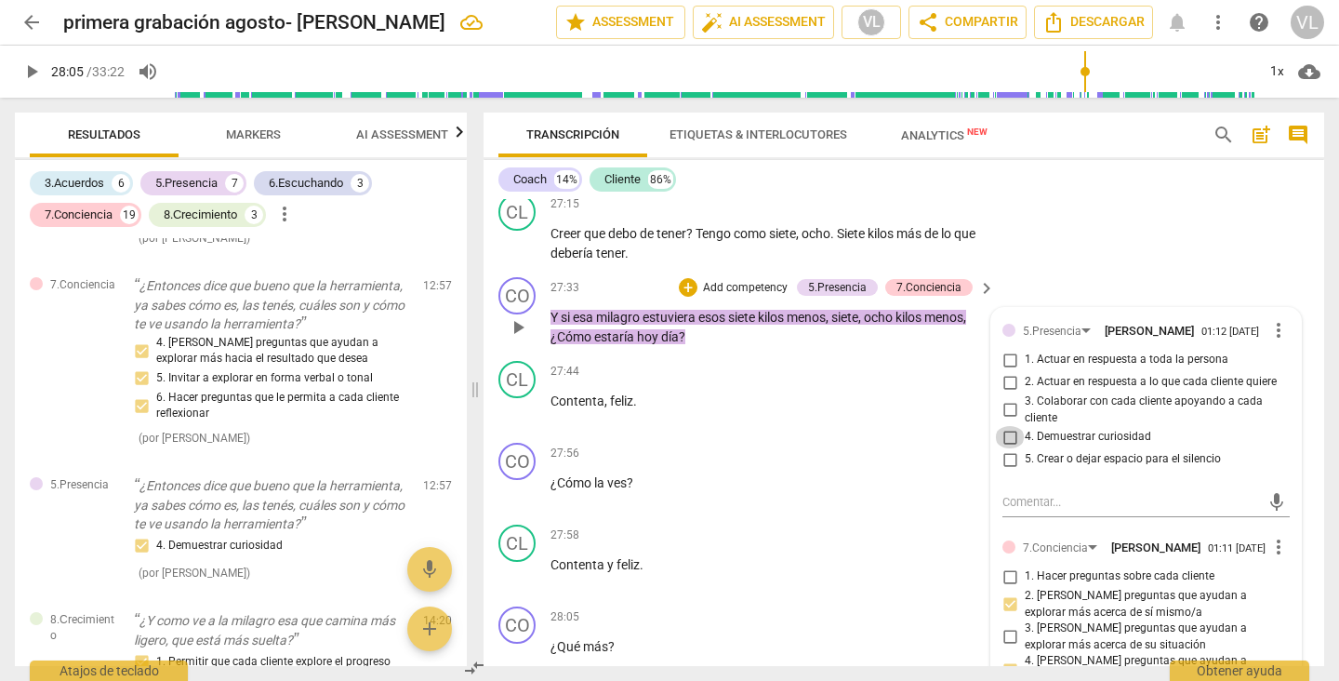
click at [1006, 448] on input "4. Demuestrar curiosidad" at bounding box center [1010, 437] width 30 height 22
checkbox input "true"
click at [1006, 393] on input "2. Actuar en respuesta a lo que cada cliente quiere" at bounding box center [1010, 382] width 30 height 22
checkbox input "true"
click at [686, 297] on div "+" at bounding box center [688, 287] width 19 height 19
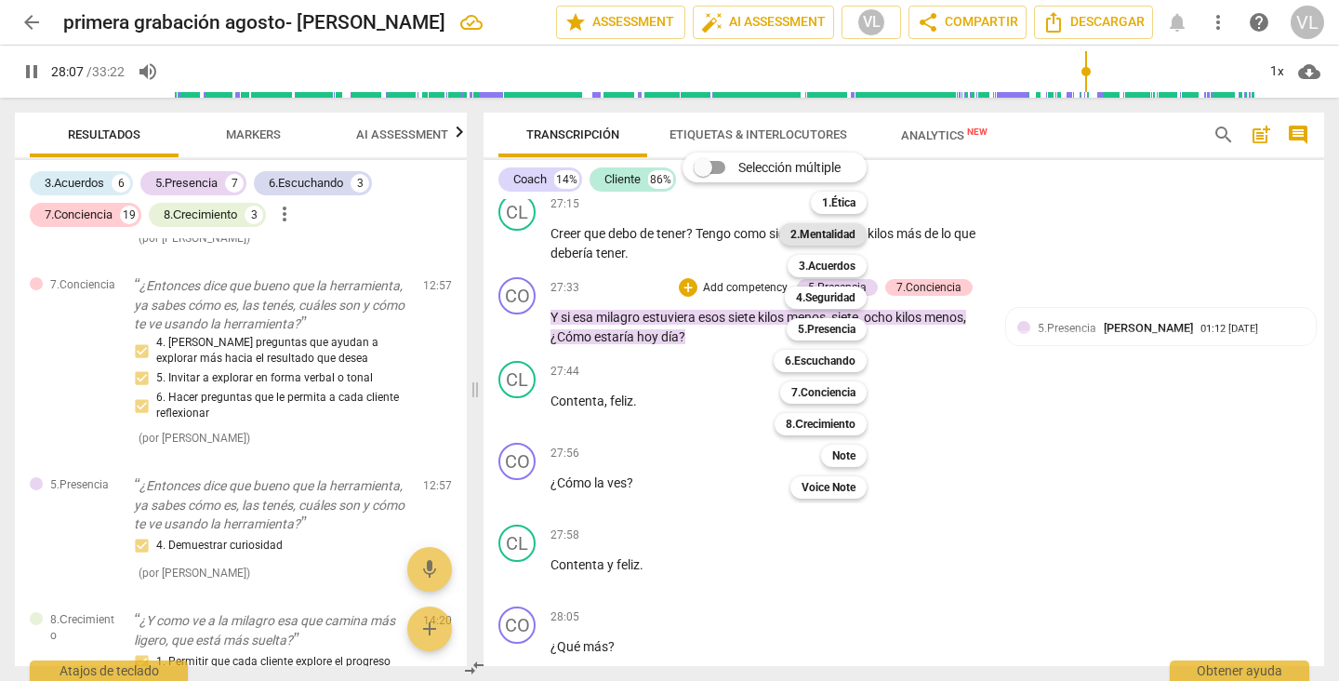
click at [810, 232] on b "2.Mentalidad" at bounding box center [822, 234] width 65 height 22
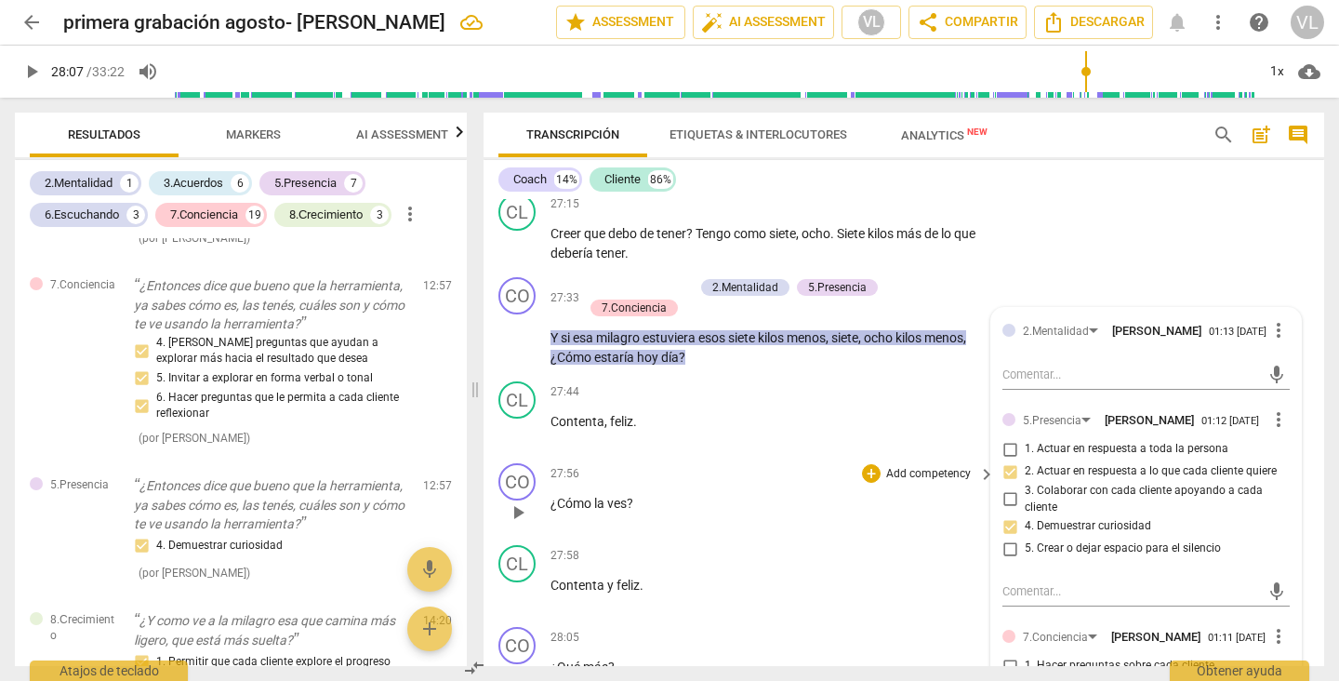
click at [905, 530] on div "27:56 + Add competency keyboard_arrow_right ¿Cómo la ves ?" at bounding box center [773, 496] width 446 height 67
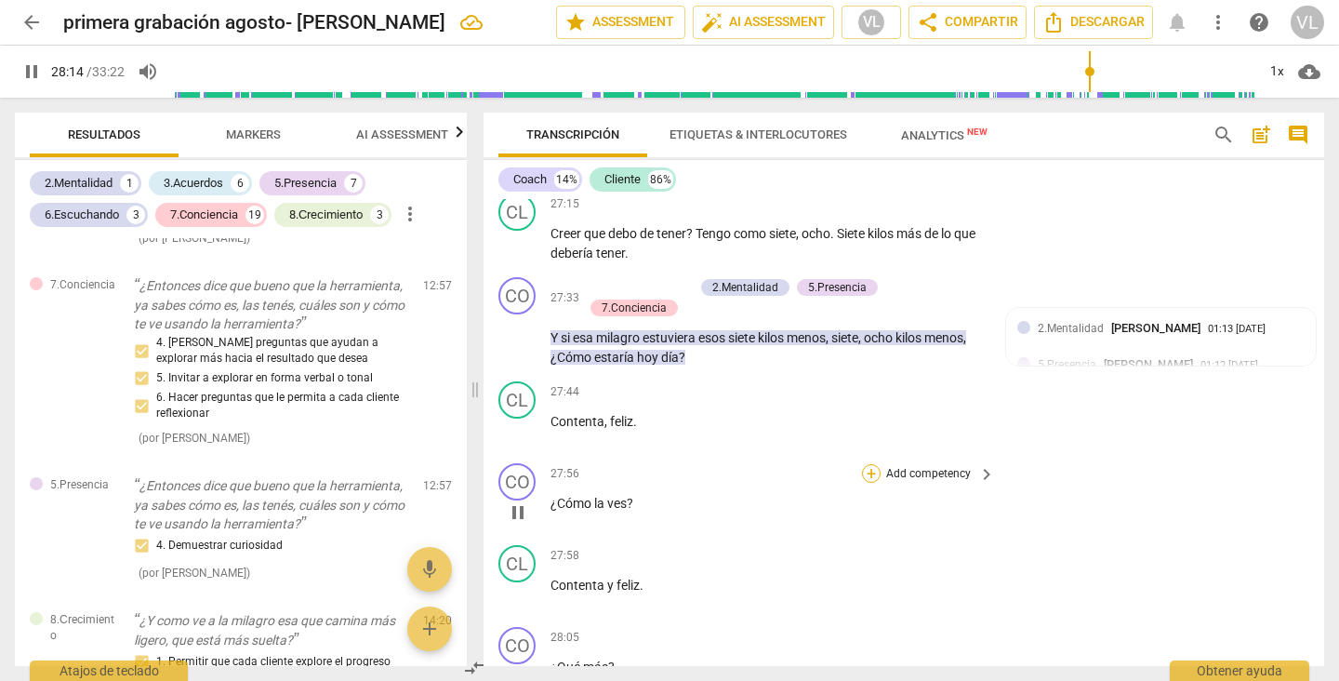
click at [864, 483] on div "+" at bounding box center [871, 473] width 19 height 19
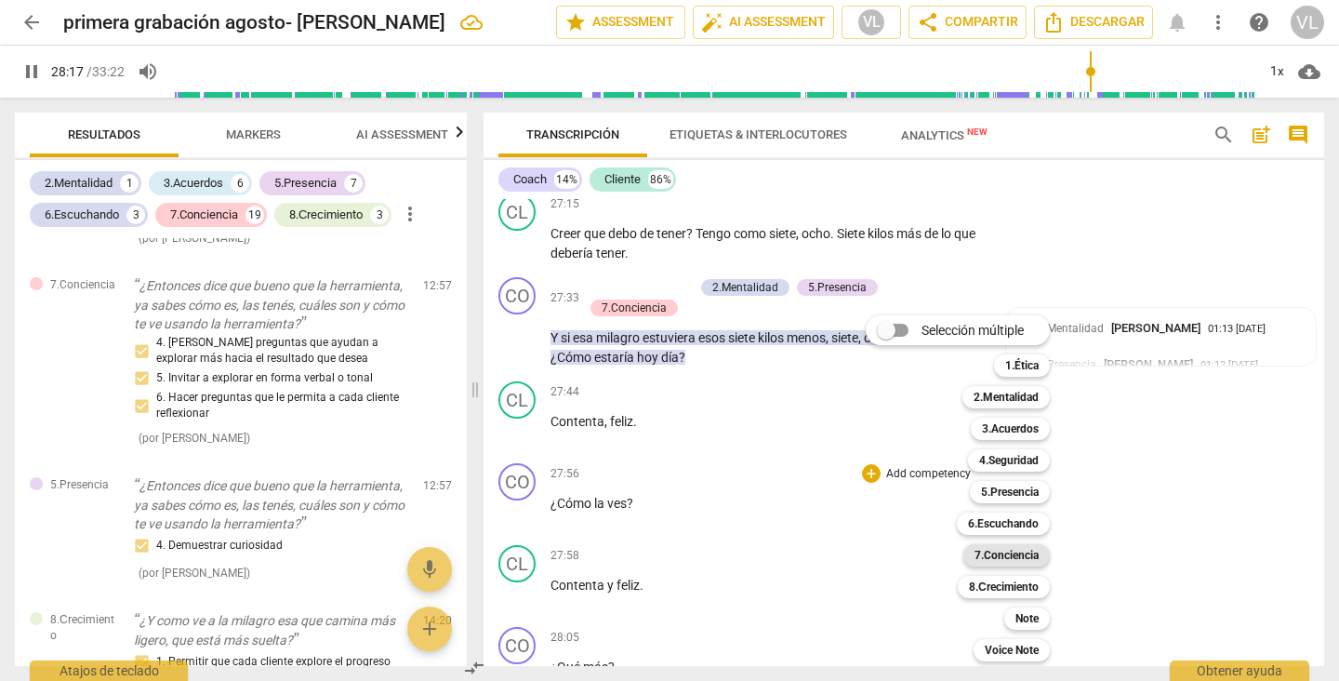
click at [994, 558] on b "7.Conciencia" at bounding box center [1006, 555] width 64 height 22
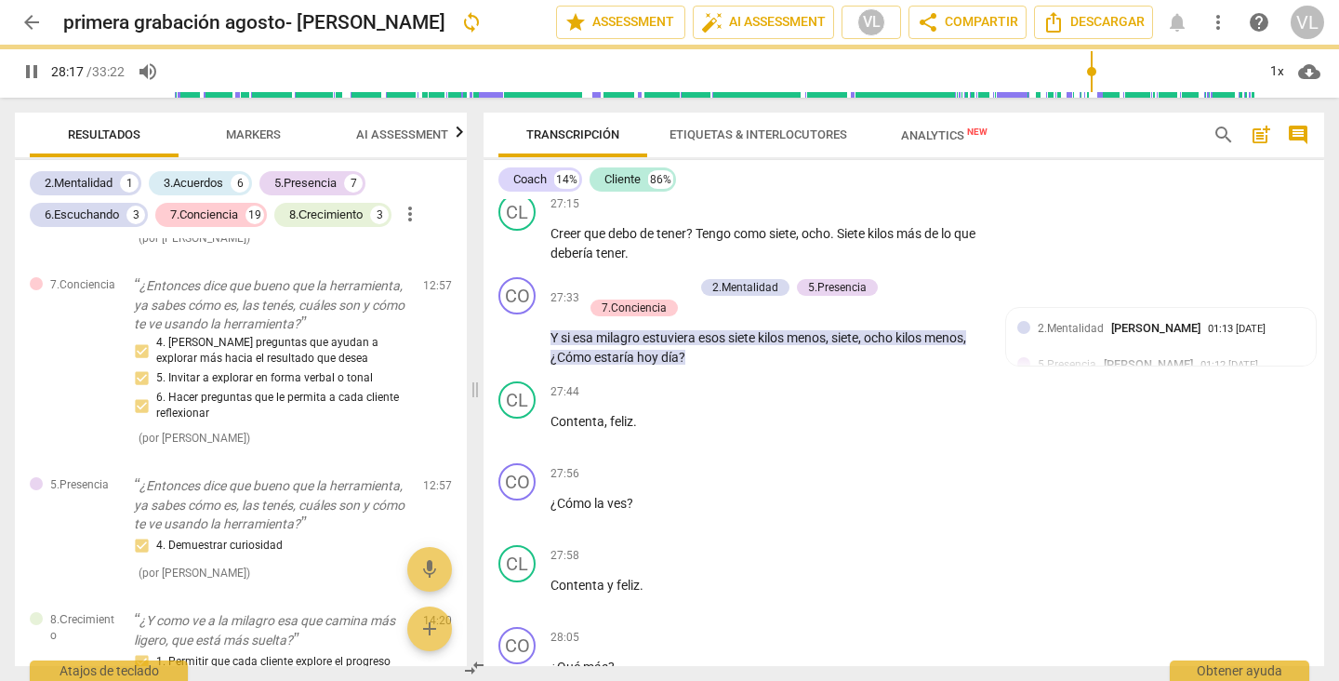
type input "1698"
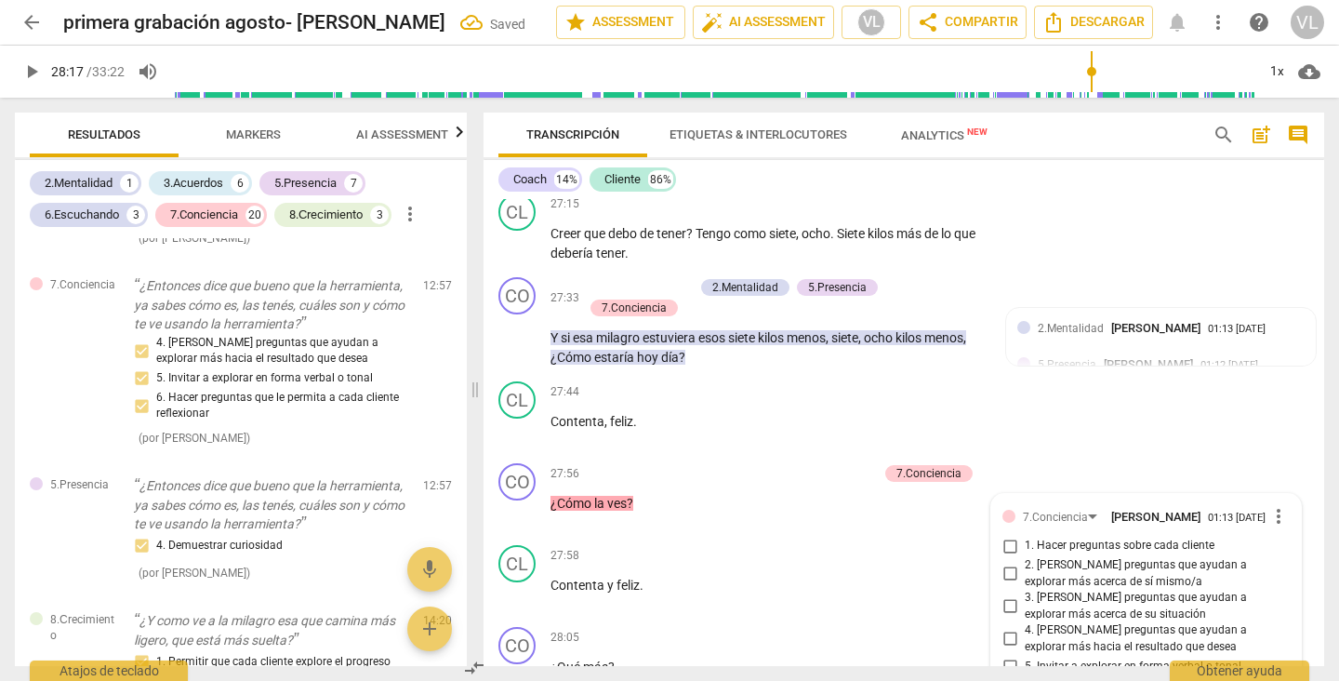
scroll to position [7595, 0]
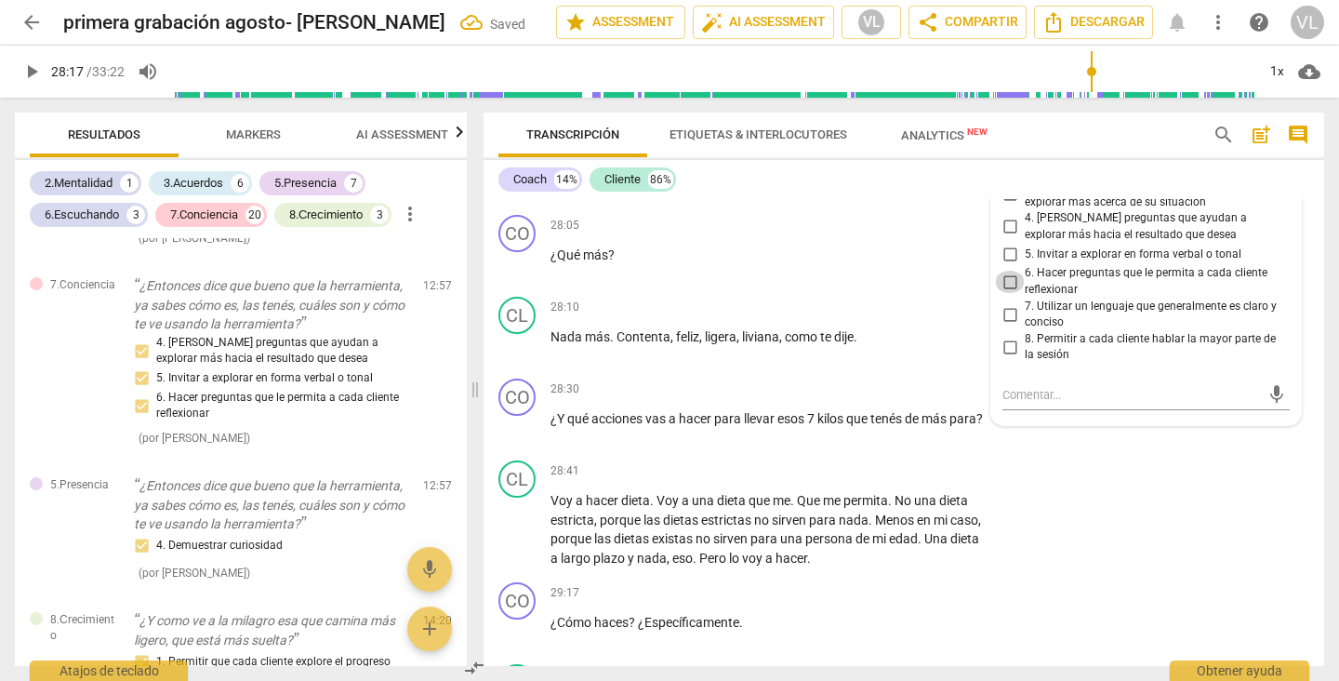
click at [1002, 293] on input "6. Hacer preguntas que le permita a cada cliente reflexionar" at bounding box center [1010, 282] width 30 height 22
checkbox input "true"
click at [1004, 265] on input "5. Invitar a explorar en forma verbal o tonal" at bounding box center [1010, 254] width 30 height 22
checkbox input "true"
click at [1003, 238] on input "4. [PERSON_NAME] preguntas que ayudan a explorar más hacia el resultado que des…" at bounding box center [1010, 227] width 30 height 22
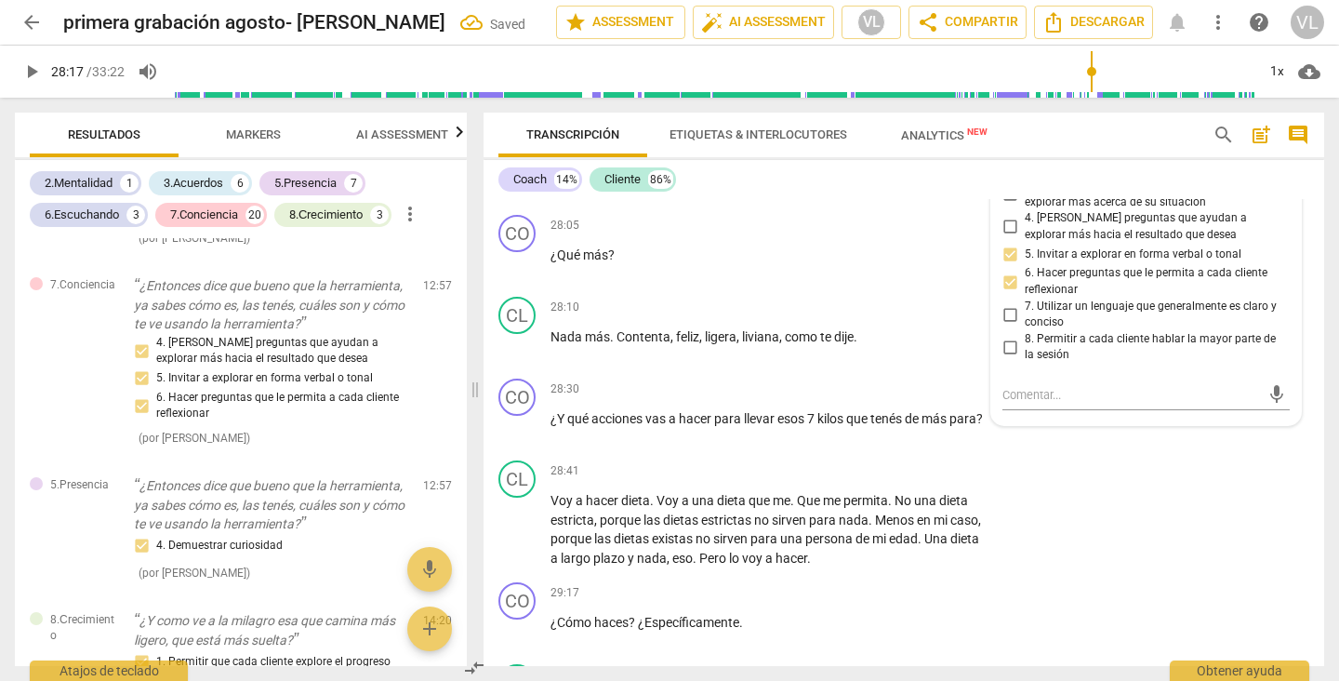
checkbox input "true"
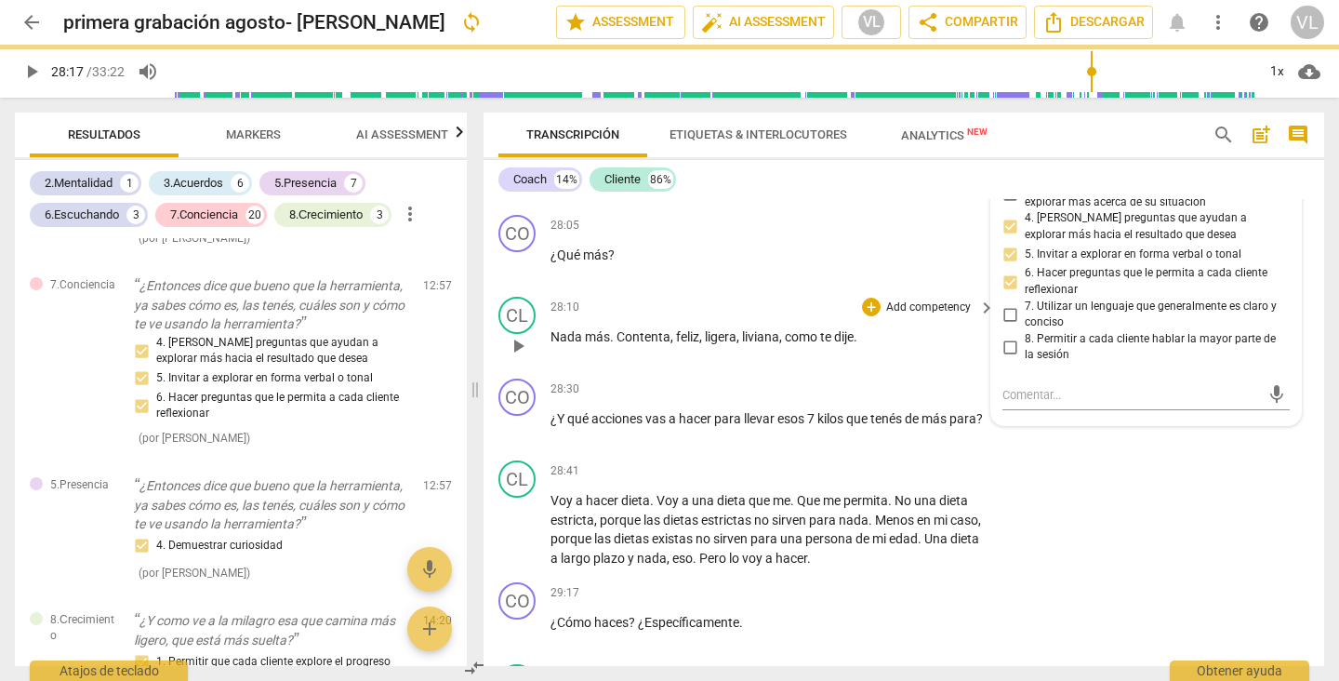
click at [900, 331] on div "CL play_arrow pause 28:10 + Add competency keyboard_arrow_right Nada más . Cont…" at bounding box center [903, 330] width 841 height 82
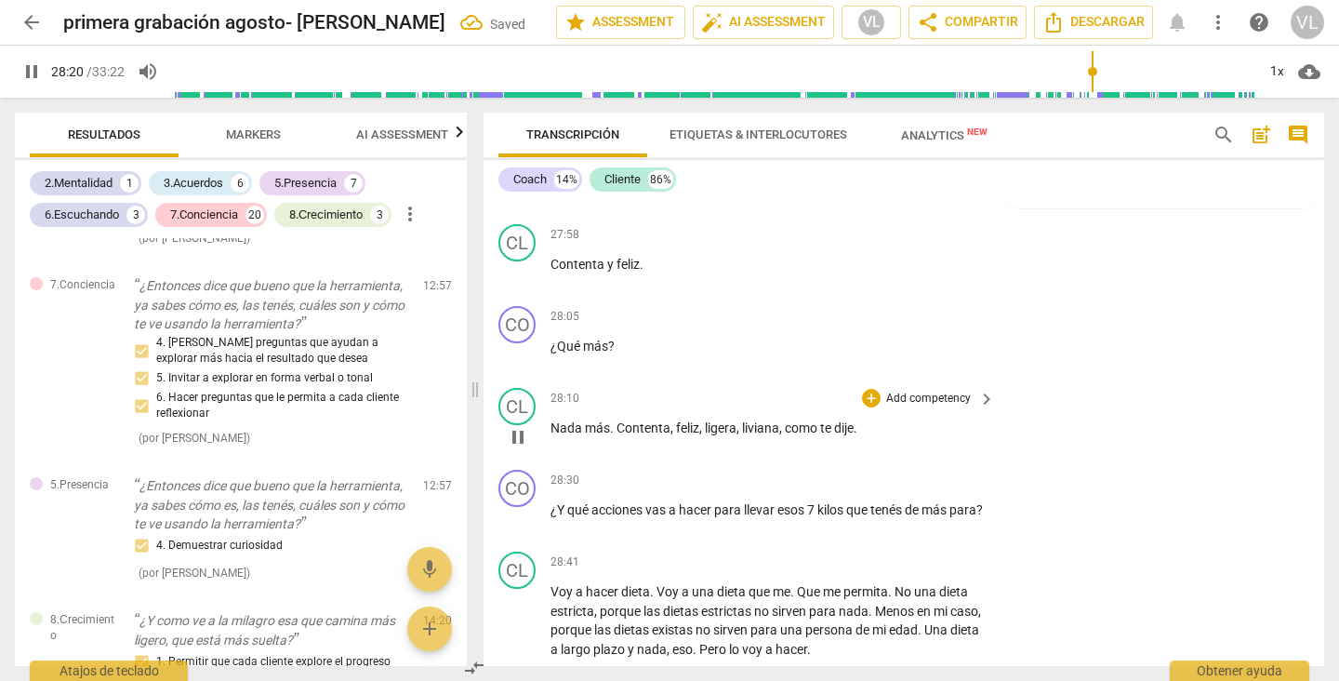
scroll to position [7446, 0]
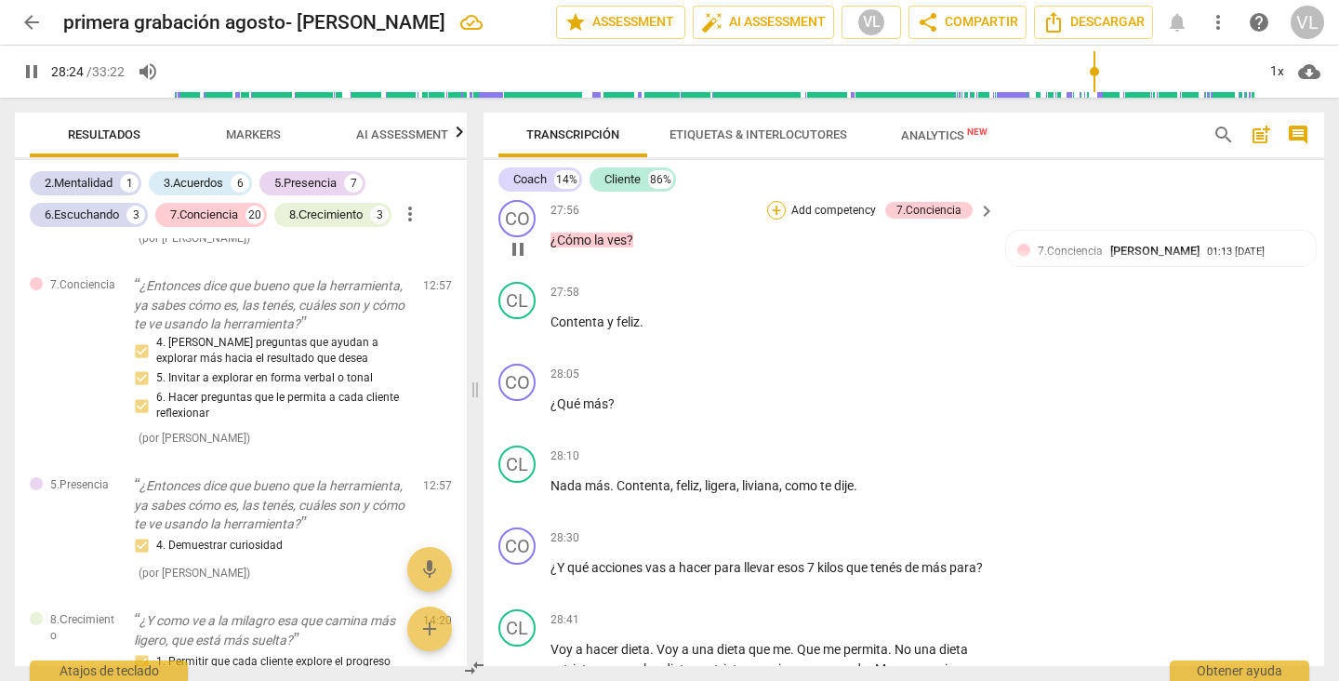
click at [770, 219] on div "+" at bounding box center [776, 210] width 19 height 19
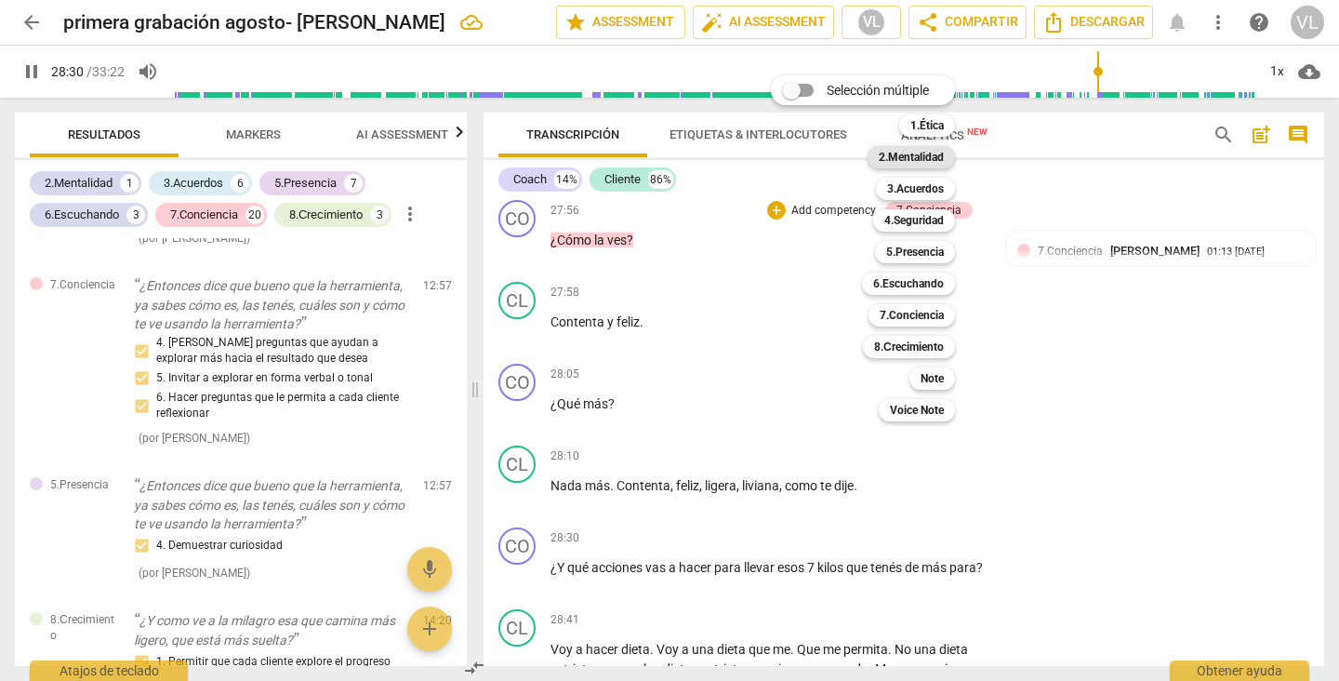
click at [899, 160] on b "2.Mentalidad" at bounding box center [911, 157] width 65 height 22
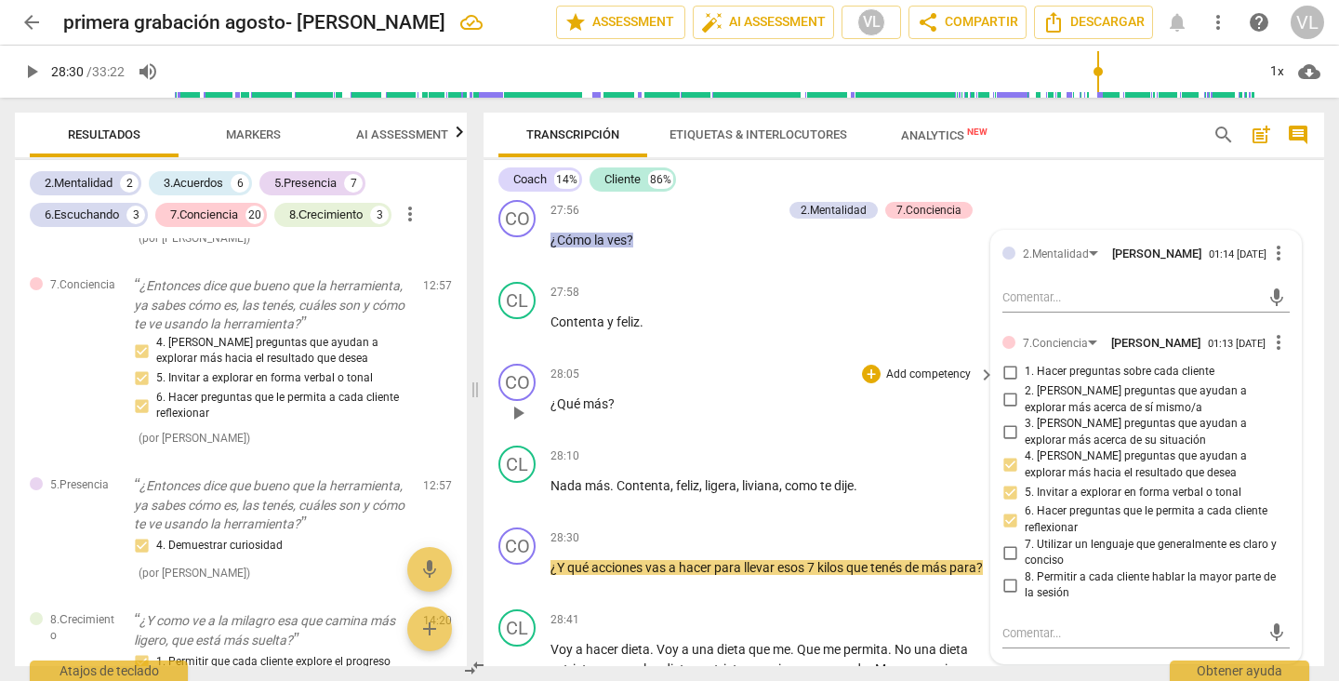
click at [594, 411] on span "más" at bounding box center [595, 403] width 25 height 15
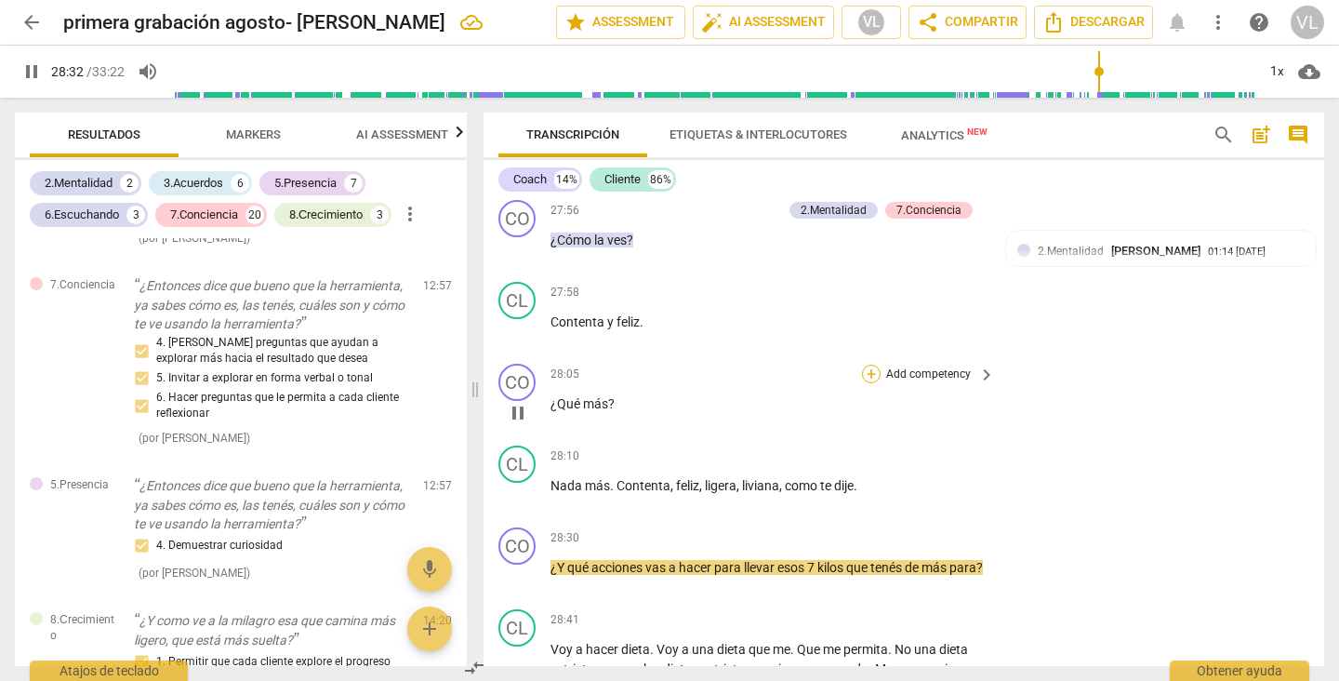
click at [862, 383] on div "+" at bounding box center [871, 373] width 19 height 19
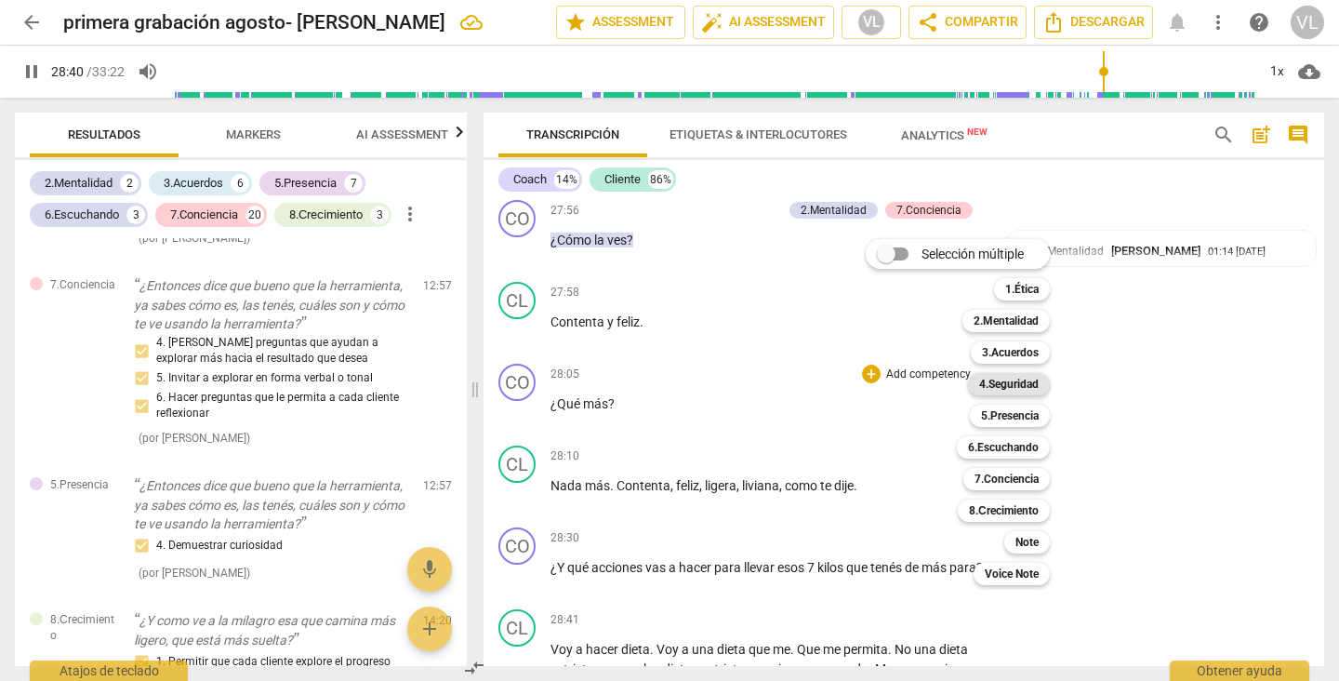
click at [1000, 383] on b "4.Seguridad" at bounding box center [1009, 384] width 60 height 22
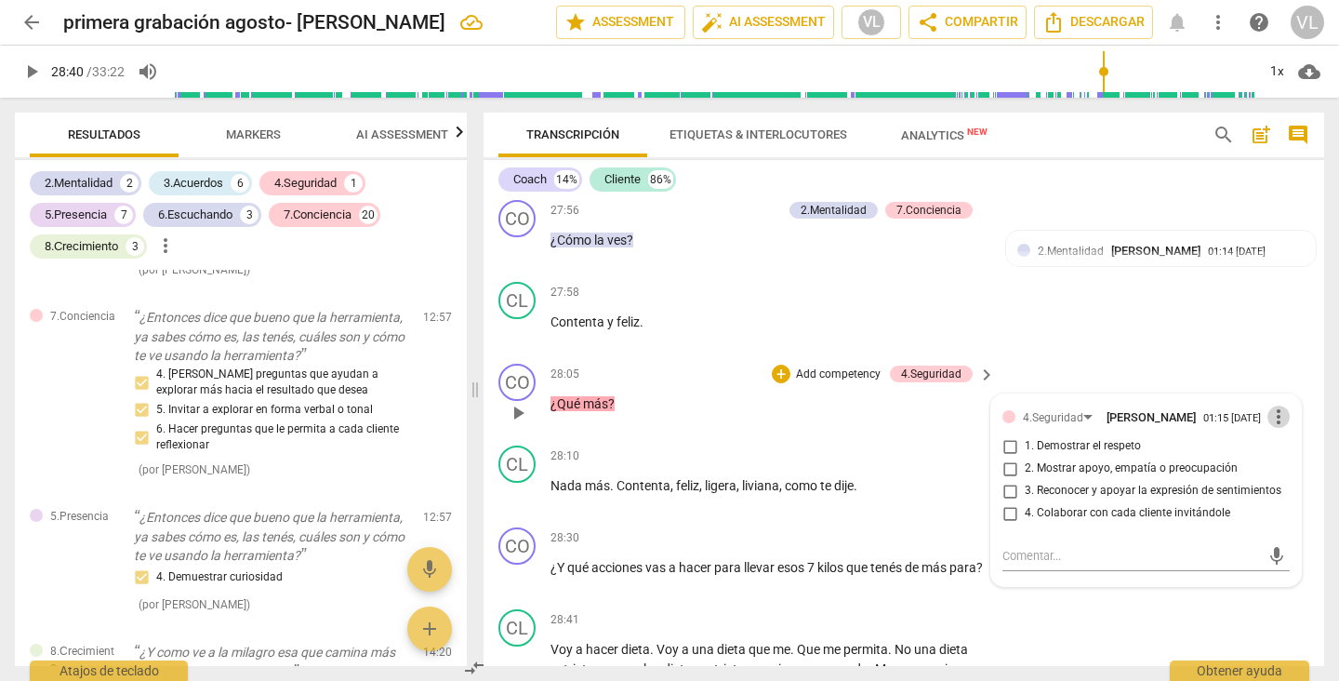
click at [1268, 428] on span "more_vert" at bounding box center [1278, 416] width 22 height 22
click at [1275, 493] on li "Borrar" at bounding box center [1289, 489] width 65 height 35
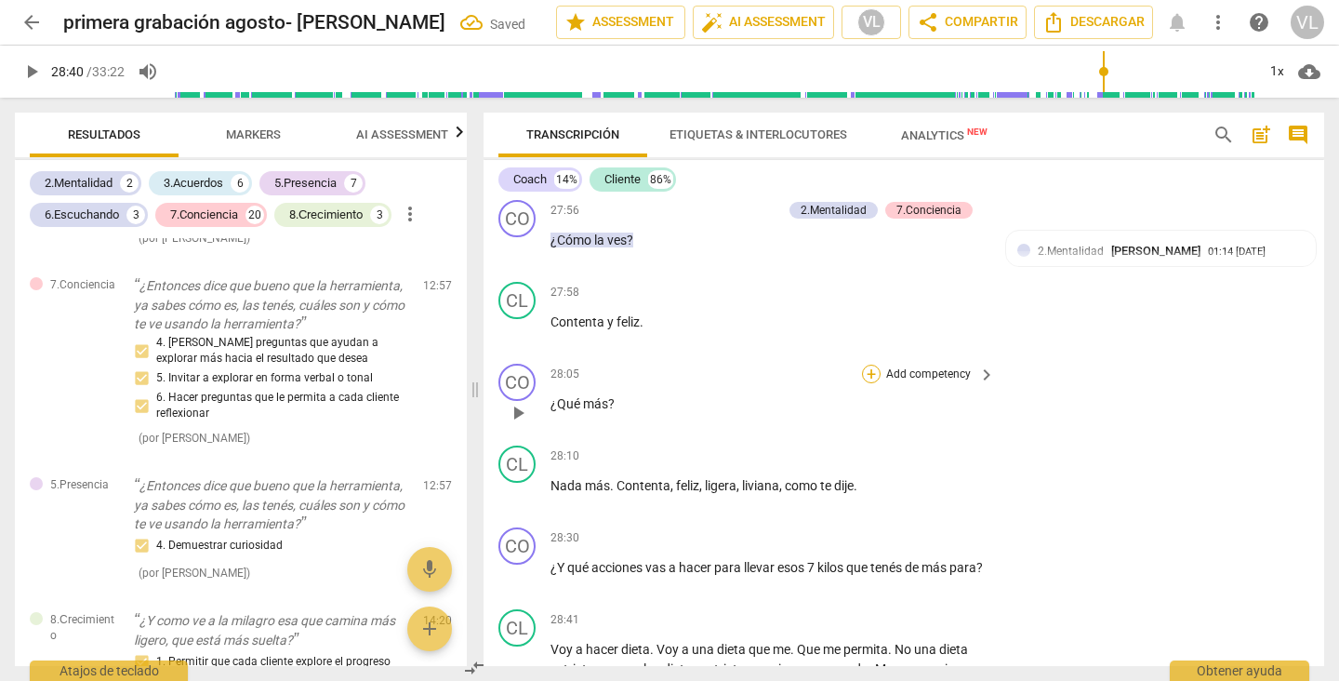
click at [868, 383] on div "+" at bounding box center [871, 373] width 19 height 19
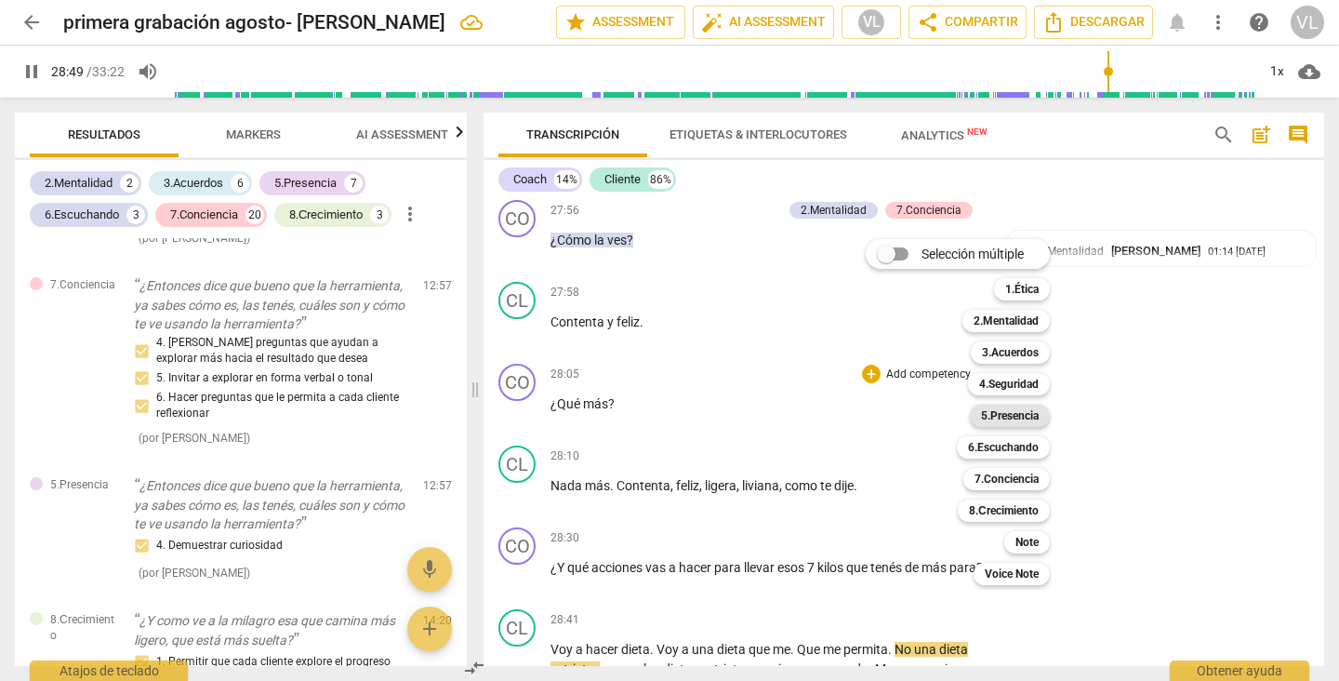
click at [998, 412] on b "5.Presencia" at bounding box center [1010, 415] width 58 height 22
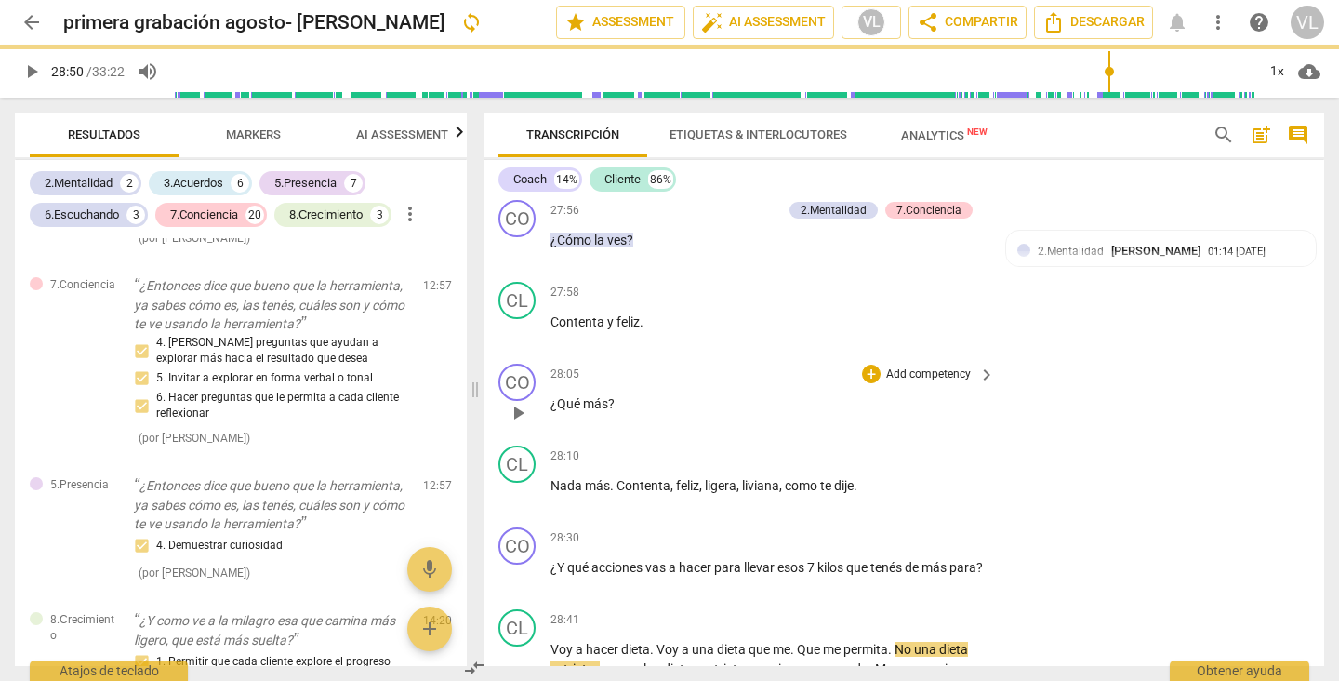
click at [998, 411] on div "CO play_arrow pause 28:05 + Add competency keyboard_arrow_right ¿Qué más ?" at bounding box center [903, 397] width 841 height 82
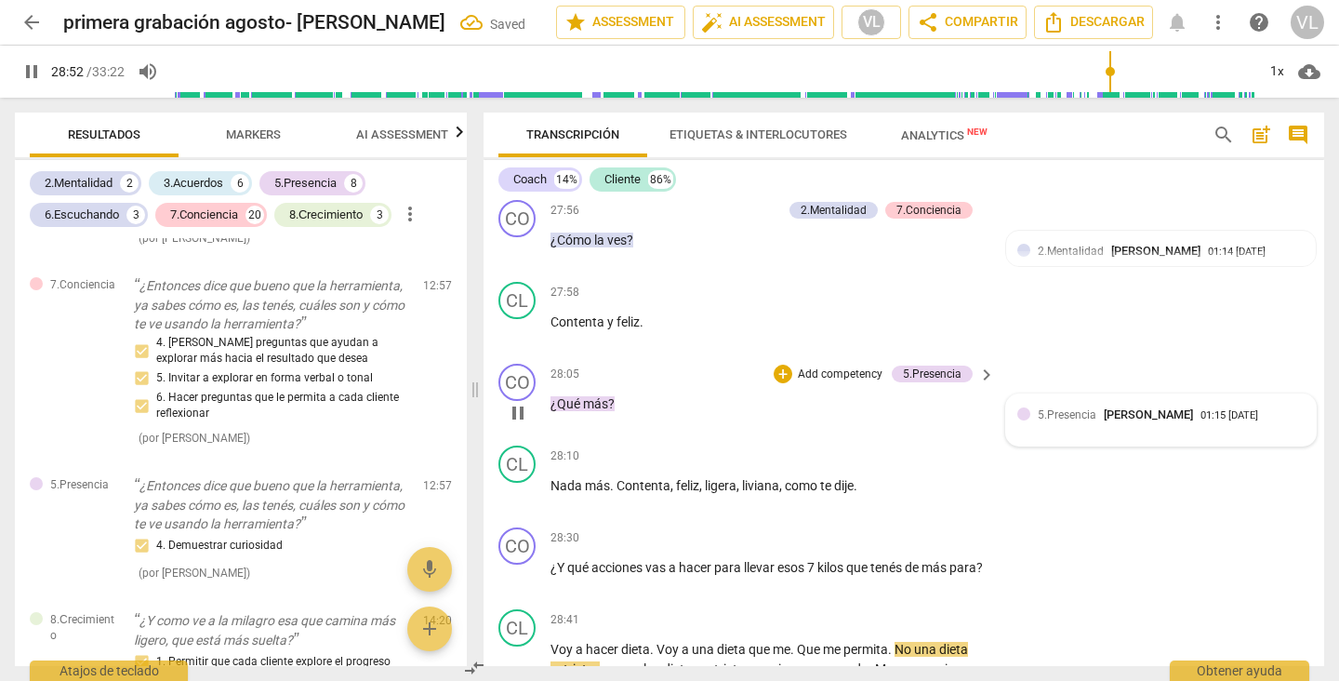
click at [1111, 421] on span "[PERSON_NAME]" at bounding box center [1148, 414] width 89 height 14
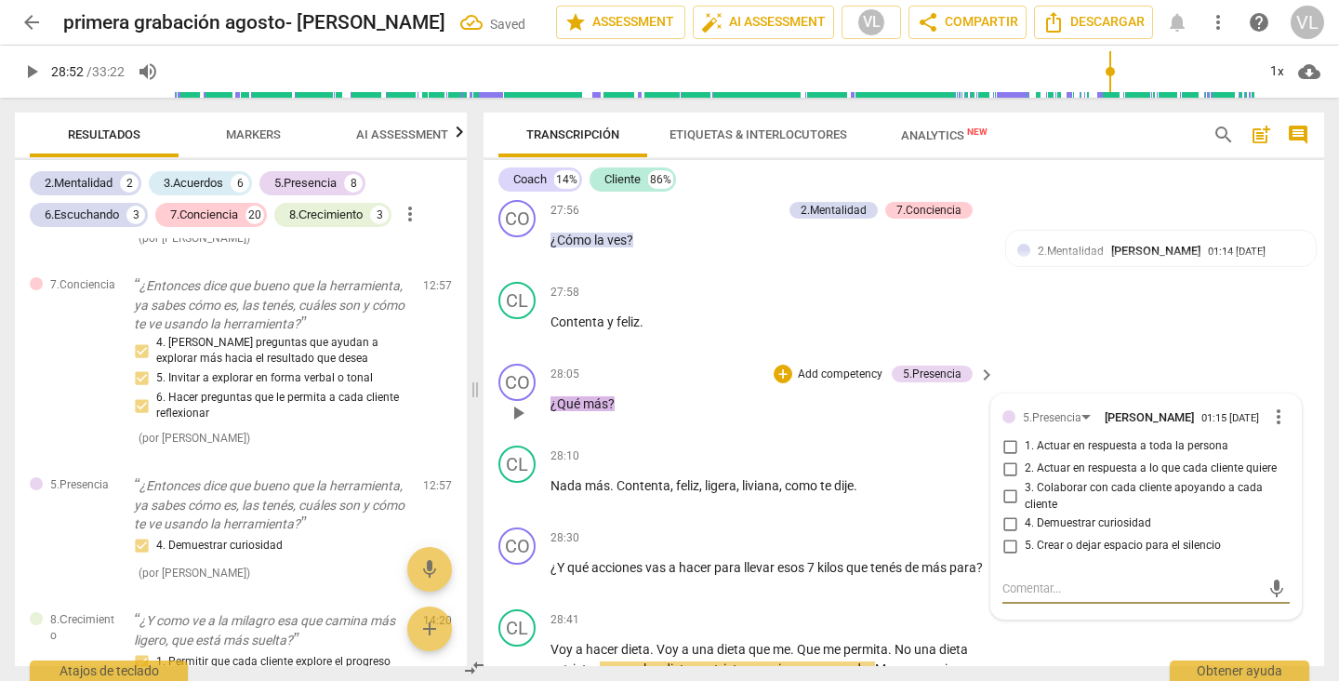
type input "1733"
click at [1007, 535] on input "4. Demuestrar curiosidad" at bounding box center [1010, 523] width 30 height 22
checkbox input "true"
click at [906, 414] on p "¿Qué más ?" at bounding box center [767, 404] width 435 height 20
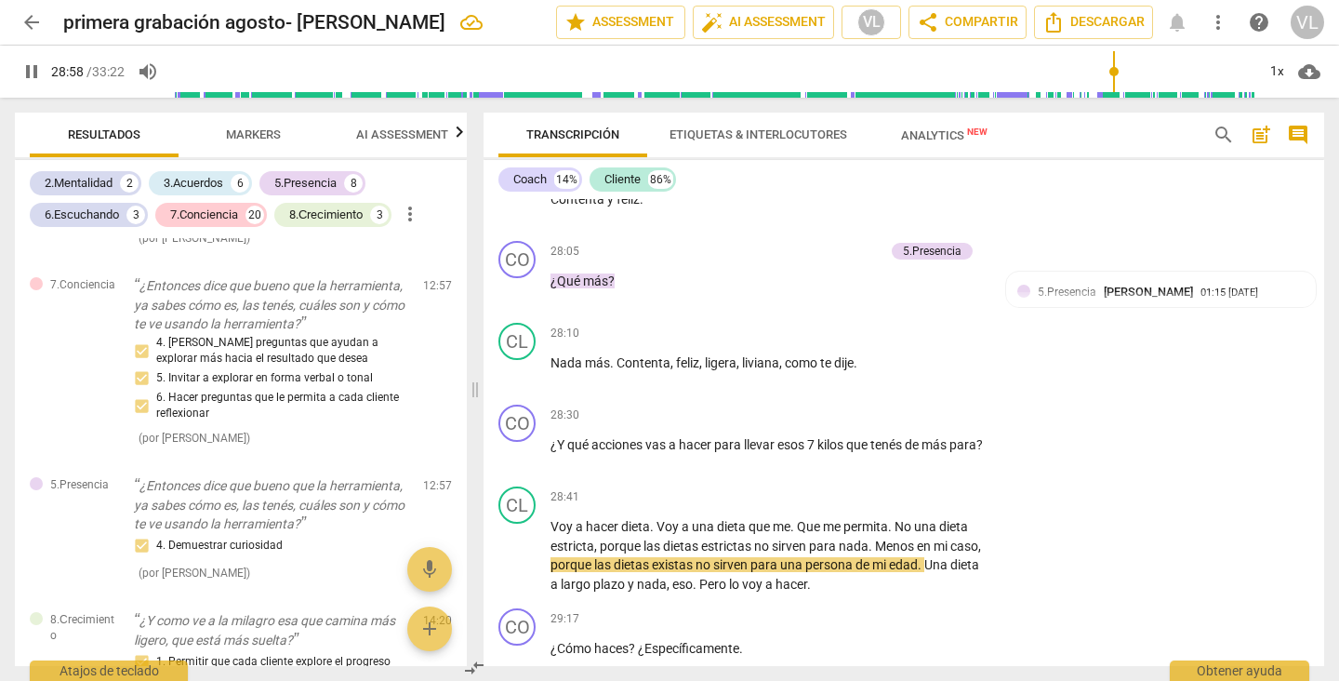
scroll to position [7589, 0]
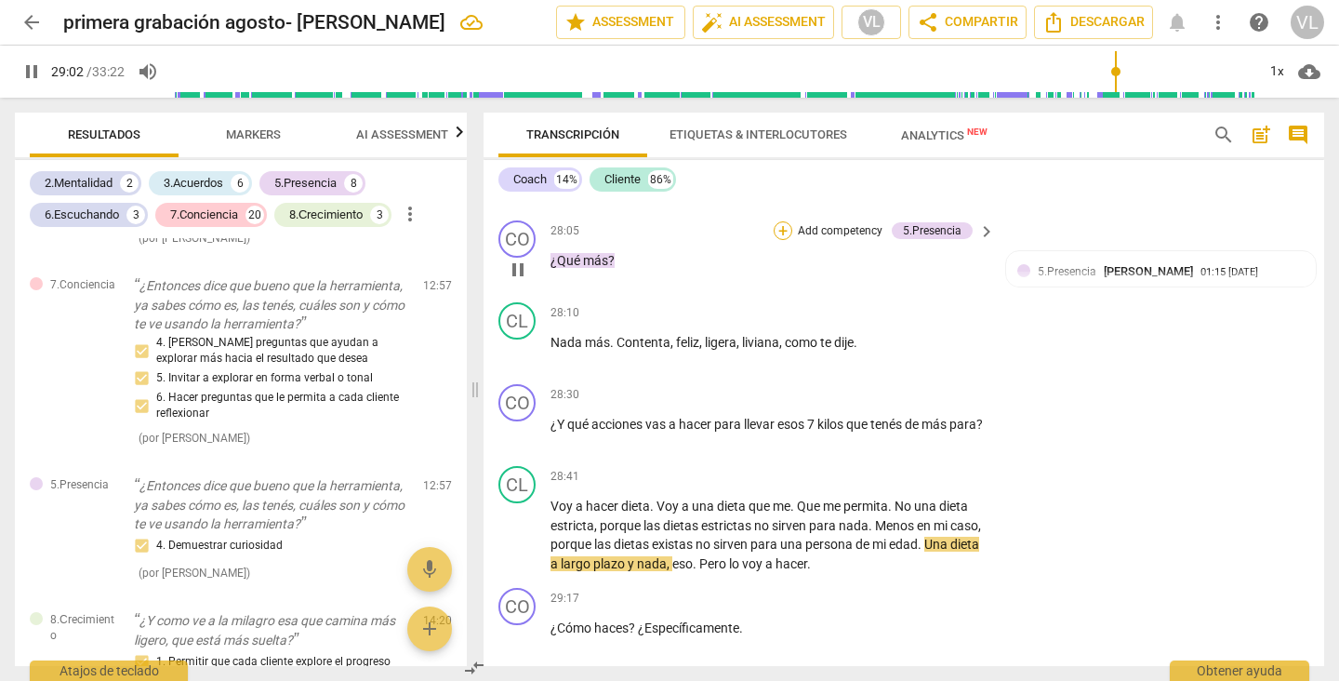
click at [778, 240] on div "+" at bounding box center [783, 230] width 19 height 19
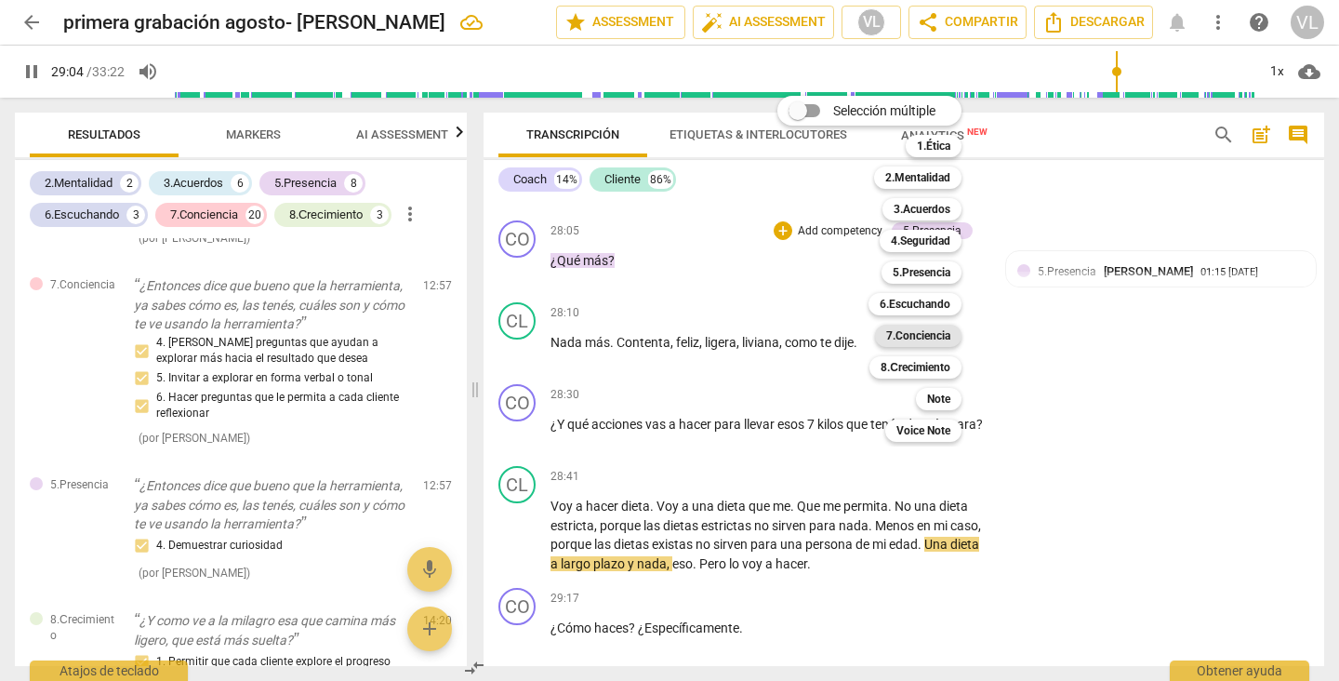
click at [926, 329] on b "7.Conciencia" at bounding box center [918, 335] width 64 height 22
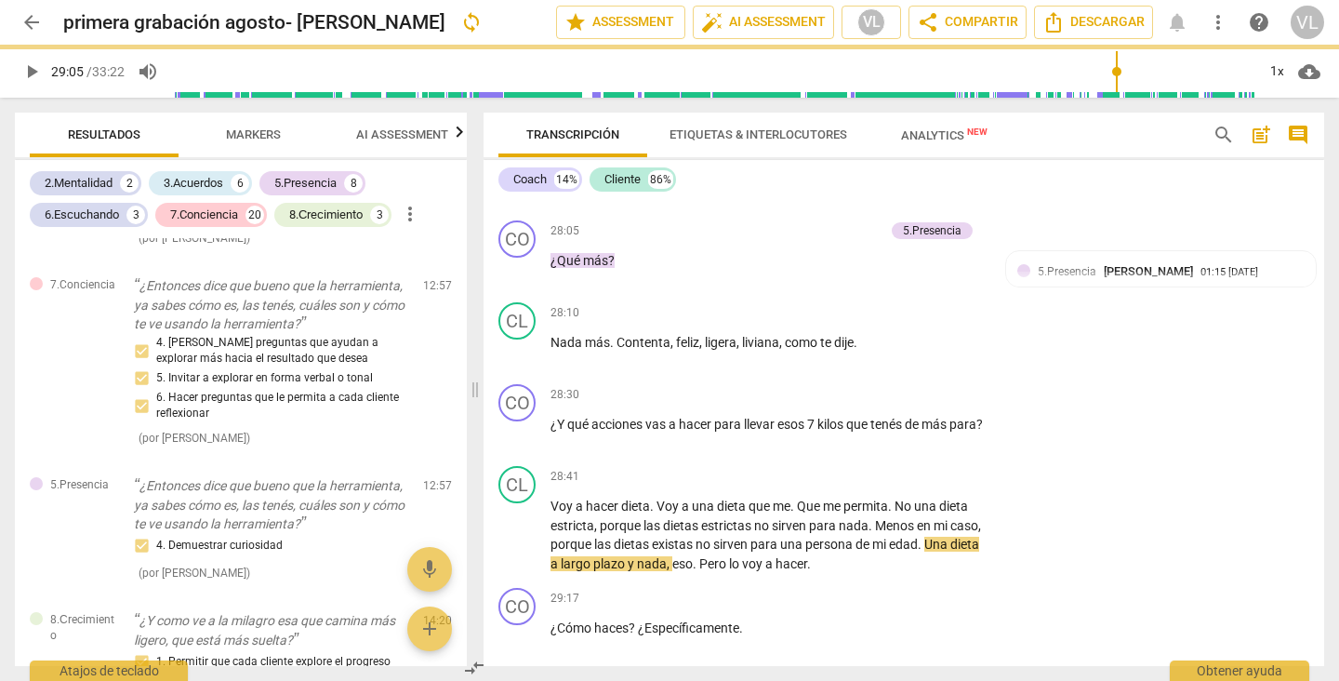
type input "1745"
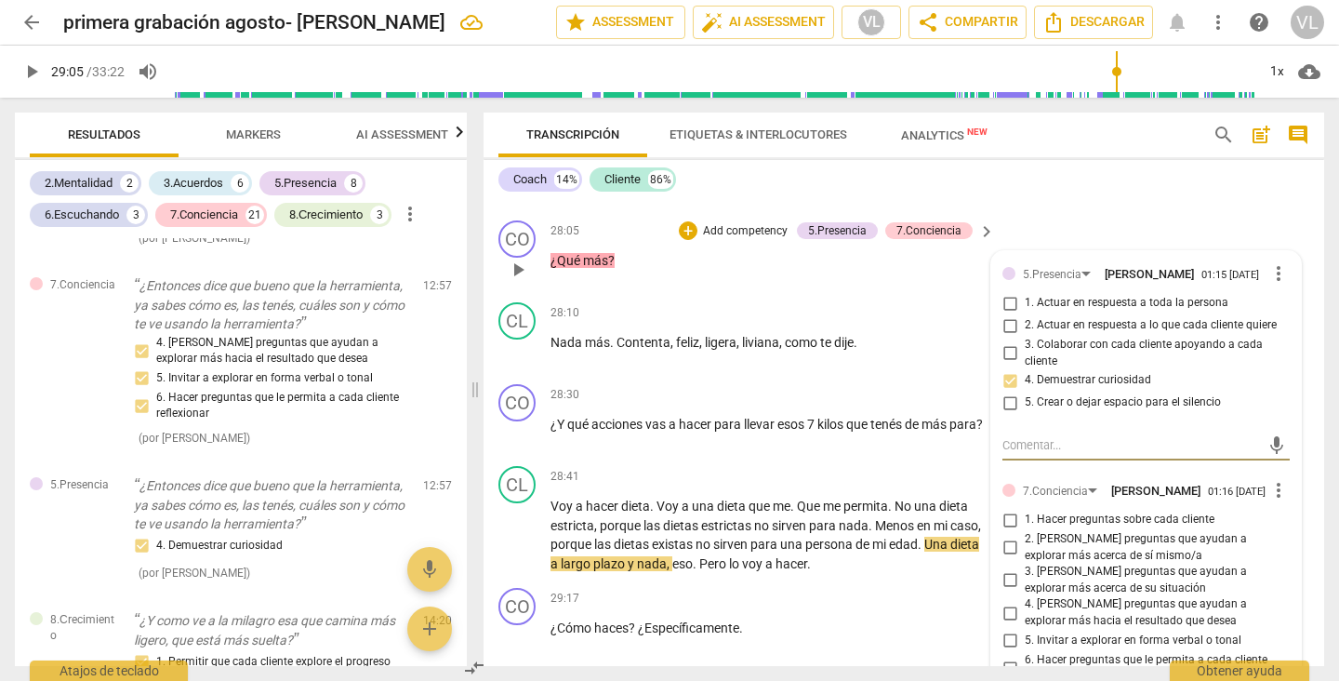
click at [1003, 624] on input "4. [PERSON_NAME] preguntas que ayudan a explorar más hacia el resultado que des…" at bounding box center [1010, 613] width 30 height 22
checkbox input "true"
click at [1123, 213] on div "CL play_arrow pause 27:58 + Add competency keyboard_arrow_right Contenta y feli…" at bounding box center [903, 172] width 841 height 82
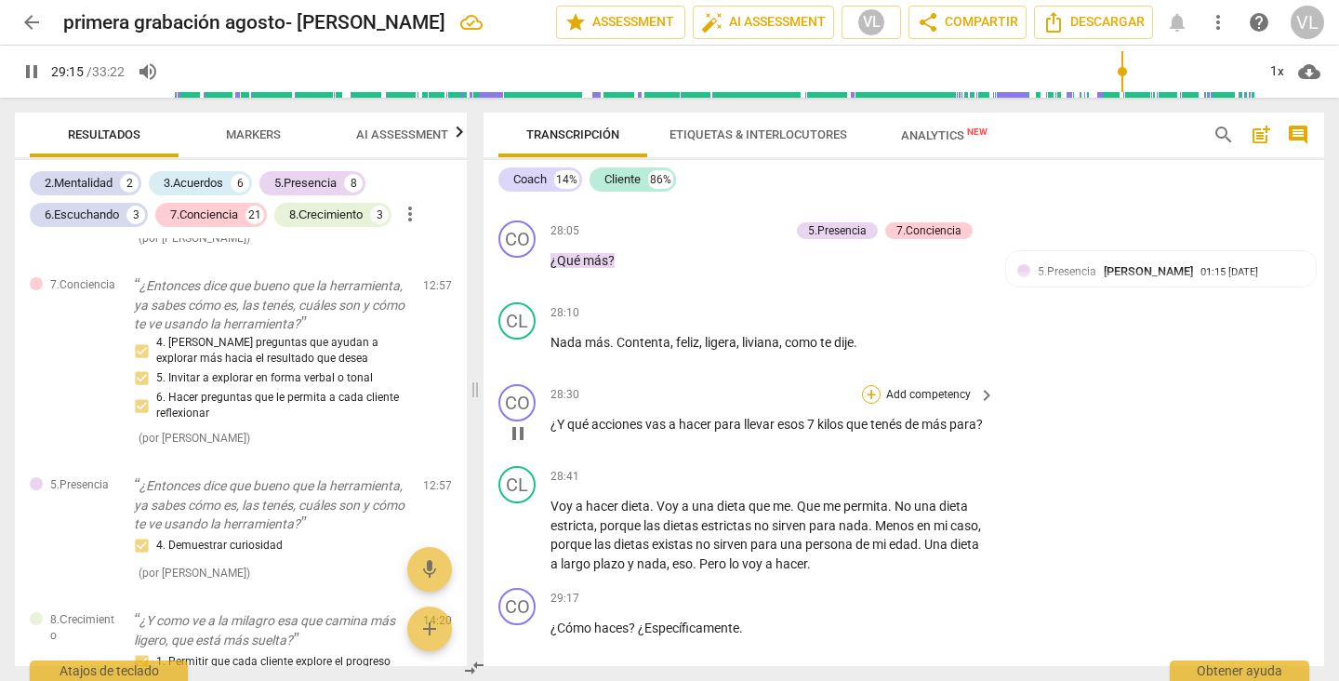
click at [868, 404] on div "+" at bounding box center [871, 394] width 19 height 19
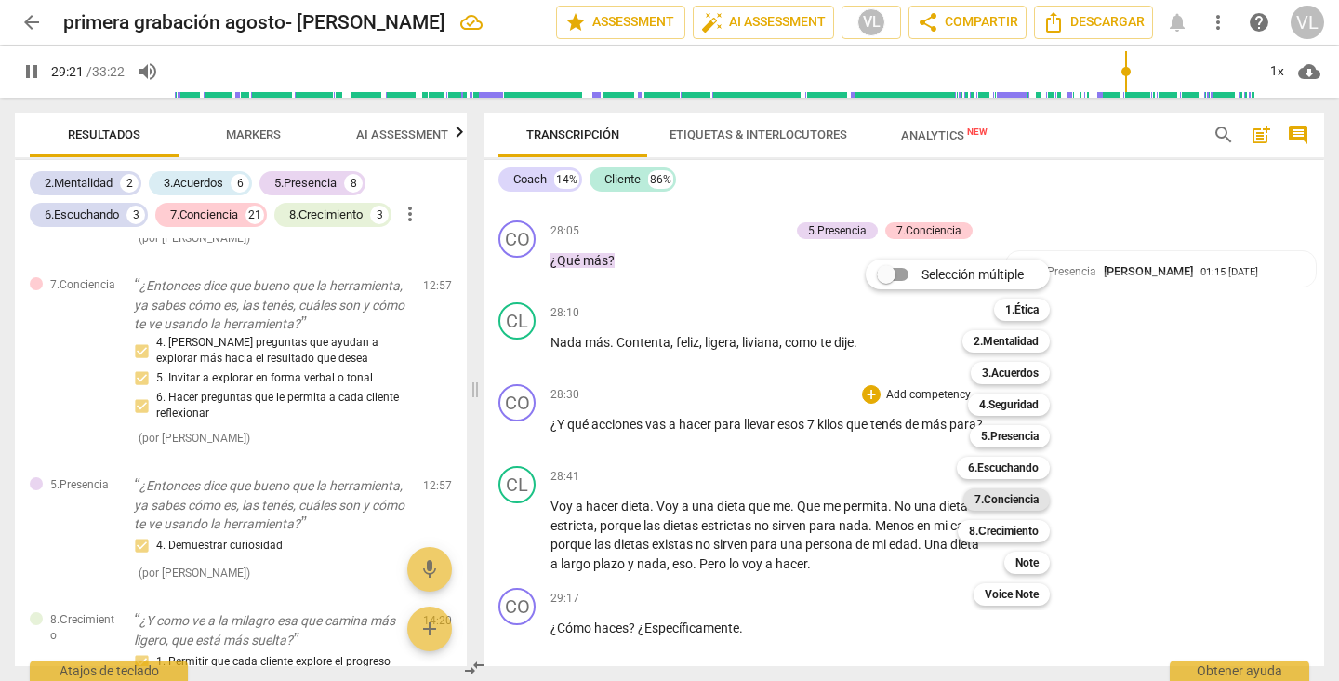
click at [985, 497] on b "7.Conciencia" at bounding box center [1006, 499] width 64 height 22
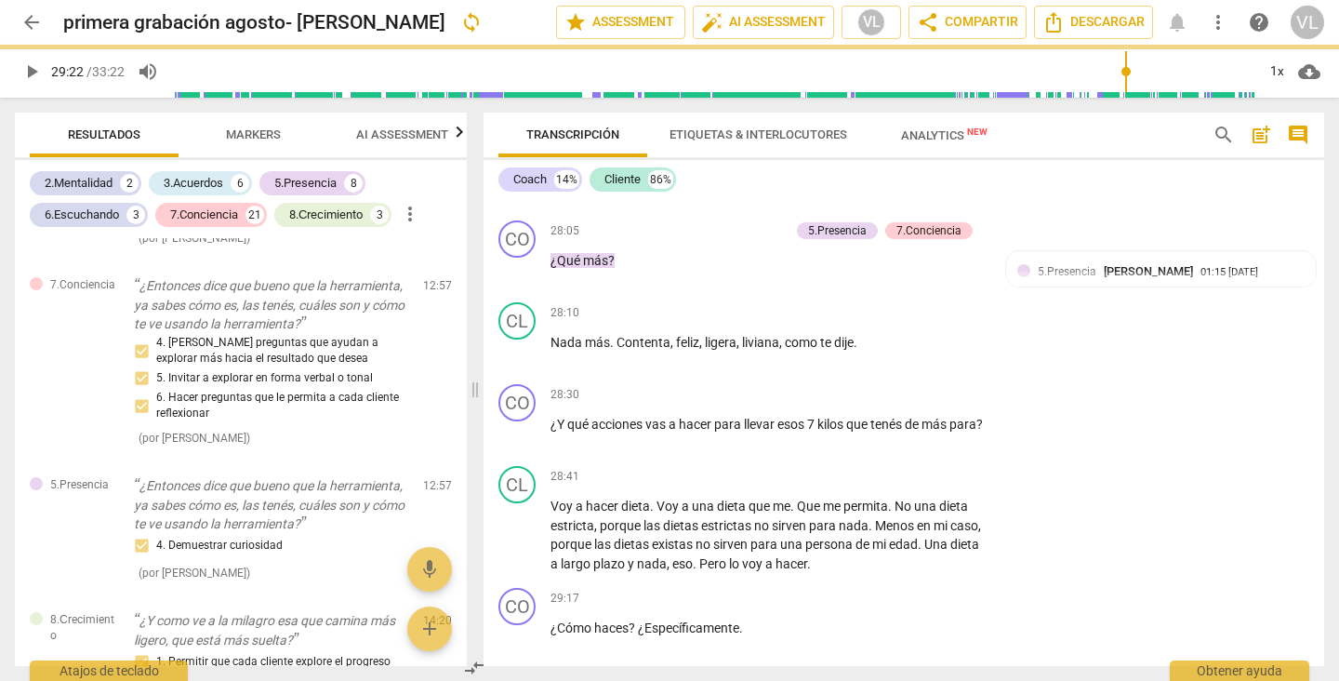
type input "1762"
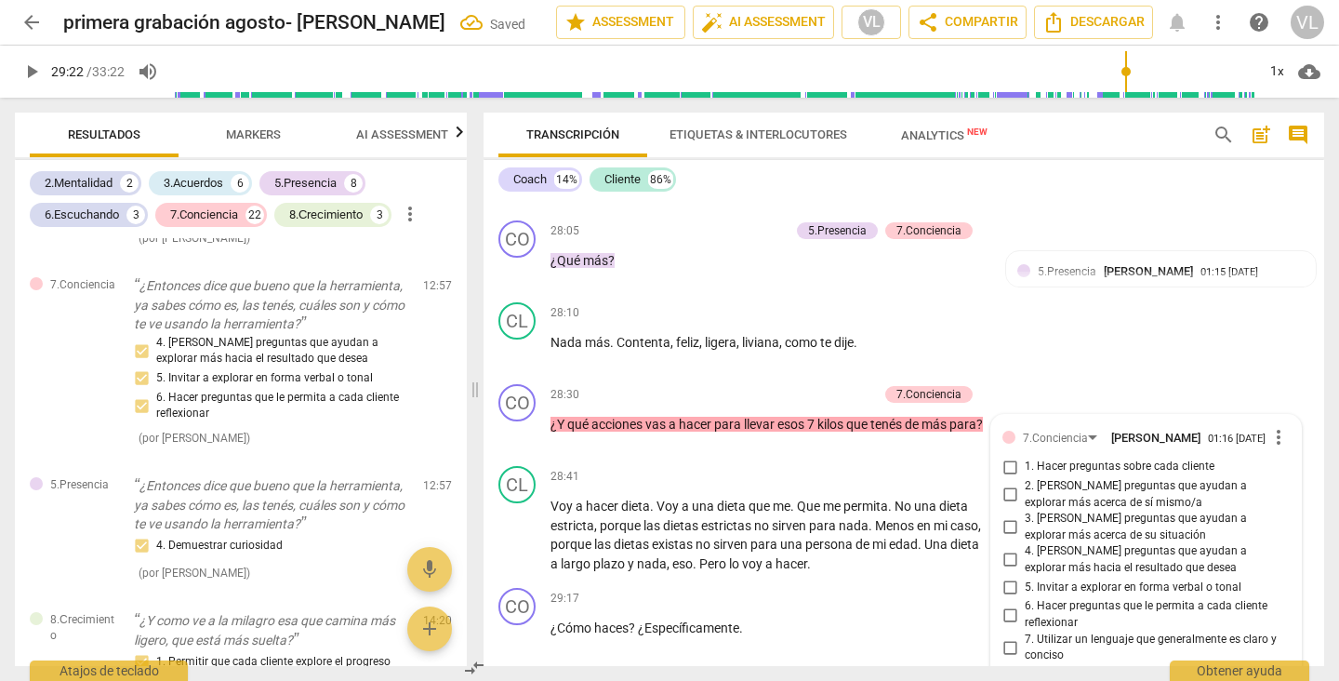
scroll to position [7922, 0]
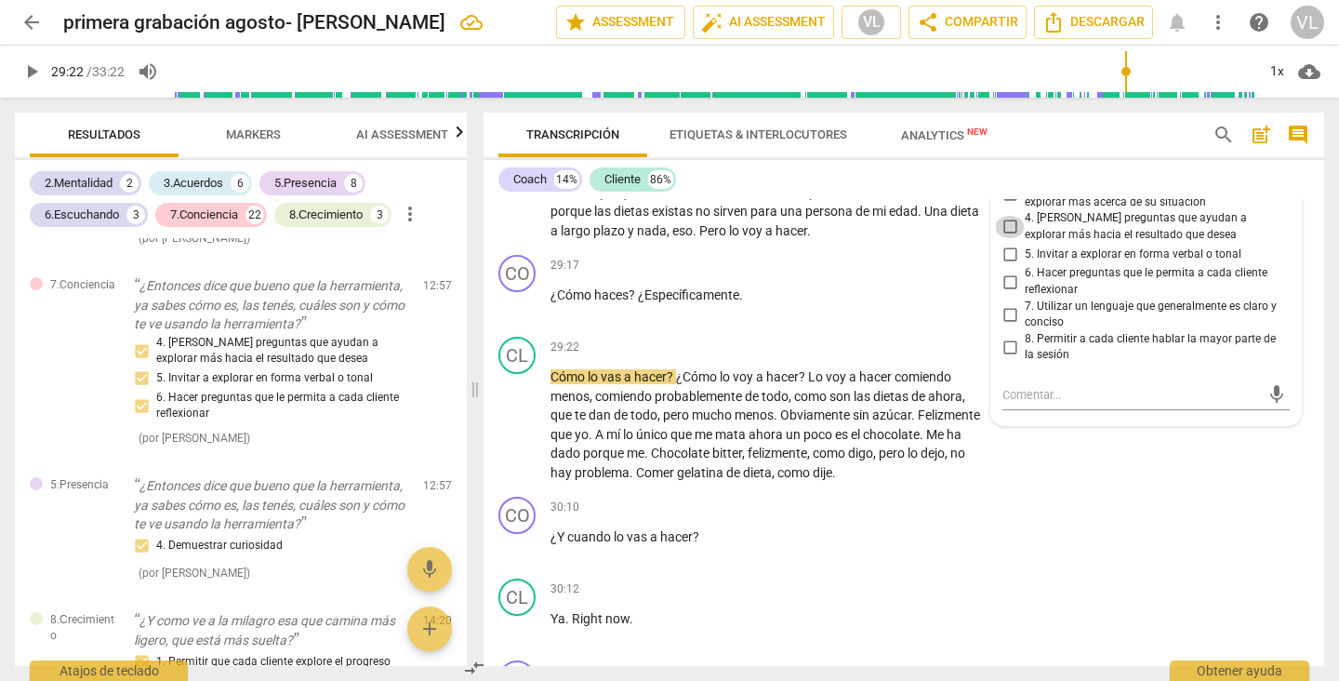
click at [1000, 238] on input "4. [PERSON_NAME] preguntas que ayudan a explorar más hacia el resultado que des…" at bounding box center [1010, 227] width 30 height 22
checkbox input "true"
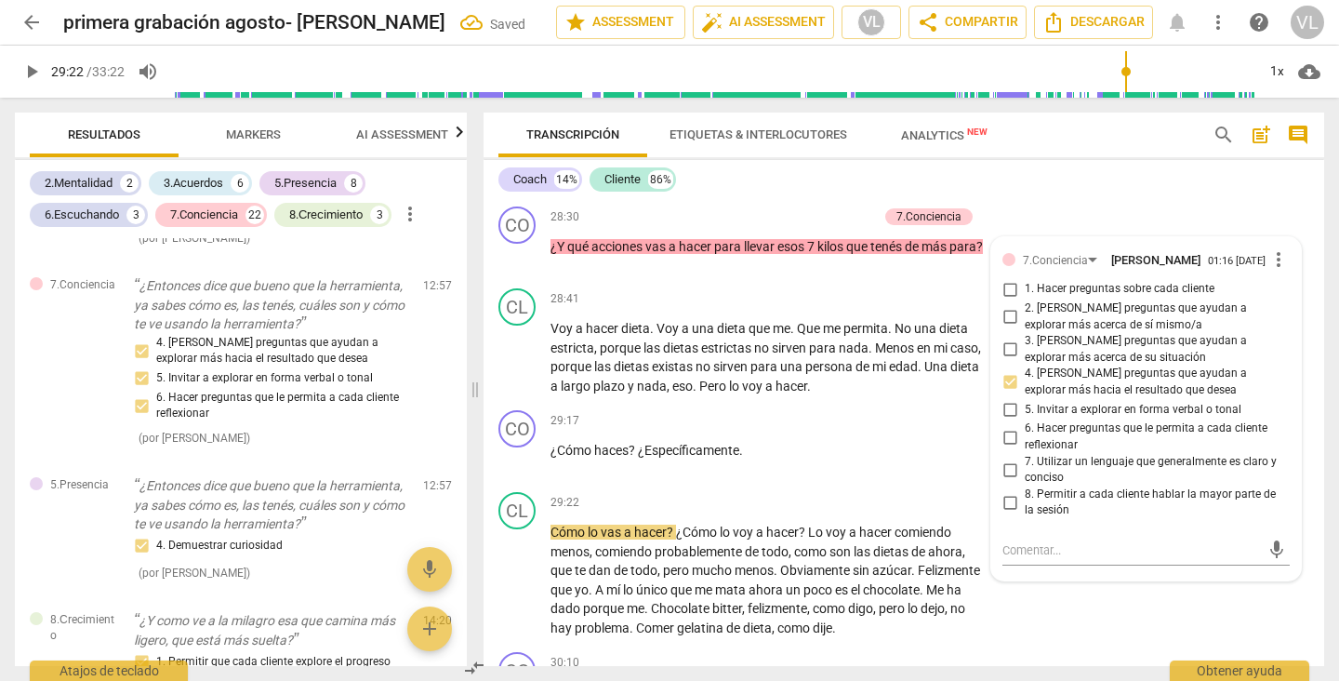
scroll to position [7707, 0]
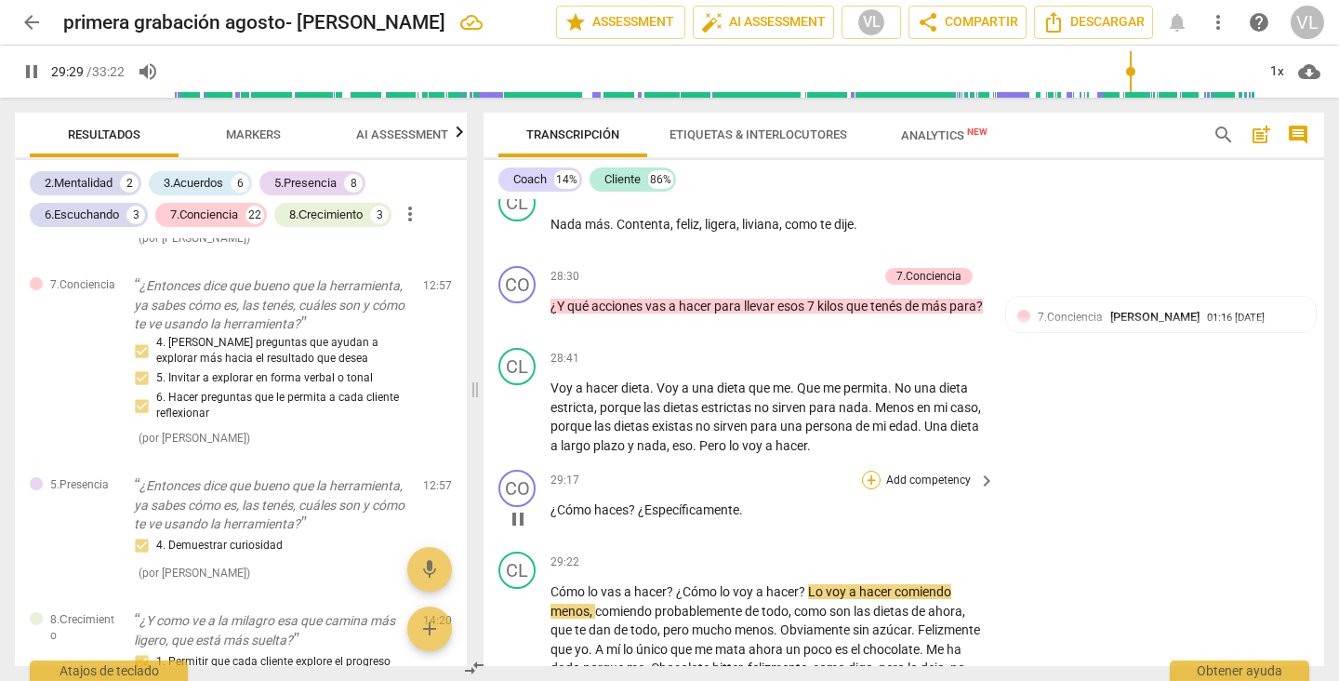
click at [868, 489] on div "+" at bounding box center [871, 479] width 19 height 19
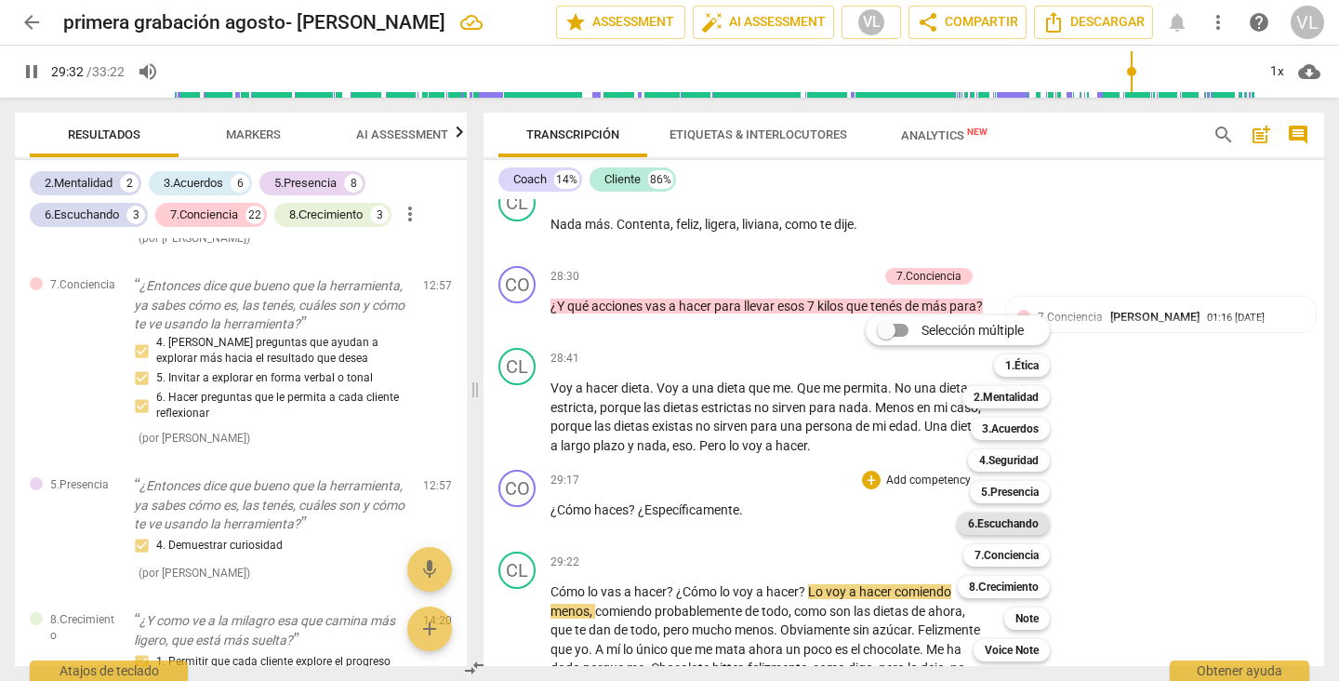
click at [1000, 522] on b "6.Escuchando" at bounding box center [1003, 523] width 71 height 22
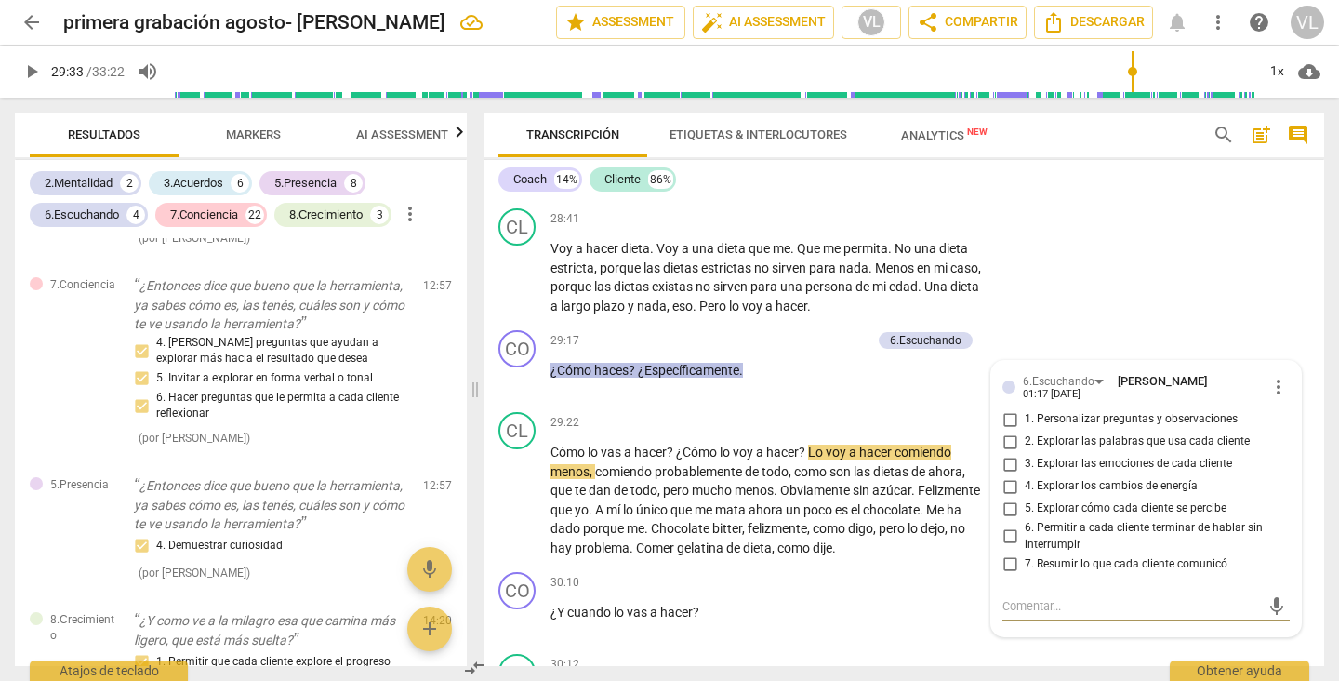
scroll to position [7886, 0]
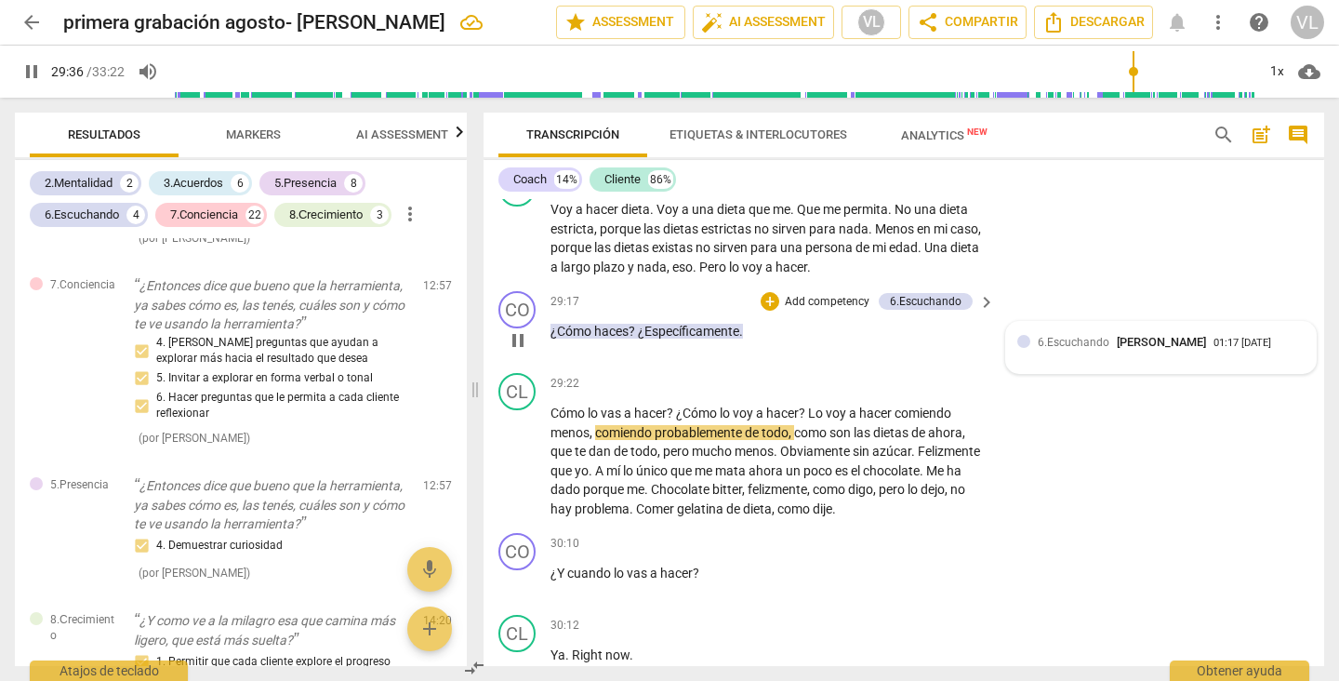
click at [1103, 362] on div "6.[PERSON_NAME] 01:17 [DATE]" at bounding box center [1160, 347] width 287 height 29
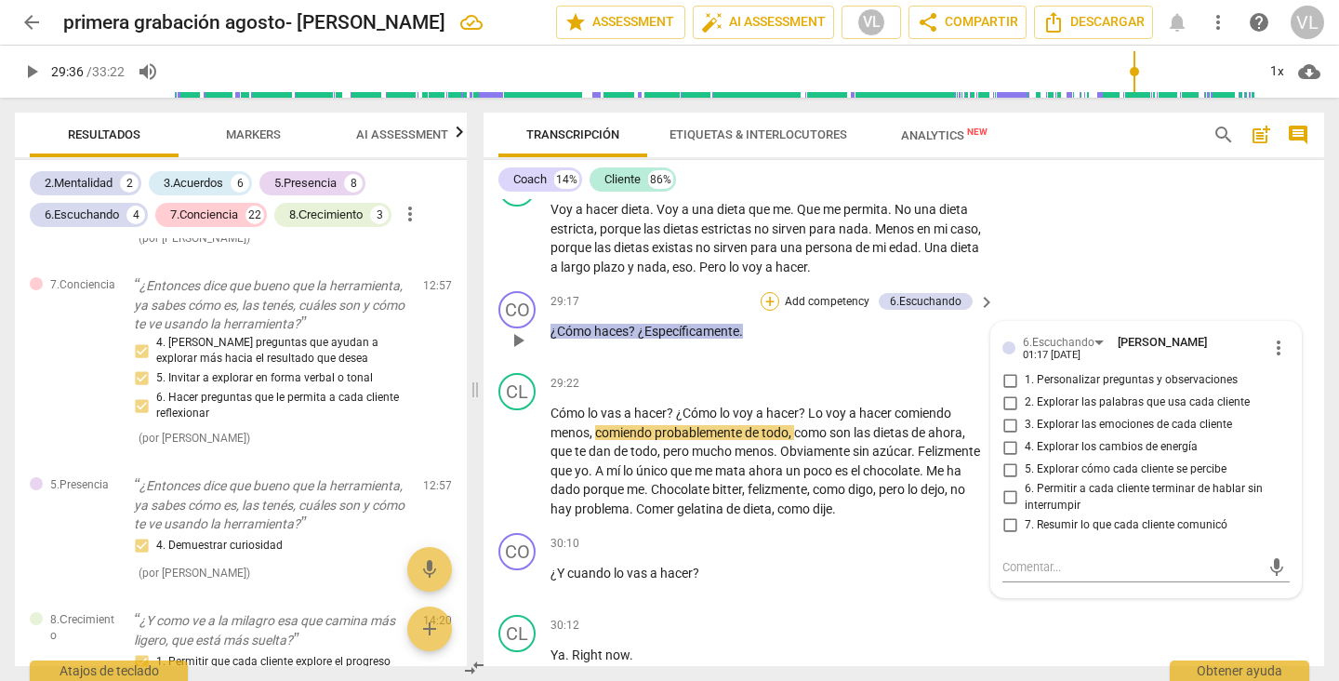
click at [764, 311] on div "+" at bounding box center [770, 301] width 19 height 19
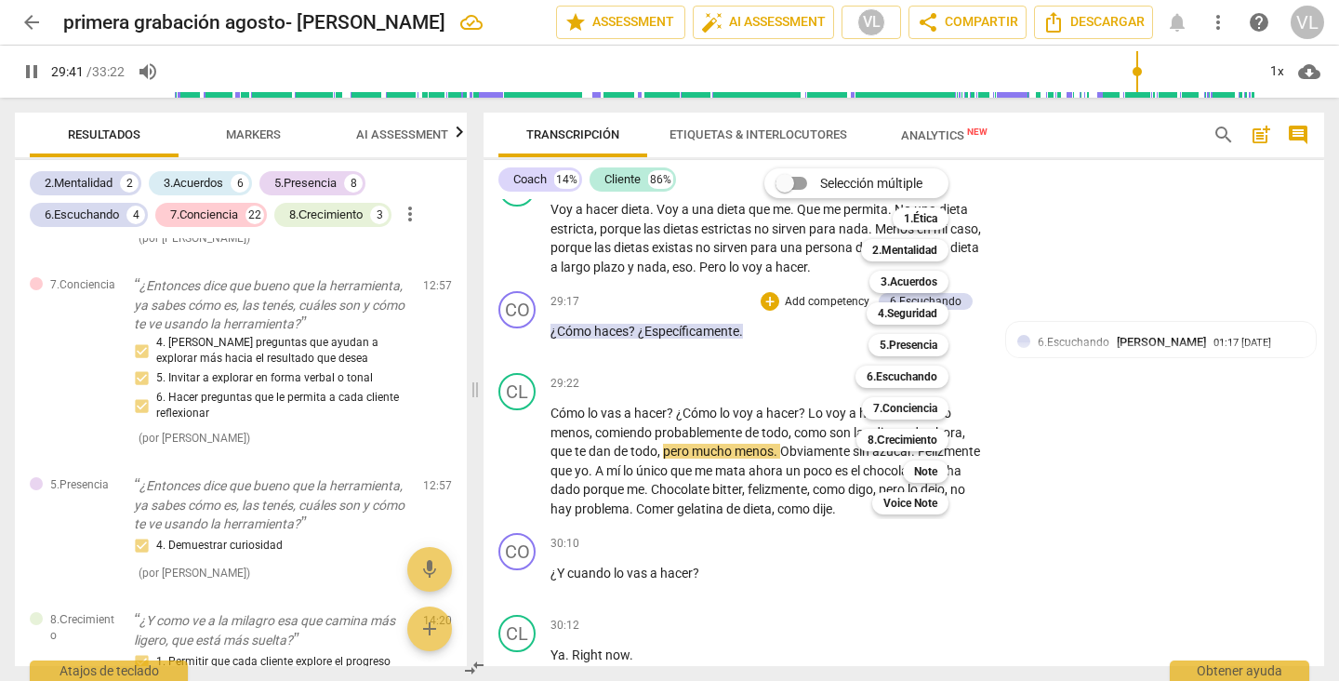
click at [1133, 381] on div at bounding box center [669, 340] width 1339 height 681
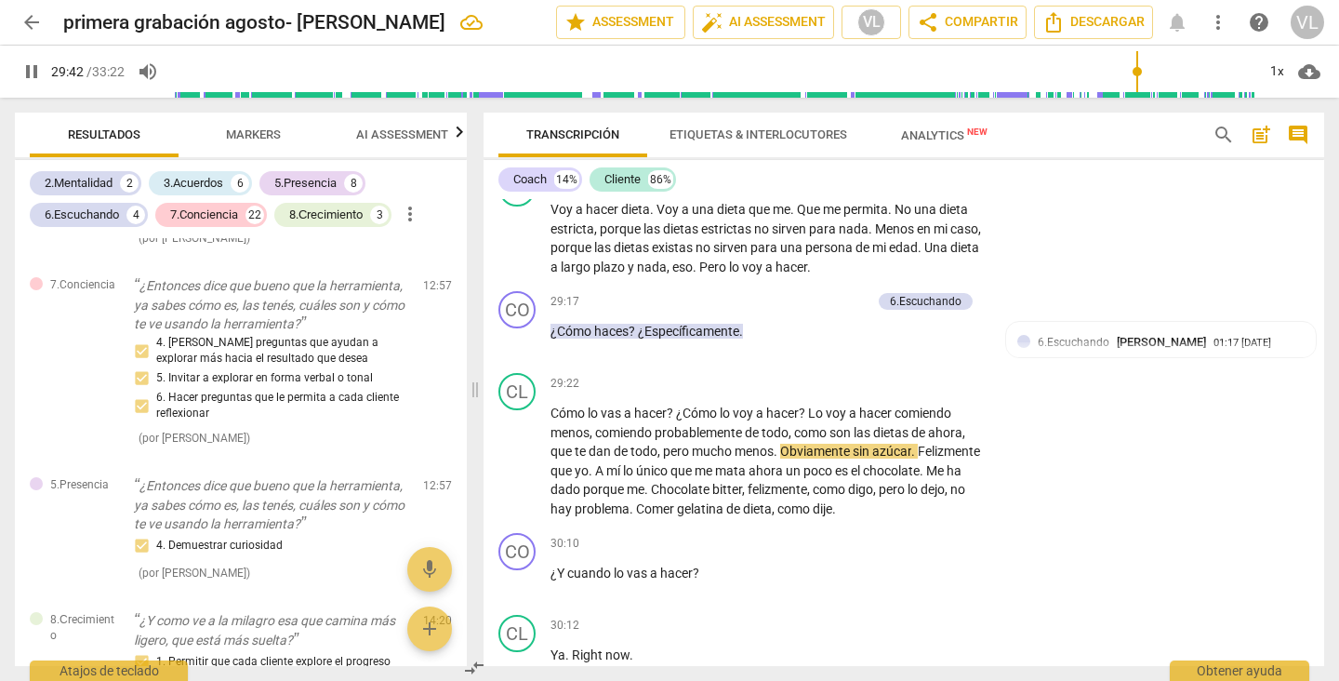
click at [1133, 349] on span "[PERSON_NAME]" at bounding box center [1161, 342] width 89 height 14
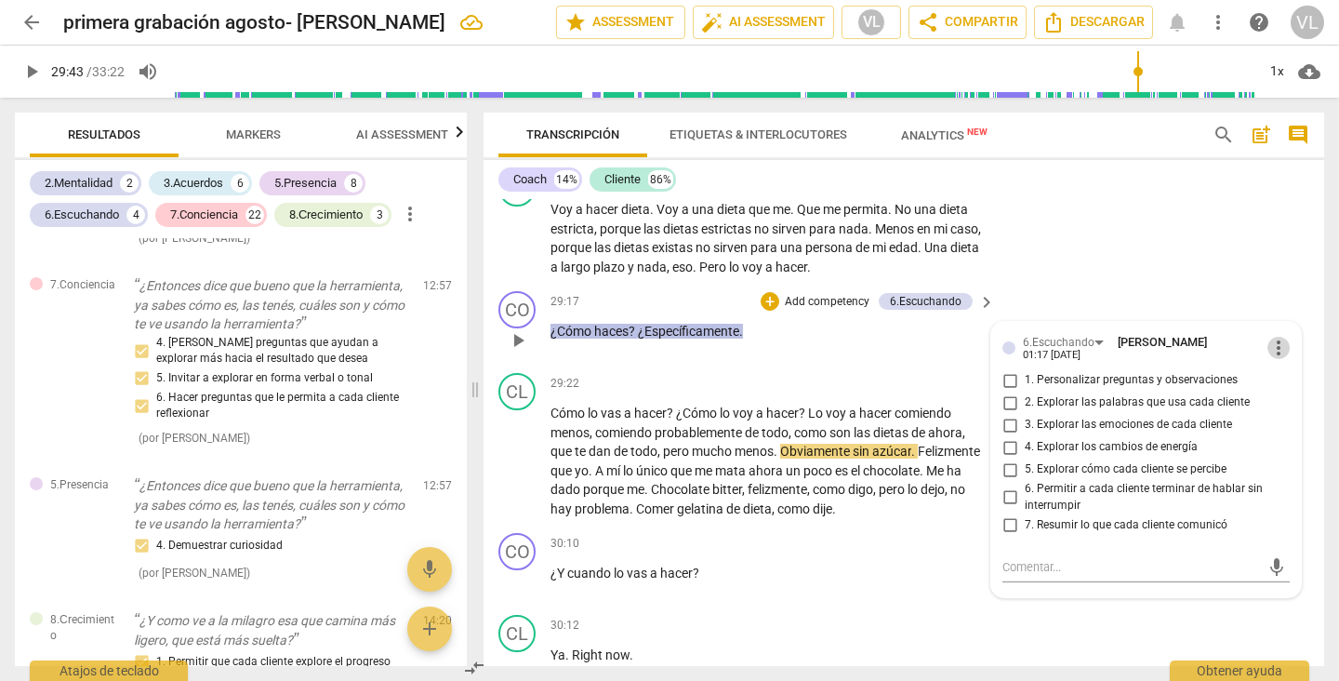
click at [1268, 359] on span "more_vert" at bounding box center [1278, 348] width 22 height 22
click at [1283, 422] on li "Borrar" at bounding box center [1289, 421] width 65 height 35
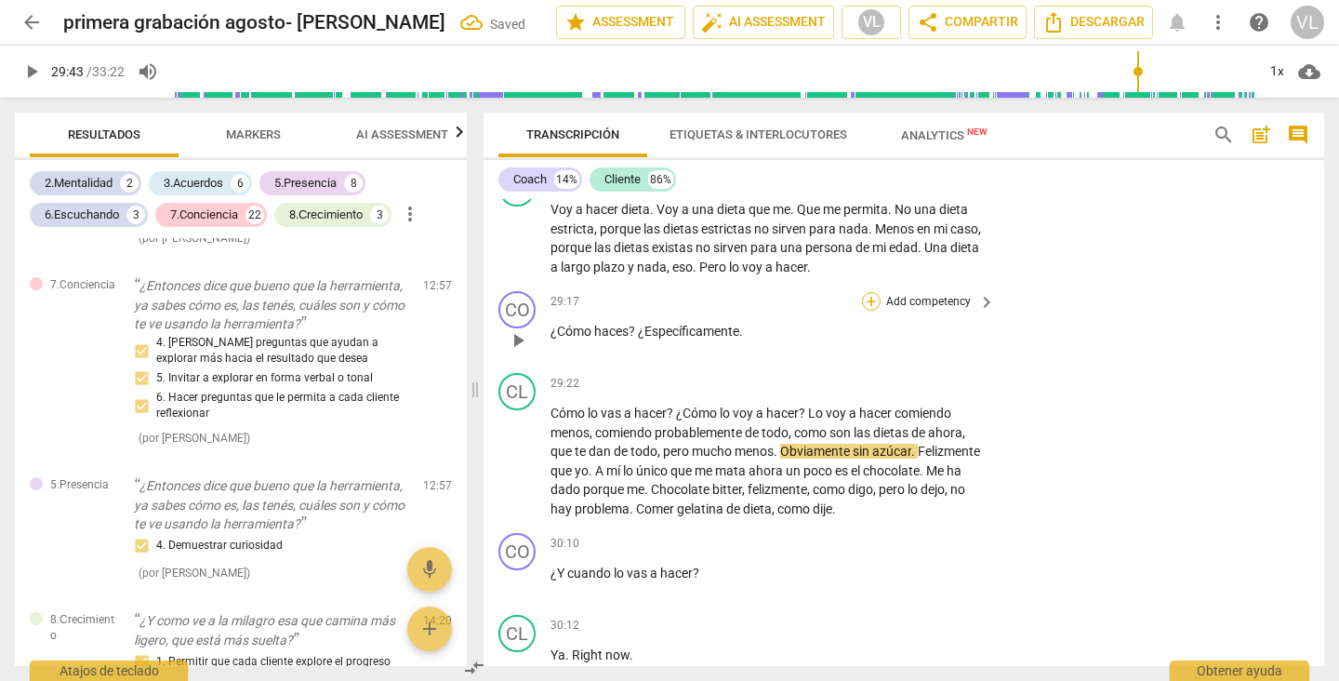
click at [865, 311] on div "+" at bounding box center [871, 301] width 19 height 19
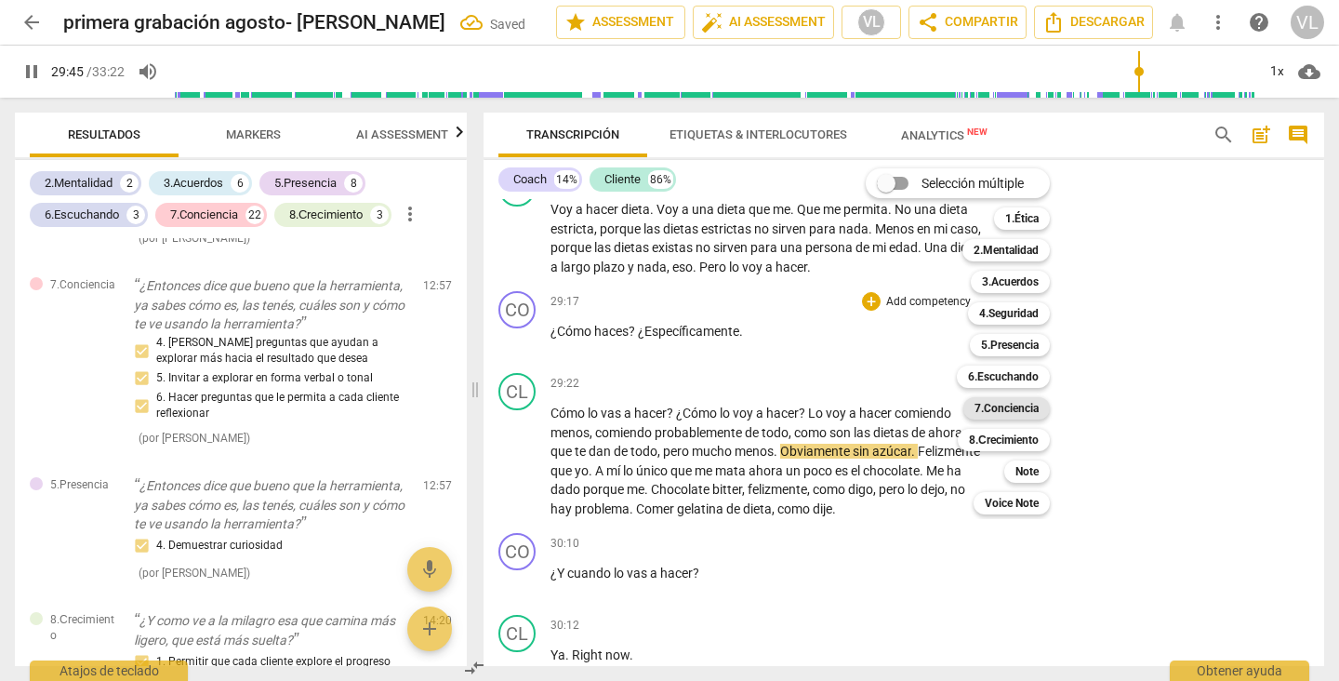
click at [991, 410] on b "7.Conciencia" at bounding box center [1006, 408] width 64 height 22
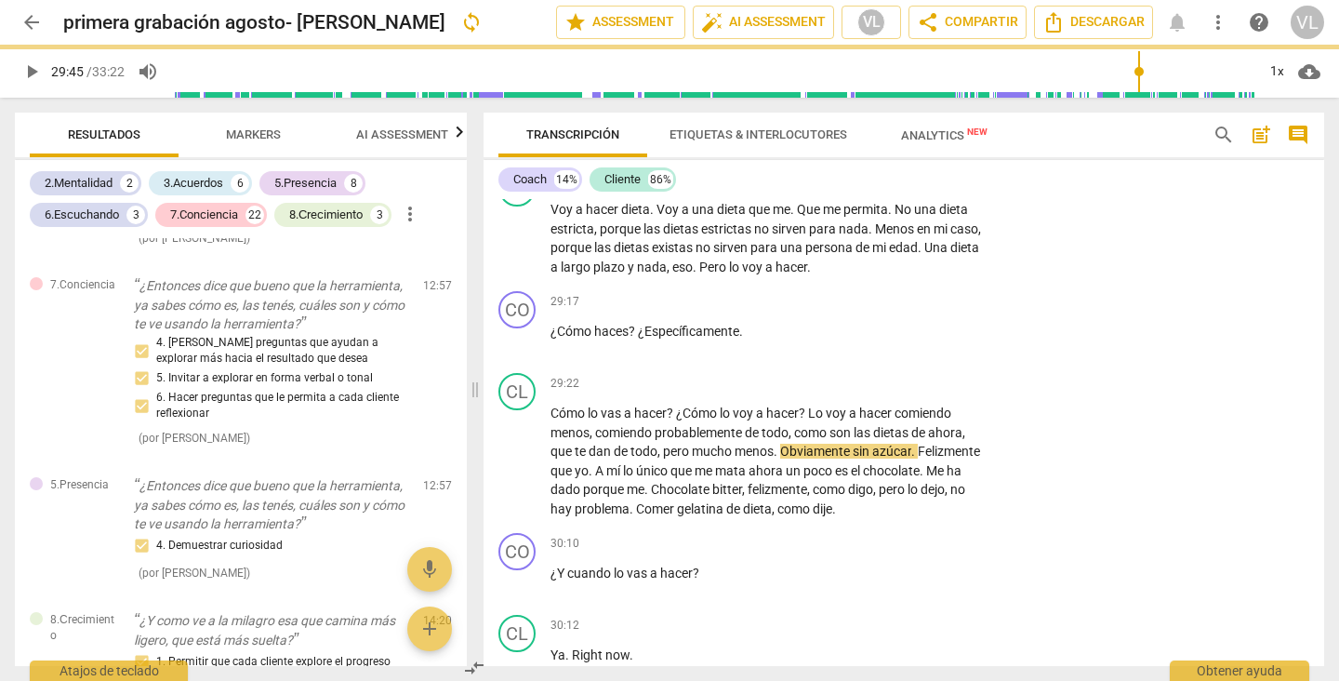
type input "1786"
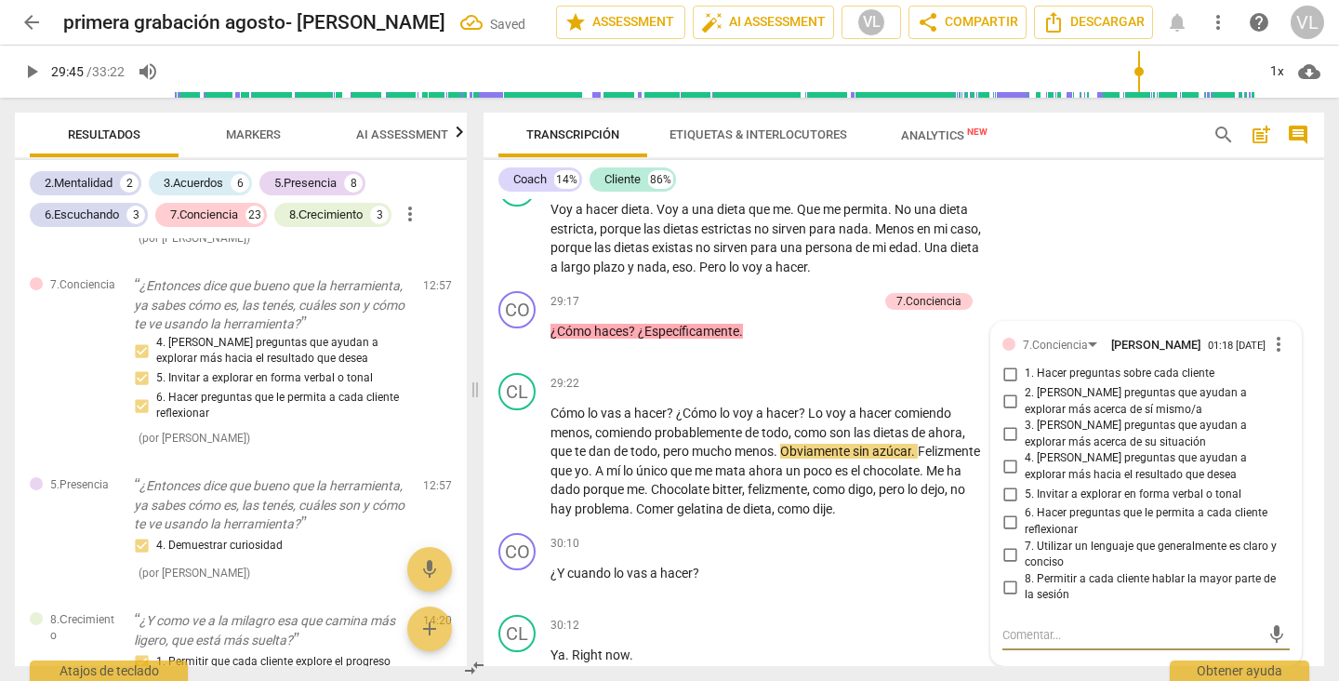
scroll to position [8127, 0]
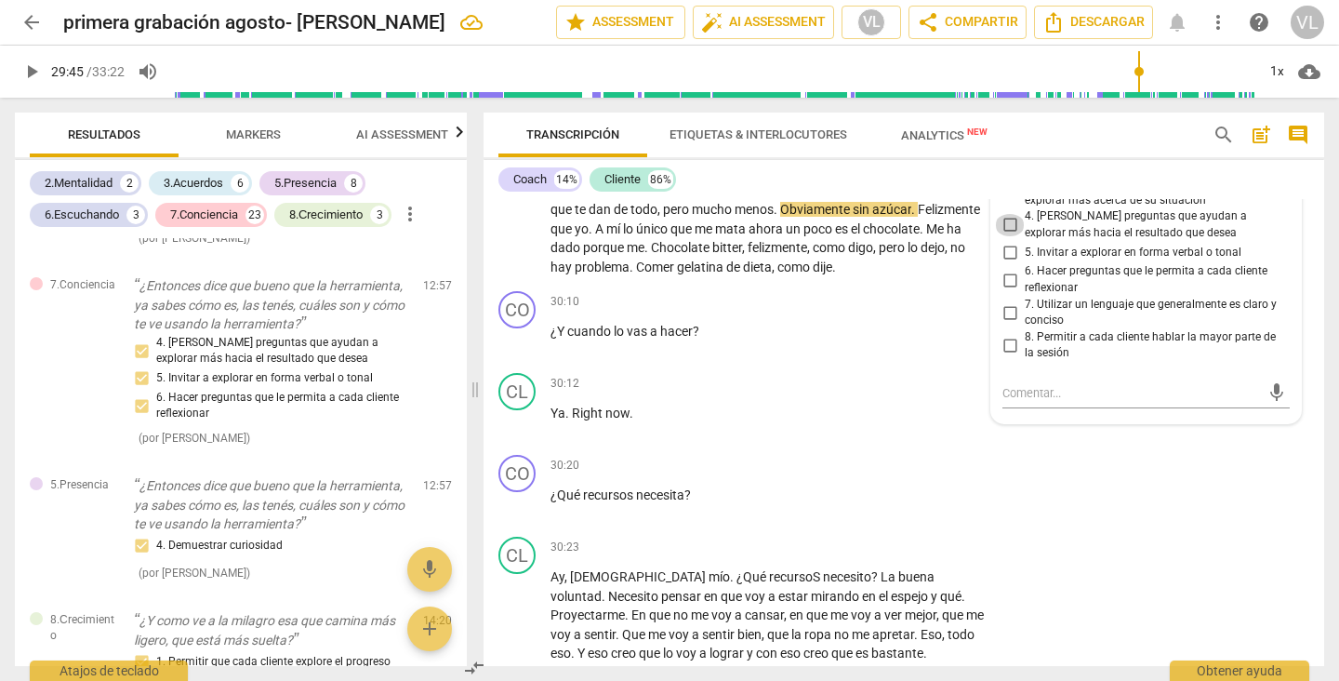
click at [1005, 236] on input "4. [PERSON_NAME] preguntas que ayudan a explorar más hacia el resultado que des…" at bounding box center [1010, 225] width 30 height 22
checkbox input "true"
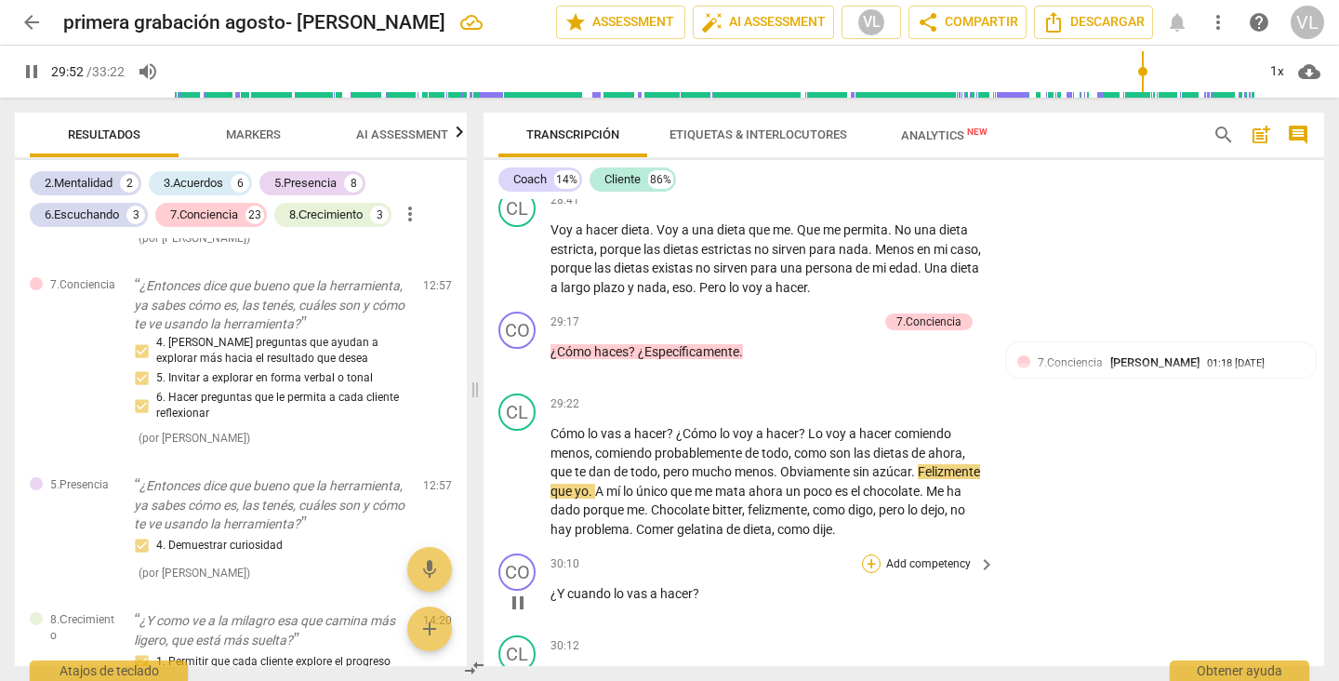
click at [867, 573] on div "+" at bounding box center [871, 563] width 19 height 19
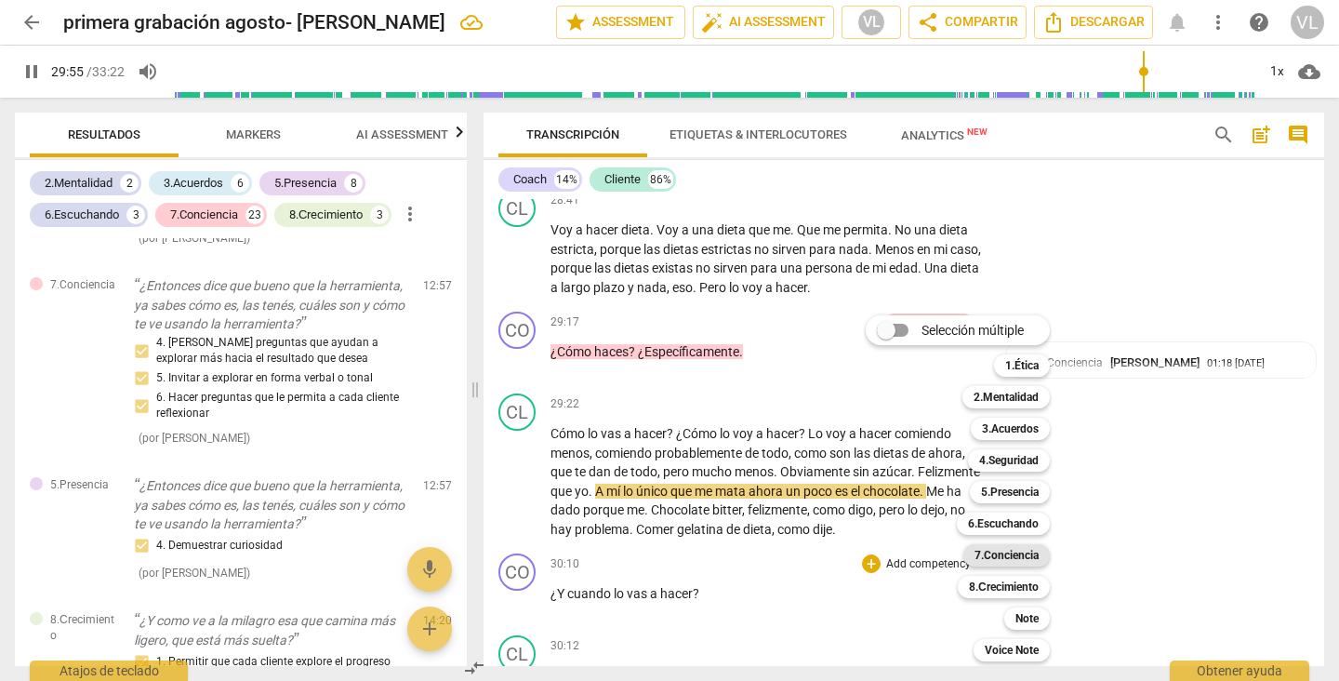
click at [1011, 552] on b "7.Conciencia" at bounding box center [1006, 555] width 64 height 22
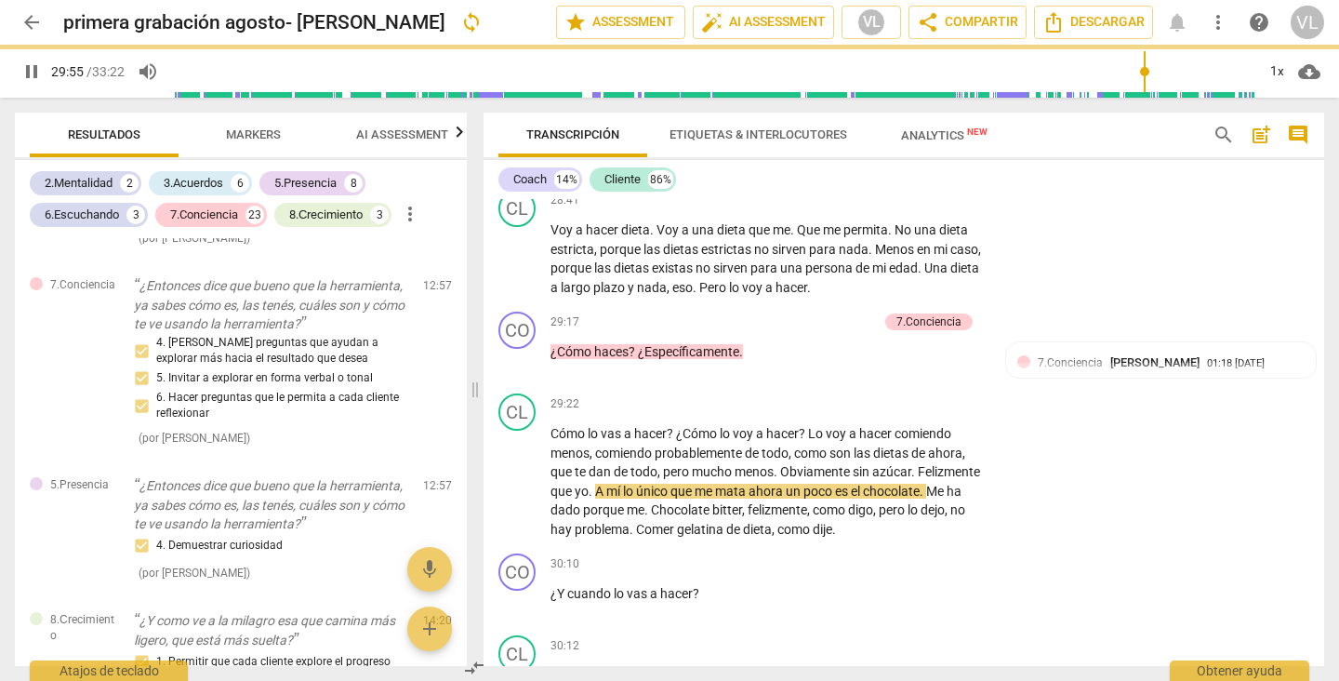
type input "1796"
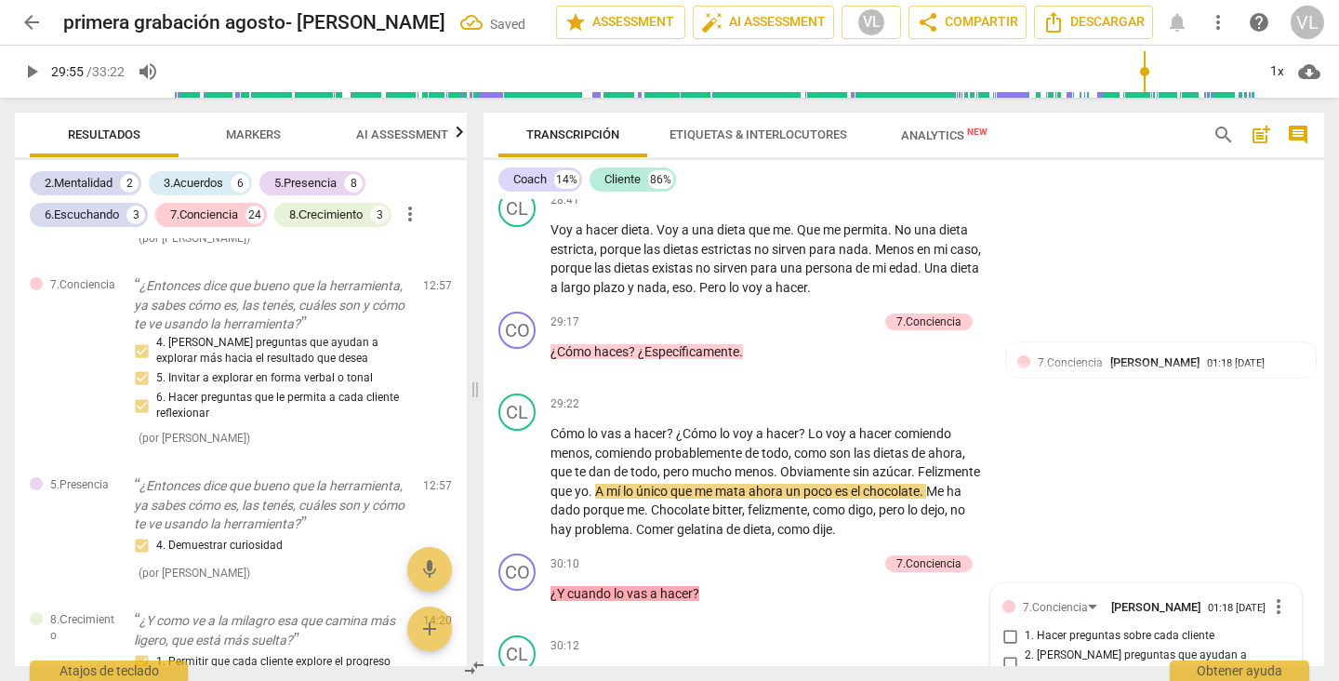
scroll to position [8369, 0]
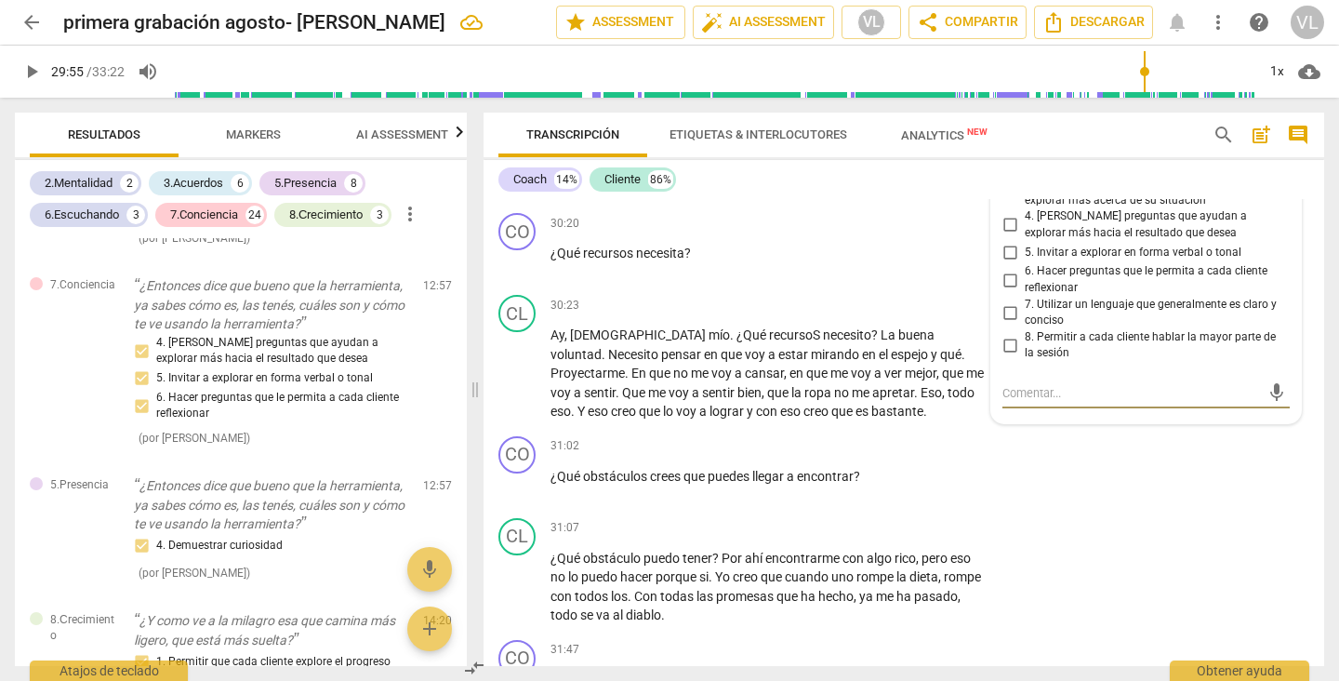
click at [1004, 291] on input "6. Hacer preguntas que le permita a cada cliente reflexionar" at bounding box center [1010, 280] width 30 height 22
checkbox input "true"
click at [999, 236] on input "4. [PERSON_NAME] preguntas que ayudan a explorar más hacia el resultado que des…" at bounding box center [1010, 225] width 30 height 22
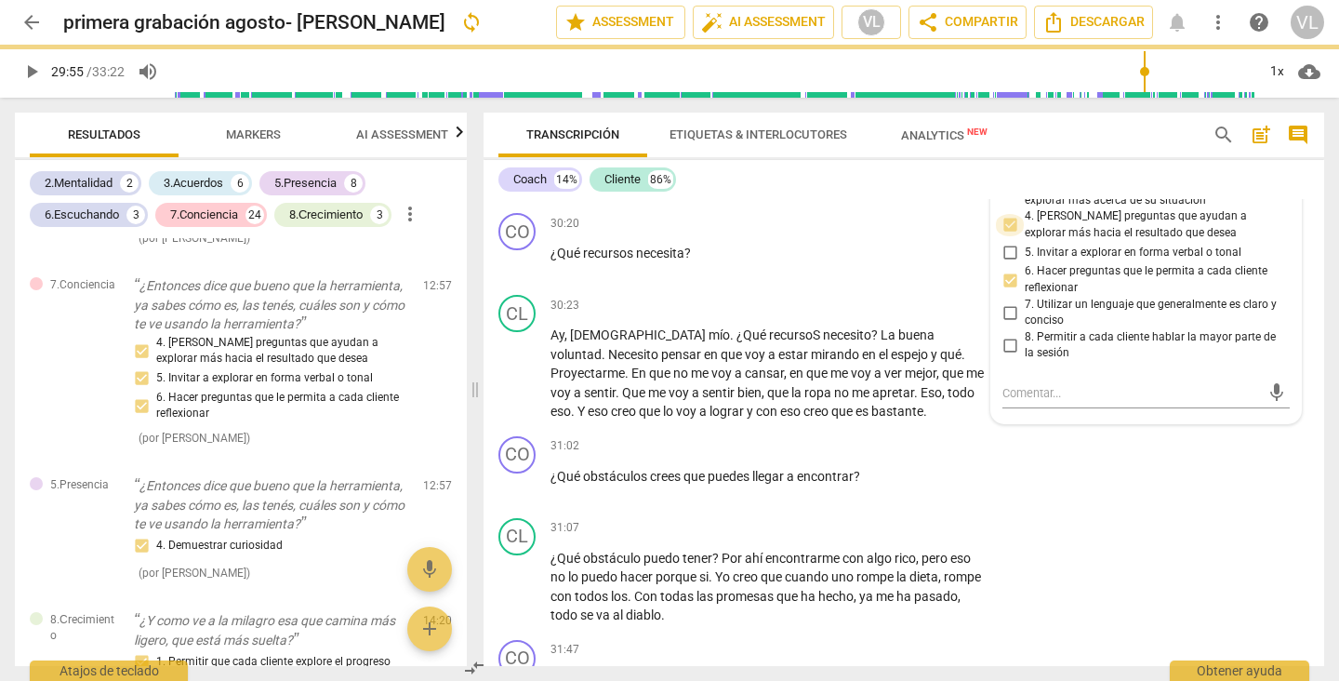
click at [999, 236] on input "4. [PERSON_NAME] preguntas que ayudan a explorar más hacia el resultado que des…" at bounding box center [1010, 225] width 30 height 22
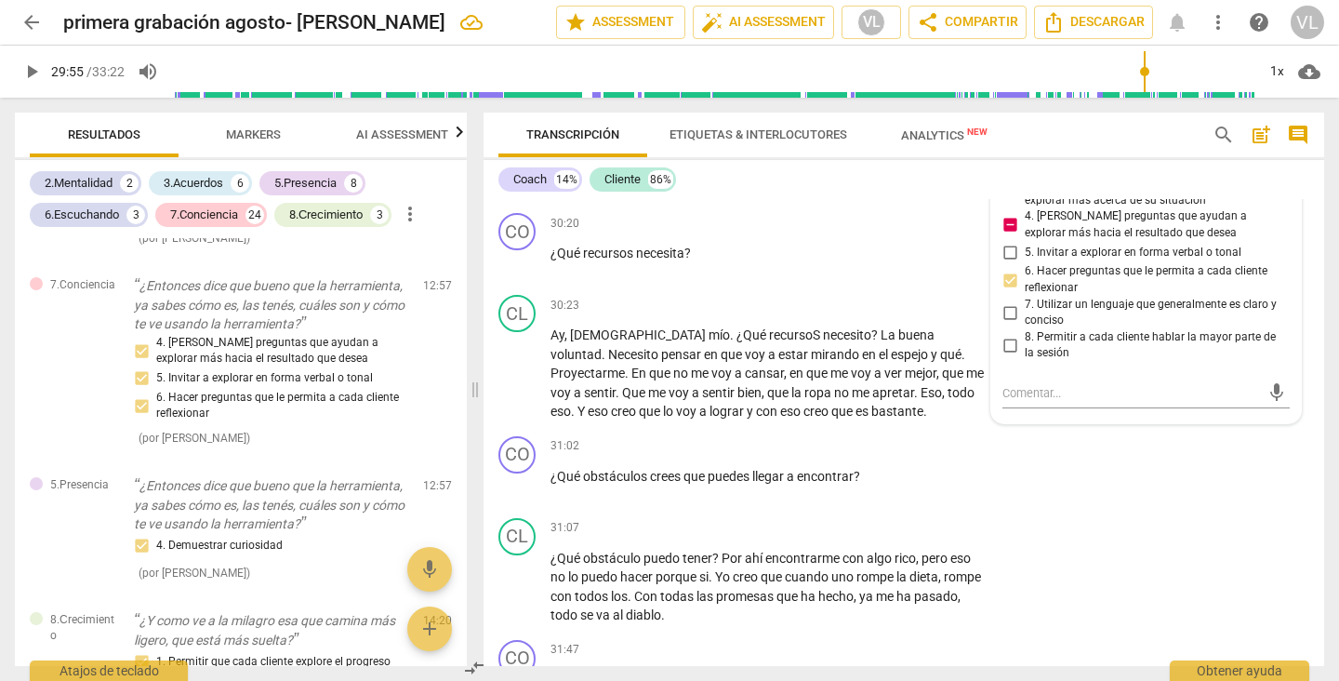
click at [1006, 236] on input "4. [PERSON_NAME] preguntas que ayudan a explorar más hacia el resultado que des…" at bounding box center [1010, 225] width 30 height 22
checkbox input "true"
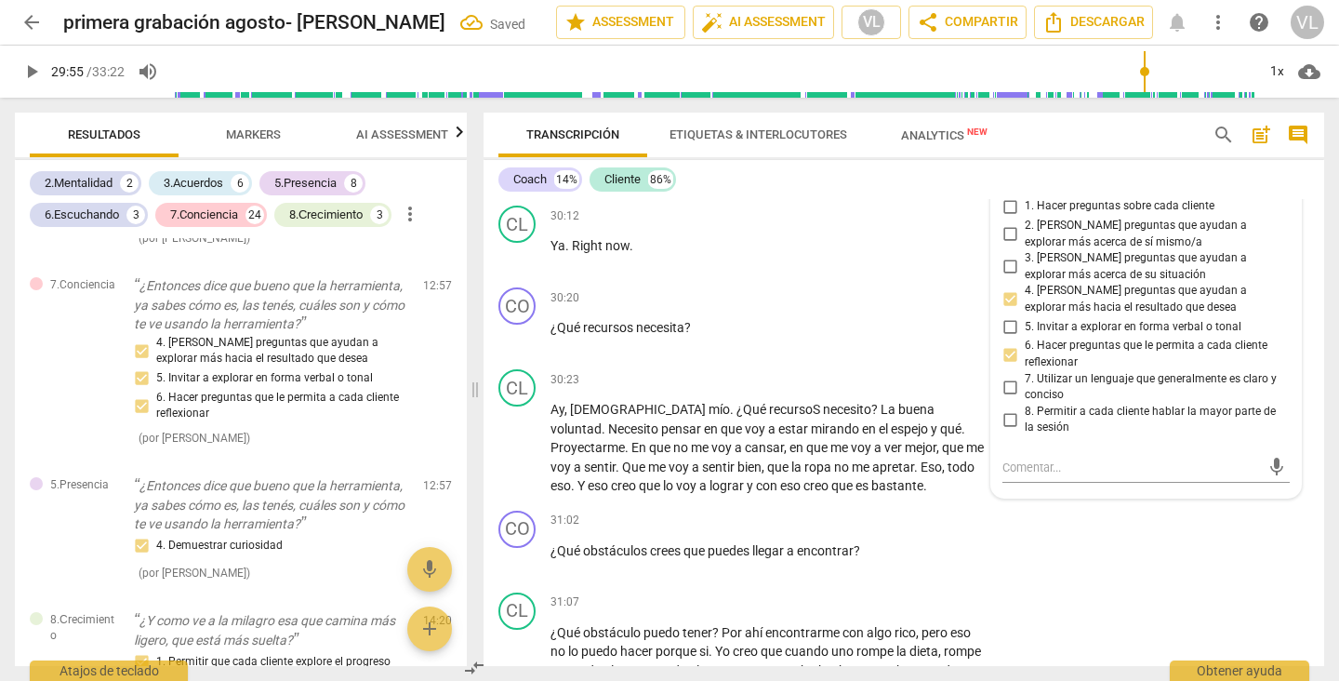
scroll to position [8258, 0]
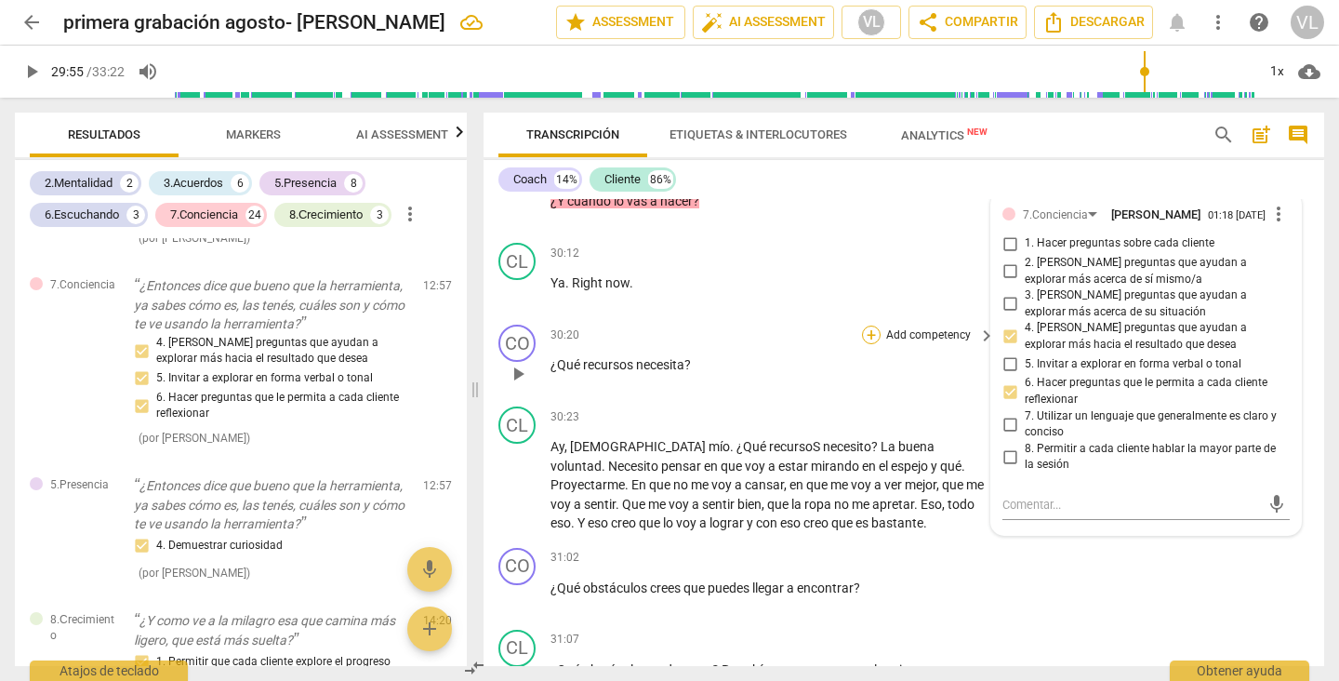
click at [870, 344] on div "+" at bounding box center [871, 334] width 19 height 19
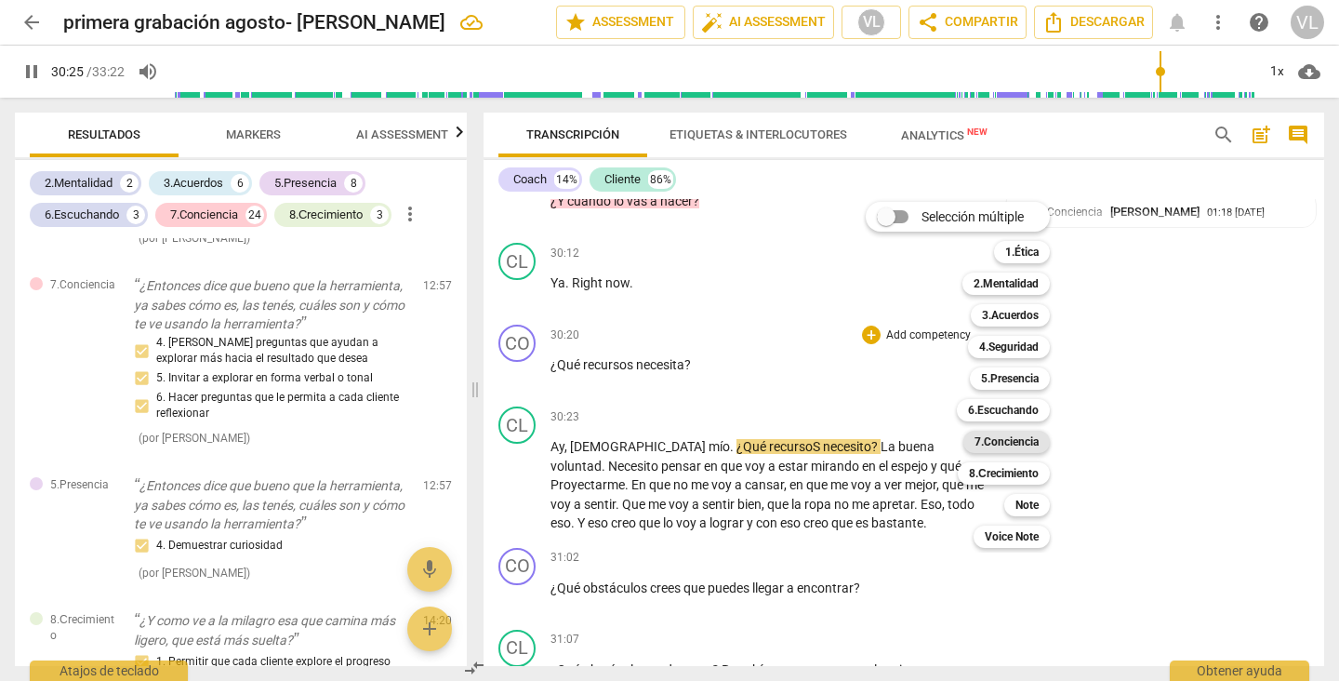
click at [1012, 442] on b "7.Conciencia" at bounding box center [1006, 441] width 64 height 22
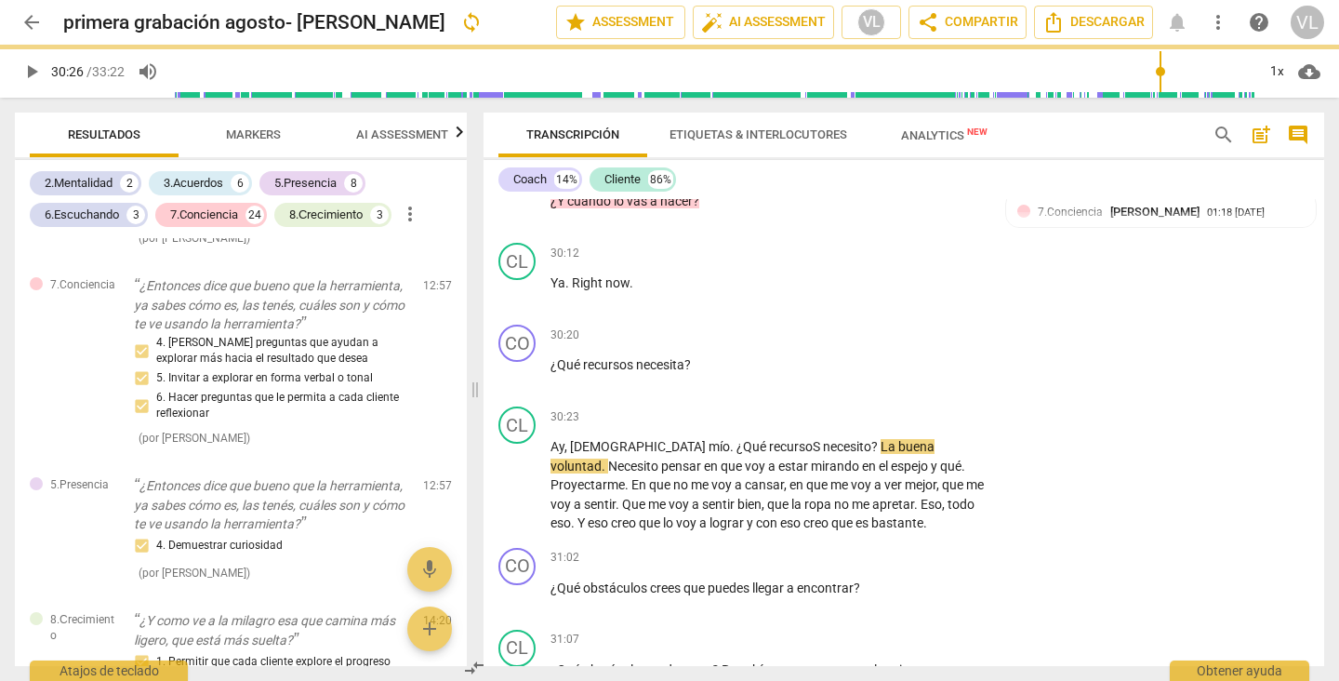
type input "1826"
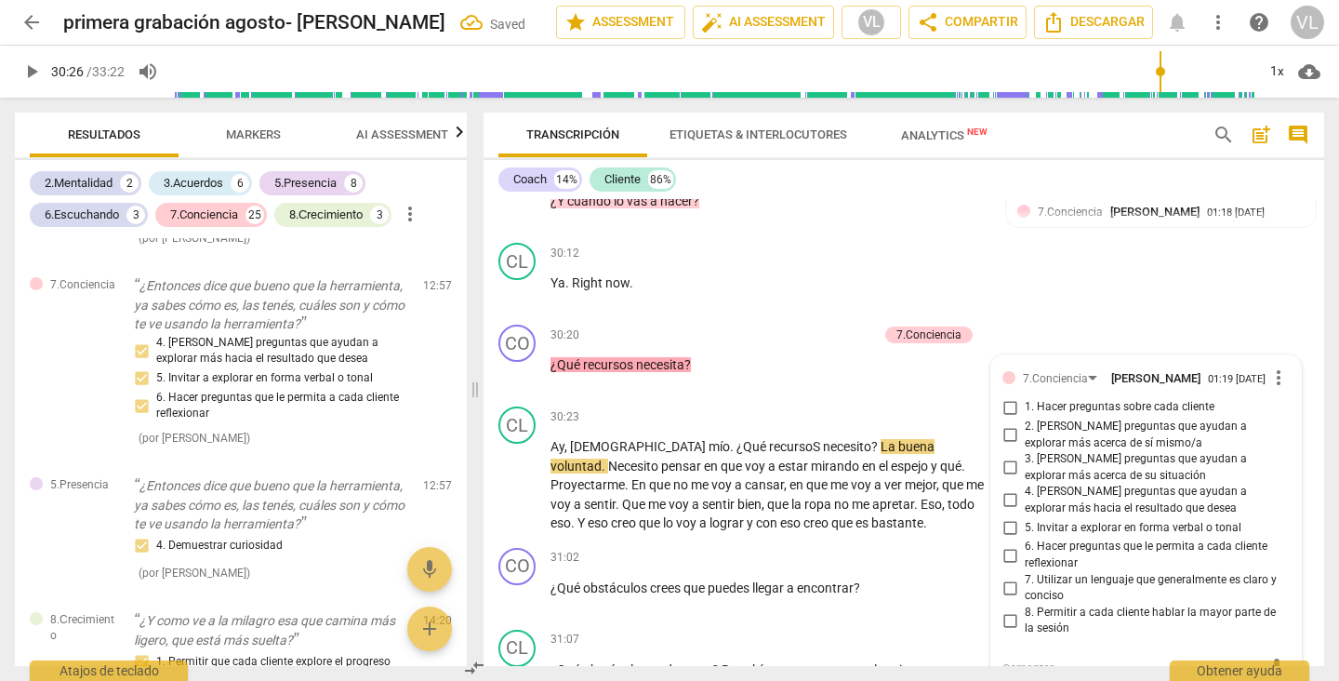
scroll to position [8533, 0]
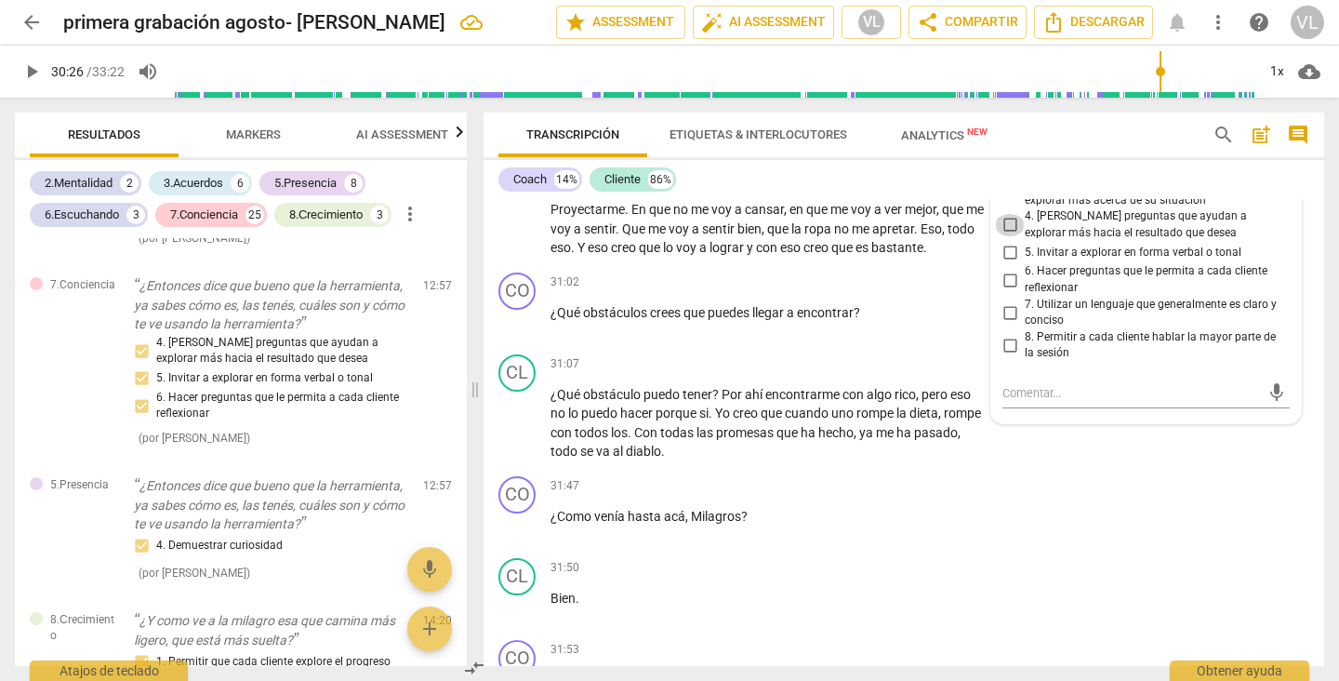
click at [1001, 236] on input "4. [PERSON_NAME] preguntas que ayudan a explorar más hacia el resultado que des…" at bounding box center [1010, 225] width 30 height 22
checkbox input "true"
drag, startPoint x: 1317, startPoint y: 611, endPoint x: 1317, endPoint y: 598, distance: 13.0
click at [1317, 598] on div "CL play_arrow pause 31:50 + Add competency keyboard_arrow_right Bien ." at bounding box center [903, 591] width 841 height 82
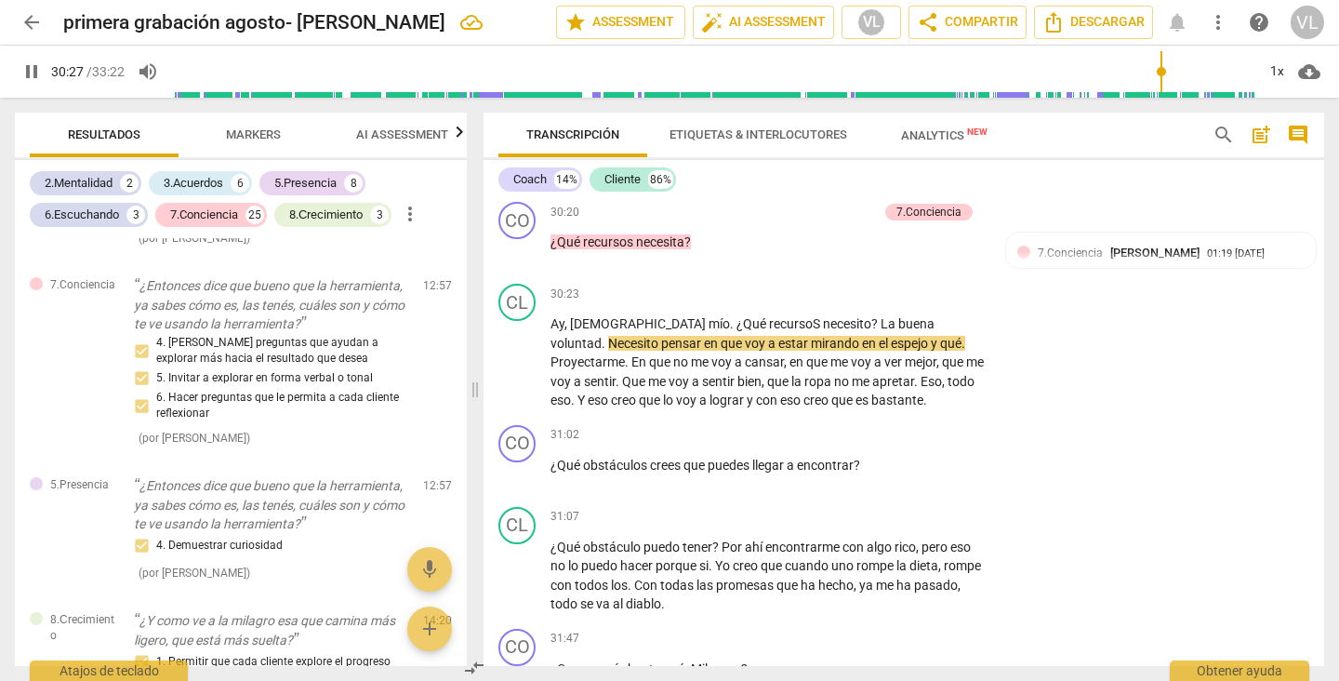
scroll to position [8340, 0]
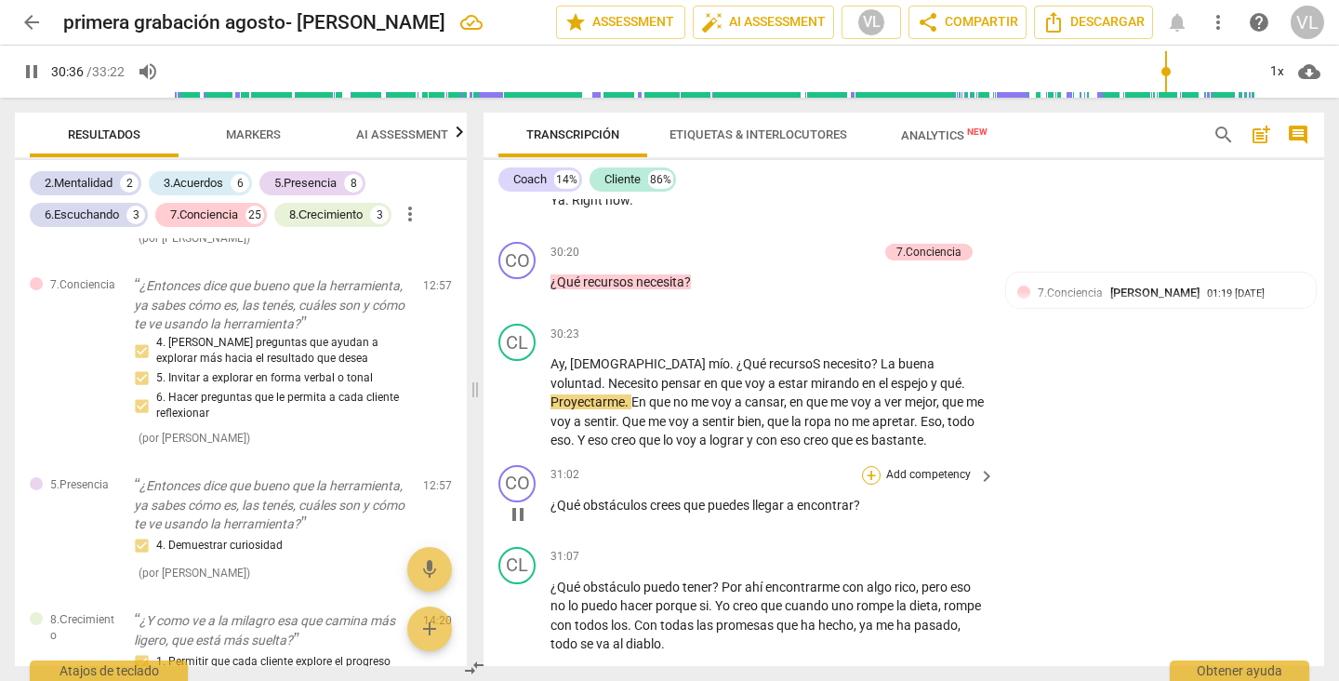
click at [868, 484] on div "+" at bounding box center [871, 475] width 19 height 19
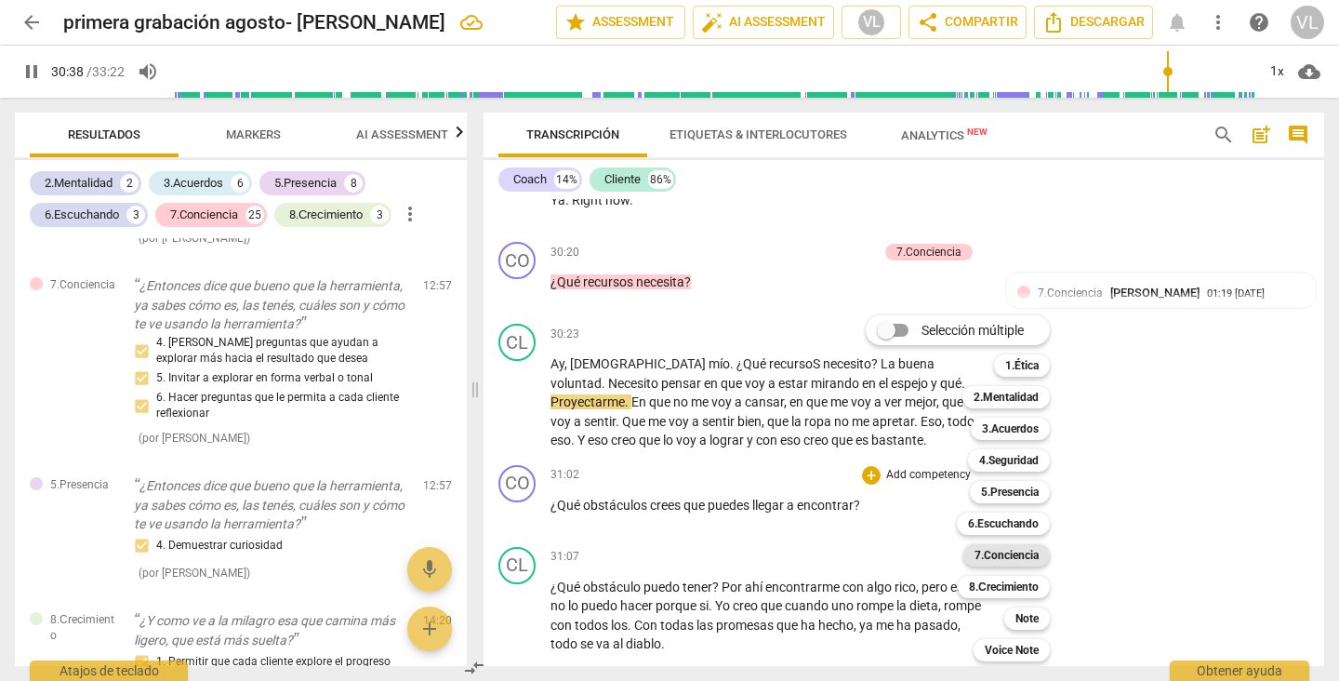
click at [982, 554] on b "7.Conciencia" at bounding box center [1006, 555] width 64 height 22
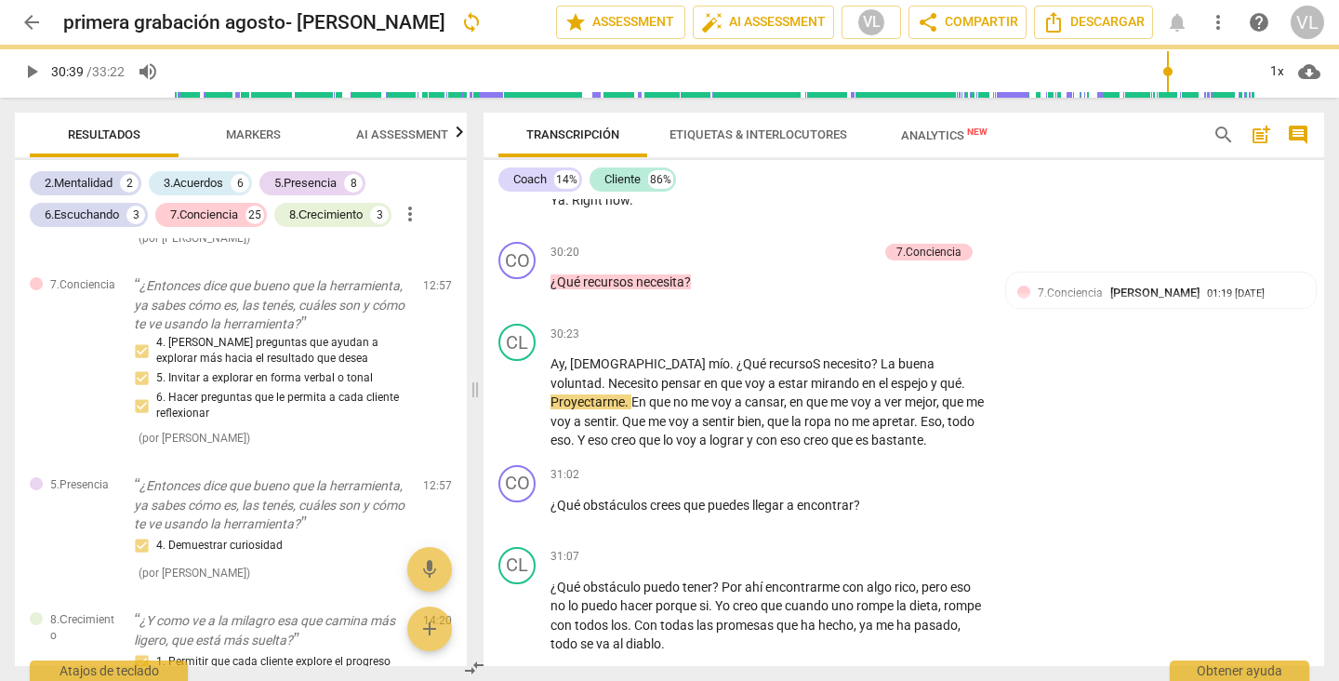
type input "1839"
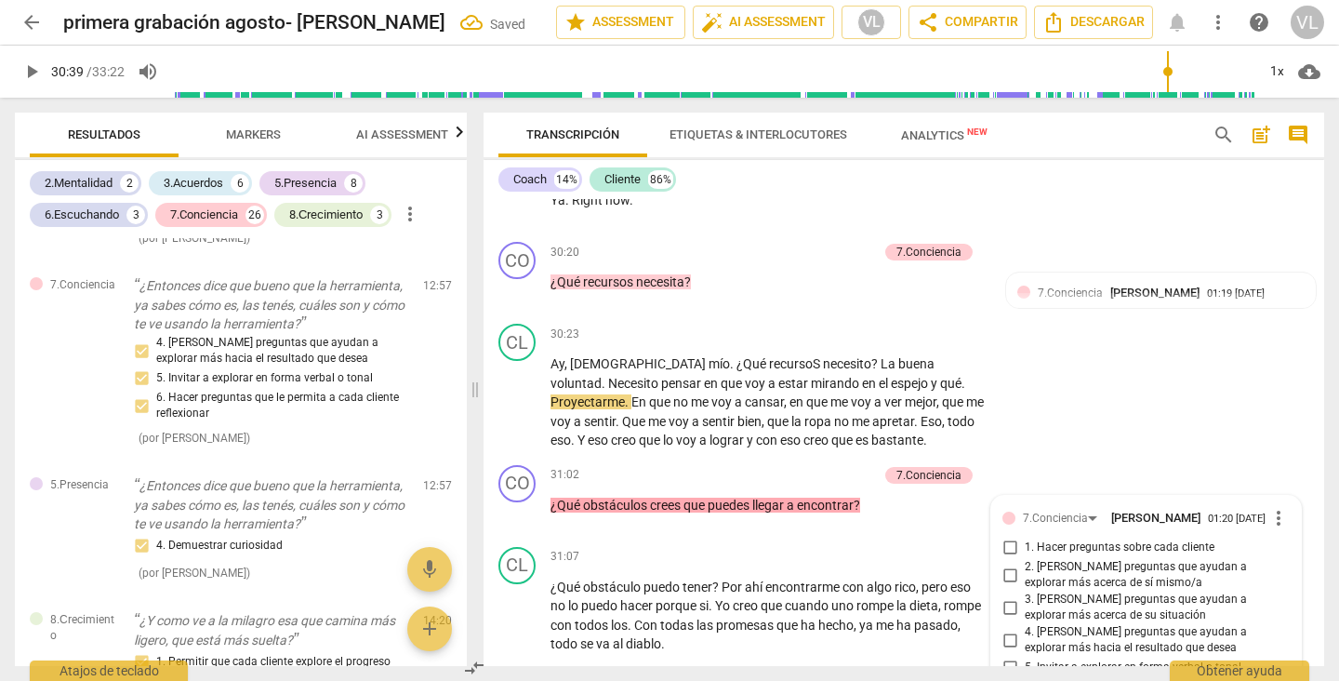
scroll to position [8756, 0]
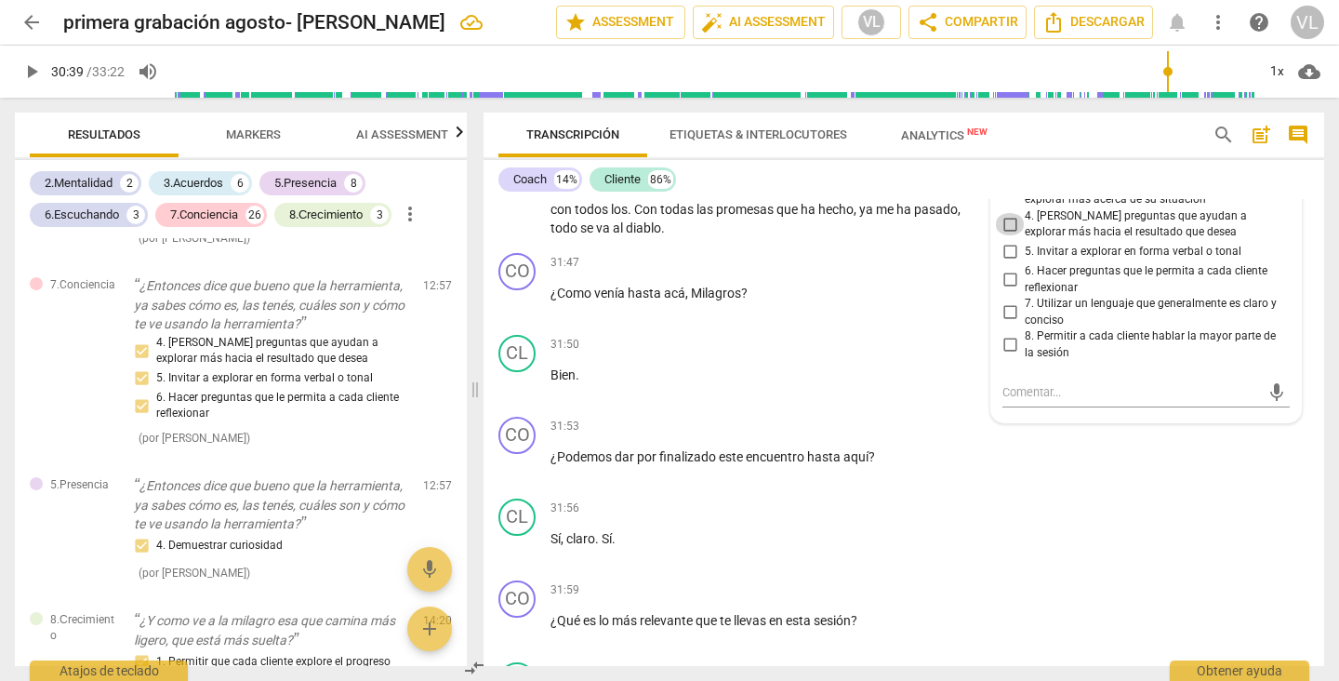
click at [1000, 235] on input "4. [PERSON_NAME] preguntas que ayudan a explorar más hacia el resultado que des…" at bounding box center [1010, 224] width 30 height 22
checkbox input "true"
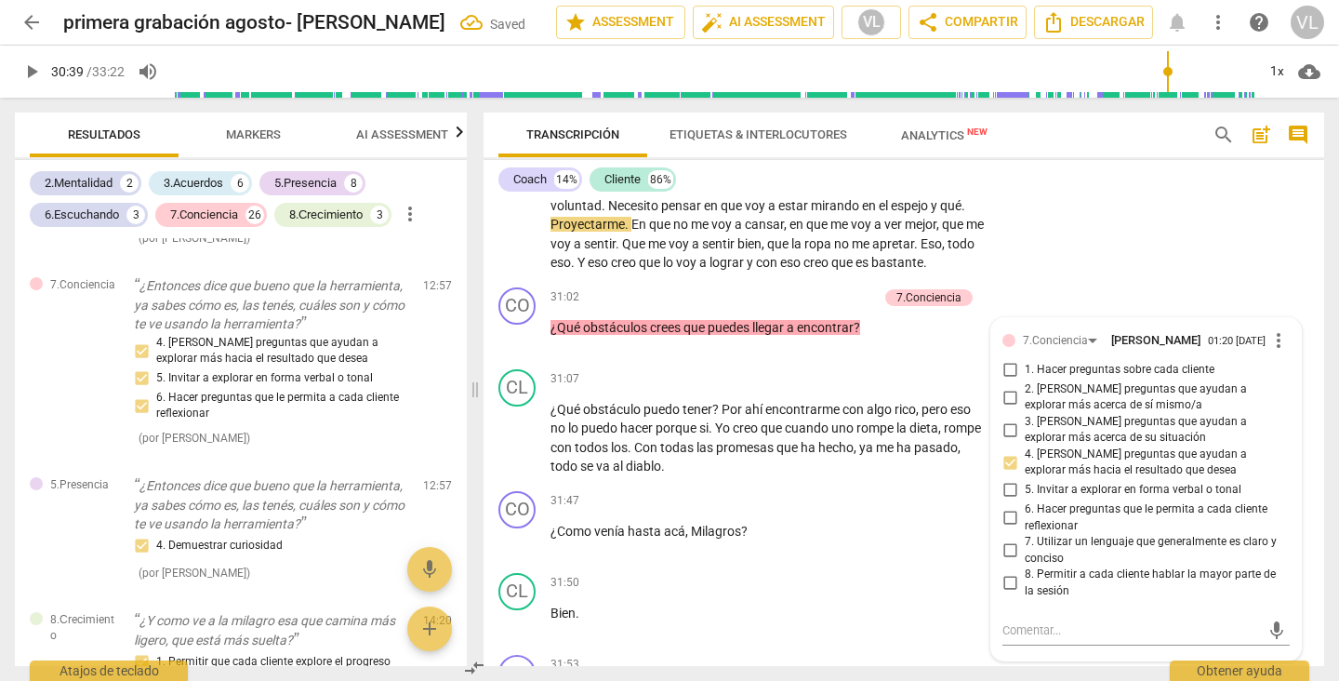
scroll to position [8558, 0]
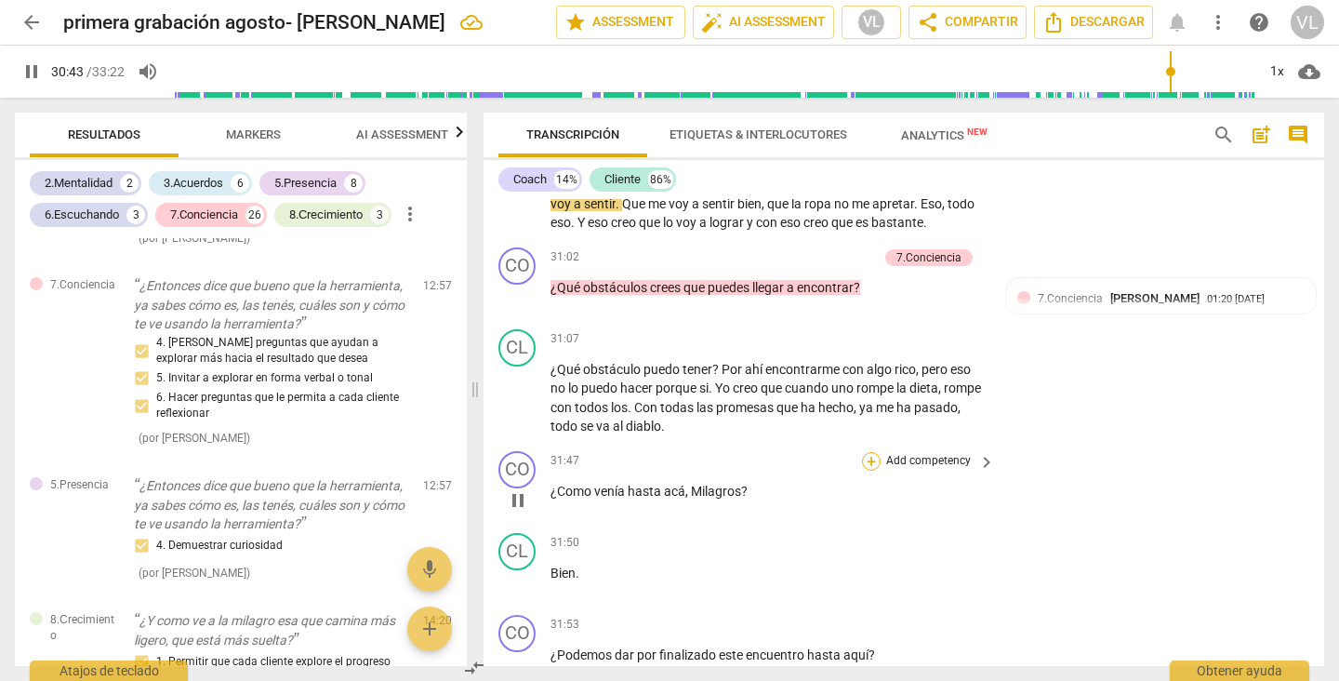
click at [868, 470] on div "+" at bounding box center [871, 461] width 19 height 19
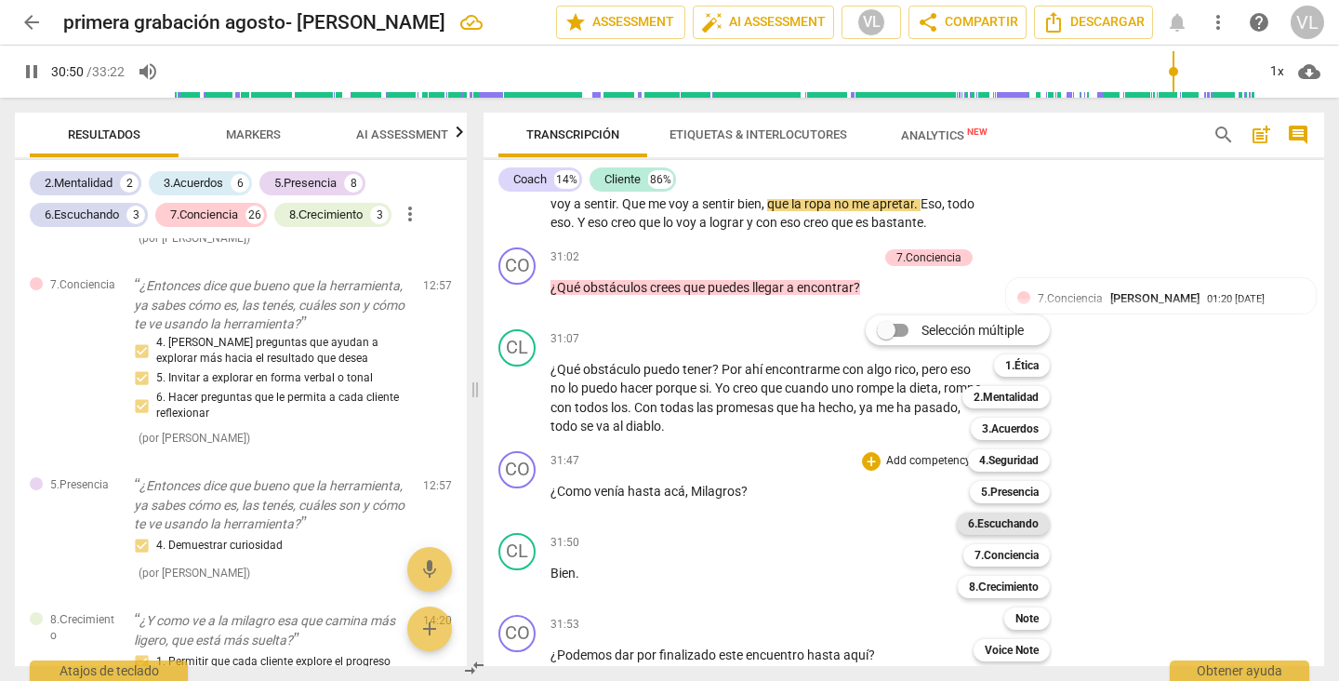
click at [992, 523] on b "6.Escuchando" at bounding box center [1003, 523] width 71 height 22
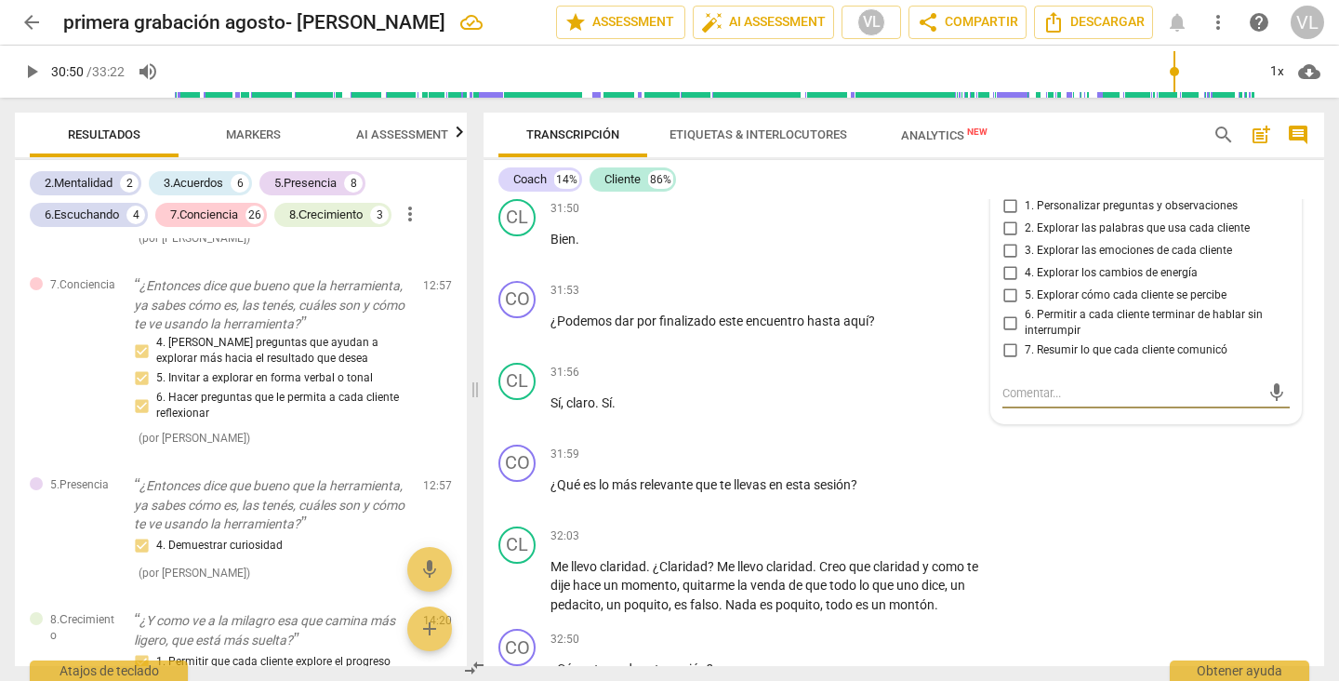
scroll to position [8695, 0]
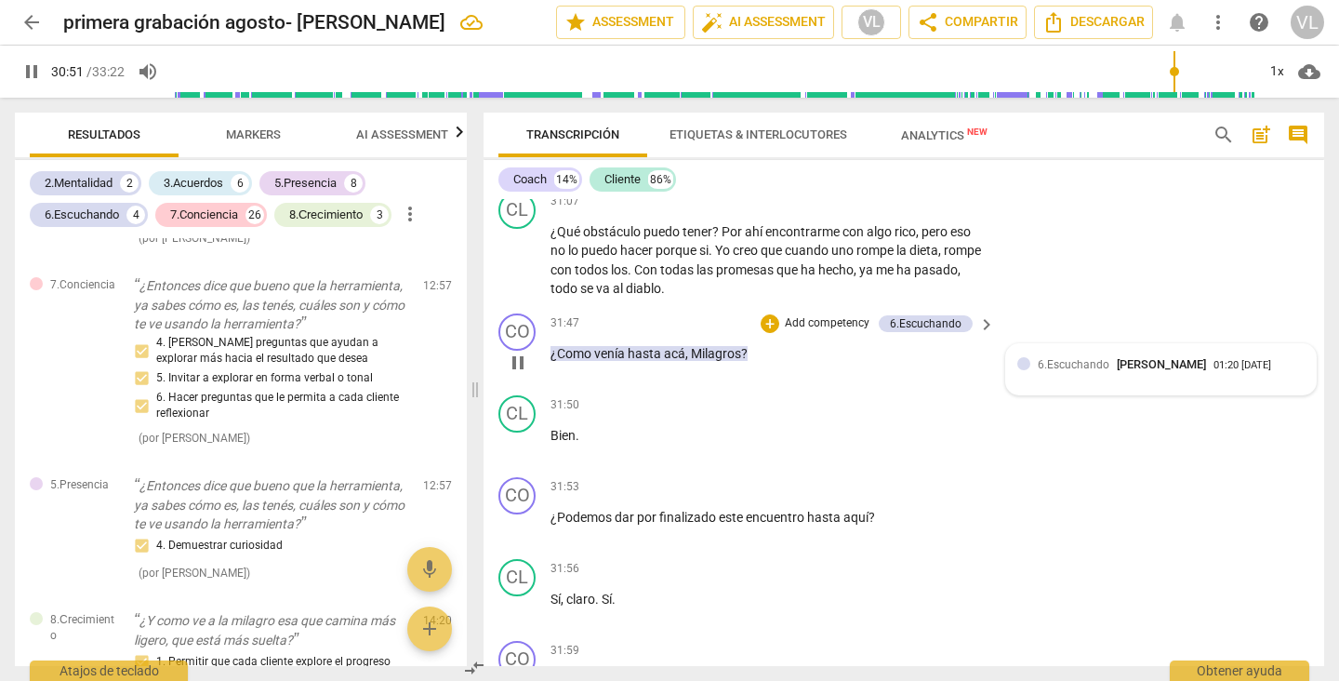
click at [1134, 371] on span "[PERSON_NAME]" at bounding box center [1161, 364] width 89 height 14
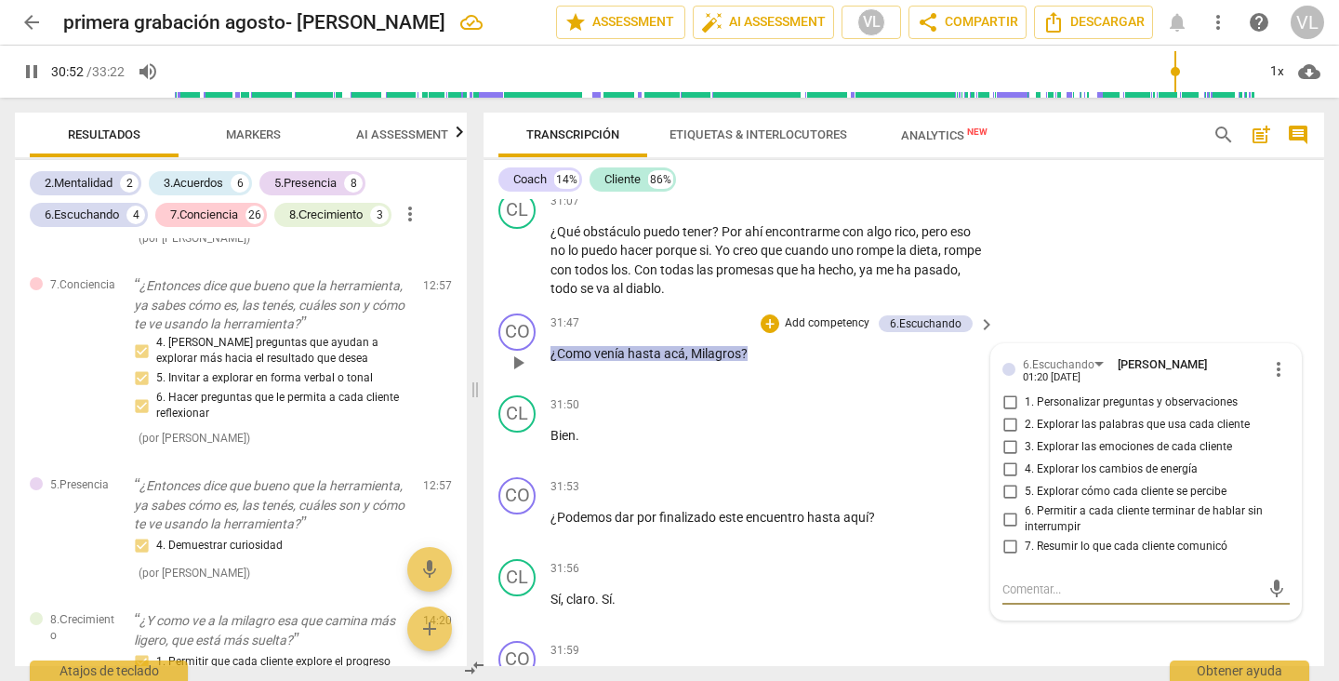
type input "1853"
click at [1004, 481] on input "4. Explorar los cambios de energía" at bounding box center [1010, 469] width 30 height 22
checkbox input "true"
click at [1002, 458] on input "3. Explorar las emociones de cada cliente" at bounding box center [1010, 447] width 30 height 22
checkbox input "true"
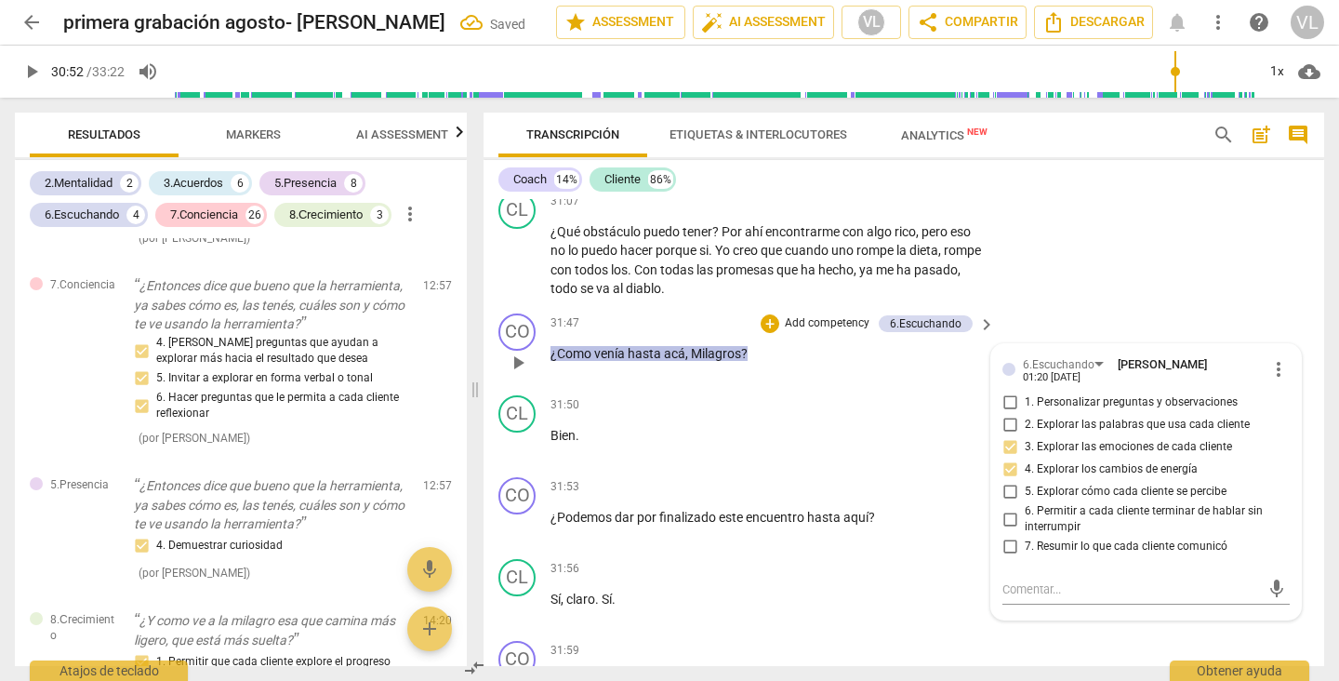
click at [1004, 503] on input "5. Explorar cómo cada cliente se percibe" at bounding box center [1010, 492] width 30 height 22
checkbox input "true"
click at [761, 333] on div "+" at bounding box center [770, 323] width 19 height 19
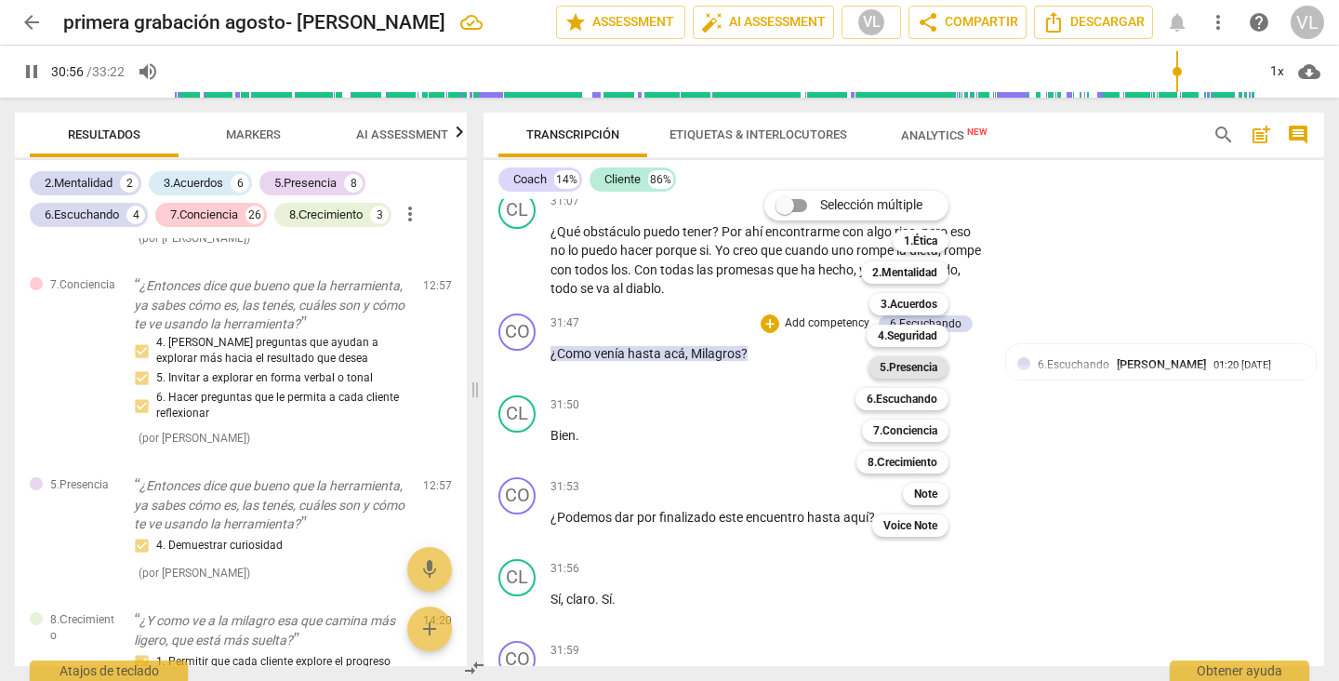
click at [894, 368] on b "5.Presencia" at bounding box center [909, 367] width 58 height 22
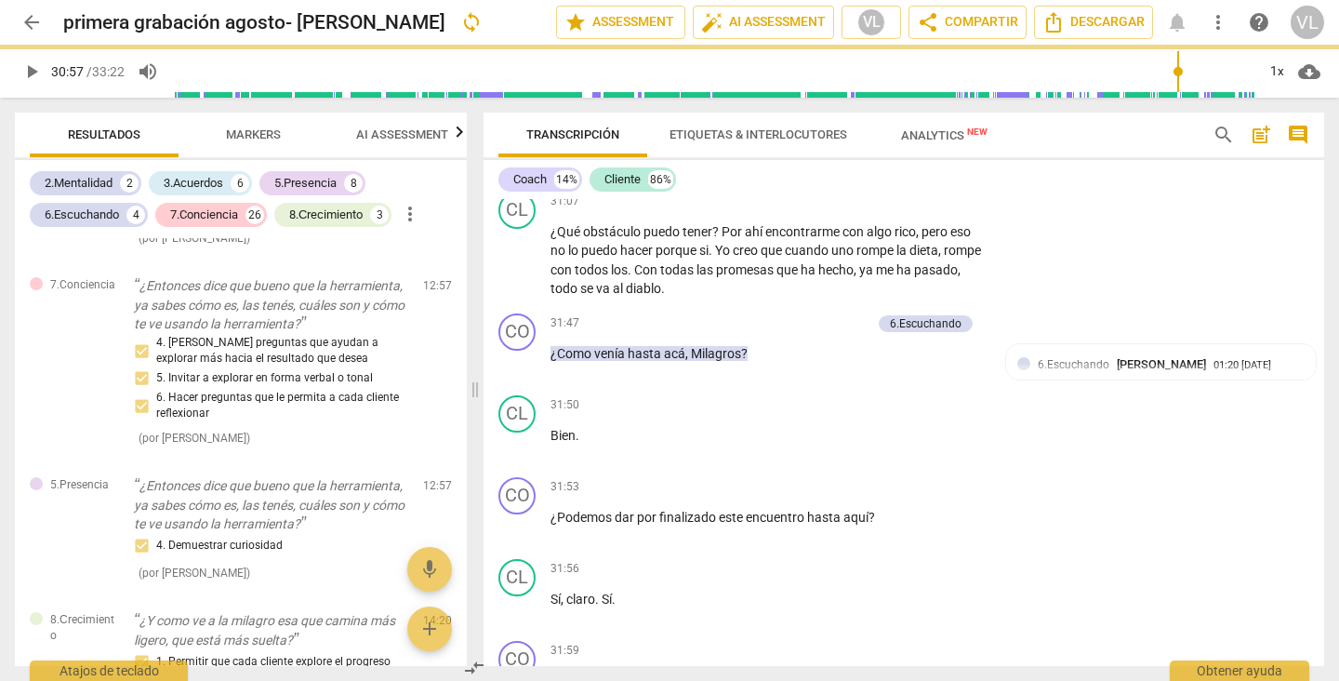
type input "1857"
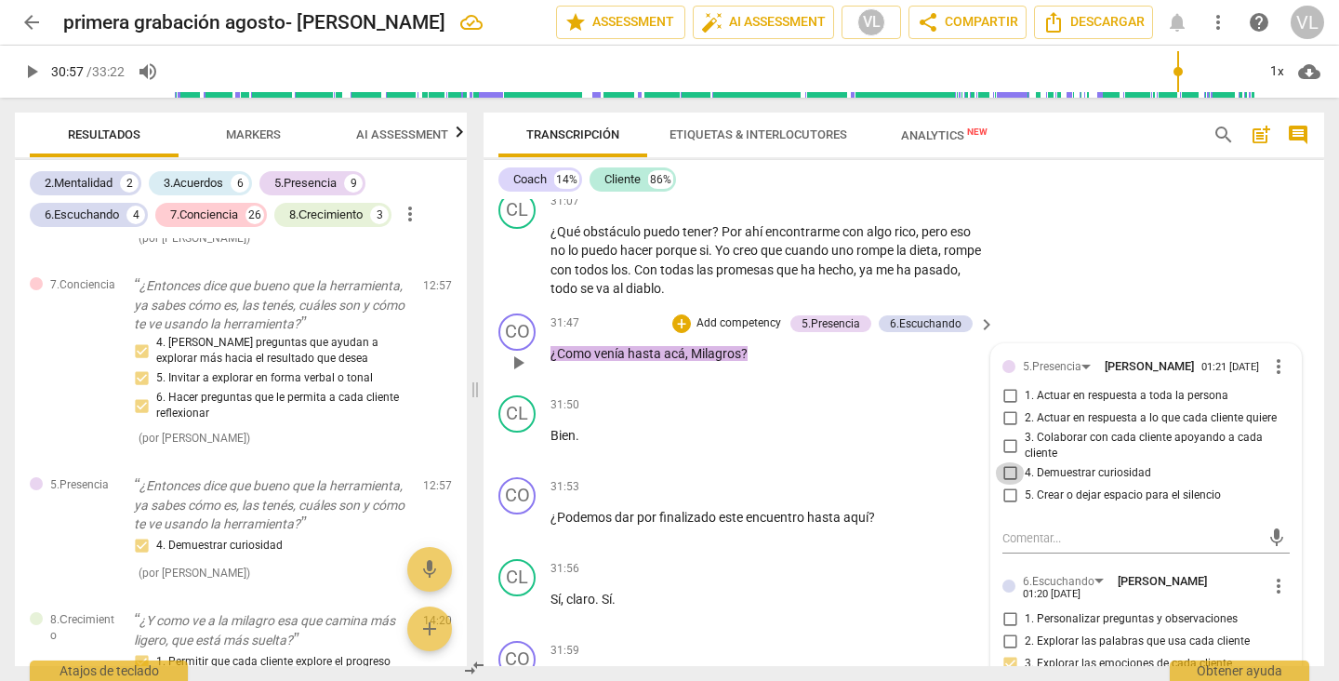
click at [1003, 484] on input "4. Demuestrar curiosidad" at bounding box center [1010, 473] width 30 height 22
checkbox input "true"
click at [823, 364] on p "¿Como venía hasta acá , [PERSON_NAME] ?" at bounding box center [767, 354] width 435 height 20
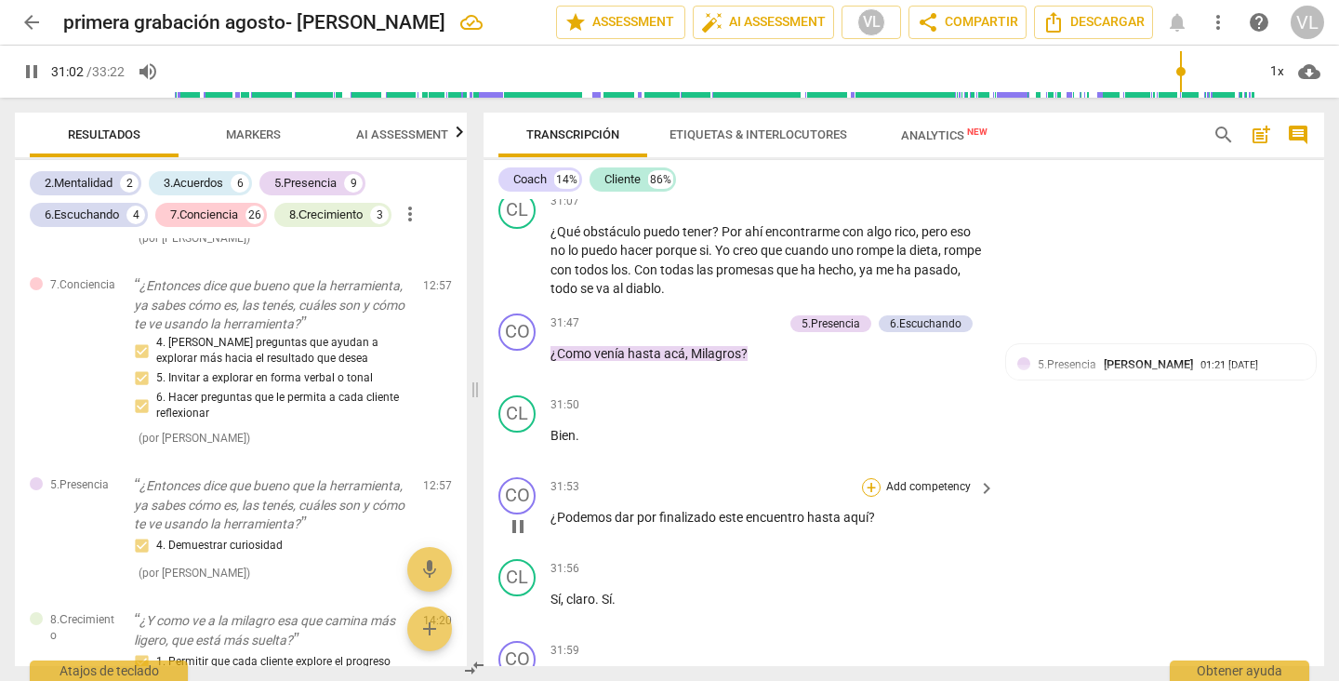
click at [868, 497] on div "+" at bounding box center [871, 487] width 19 height 19
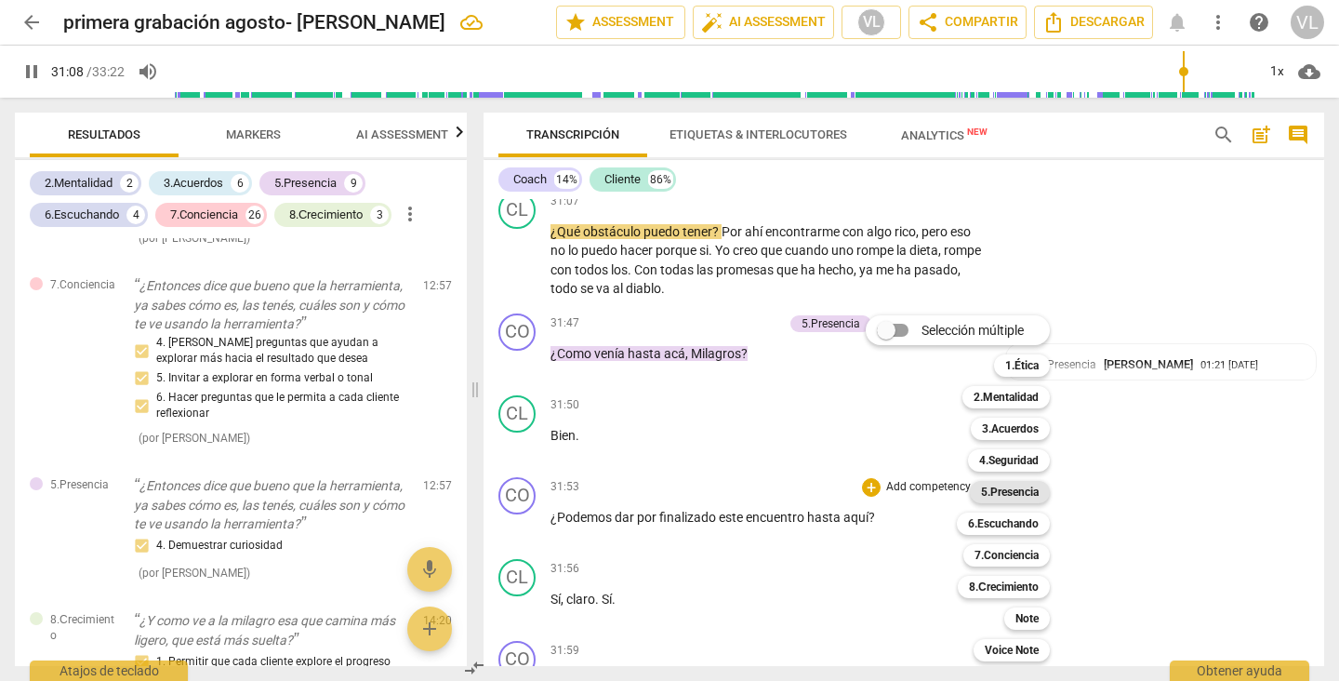
click at [987, 490] on b "5.Presencia" at bounding box center [1010, 492] width 58 height 22
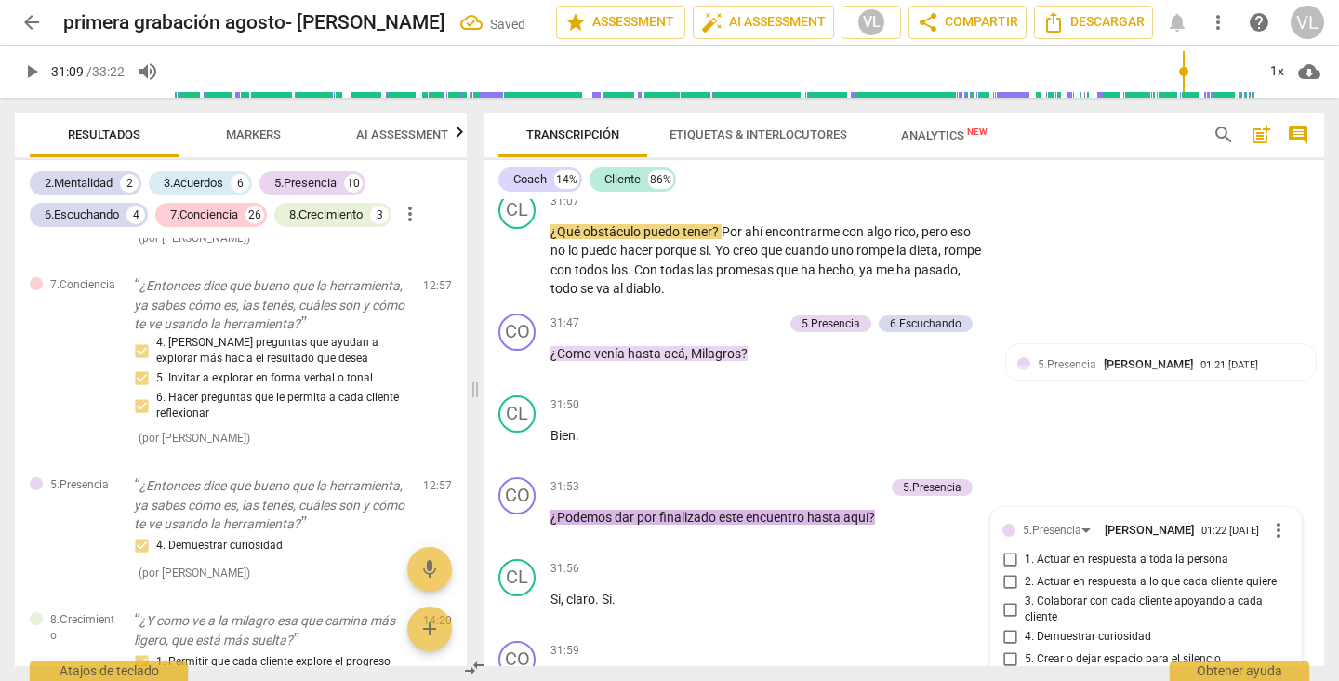
scroll to position [9004, 0]
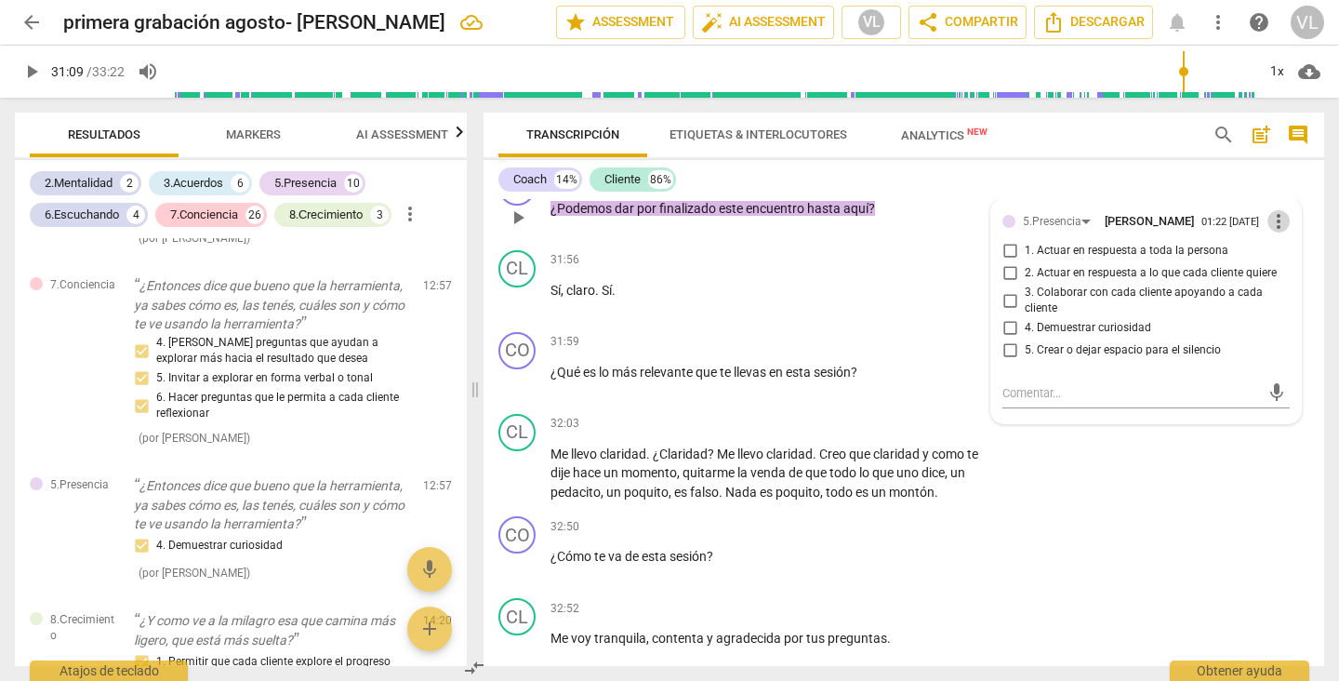
click at [1267, 232] on span "more_vert" at bounding box center [1278, 221] width 22 height 22
click at [1266, 300] on li "Borrar" at bounding box center [1289, 295] width 65 height 35
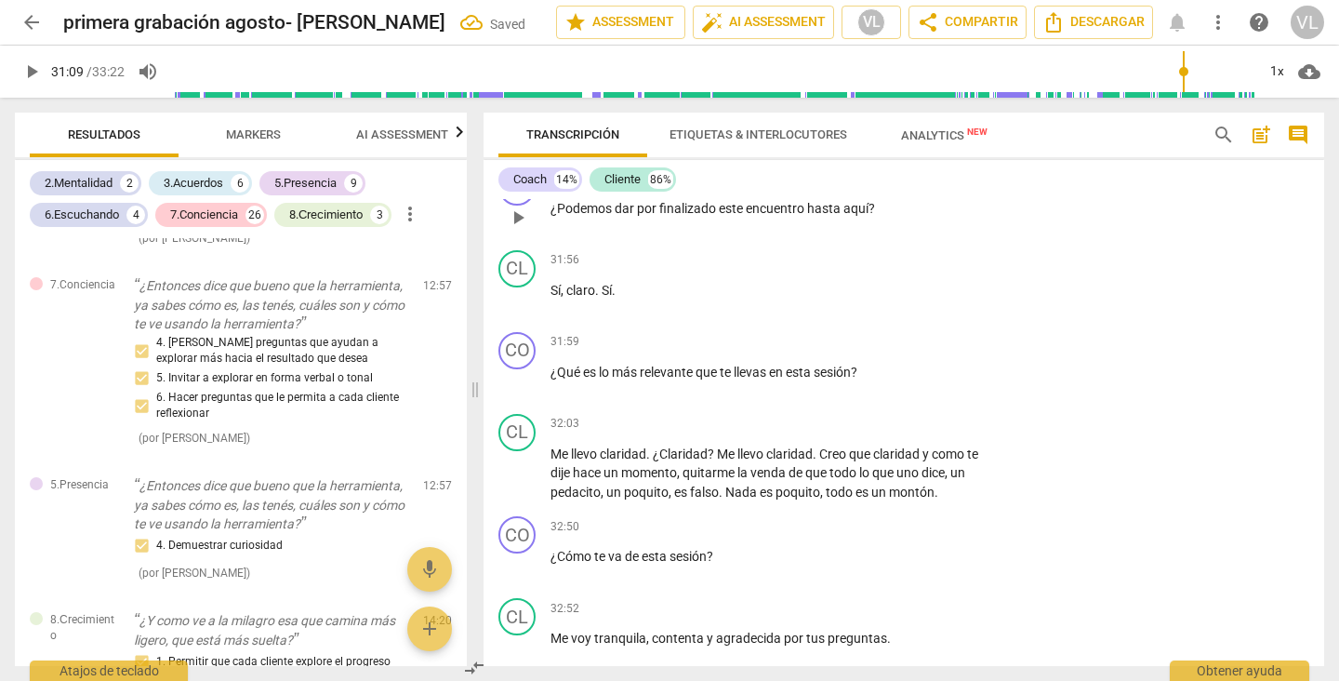
click at [867, 188] on div "+" at bounding box center [871, 178] width 19 height 19
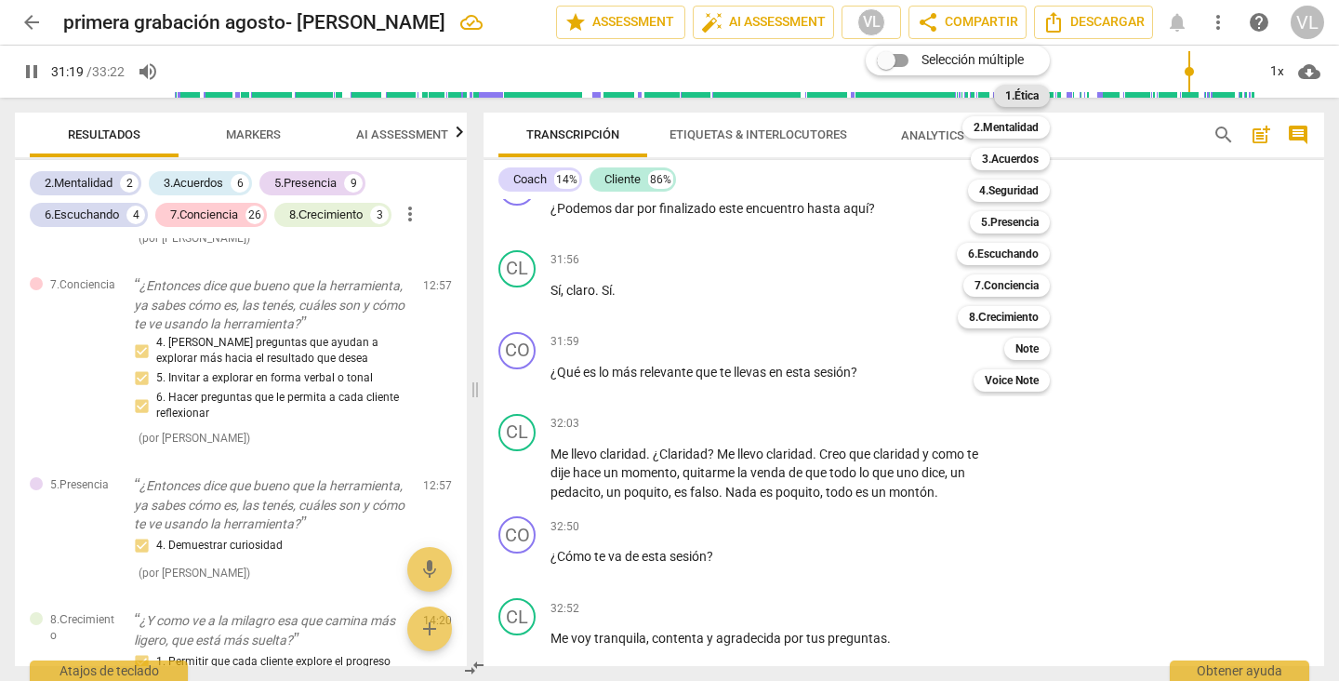
click at [1010, 98] on b "1.Ética" at bounding box center [1021, 96] width 33 height 22
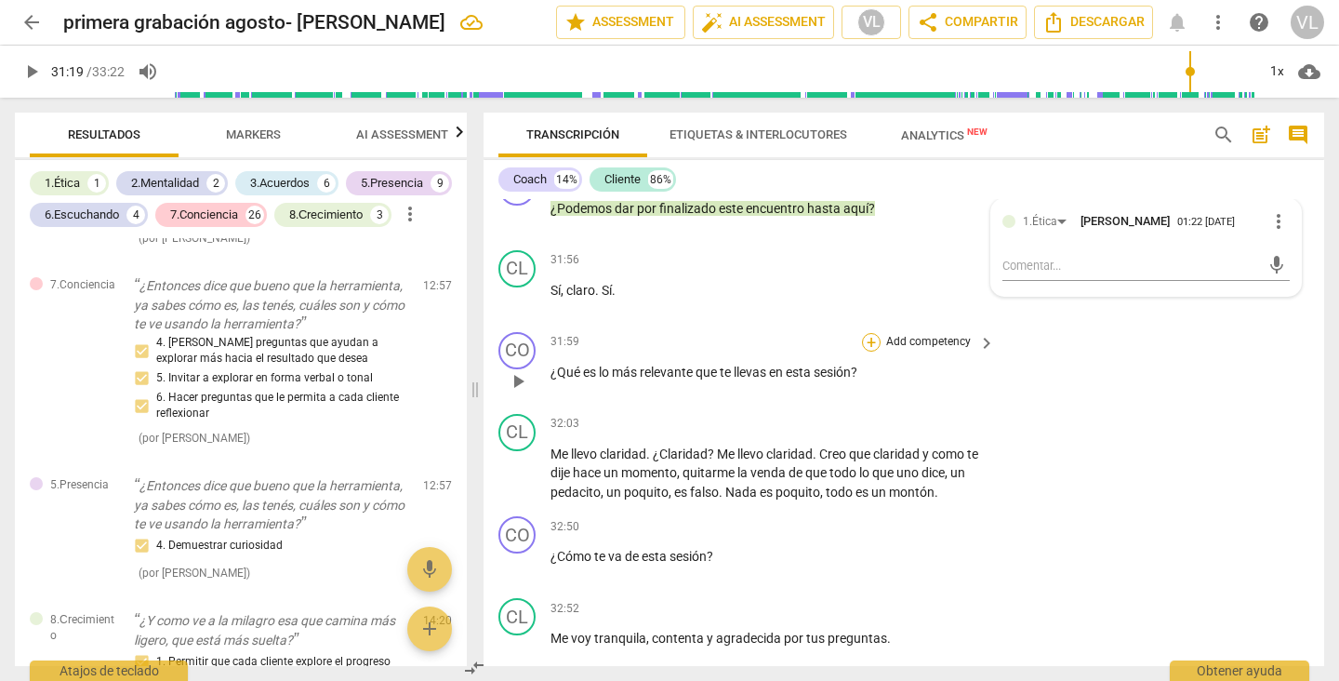
click at [868, 351] on div "+" at bounding box center [871, 342] width 19 height 19
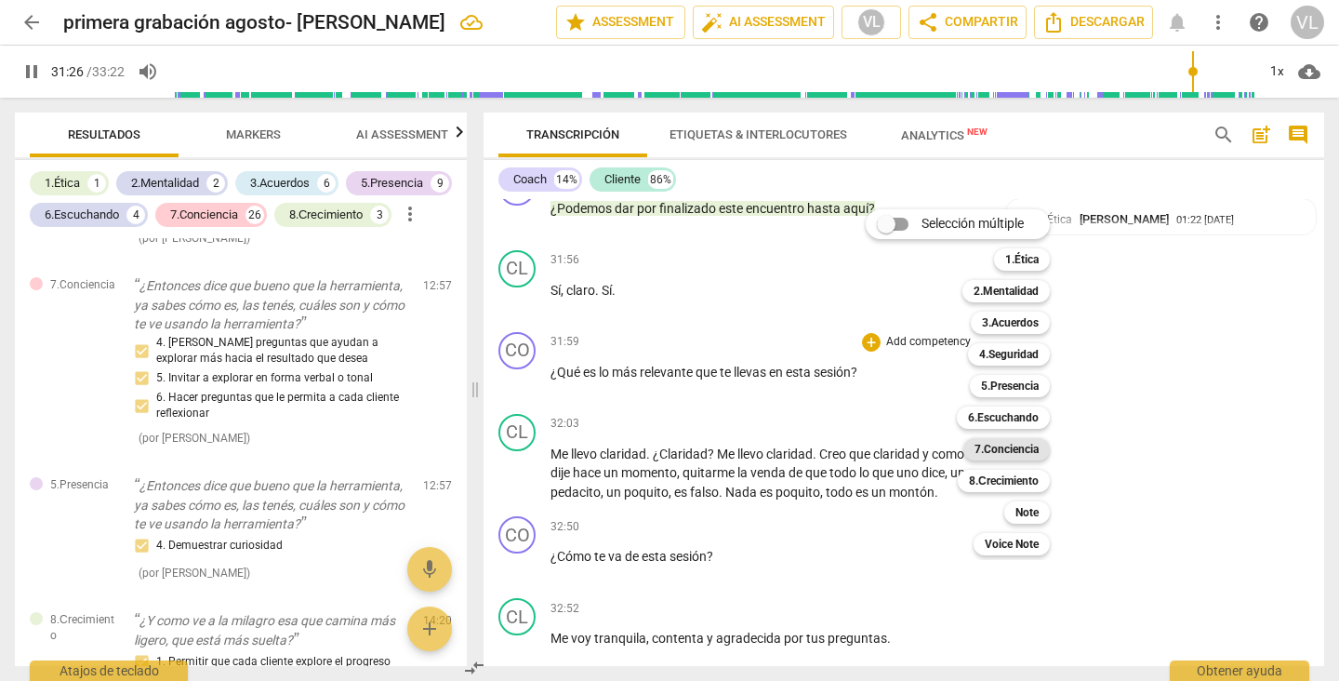
click at [1003, 454] on b "7.Conciencia" at bounding box center [1006, 449] width 64 height 22
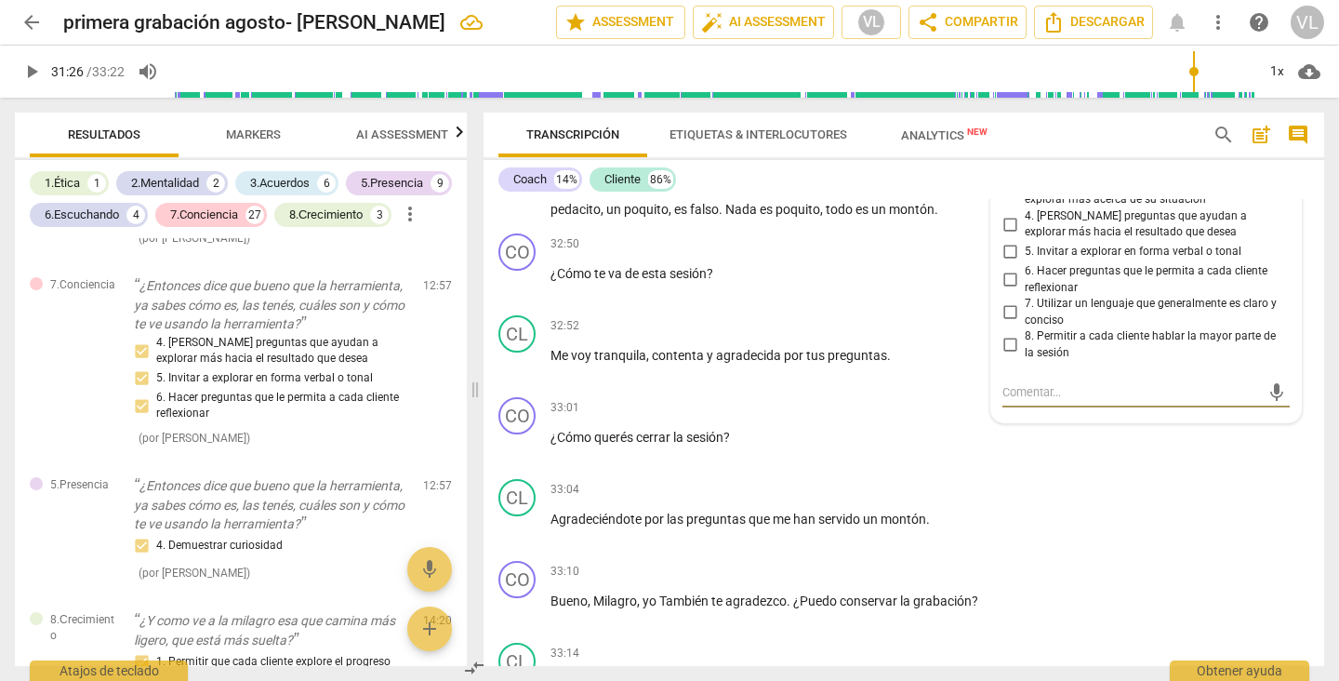
scroll to position [9189, 0]
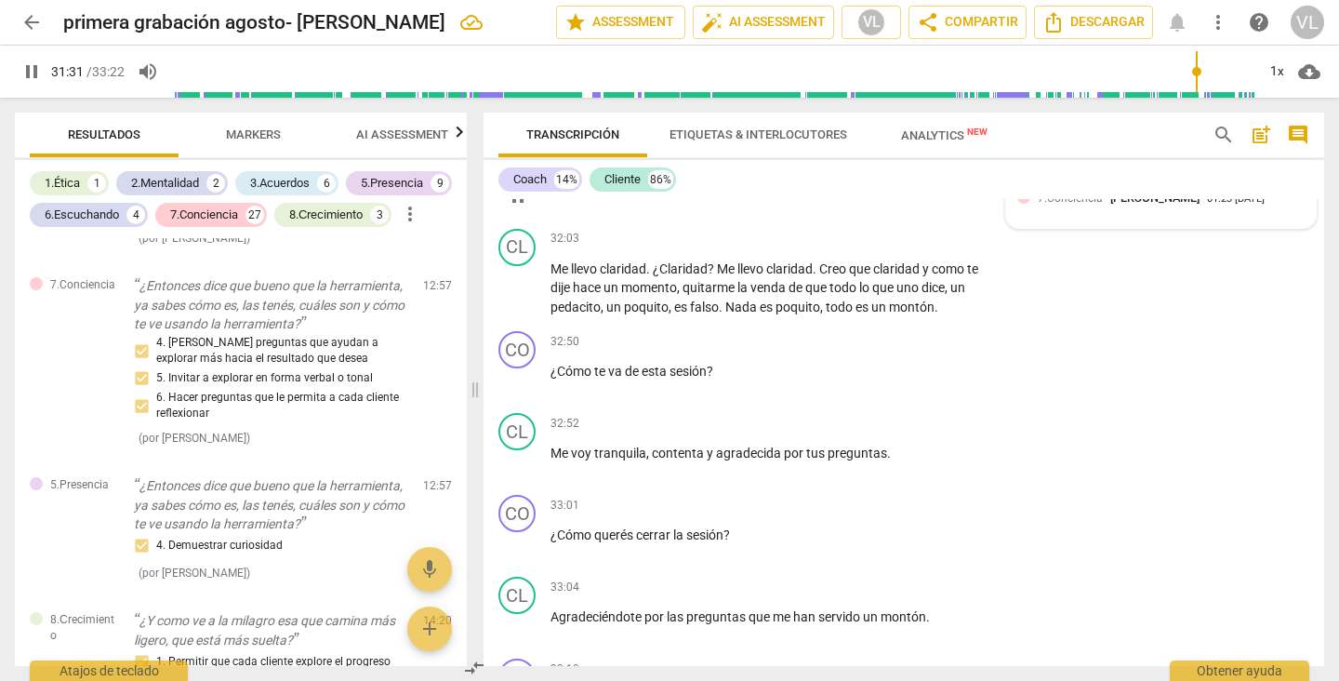
click at [1123, 206] on div "7.Conciencia [PERSON_NAME]" at bounding box center [1122, 198] width 169 height 18
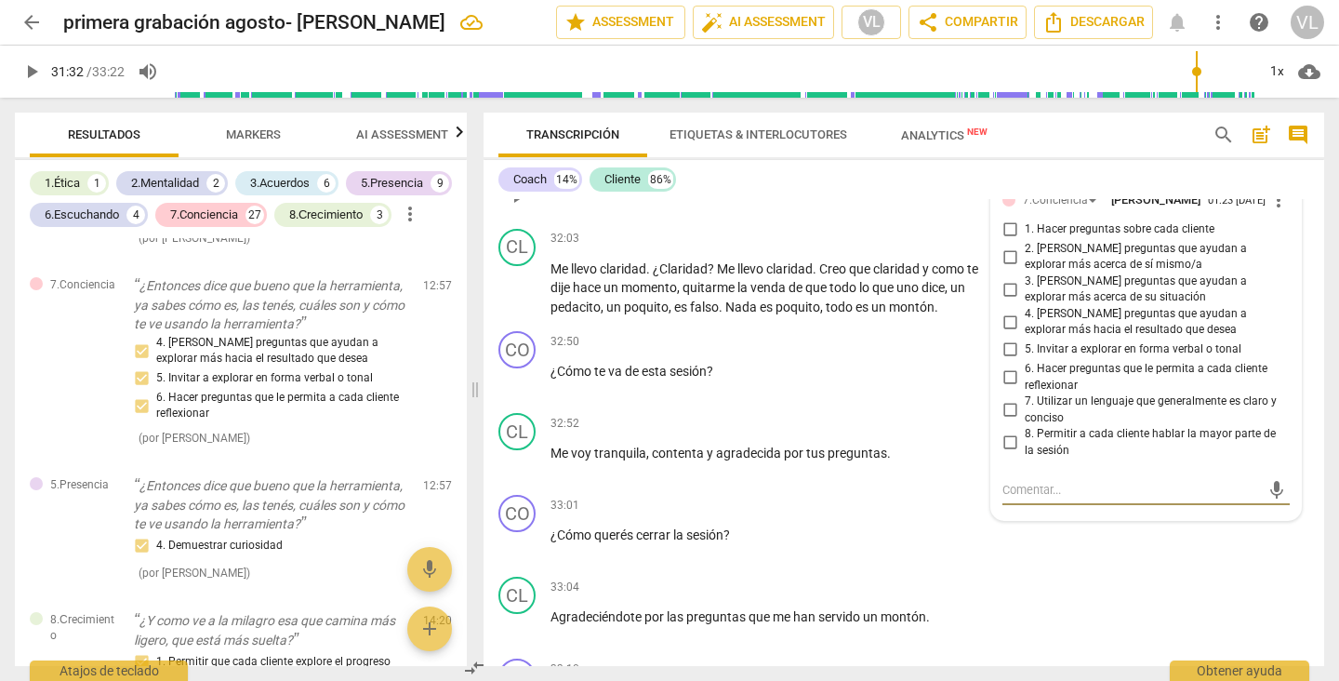
type input "1892"
click at [1005, 268] on input "2. [PERSON_NAME] preguntas que ayudan a explorar más acerca de sí mismo/a" at bounding box center [1010, 256] width 30 height 22
checkbox input "true"
click at [1006, 300] on input "3. [PERSON_NAME] preguntas que ayudan a explorar más acerca de su situación" at bounding box center [1010, 289] width 30 height 22
checkbox input "true"
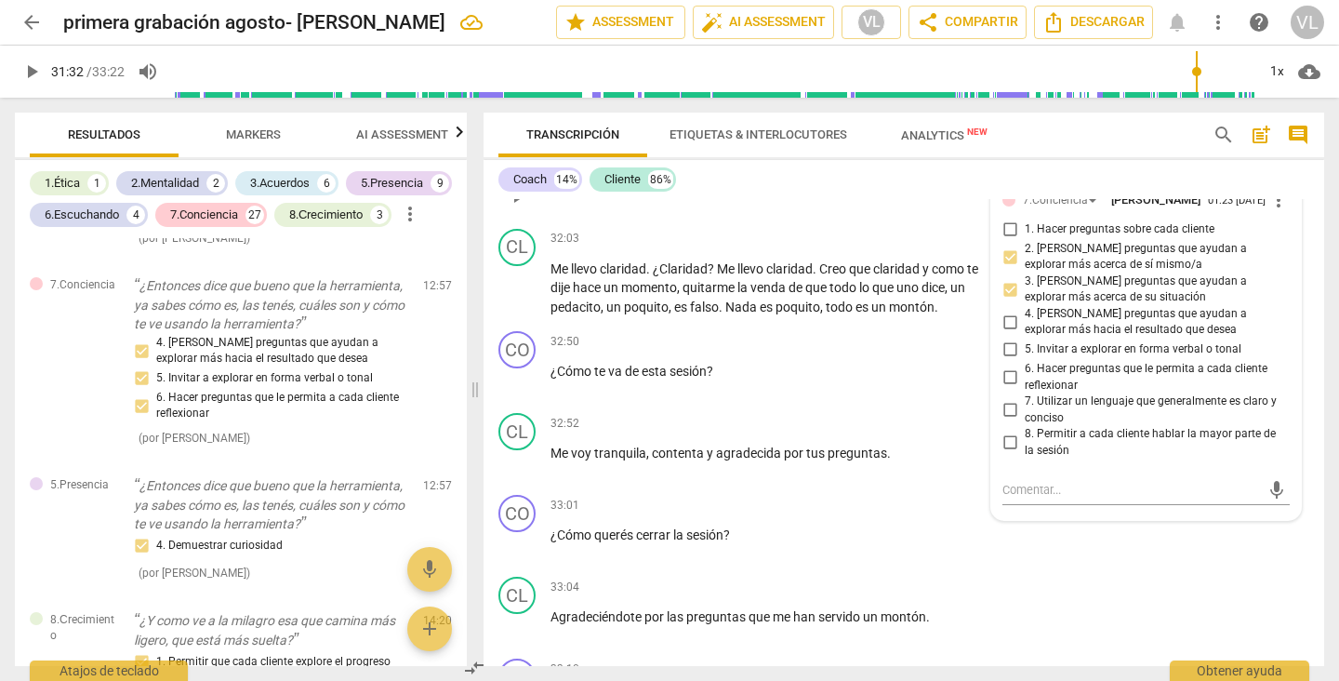
click at [1004, 361] on input "5. Invitar a explorar en forma verbal o tonal" at bounding box center [1010, 349] width 30 height 22
checkbox input "true"
click at [868, 351] on div "+" at bounding box center [871, 341] width 19 height 19
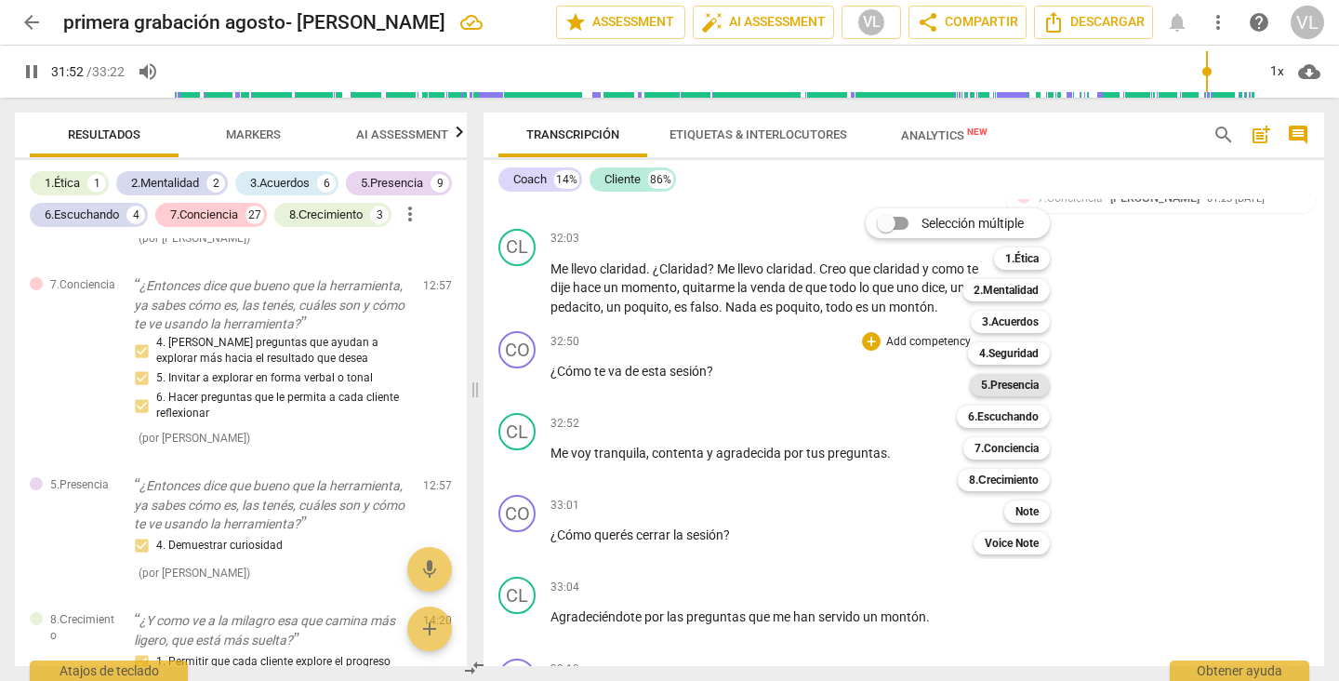
click at [992, 377] on b "5.Presencia" at bounding box center [1010, 385] width 58 height 22
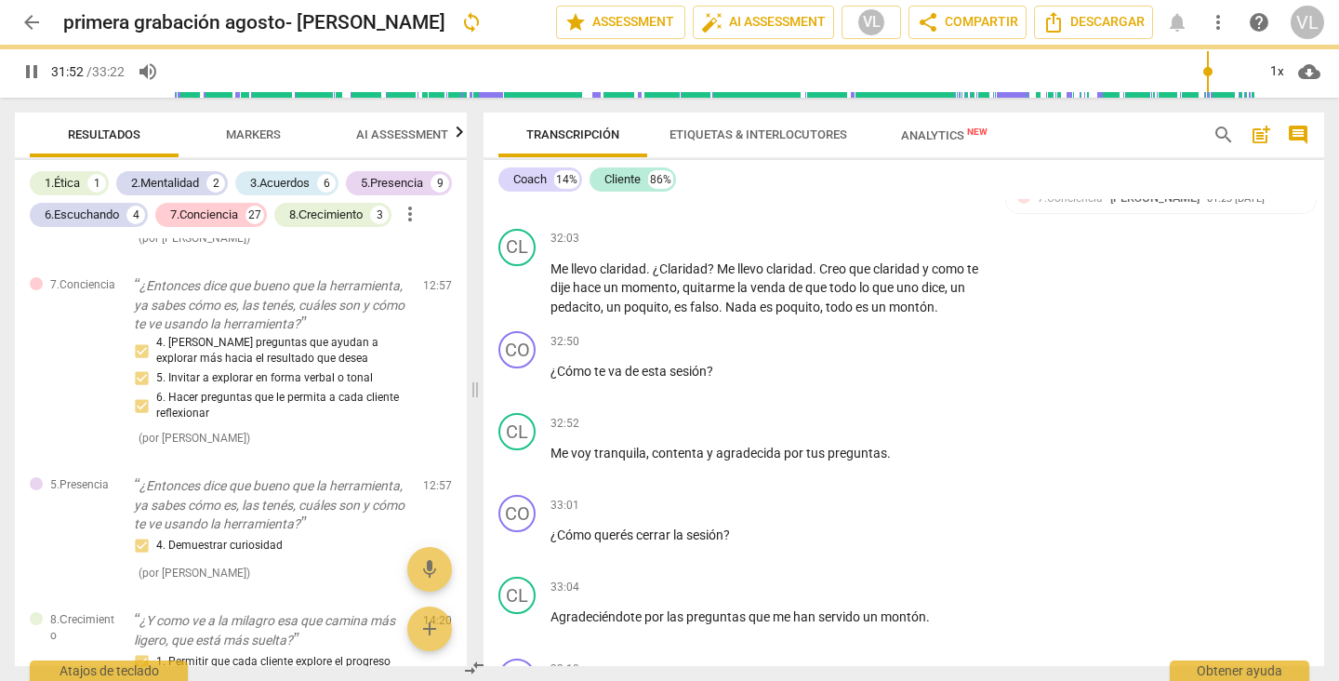
type input "1913"
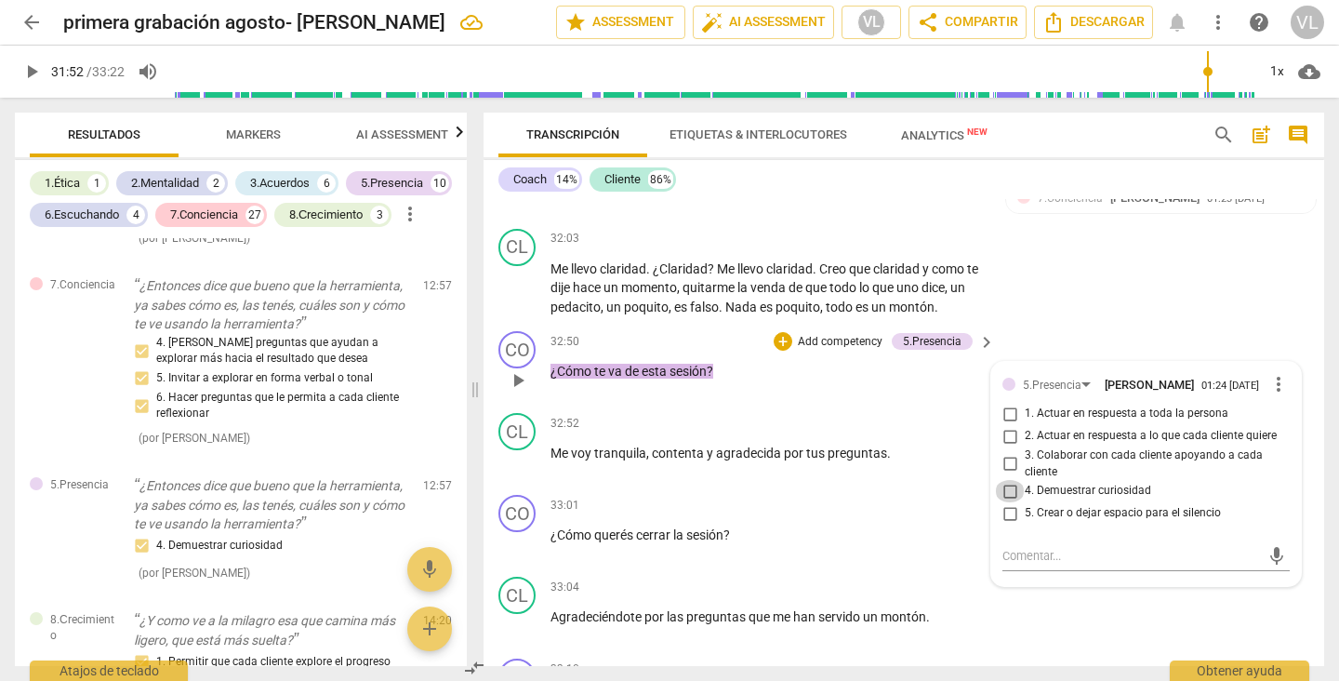
click at [1003, 502] on input "4. Demuestrar curiosidad" at bounding box center [1010, 491] width 30 height 22
checkbox input "true"
click at [774, 351] on div "+" at bounding box center [783, 341] width 19 height 19
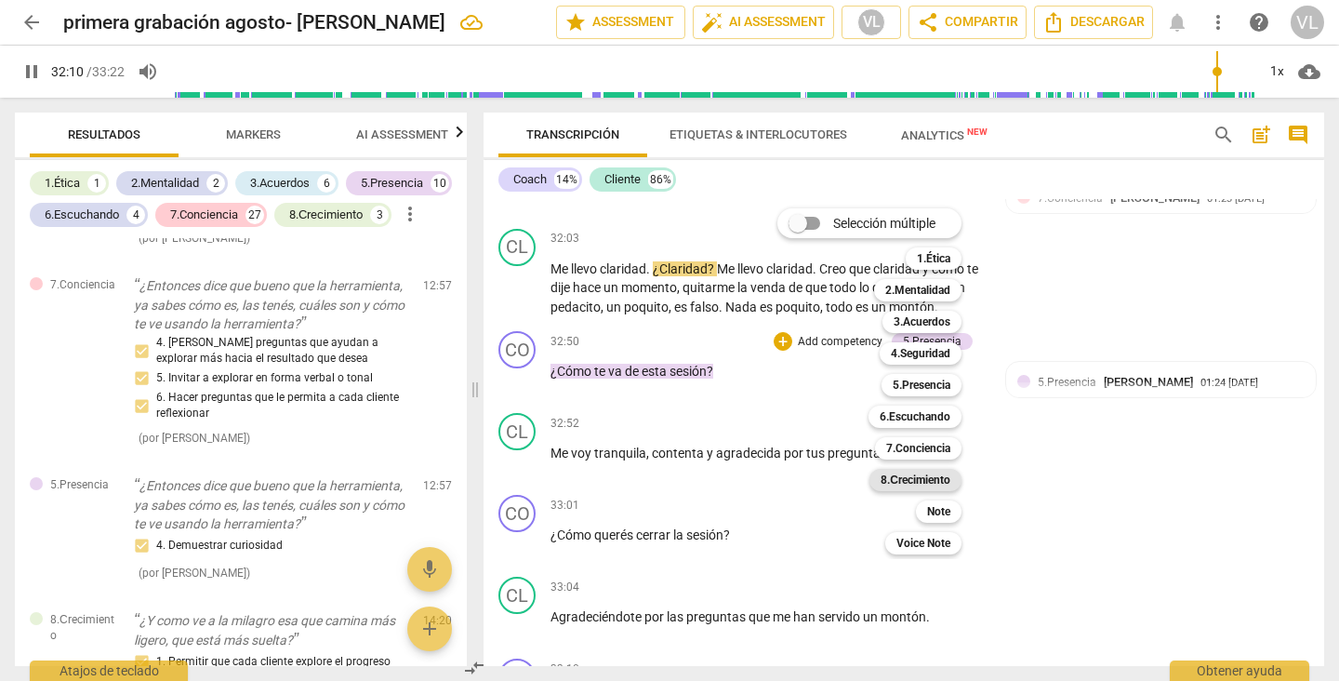
click at [929, 481] on b "8.Сrecimiento" at bounding box center [916, 480] width 70 height 22
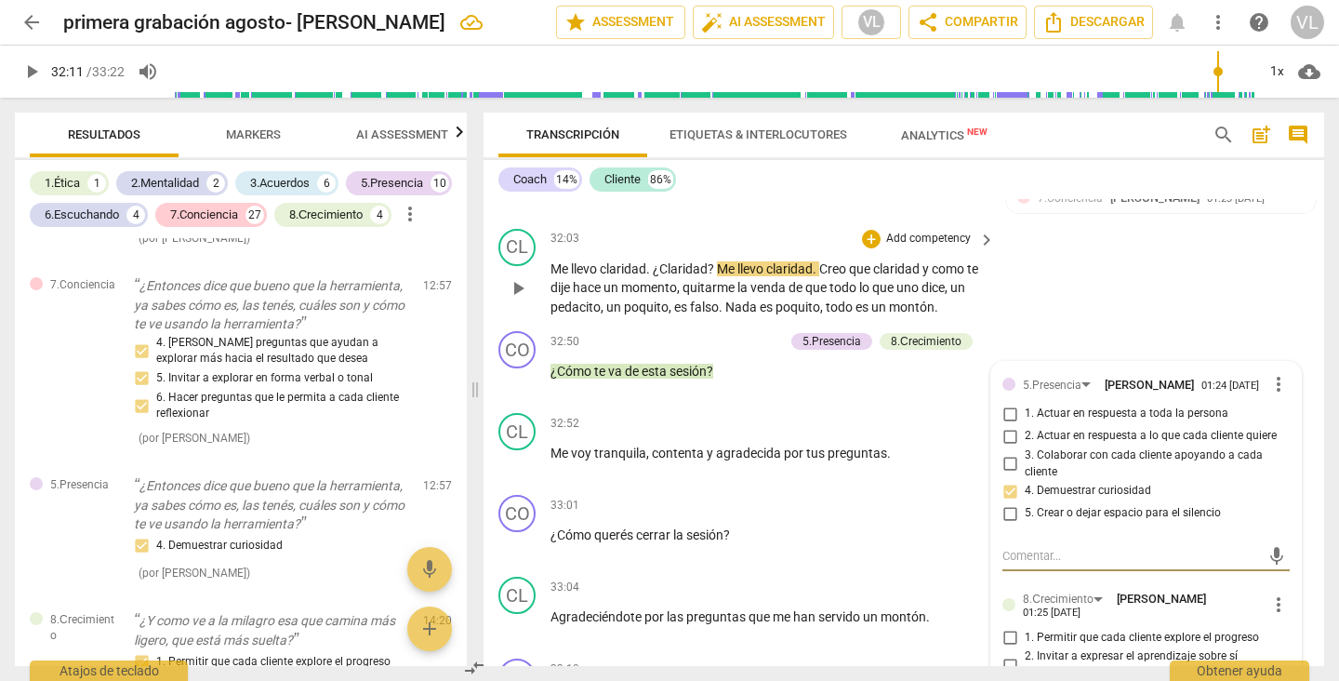
click at [1098, 322] on div "CL play_arrow pause 32:03 + Add competency keyboard_arrow_right Me llevo clarid…" at bounding box center [903, 272] width 841 height 103
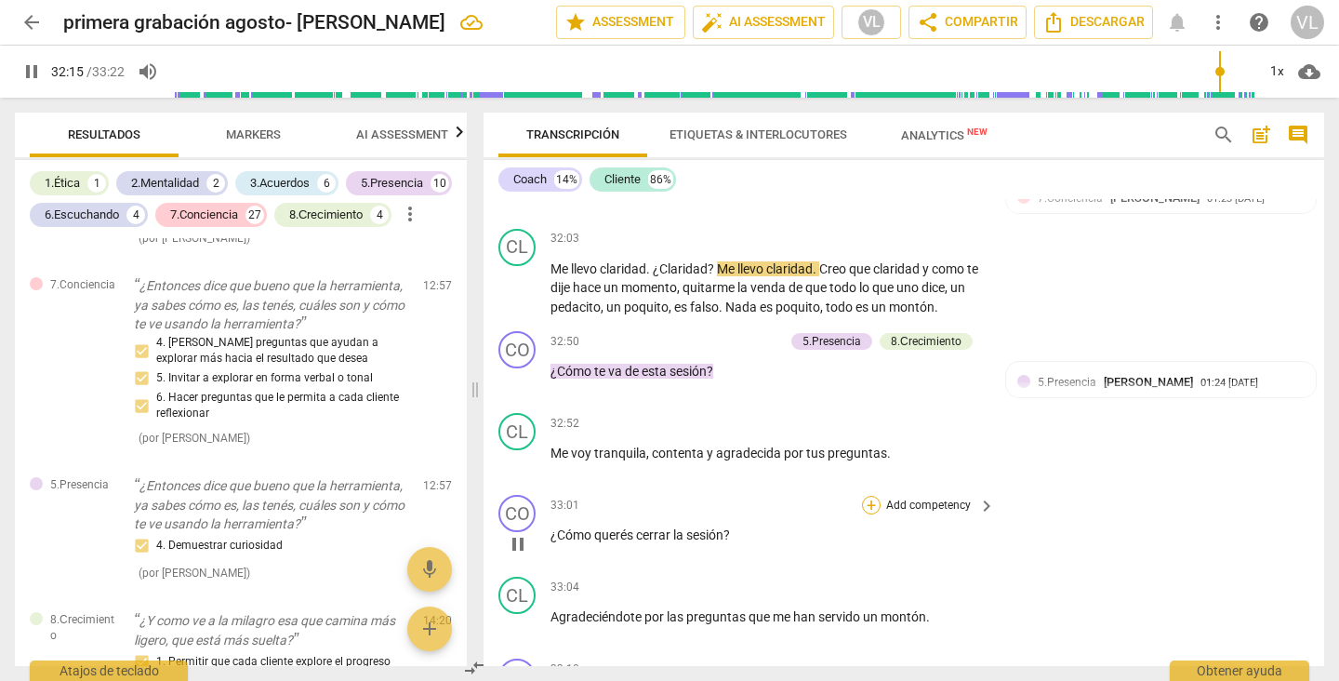
click at [867, 514] on div "+" at bounding box center [871, 505] width 19 height 19
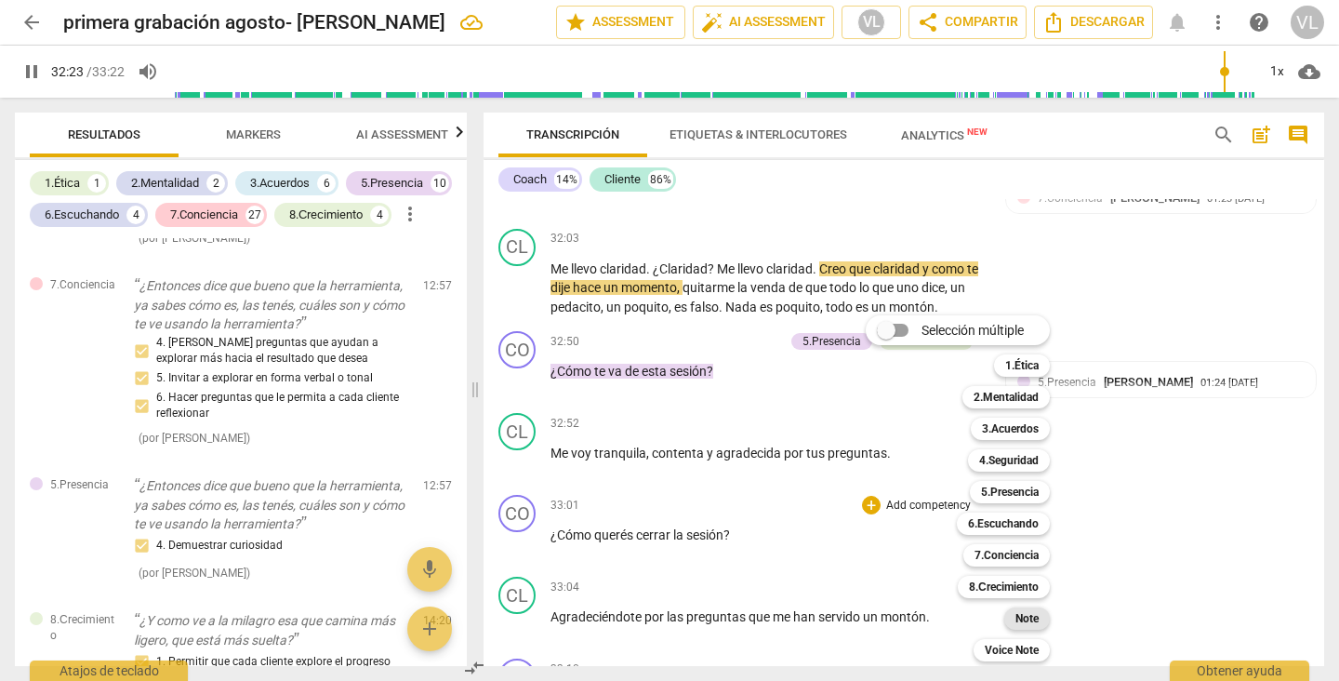
click at [1024, 619] on b "Note" at bounding box center [1026, 618] width 23 height 22
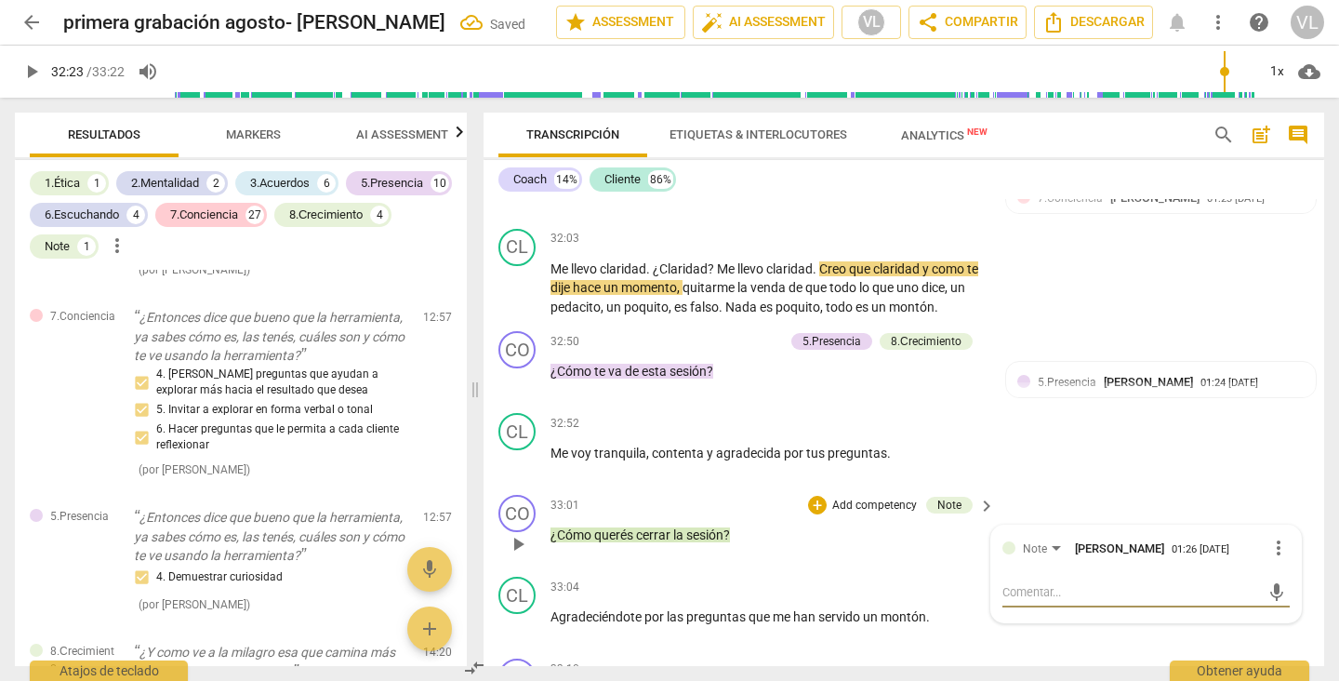
click at [1268, 559] on span "more_vert" at bounding box center [1278, 547] width 22 height 22
click at [1265, 620] on li "Borrar" at bounding box center [1289, 622] width 65 height 35
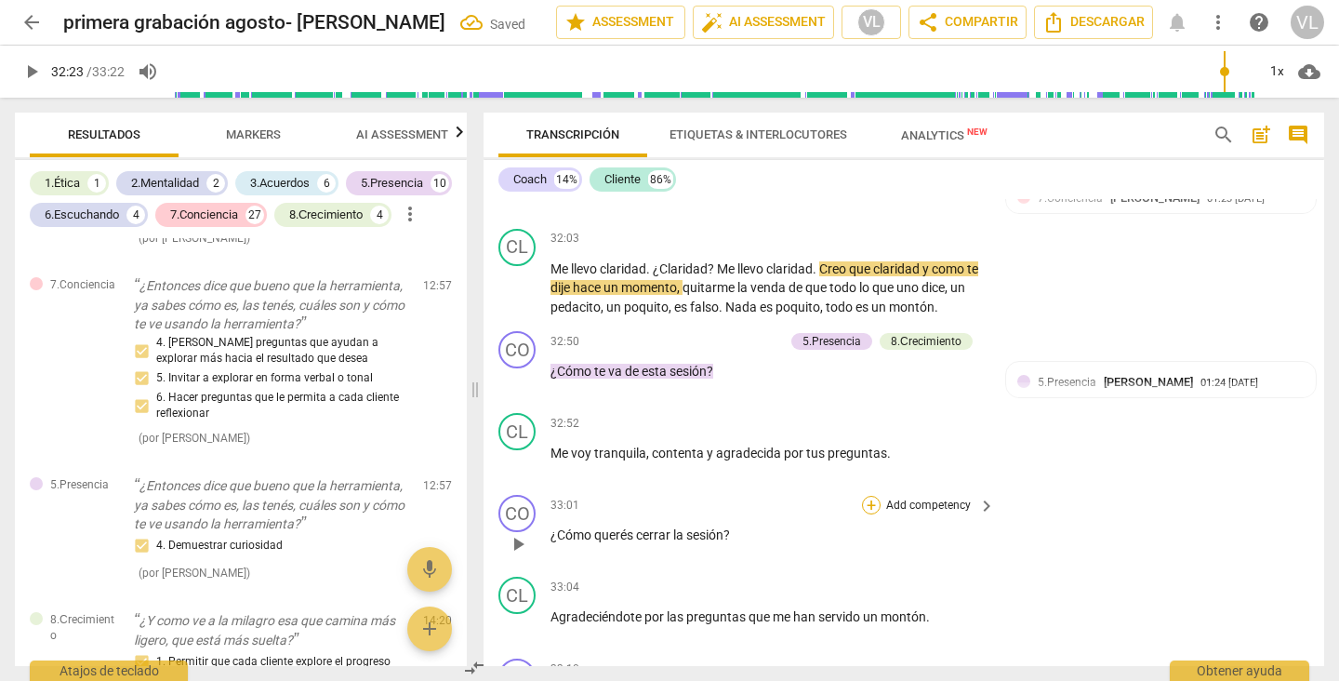
click at [868, 514] on div "+" at bounding box center [871, 505] width 19 height 19
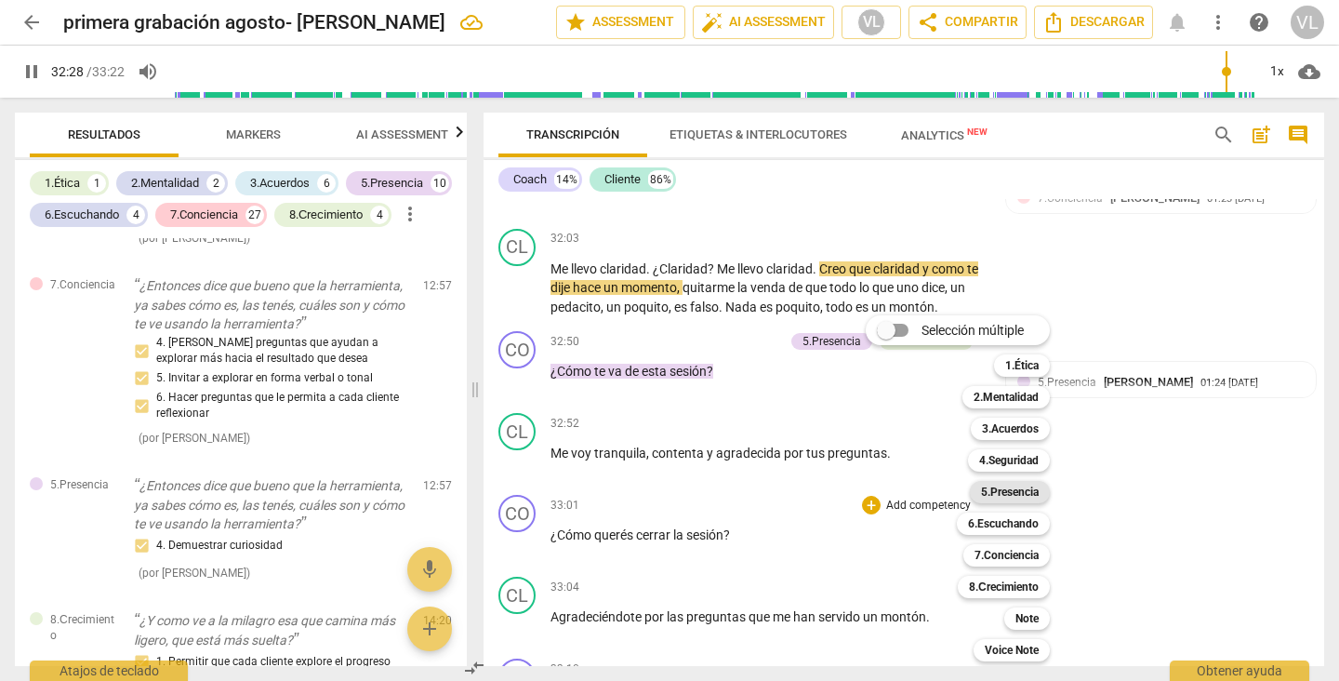
click at [998, 492] on b "5.Presencia" at bounding box center [1010, 492] width 58 height 22
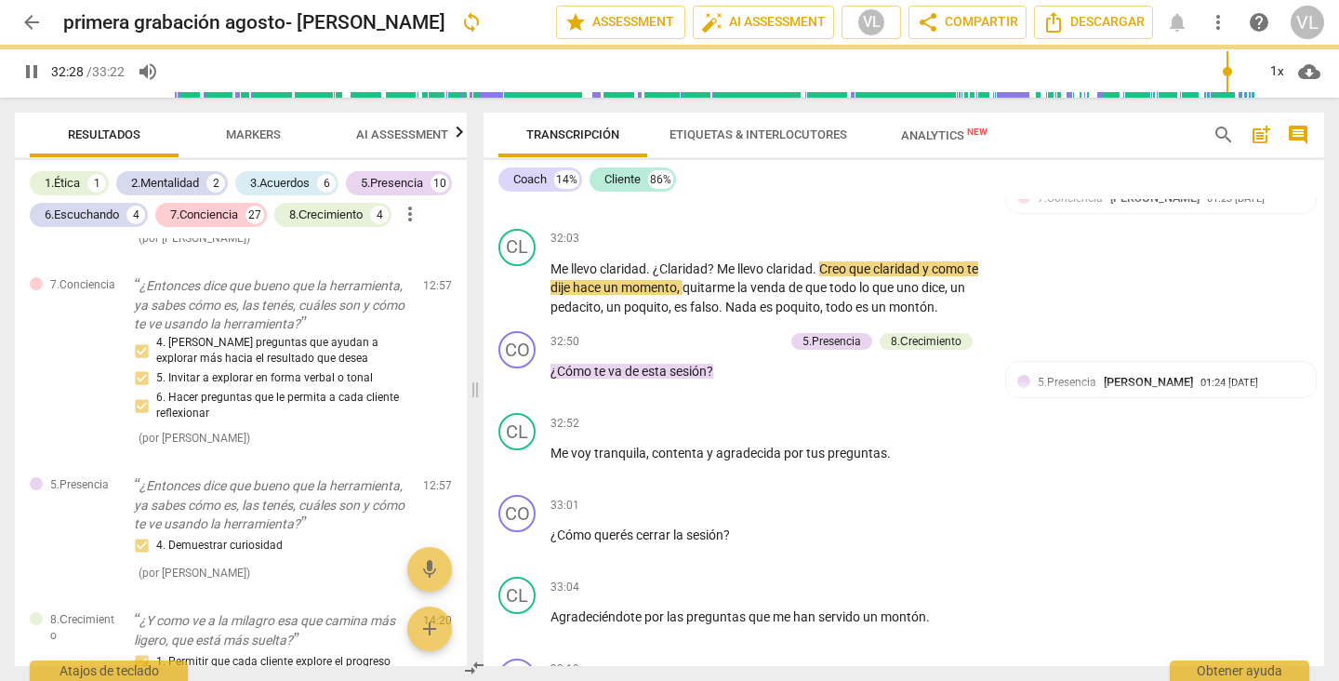
type input "1949"
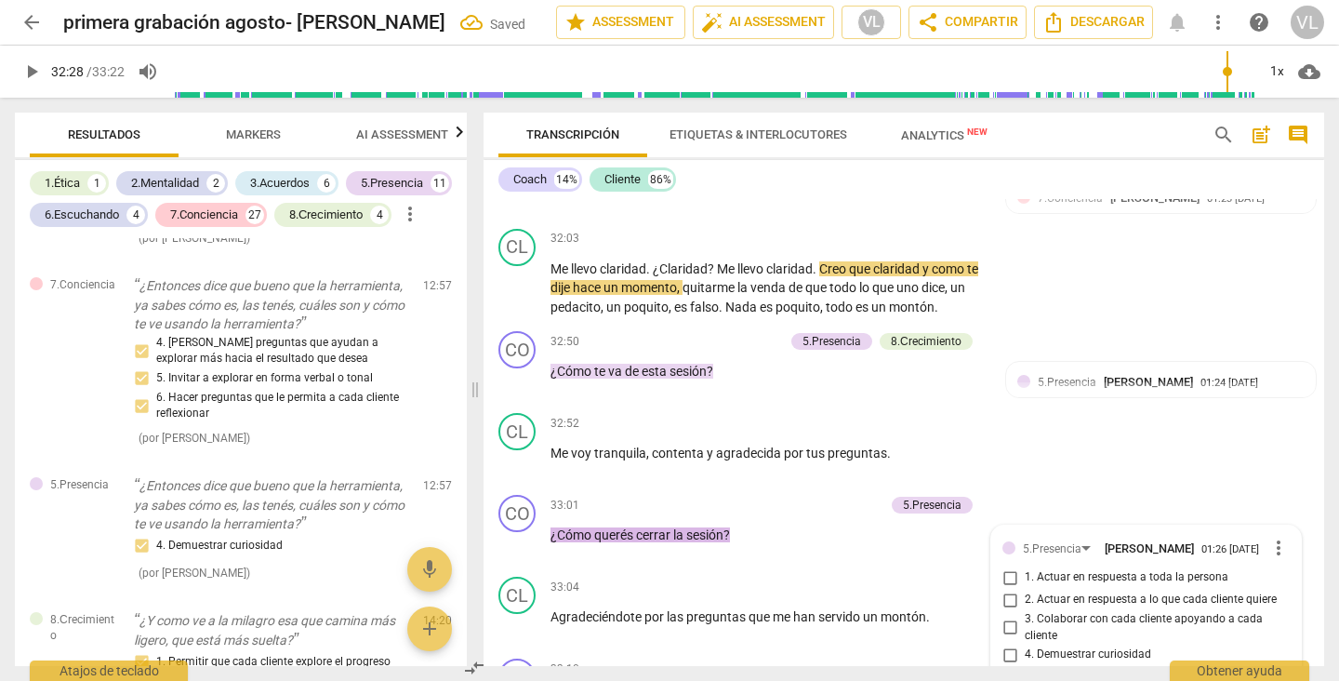
scroll to position [9447, 0]
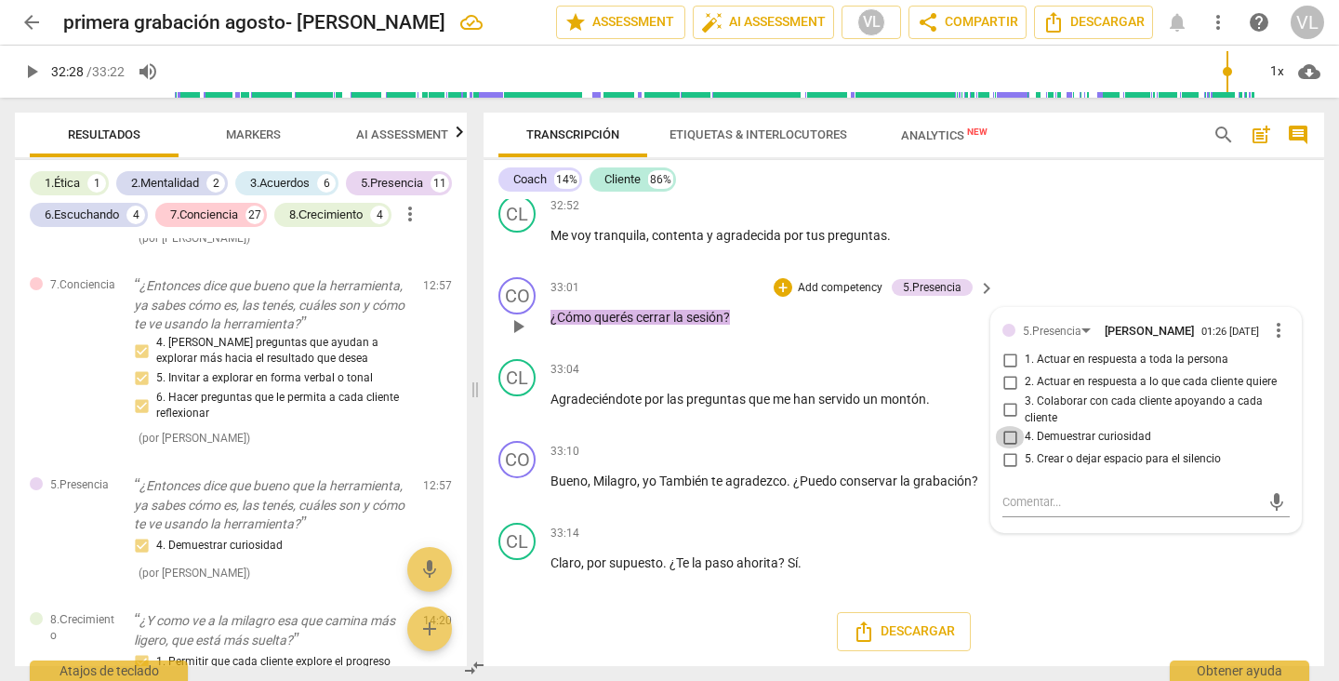
click at [1007, 438] on input "4. Demuestrar curiosidad" at bounding box center [1010, 437] width 30 height 22
checkbox input "true"
click at [892, 339] on div "33:01 + Add competency 5.Presencia keyboard_arrow_right ¿Cómo querés cerrar la …" at bounding box center [773, 310] width 446 height 67
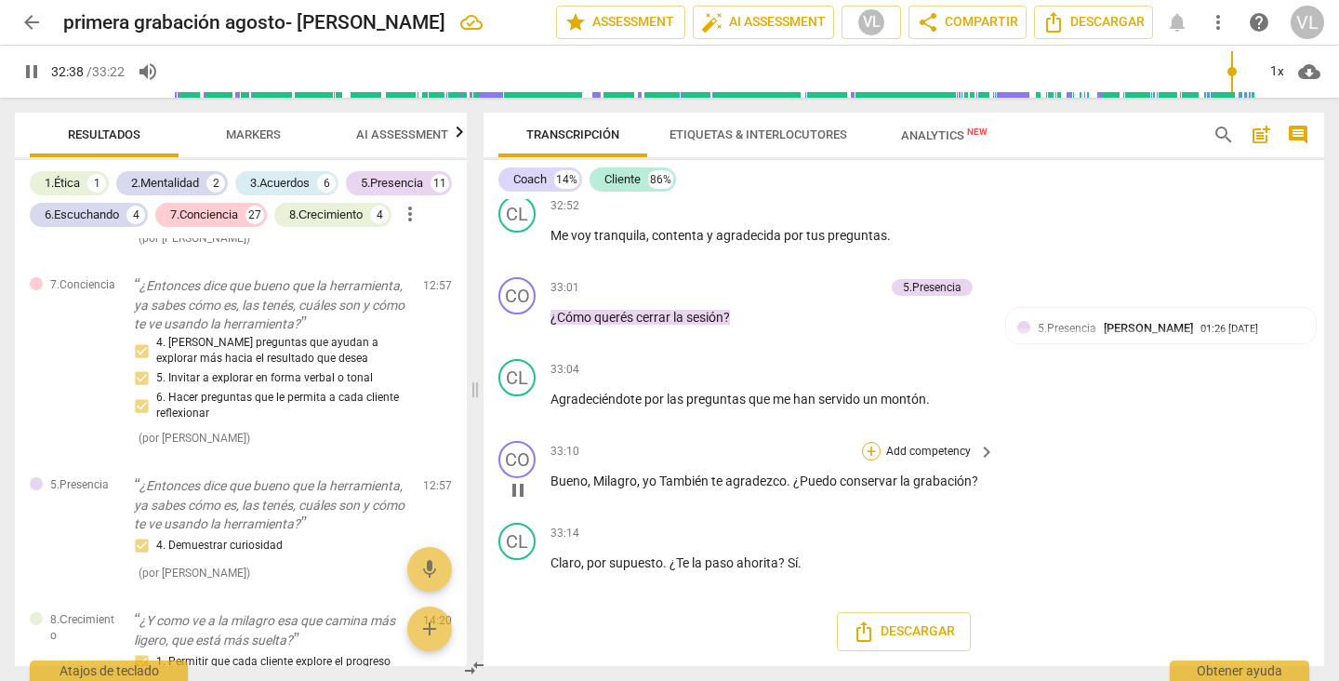
click at [866, 445] on div "+" at bounding box center [871, 451] width 19 height 19
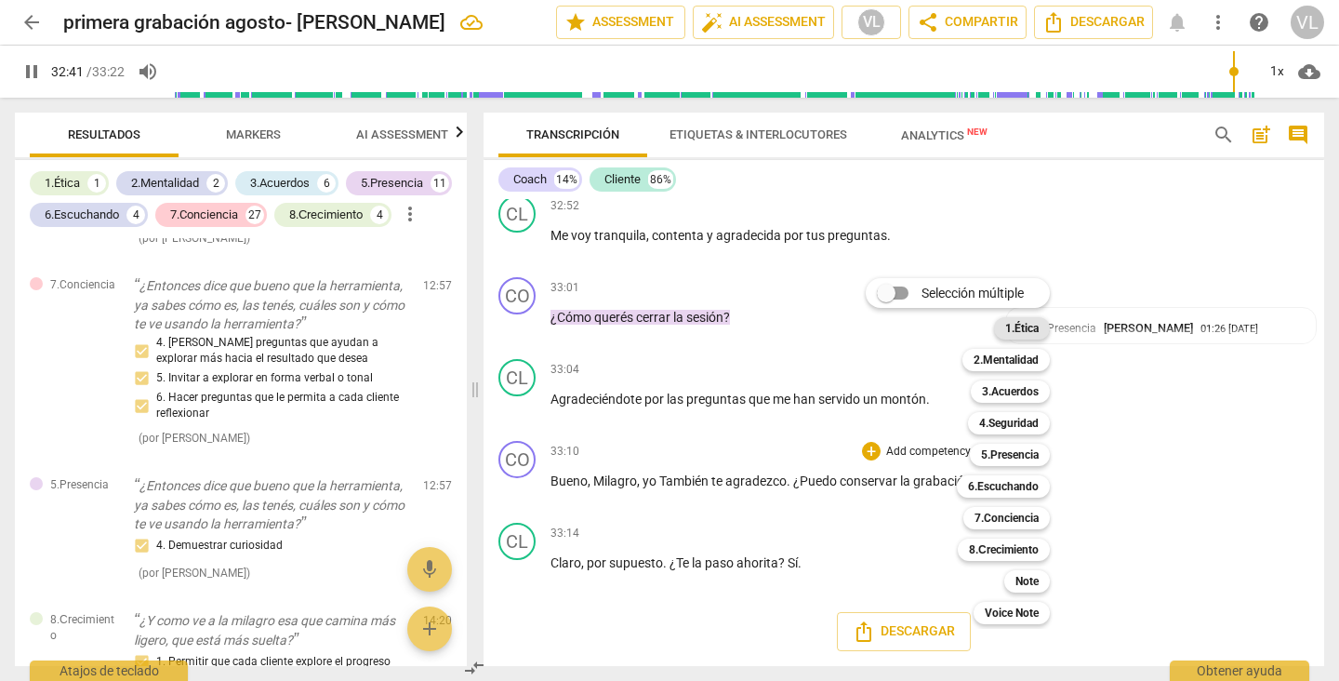
click at [1009, 324] on b "1.Ética" at bounding box center [1021, 328] width 33 height 22
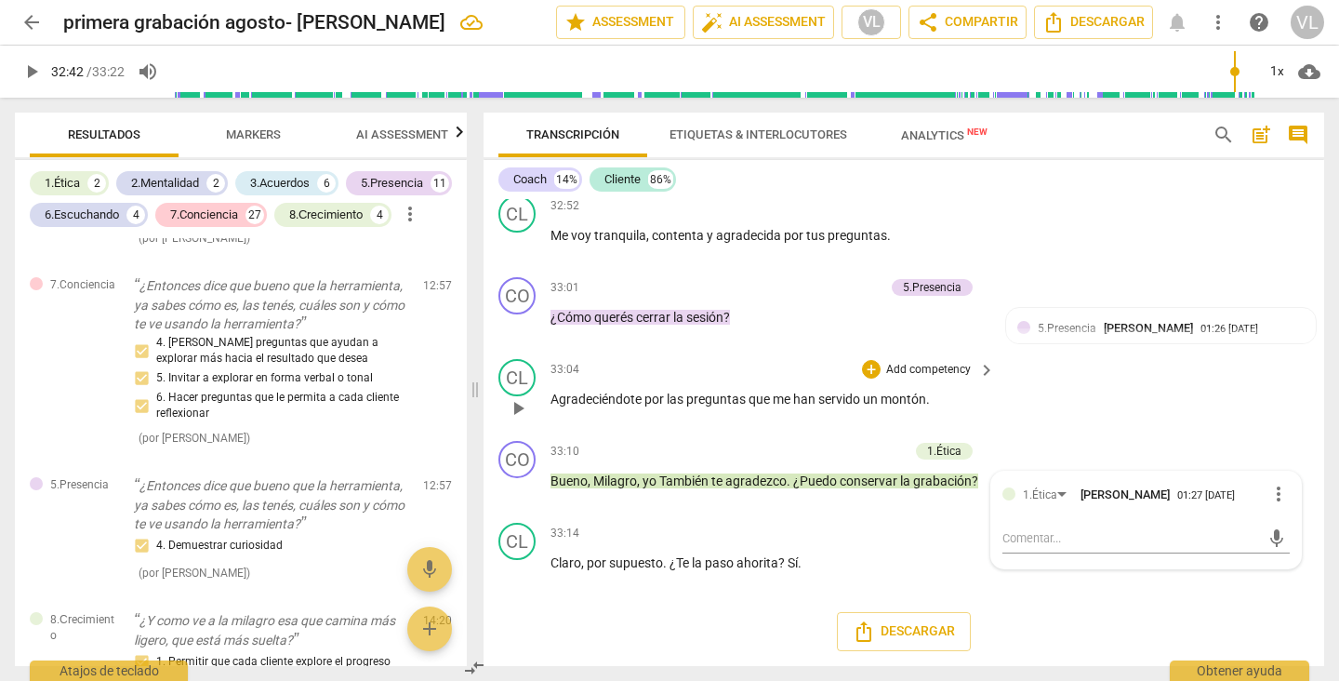
click at [1176, 414] on div "CL play_arrow pause 33:04 + Add competency keyboard_arrow_right Agradeciéndote …" at bounding box center [903, 392] width 841 height 82
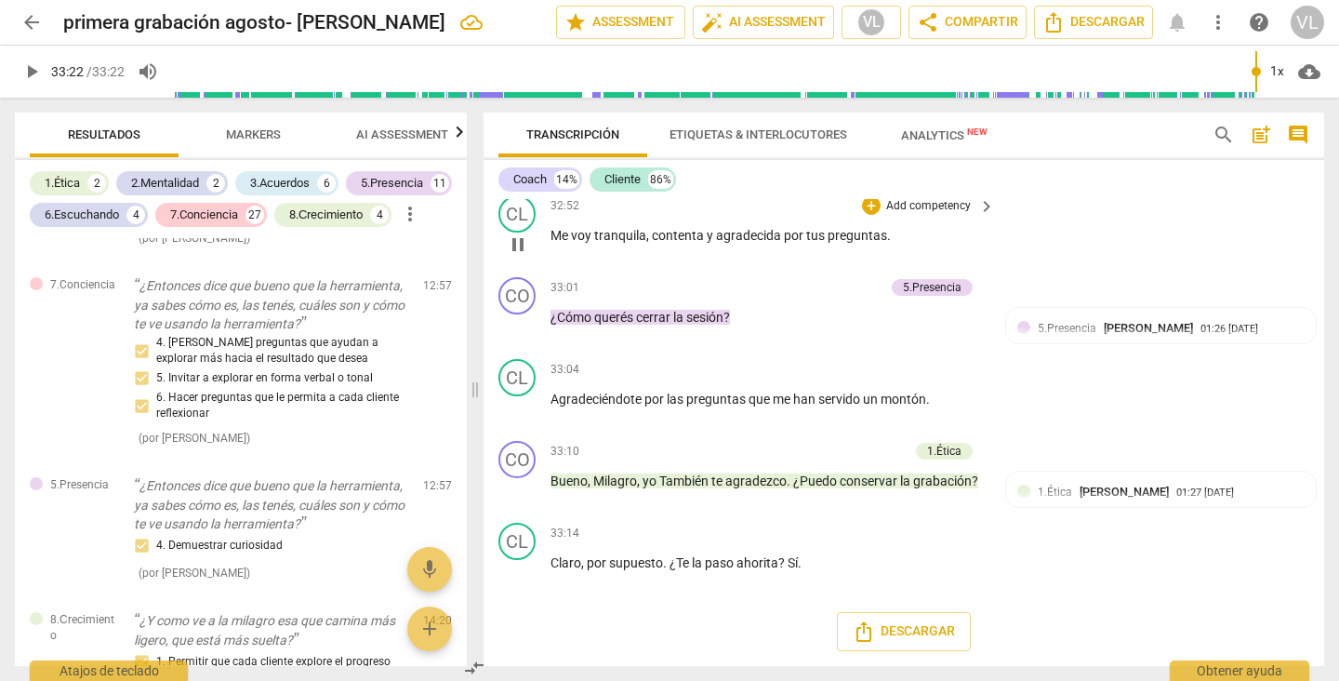
type input "2002"
click at [951, 135] on span "Analytics New" at bounding box center [944, 135] width 86 height 14
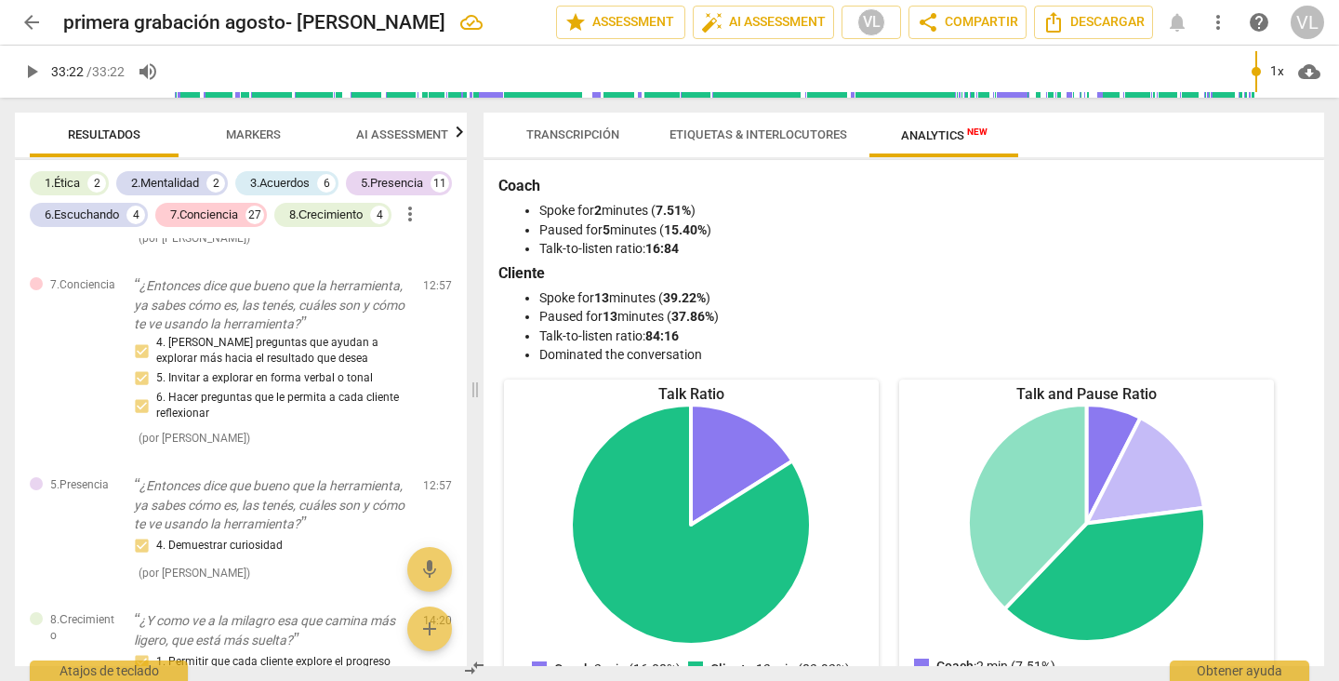
click at [770, 131] on span "Etiquetas & Interlocutores" at bounding box center [758, 134] width 178 height 14
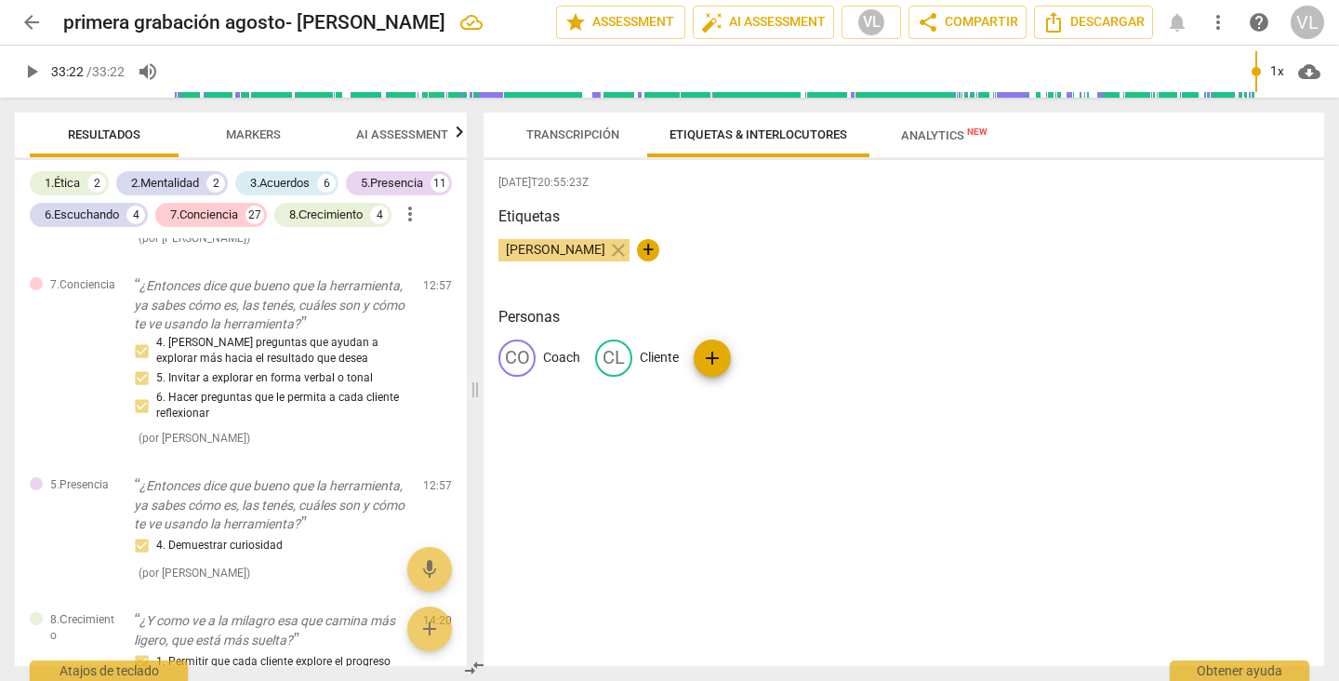
click at [570, 135] on span "Transcripción" at bounding box center [572, 134] width 93 height 14
